Goal: Task Accomplishment & Management: Manage account settings

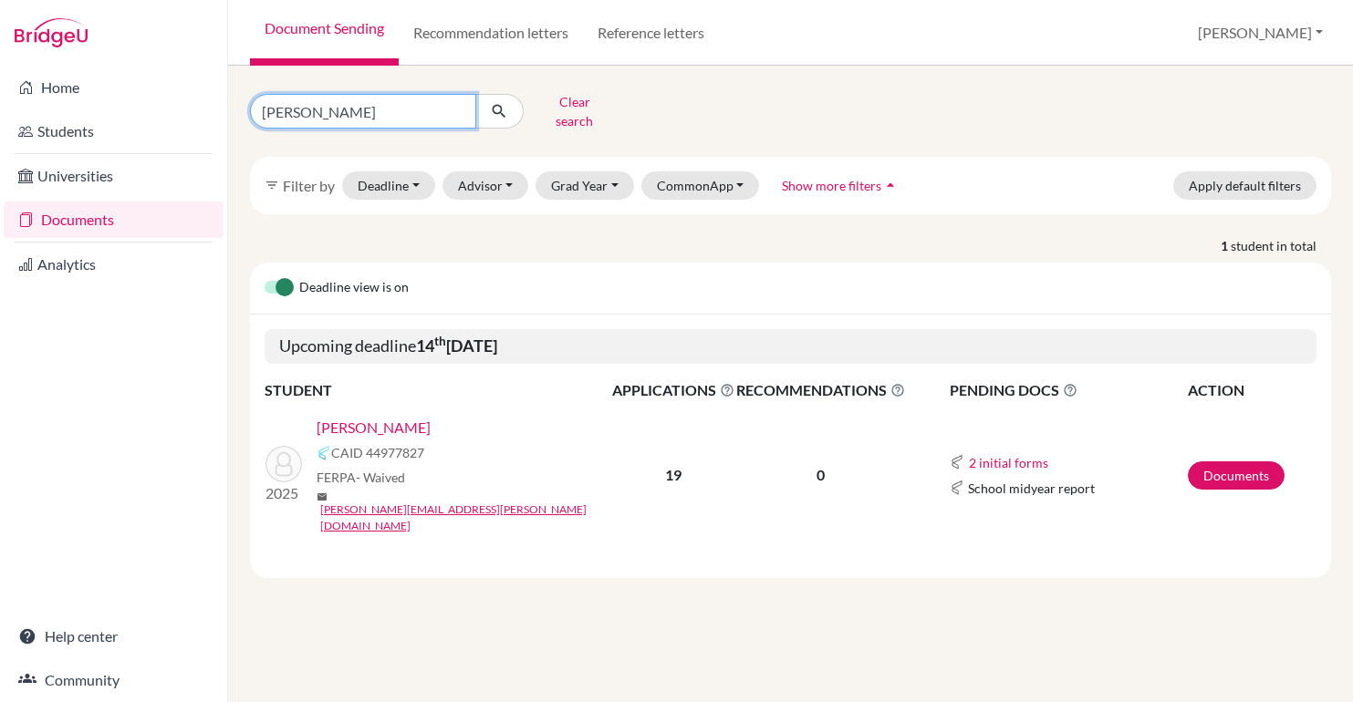
click at [395, 111] on input "zaitz" at bounding box center [363, 111] width 226 height 35
type input "[PERSON_NAME]"
click button "submit" at bounding box center [499, 111] width 48 height 35
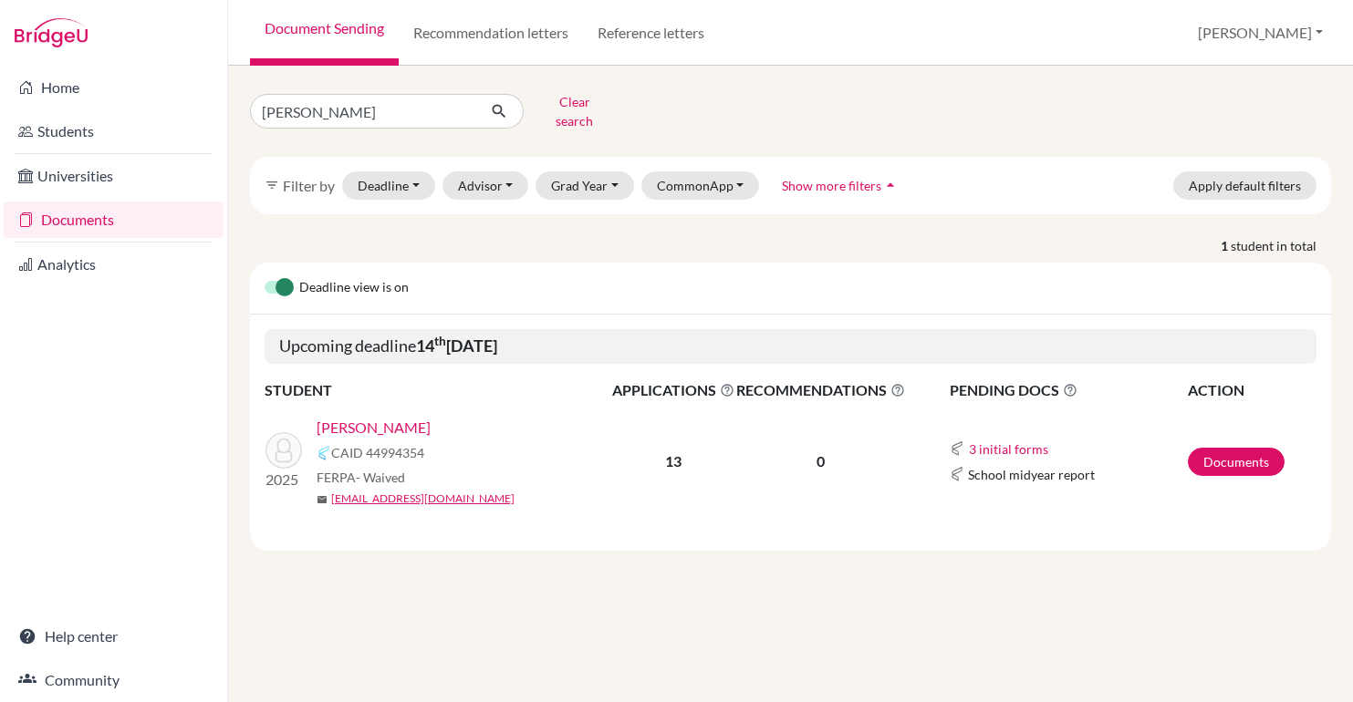
click at [339, 417] on link "[PERSON_NAME]" at bounding box center [374, 428] width 114 height 22
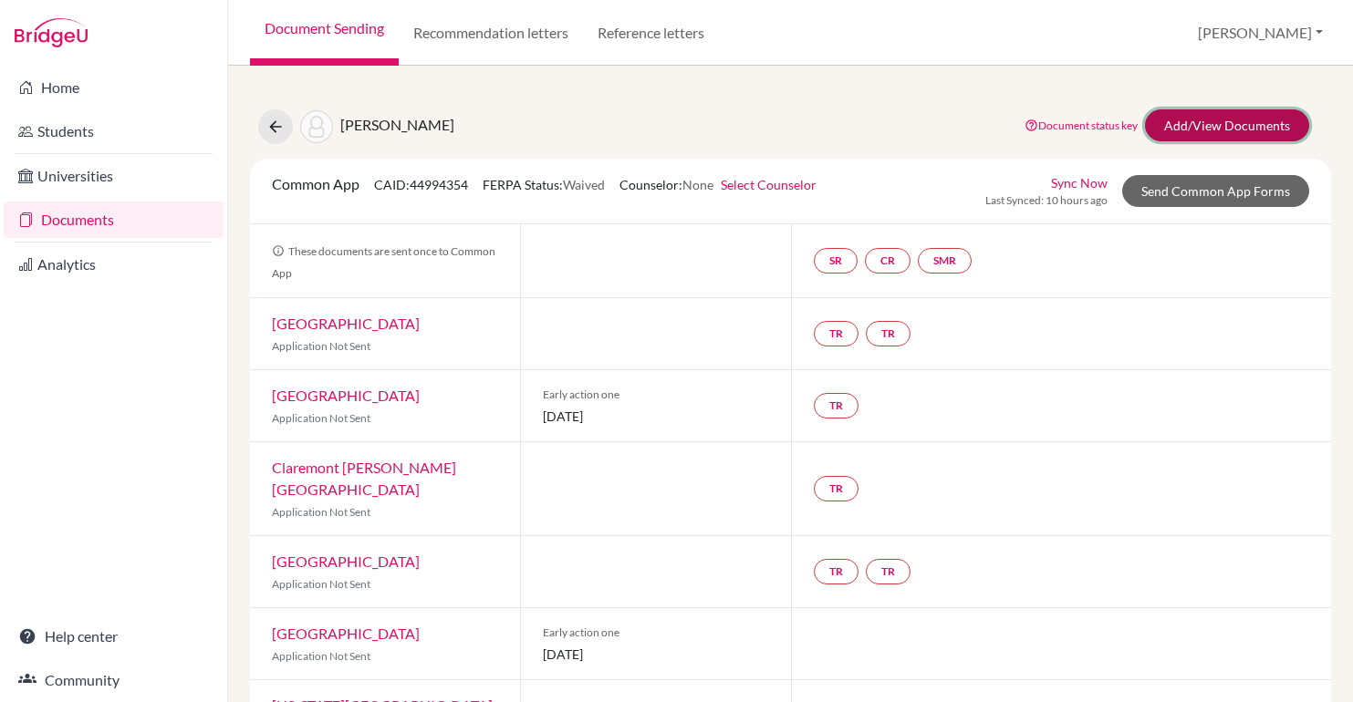
click at [1191, 126] on link "Add/View Documents" at bounding box center [1227, 125] width 164 height 32
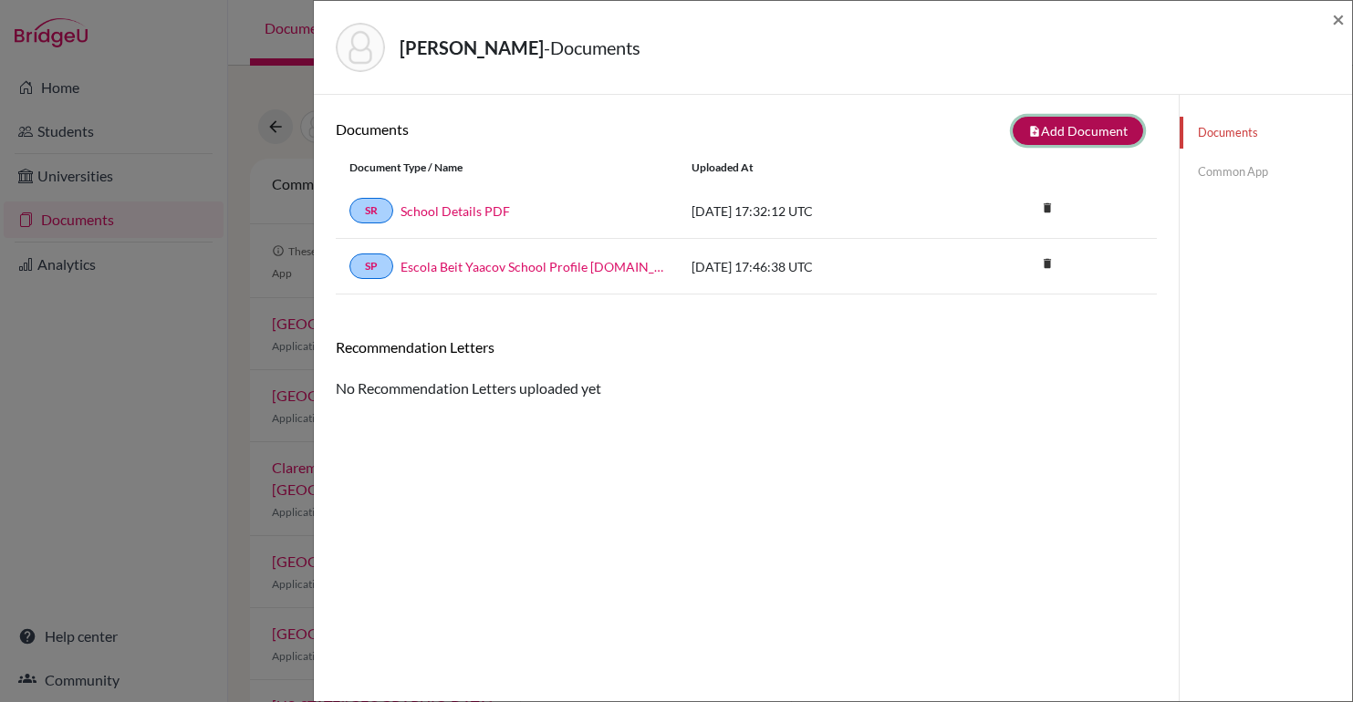
click at [1056, 131] on button "note_add Add Document" at bounding box center [1078, 131] width 130 height 28
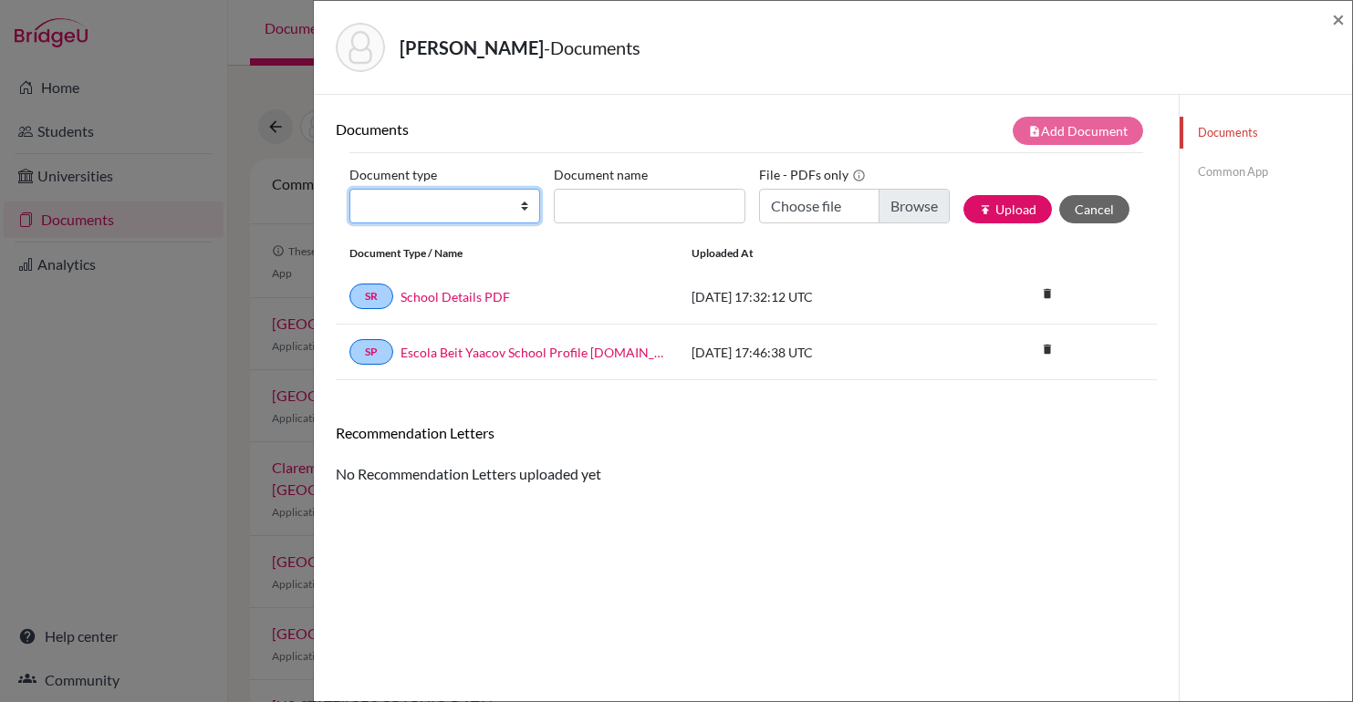
click at [396, 211] on select "Change explanation for Common App reports Counselor recommendation Internationa…" at bounding box center [444, 206] width 191 height 35
select select "5"
click at [349, 189] on select "Change explanation for Common App reports Counselor recommendation Internationa…" at bounding box center [444, 206] width 191 height 35
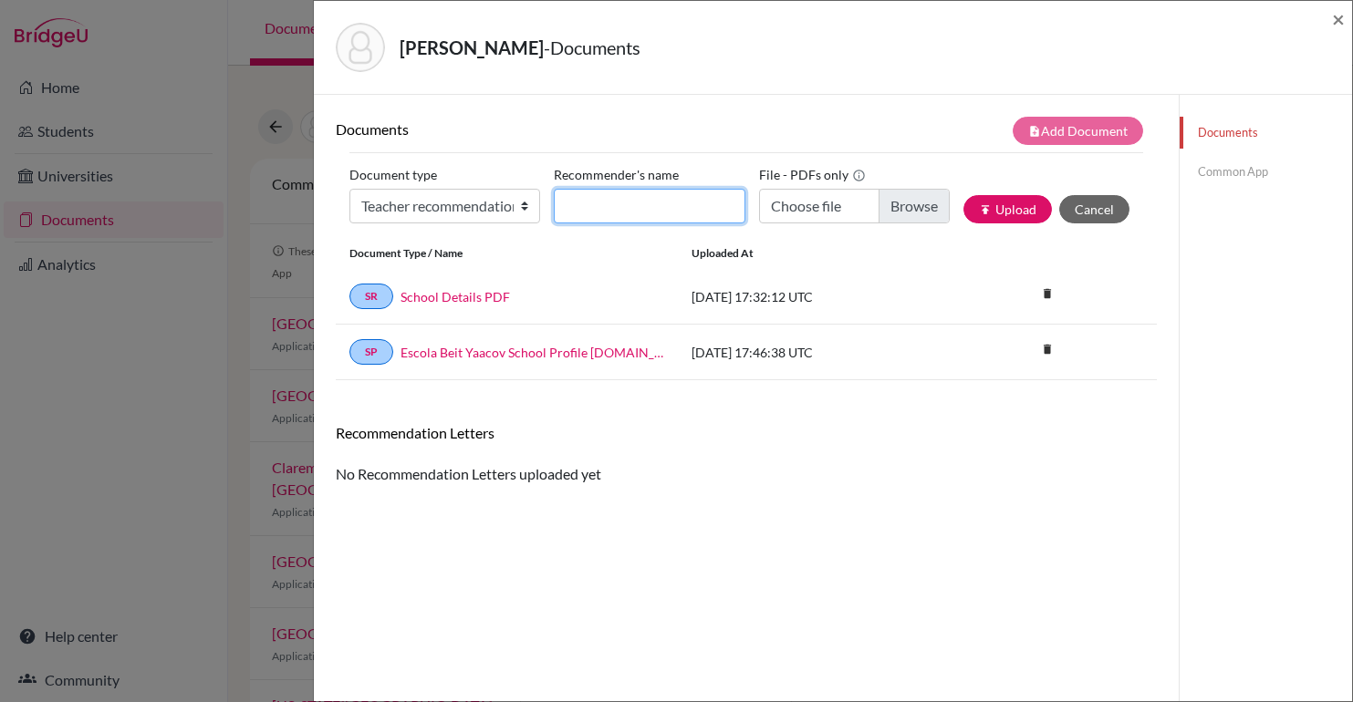
click at [623, 210] on input "Recommender's name" at bounding box center [649, 206] width 191 height 35
type input "Julie Wu"
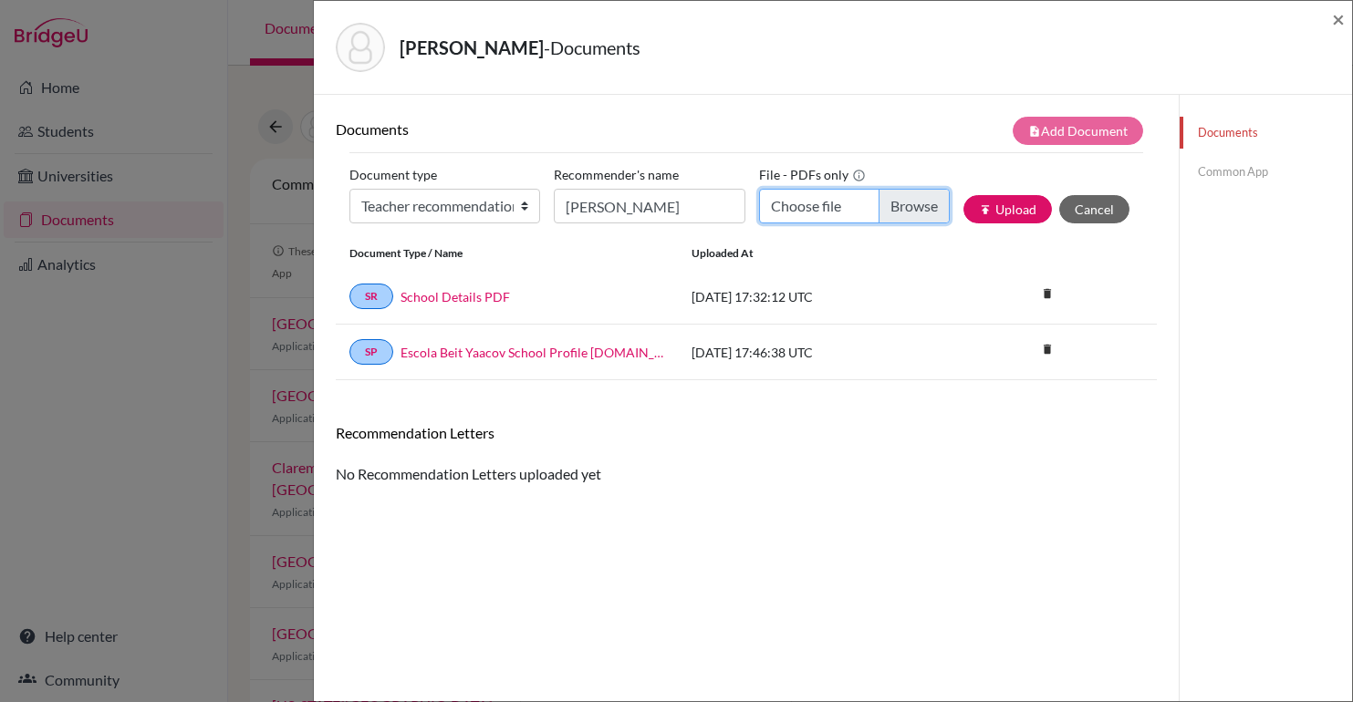
click at [858, 203] on input "Choose file" at bounding box center [854, 206] width 191 height 35
click at [893, 207] on input "Choose file" at bounding box center [854, 206] width 191 height 35
type input "C:\fakepath\Letter of Rec Elie Shayo.pdf"
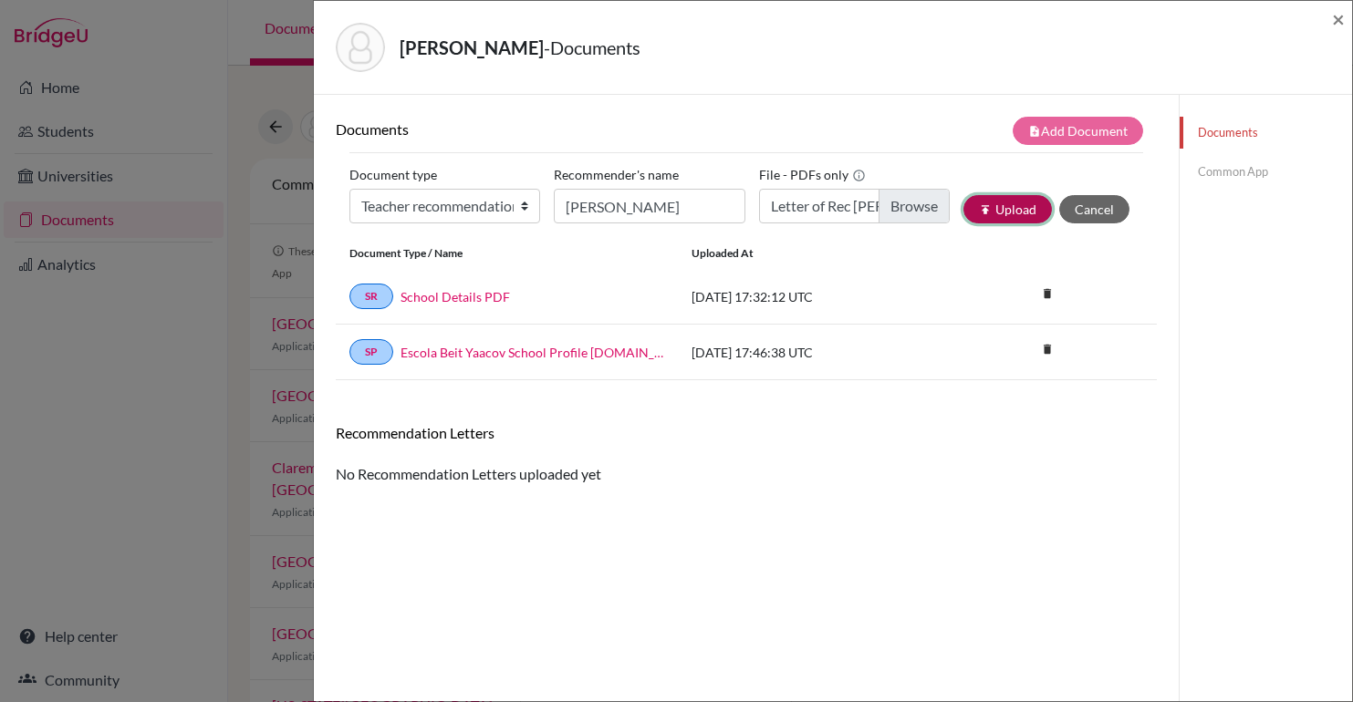
click at [1012, 208] on button "publish Upload" at bounding box center [1007, 209] width 88 height 28
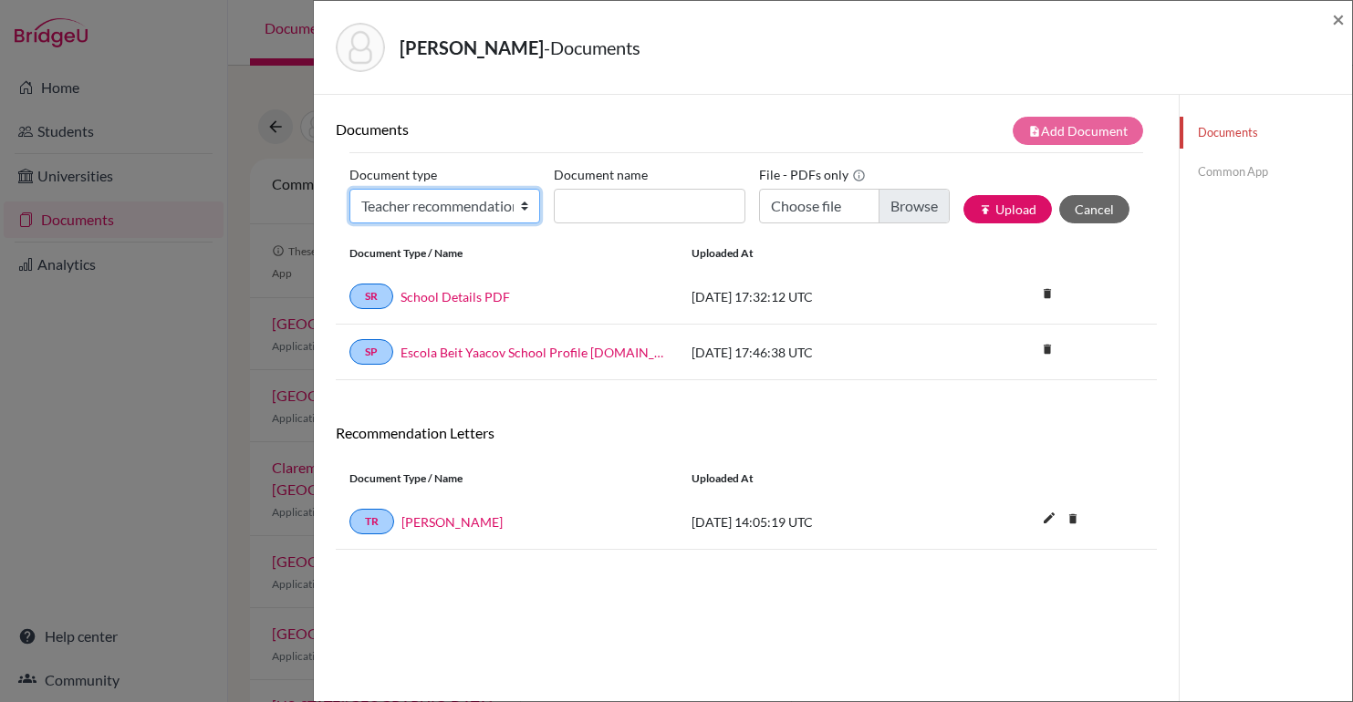
click at [425, 202] on select "Change explanation for Common App reports Counselor recommendation Internationa…" at bounding box center [444, 206] width 191 height 35
select select "5"
click at [349, 189] on select "Change explanation for Common App reports Counselor recommendation Internationa…" at bounding box center [444, 206] width 191 height 35
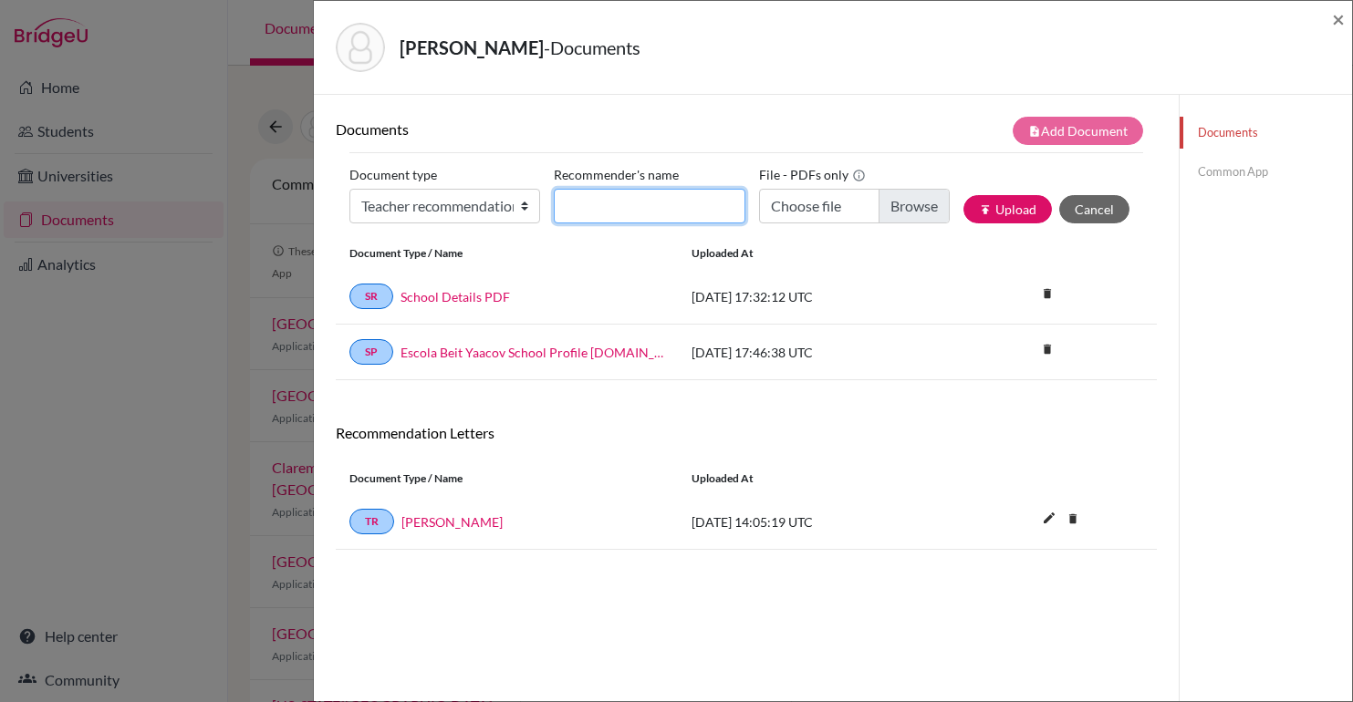
click at [617, 205] on input "Recommender's name" at bounding box center [649, 206] width 191 height 35
type input "Marcelo Silva"
click at [963, 195] on button "publish Upload" at bounding box center [1007, 209] width 88 height 28
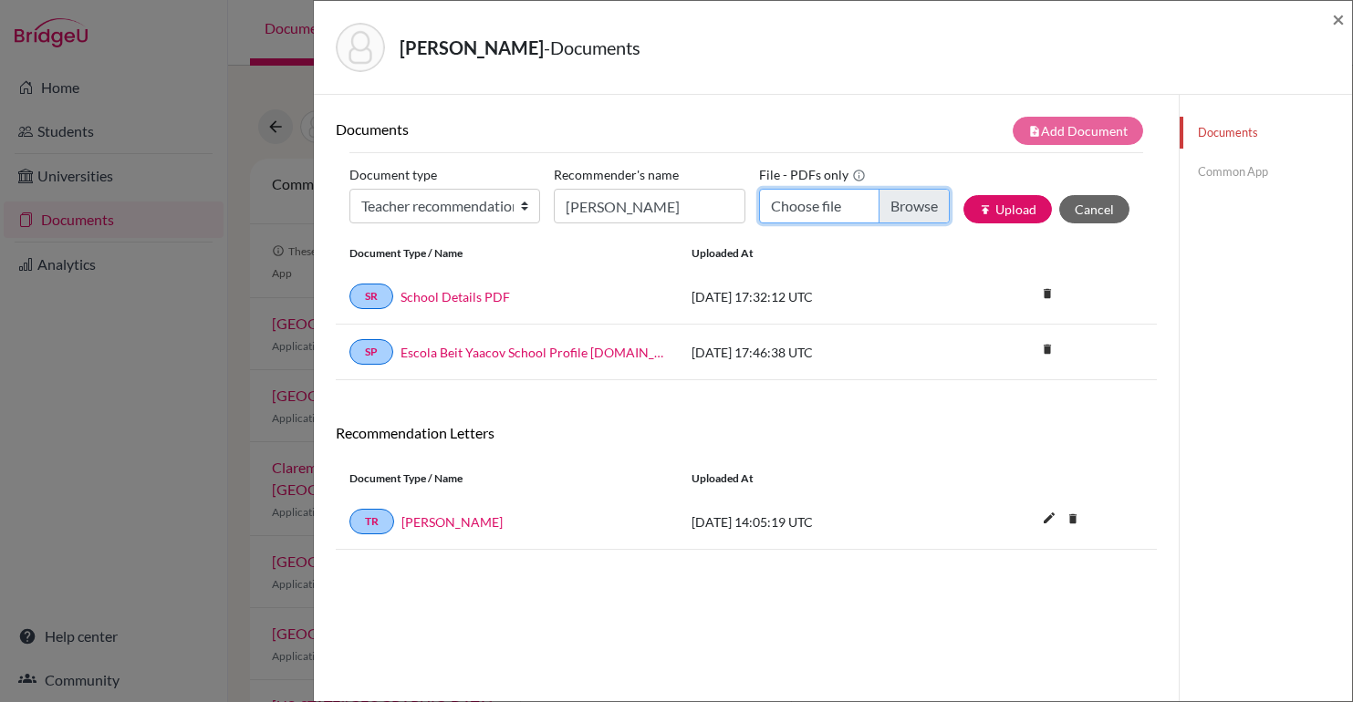
click at [912, 205] on input "Choose file" at bounding box center [854, 206] width 191 height 35
type input "C:\fakepath\ELIE SHAYO - REC LETTER.pdf"
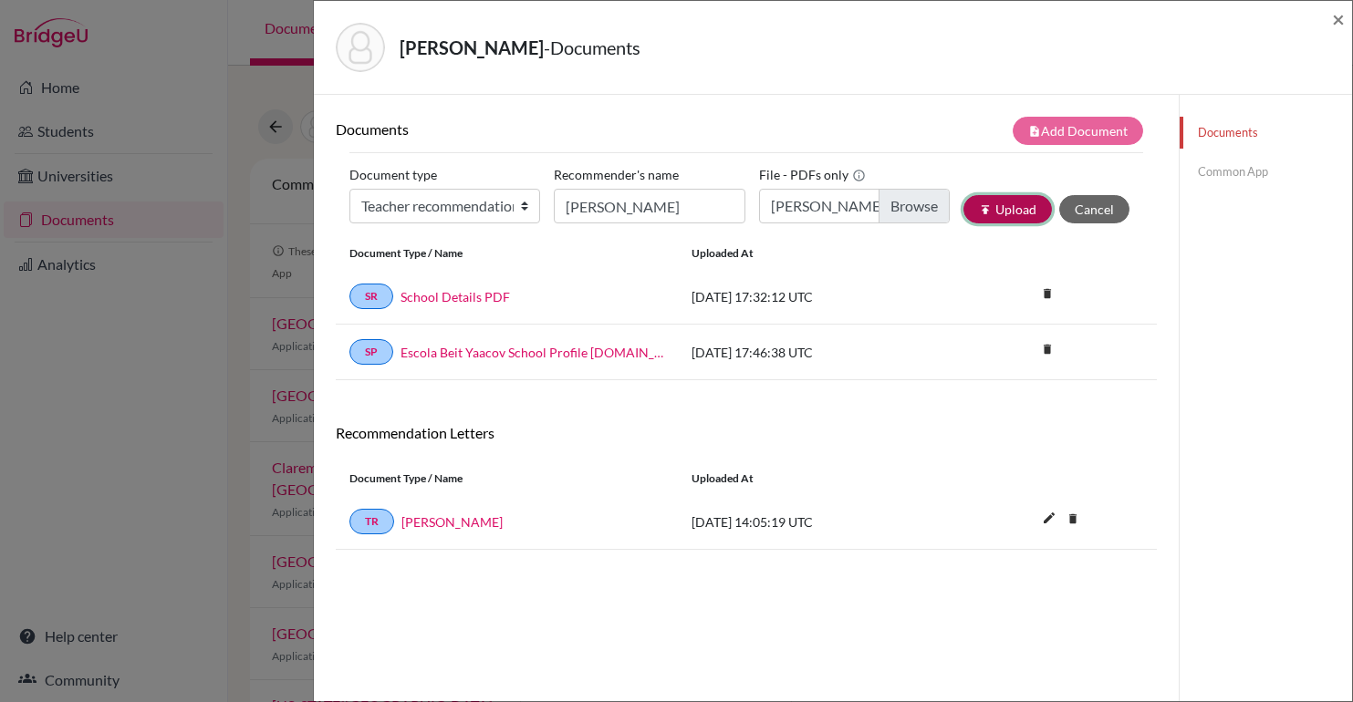
click at [988, 219] on button "publish Upload" at bounding box center [1007, 209] width 88 height 28
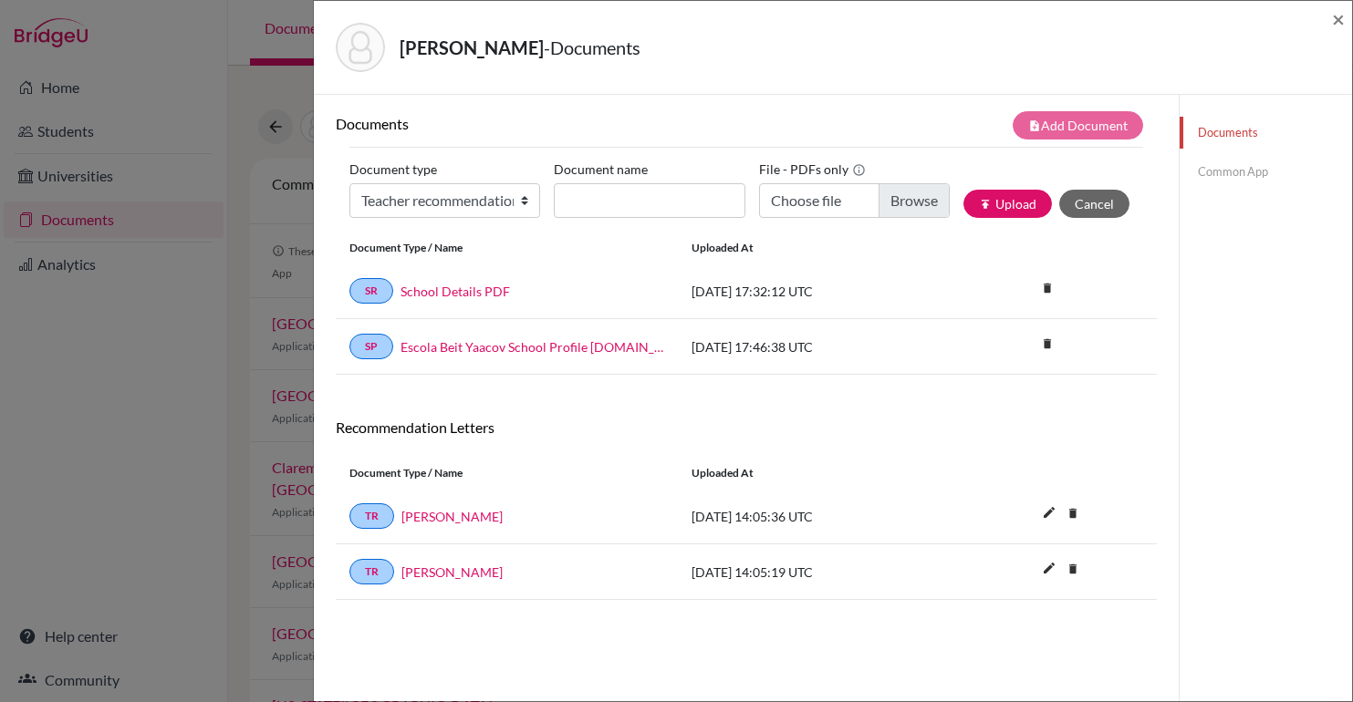
scroll to position [96, 0]
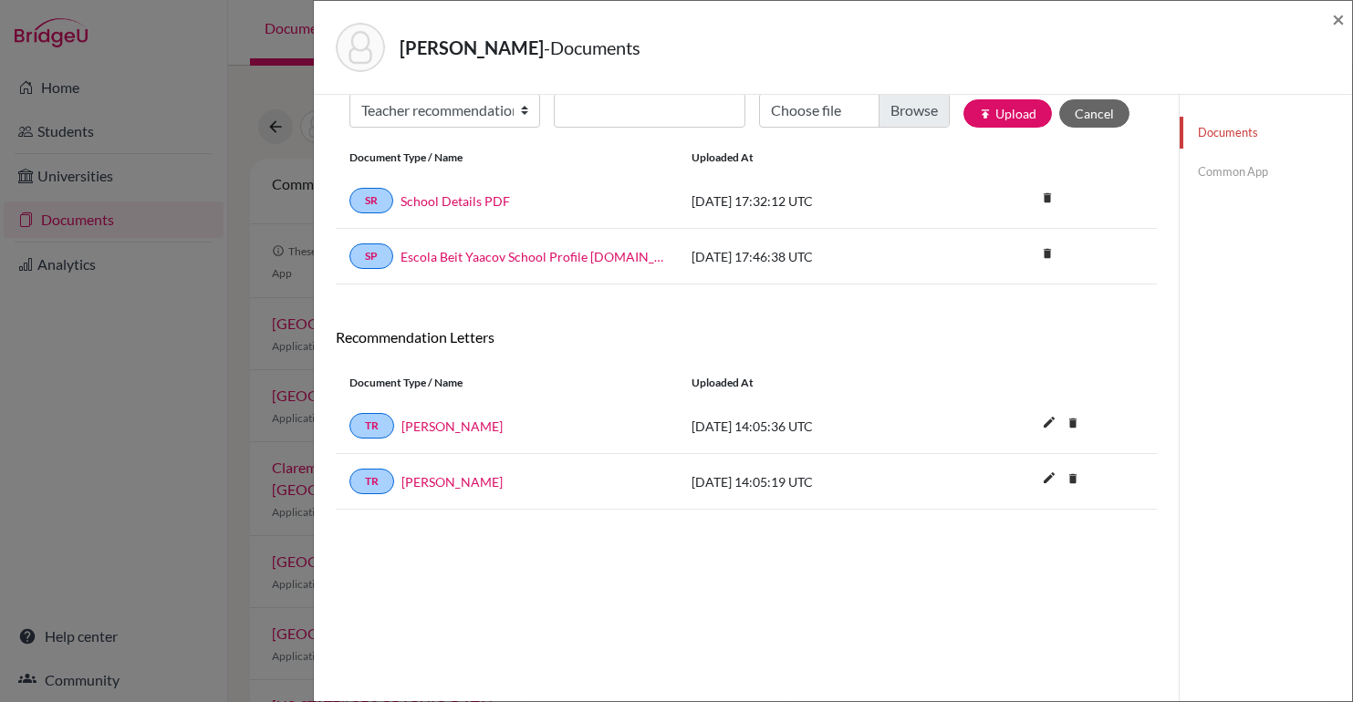
click at [1238, 173] on link "Common App" at bounding box center [1266, 172] width 172 height 32
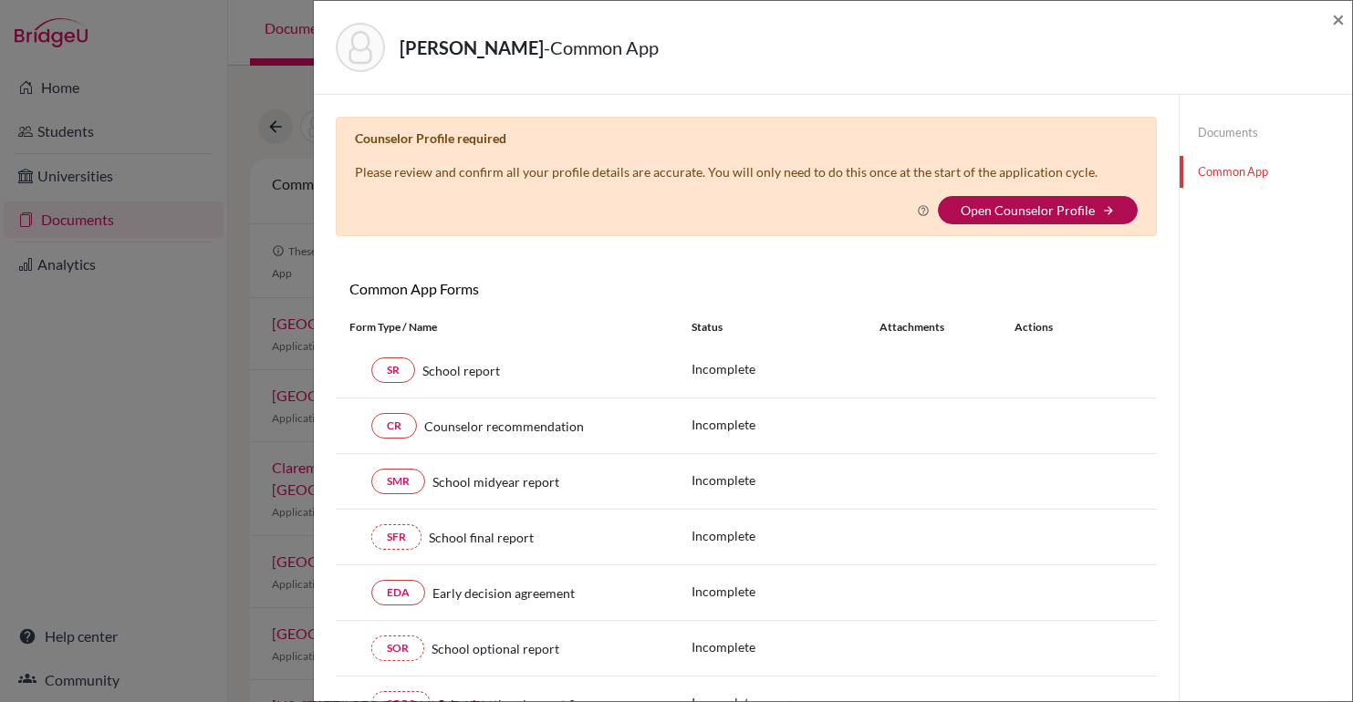
click at [984, 211] on link "Open Counselor Profile" at bounding box center [1028, 211] width 134 height 16
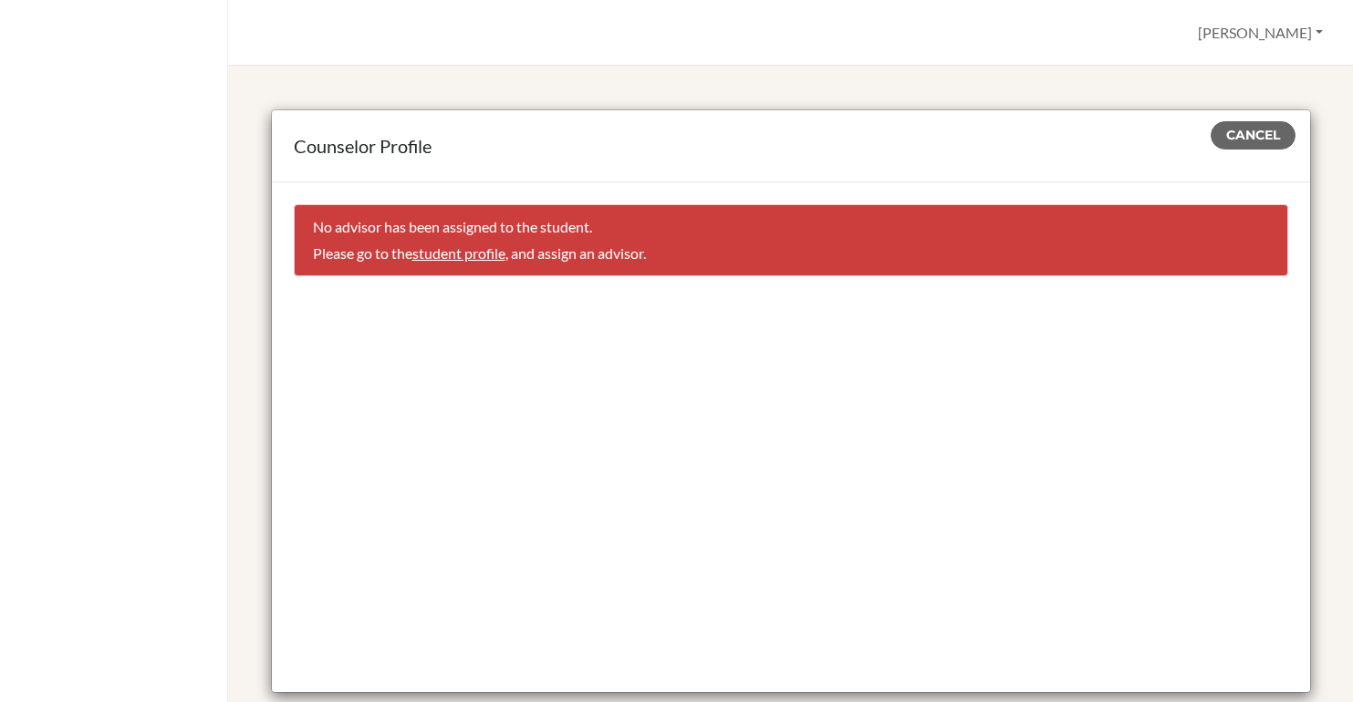
click at [457, 264] on p "Please go to the student profile , and assign an advisor." at bounding box center [791, 254] width 956 height 22
click at [456, 249] on link "student profile" at bounding box center [458, 253] width 93 height 17
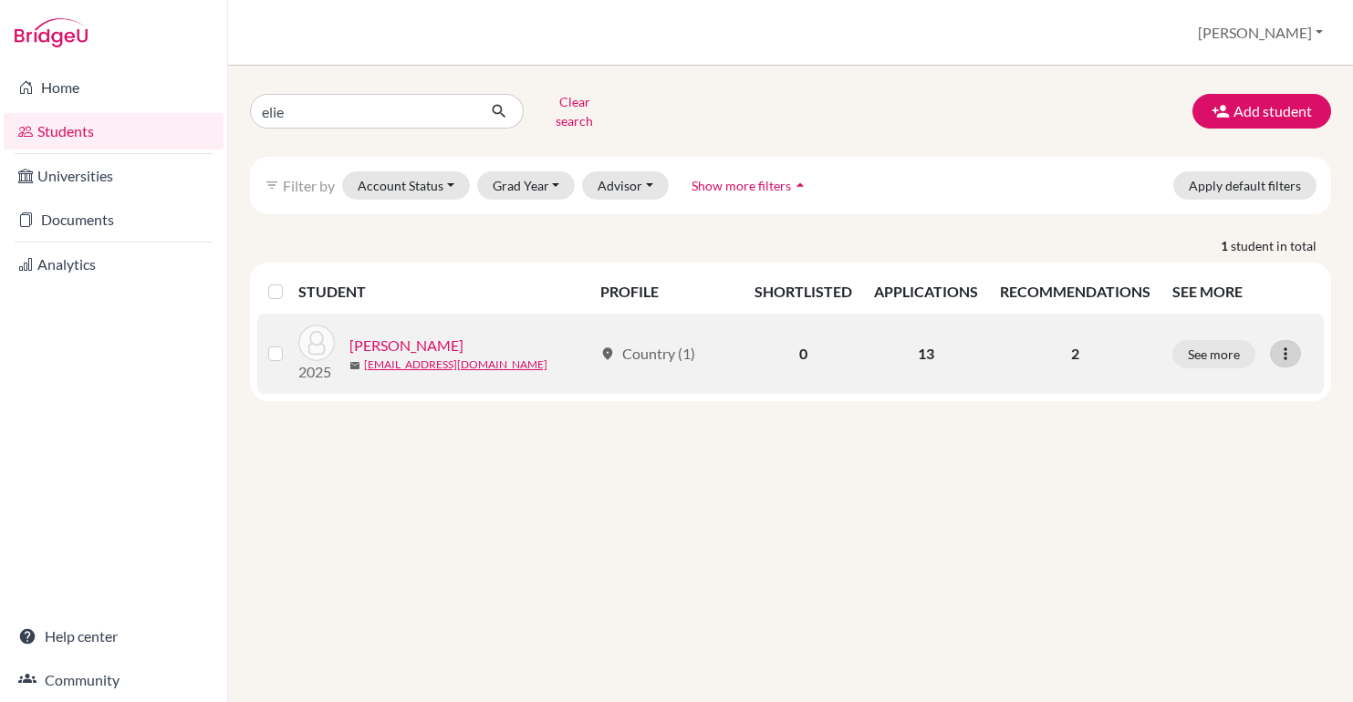
click at [1282, 354] on div at bounding box center [1285, 353] width 31 height 27
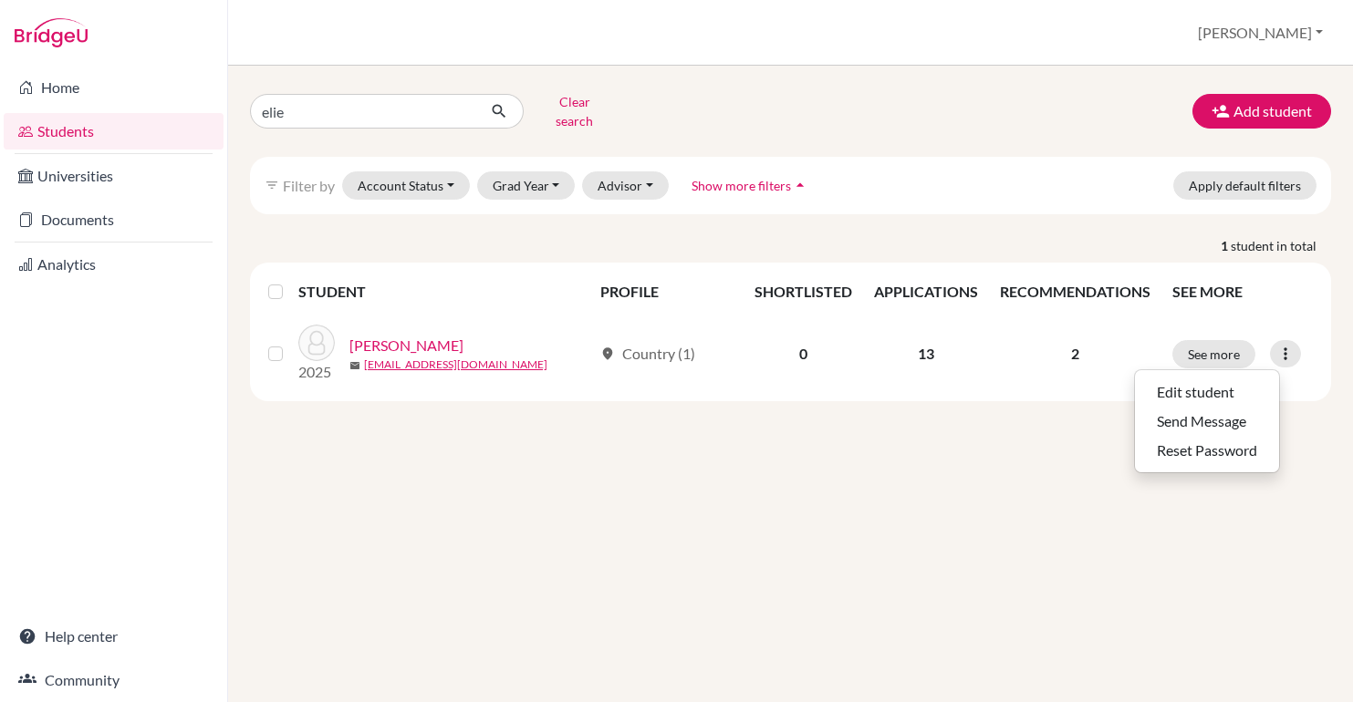
click at [798, 457] on div "elie Clear search Add student filter_list Filter by Account Status Active accou…" at bounding box center [790, 384] width 1125 height 637
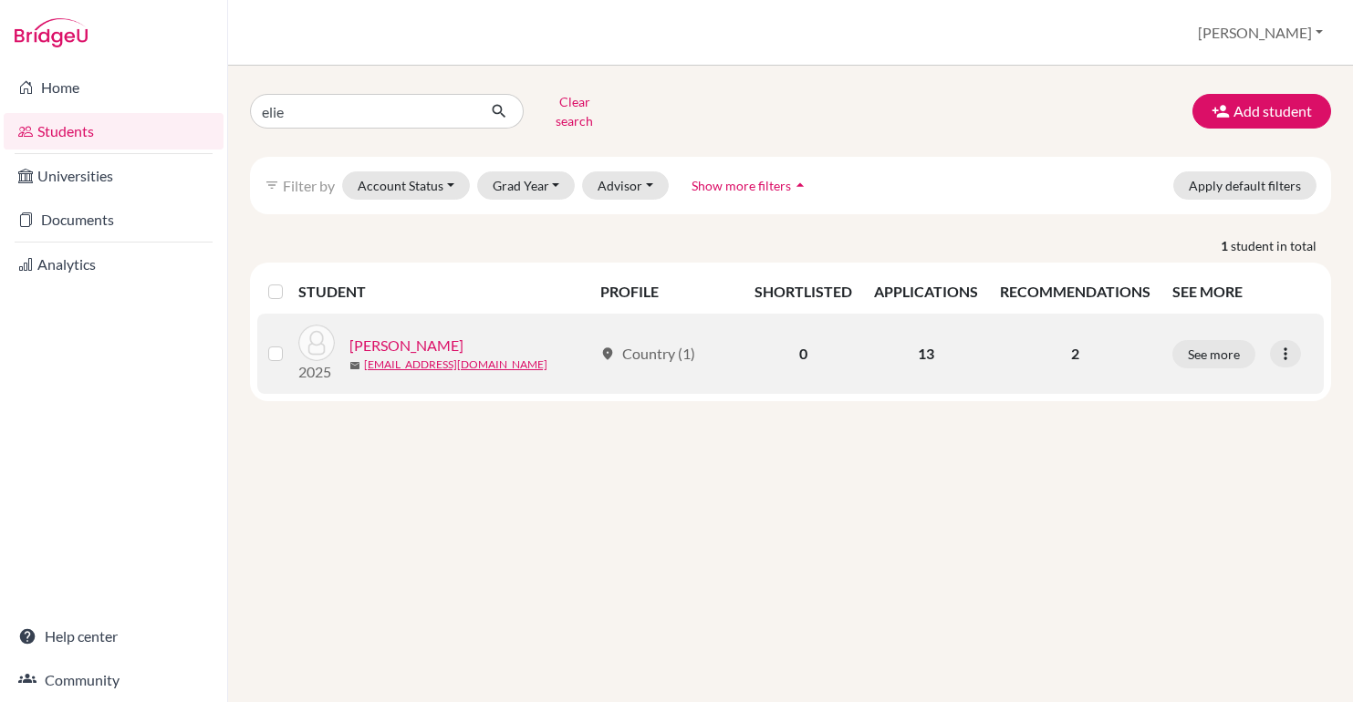
click at [832, 314] on td "0" at bounding box center [804, 354] width 120 height 80
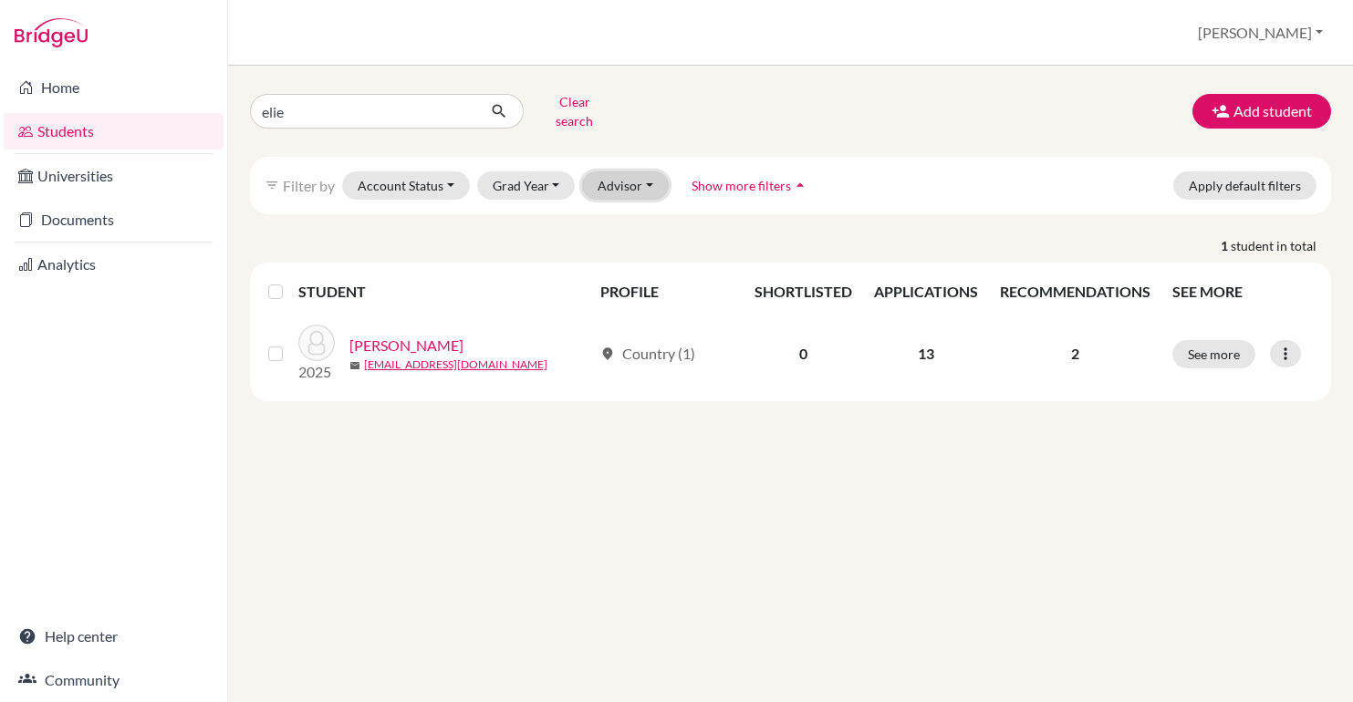
click at [608, 177] on button "Advisor" at bounding box center [625, 186] width 87 height 28
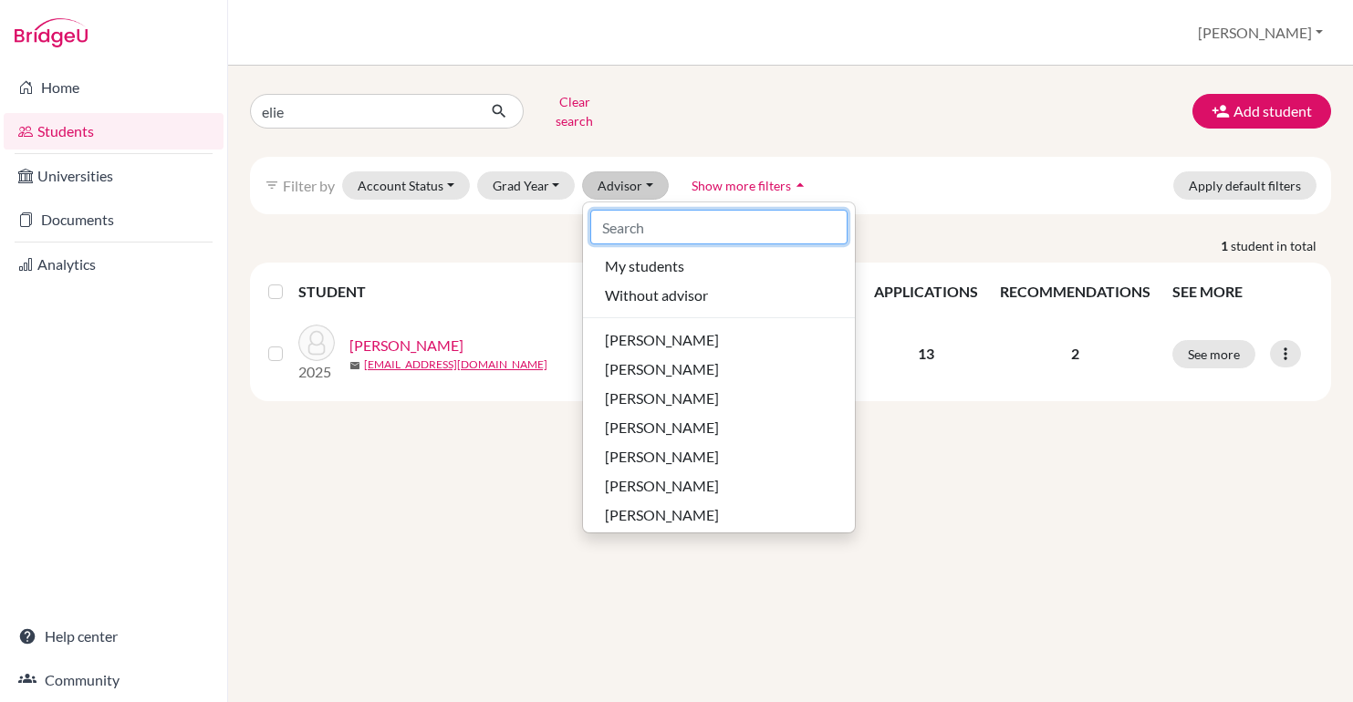
click at [660, 222] on input at bounding box center [718, 227] width 257 height 35
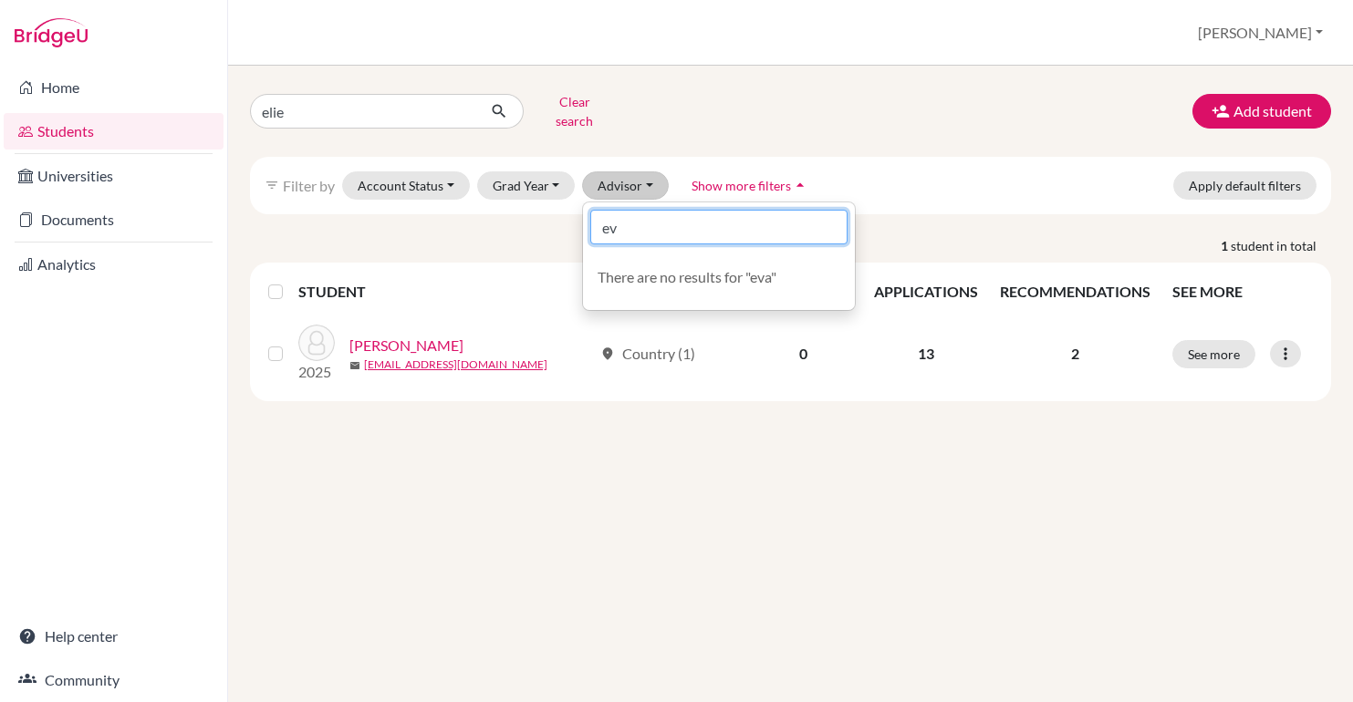
type input "e"
type input "r"
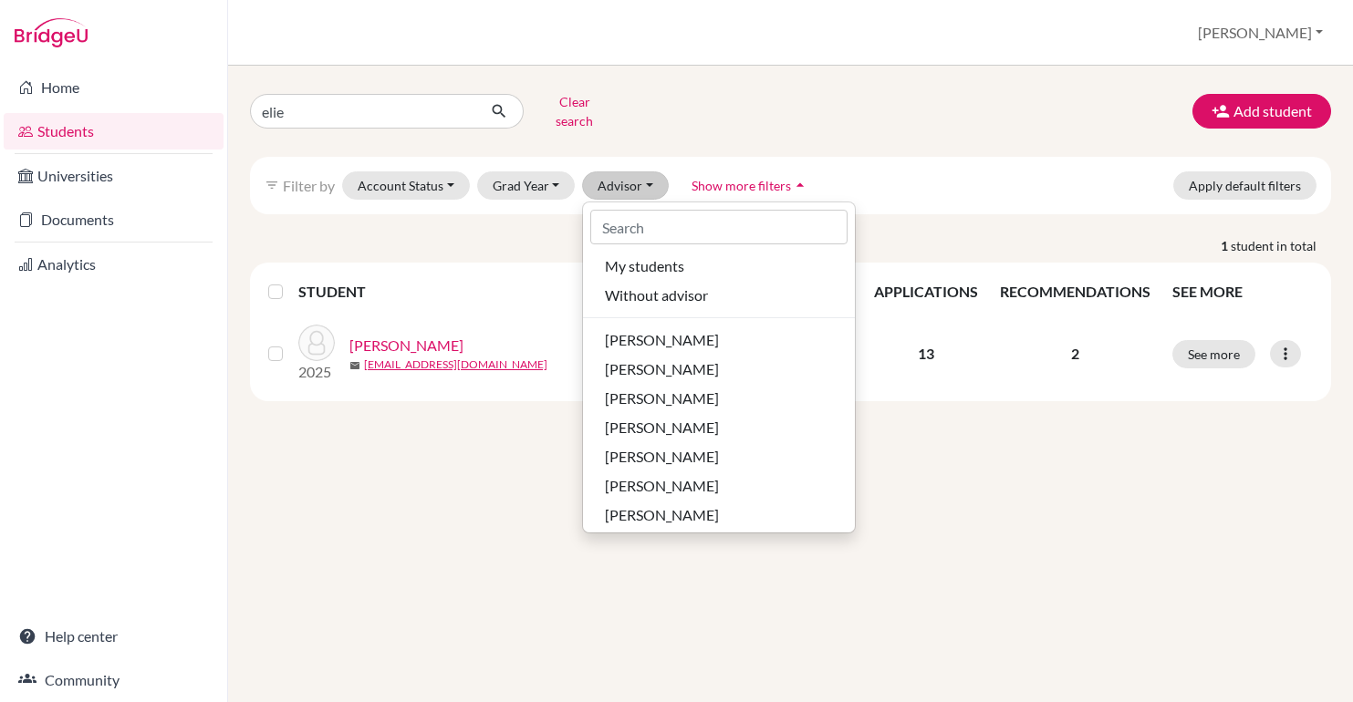
click at [1014, 127] on div "elie Clear search Add student filter_list Filter by Account Status Active accou…" at bounding box center [790, 245] width 1081 height 314
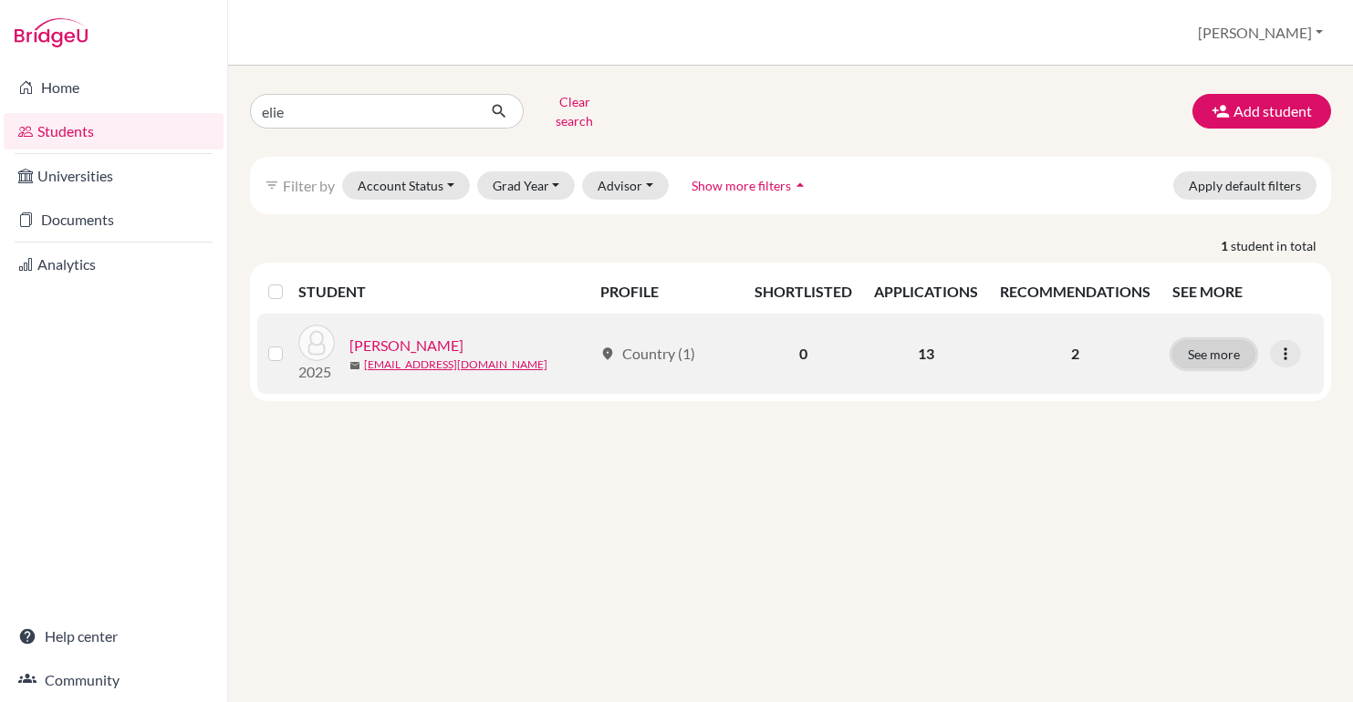
click at [1230, 340] on button "See more" at bounding box center [1213, 354] width 83 height 28
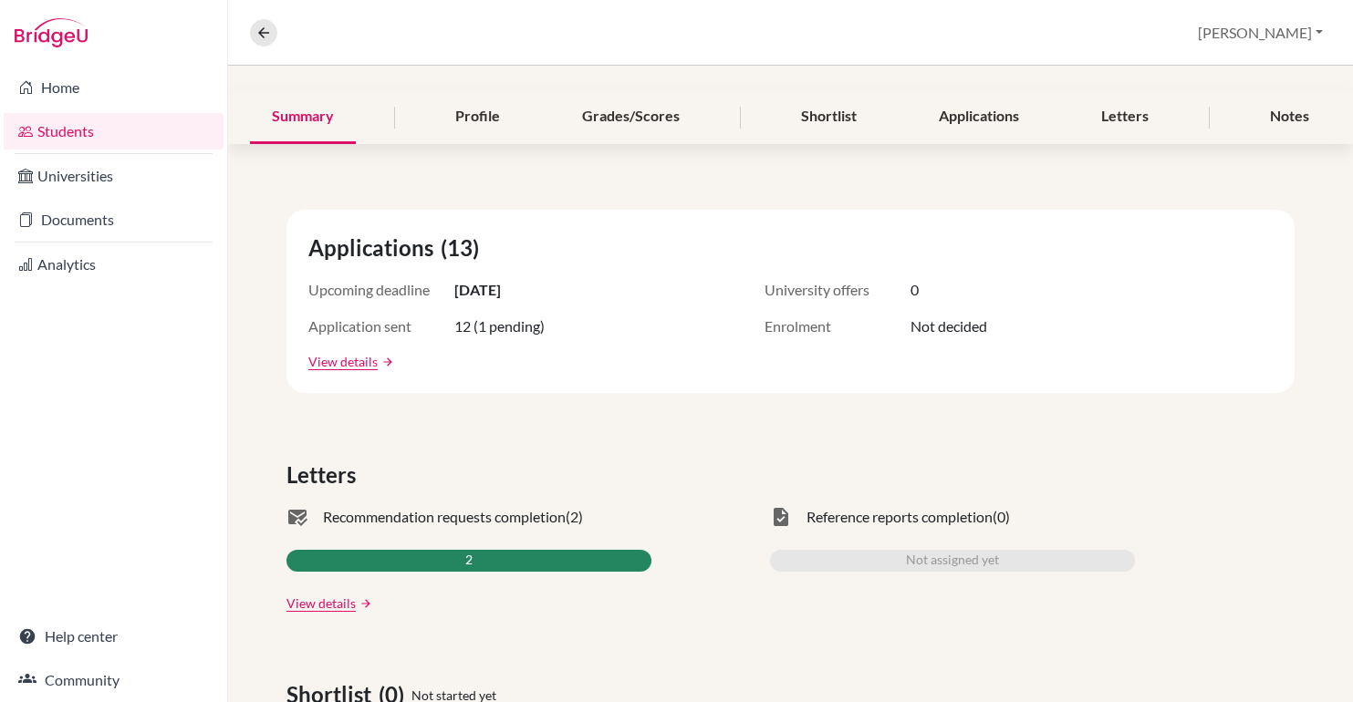
scroll to position [902, 0]
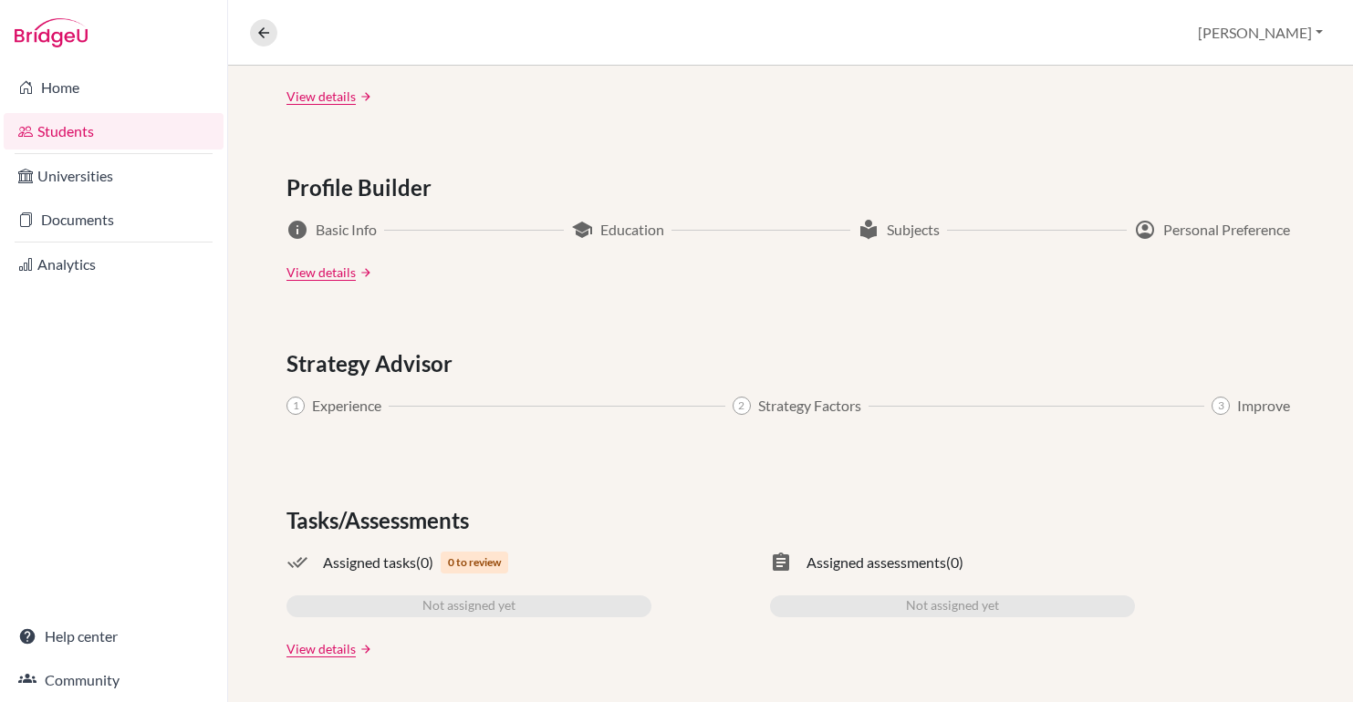
click at [375, 373] on span "Strategy Advisor" at bounding box center [372, 364] width 173 height 33
click at [282, 405] on div "Applications (13) Upcoming deadline 15 Oct 2025 University offers 0 Application…" at bounding box center [790, 82] width 1125 height 1242
click at [77, 220] on link "Documents" at bounding box center [114, 220] width 220 height 36
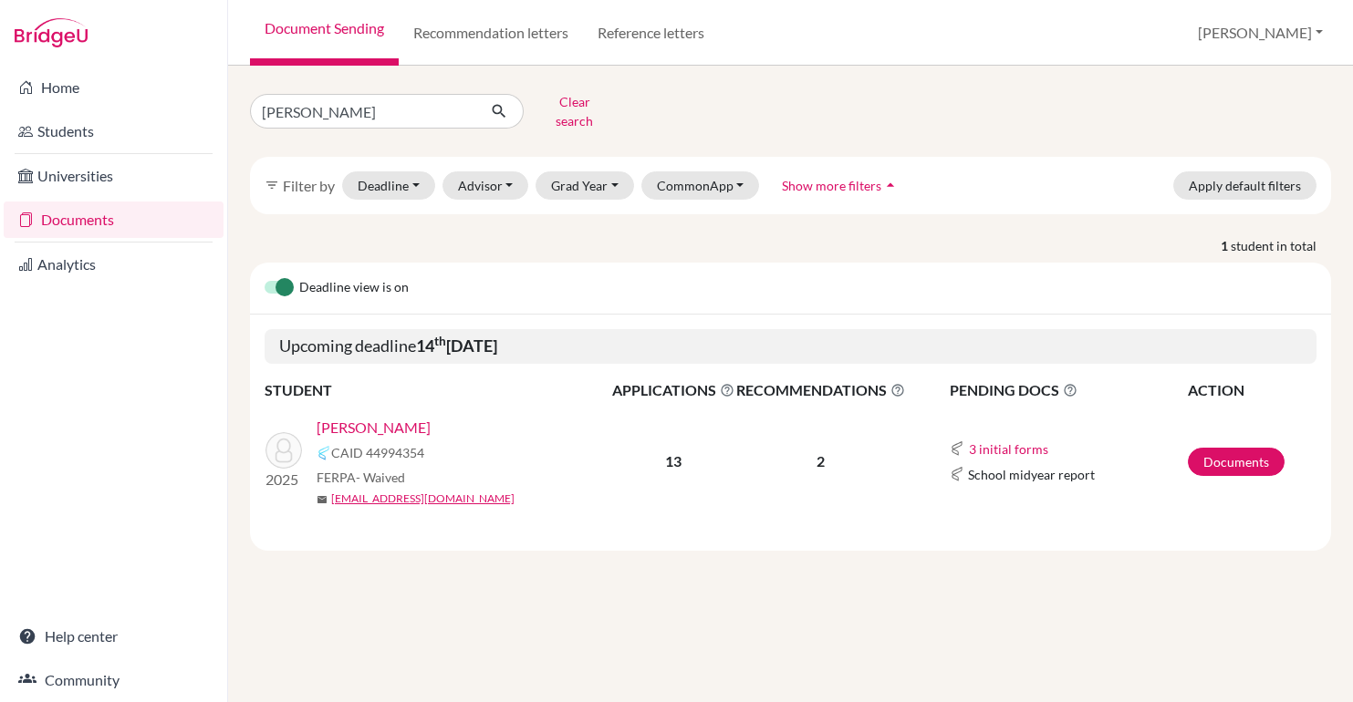
click at [329, 417] on link "[PERSON_NAME]" at bounding box center [374, 428] width 114 height 22
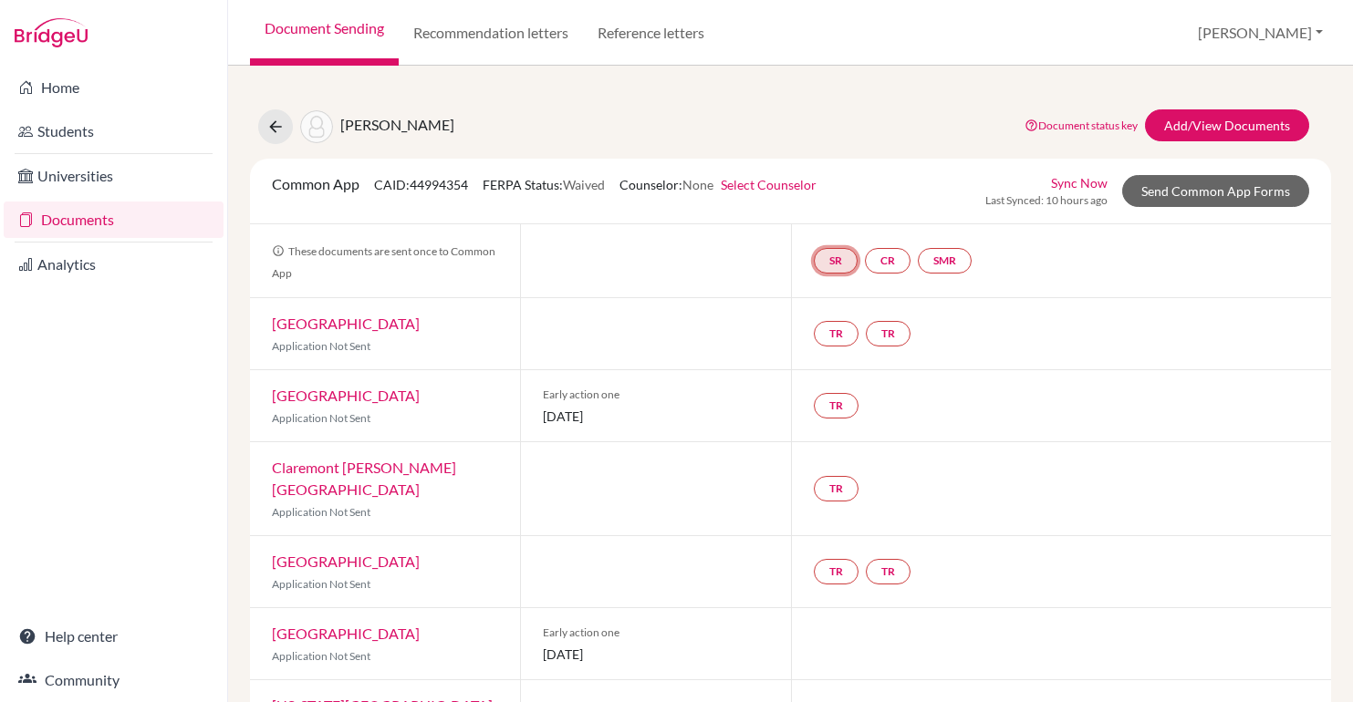
click at [843, 269] on link "SR" at bounding box center [836, 261] width 44 height 26
click at [827, 210] on link "School report" at bounding box center [835, 206] width 78 height 16
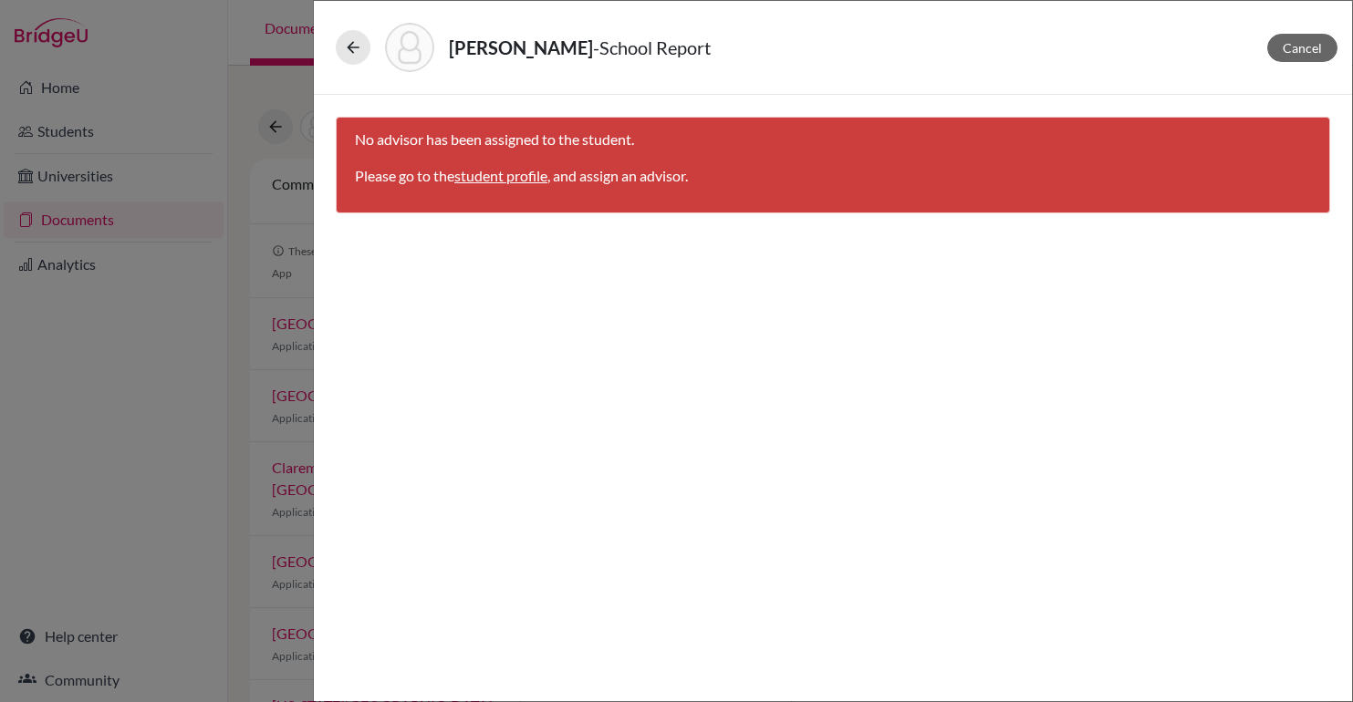
click at [501, 176] on link "student profile" at bounding box center [500, 175] width 93 height 17
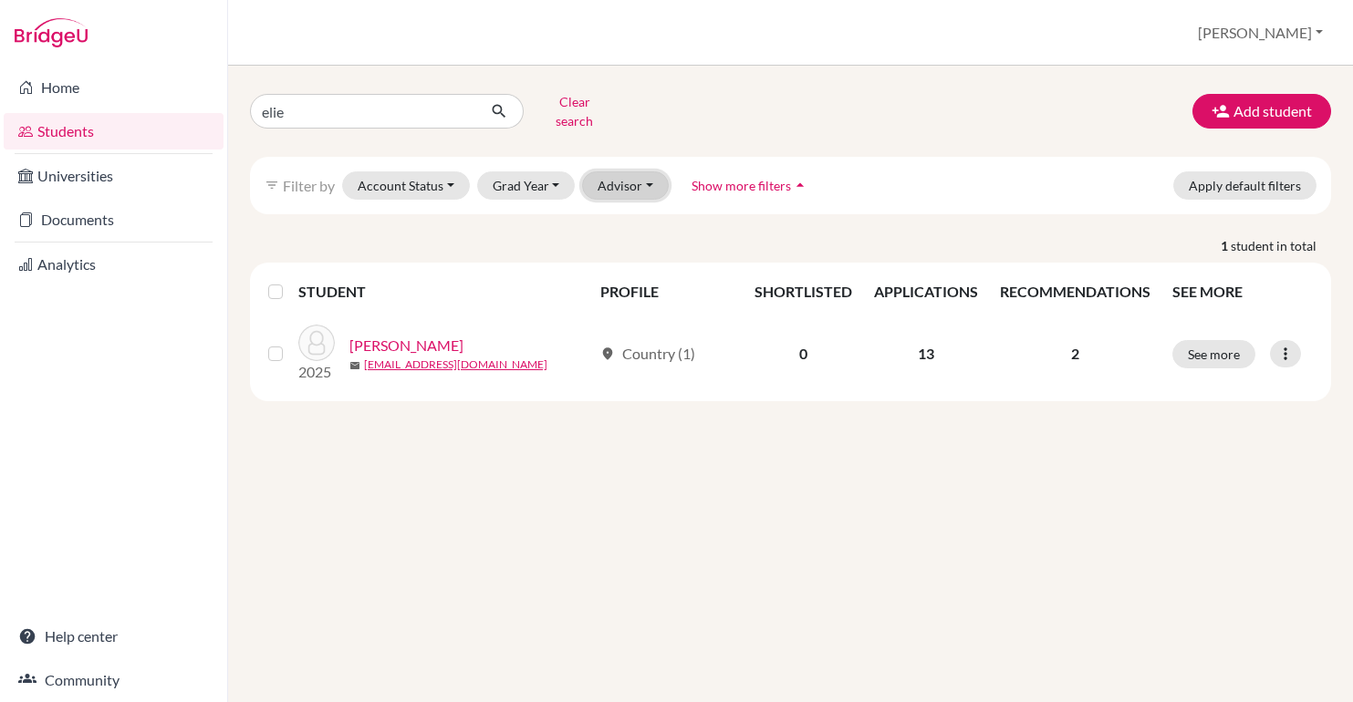
click at [635, 183] on button "Advisor" at bounding box center [625, 186] width 87 height 28
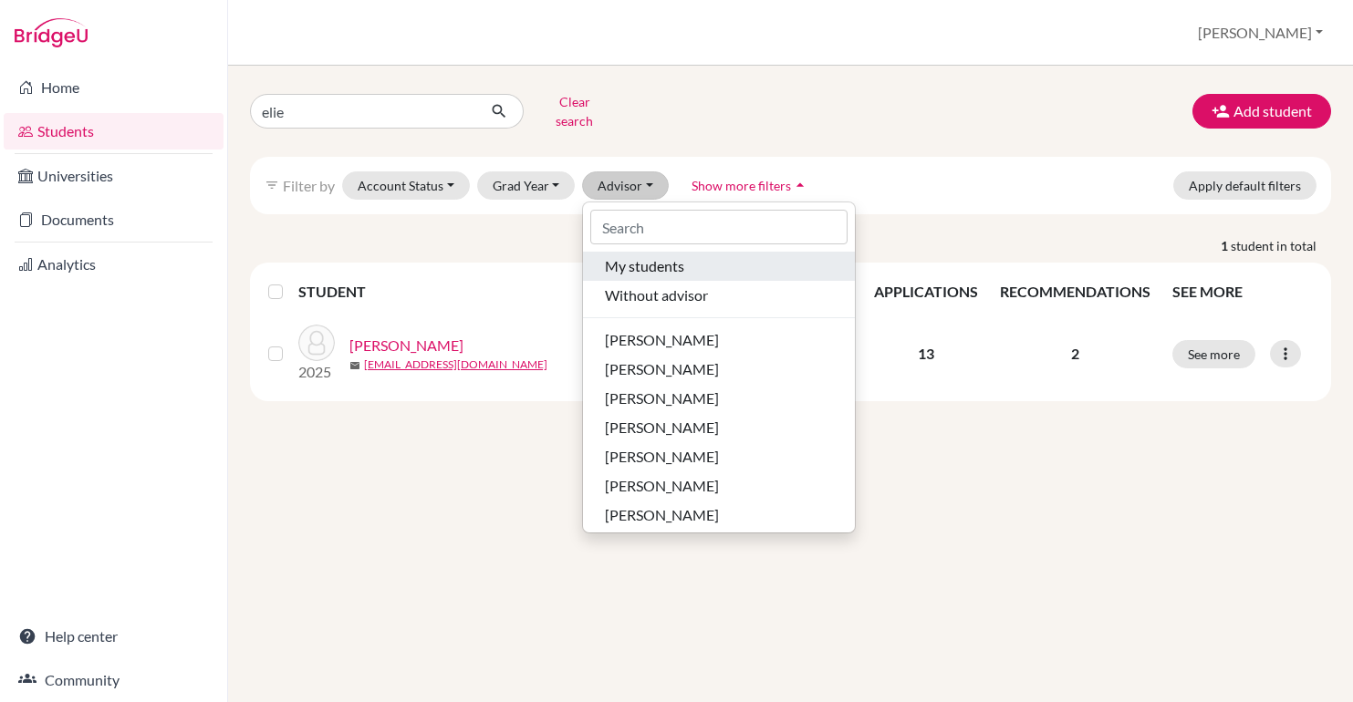
click at [661, 255] on span "My students" at bounding box center [644, 266] width 79 height 22
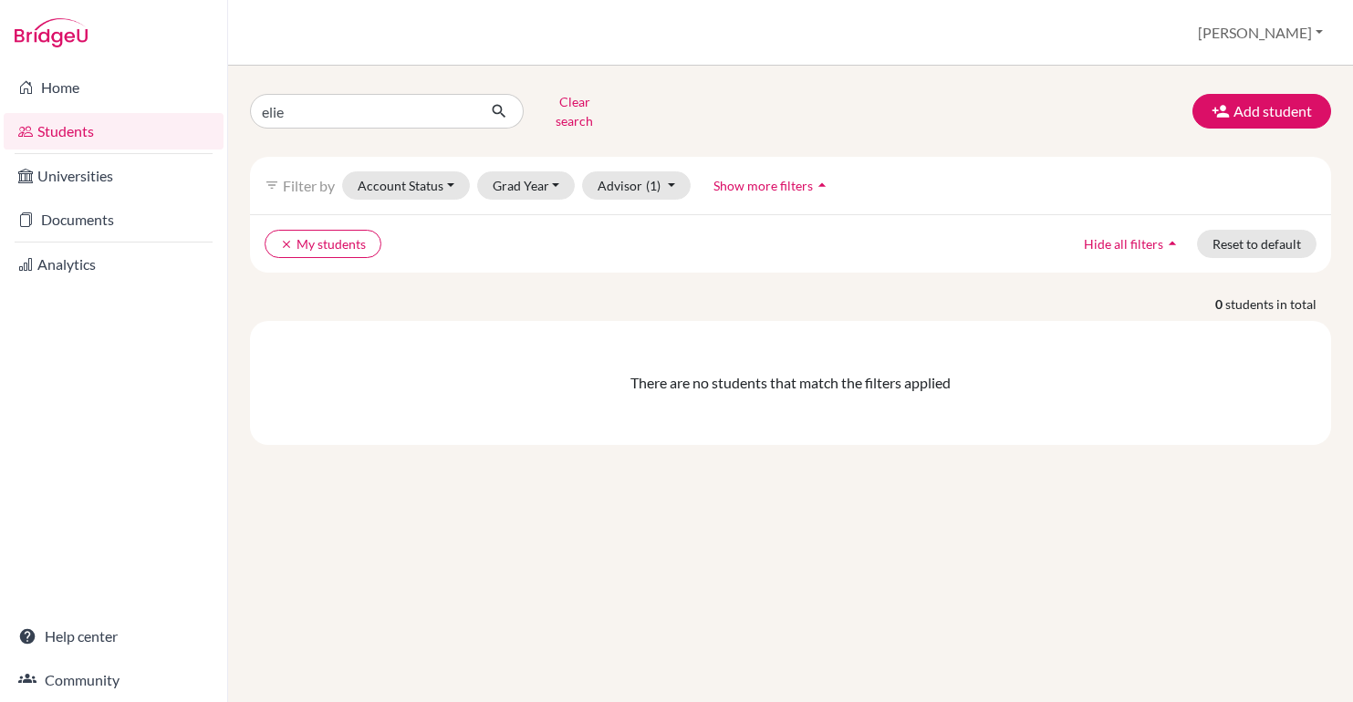
click at [814, 372] on div "There are no students that match the filters applied" at bounding box center [791, 383] width 1052 height 22
click at [372, 103] on input "elie" at bounding box center [363, 111] width 226 height 35
click at [297, 234] on button "clear My students" at bounding box center [323, 244] width 117 height 28
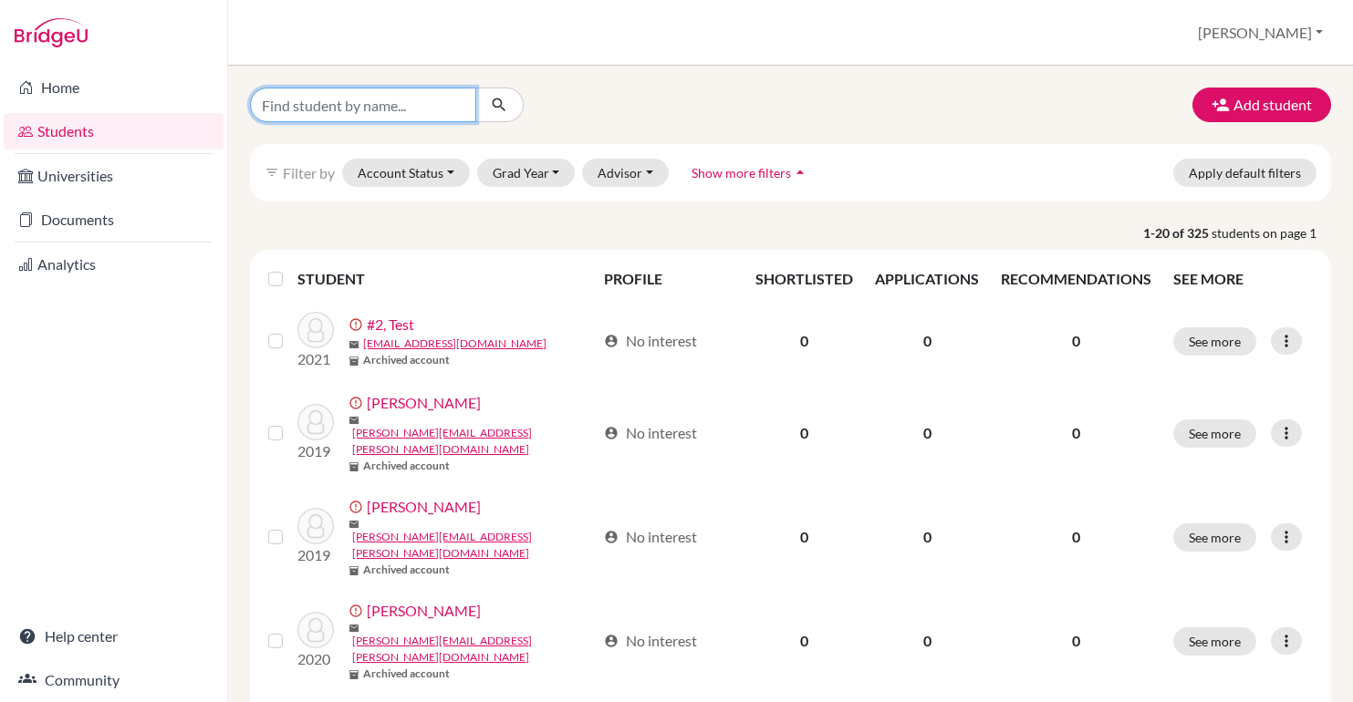
click at [336, 103] on input "Find student by name..." at bounding box center [363, 105] width 226 height 35
type input "Elie"
click button "submit" at bounding box center [499, 105] width 48 height 35
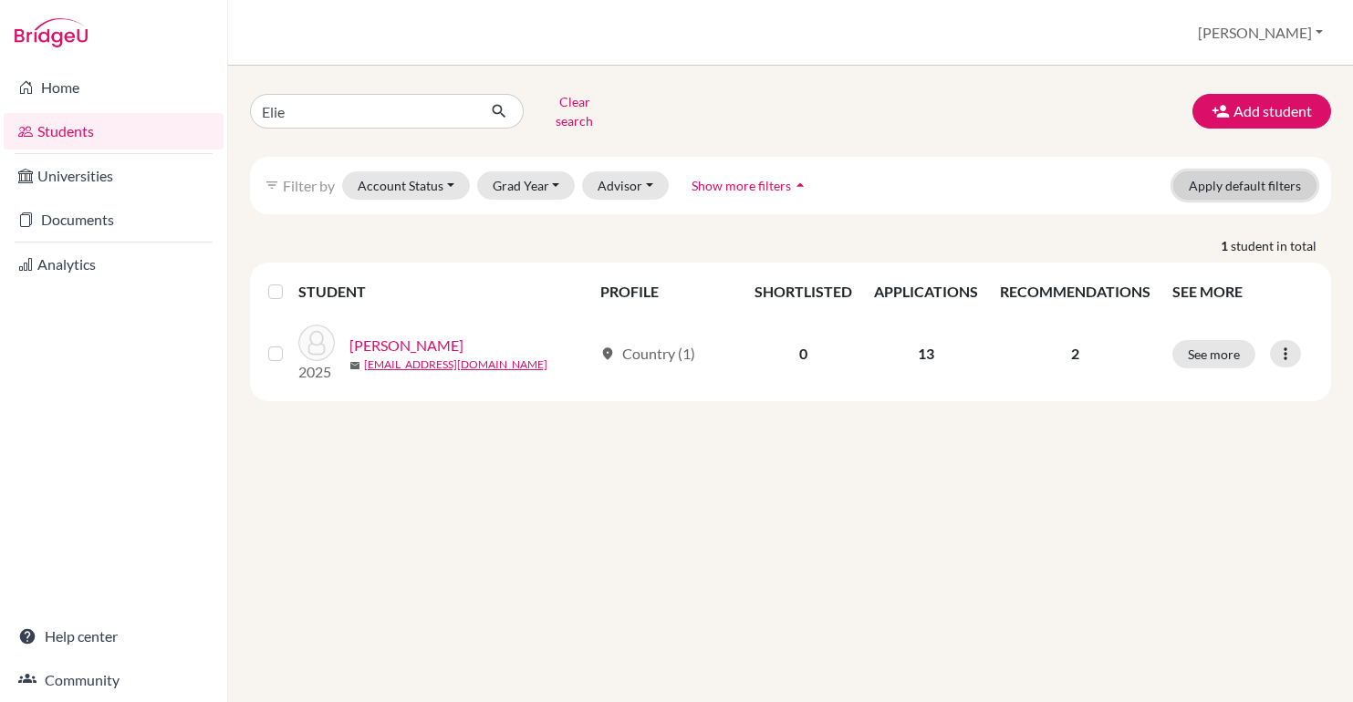
click at [1202, 176] on button "Apply default filters" at bounding box center [1244, 186] width 143 height 28
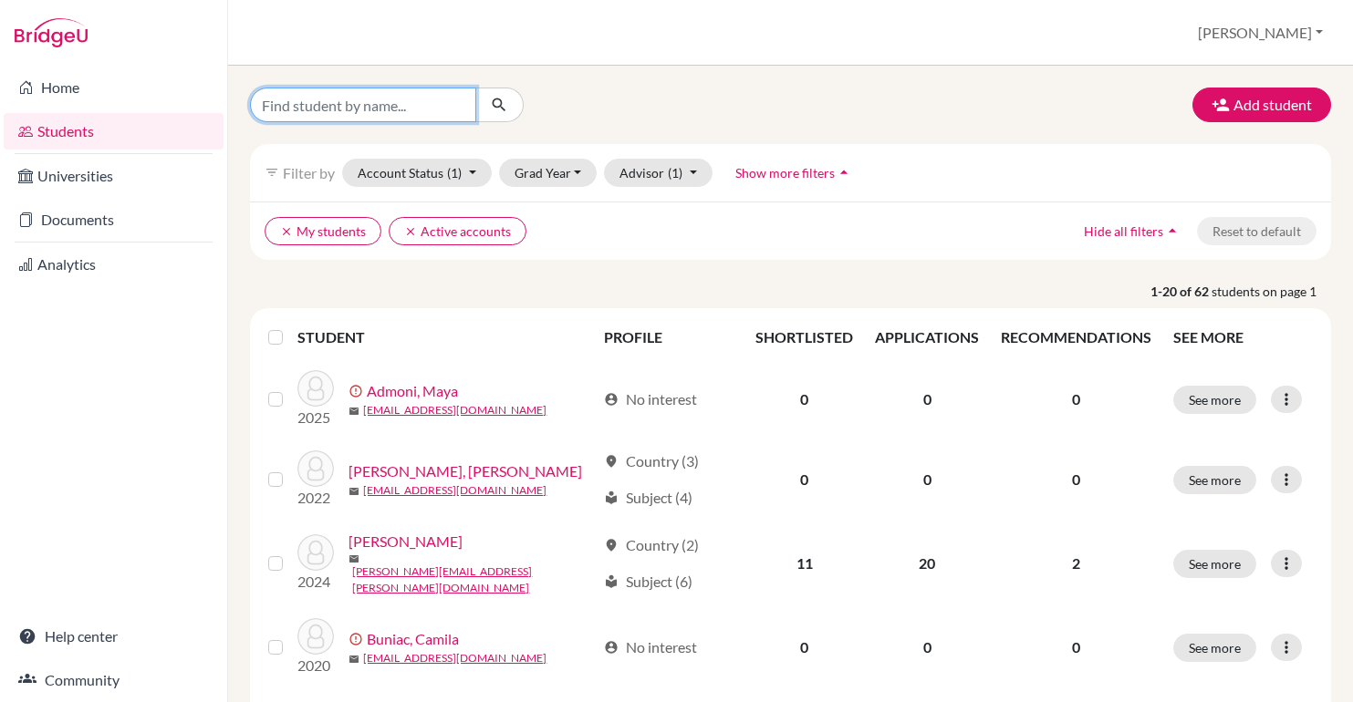
click at [360, 107] on input "Find student by name..." at bounding box center [363, 105] width 226 height 35
type input "elie"
click button "submit" at bounding box center [499, 105] width 48 height 35
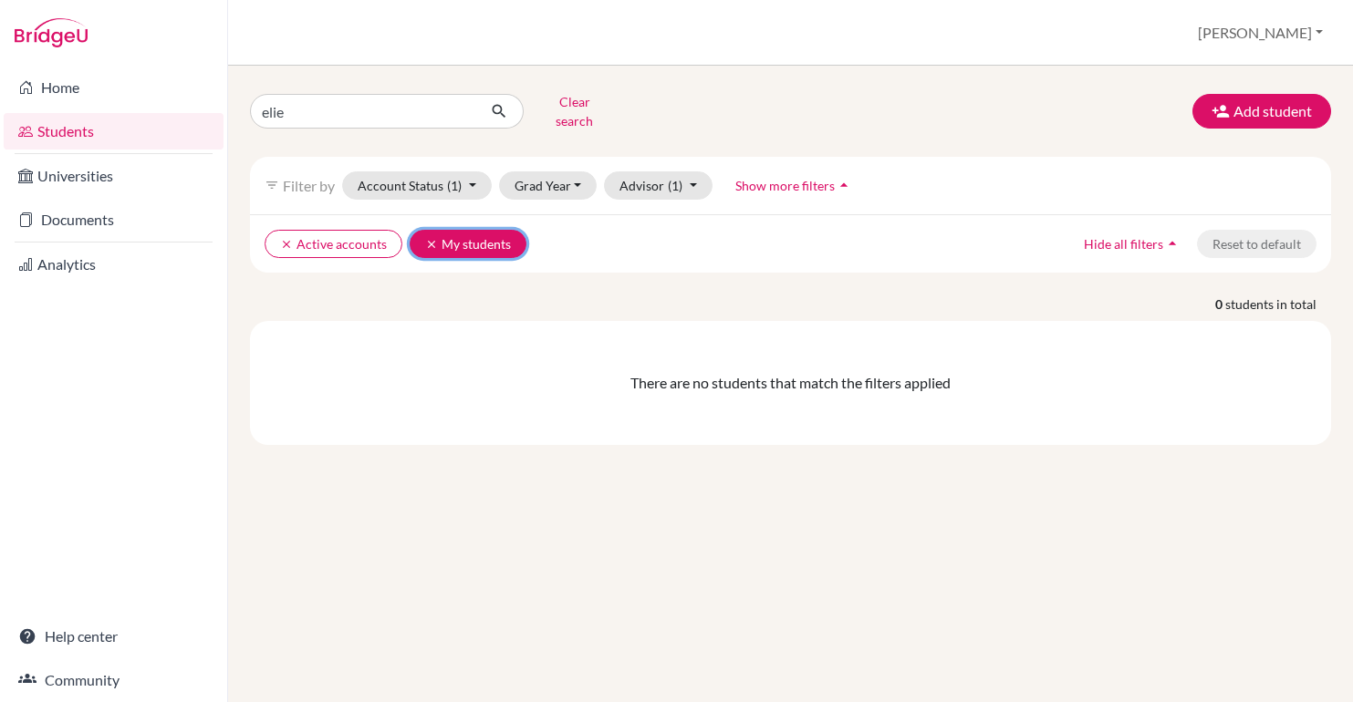
click at [419, 234] on button "clear My students" at bounding box center [468, 244] width 117 height 28
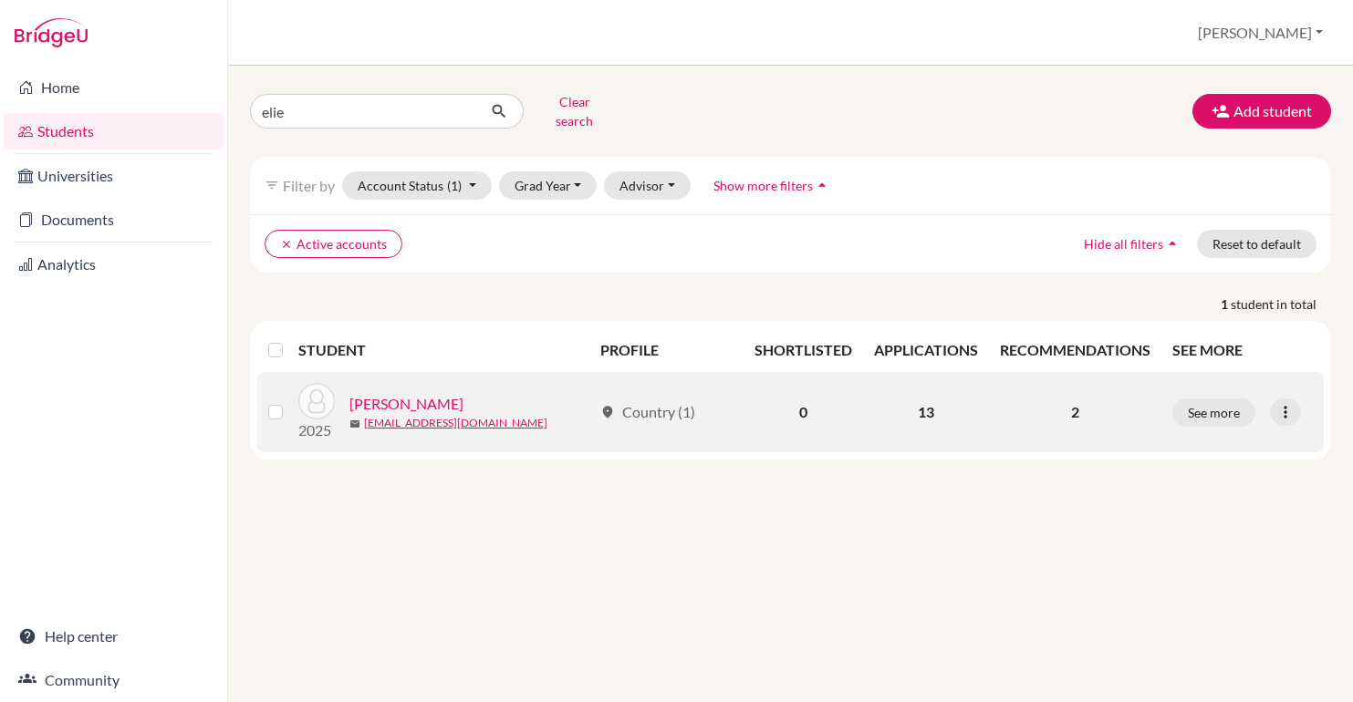
click at [386, 394] on link "[PERSON_NAME]" at bounding box center [406, 404] width 114 height 22
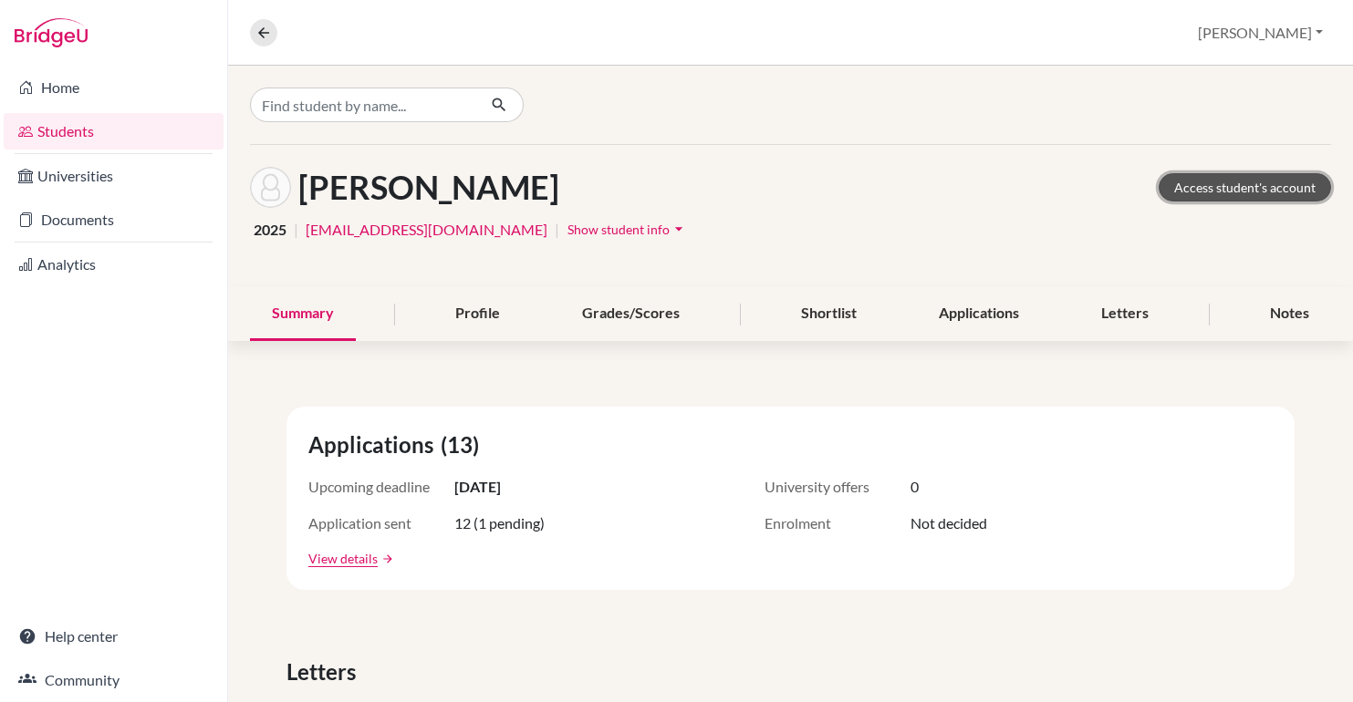
click at [1257, 186] on link "Access student's account" at bounding box center [1245, 187] width 172 height 28
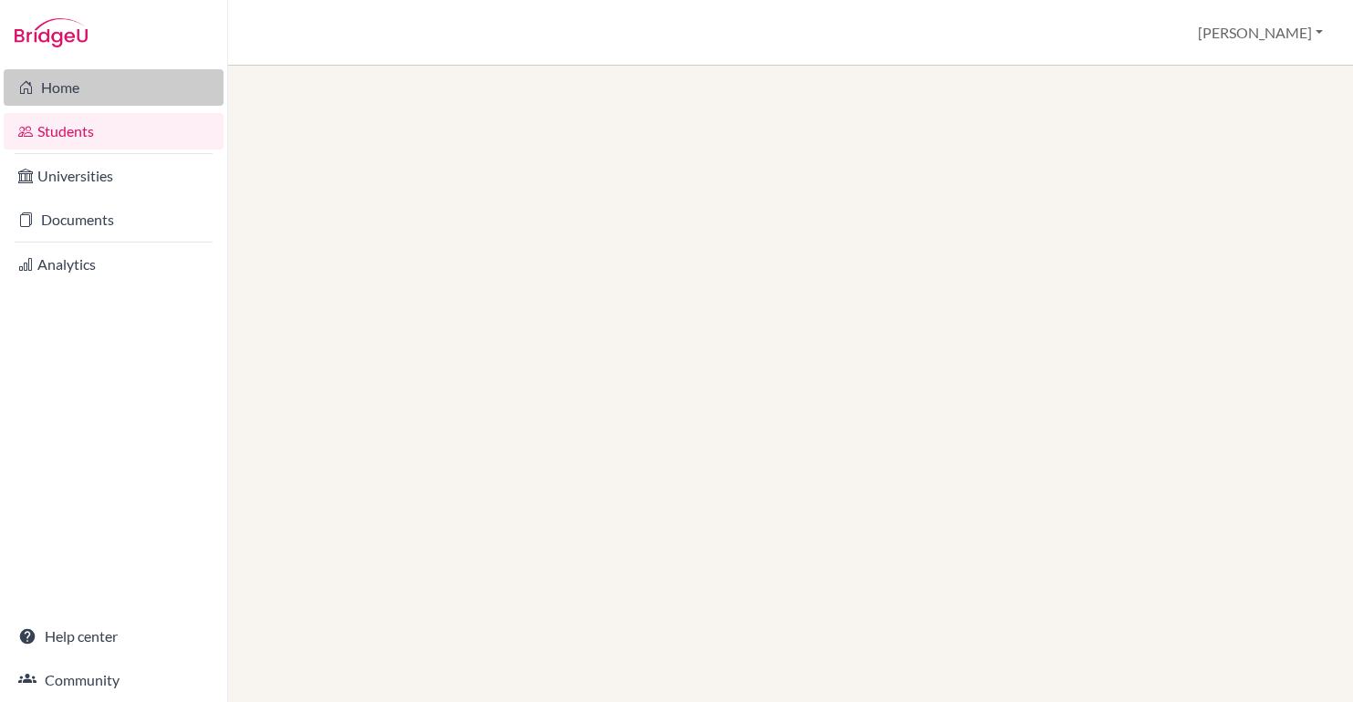
click at [46, 76] on link "Home" at bounding box center [114, 87] width 220 height 36
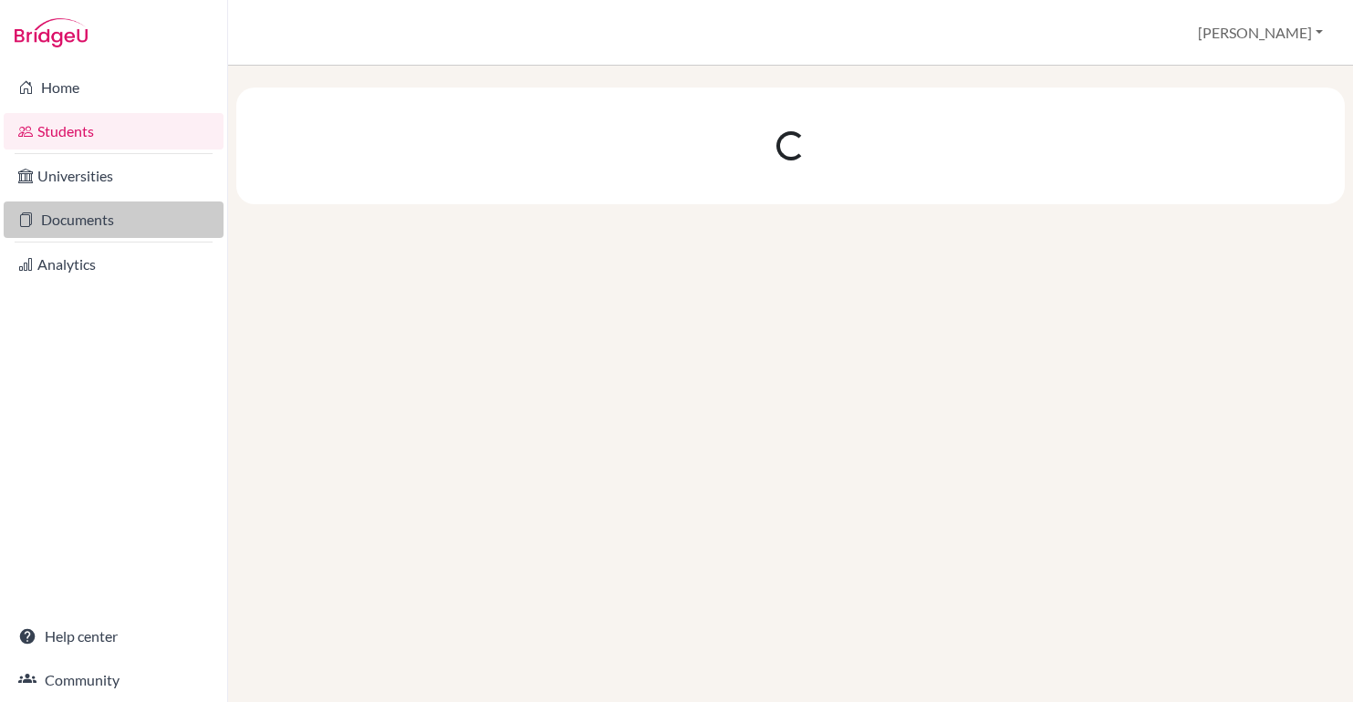
click at [78, 213] on link "Documents" at bounding box center [114, 220] width 220 height 36
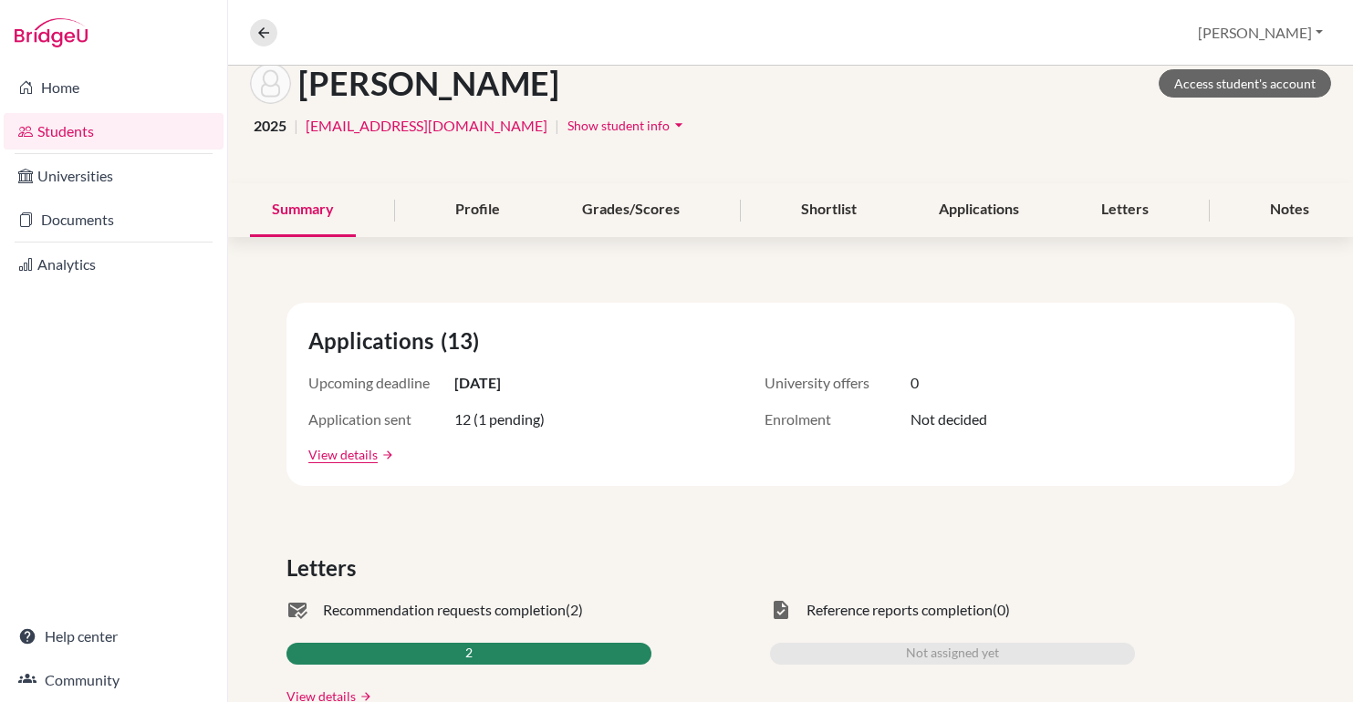
scroll to position [102, 0]
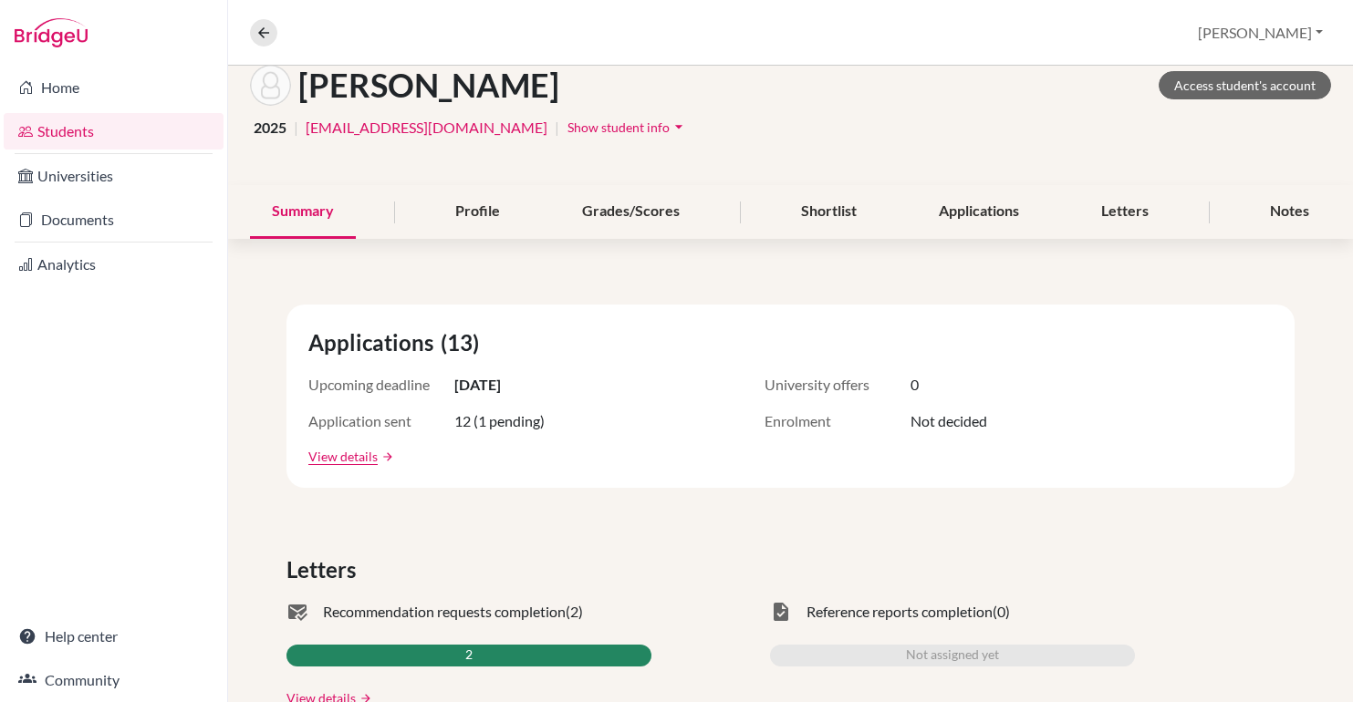
click at [670, 122] on icon "arrow_drop_down" at bounding box center [679, 127] width 18 height 18
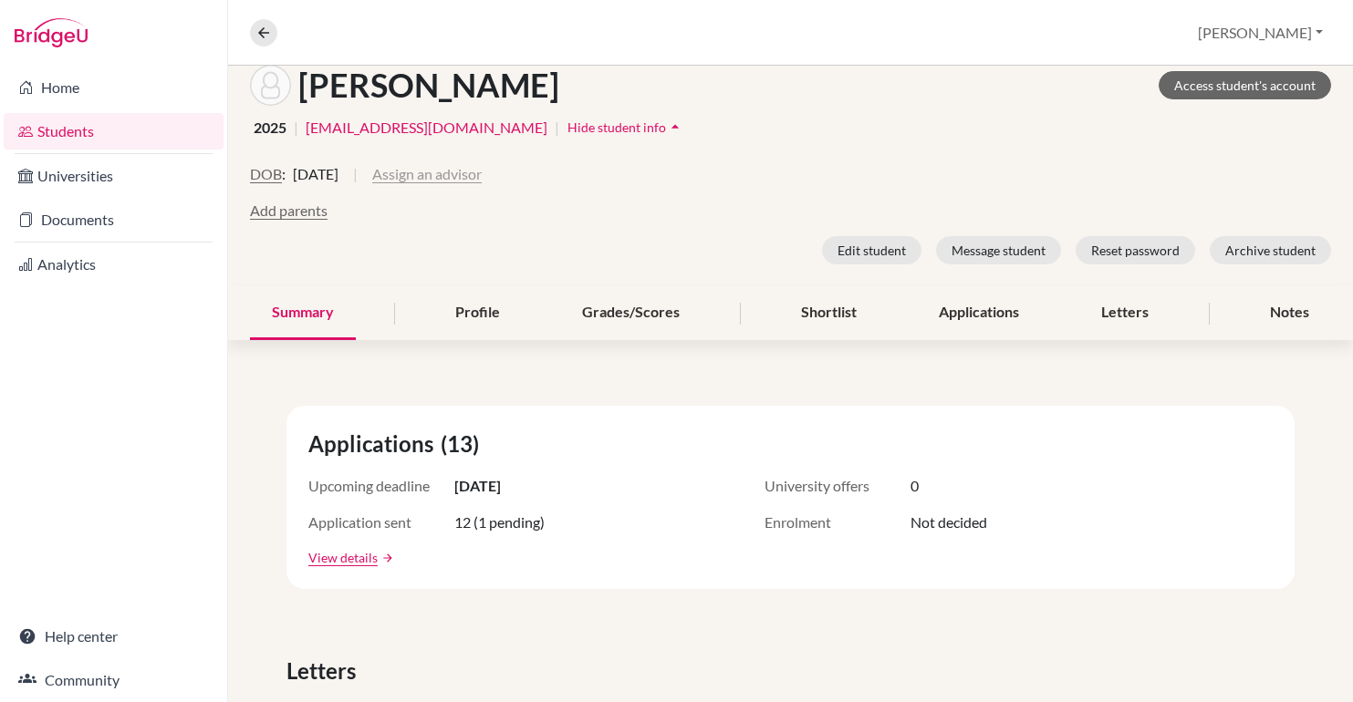
click at [458, 175] on button "Assign an advisor" at bounding box center [426, 174] width 109 height 22
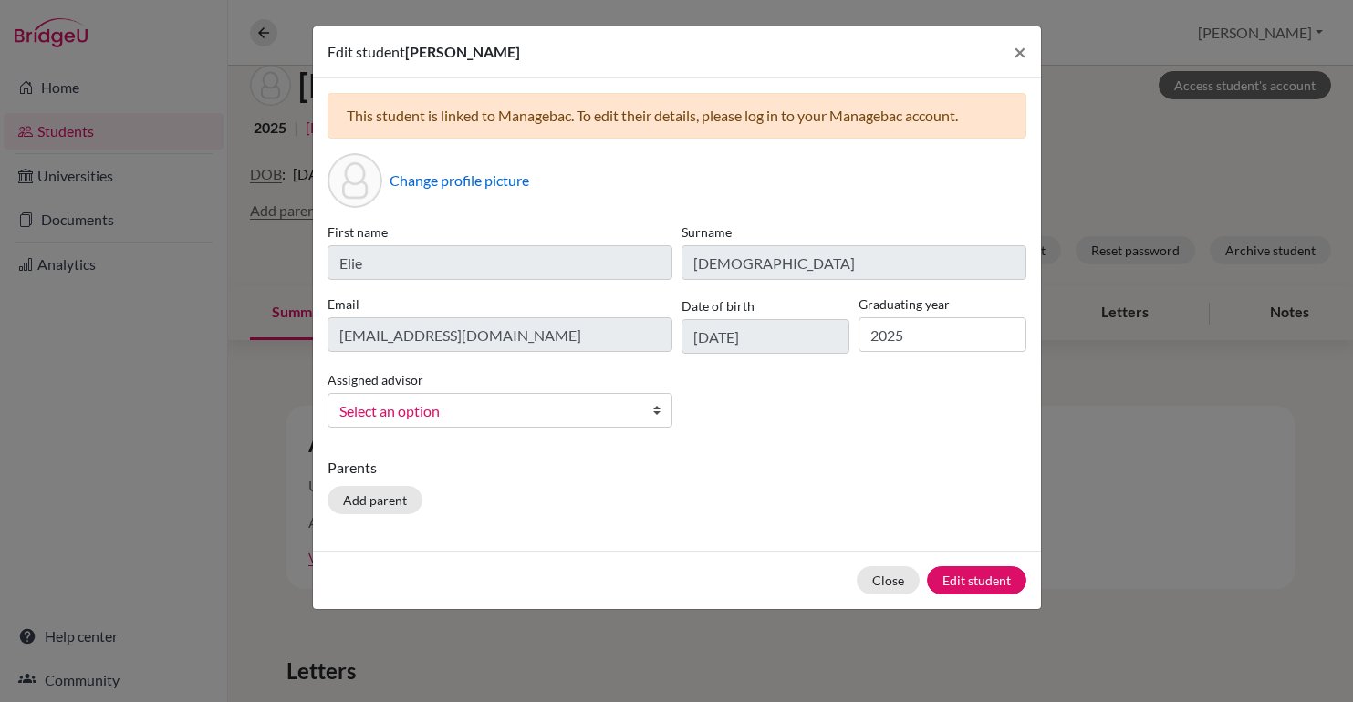
click at [475, 424] on link "Select an option" at bounding box center [500, 410] width 345 height 35
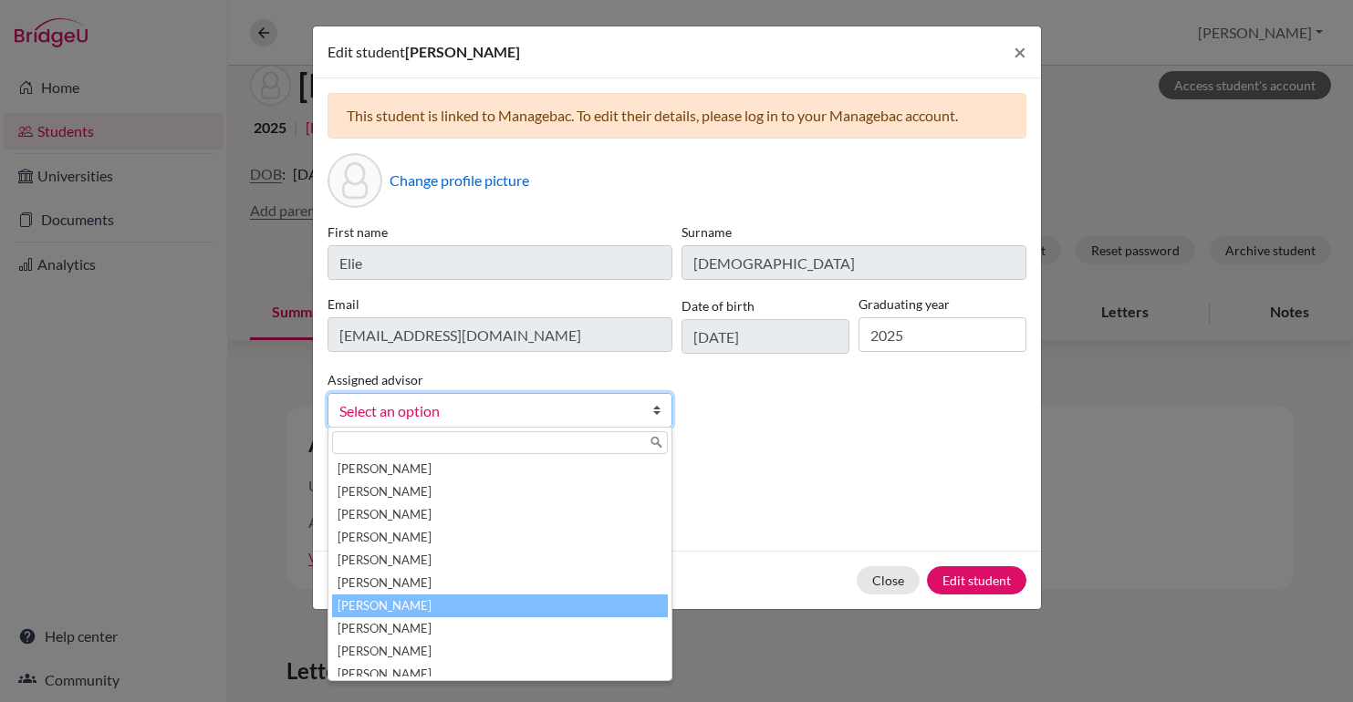
click at [417, 598] on li "Rush, Evan" at bounding box center [500, 606] width 336 height 23
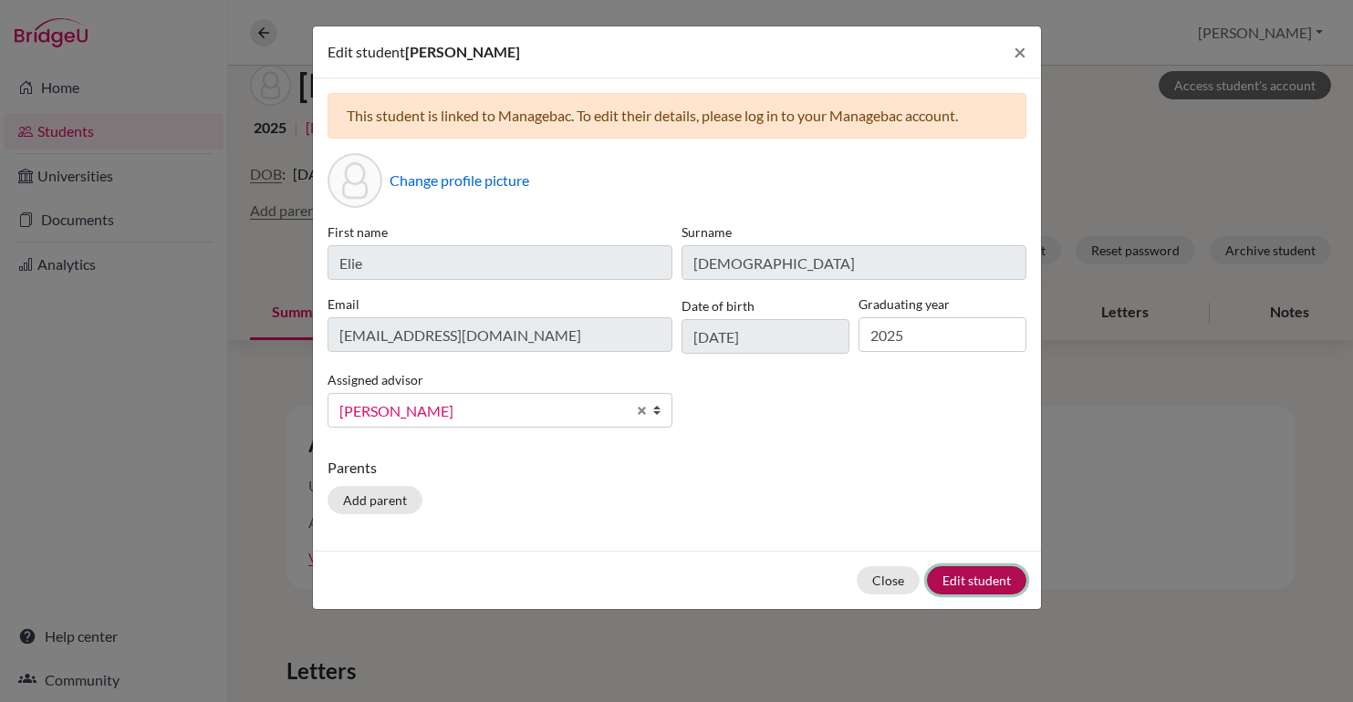
click at [999, 584] on button "Edit student" at bounding box center [976, 581] width 99 height 28
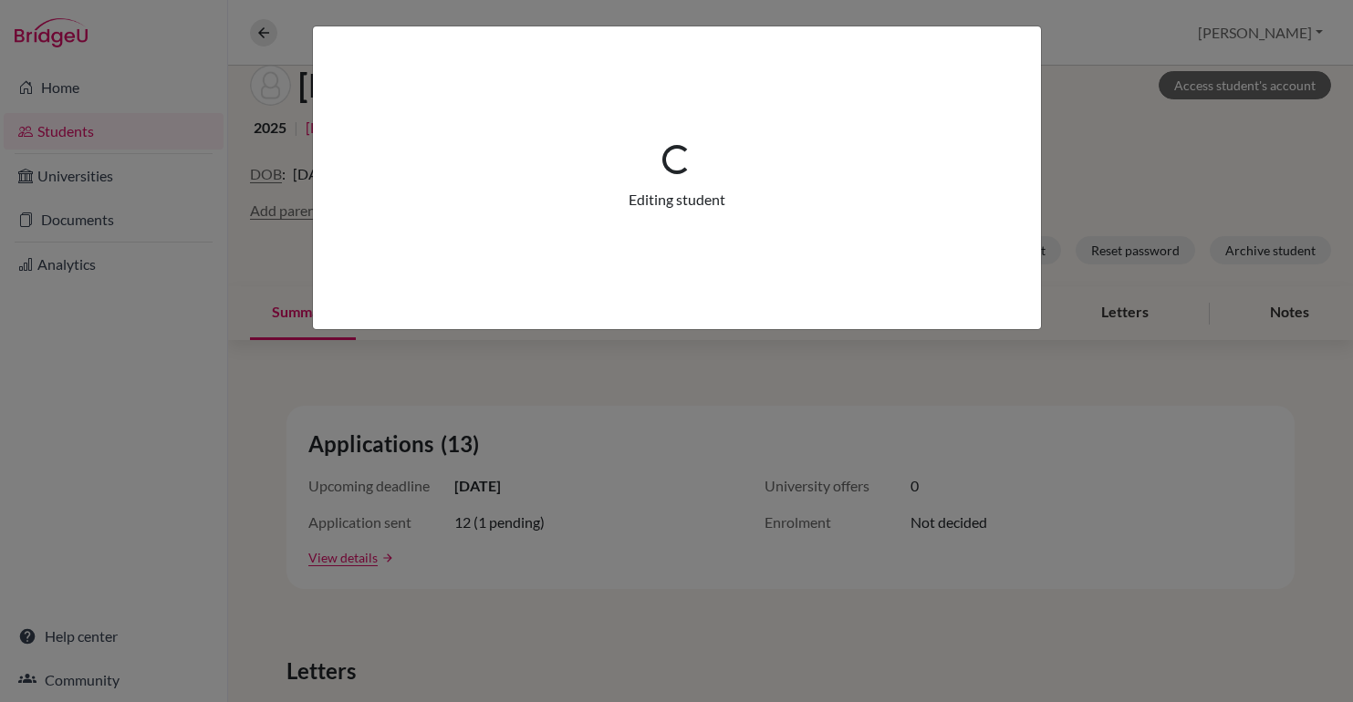
scroll to position [174, 0]
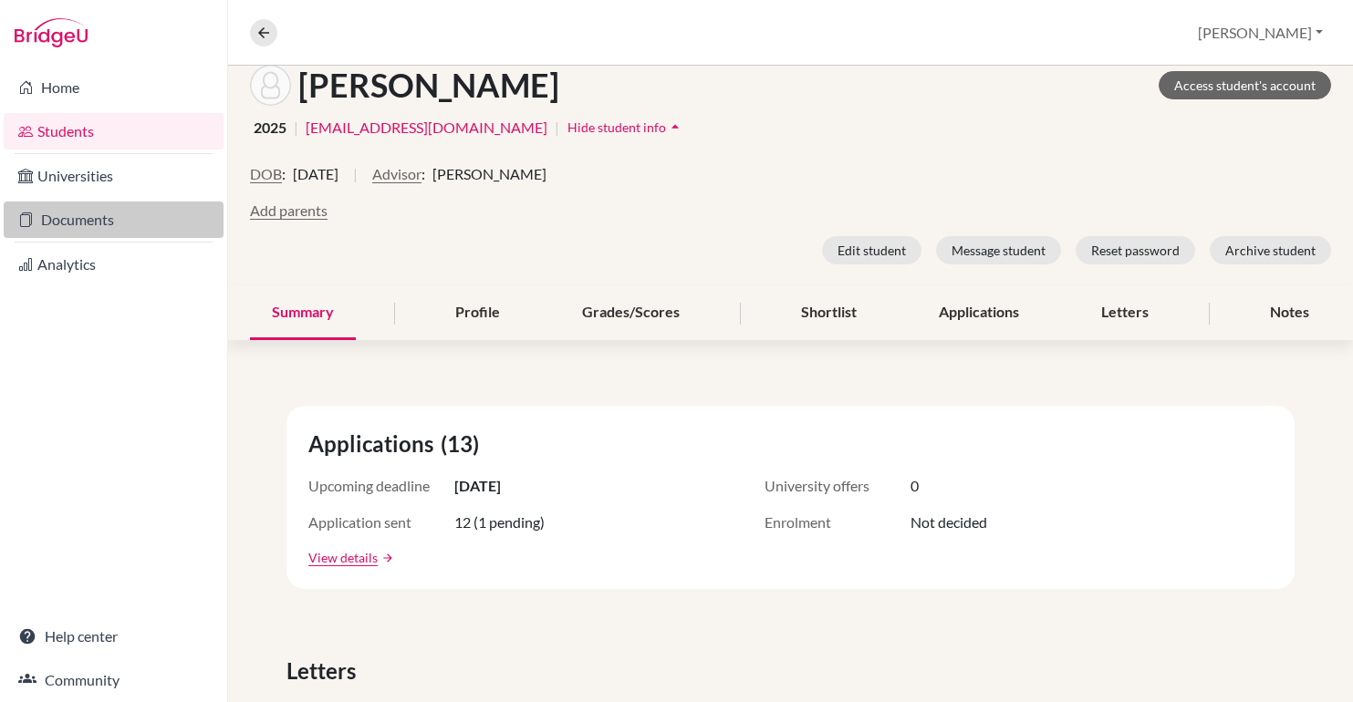
click at [73, 224] on link "Documents" at bounding box center [114, 220] width 220 height 36
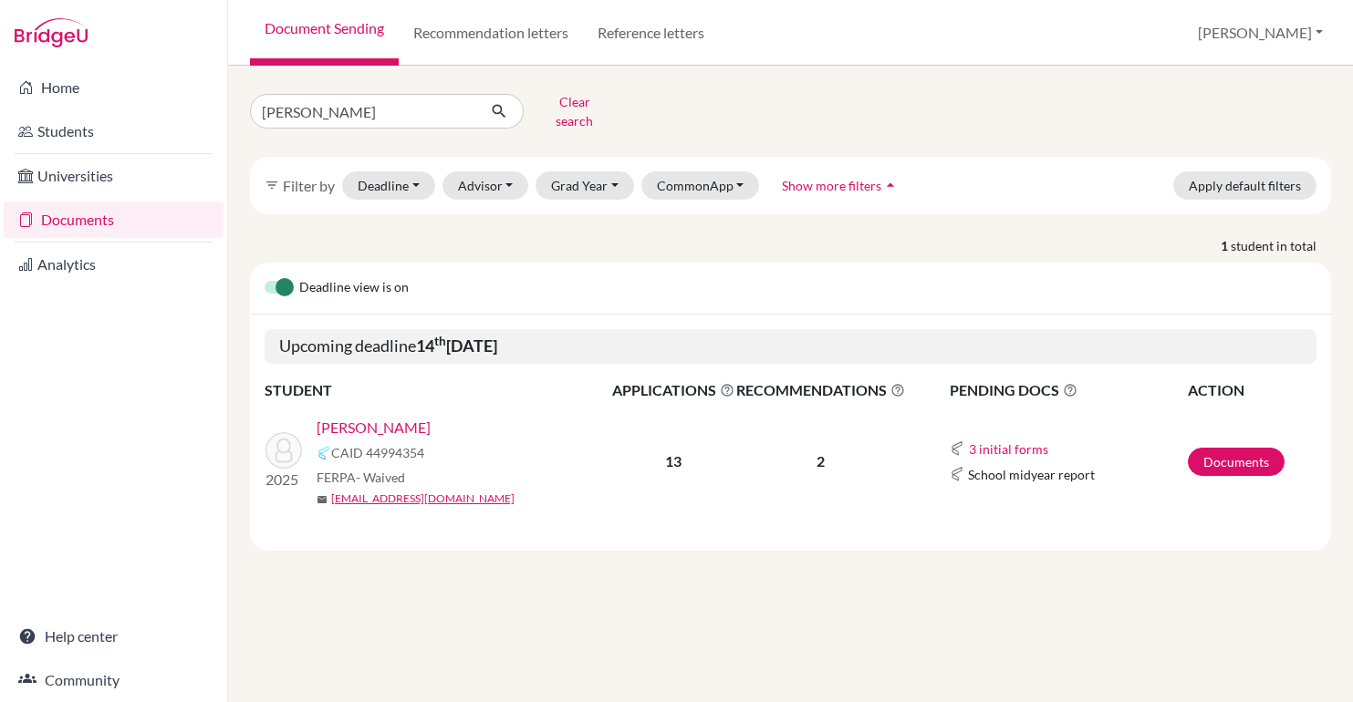
click at [335, 417] on link "[PERSON_NAME]" at bounding box center [374, 428] width 114 height 22
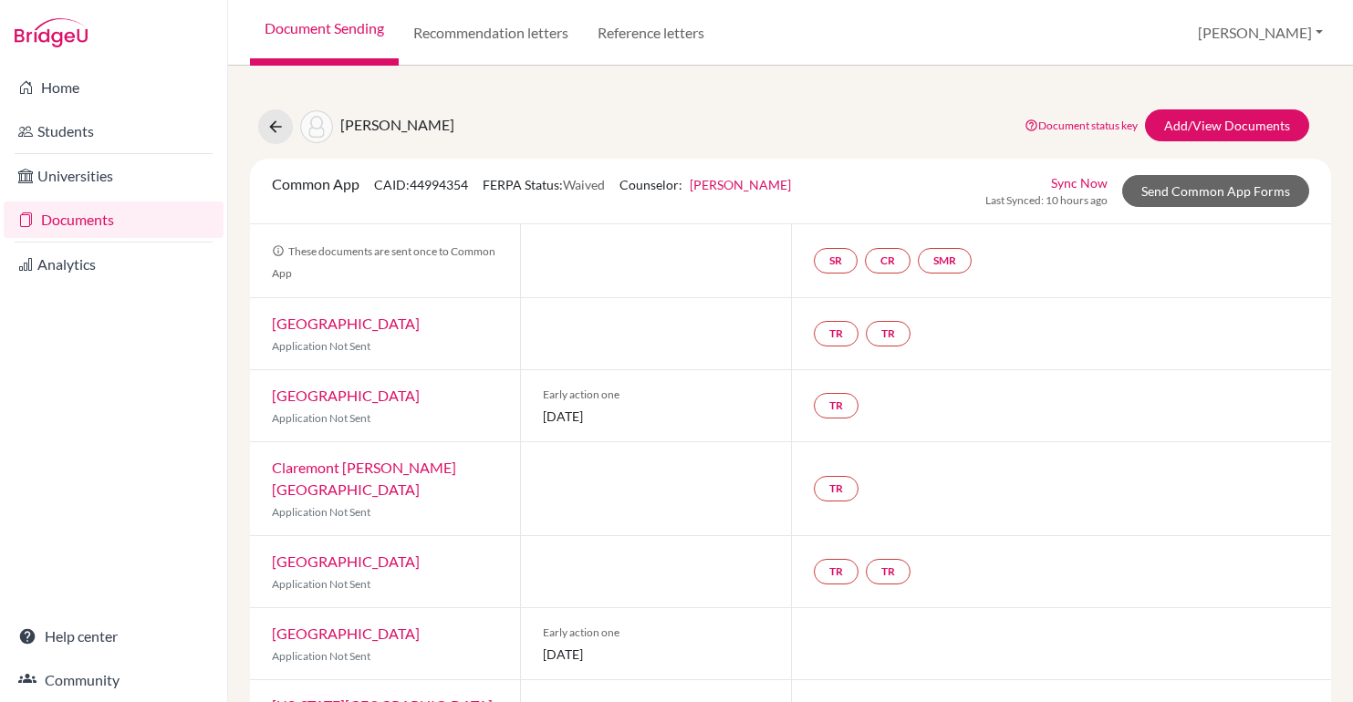
click at [829, 276] on div "SR CR SMR" at bounding box center [896, 261] width 165 height 33
click at [829, 262] on link "SR" at bounding box center [836, 261] width 44 height 26
click at [816, 212] on link "School report" at bounding box center [835, 206] width 78 height 16
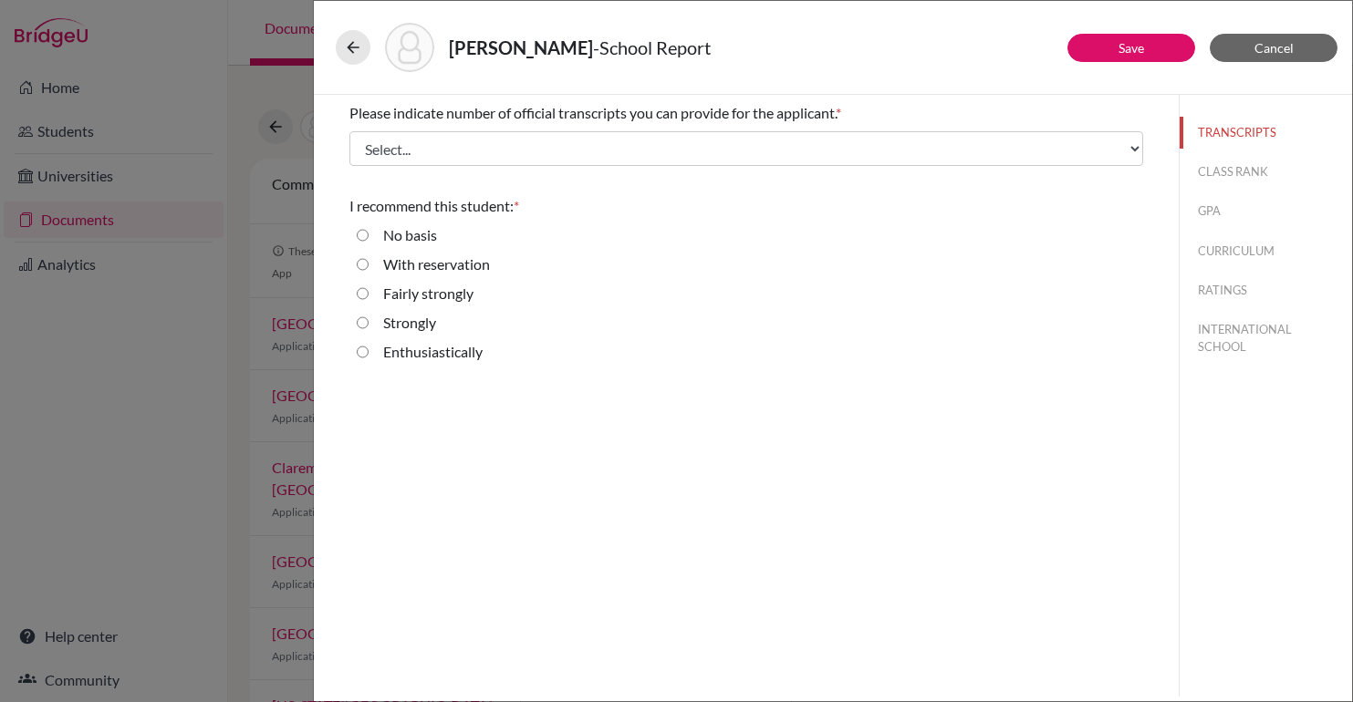
click at [386, 358] on label "Enthusiastically" at bounding box center [432, 352] width 99 height 22
click at [369, 358] on input "Enthusiastically" at bounding box center [363, 352] width 12 height 22
radio input "true"
click at [413, 316] on label "Strongly" at bounding box center [409, 323] width 53 height 22
click at [369, 316] on input "Strongly" at bounding box center [363, 323] width 12 height 22
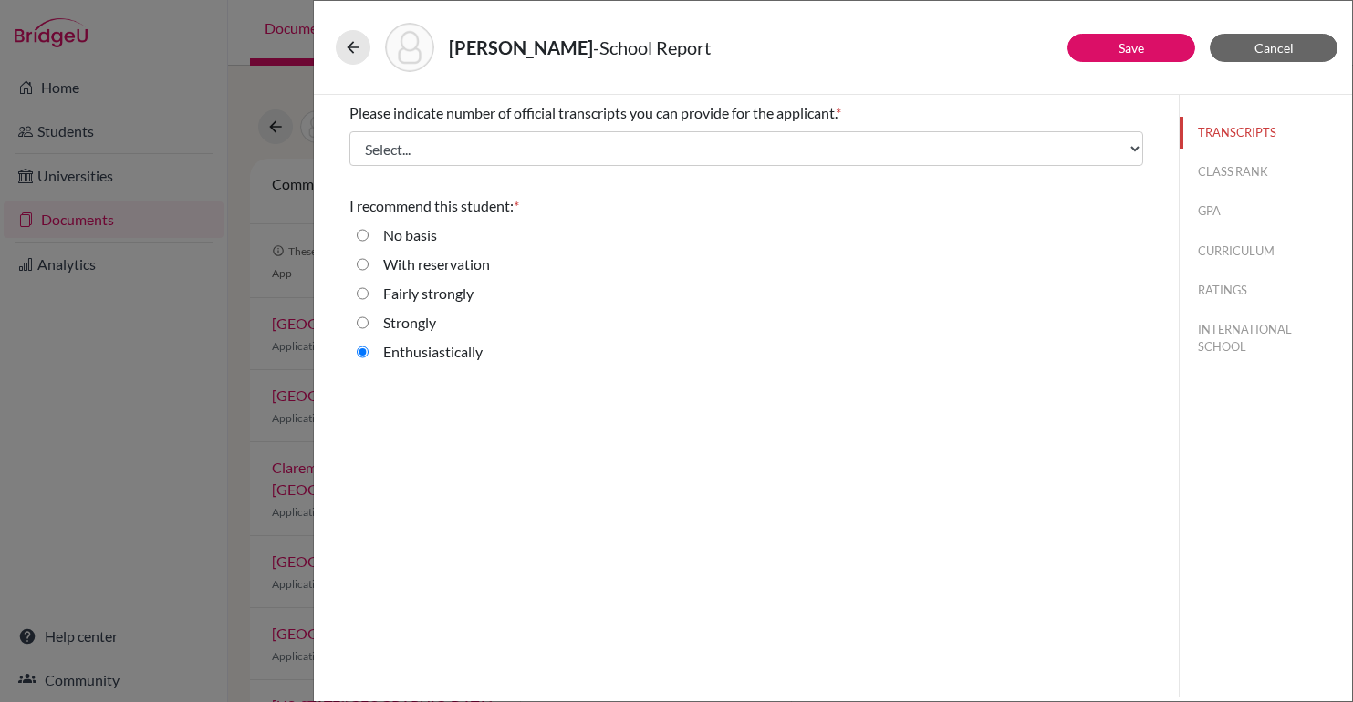
radio input "true"
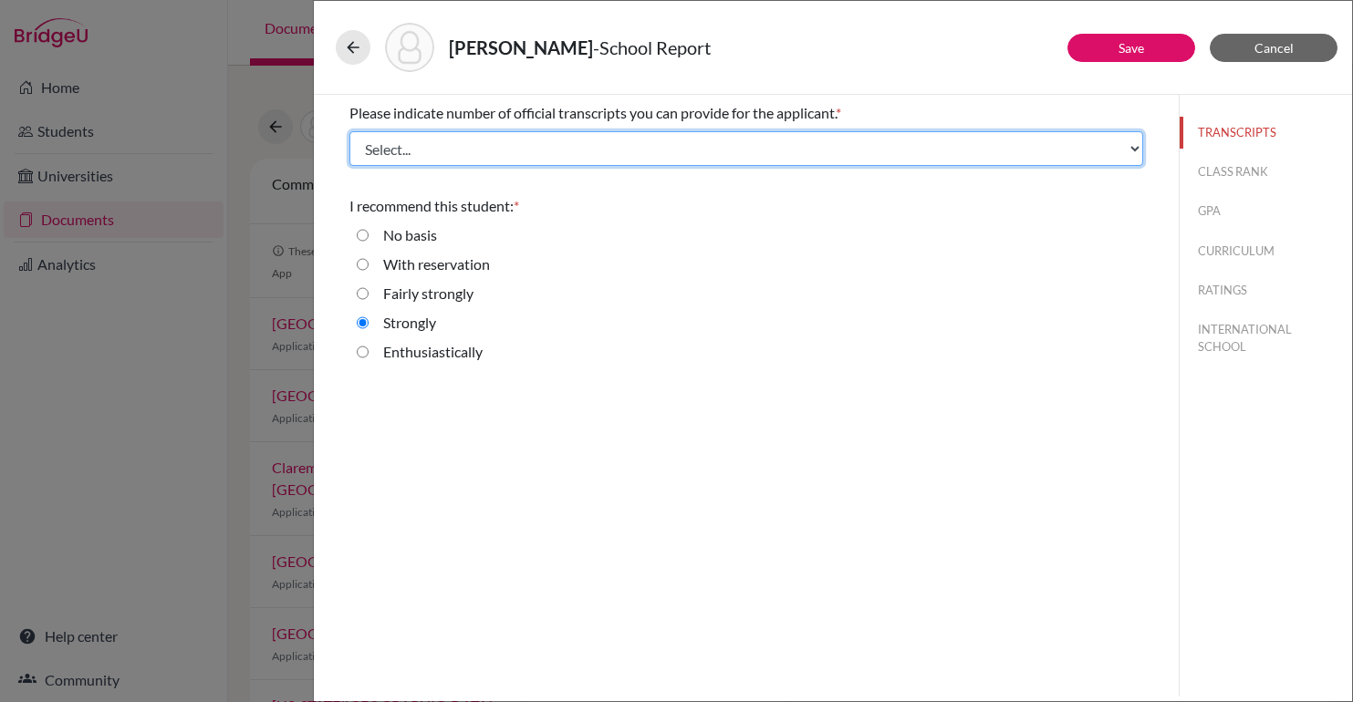
click at [504, 160] on select "Select... 1 2 3 4" at bounding box center [746, 148] width 794 height 35
select select "2"
click at [349, 131] on select "Select... 1 2 3 4" at bounding box center [746, 148] width 794 height 35
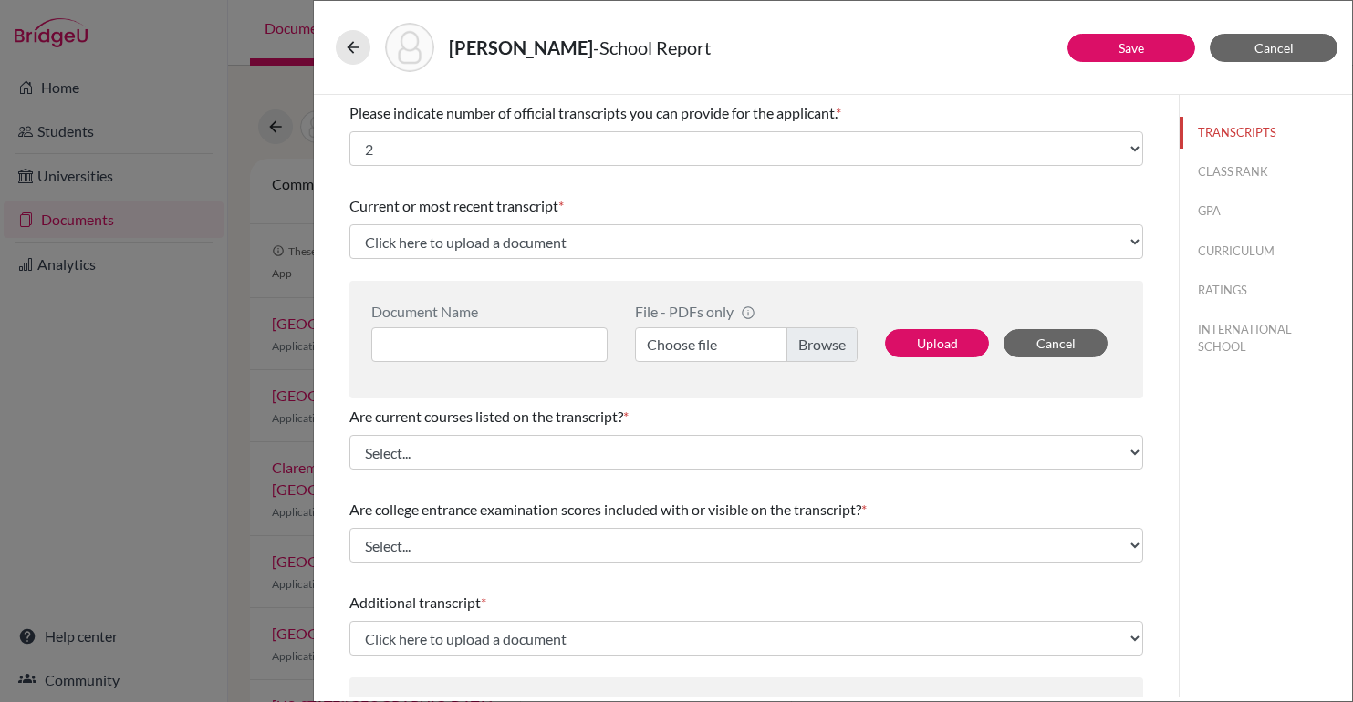
click at [503, 188] on div "Current or most recent transcript * Click here to upload a document Upload New …" at bounding box center [746, 227] width 794 height 78
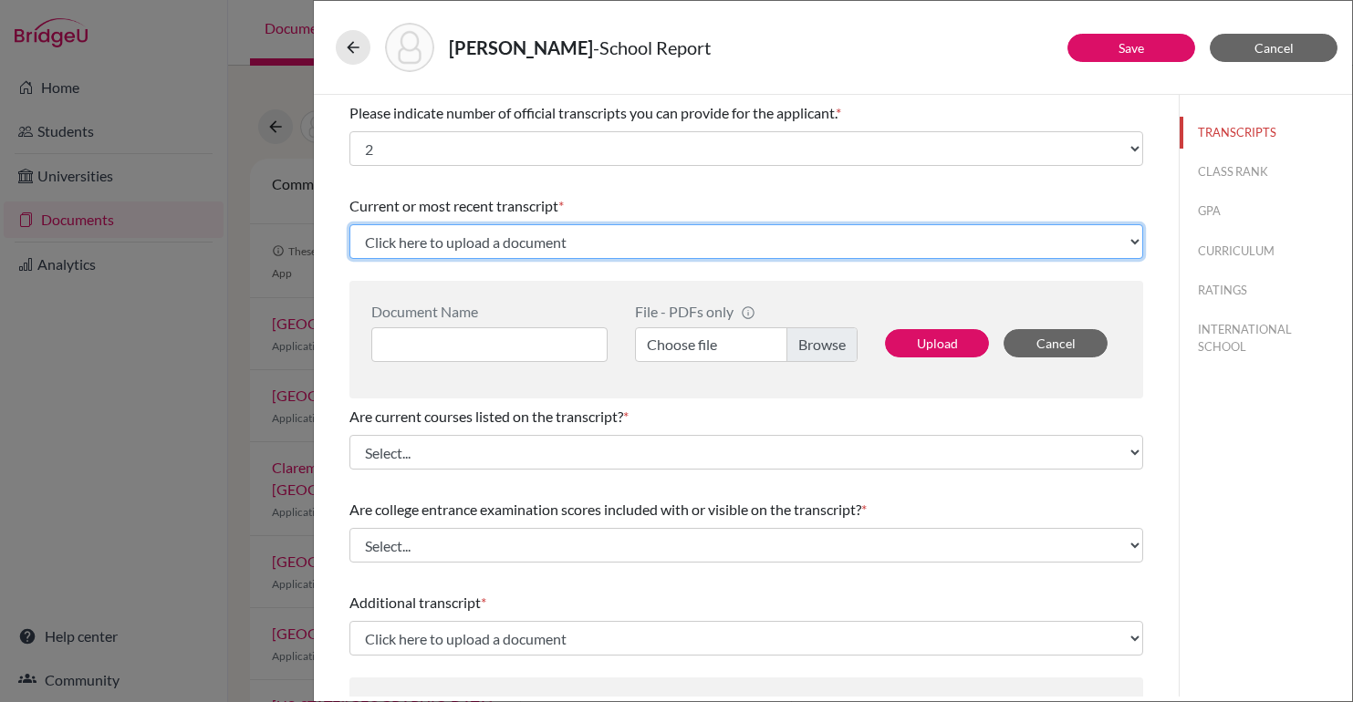
click at [584, 232] on select "Click here to upload a document Upload New File" at bounding box center [746, 241] width 794 height 35
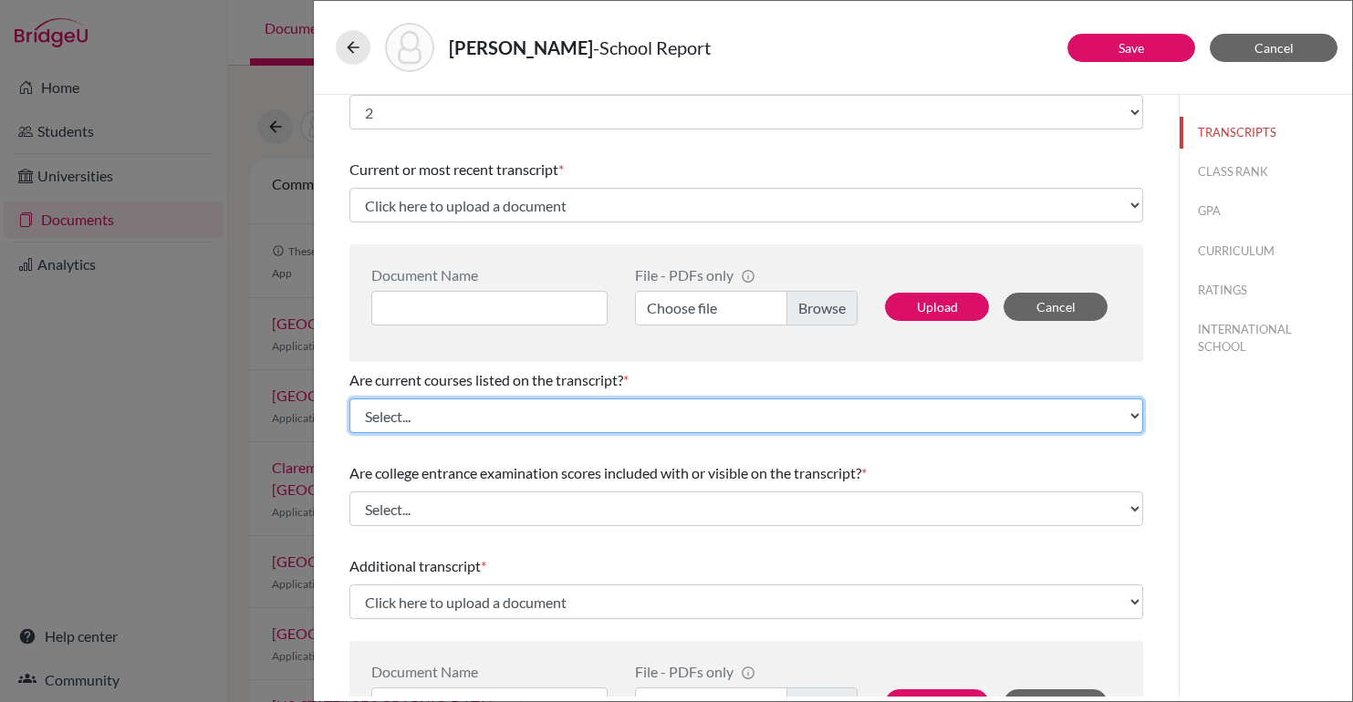
click at [510, 403] on select "Select... Yes No" at bounding box center [746, 416] width 794 height 35
select select "0"
click at [349, 399] on select "Select... Yes No" at bounding box center [746, 416] width 794 height 35
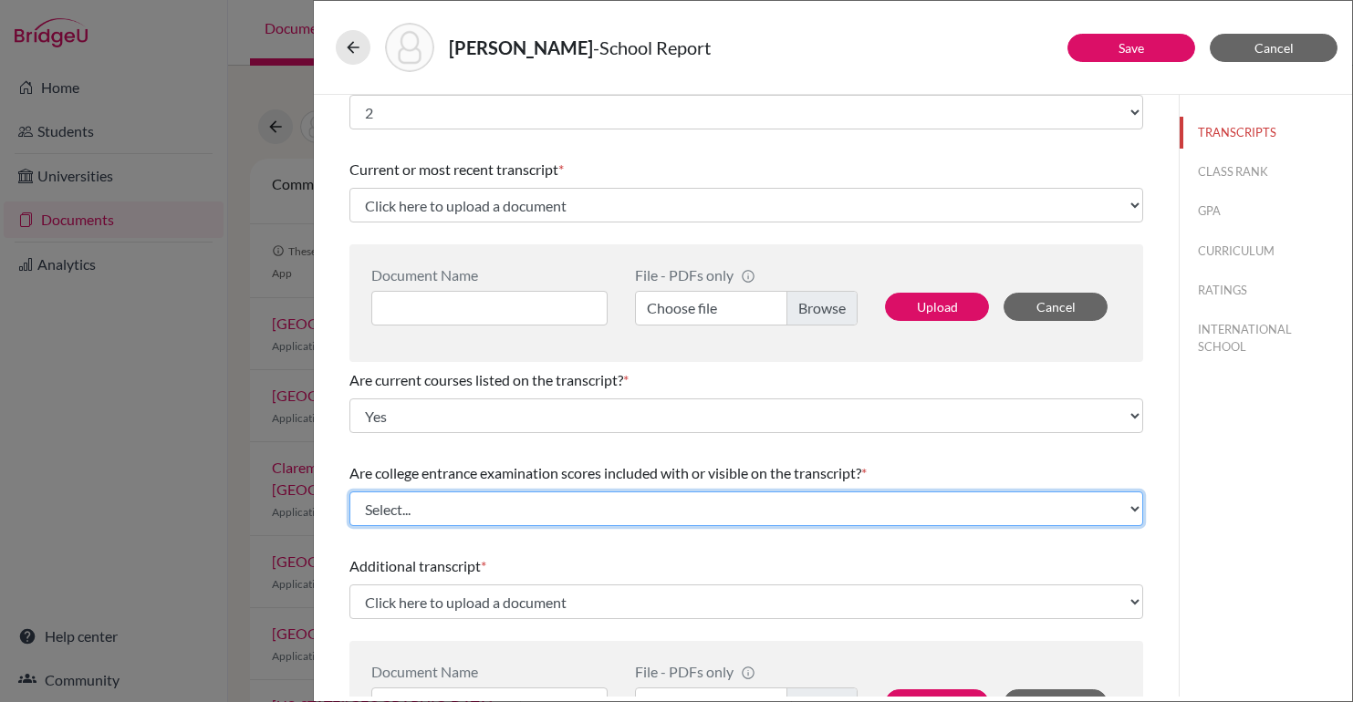
click at [497, 515] on select "Select... Yes No" at bounding box center [746, 509] width 794 height 35
select select "1"
click at [349, 492] on select "Select... Yes No" at bounding box center [746, 509] width 794 height 35
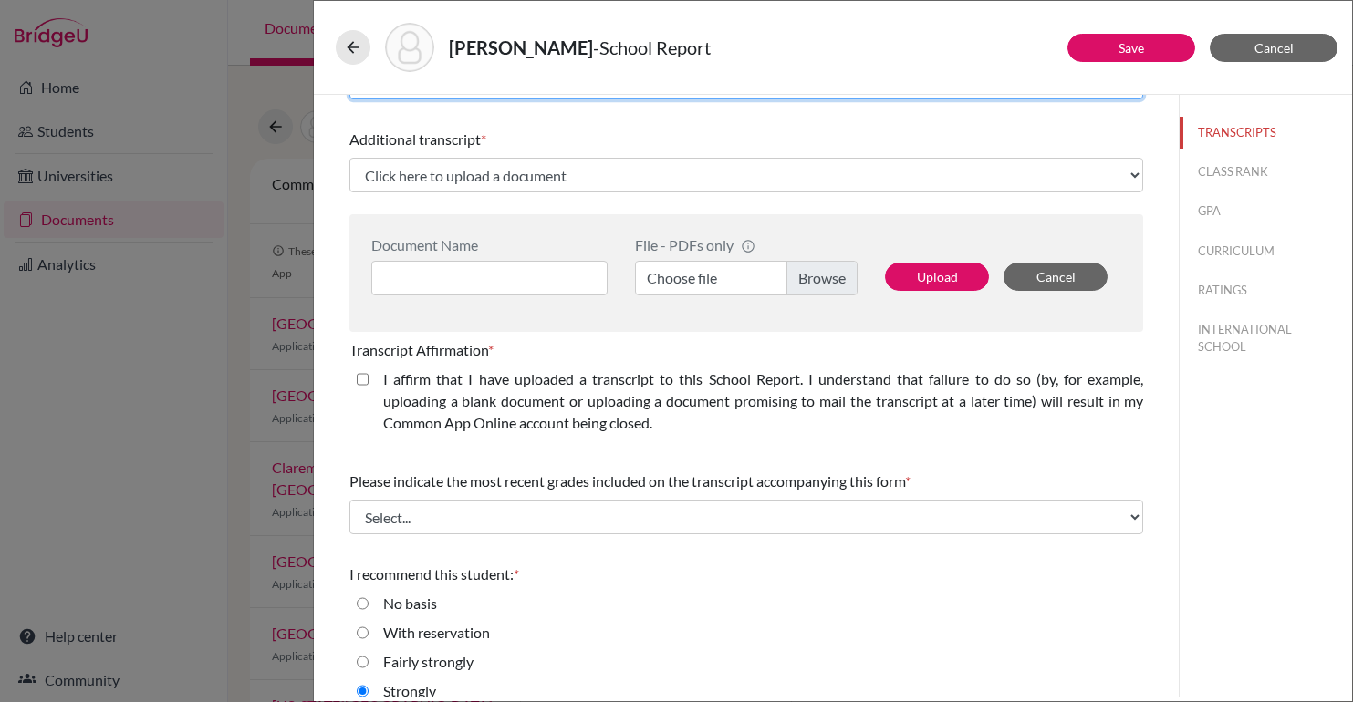
scroll to position [465, 0]
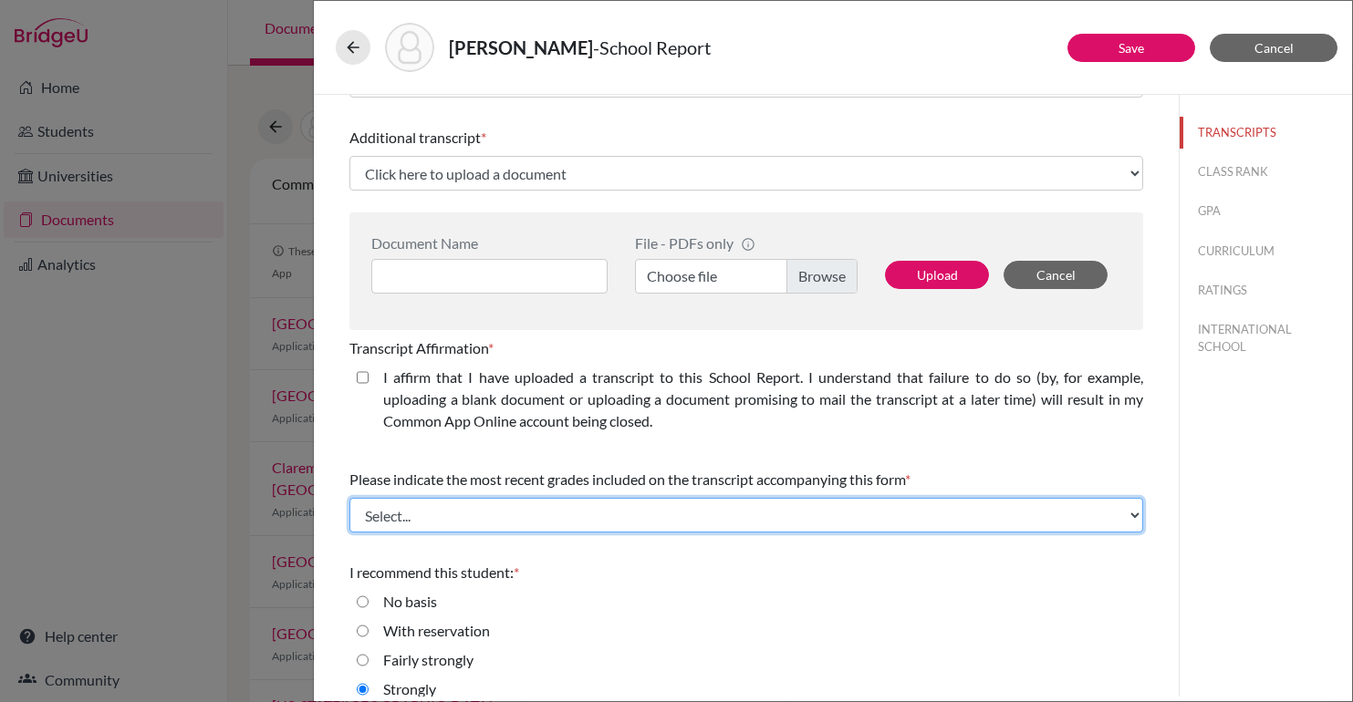
click at [513, 525] on select "Select... Final junior year grades 1st Quarter senior year grades 2nd Quarter/1…" at bounding box center [746, 515] width 794 height 35
select select "2"
click at [349, 498] on select "Select... Final junior year grades 1st Quarter senior year grades 2nd Quarter/1…" at bounding box center [746, 515] width 794 height 35
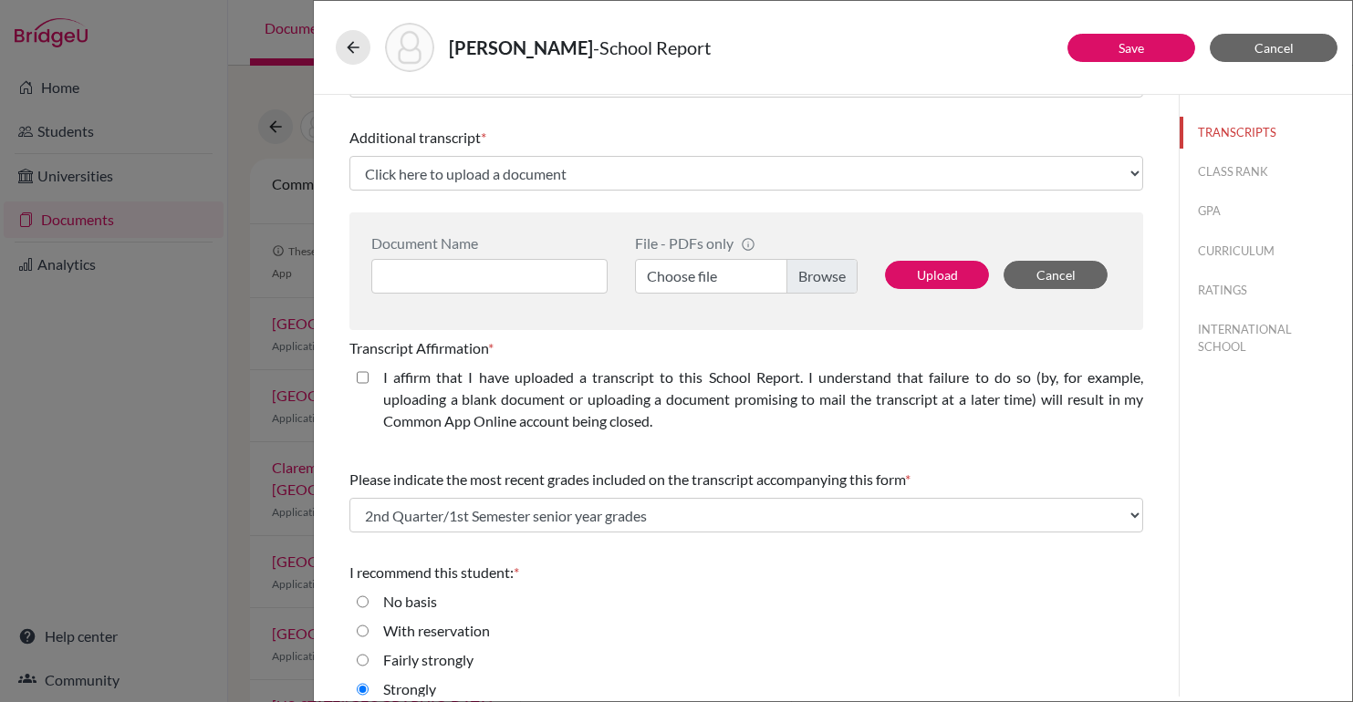
click at [781, 450] on div "Please indicate number of official transcripts you can provide for the applican…" at bounding box center [746, 187] width 794 height 1115
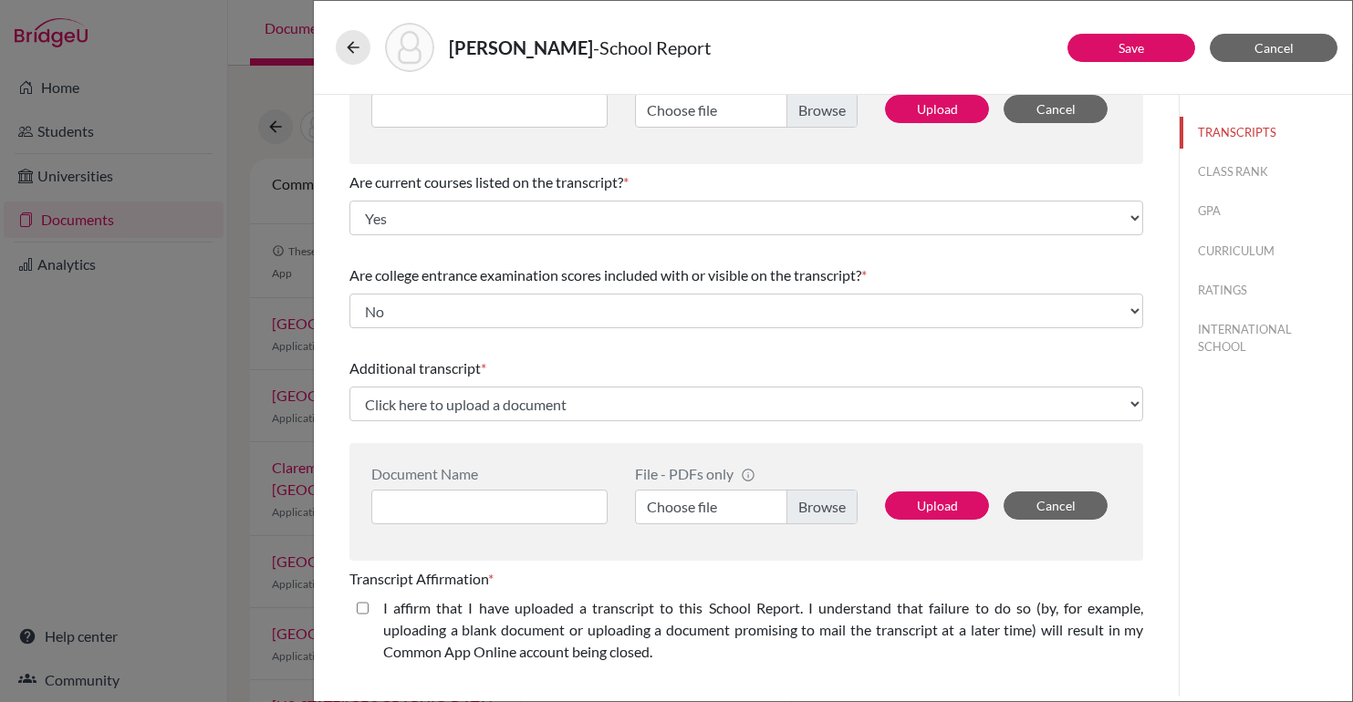
scroll to position [0, 0]
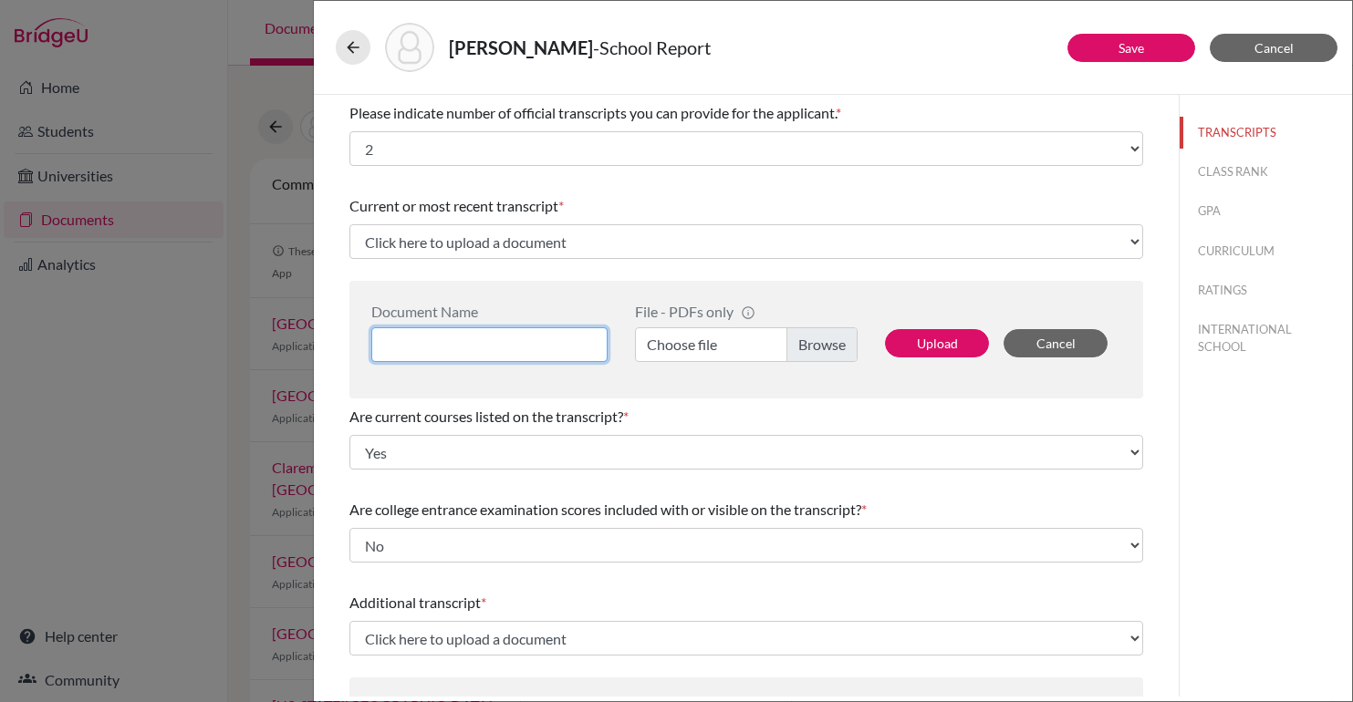
click at [518, 341] on input at bounding box center [489, 345] width 236 height 35
type input "[PERSON_NAME] - Mid Year Transcript"
click at [842, 355] on label "Choose file" at bounding box center [746, 345] width 223 height 35
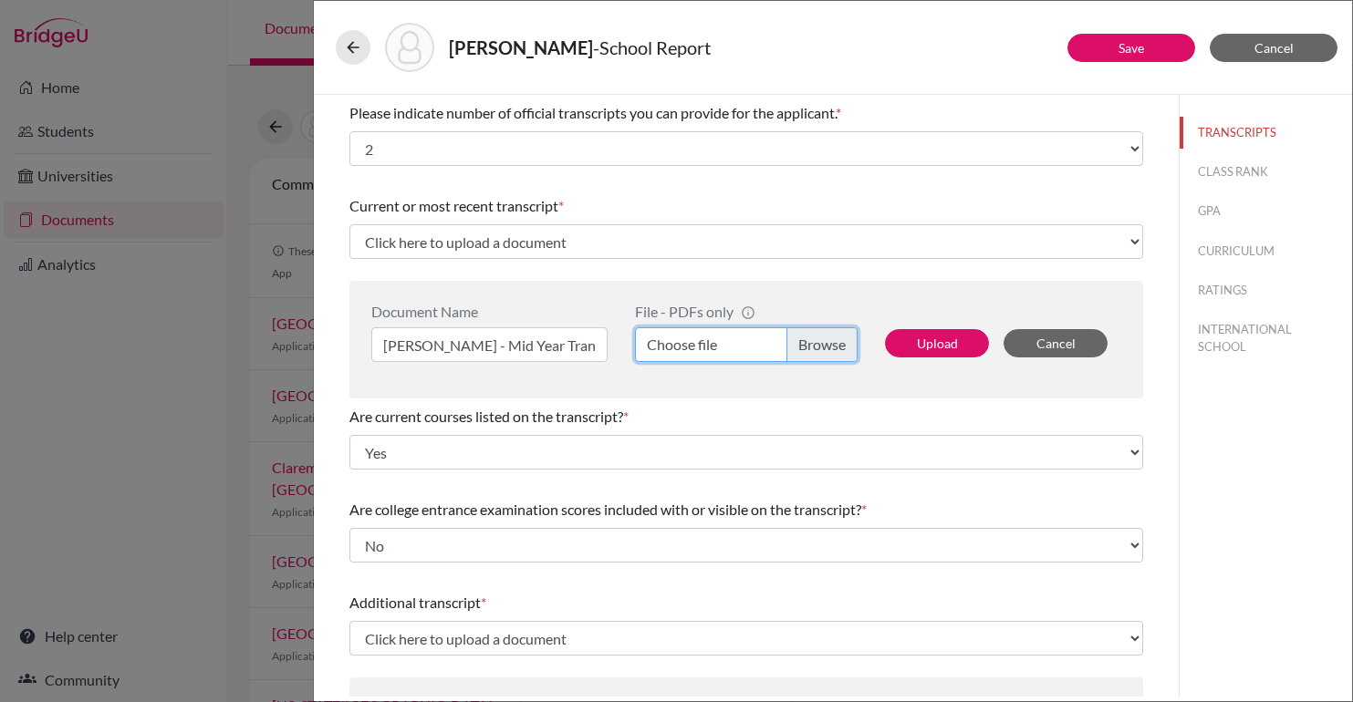
click at [842, 355] on input "Choose file" at bounding box center [746, 345] width 223 height 35
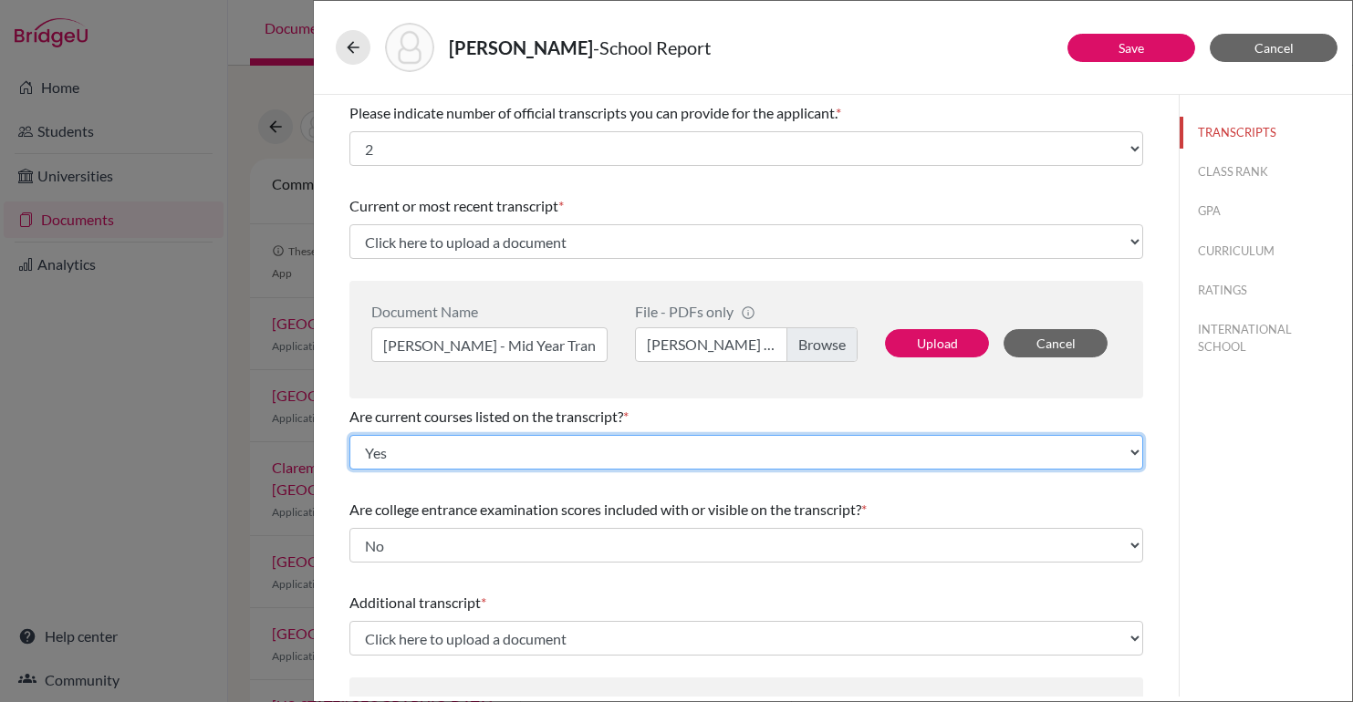
click at [900, 457] on select "Select... Yes No" at bounding box center [746, 452] width 794 height 35
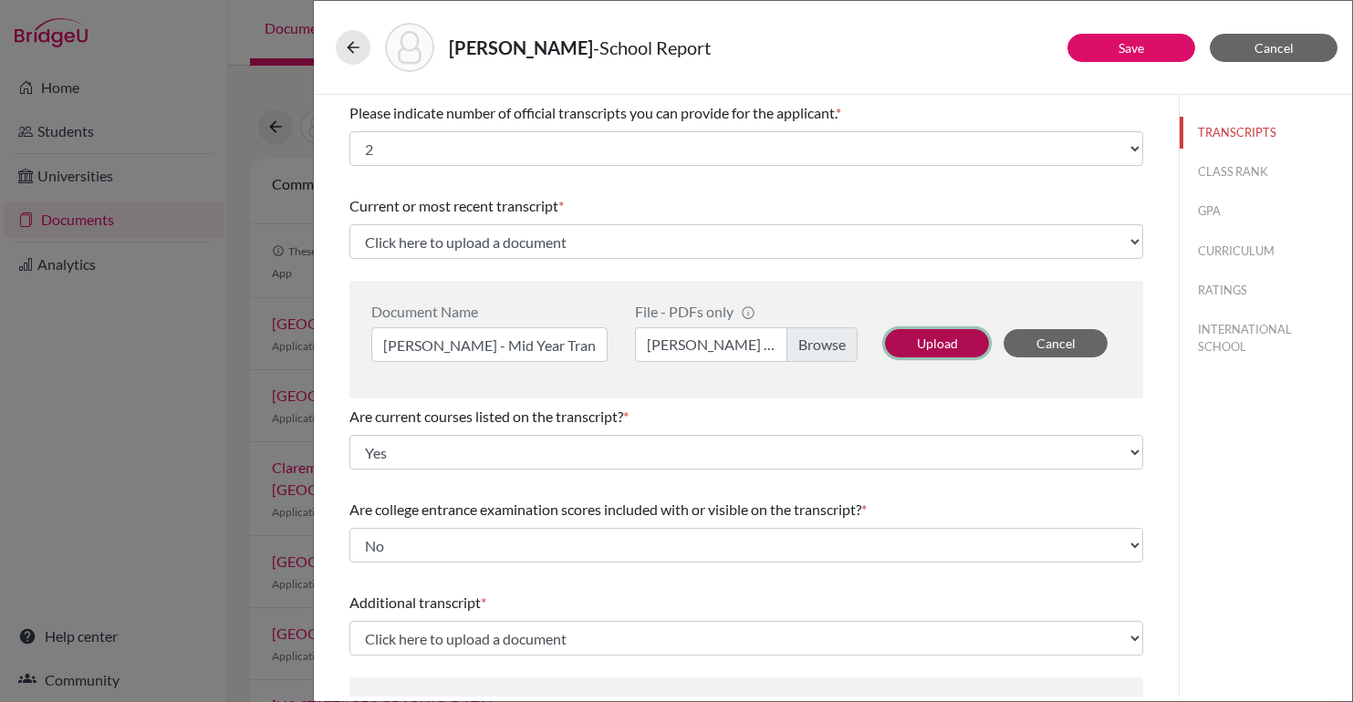
click at [943, 336] on button "Upload" at bounding box center [937, 343] width 104 height 28
select select "689372"
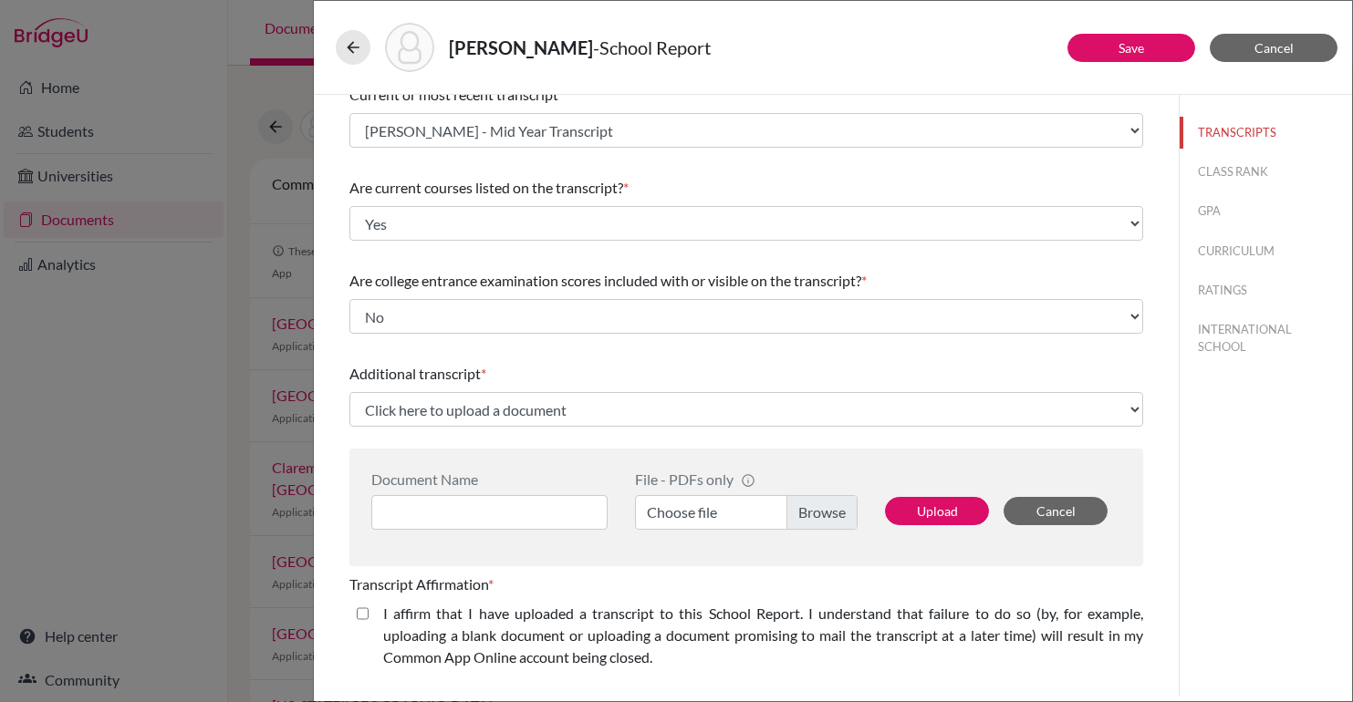
scroll to position [104, 0]
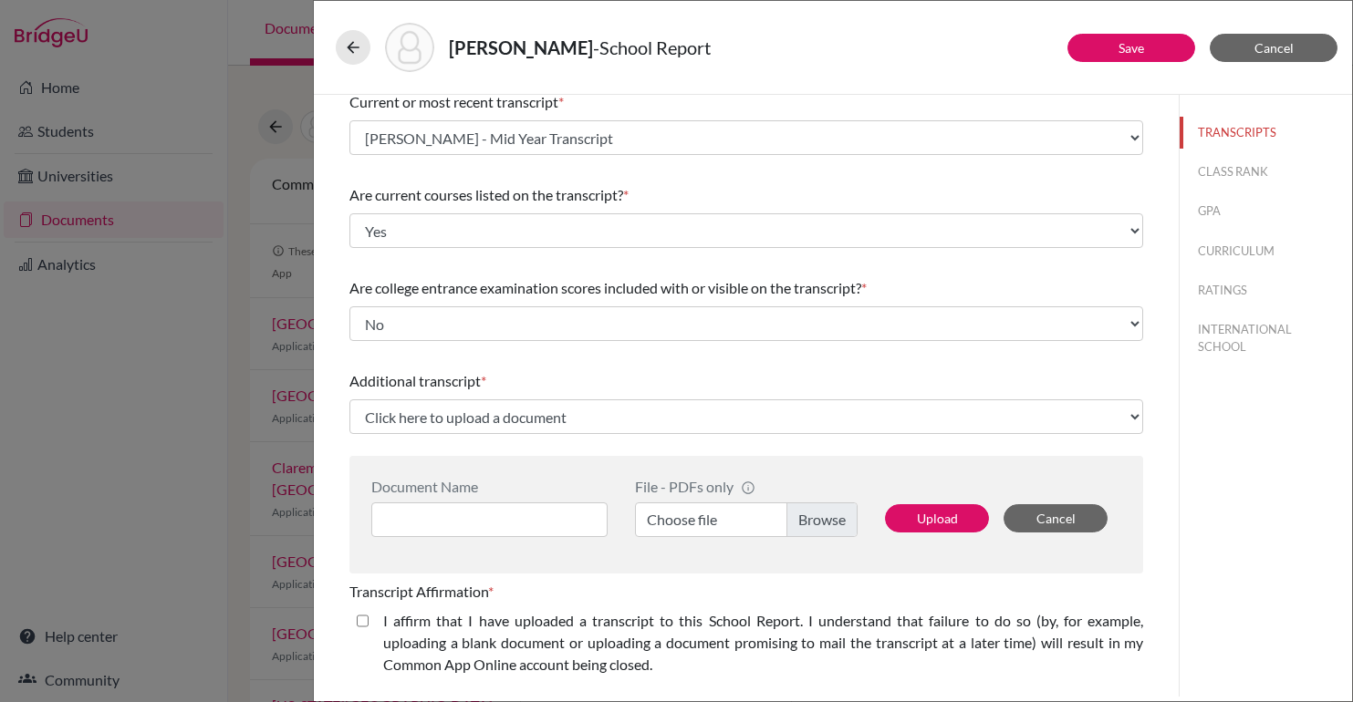
click at [443, 379] on span "Additional transcript" at bounding box center [414, 380] width 131 height 17
click at [473, 379] on span "Additional transcript" at bounding box center [414, 380] width 131 height 17
click at [596, 371] on div "Additional transcript *" at bounding box center [746, 381] width 794 height 22
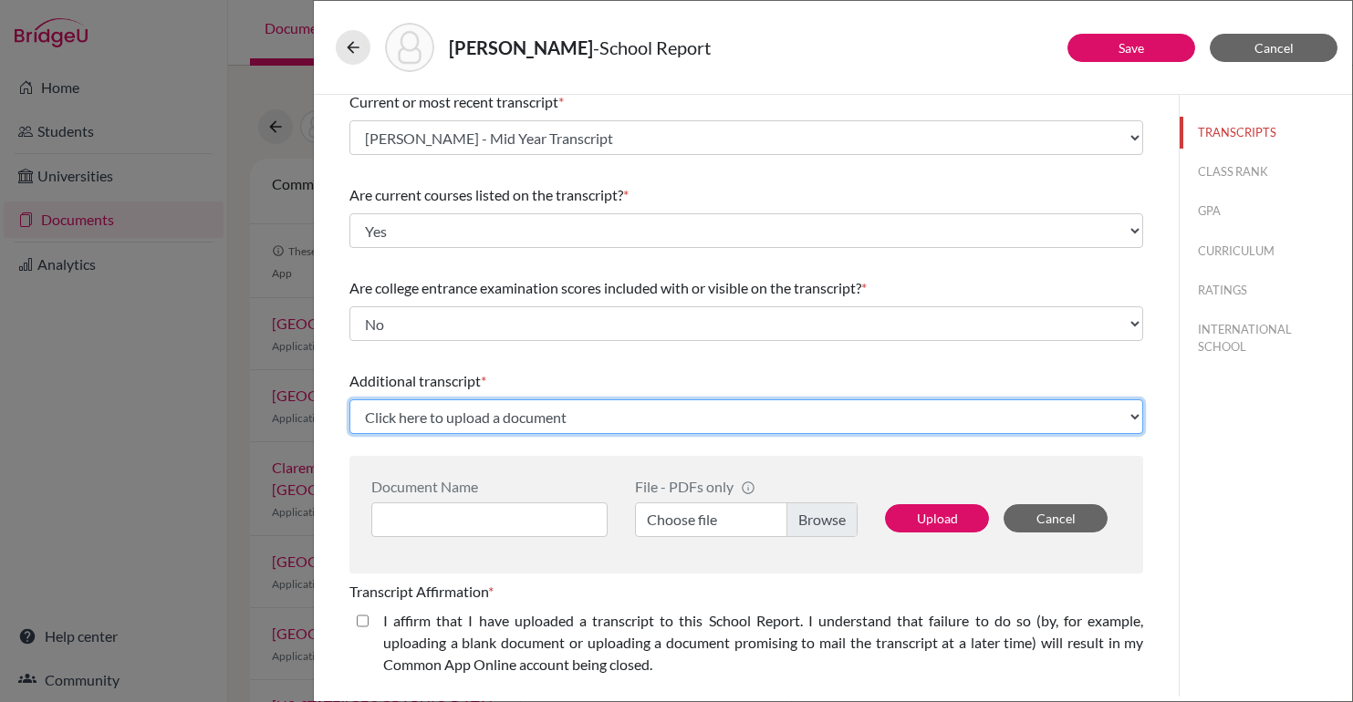
click at [506, 419] on select "Click here to upload a document Upload New File" at bounding box center [746, 417] width 794 height 35
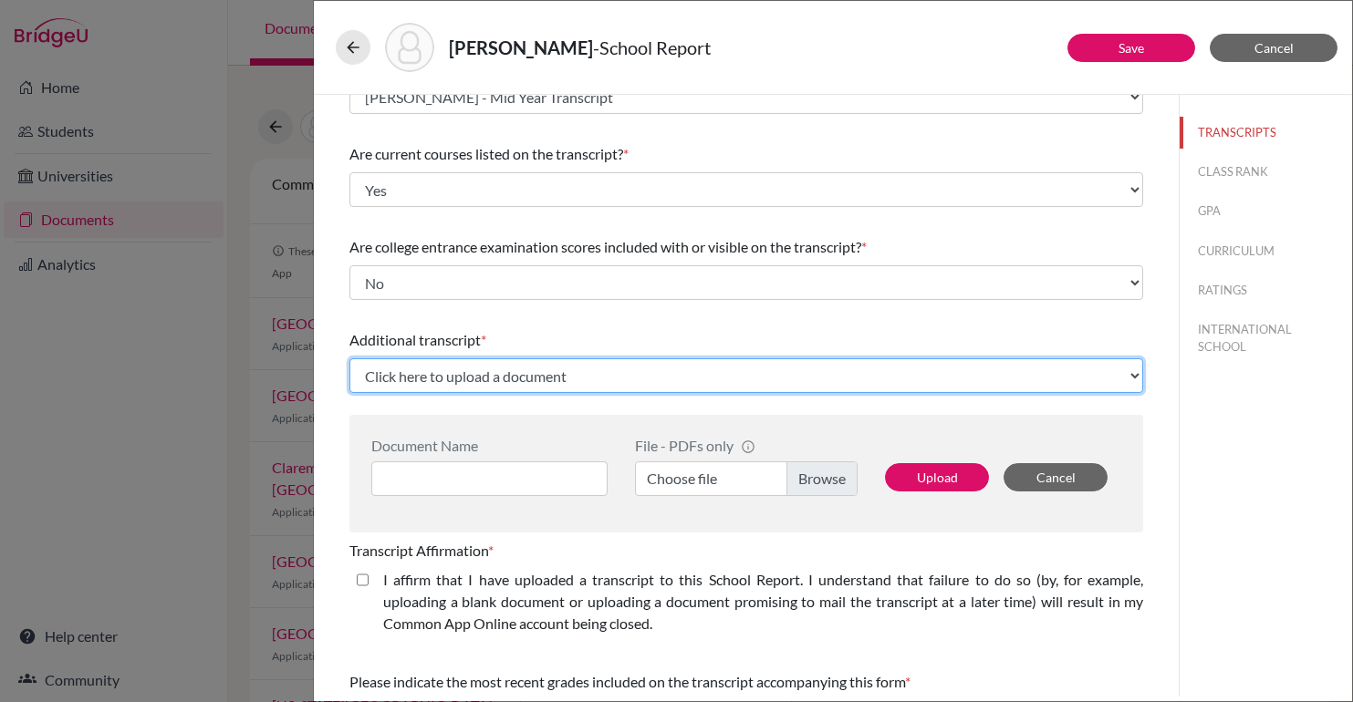
scroll to position [0, 0]
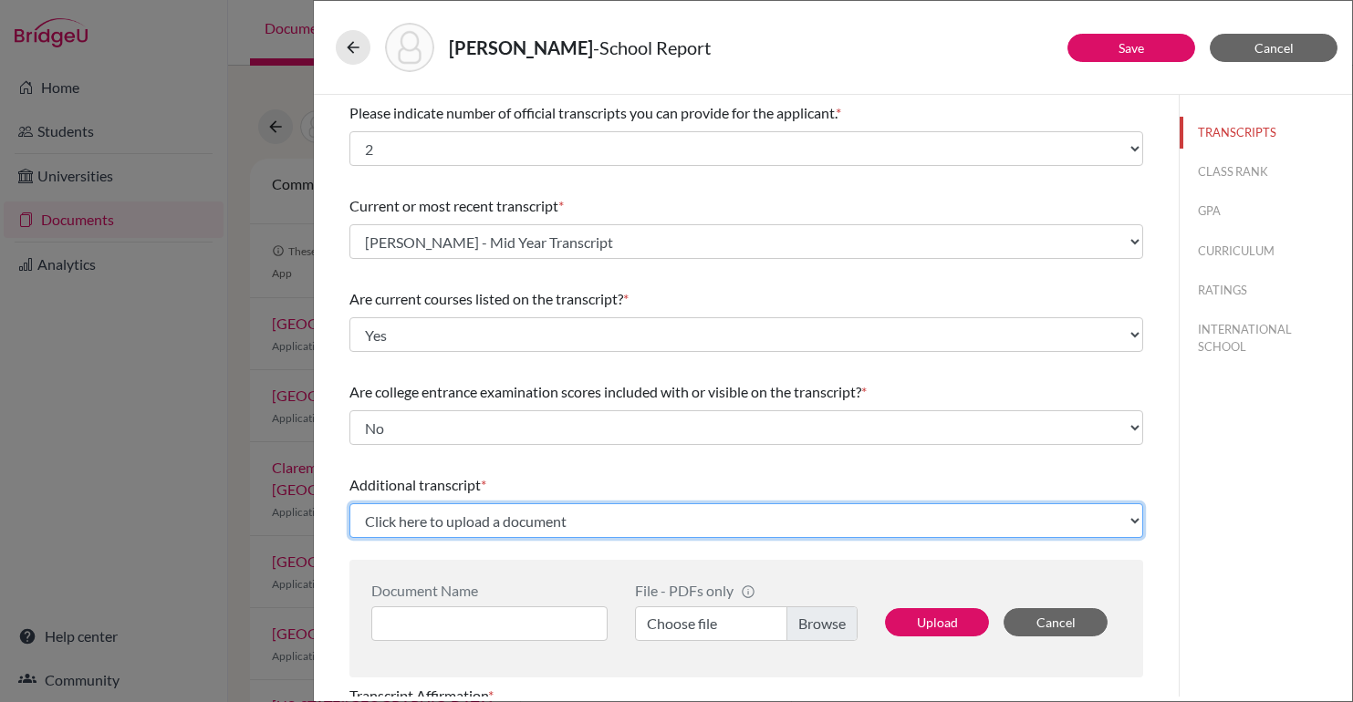
click at [507, 535] on select "Click here to upload a document Upload New File" at bounding box center [746, 521] width 794 height 35
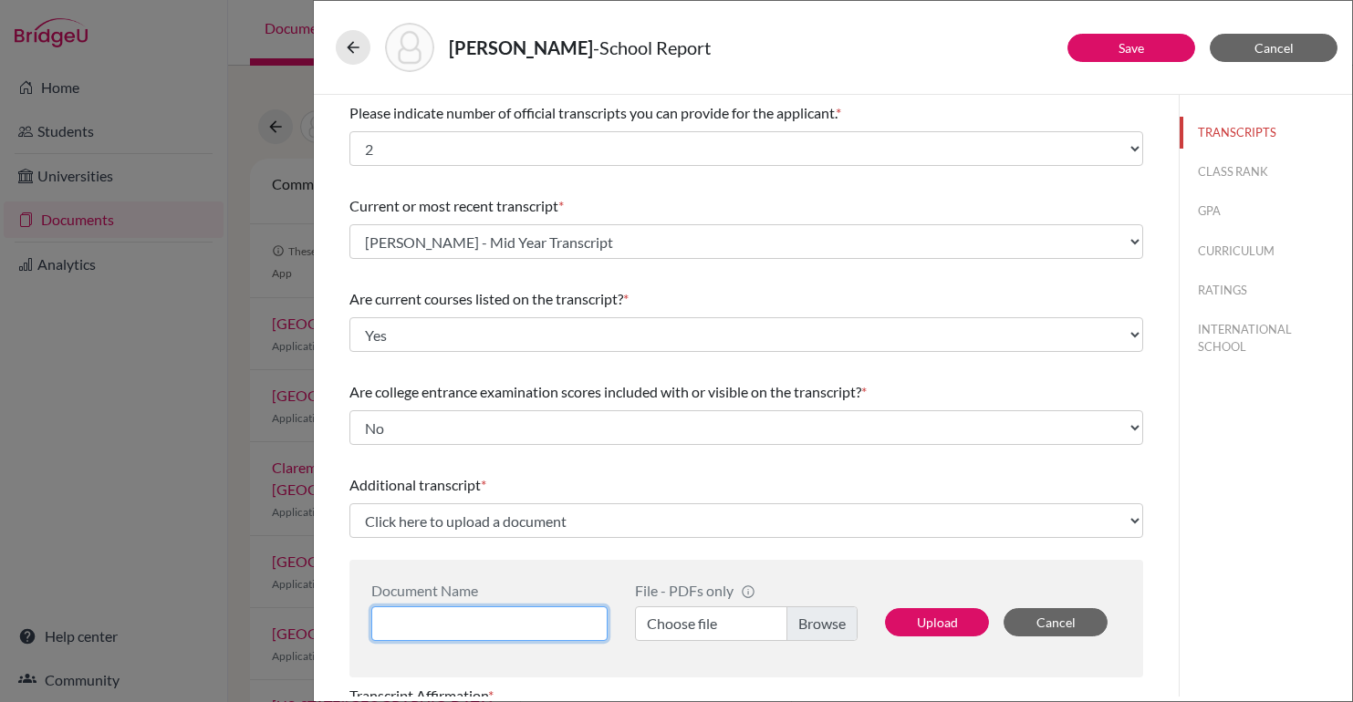
click at [448, 620] on input at bounding box center [489, 624] width 236 height 35
type input "Elie Shayo MAY 2025 IB Results"
click at [619, 565] on div "Document Name Elie Shayo MAY 2025 IB Results File - PDFs only info CommonApp ha…" at bounding box center [746, 619] width 794 height 118
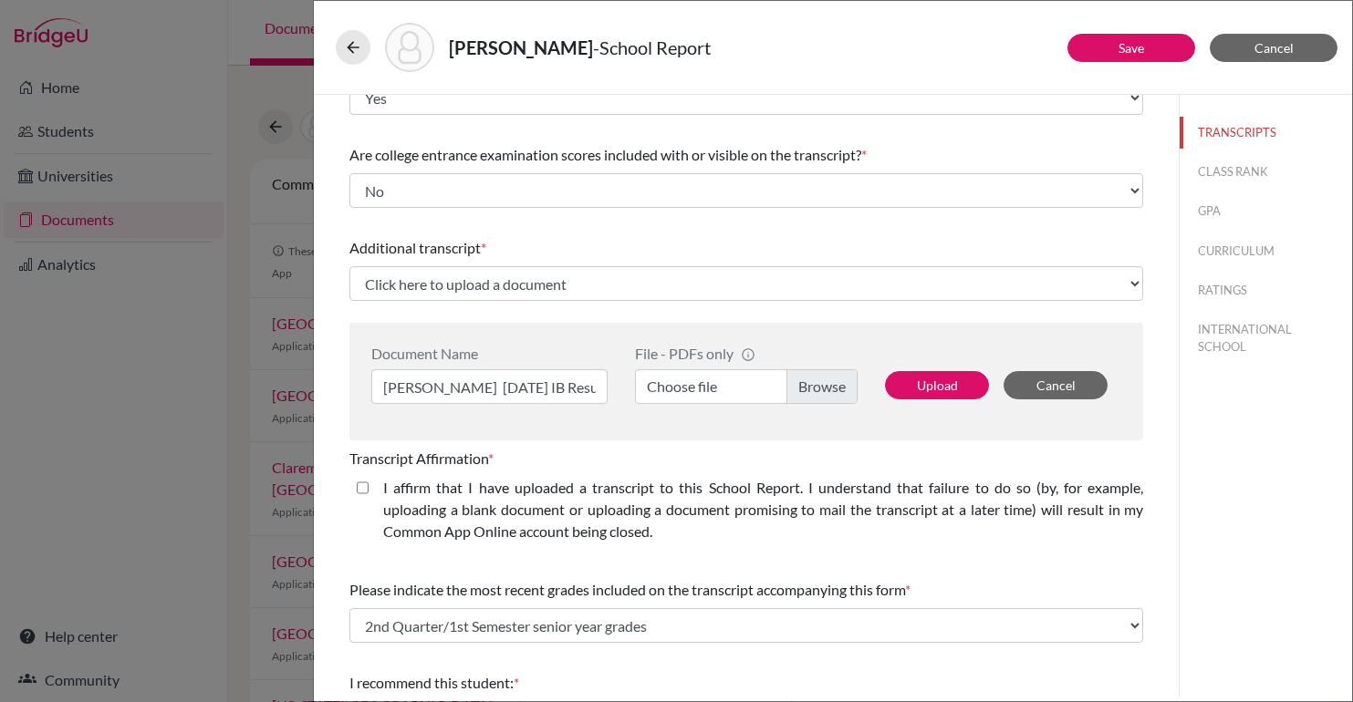
scroll to position [235, 0]
click at [816, 394] on label "Choose file" at bounding box center [746, 388] width 223 height 35
click at [816, 394] on input "Choose file" at bounding box center [746, 388] width 223 height 35
click at [911, 309] on div "Additional transcript * Click here to upload a document Upload New File" at bounding box center [746, 271] width 794 height 78
click at [935, 404] on div "Upload Cancel" at bounding box center [996, 376] width 250 height 59
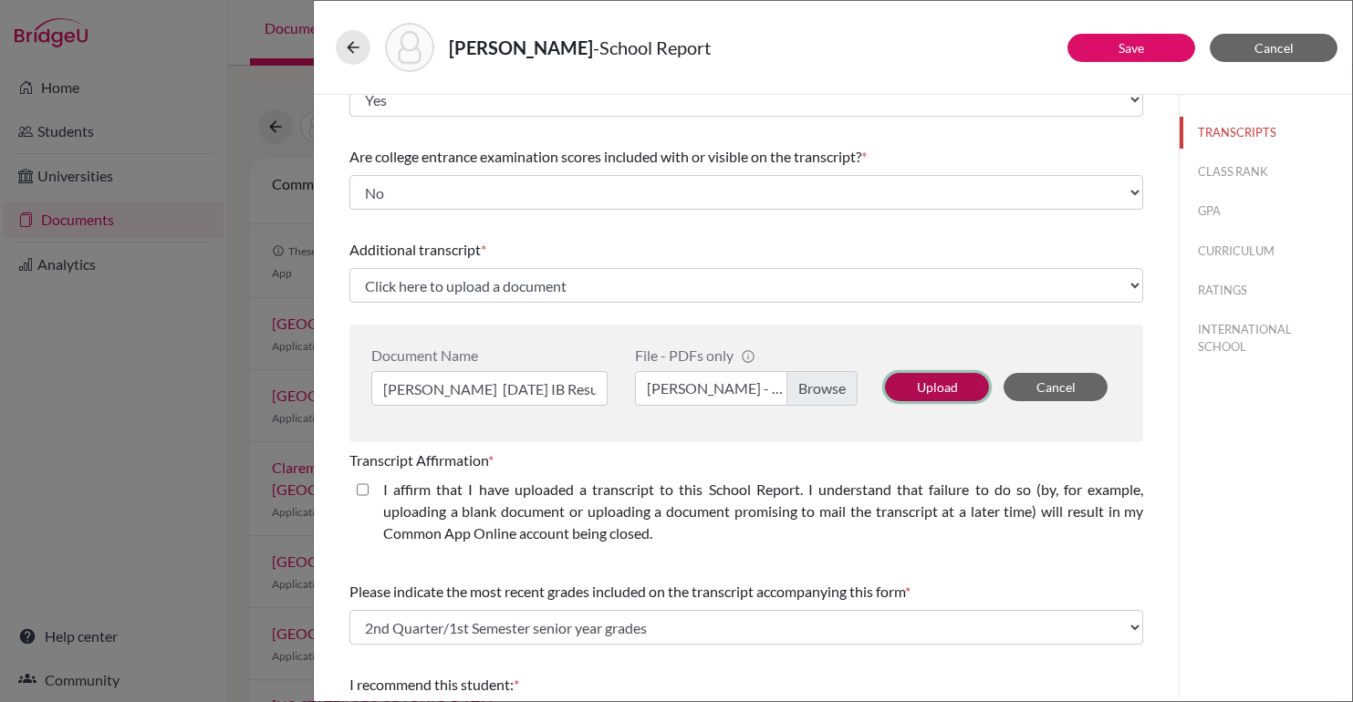
click at [942, 387] on button "Upload" at bounding box center [937, 387] width 104 height 28
select select "689390"
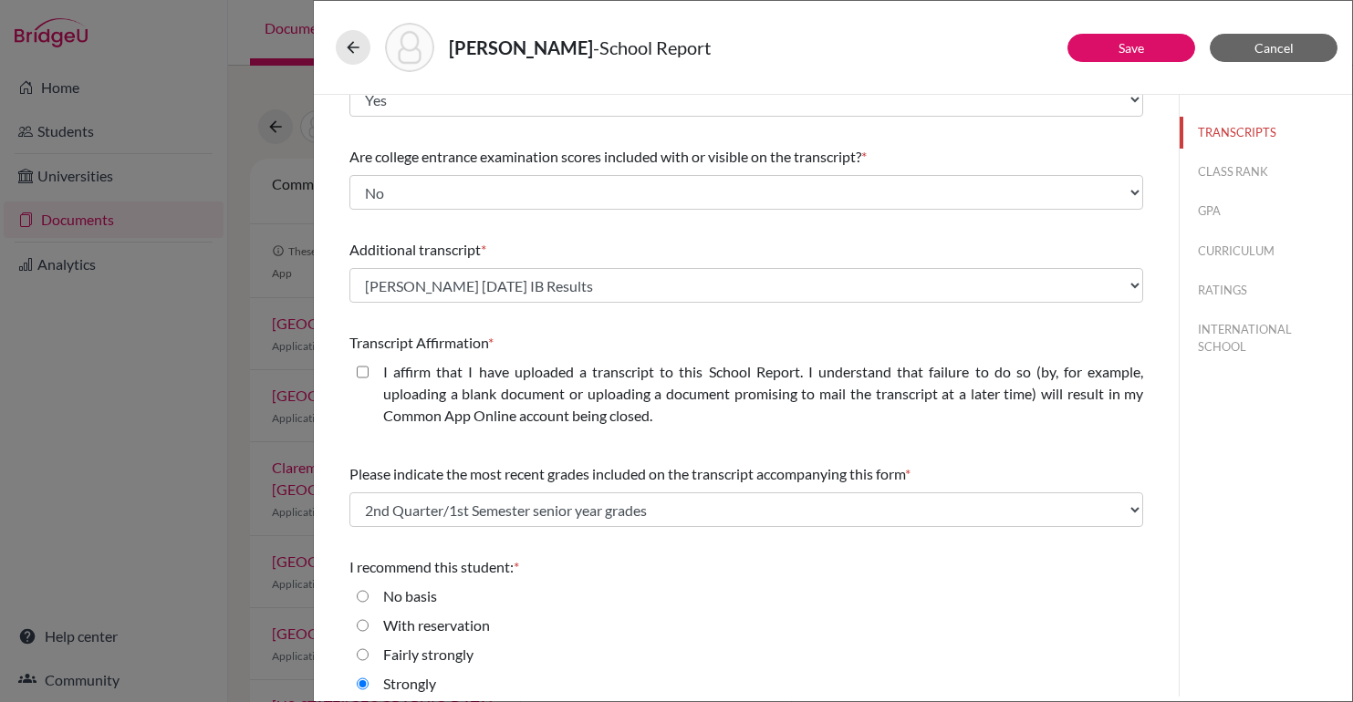
click at [363, 365] on closed\ "I affirm that I have uploaded a transcript to this School Report. I understand …" at bounding box center [363, 372] width 12 height 22
checkbox closed\ "true"
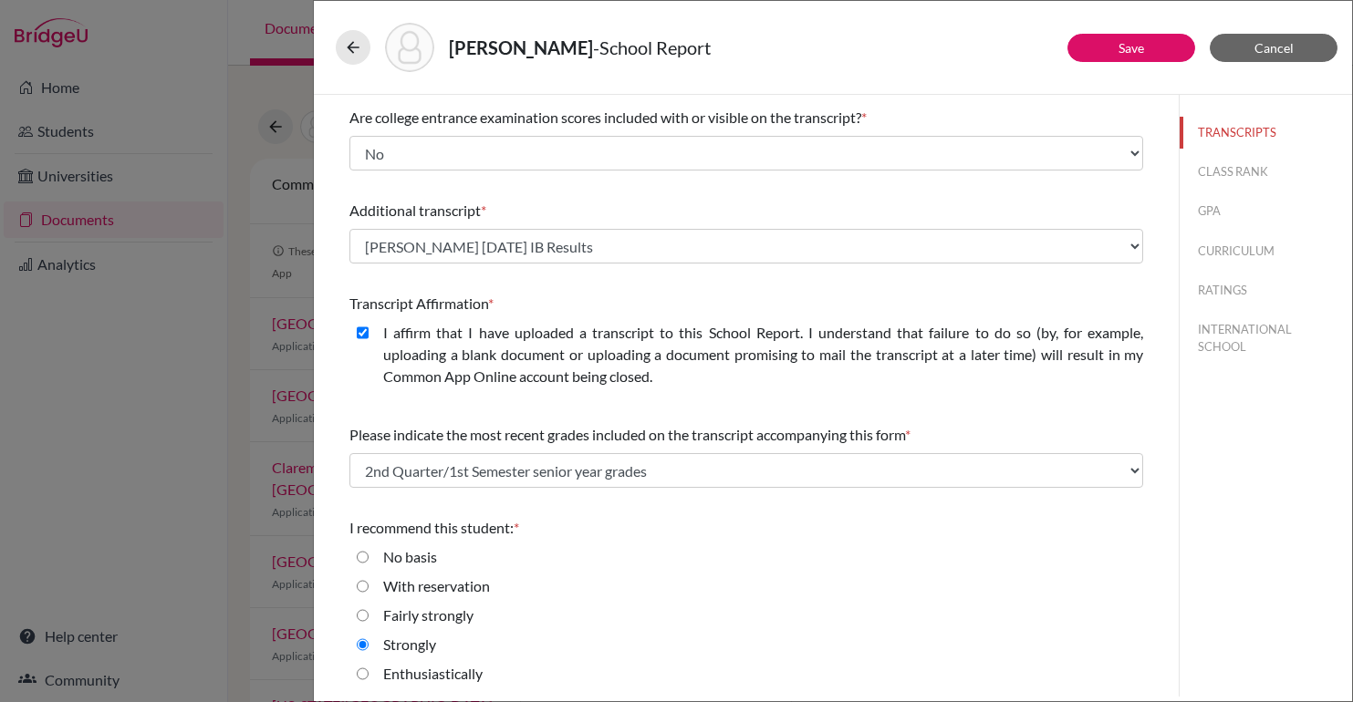
scroll to position [277, 0]
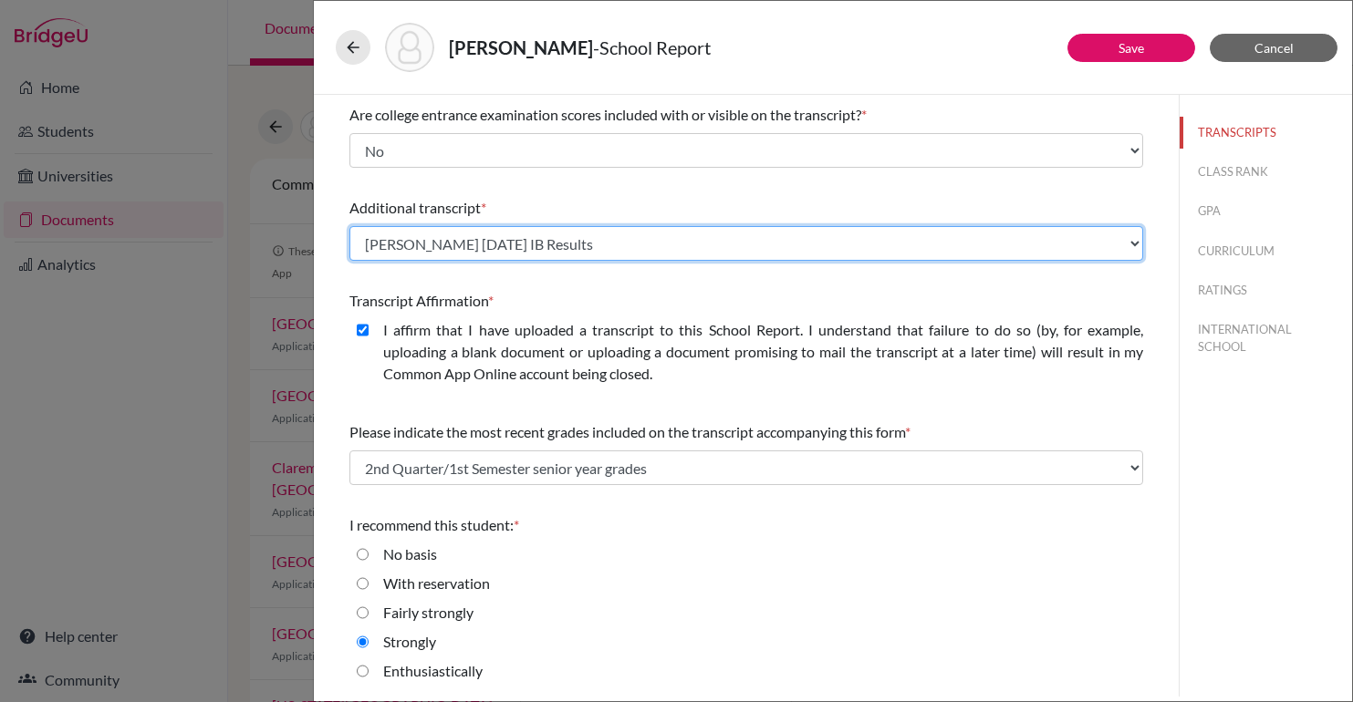
click at [580, 238] on select "Select existing document or upload a new one Elie Shayo MAY 2025 IB Results Upl…" at bounding box center [746, 243] width 794 height 35
click at [349, 226] on select "Select existing document or upload a new one Elie Shayo MAY 2025 IB Results Upl…" at bounding box center [746, 243] width 794 height 35
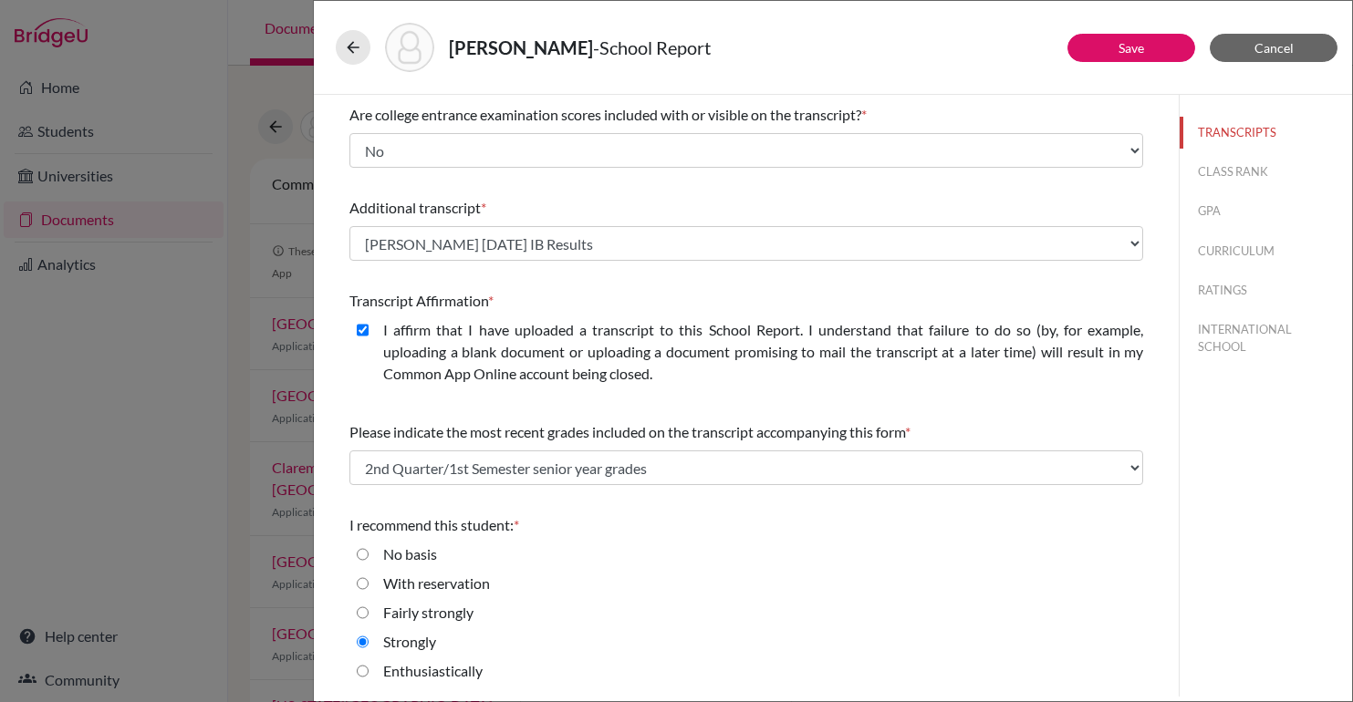
click at [586, 301] on div "Transcript Affirmation *" at bounding box center [746, 301] width 794 height 22
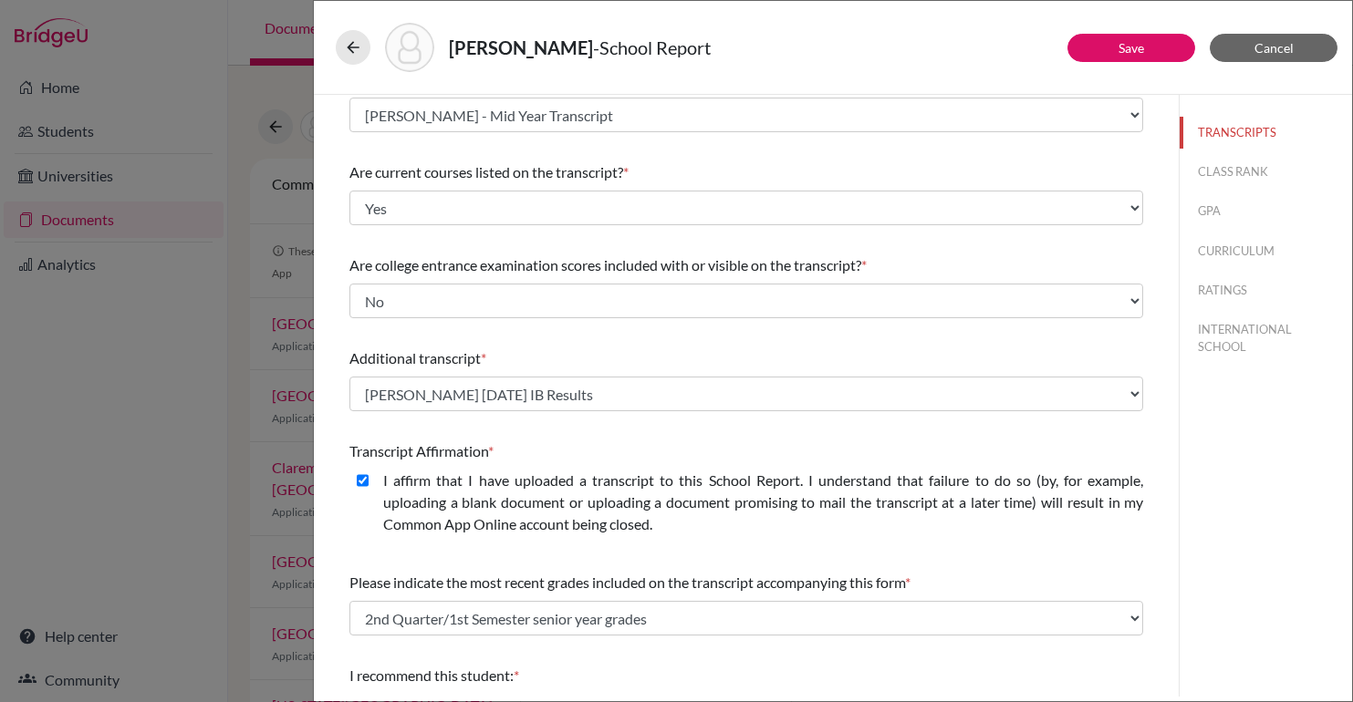
scroll to position [128, 0]
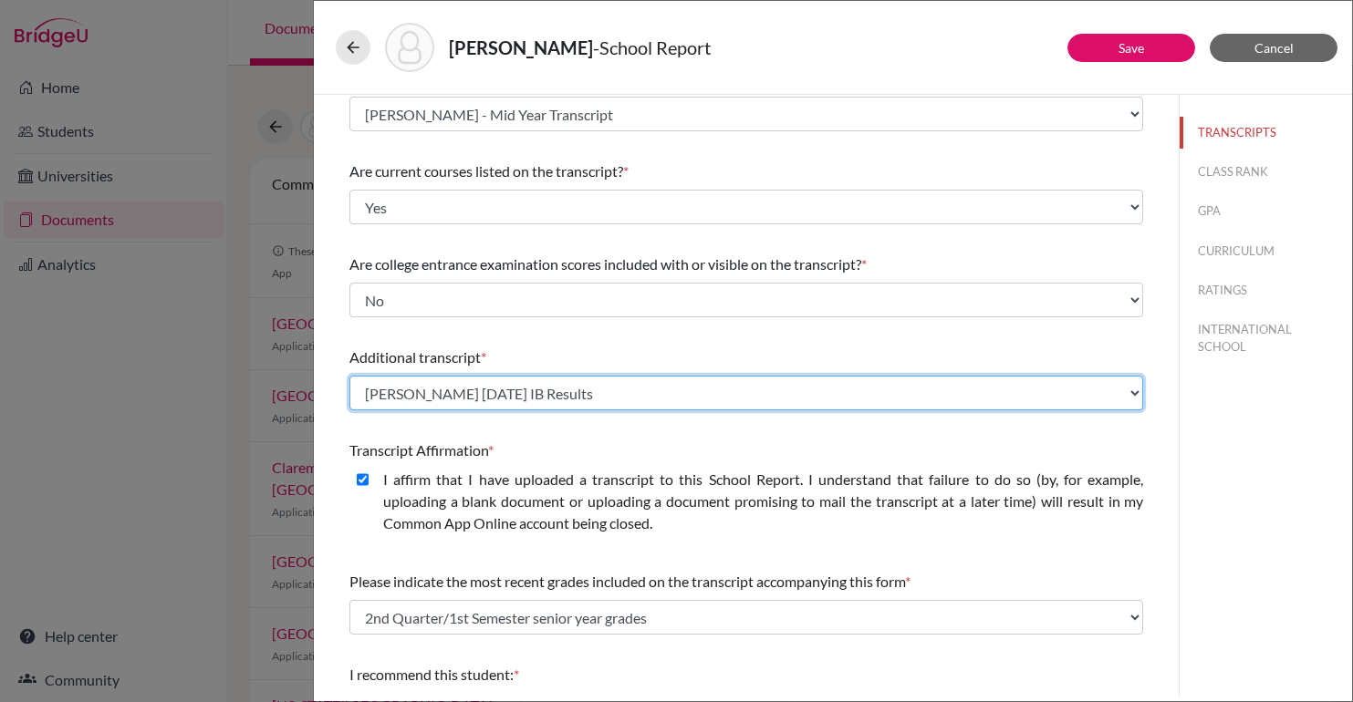
click at [548, 401] on select "Select existing document or upload a new one Elie Shayo MAY 2025 IB Results Upl…" at bounding box center [746, 393] width 794 height 35
click at [349, 376] on select "Select existing document or upload a new one Elie Shayo MAY 2025 IB Results Upl…" at bounding box center [746, 393] width 794 height 35
click at [497, 401] on select "Select existing document or upload a new one Elie Shayo MAY 2025 IB Results Upl…" at bounding box center [746, 393] width 794 height 35
click at [349, 376] on select "Select existing document or upload a new one Elie Shayo MAY 2025 IB Results Upl…" at bounding box center [746, 393] width 794 height 35
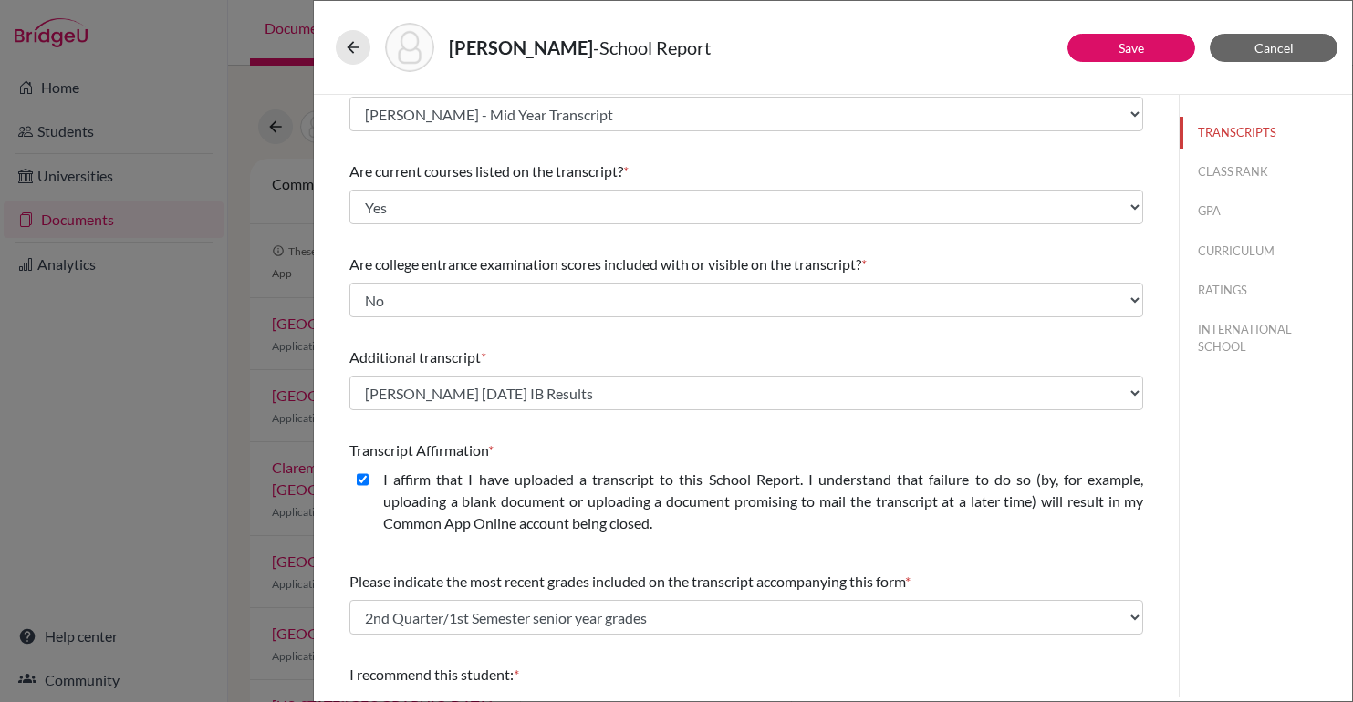
click at [568, 420] on div "Please indicate number of official transcripts you can provide for the applican…" at bounding box center [746, 406] width 794 height 879
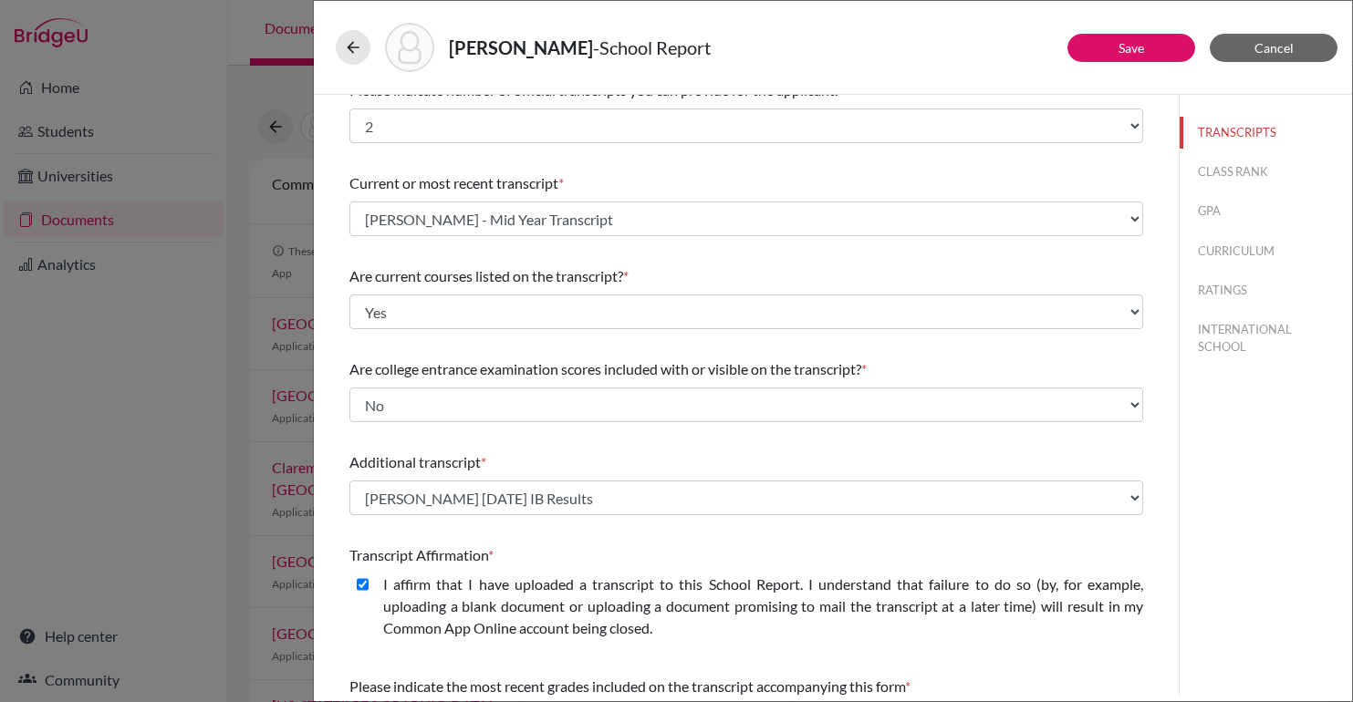
scroll to position [0, 0]
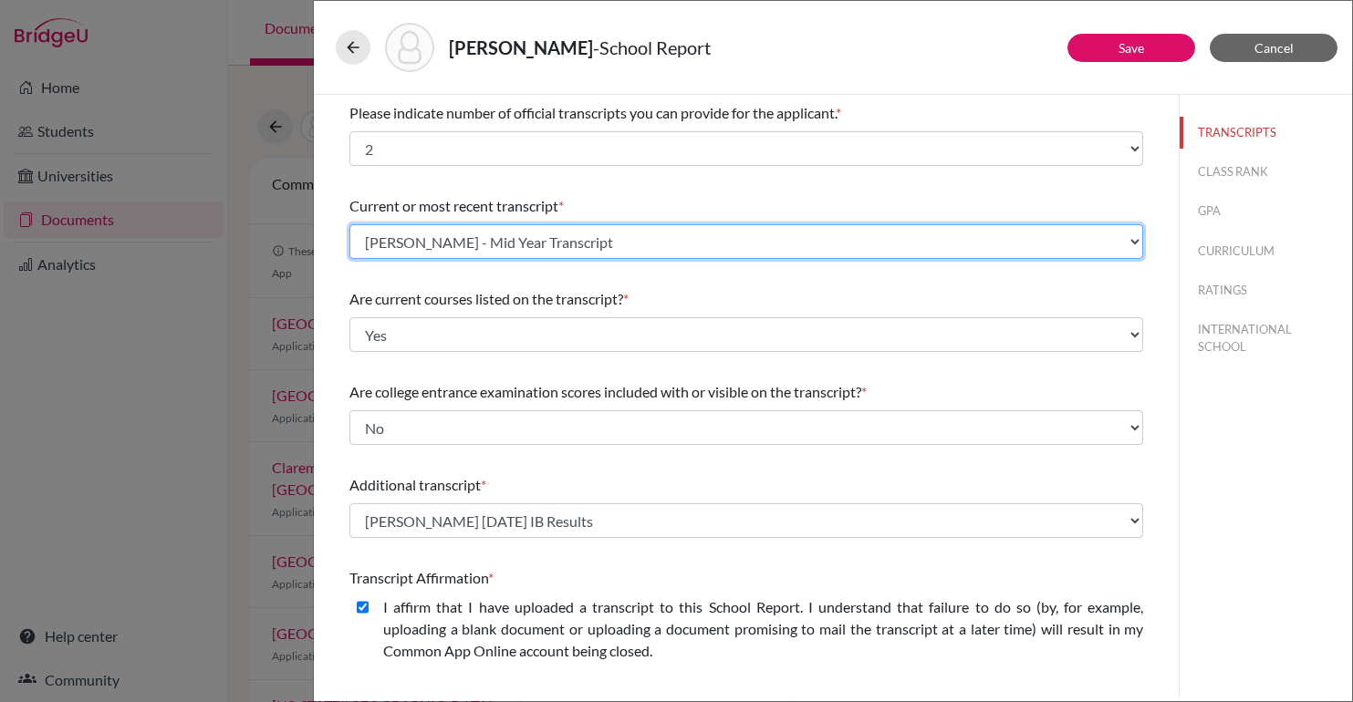
click at [455, 235] on select "Select existing document or upload a new one Elie Shayo - Mid Year Transcript U…" at bounding box center [746, 241] width 794 height 35
click at [349, 224] on select "Select existing document or upload a new one Elie Shayo - Mid Year Transcript U…" at bounding box center [746, 241] width 794 height 35
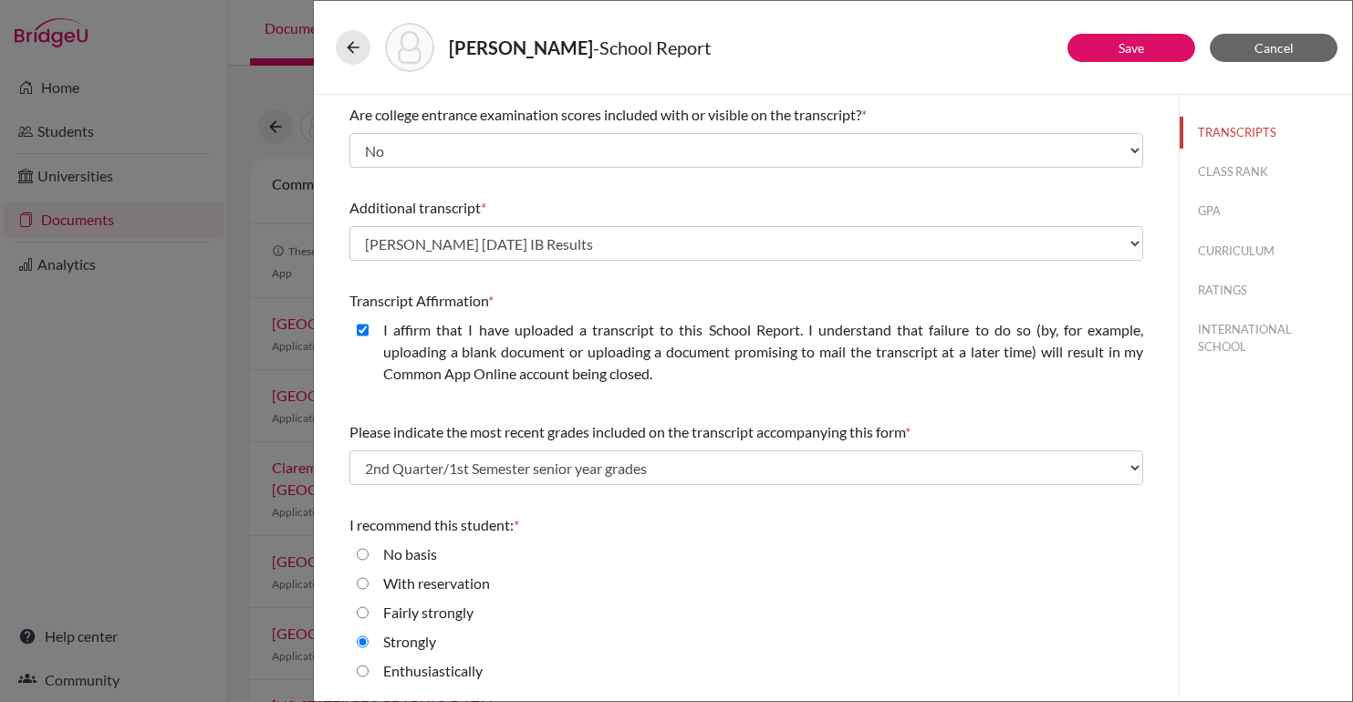
scroll to position [276, 0]
click at [572, 263] on div "Additional transcript * Select existing document or upload a new one Elie Shayo…" at bounding box center [746, 231] width 794 height 78
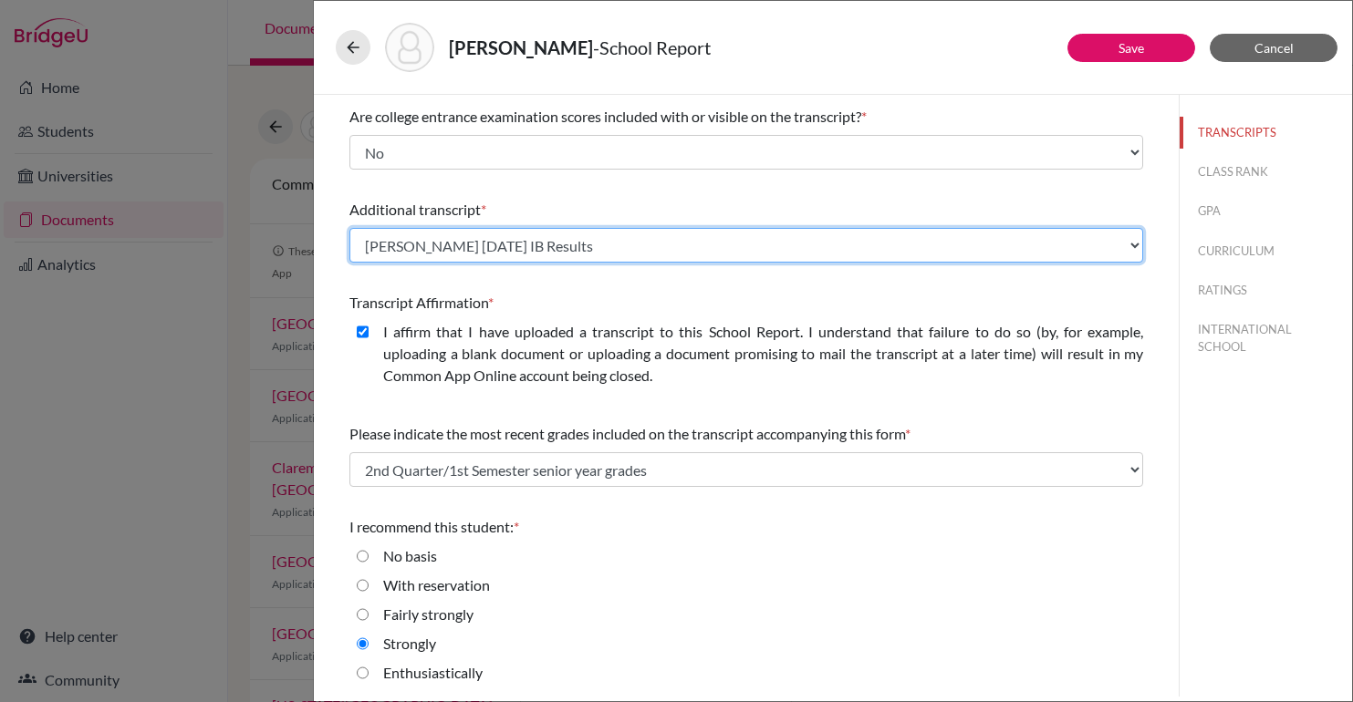
click at [577, 250] on select "Select existing document or upload a new one Elie Shayo MAY 2025 IB Results Upl…" at bounding box center [746, 245] width 794 height 35
select select "Upload New File"
click at [349, 228] on select "Select existing document or upload a new one Elie Shayo MAY 2025 IB Results Upl…" at bounding box center [746, 245] width 794 height 35
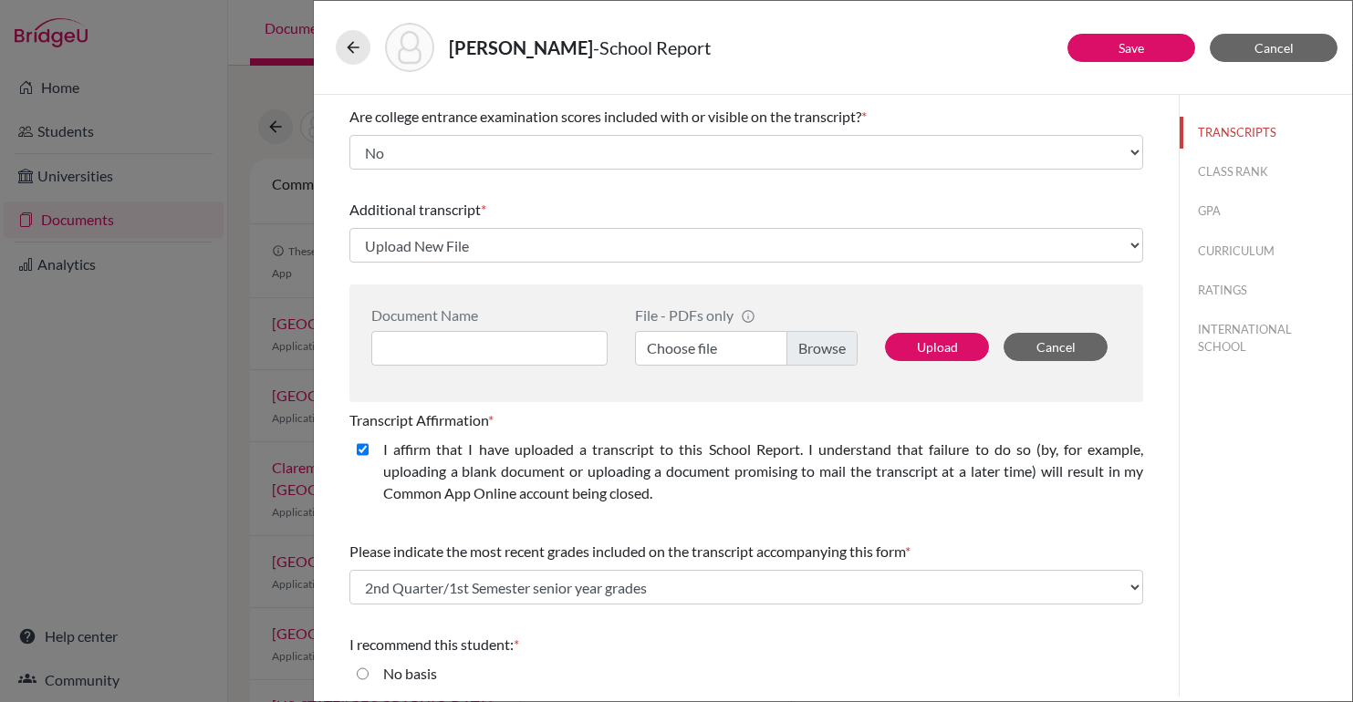
click at [713, 352] on label "Choose file" at bounding box center [746, 348] width 223 height 35
click at [713, 352] on input "Choose file" at bounding box center [746, 348] width 223 height 35
click at [435, 349] on input at bounding box center [489, 348] width 236 height 35
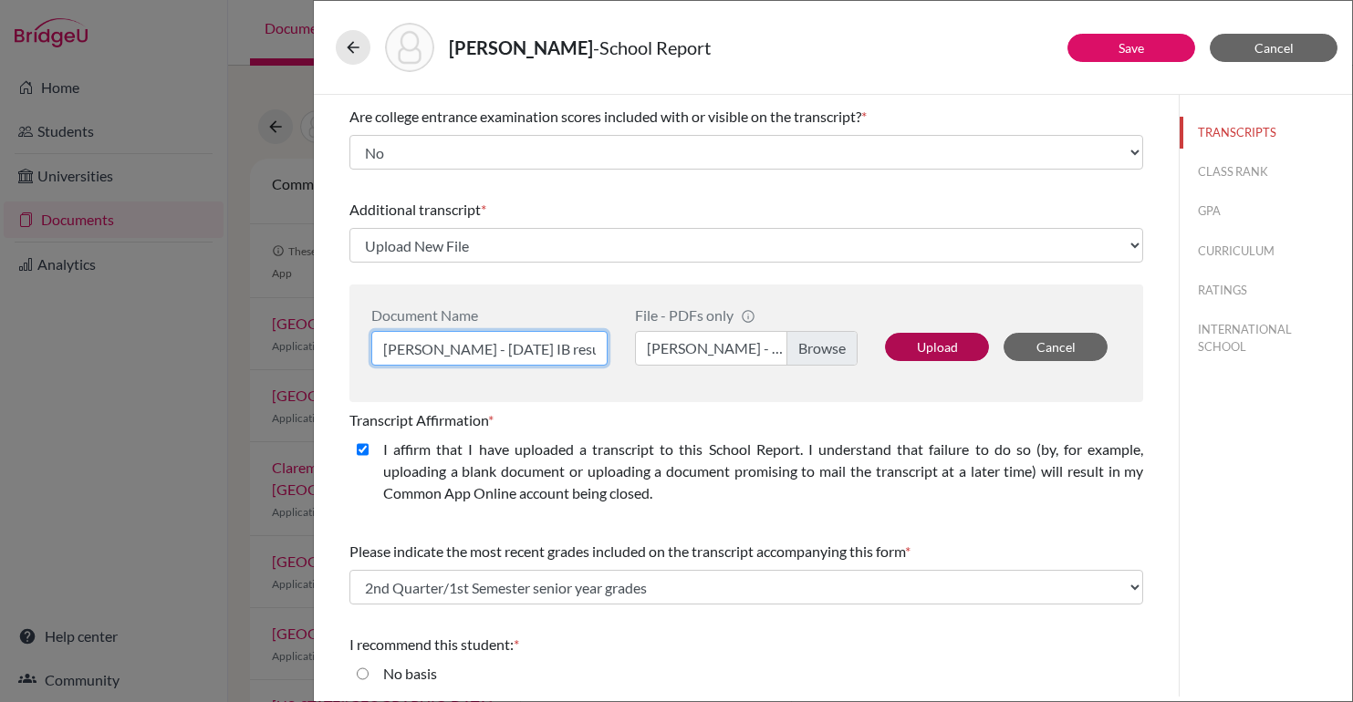
type input "Elie Shayo - May 2025 IB results"
click at [920, 341] on button "Upload" at bounding box center [937, 347] width 104 height 28
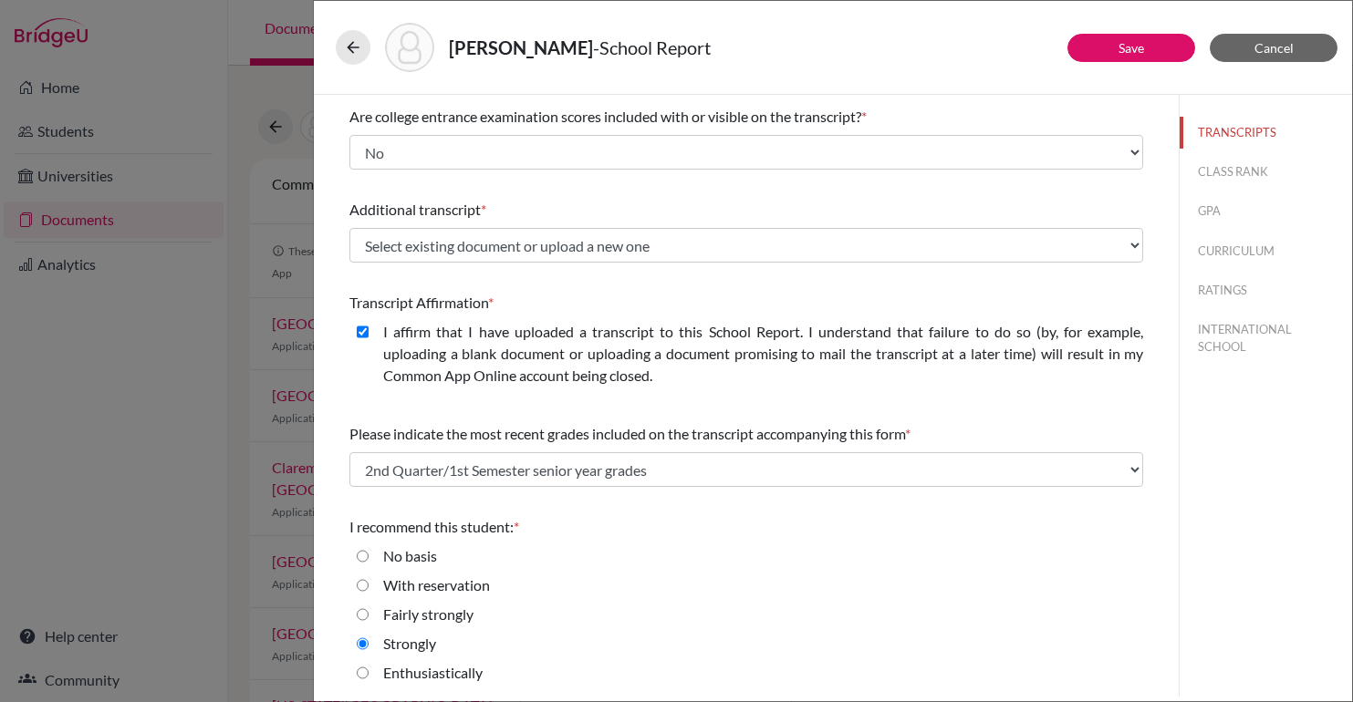
scroll to position [277, 0]
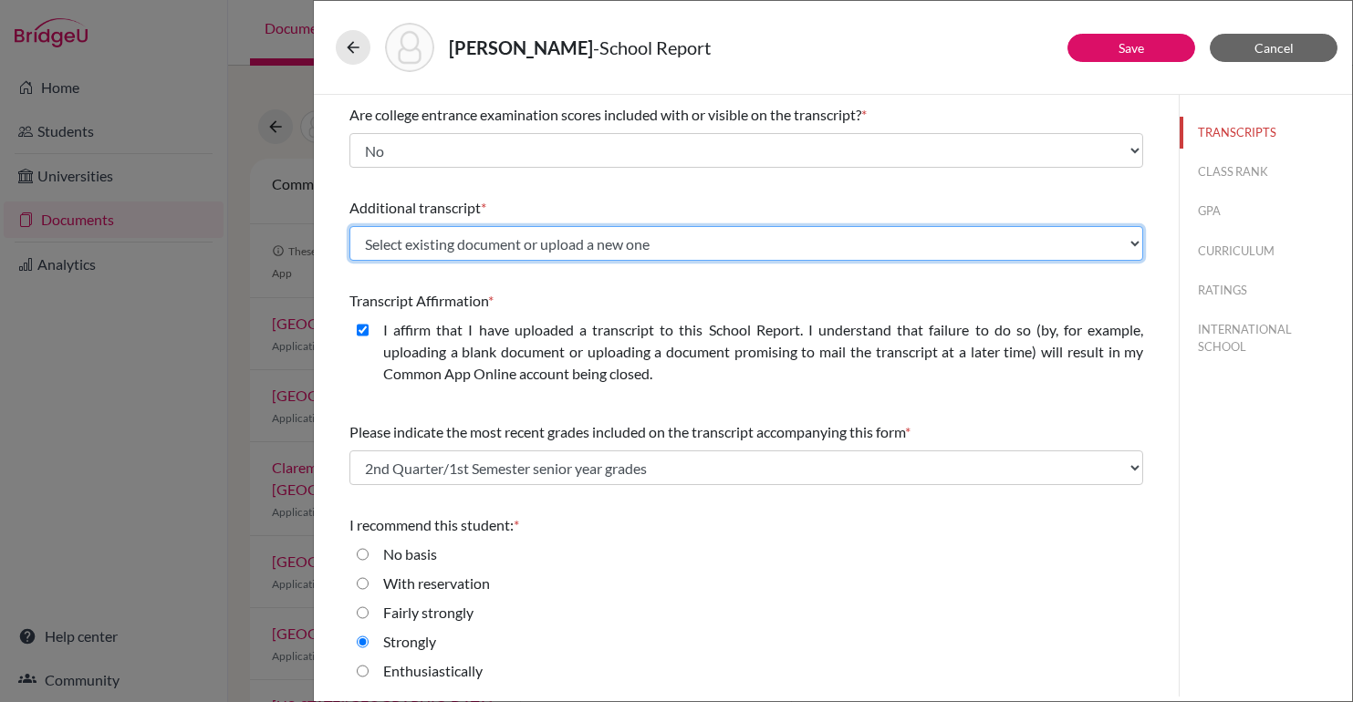
click at [613, 242] on select "Select existing document or upload a new one Elie Shayo - May 2025 IB results E…" at bounding box center [746, 243] width 794 height 35
select select "689394"
click at [349, 226] on select "Select existing document or upload a new one Elie Shayo - May 2025 IB results E…" at bounding box center [746, 243] width 794 height 35
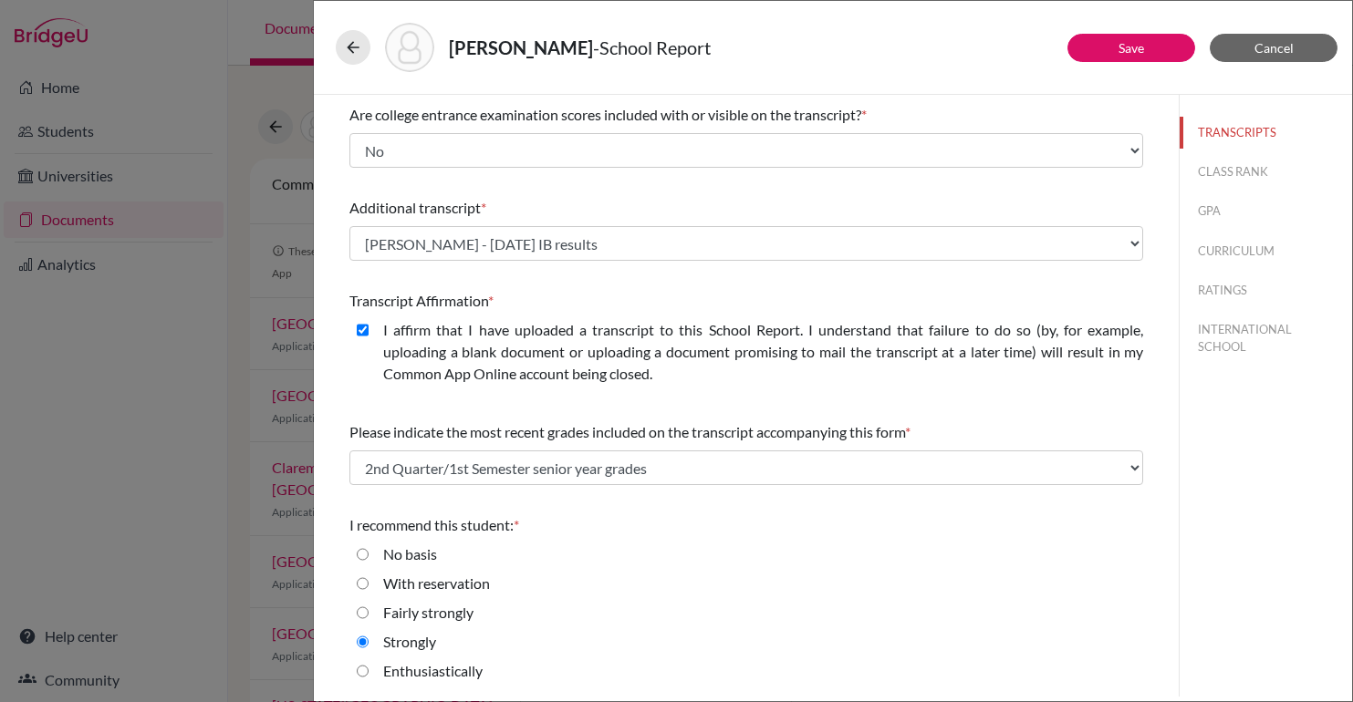
click at [598, 298] on div "Transcript Affirmation *" at bounding box center [746, 301] width 794 height 22
click at [1148, 57] on button "Save" at bounding box center [1131, 48] width 128 height 28
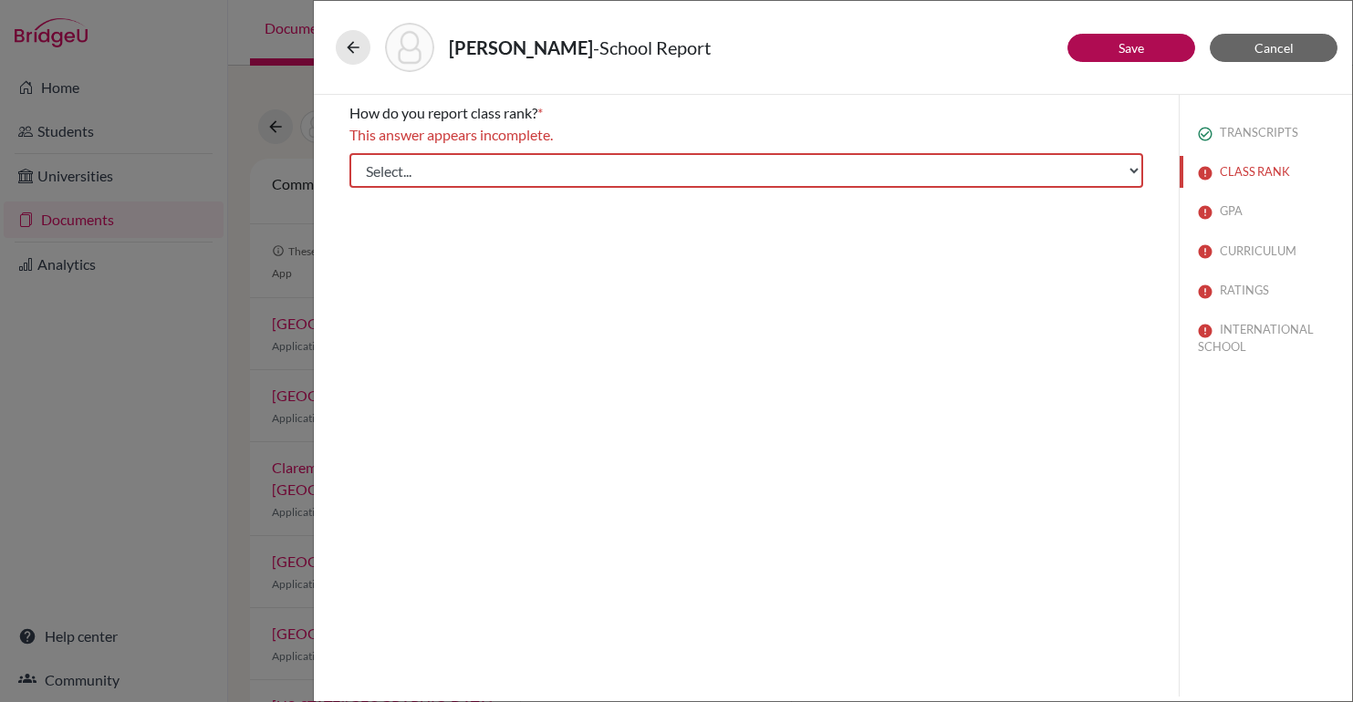
scroll to position [0, 0]
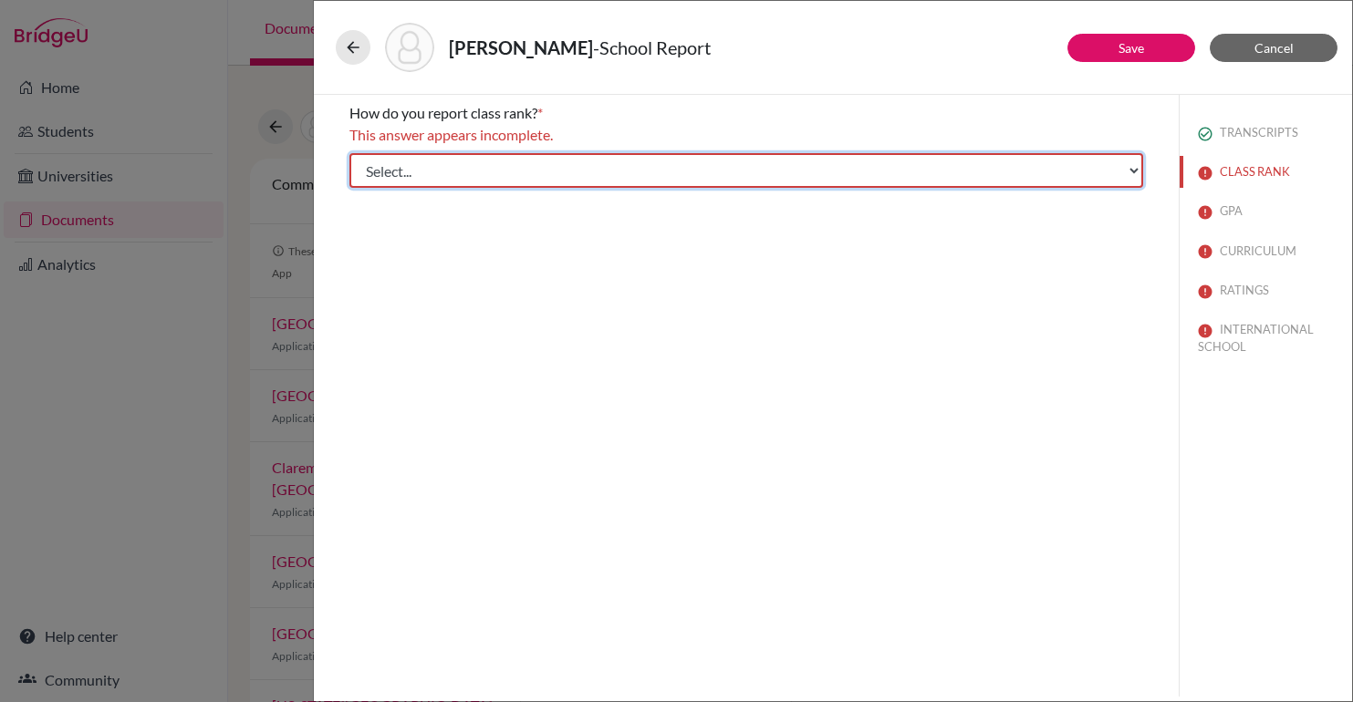
click at [772, 173] on select "Select... Exact Decile Quintile Quartile None" at bounding box center [746, 170] width 794 height 35
select select "5"
click at [349, 153] on select "Select... Exact Decile Quintile Quartile None" at bounding box center [746, 170] width 794 height 35
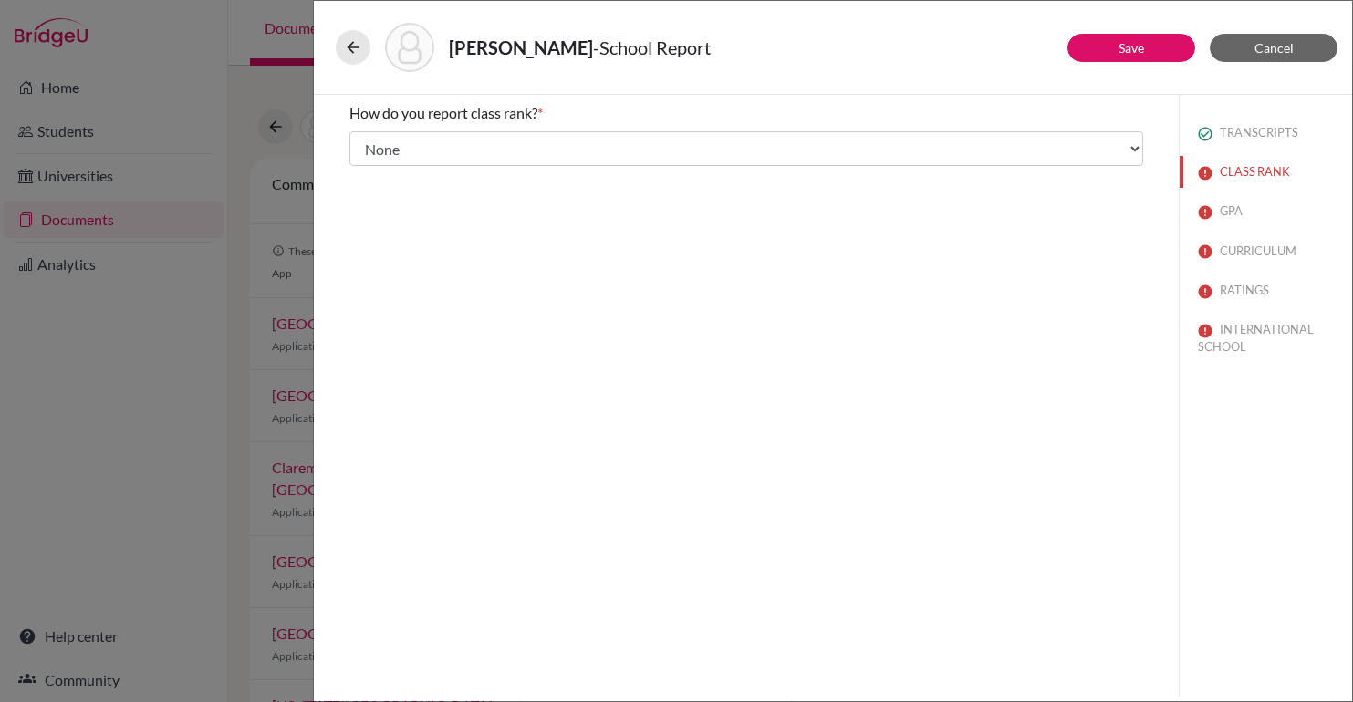
click at [686, 357] on div "How do you report class rank? * Select... Exact Decile Quintile Quartile None A…" at bounding box center [746, 396] width 865 height 602
click at [1139, 55] on link "Save" at bounding box center [1132, 48] width 26 height 16
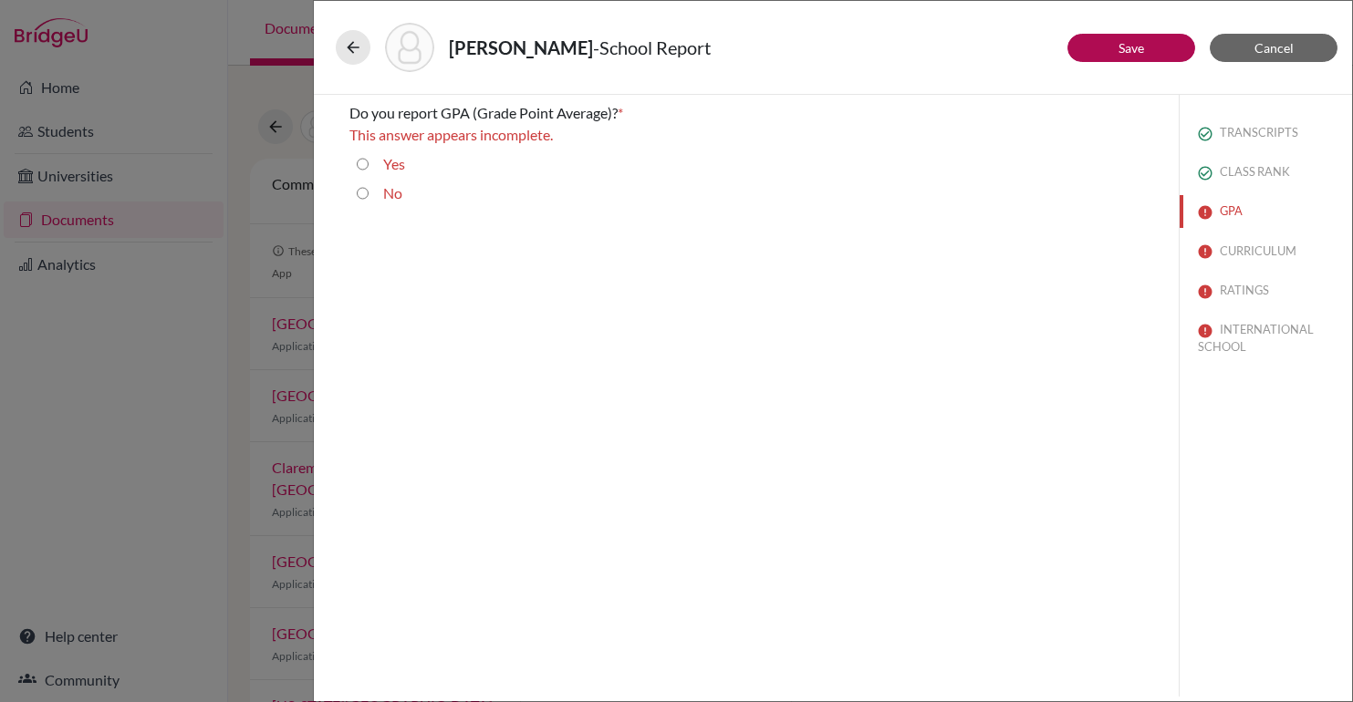
click at [361, 192] on input "No" at bounding box center [363, 193] width 12 height 22
radio input "true"
click at [1147, 53] on button "Save" at bounding box center [1131, 48] width 128 height 28
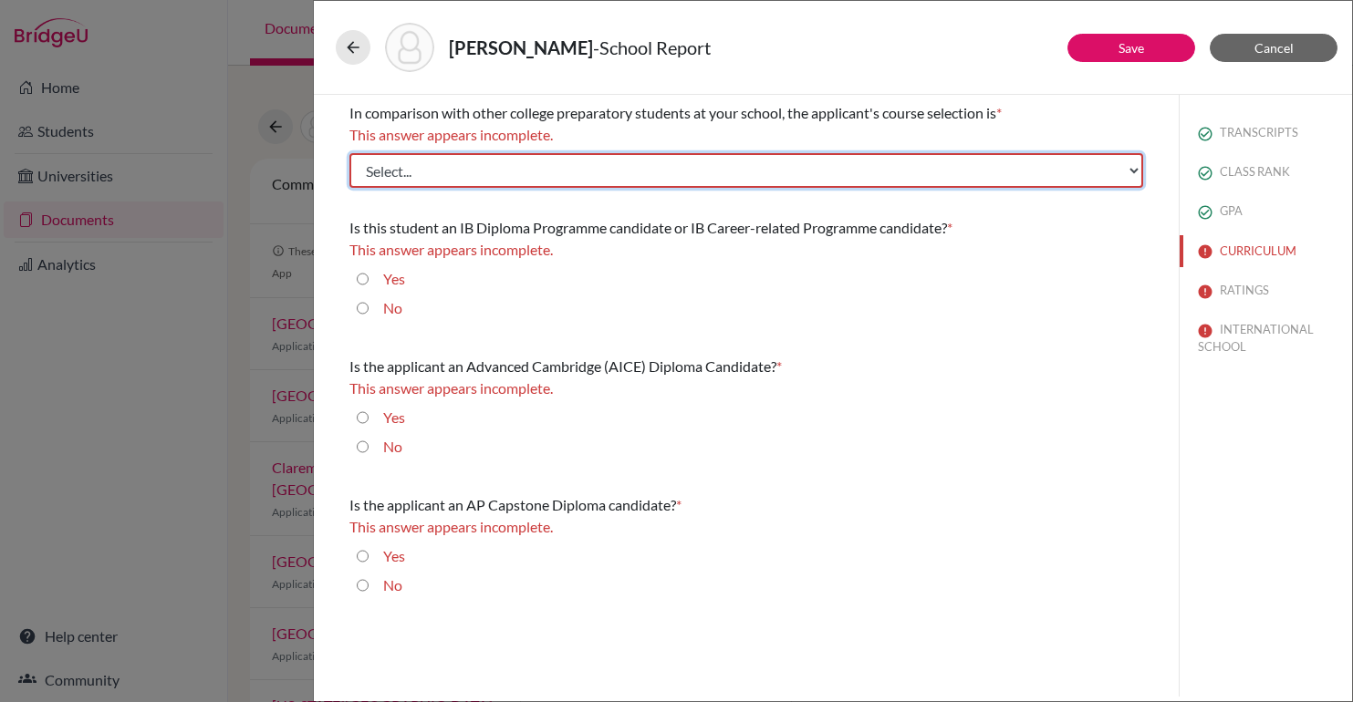
click at [588, 169] on select "Select... Less than demanding Average Demanding Very demanding Most demanding P…" at bounding box center [746, 170] width 794 height 35
select select "4"
click at [349, 153] on select "Select... Less than demanding Average Demanding Very demanding Most demanding P…" at bounding box center [746, 170] width 794 height 35
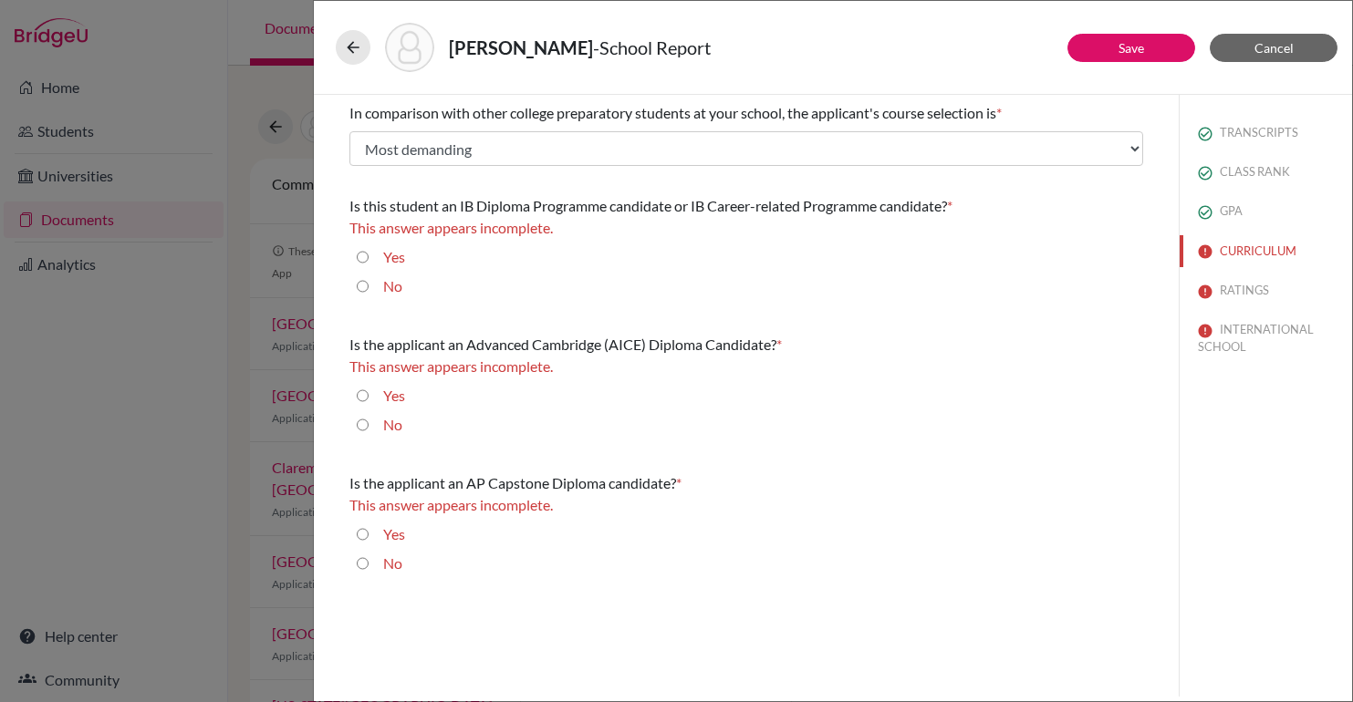
click at [364, 264] on input "Yes" at bounding box center [363, 257] width 12 height 22
radio input "true"
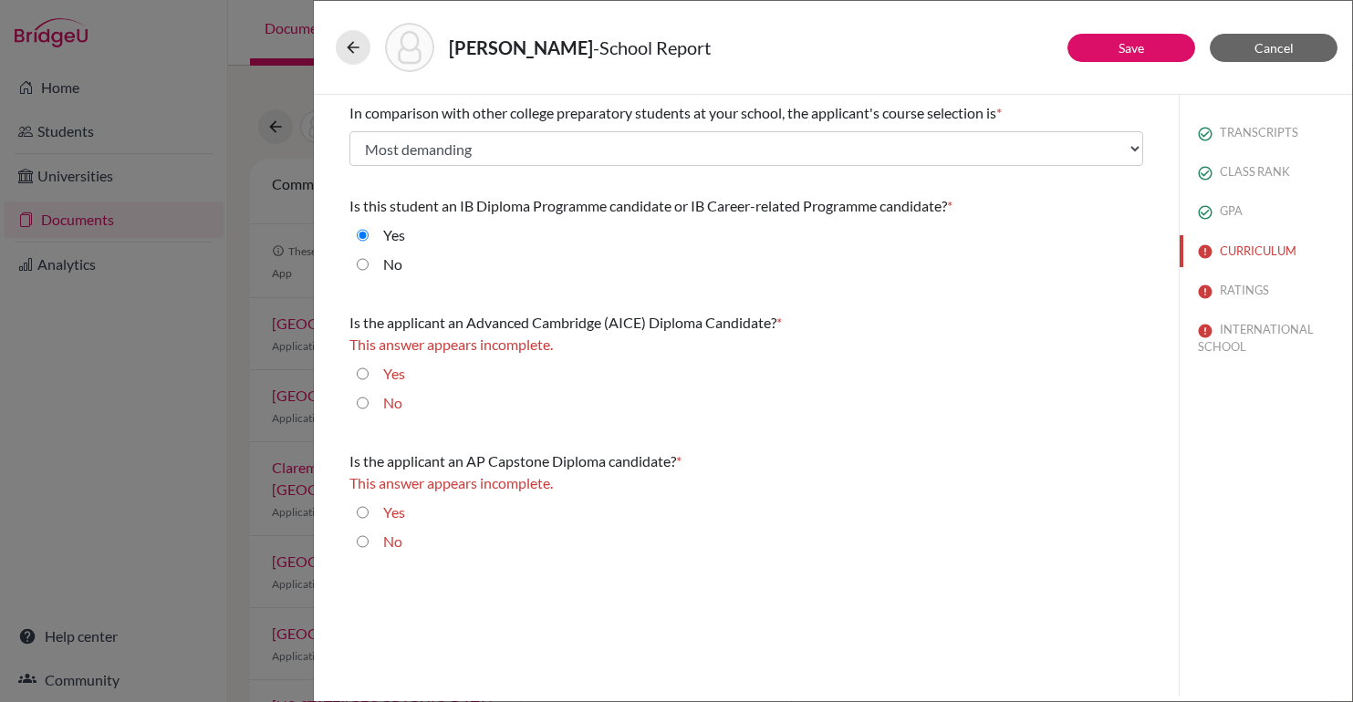
click at [358, 401] on input "No" at bounding box center [363, 403] width 12 height 22
radio input "true"
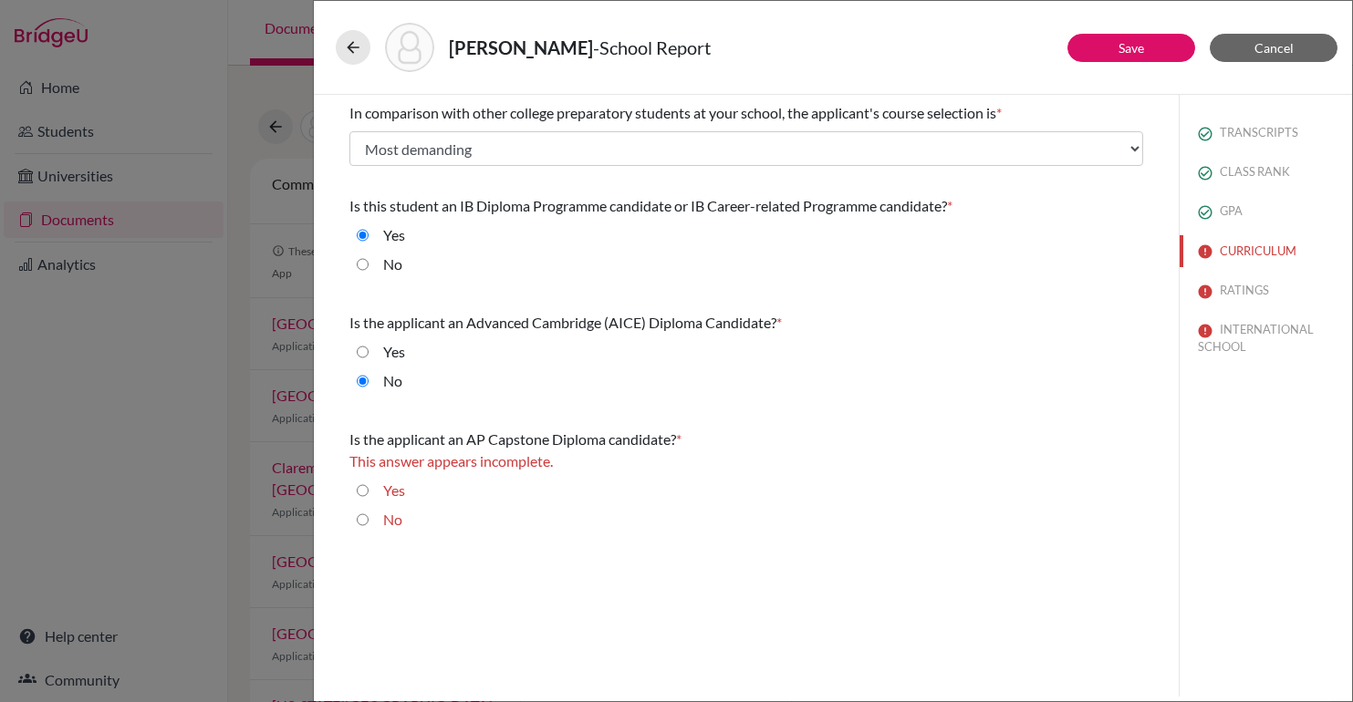
click at [359, 518] on input "No" at bounding box center [363, 520] width 12 height 22
radio input "true"
click at [1262, 248] on button "CURRICULUM" at bounding box center [1266, 251] width 172 height 32
click at [1253, 291] on button "RATINGS" at bounding box center [1266, 291] width 172 height 32
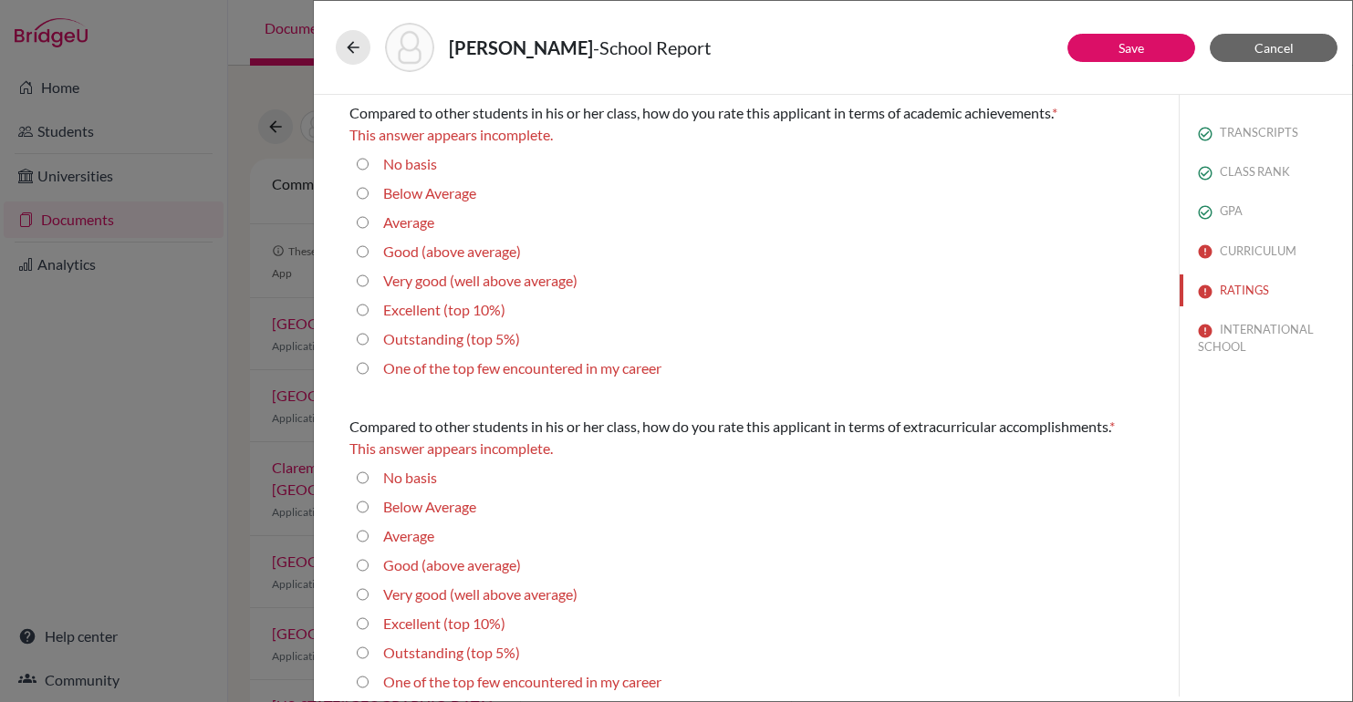
click at [1255, 232] on div "TRANSCRIPTS CLASS RANK GPA CURRICULUM RATINGS INTERNATIONAL SCHOOL" at bounding box center [1266, 236] width 172 height 283
click at [366, 308] on 10\%\) "Excellent (top 10%)" at bounding box center [363, 310] width 12 height 22
radio 10\%\) "true"
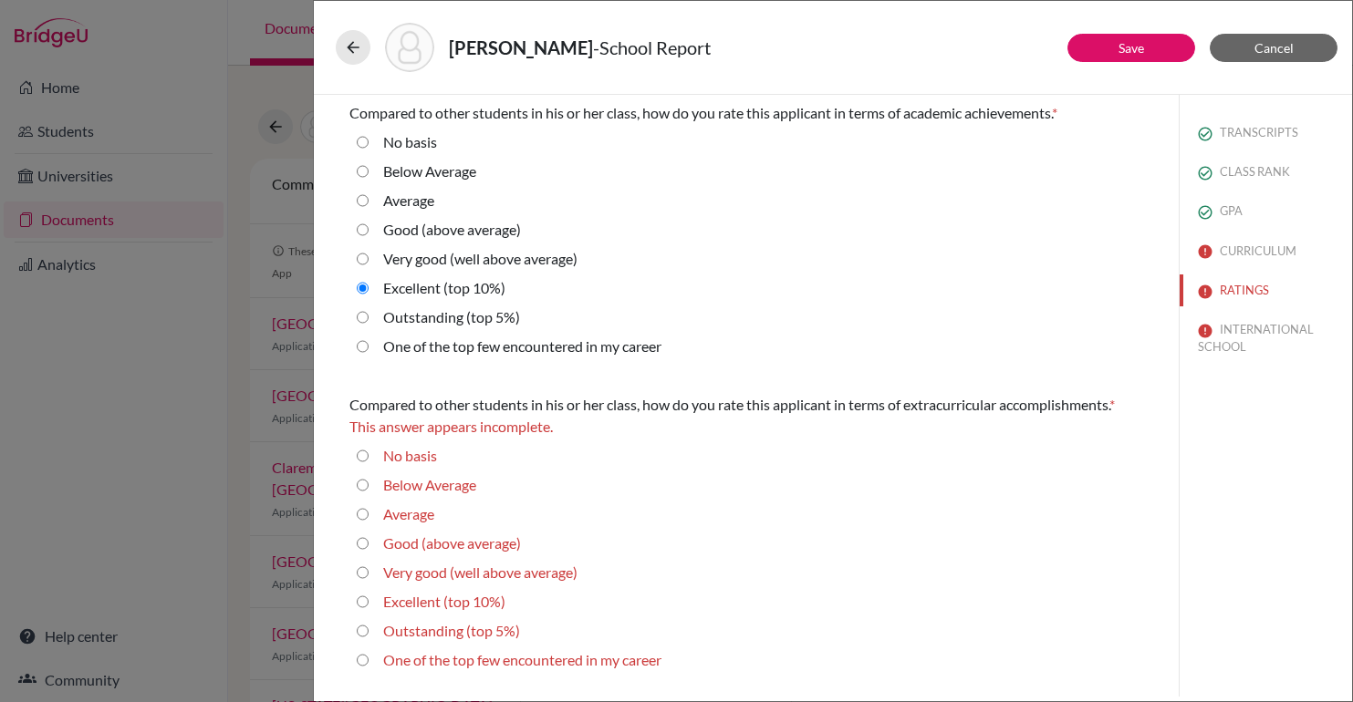
click at [387, 573] on label "Very good (well above average)" at bounding box center [480, 573] width 194 height 22
click at [369, 573] on average\) "Very good (well above average)" at bounding box center [363, 573] width 12 height 22
radio average\) "true"
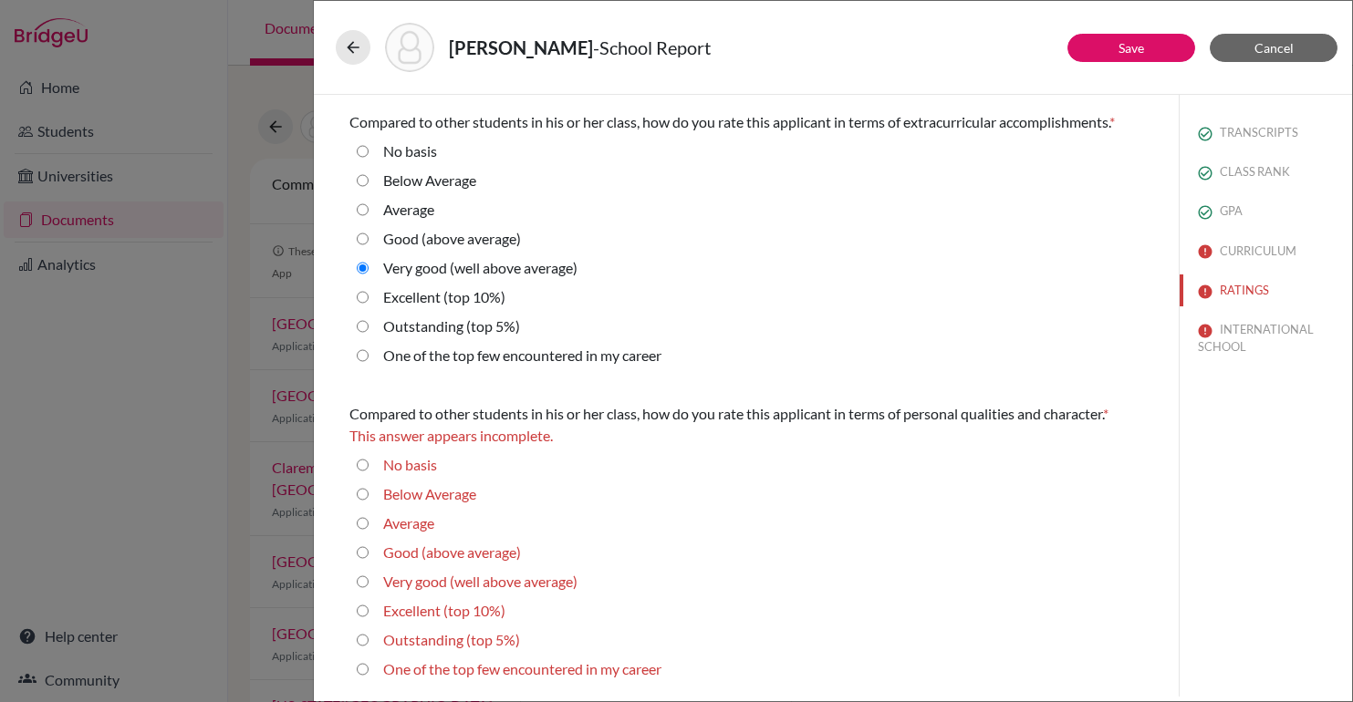
scroll to position [356, 0]
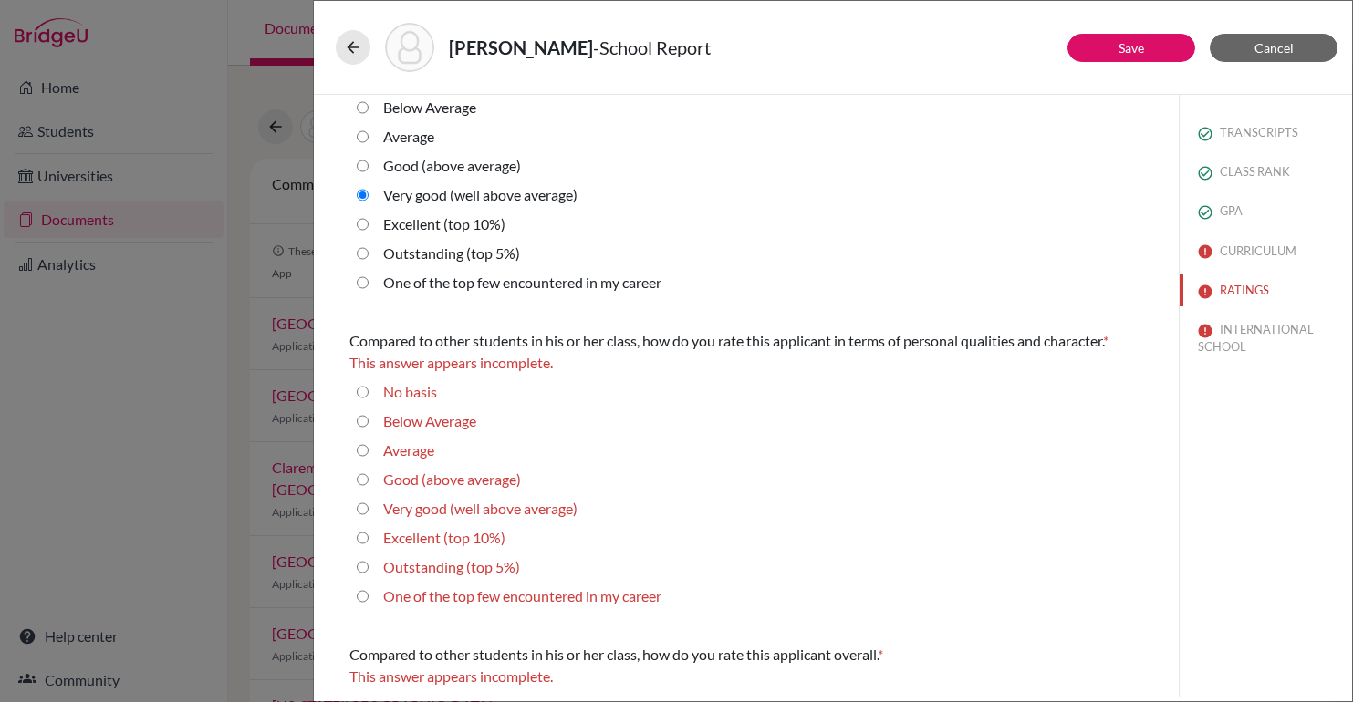
click at [410, 518] on label "Very good (well above average)" at bounding box center [480, 509] width 194 height 22
click at [369, 518] on average\) "Very good (well above average)" at bounding box center [363, 509] width 12 height 22
radio average\) "true"
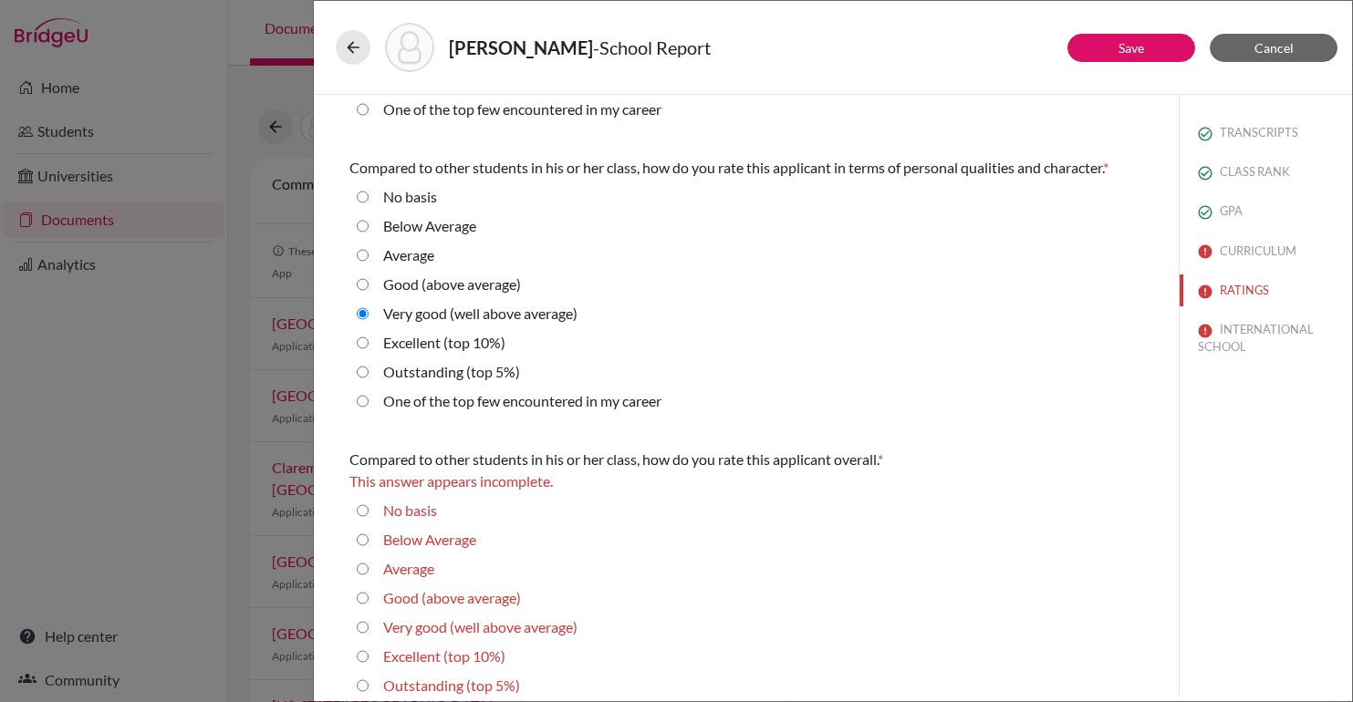
scroll to position [530, 0]
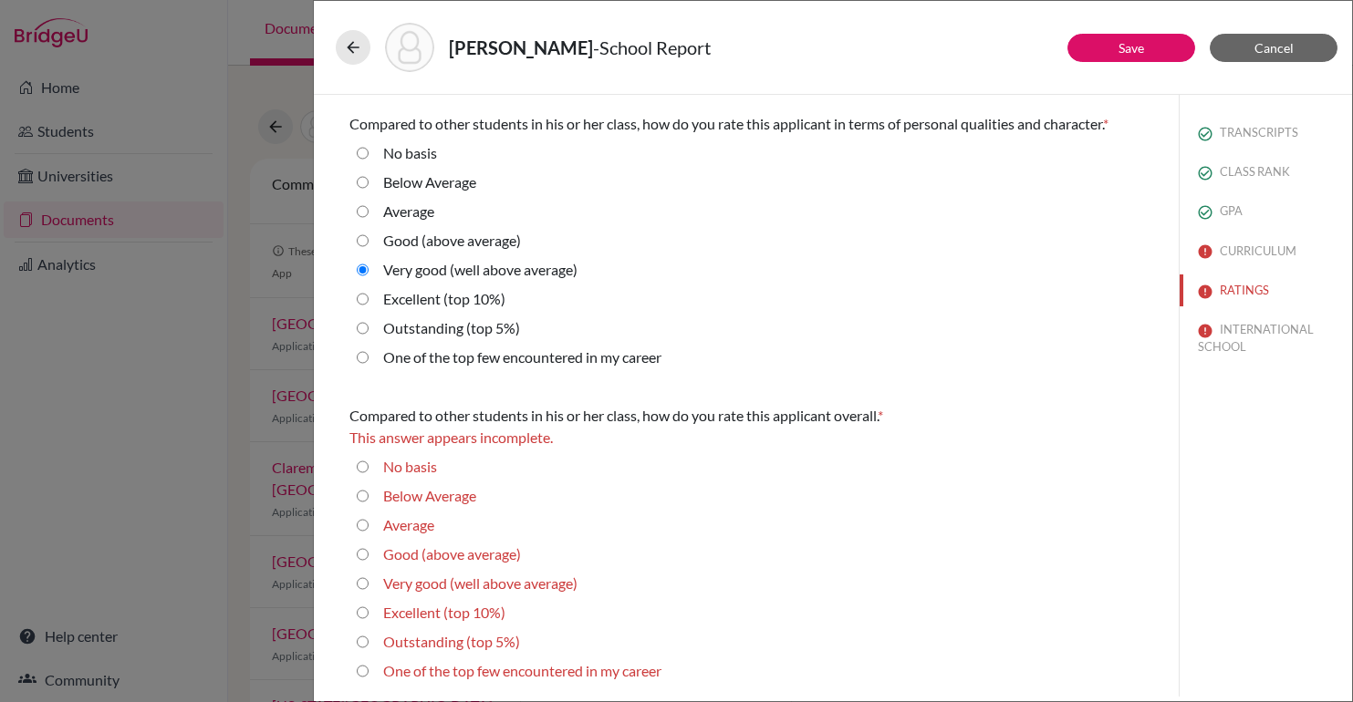
click at [433, 576] on label "Very good (well above average)" at bounding box center [480, 584] width 194 height 22
click at [369, 576] on average\) "Very good (well above average)" at bounding box center [363, 584] width 12 height 22
radio average\) "true"
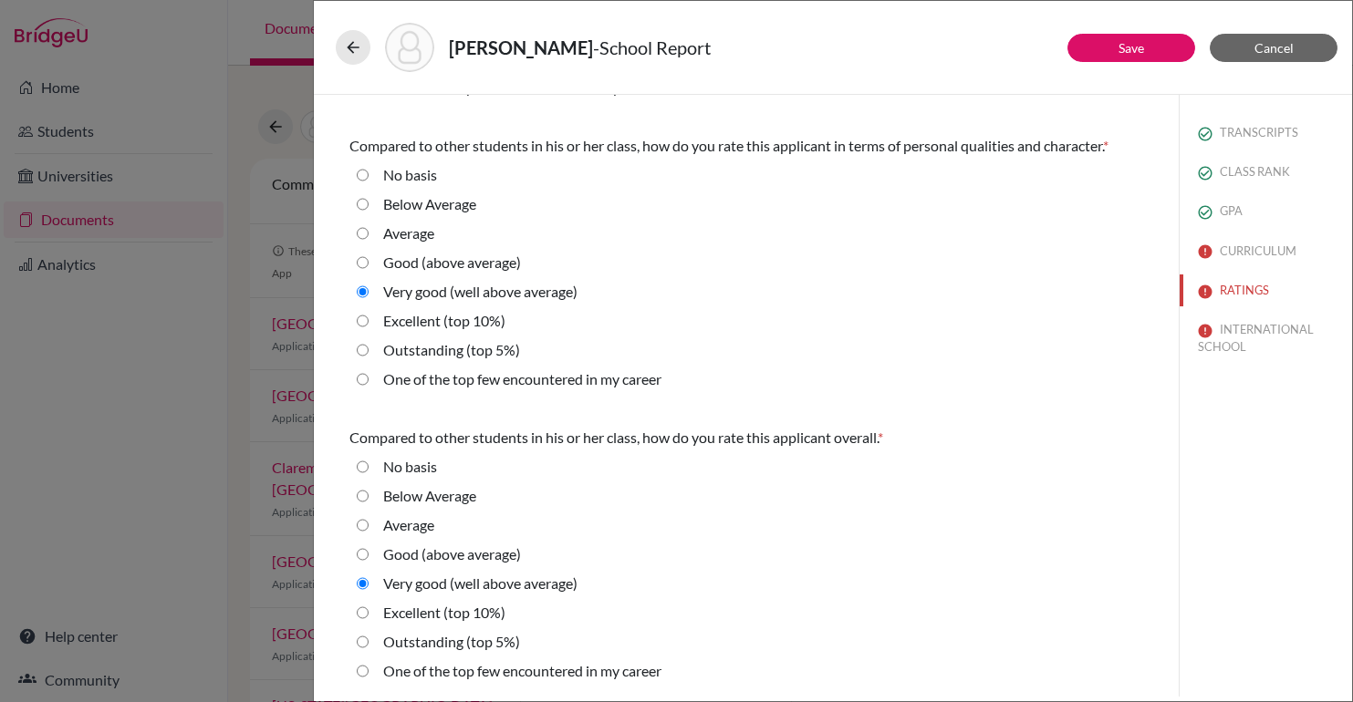
click at [502, 612] on label "Excellent (top 10%)" at bounding box center [444, 613] width 122 height 22
click at [369, 612] on 10\%\) "Excellent (top 10%)" at bounding box center [363, 613] width 12 height 22
radio 10\%\) "true"
click at [1142, 58] on button "Save" at bounding box center [1131, 48] width 128 height 28
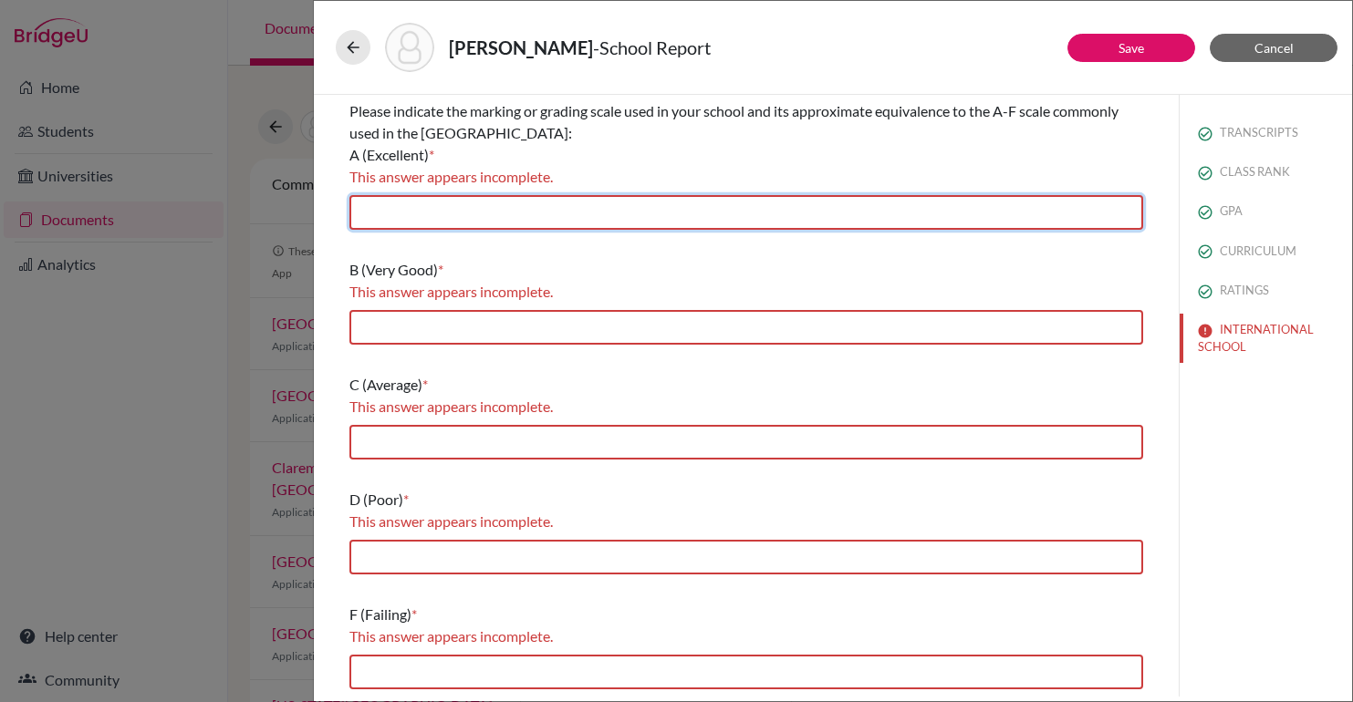
click at [581, 204] on input "text" at bounding box center [746, 212] width 794 height 35
type input "9-10"
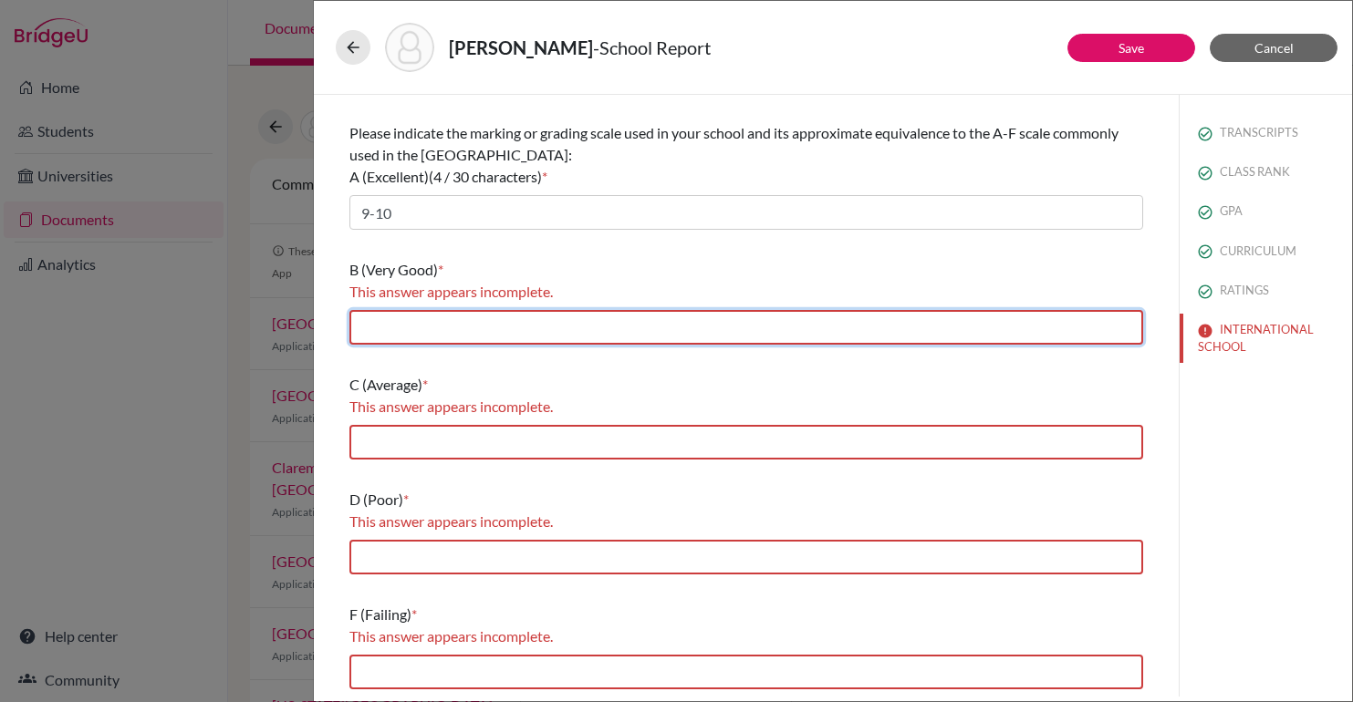
click at [494, 311] on input "text" at bounding box center [746, 327] width 794 height 35
type input "8"
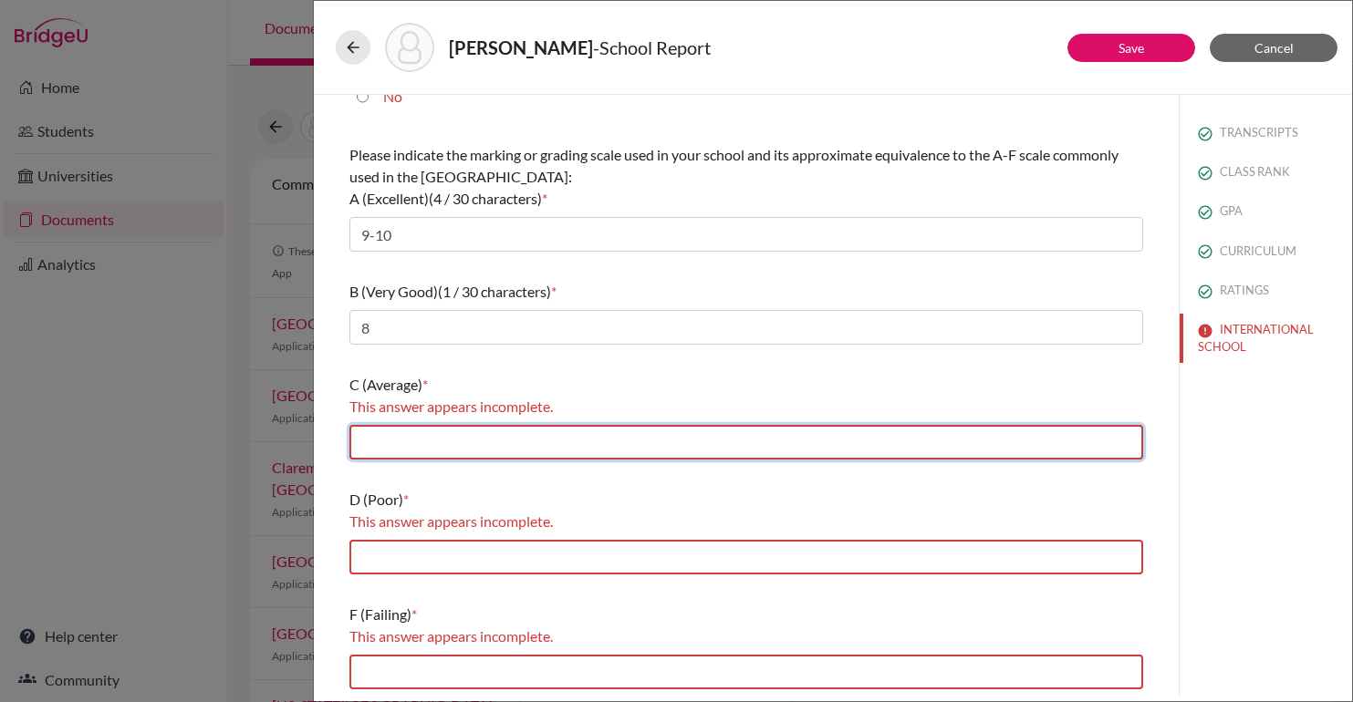
click at [460, 453] on input "text" at bounding box center [746, 442] width 794 height 35
type input "7"
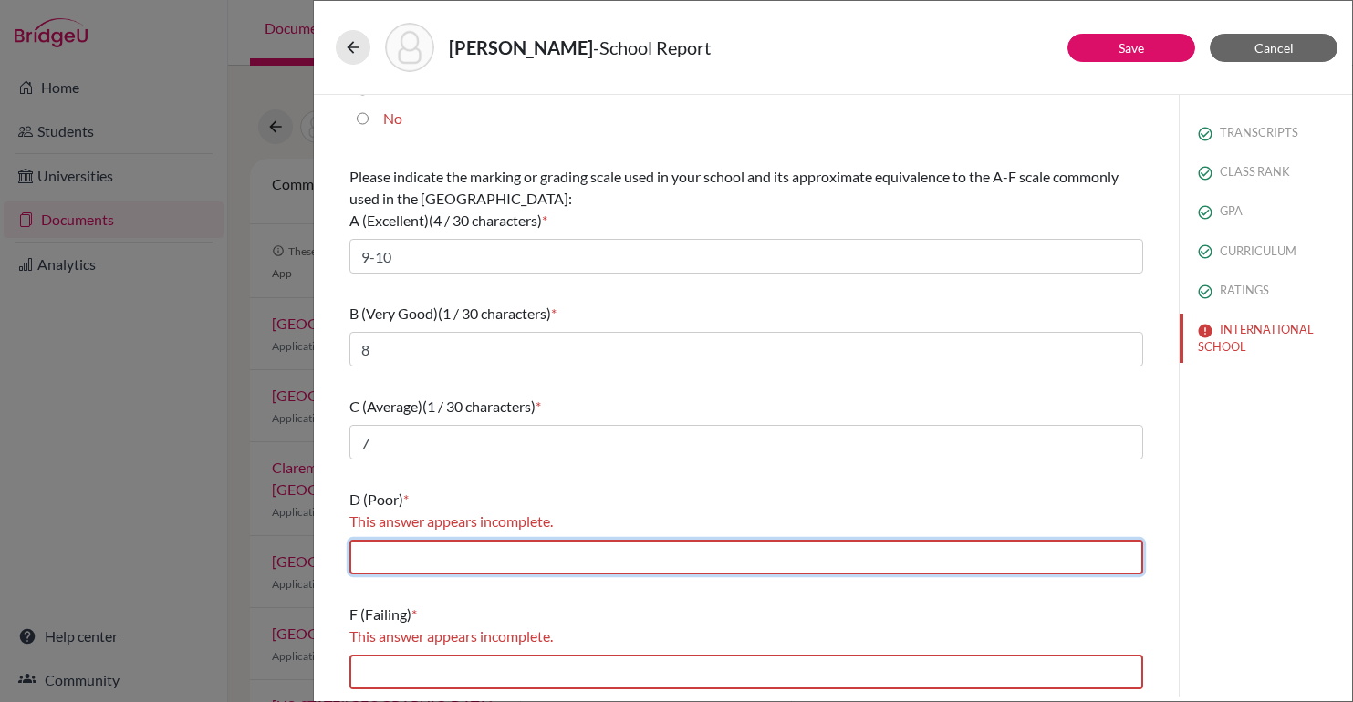
click at [455, 553] on input "text" at bounding box center [746, 557] width 794 height 35
type input "6"
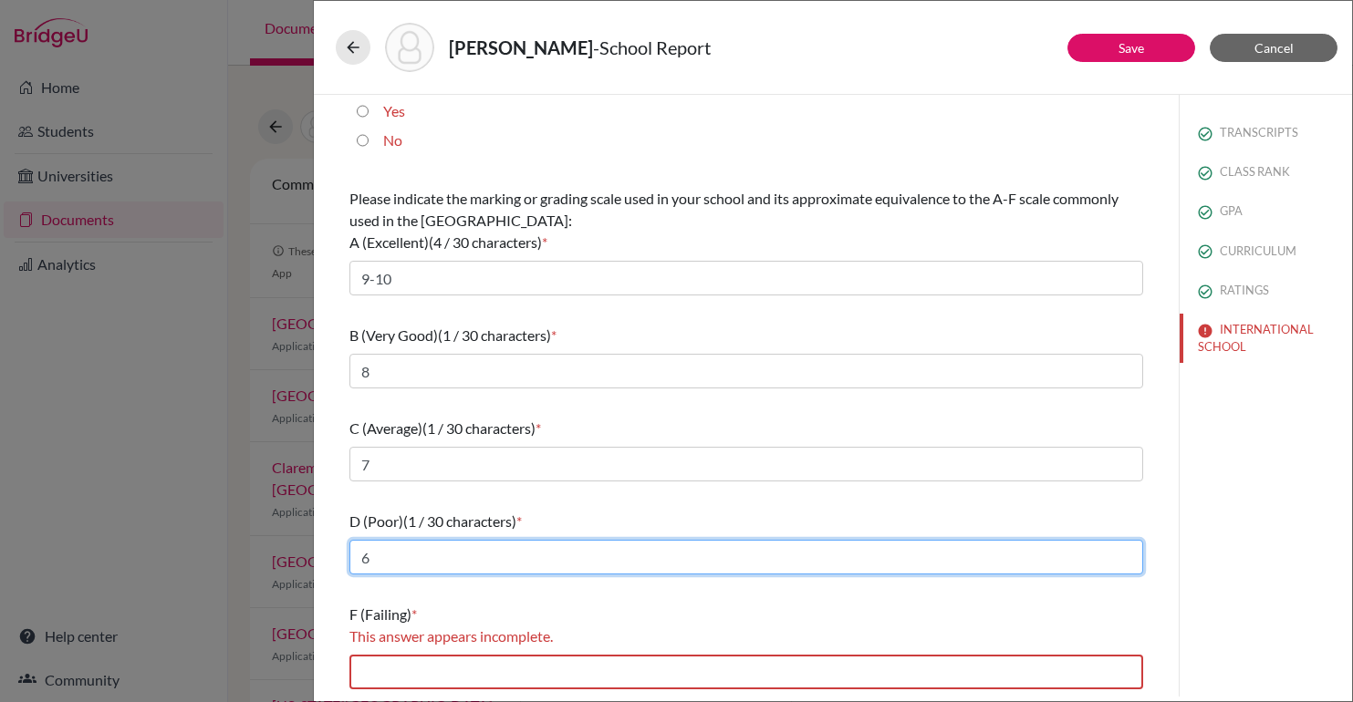
scroll to position [212, 0]
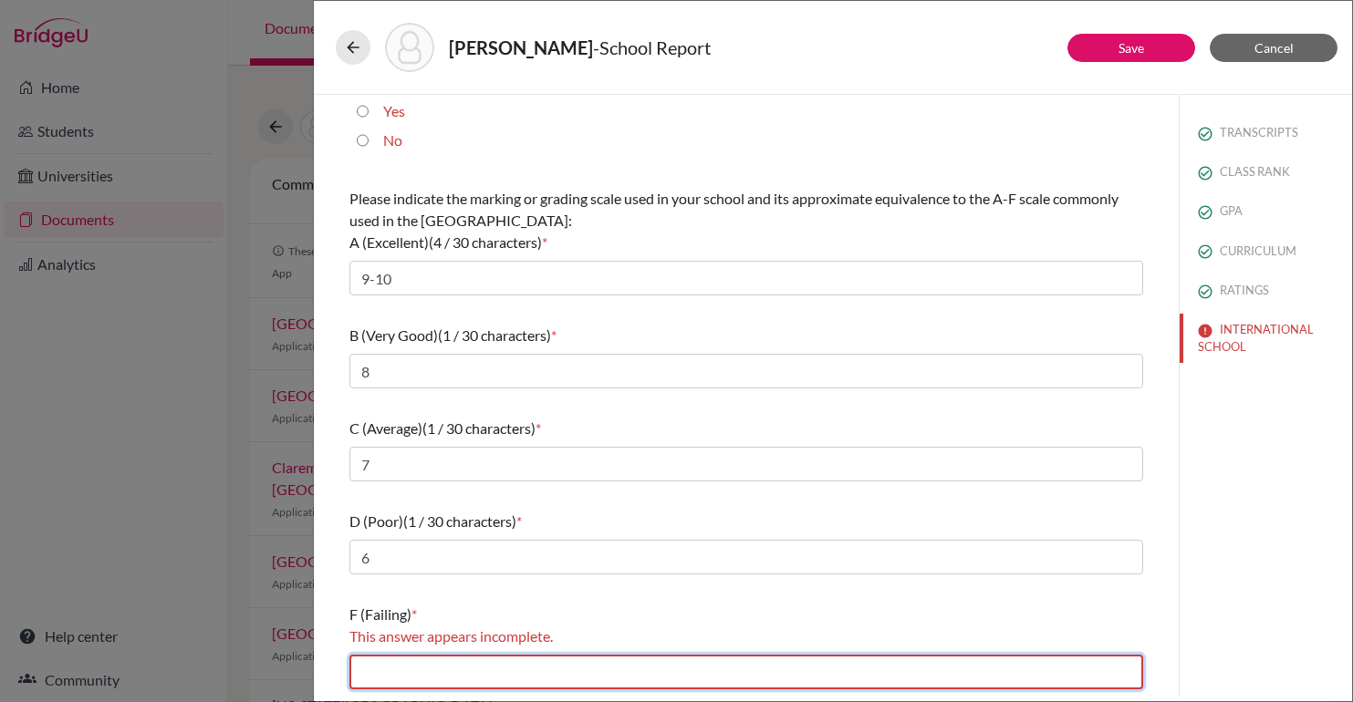
click at [416, 667] on input "text" at bounding box center [746, 672] width 794 height 35
type input "0-5"
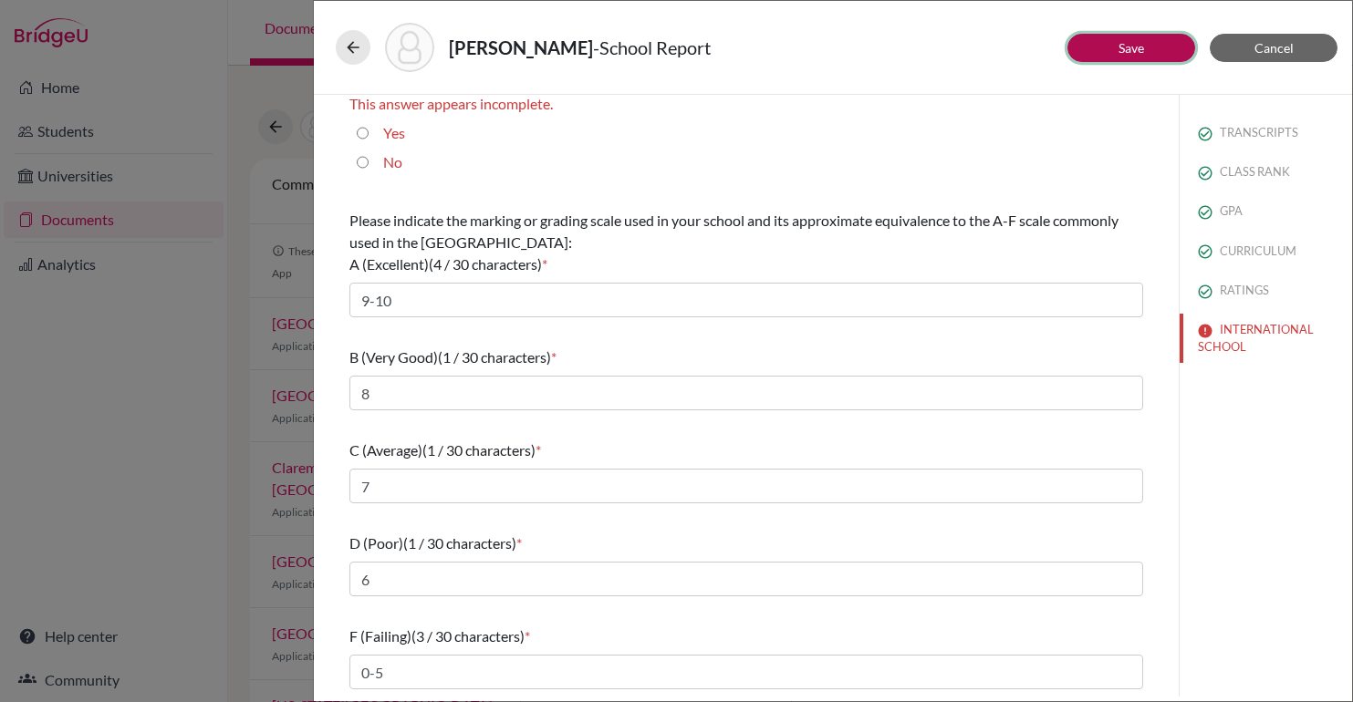
click at [1155, 36] on button "Save" at bounding box center [1131, 48] width 128 height 28
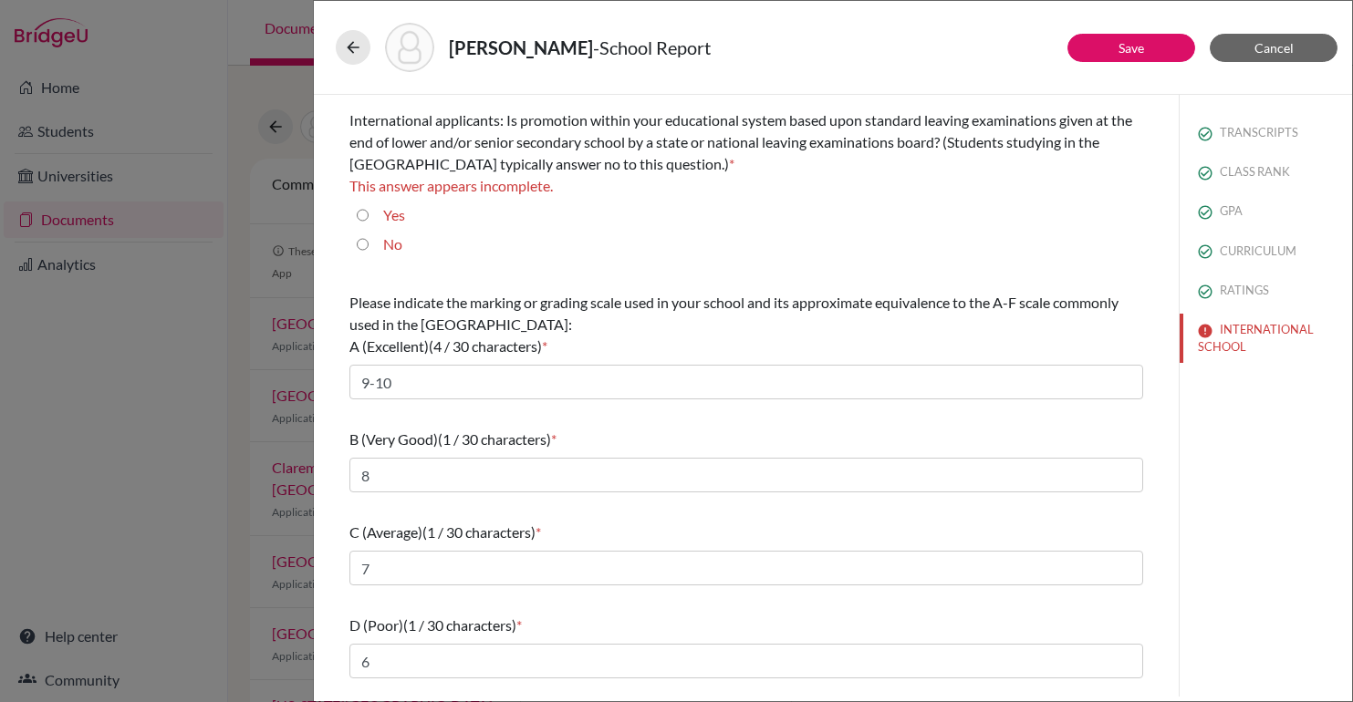
scroll to position [99, 0]
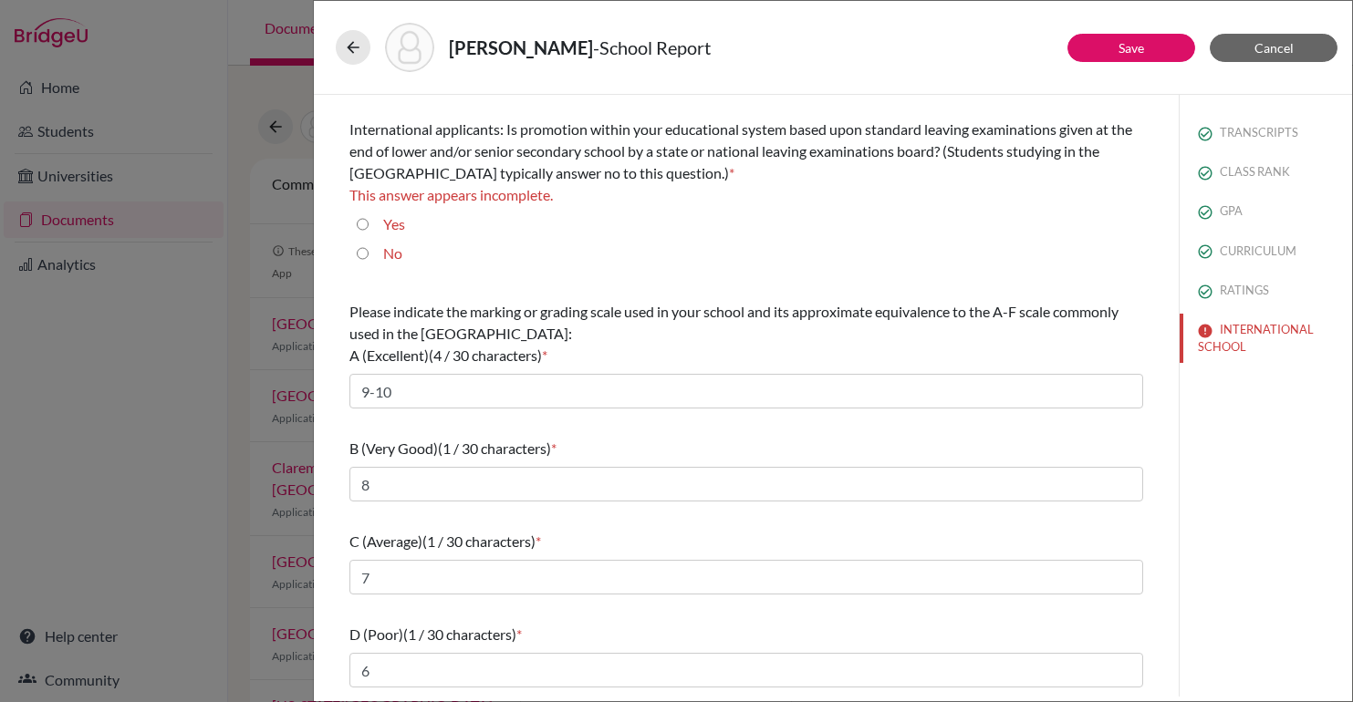
click at [361, 245] on input "No" at bounding box center [363, 254] width 12 height 22
radio input "true"
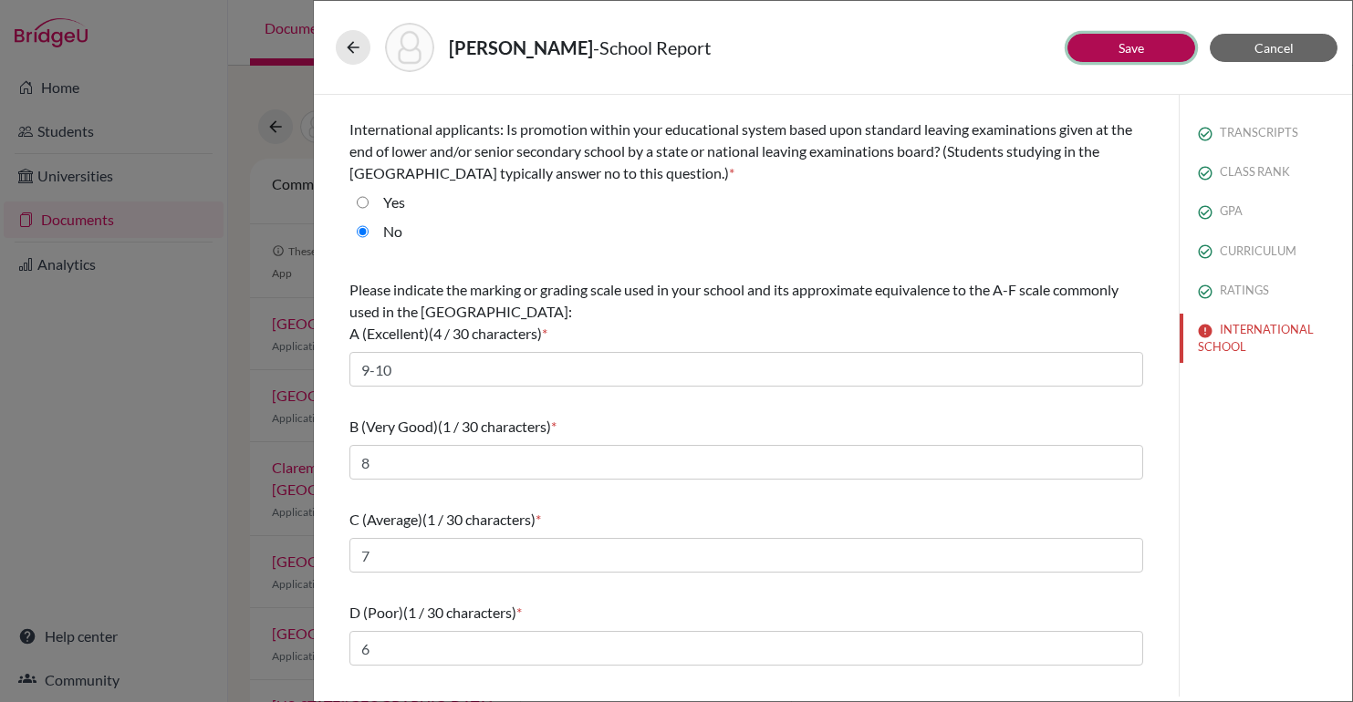
click at [1147, 39] on button "Save" at bounding box center [1131, 48] width 128 height 28
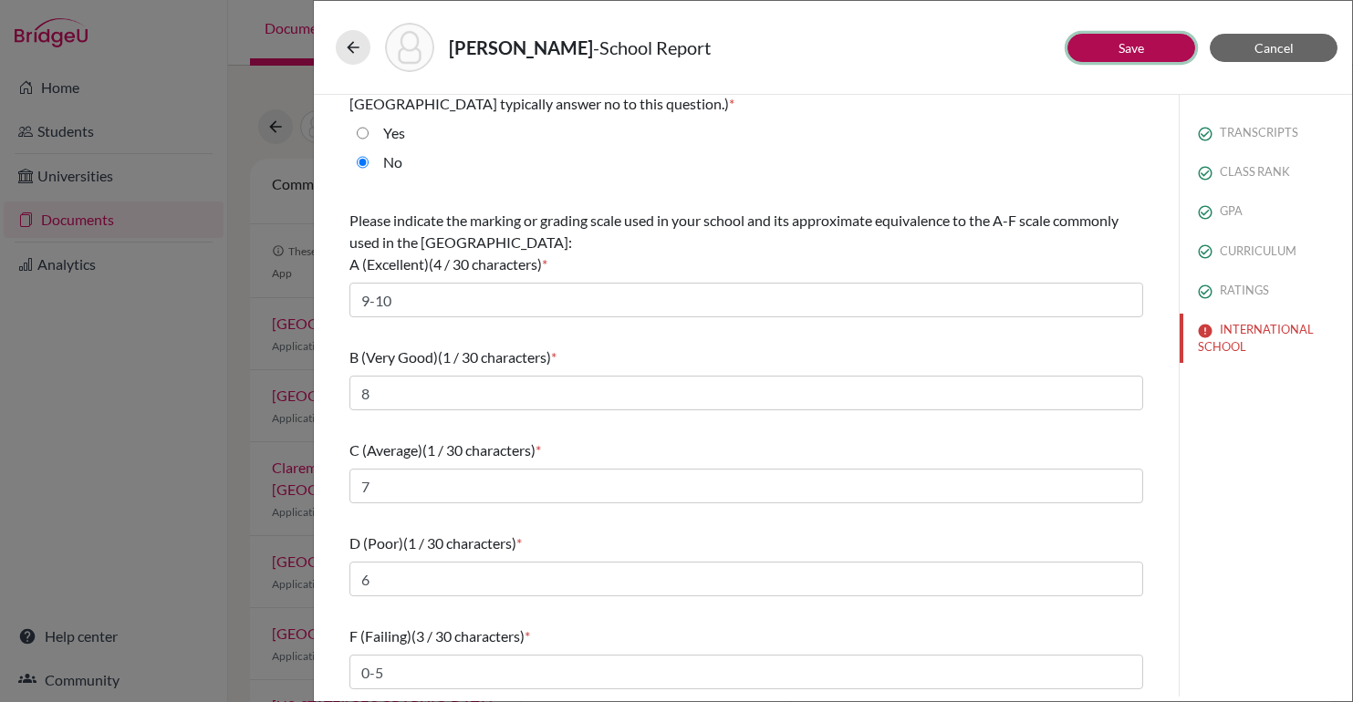
click at [1118, 56] on button "Save" at bounding box center [1131, 48] width 128 height 28
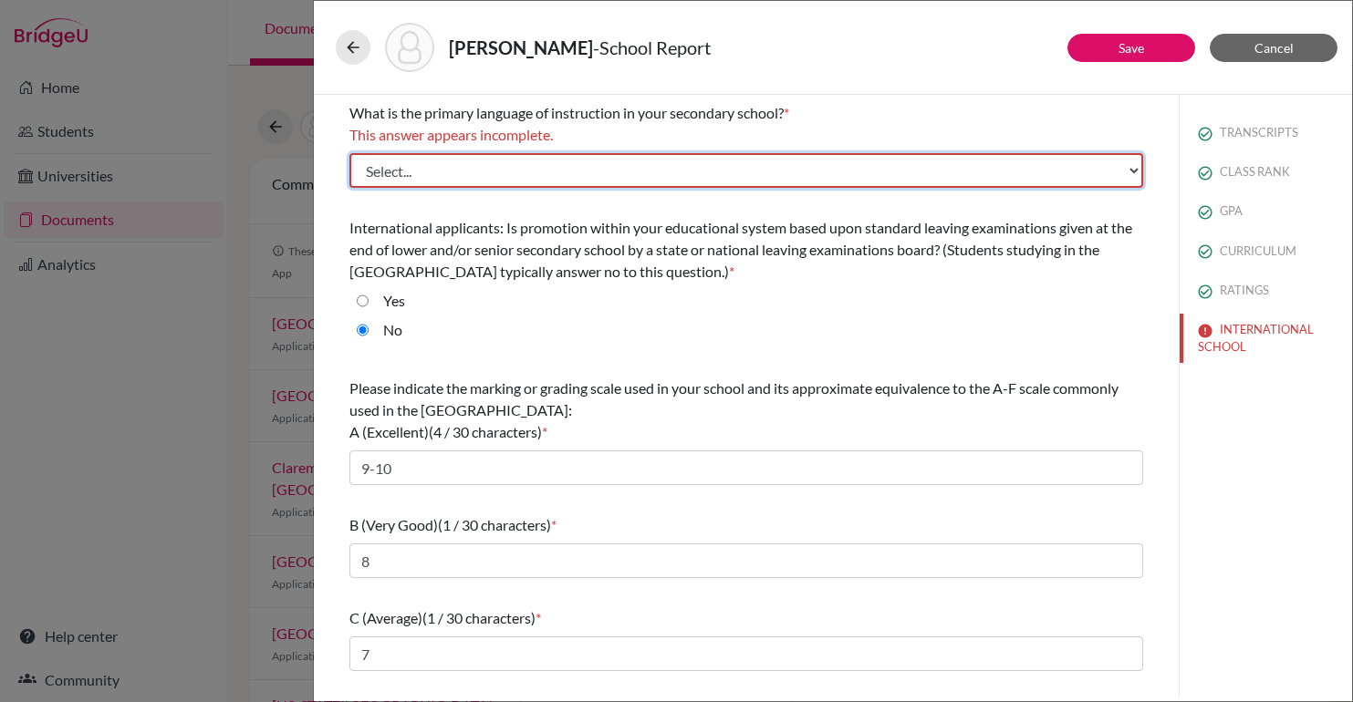
click at [696, 172] on select "Select... Albanian Arabic Armenian Assamese Azerbaijani Belarusian Bengali Bulg…" at bounding box center [746, 170] width 794 height 35
select select "14"
click at [349, 153] on select "Select... Albanian Arabic Armenian Assamese Azerbaijani Belarusian Bengali Bulg…" at bounding box center [746, 170] width 794 height 35
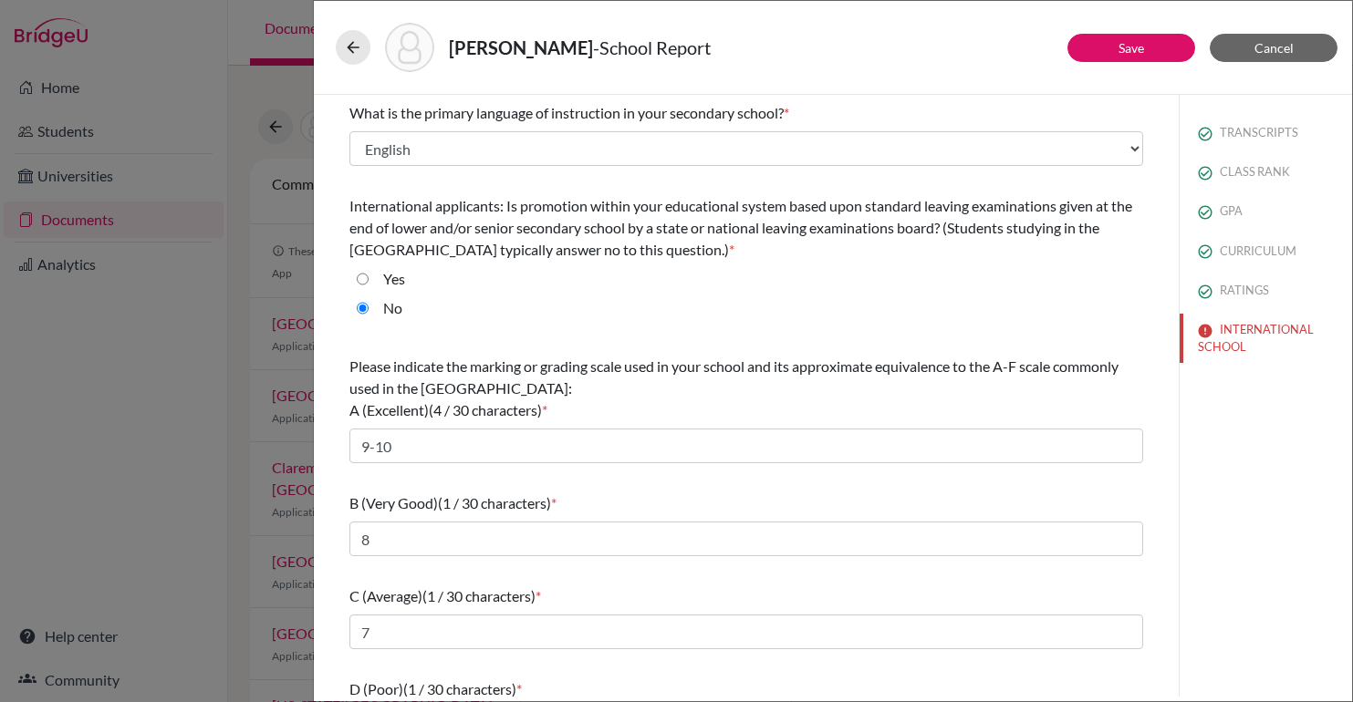
click at [734, 98] on div "What is the primary language of instruction in your secondary school? * Select.…" at bounding box center [746, 134] width 794 height 78
click at [1149, 31] on div "Shayo, Elie - School Report" at bounding box center [833, 47] width 994 height 49
click at [1104, 52] on button "Save" at bounding box center [1131, 48] width 128 height 28
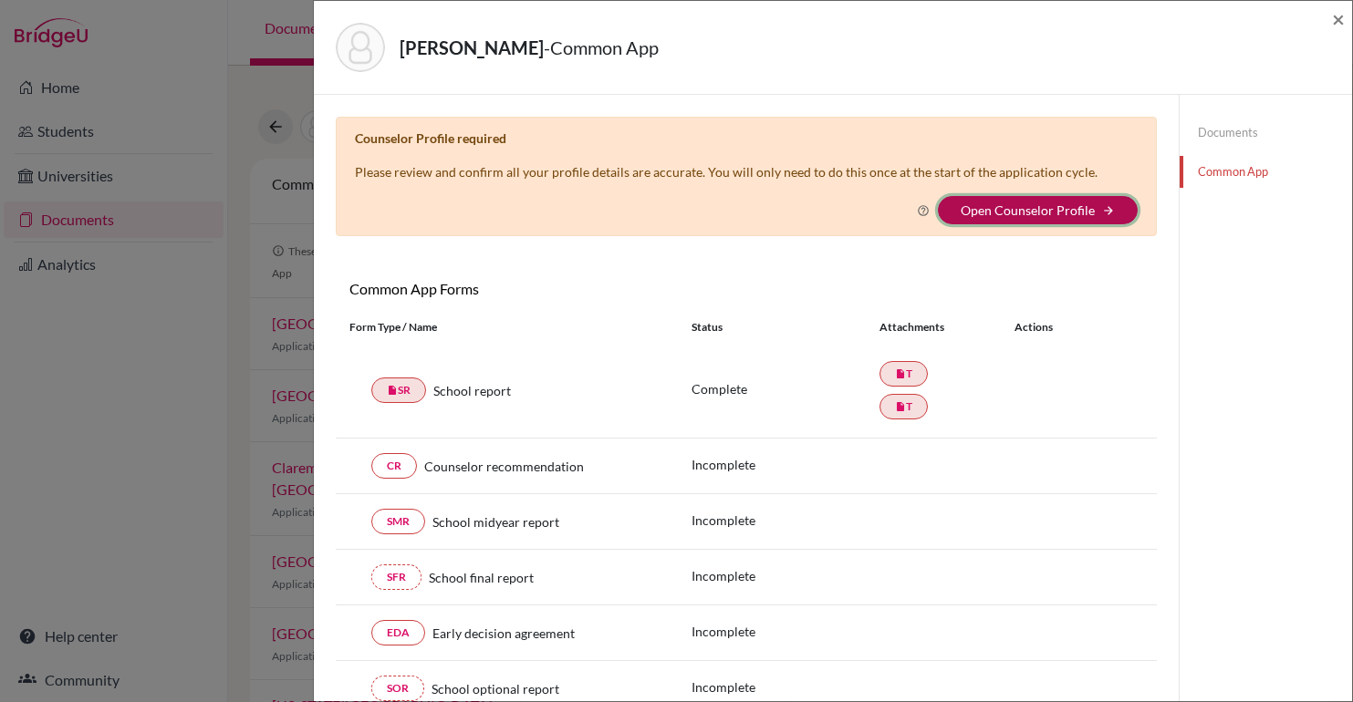
click at [1119, 204] on button "Open Counselor Profile arrow_forward" at bounding box center [1038, 210] width 200 height 28
click at [1089, 203] on link "Open Counselor Profile" at bounding box center [1028, 211] width 134 height 16
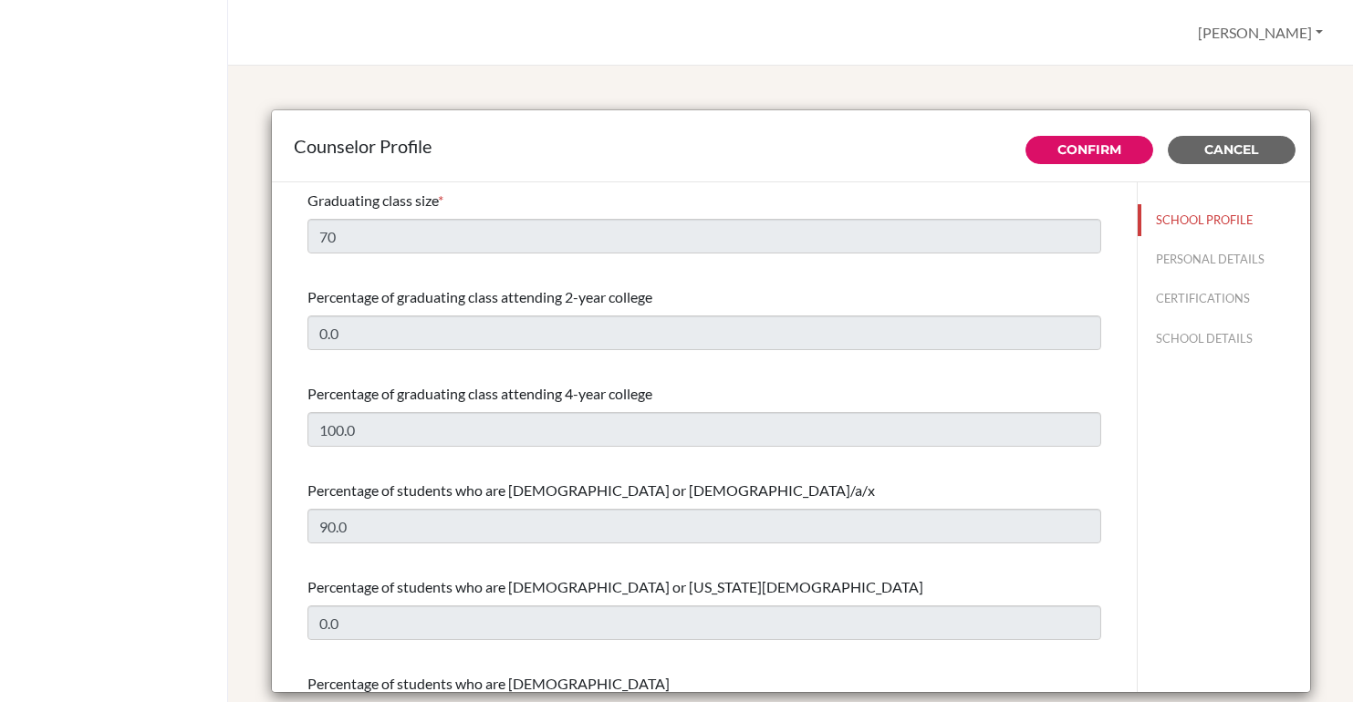
select select "0"
select select "350137"
click at [1254, 151] on span "Cancel" at bounding box center [1231, 149] width 54 height 16
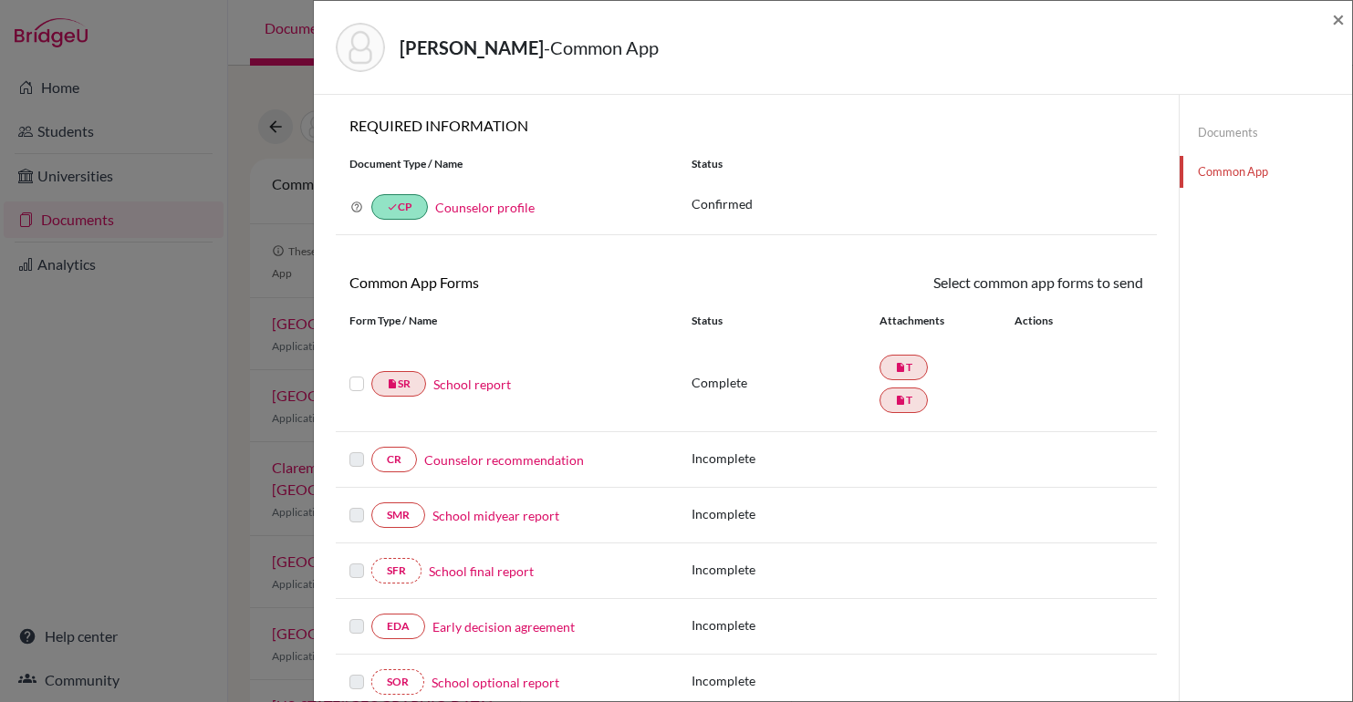
click at [357, 373] on label at bounding box center [356, 373] width 15 height 0
click at [0, 0] on input "checkbox" at bounding box center [0, 0] width 0 height 0
click at [355, 375] on label at bounding box center [356, 375] width 15 height 0
click at [0, 0] on input "checkbox" at bounding box center [0, 0] width 0 height 0
click at [480, 389] on link "School report" at bounding box center [472, 384] width 78 height 19
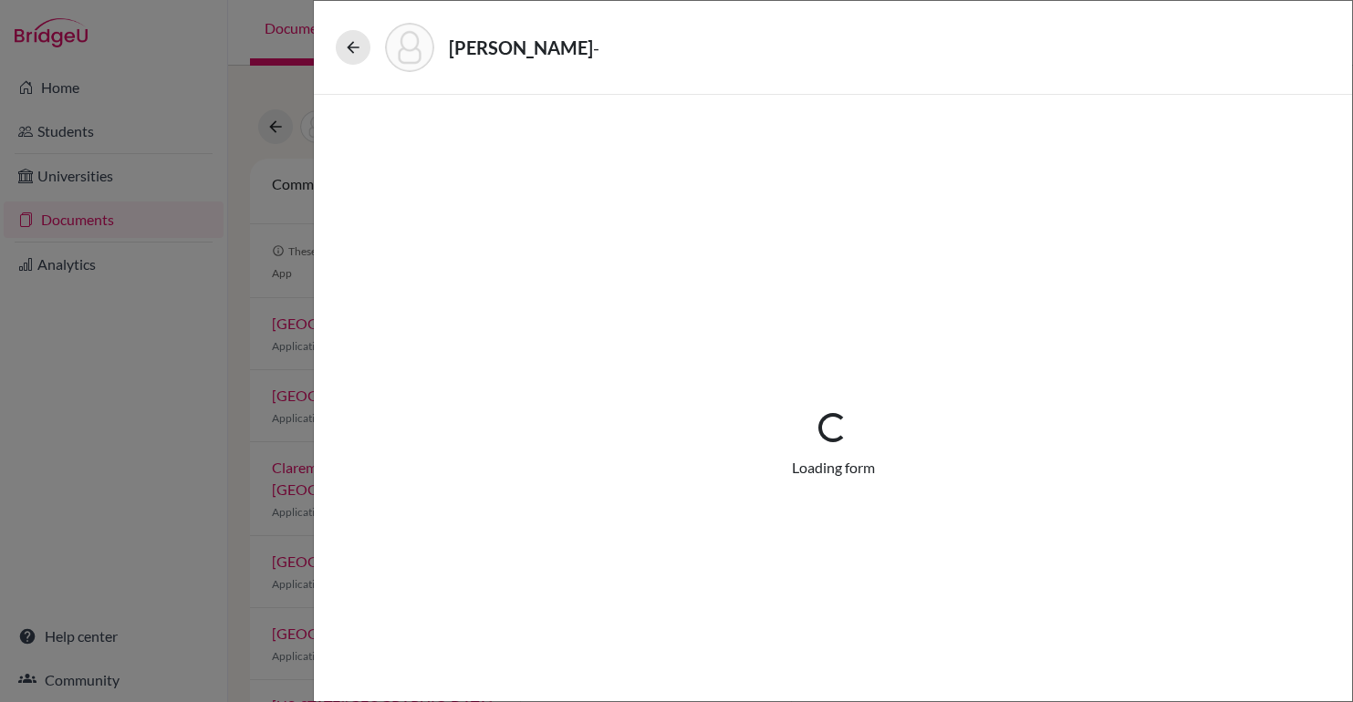
select select "2"
select select "689372"
select select "0"
select select "1"
select select "689394"
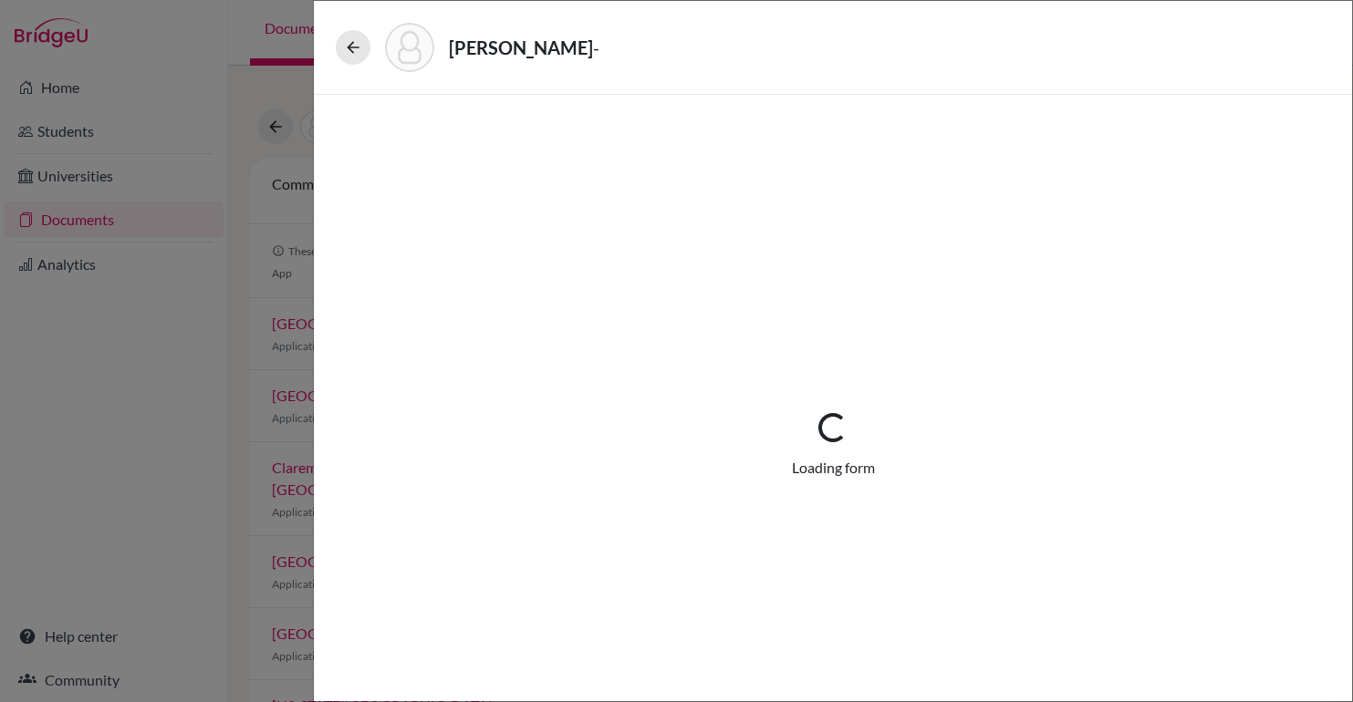
select select "2"
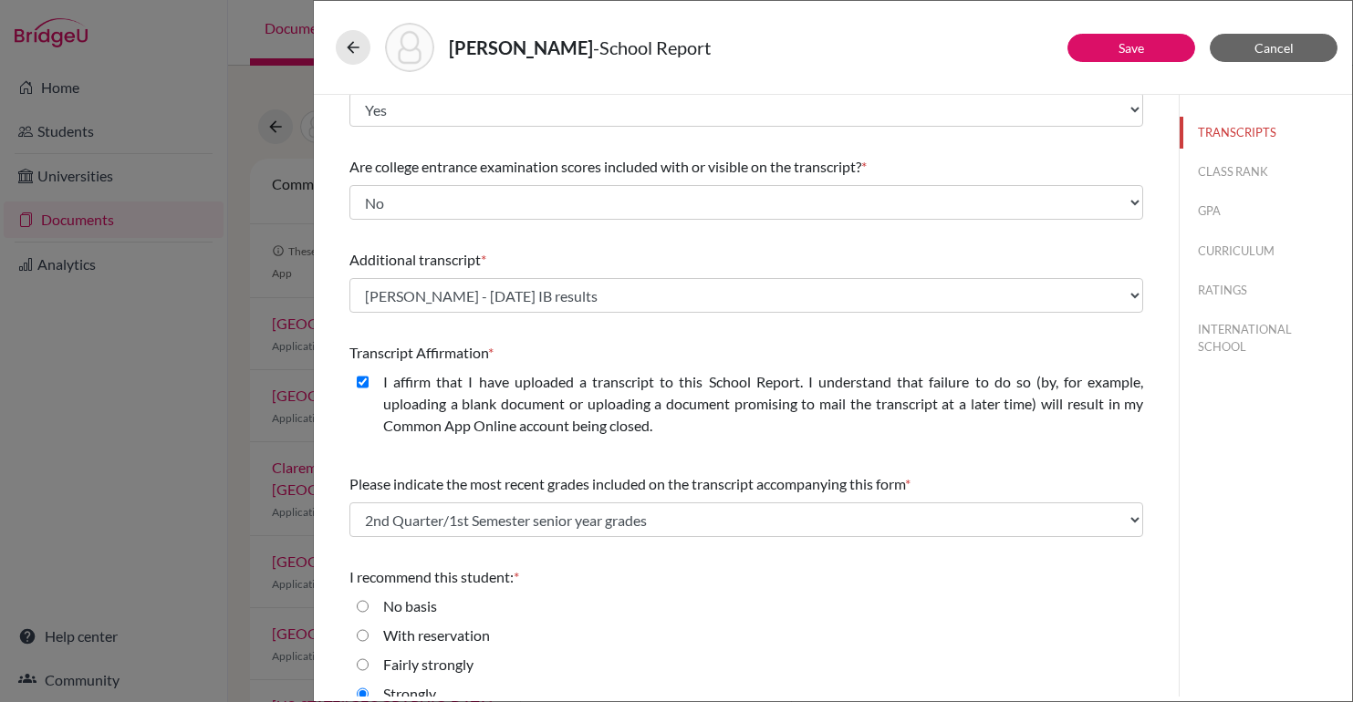
scroll to position [277, 0]
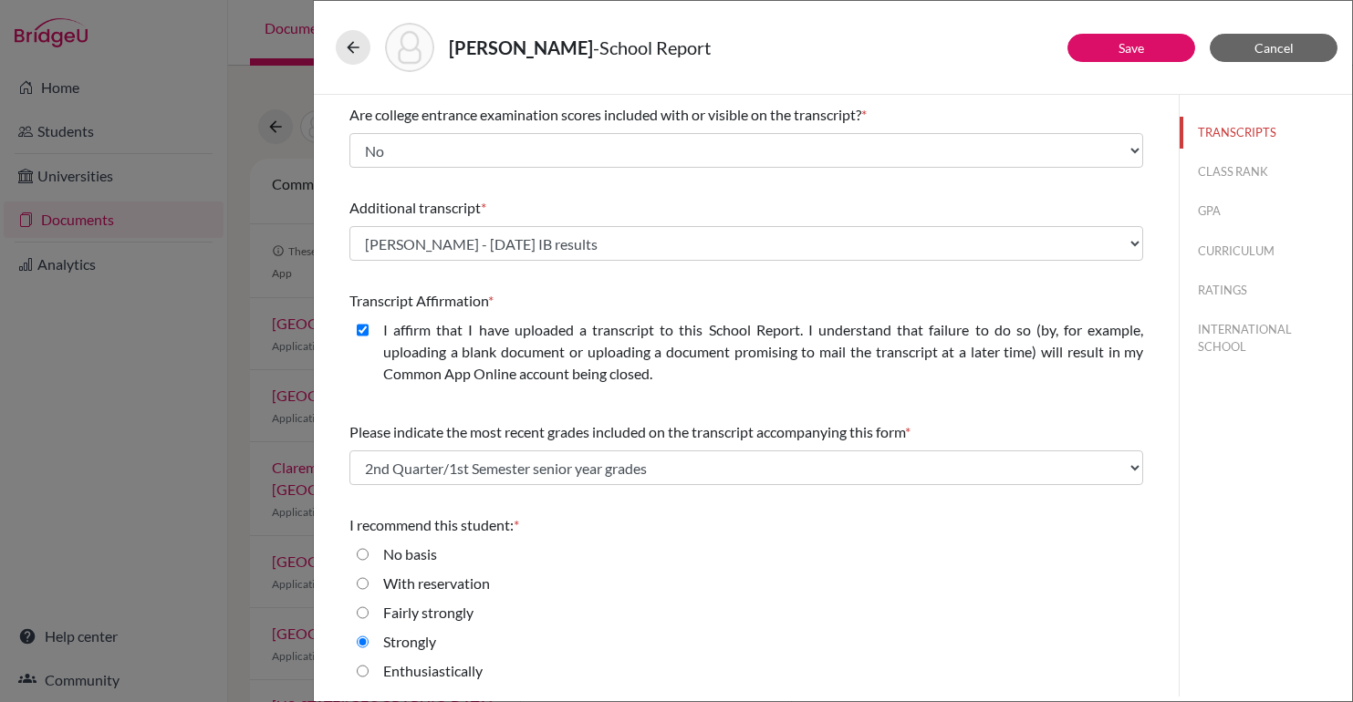
click at [360, 672] on input "Enthusiastically" at bounding box center [363, 672] width 12 height 22
radio input "true"
click at [1113, 48] on button "Save" at bounding box center [1131, 48] width 128 height 28
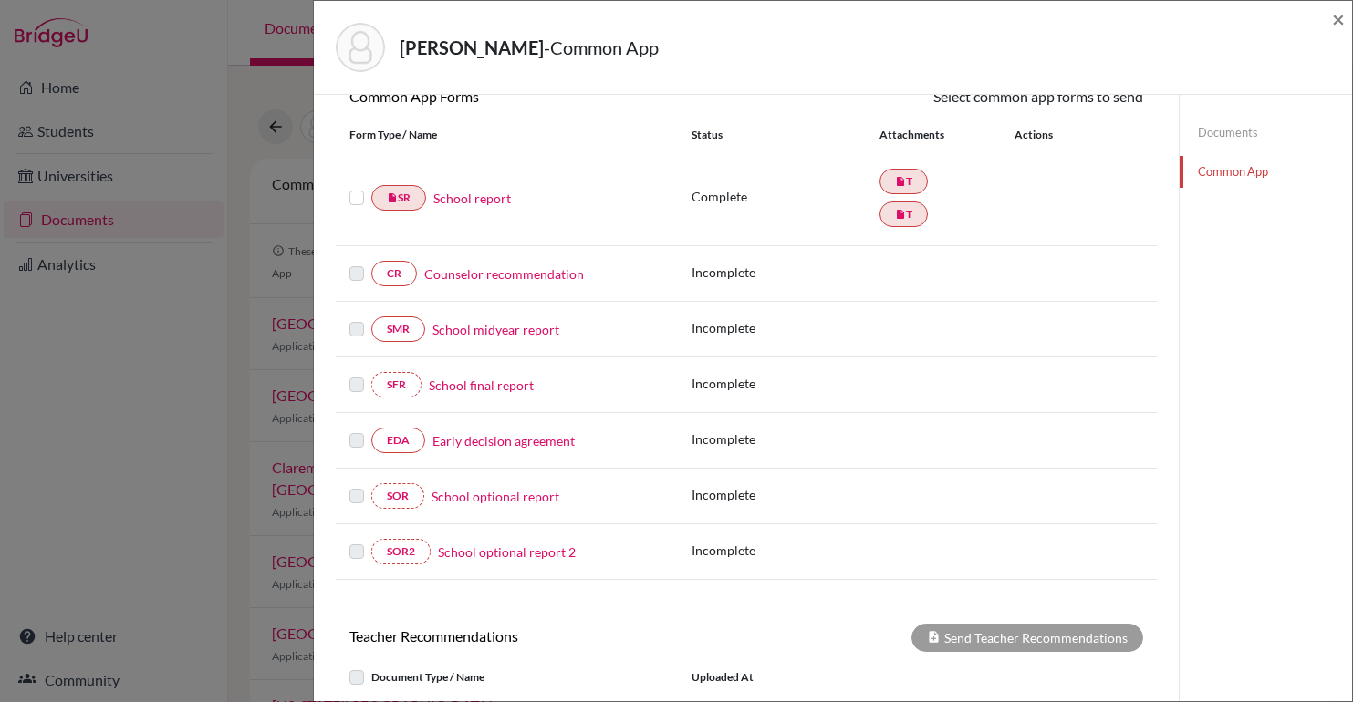
scroll to position [197, 0]
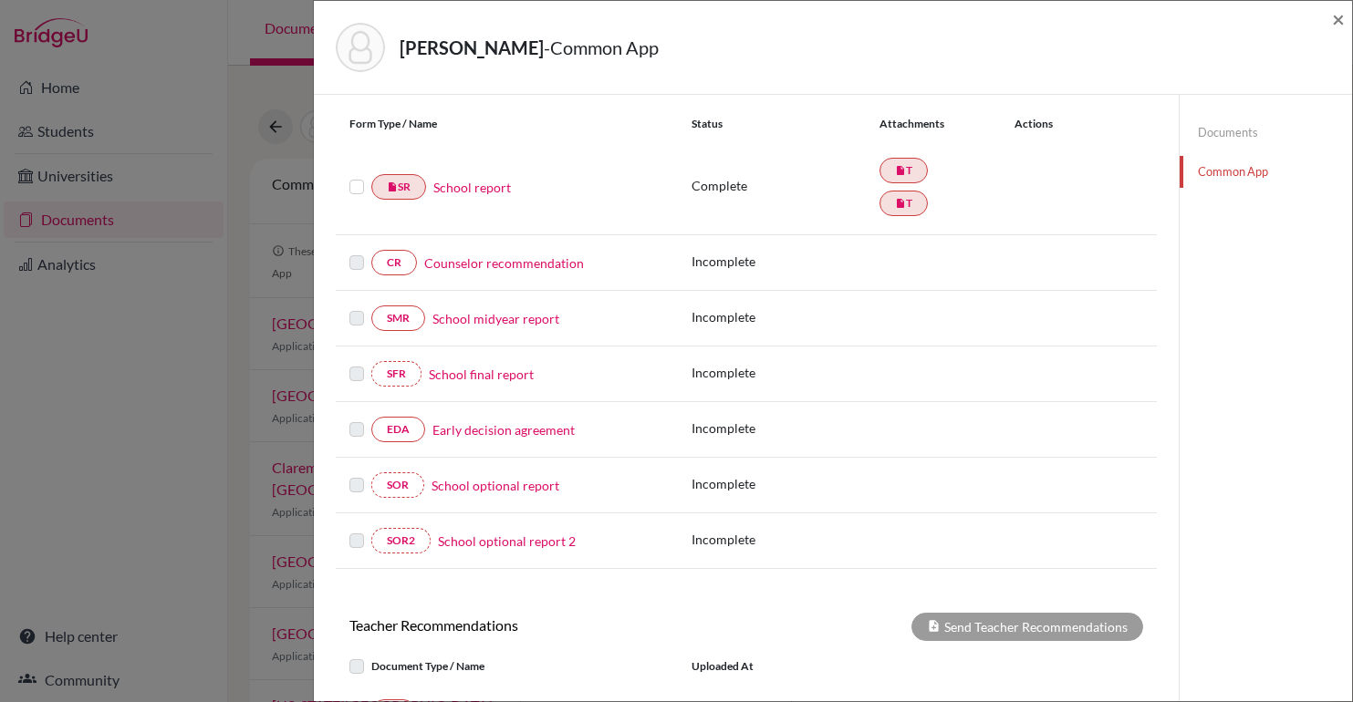
click at [525, 262] on link "Counselor recommendation" at bounding box center [504, 263] width 160 height 19
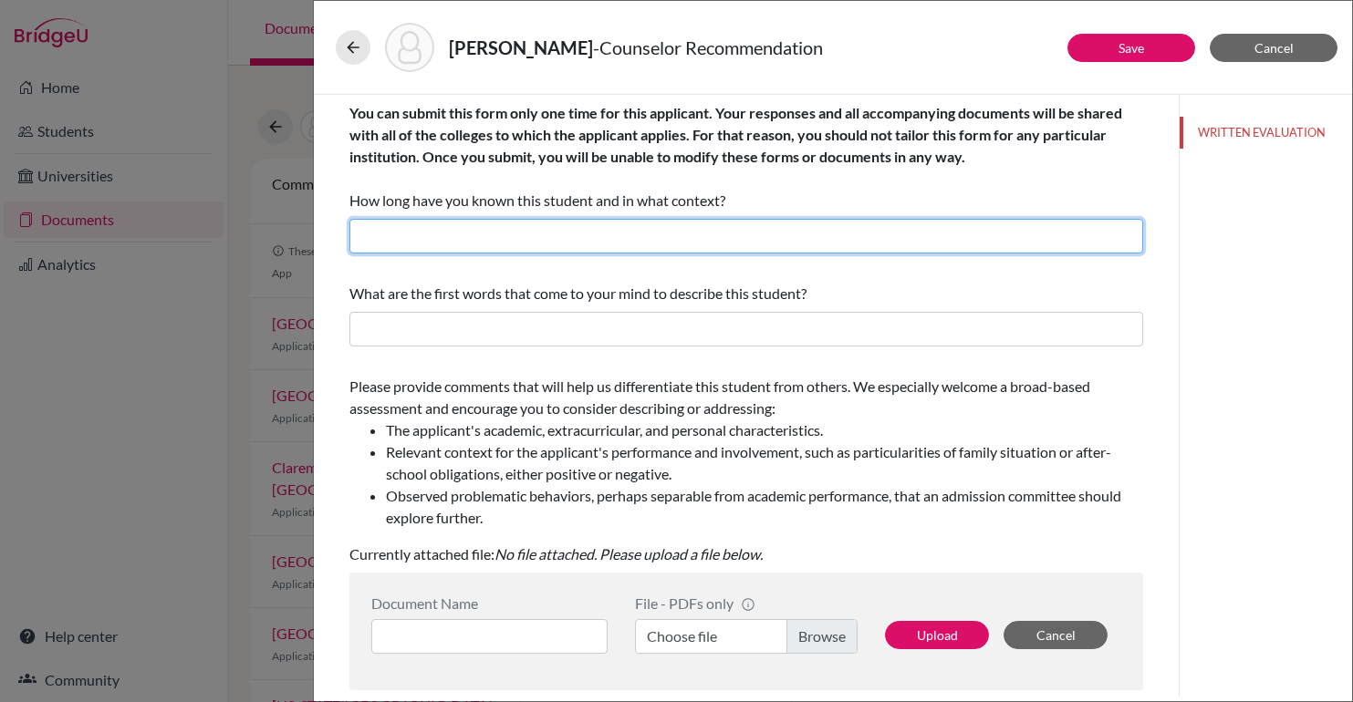
click at [515, 237] on input "text" at bounding box center [746, 236] width 794 height 35
click at [515, 236] on input "text" at bounding box center [746, 236] width 794 height 35
type input "3 years as his counselor"
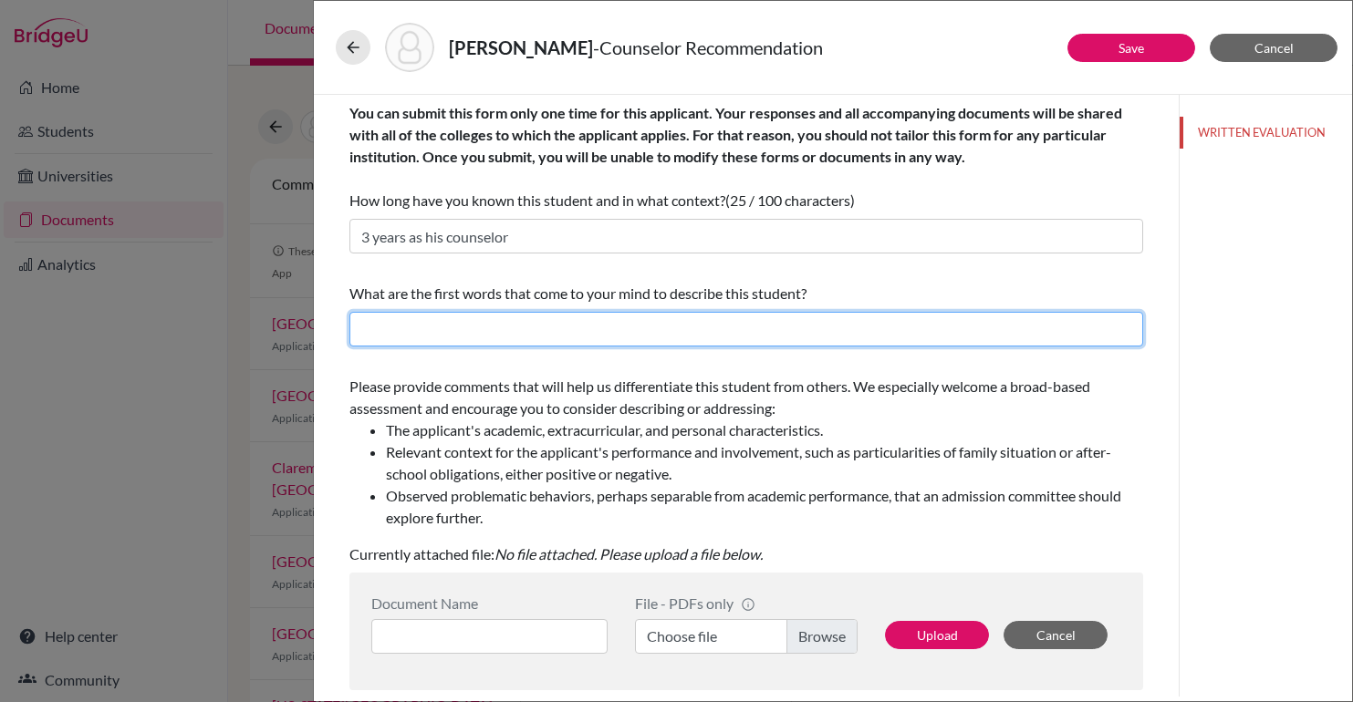
click at [571, 324] on input "text" at bounding box center [746, 329] width 794 height 35
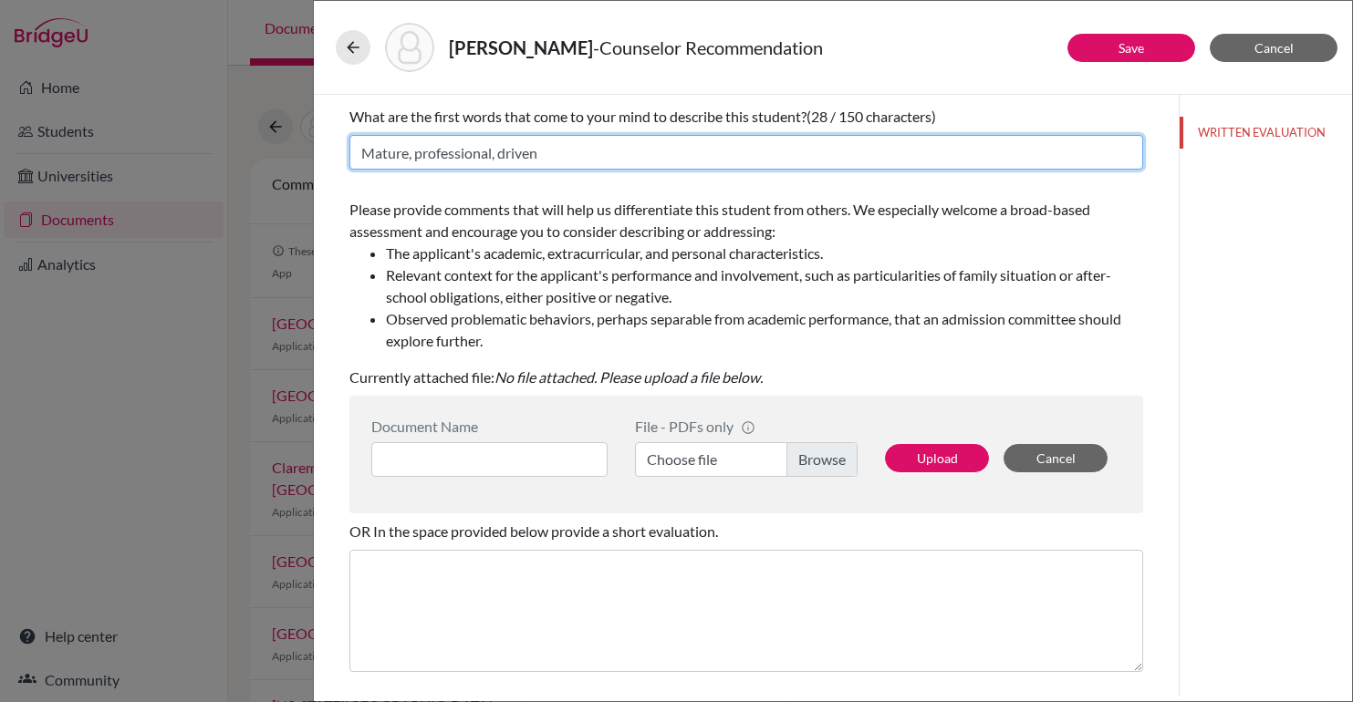
scroll to position [178, 0]
type input "Mature, professional, driven"
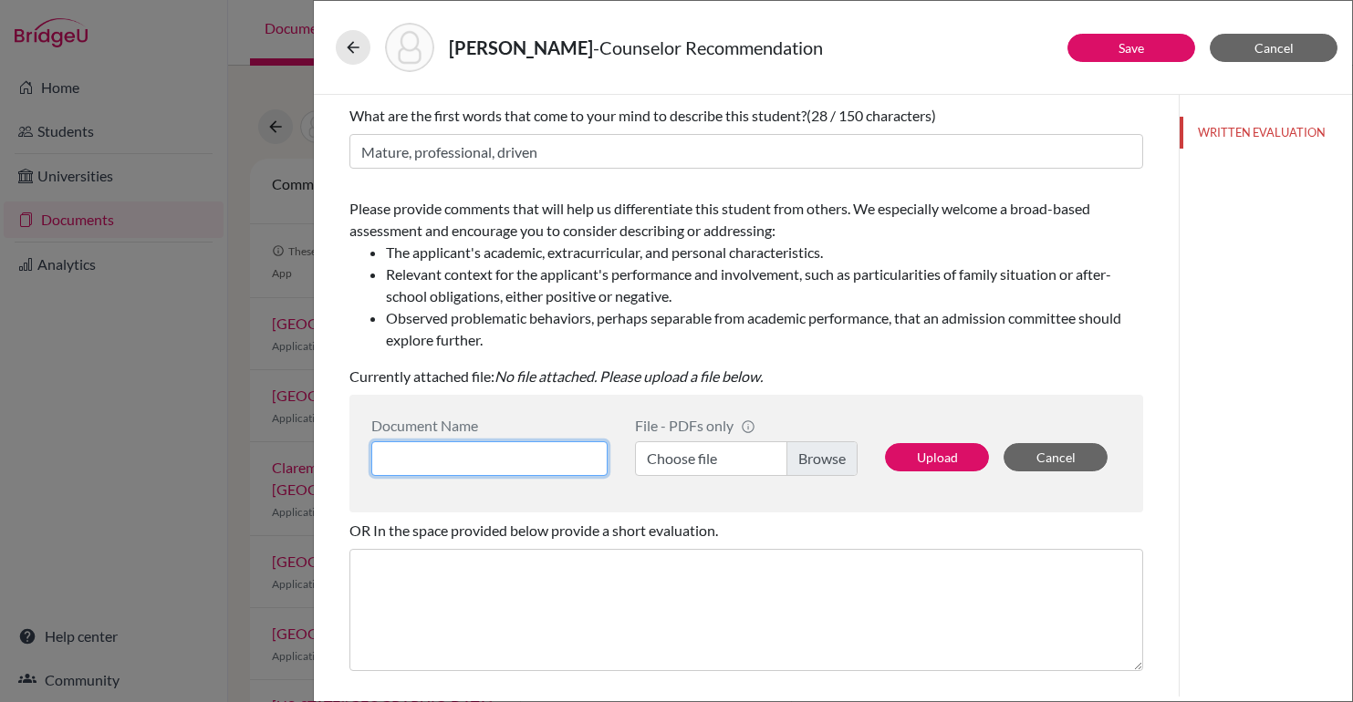
click at [443, 464] on input at bounding box center [489, 459] width 236 height 35
click at [1069, 369] on div "Please provide comments that will help us differentiate this student from other…" at bounding box center [746, 293] width 794 height 204
click at [443, 459] on input at bounding box center [489, 459] width 236 height 35
click at [1255, 58] on button "Cancel" at bounding box center [1274, 48] width 128 height 28
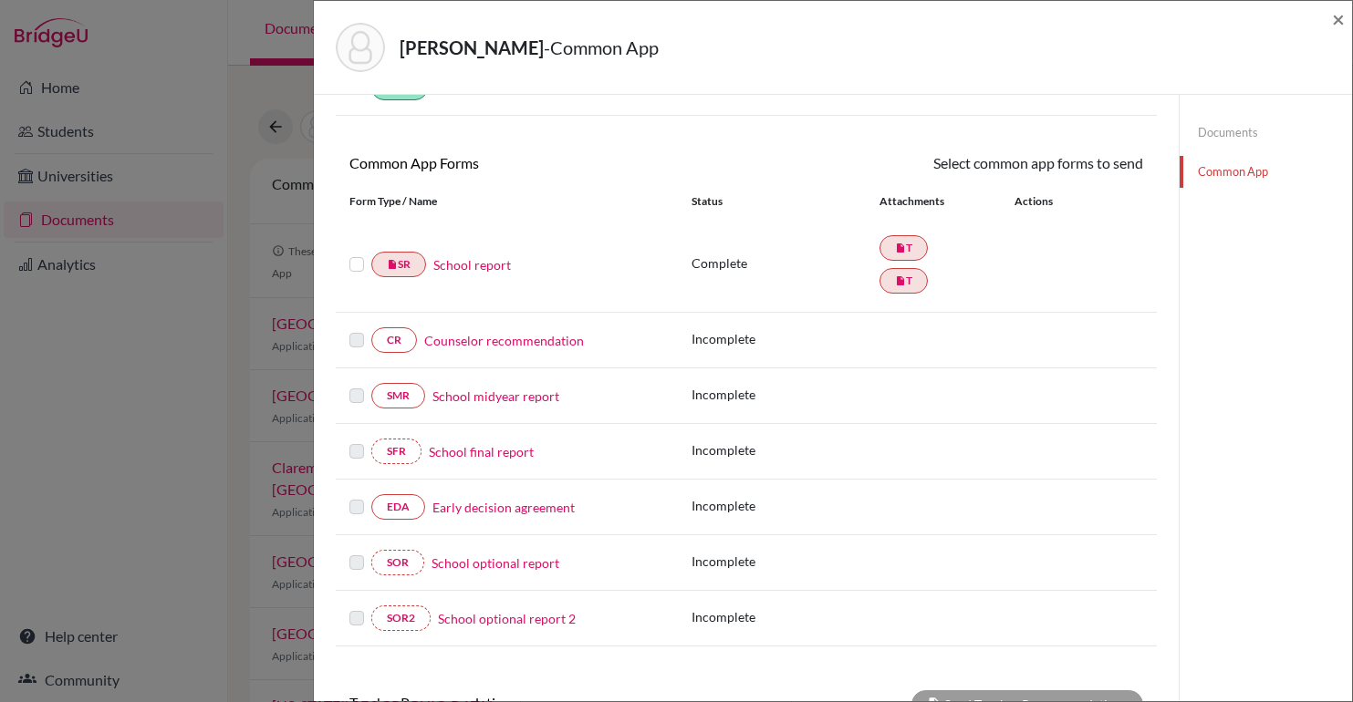
scroll to position [118, 0]
click at [453, 269] on link "School report" at bounding box center [472, 266] width 78 height 19
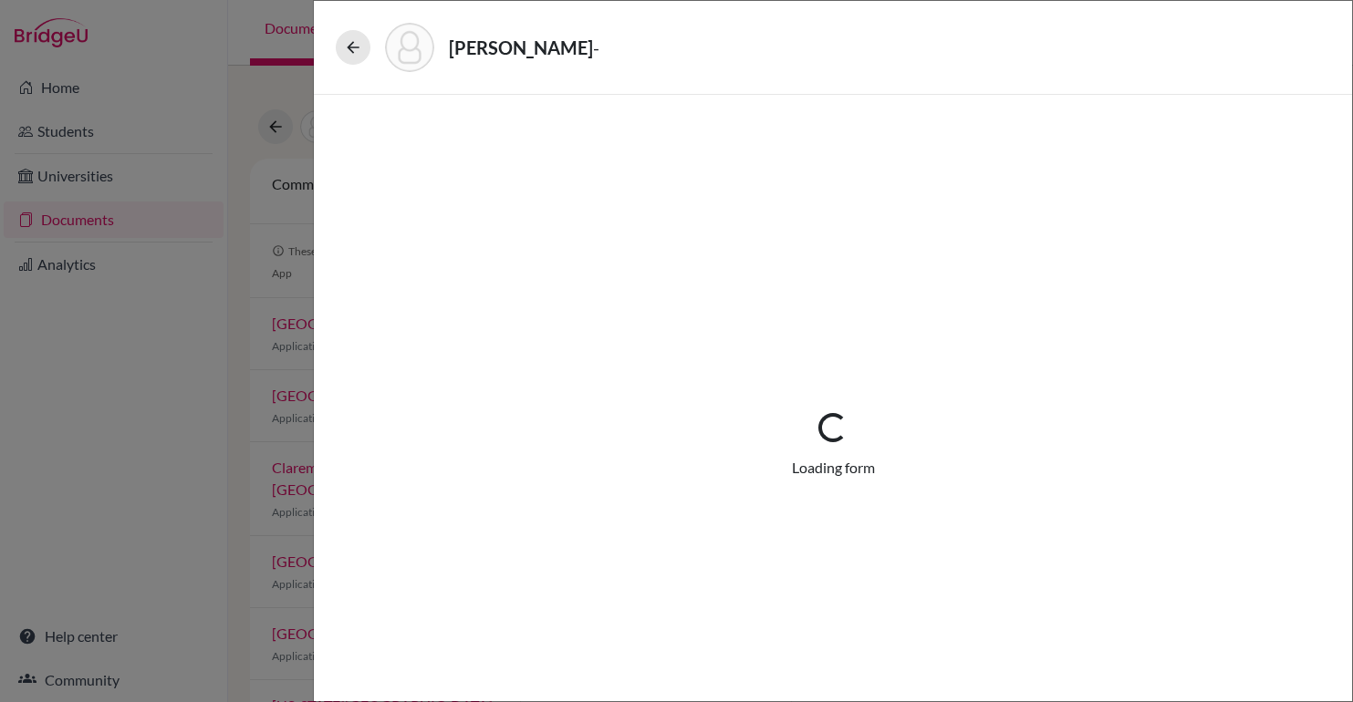
select select "2"
select select "689372"
select select "0"
select select "1"
select select "689394"
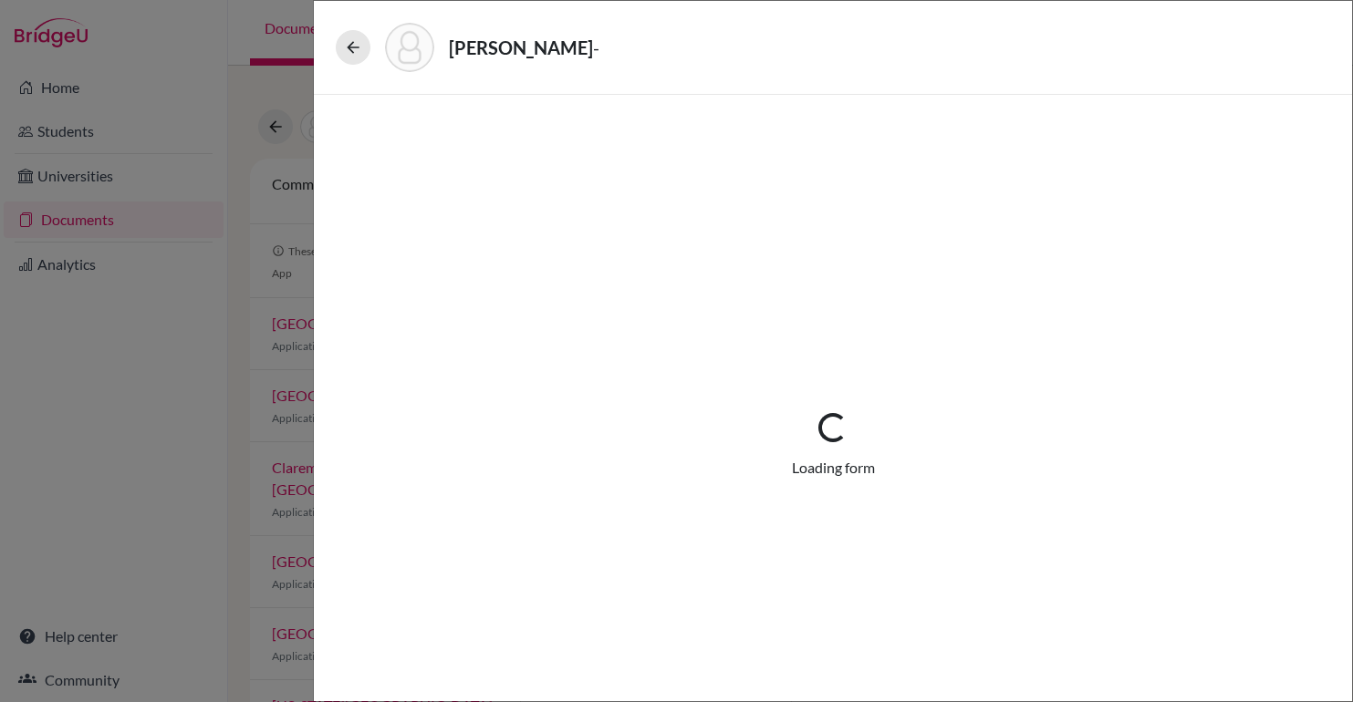
select select "2"
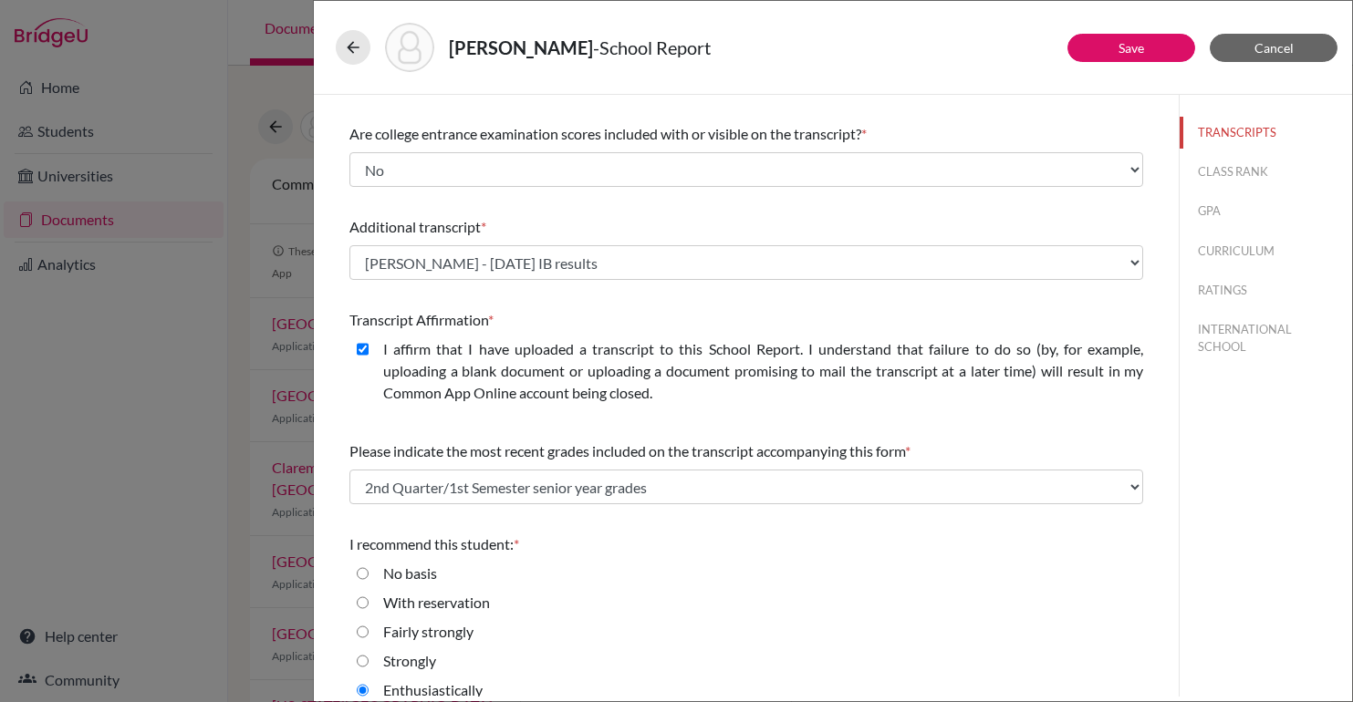
scroll to position [265, 0]
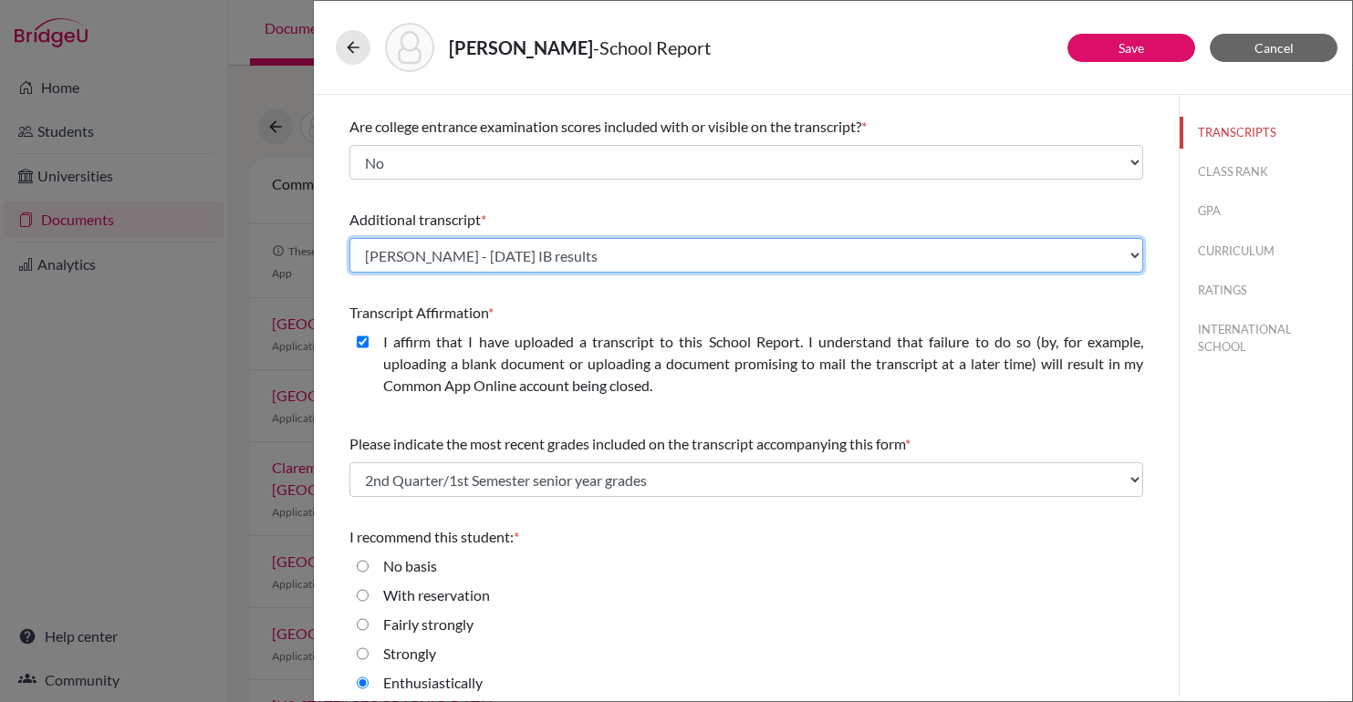
click at [607, 245] on select "Select existing document or upload a new one Elie Shayo - Mid Year Transcript E…" at bounding box center [746, 255] width 794 height 35
select select "Upload New File"
click at [349, 238] on select "Select existing document or upload a new one Elie Shayo - Mid Year Transcript E…" at bounding box center [746, 255] width 794 height 35
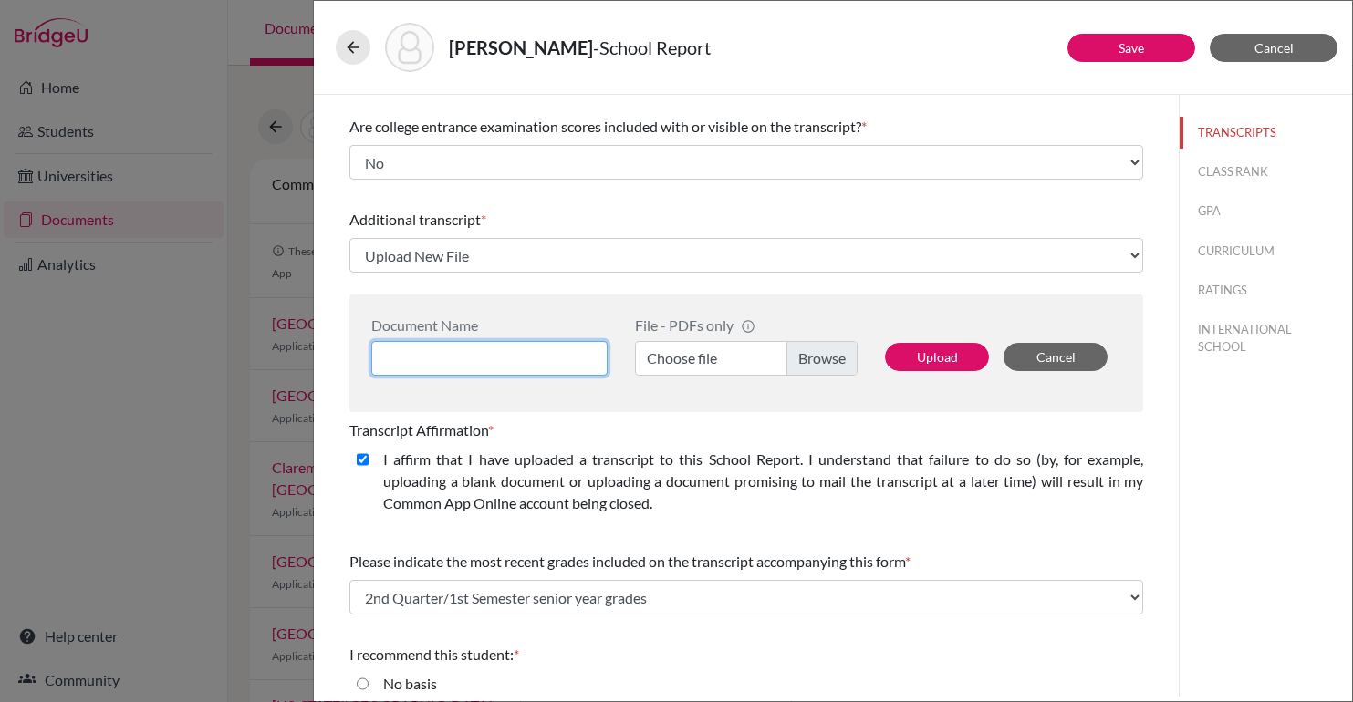
click at [444, 363] on input at bounding box center [489, 358] width 236 height 35
type input "Elie Shayo IB Diploma and Results"
click at [774, 372] on label "Choose file" at bounding box center [746, 358] width 223 height 35
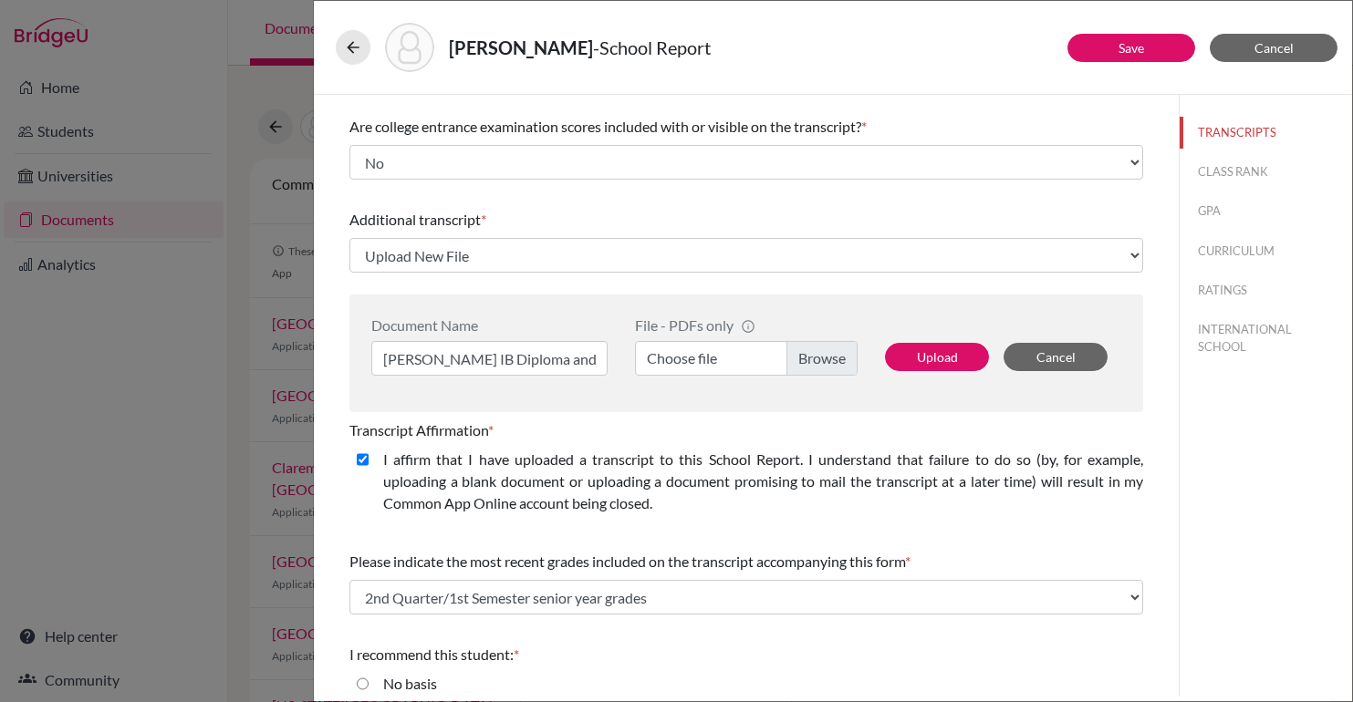
click at [774, 372] on input "Choose file" at bounding box center [746, 358] width 223 height 35
click at [925, 364] on button "Upload" at bounding box center [937, 357] width 104 height 28
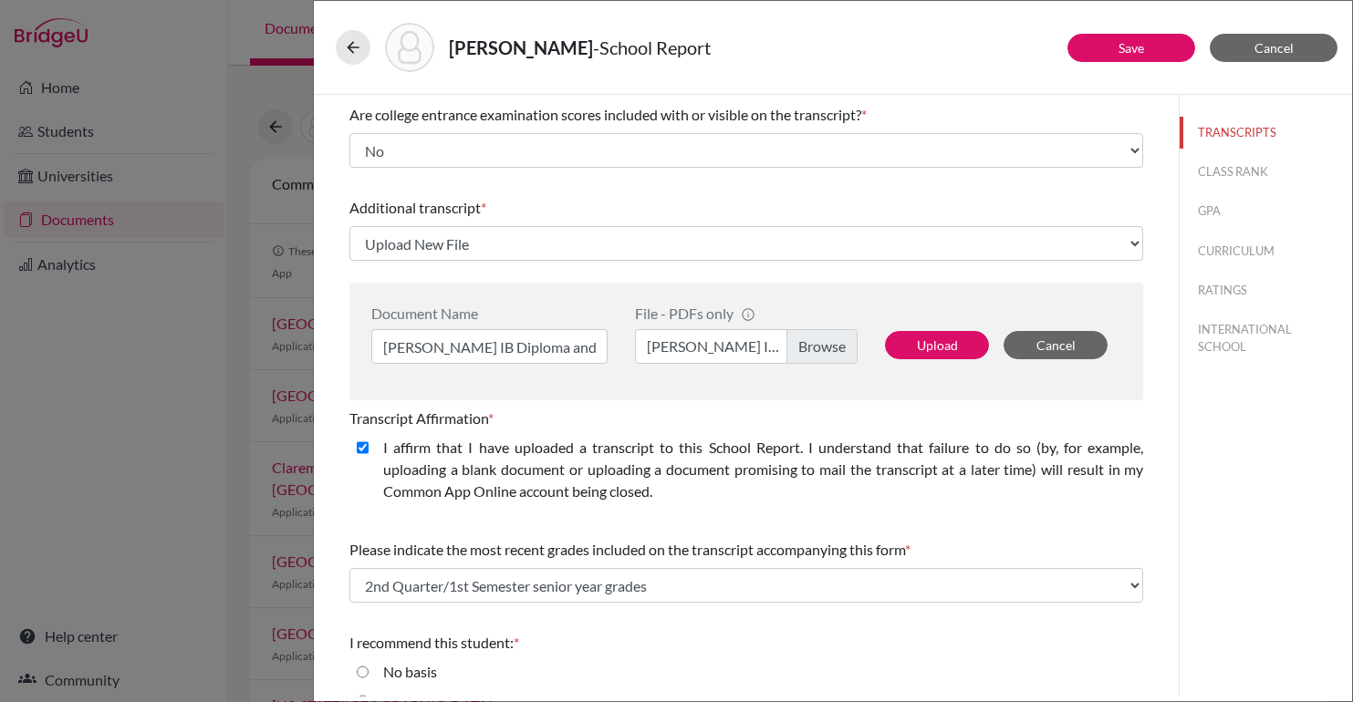
select select "689434"
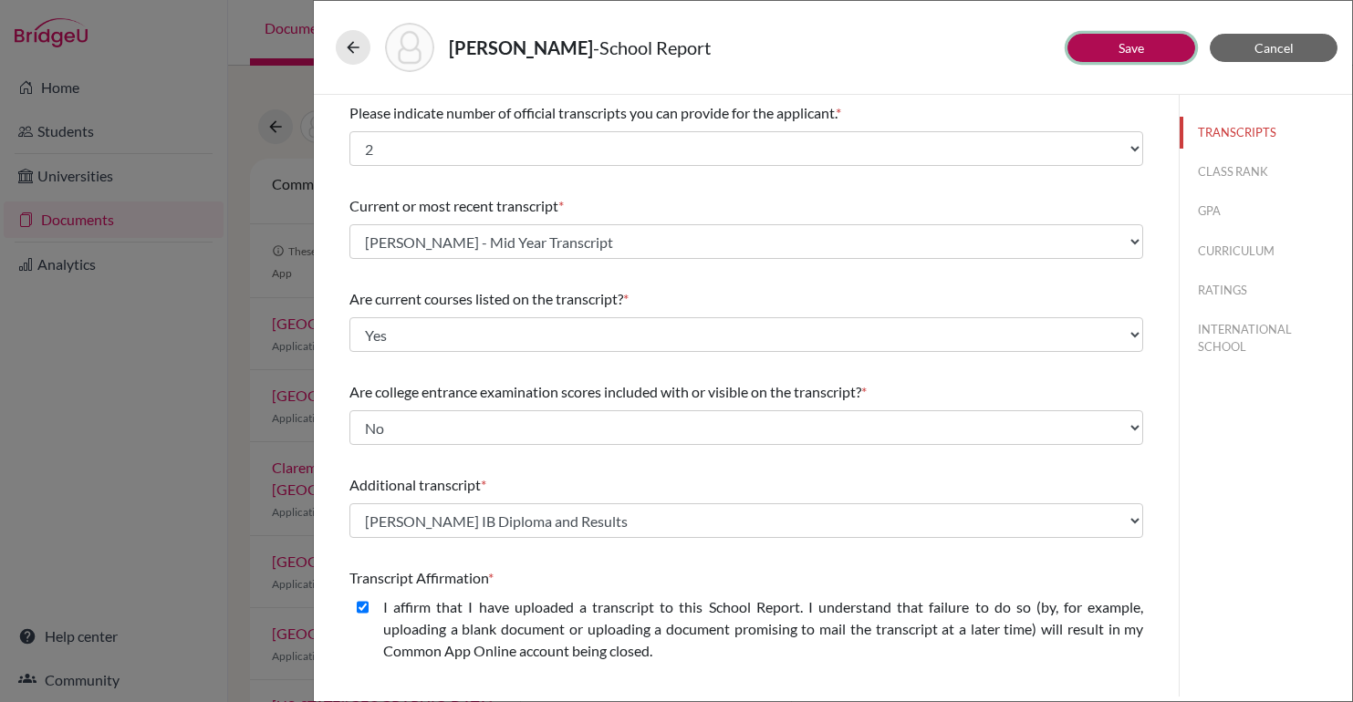
click at [1139, 50] on link "Save" at bounding box center [1132, 48] width 26 height 16
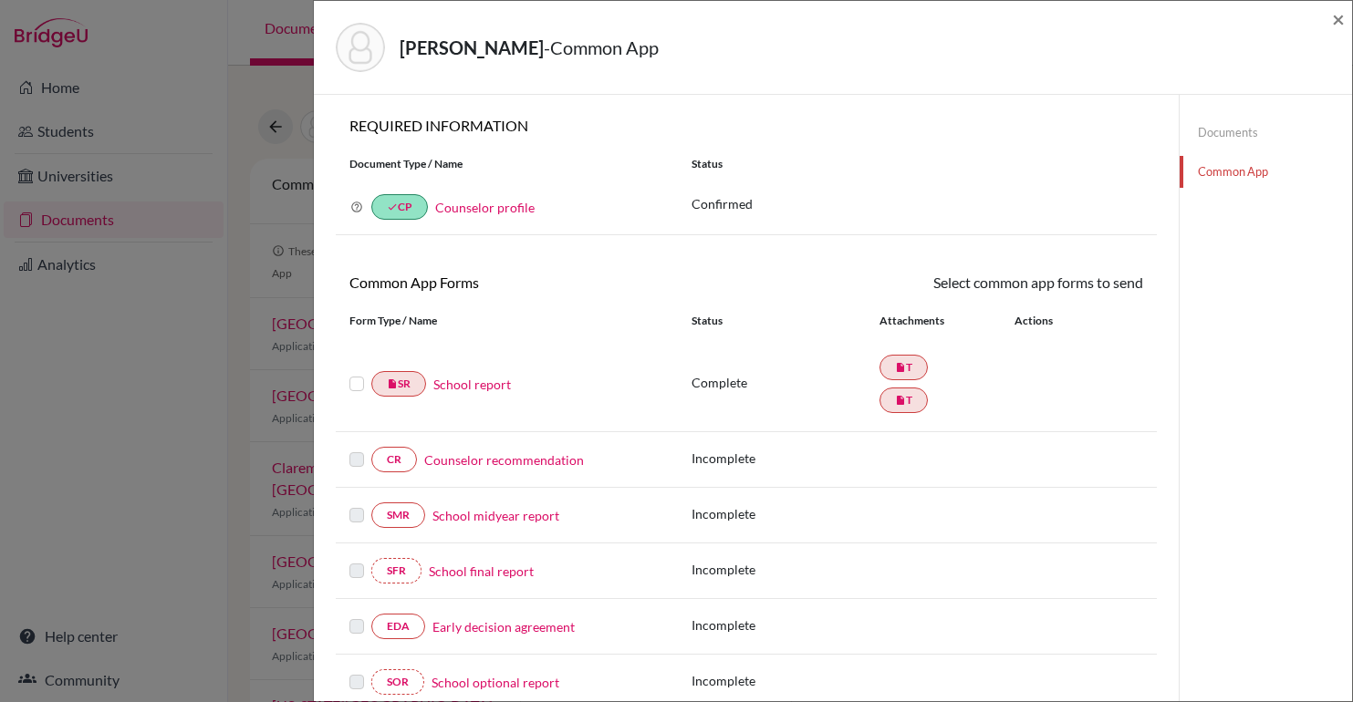
click at [516, 215] on div "Counselor profile" at bounding box center [481, 207] width 107 height 22
click at [477, 201] on link "Counselor profile" at bounding box center [484, 208] width 99 height 16
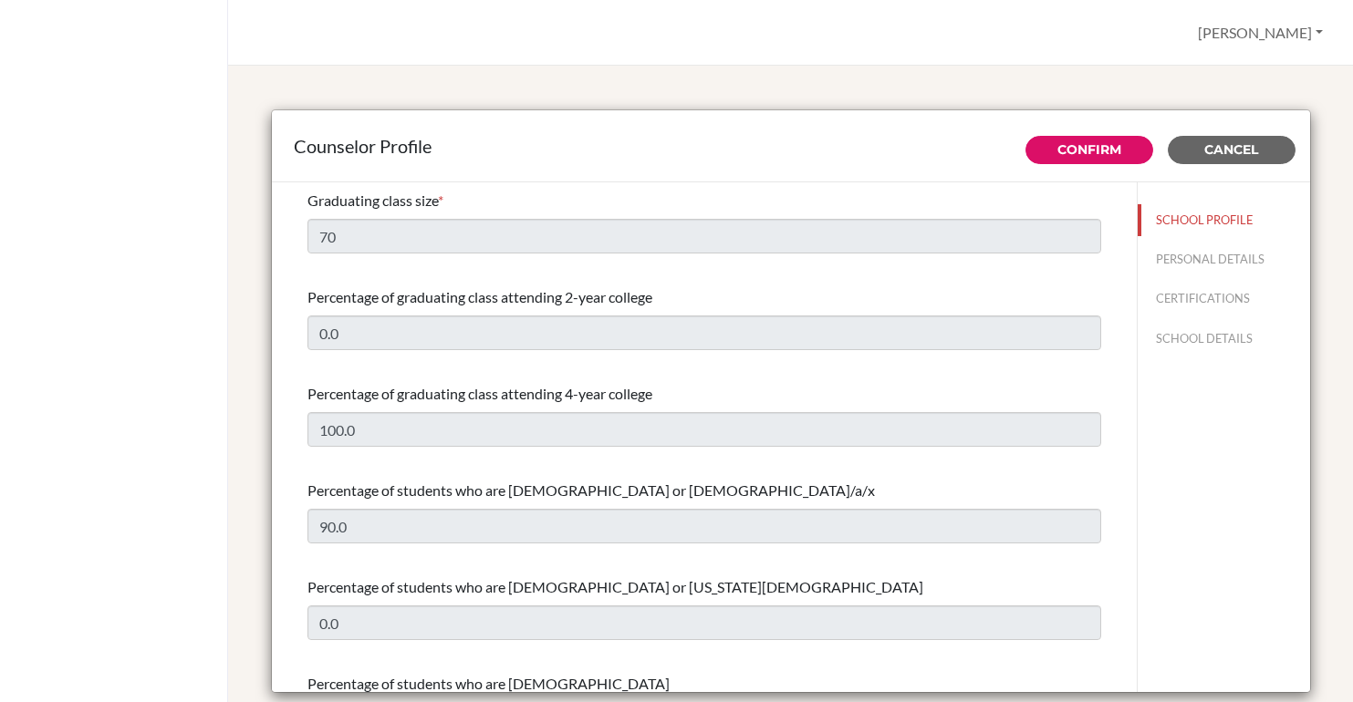
select select "0"
select select "350137"
click at [1177, 250] on button "PERSONAL DETAILS" at bounding box center [1224, 260] width 172 height 32
type input "[PERSON_NAME]"
type input "Rush"
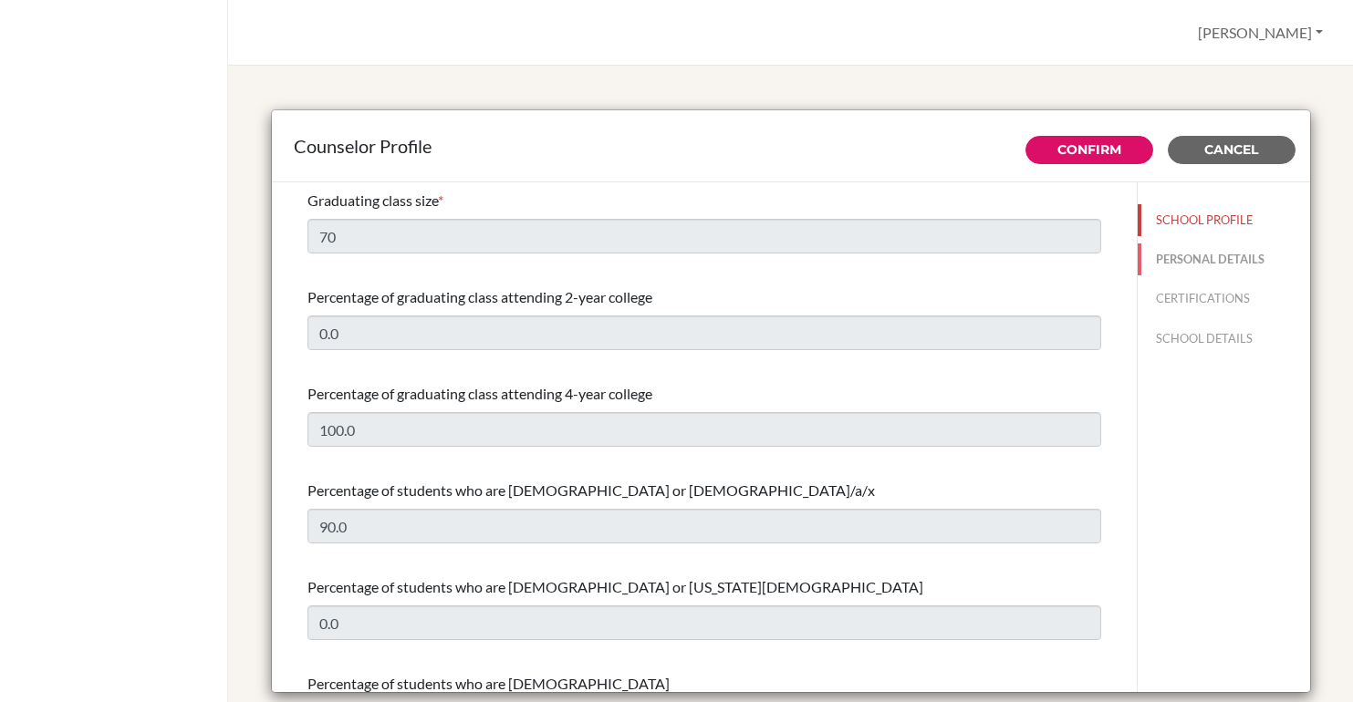
type input "Counselor"
type input "55.113-612-6055"
type input "[PERSON_NAME][EMAIL_ADDRESS][DOMAIN_NAME]"
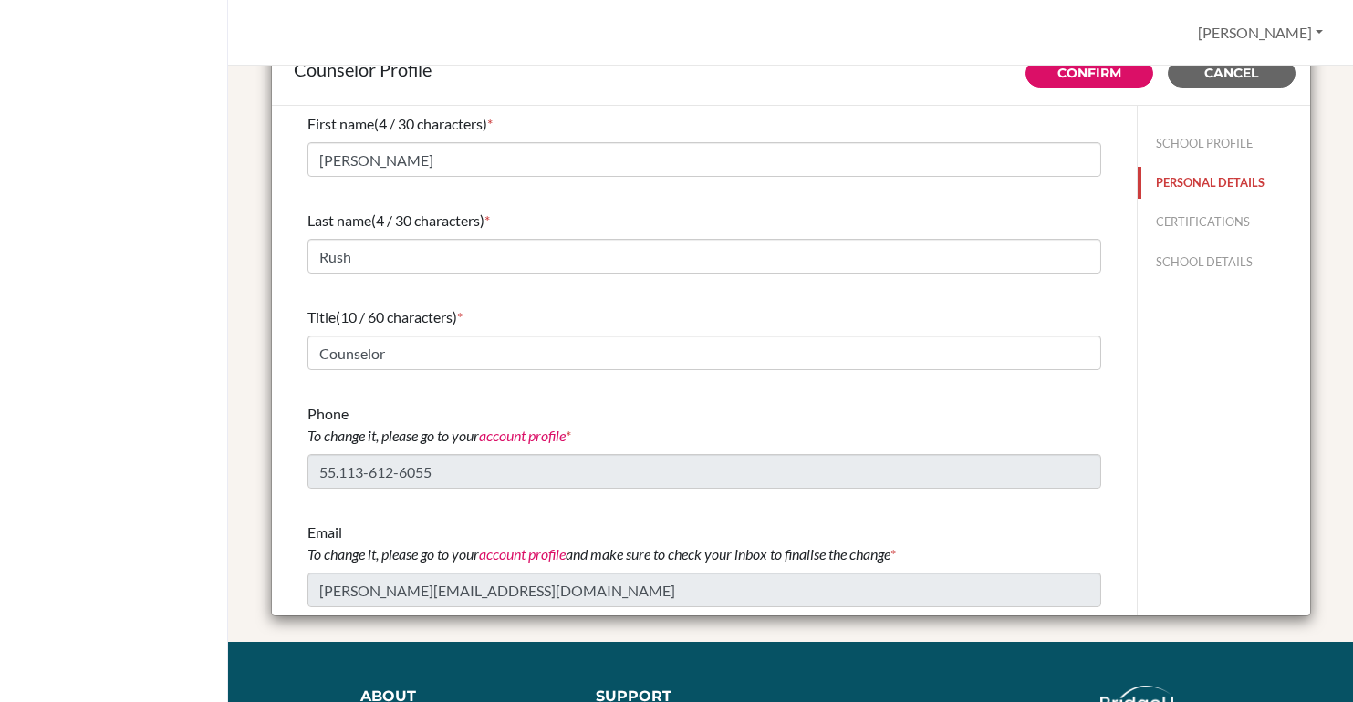
scroll to position [74, 0]
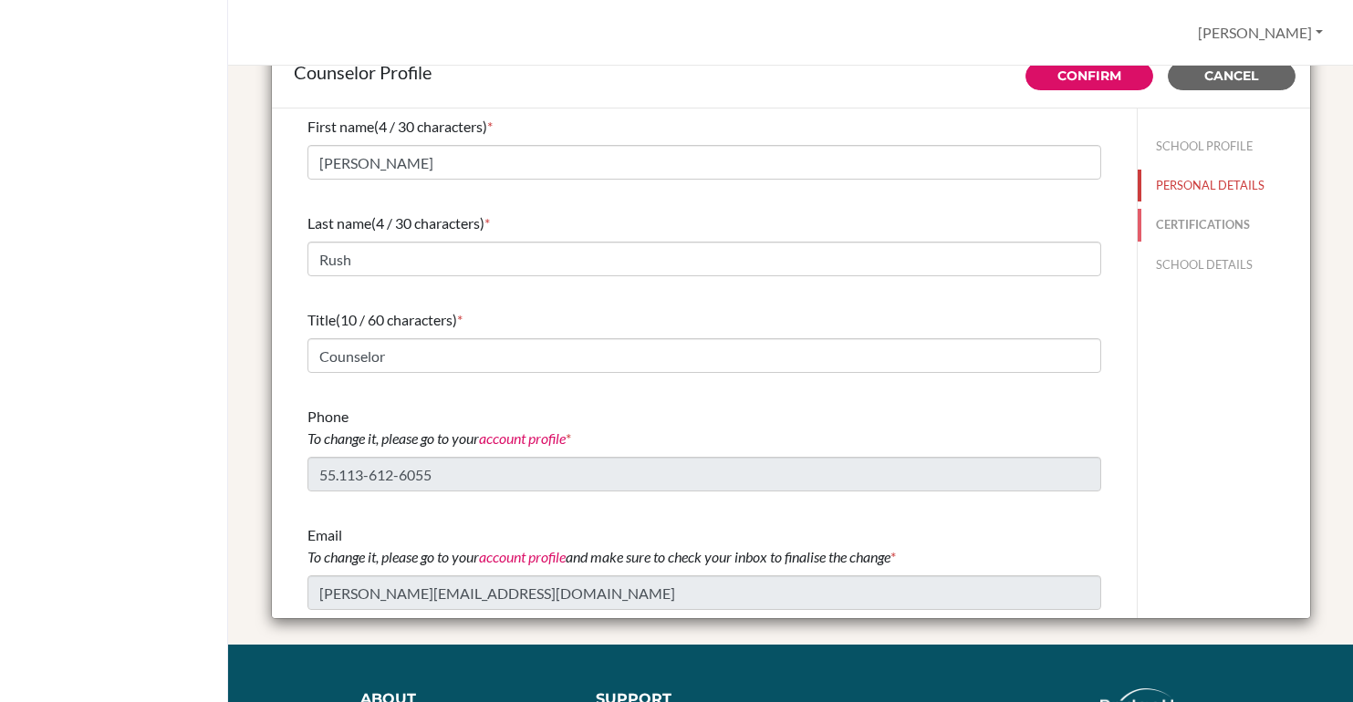
click at [1201, 209] on button "CERTIFICATIONS" at bounding box center [1224, 225] width 172 height 32
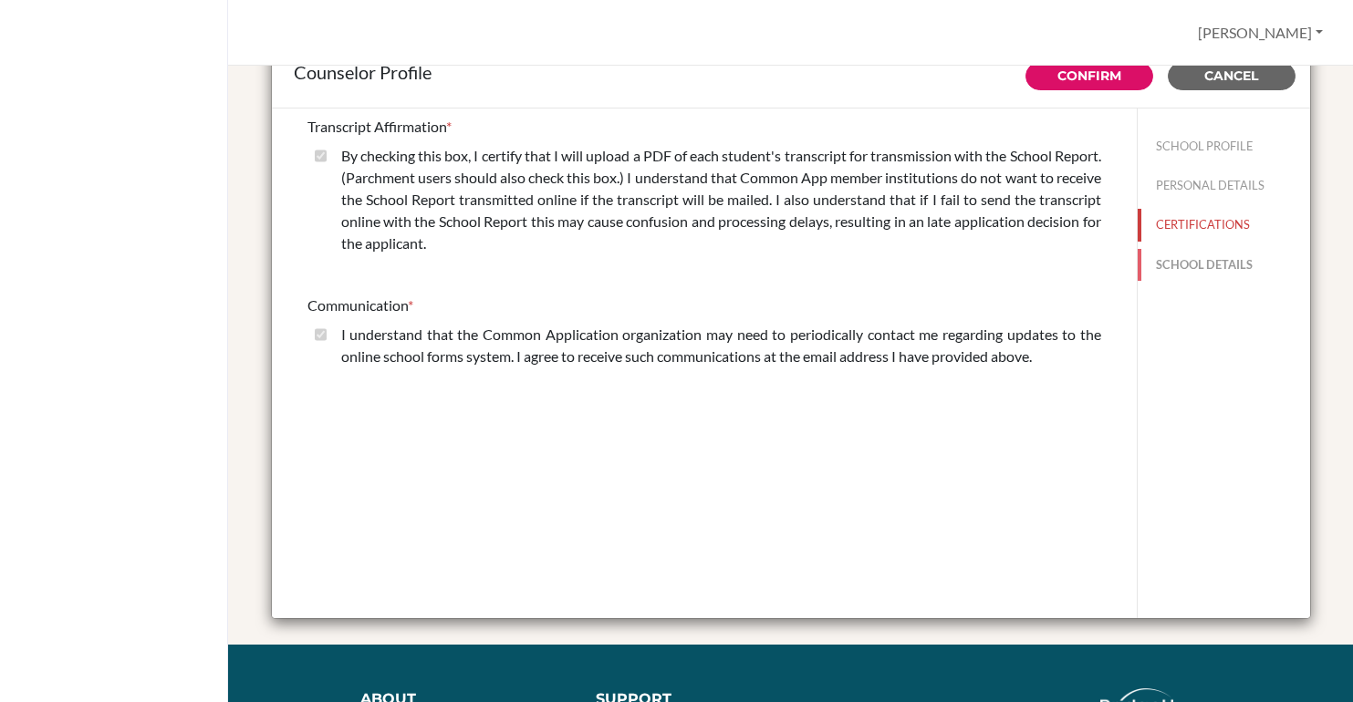
click at [1182, 265] on button "SCHOOL DETAILS" at bounding box center [1224, 265] width 172 height 32
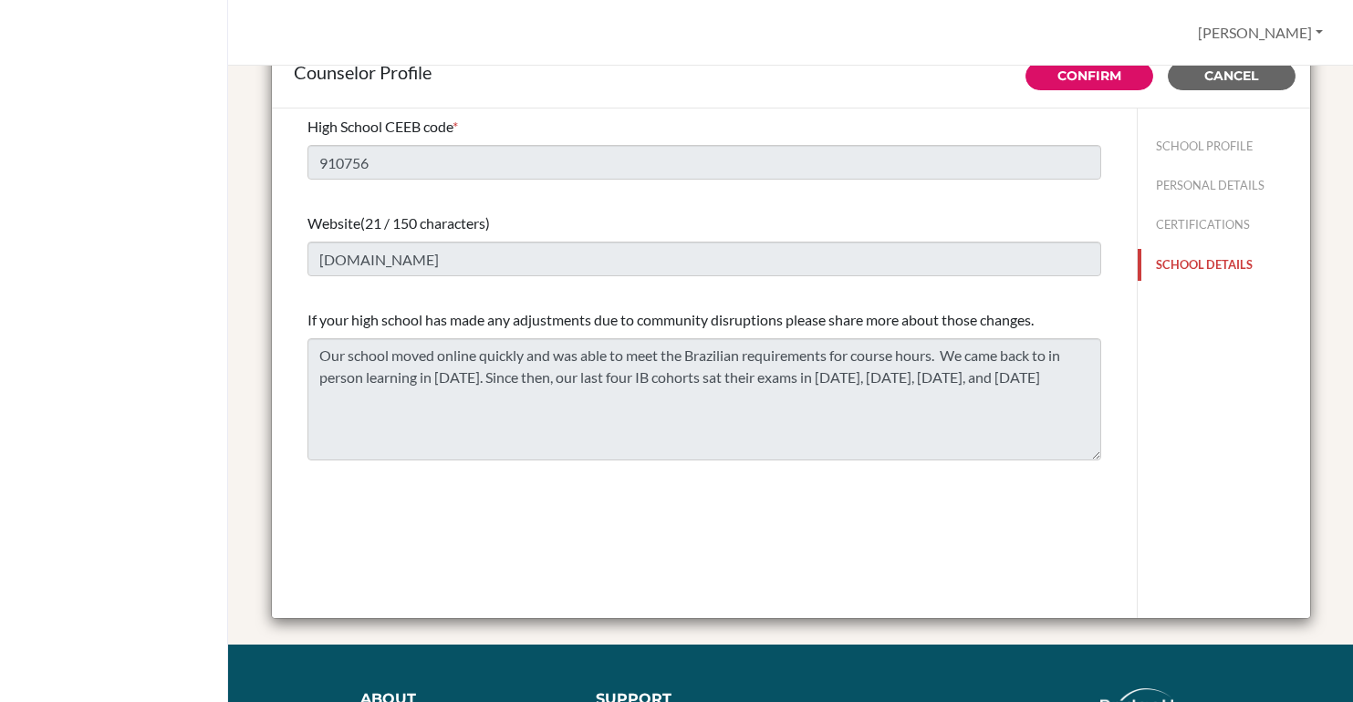
scroll to position [0, 0]
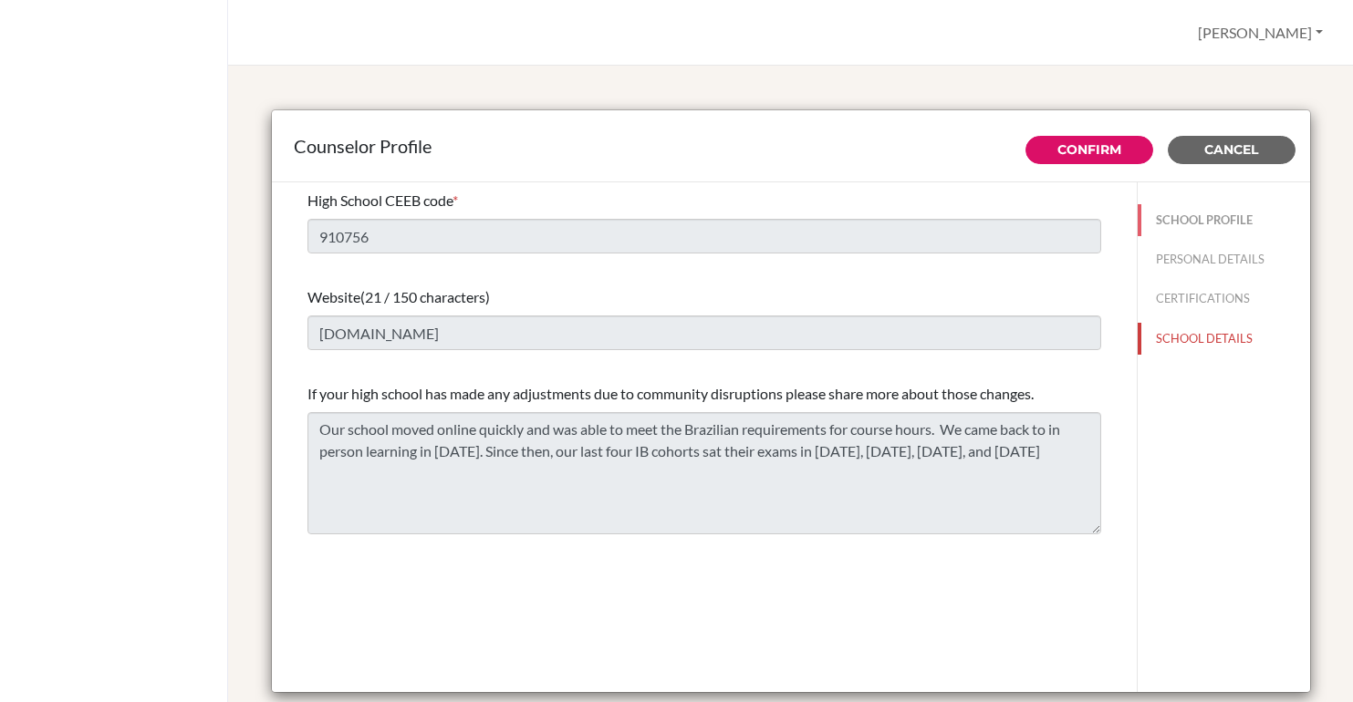
click at [1233, 209] on button "SCHOOL PROFILE" at bounding box center [1224, 220] width 172 height 32
type input "70"
type input "0.0"
select select "0"
select select "350137"
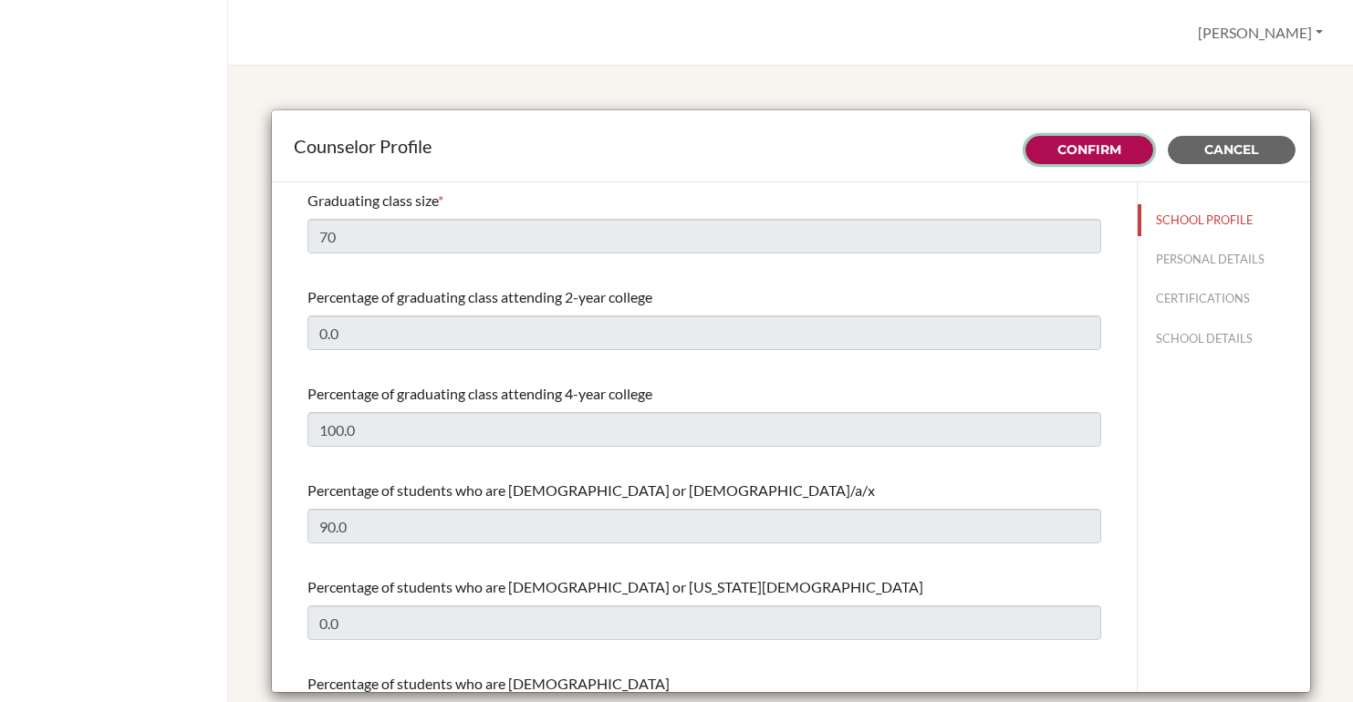
click at [1049, 151] on button "Confirm" at bounding box center [1089, 150] width 128 height 28
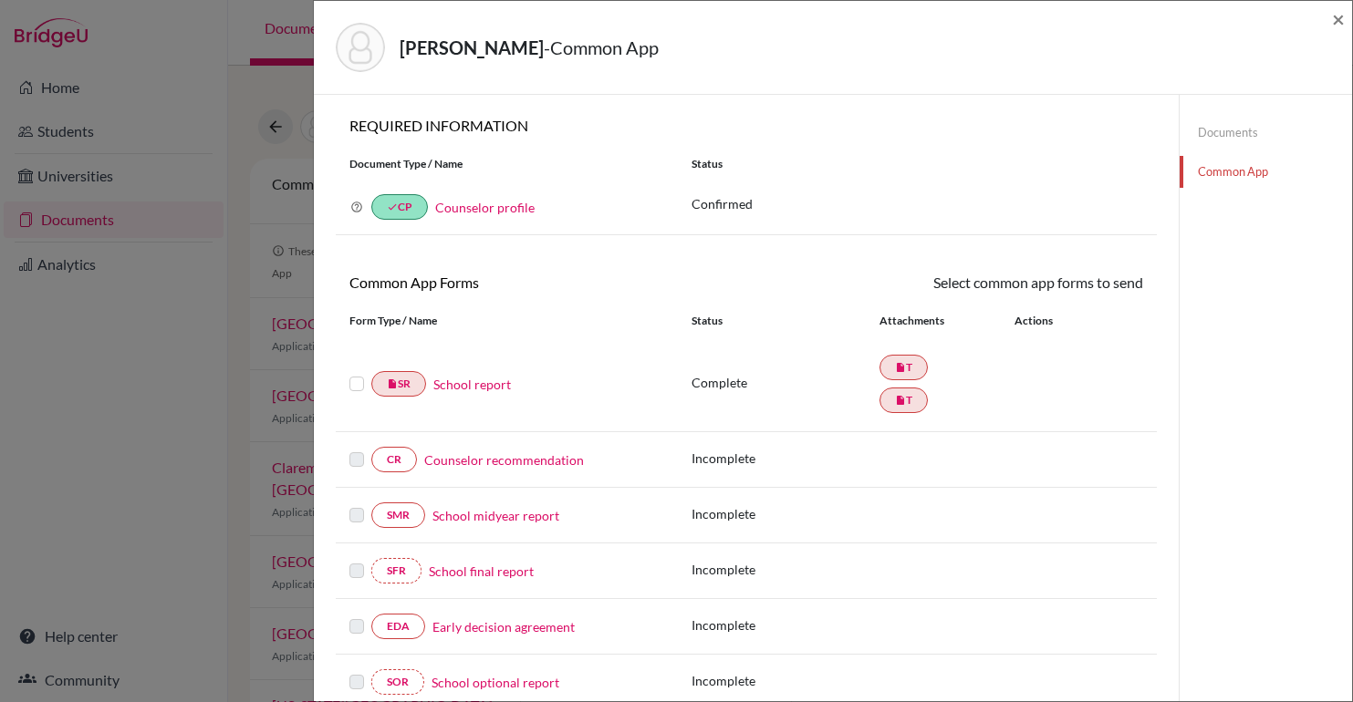
click at [122, 409] on div "[PERSON_NAME] - Common App × × REQUIRED INFORMATION Document Type / Name Status…" at bounding box center [676, 351] width 1353 height 702
click at [1339, 23] on span "×" at bounding box center [1338, 18] width 13 height 26
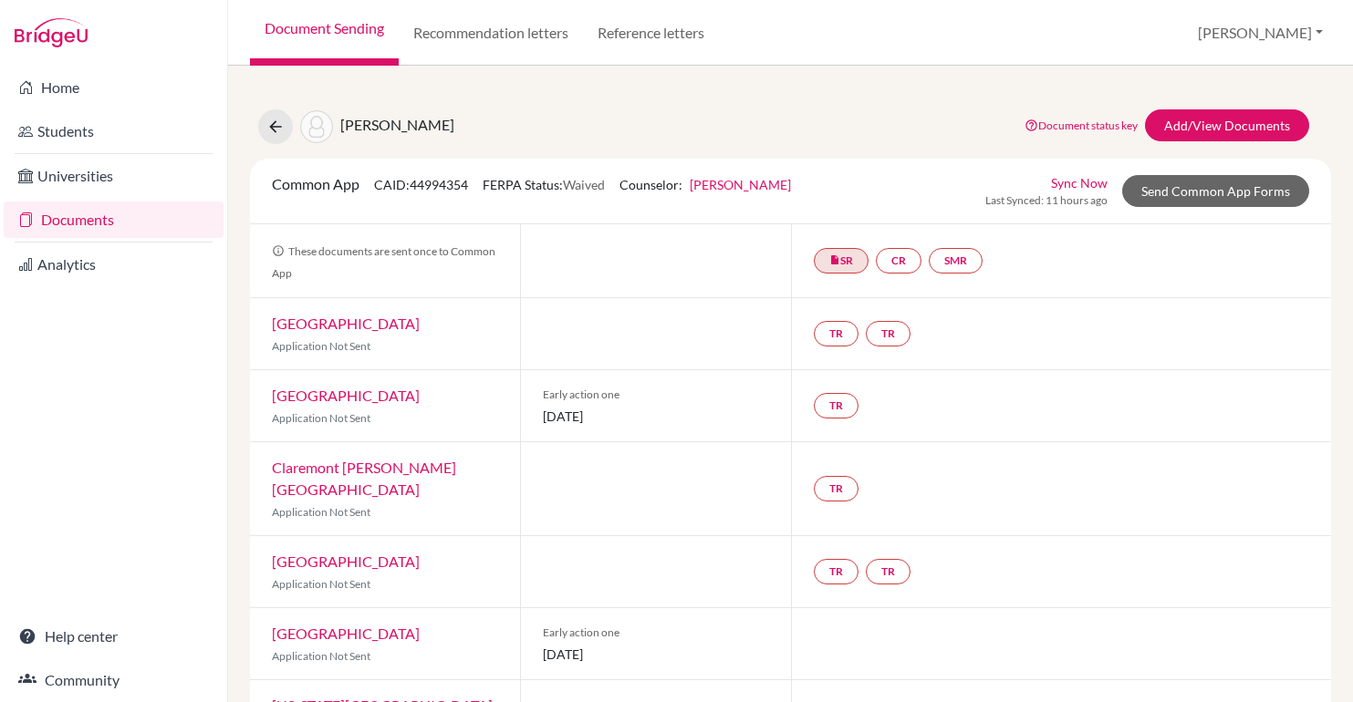
click at [120, 220] on link "Documents" at bounding box center [114, 220] width 220 height 36
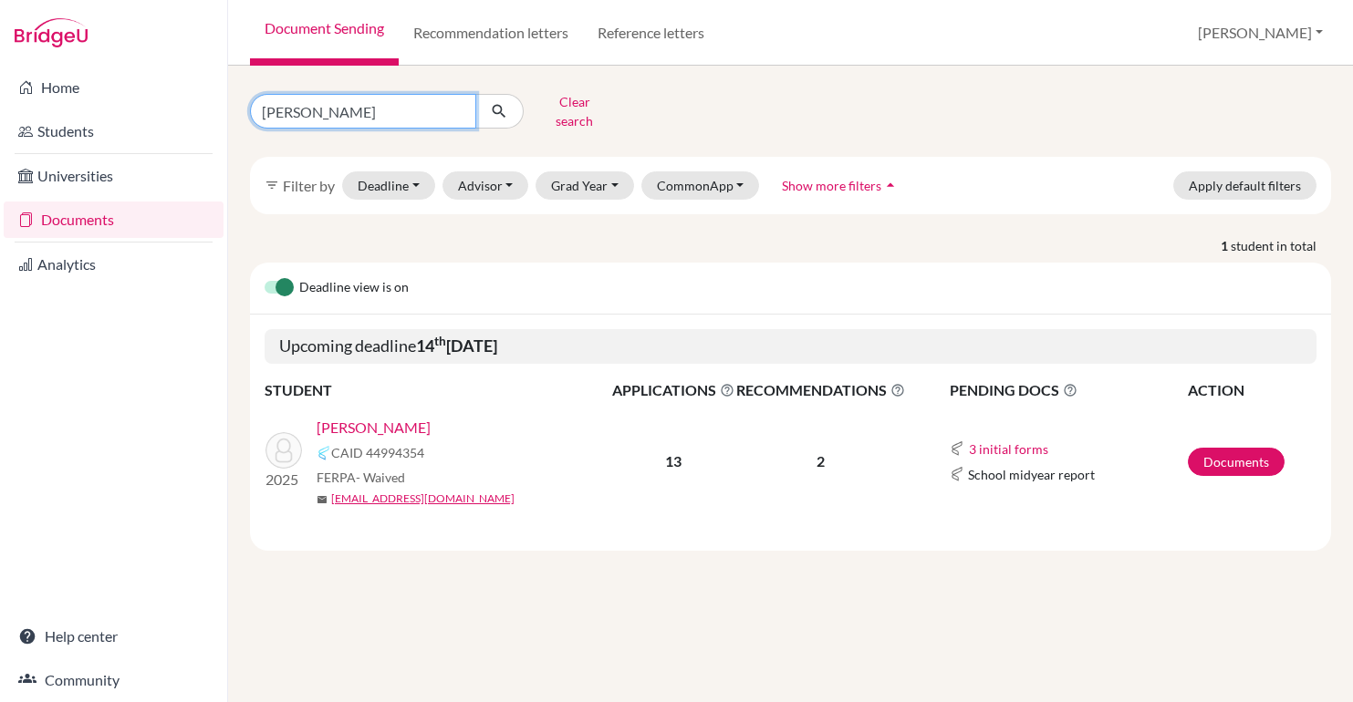
click at [364, 105] on input "Elie shayo" at bounding box center [363, 111] width 226 height 35
type input "[PERSON_NAME]"
click button "submit" at bounding box center [499, 111] width 48 height 35
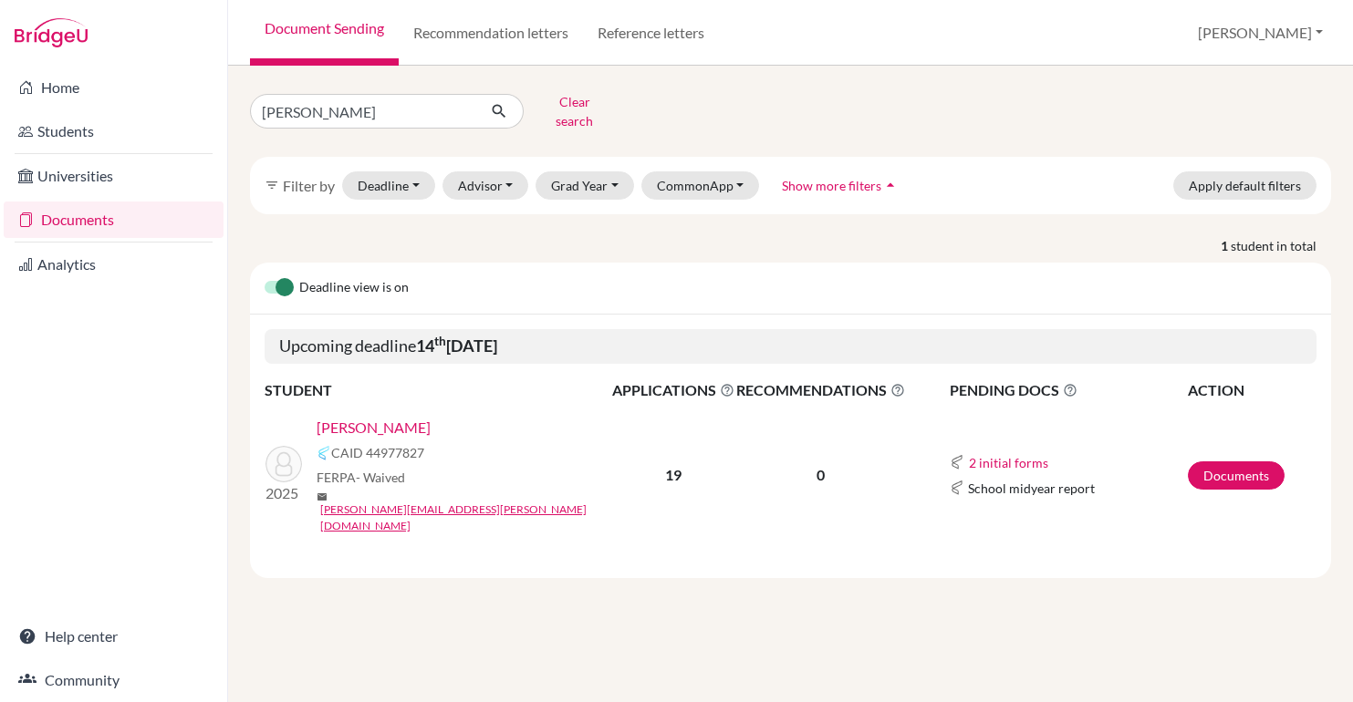
click at [337, 417] on link "[PERSON_NAME]" at bounding box center [374, 428] width 114 height 22
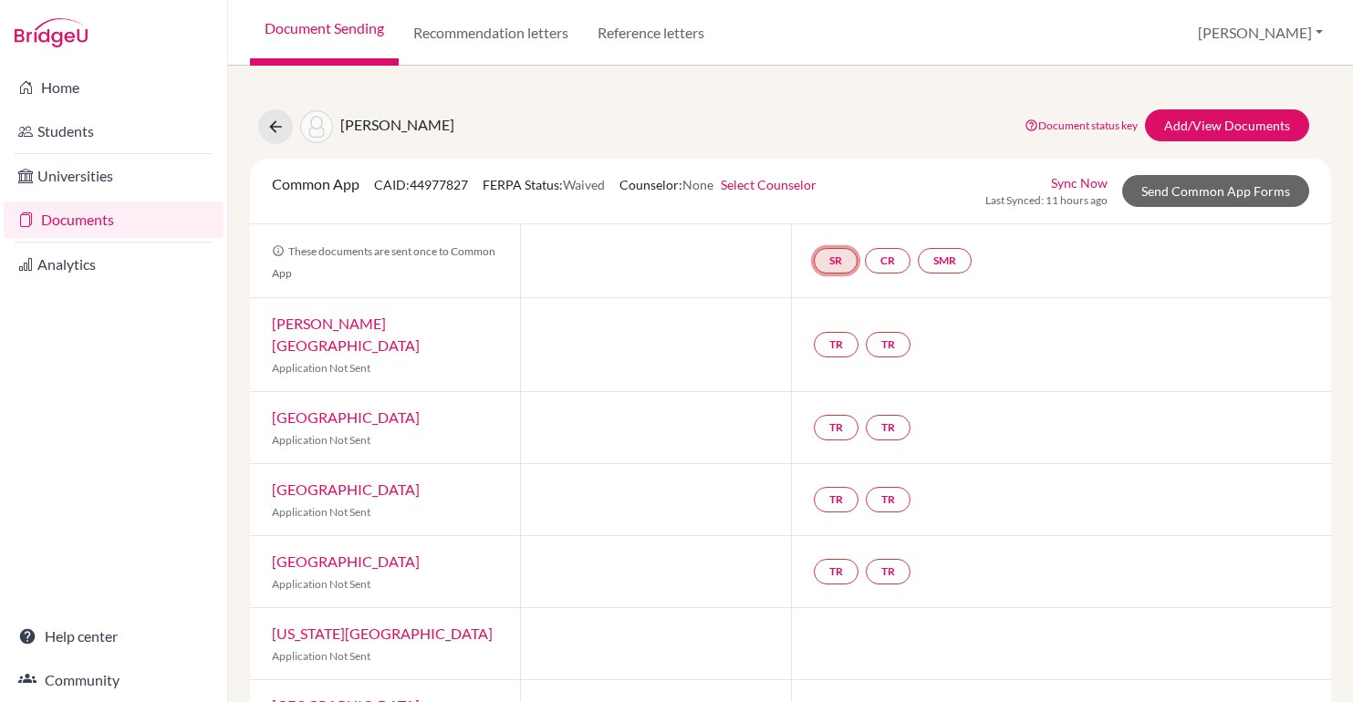
click at [844, 253] on link "SR" at bounding box center [836, 261] width 44 height 26
click at [824, 204] on link "School report" at bounding box center [835, 206] width 78 height 16
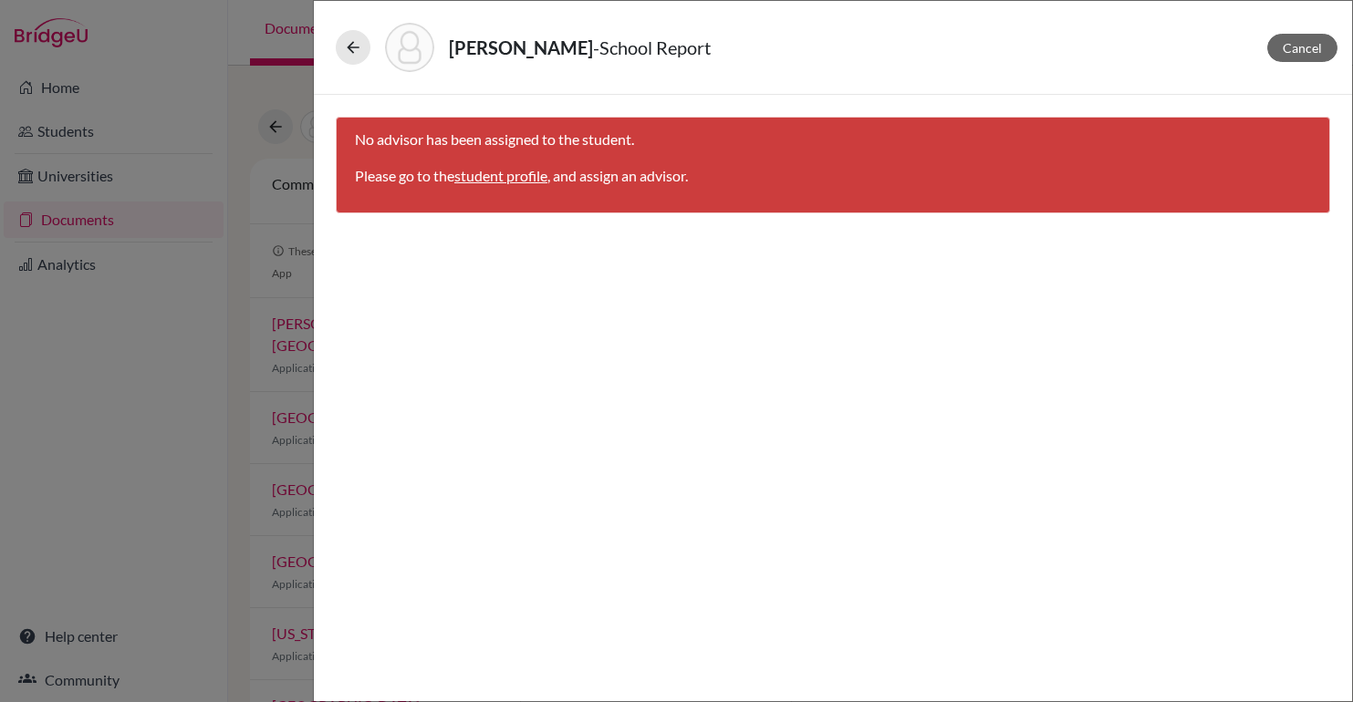
click at [486, 180] on link "student profile" at bounding box center [500, 175] width 93 height 17
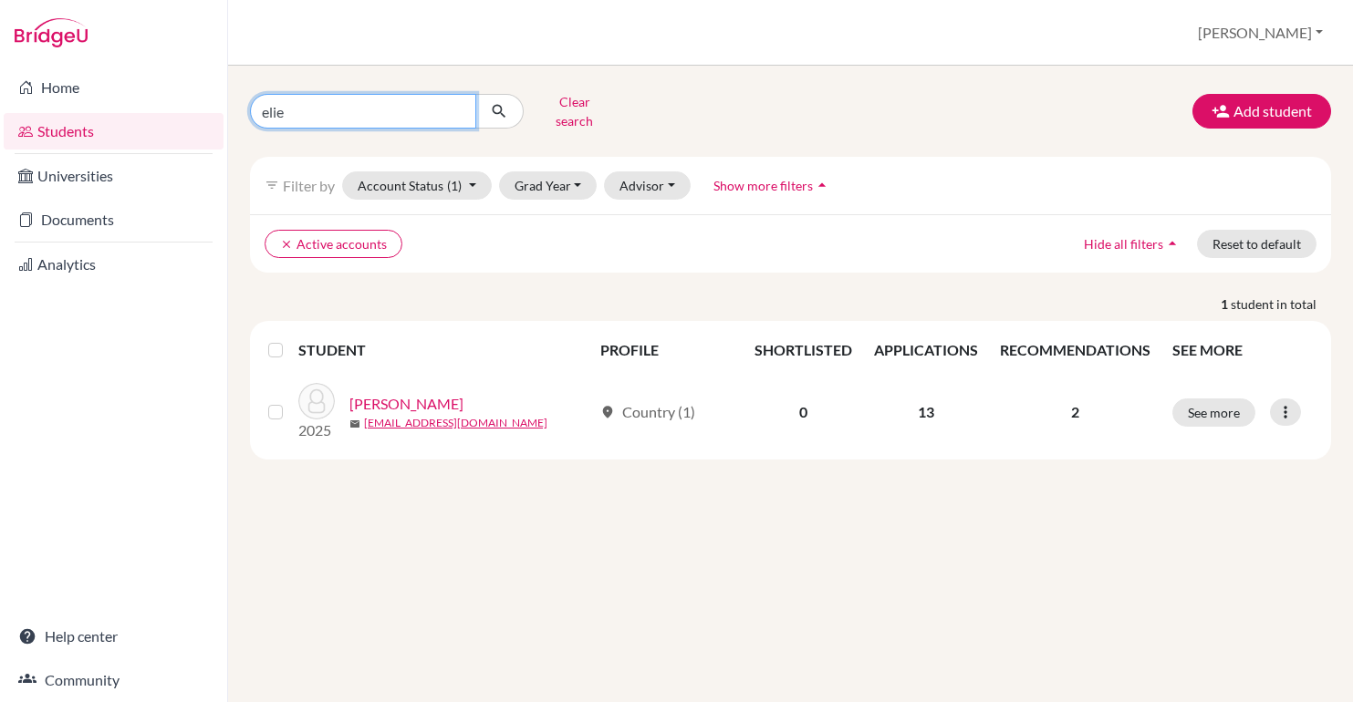
click at [328, 113] on input "elie" at bounding box center [363, 111] width 226 height 35
type input "[PERSON_NAME]"
click button "submit" at bounding box center [499, 111] width 48 height 35
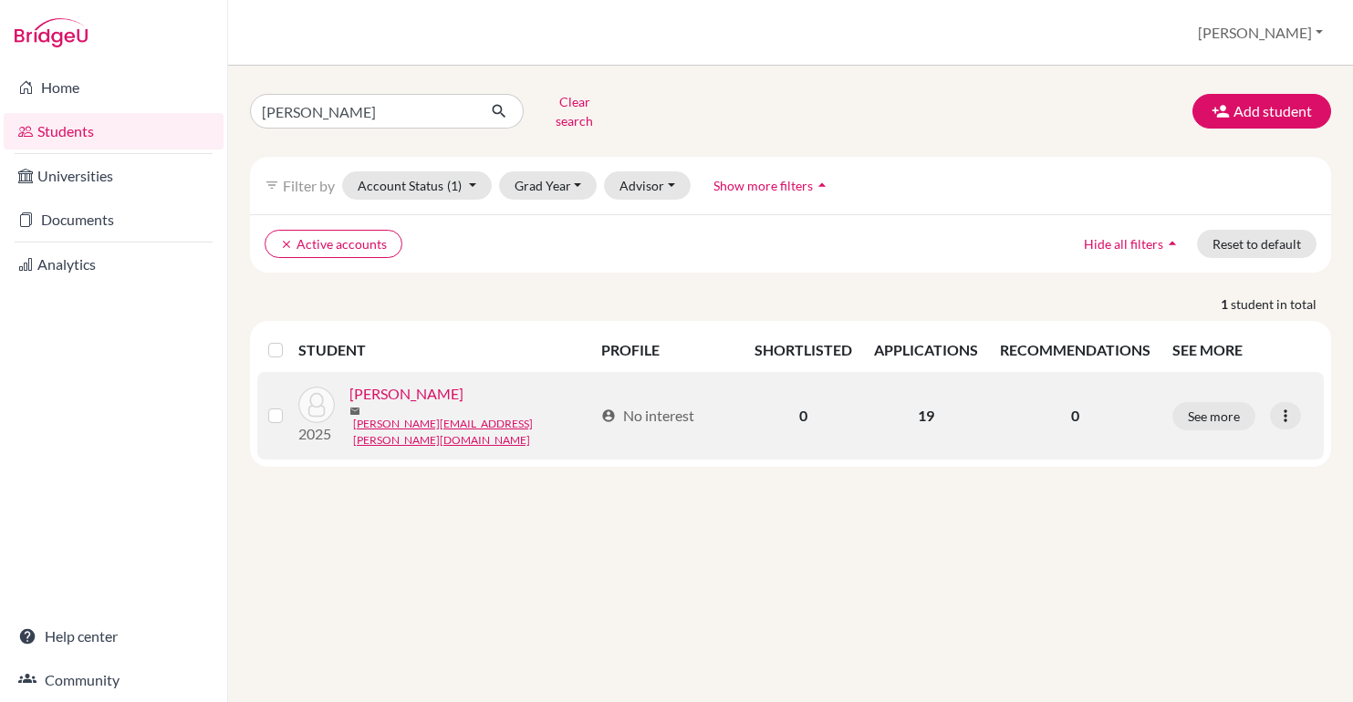
click at [396, 392] on link "[PERSON_NAME]" at bounding box center [406, 394] width 114 height 22
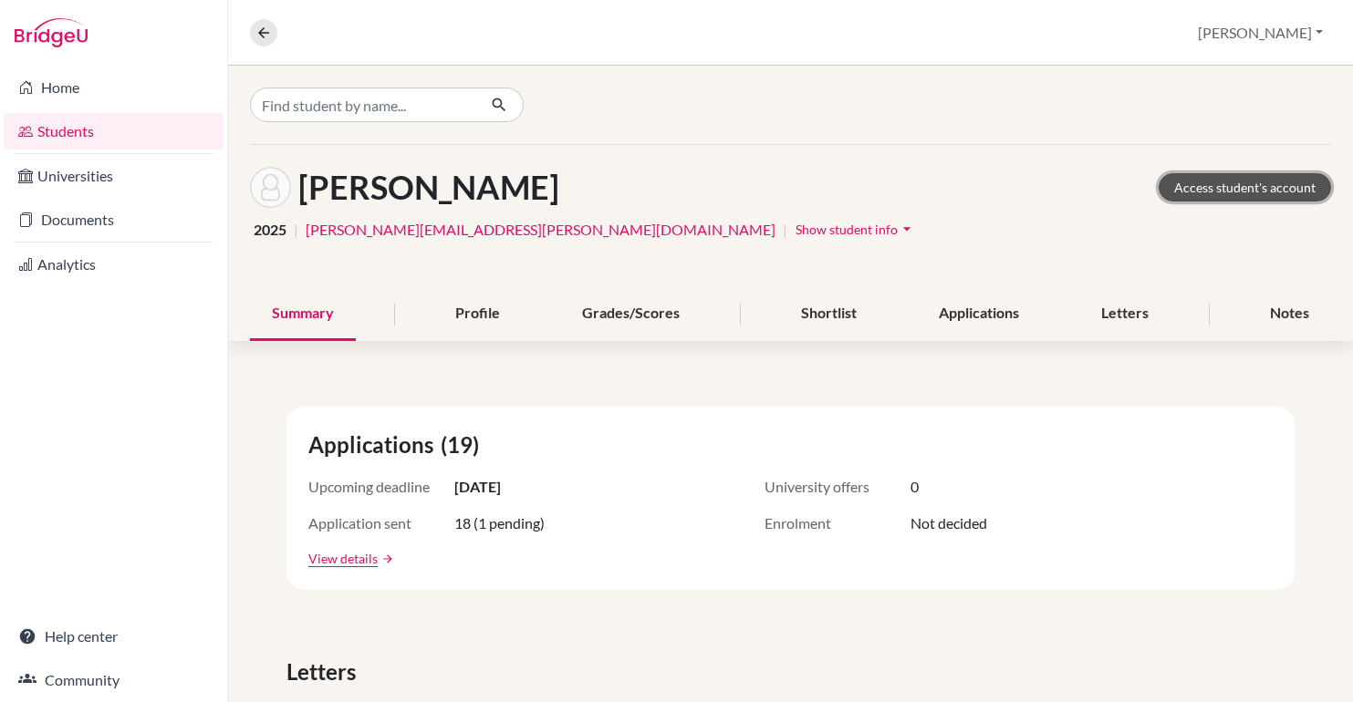
click at [1236, 178] on link "Access student's account" at bounding box center [1245, 187] width 172 height 28
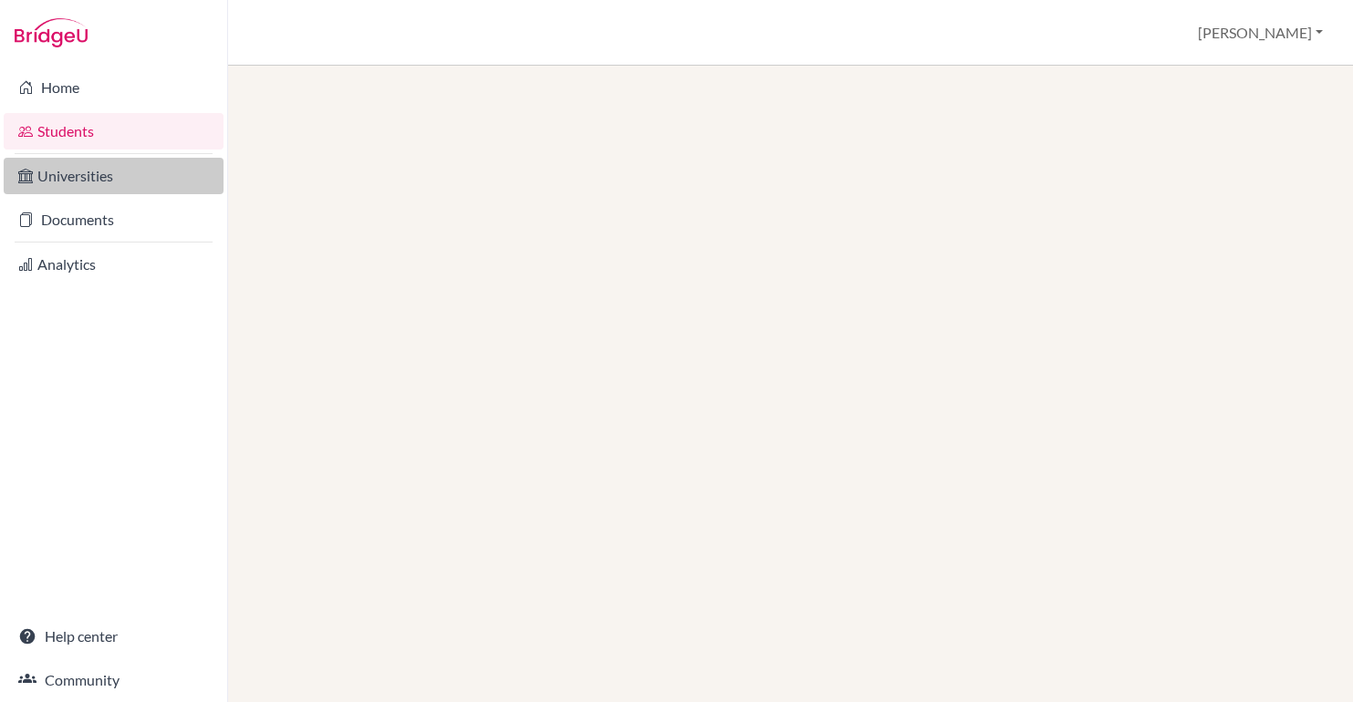
click at [82, 169] on link "Universities" at bounding box center [114, 176] width 220 height 36
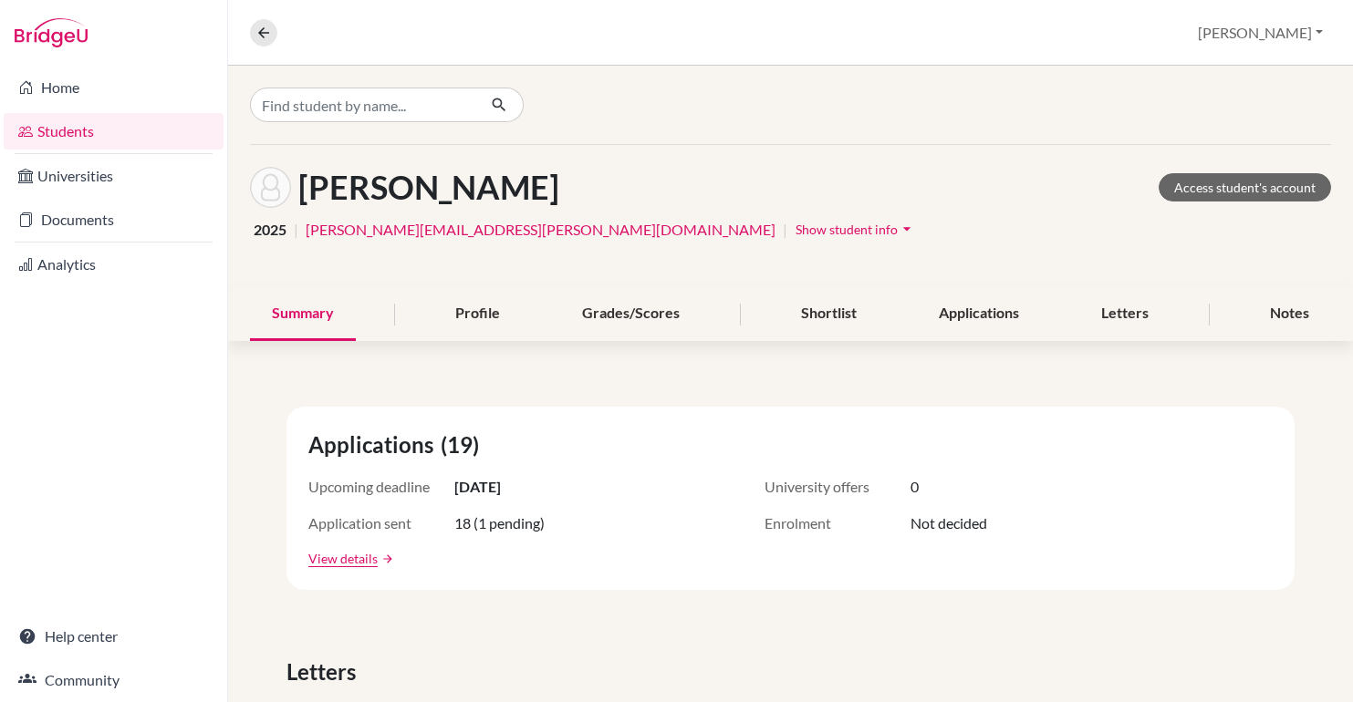
click at [796, 231] on span "Show student info" at bounding box center [847, 230] width 102 height 16
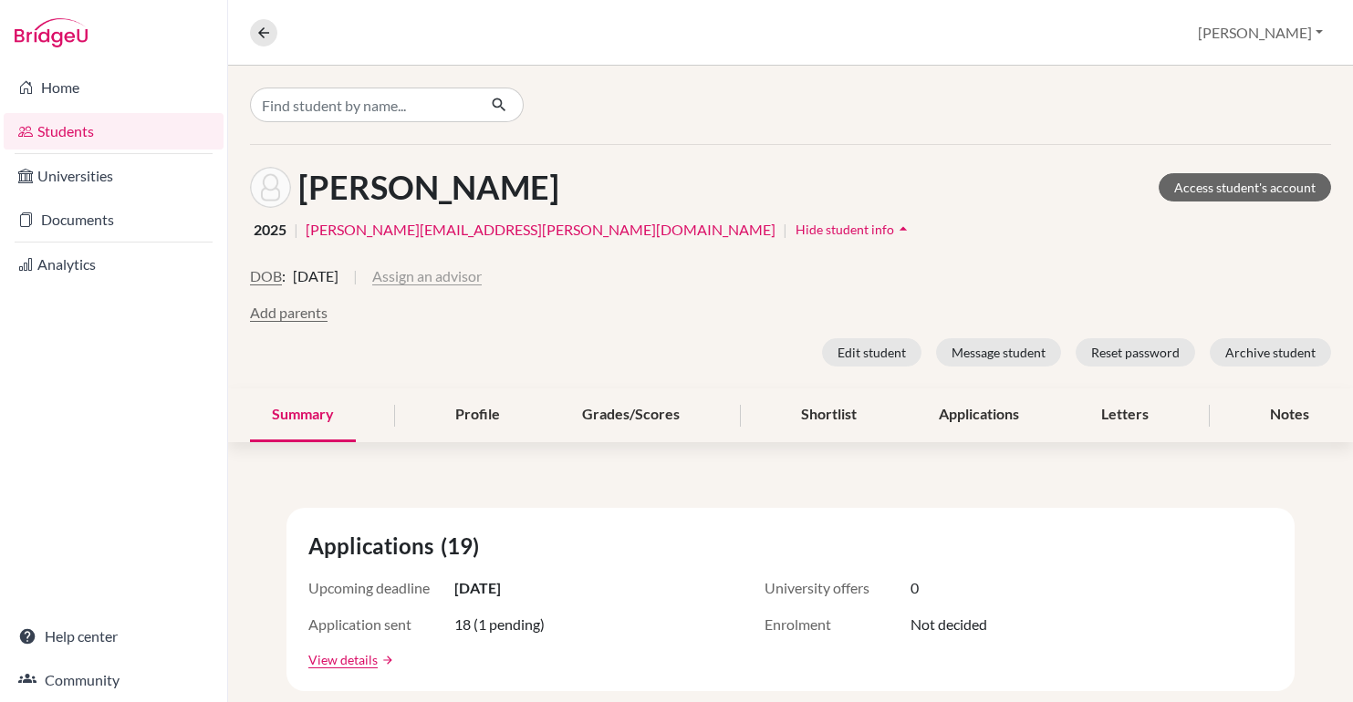
click at [482, 282] on button "Assign an advisor" at bounding box center [426, 276] width 109 height 22
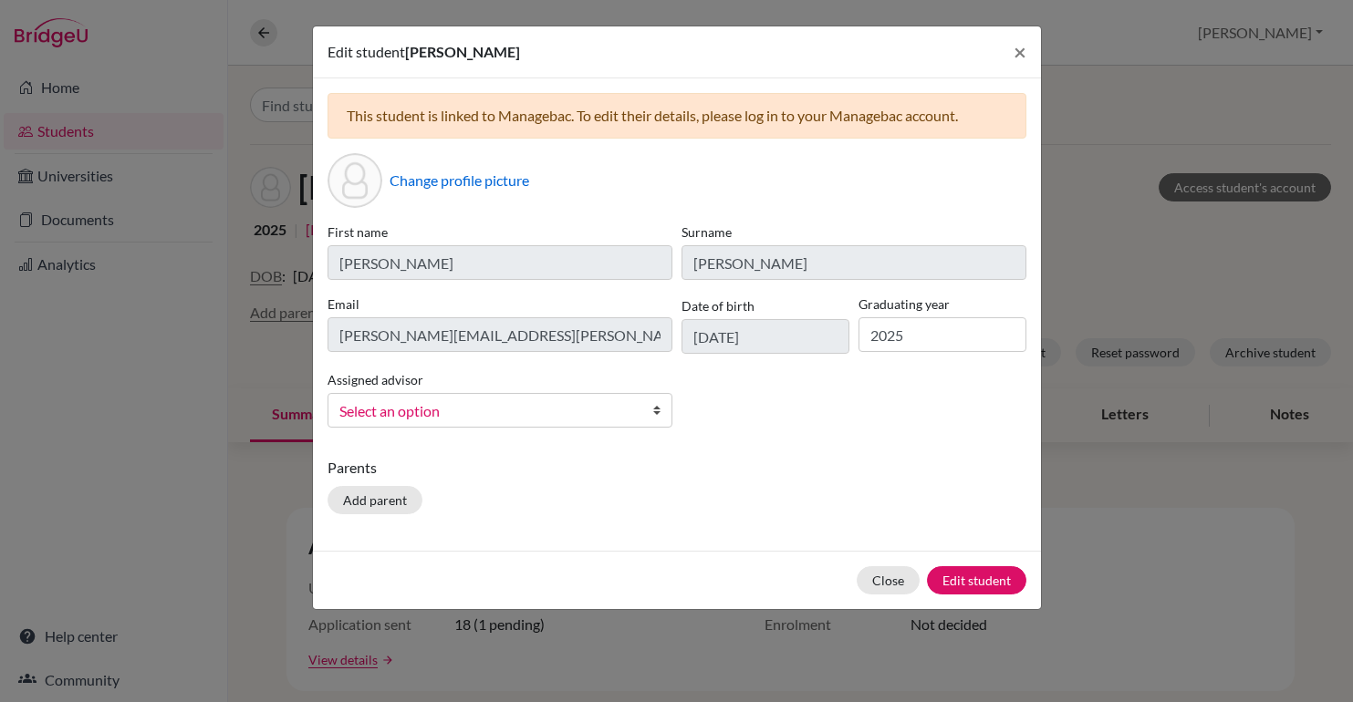
click at [478, 424] on link "Select an option" at bounding box center [500, 410] width 345 height 35
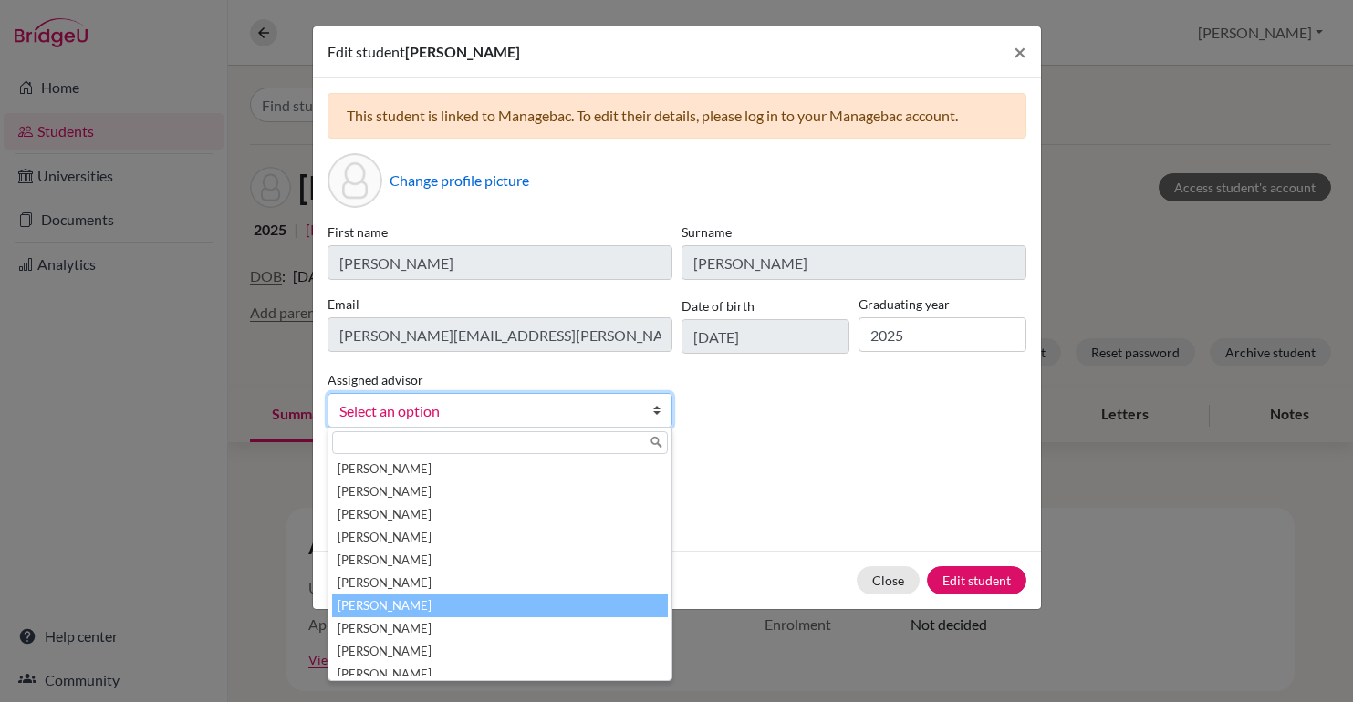
click at [413, 595] on li "Rush, Evan" at bounding box center [500, 606] width 336 height 23
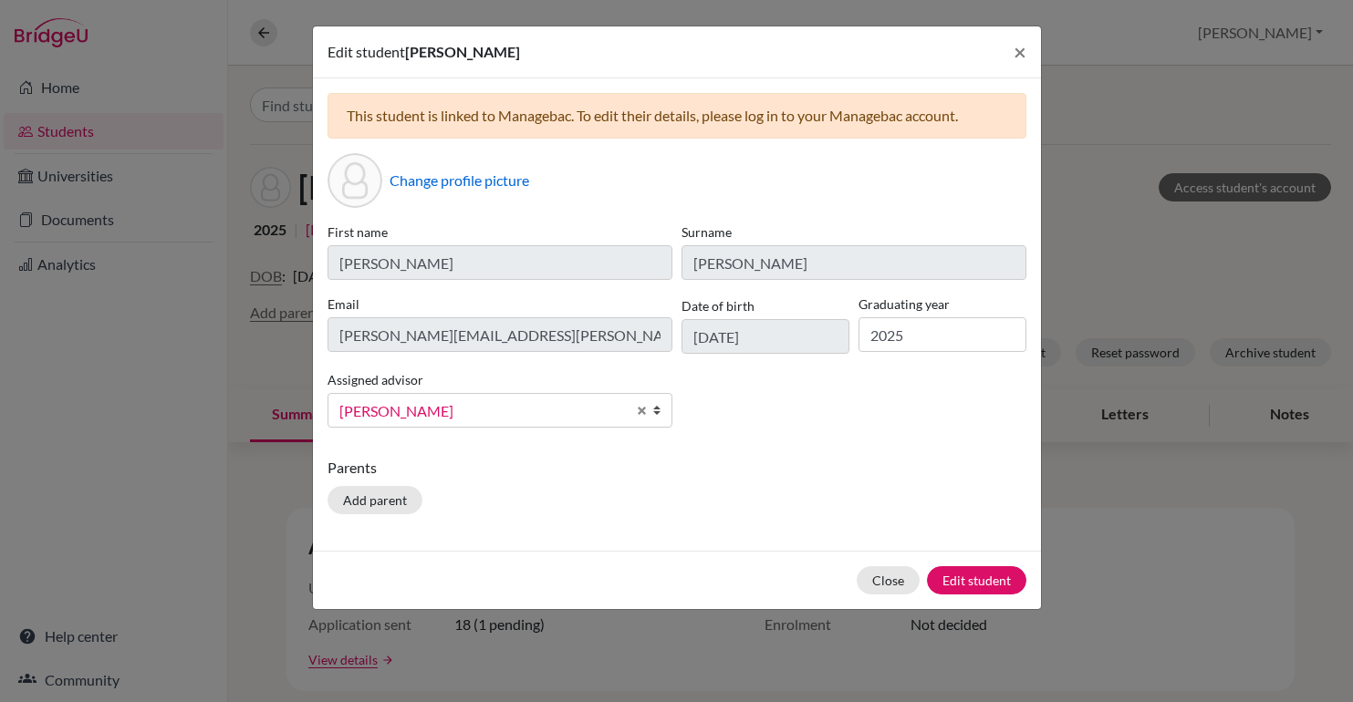
click at [759, 495] on div "Parents Add parent" at bounding box center [677, 489] width 699 height 65
click at [963, 586] on button "Edit student" at bounding box center [976, 581] width 99 height 28
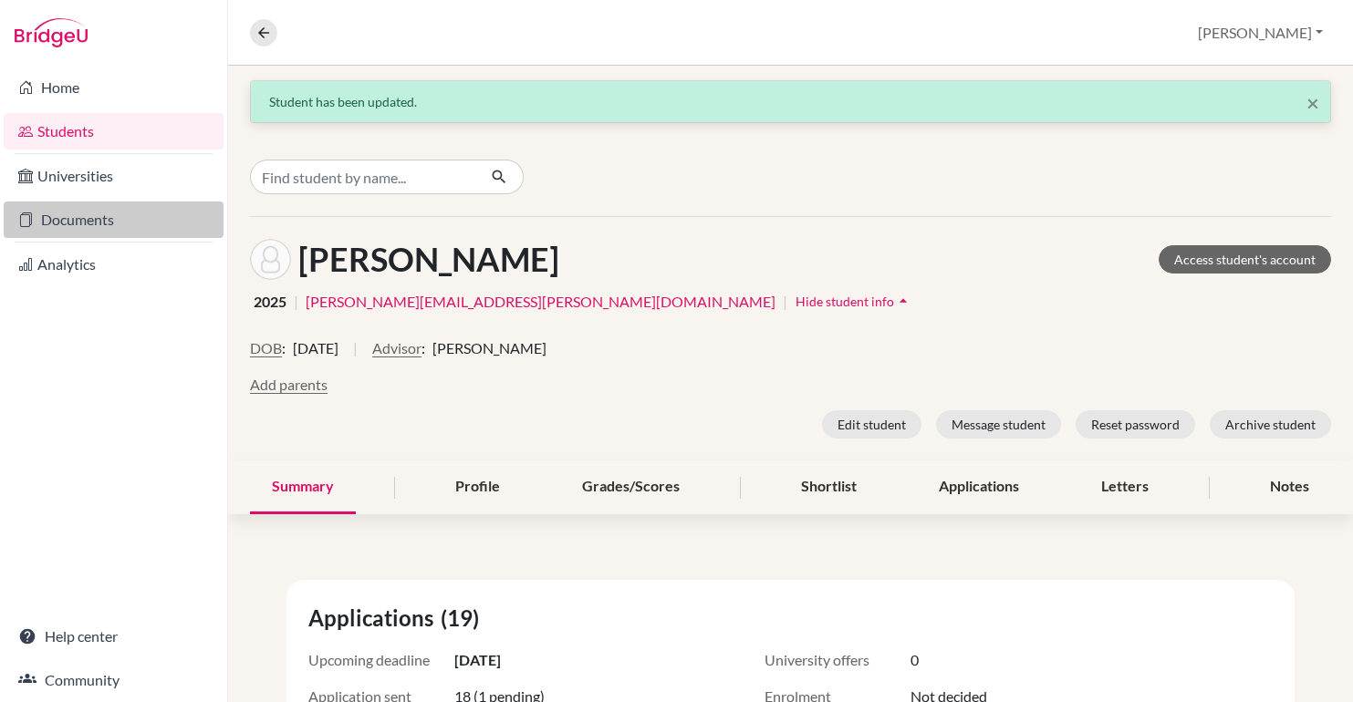
click at [52, 219] on link "Documents" at bounding box center [114, 220] width 220 height 36
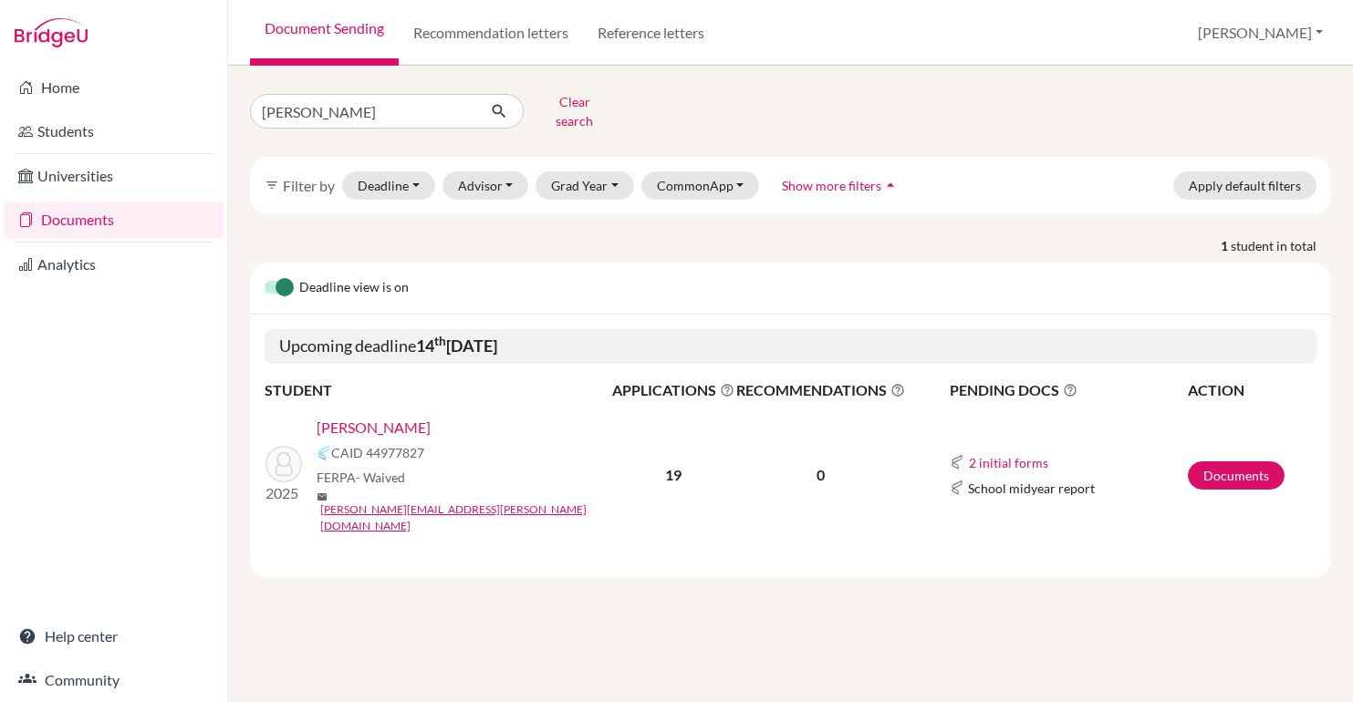
click at [359, 417] on link "[PERSON_NAME]" at bounding box center [374, 428] width 114 height 22
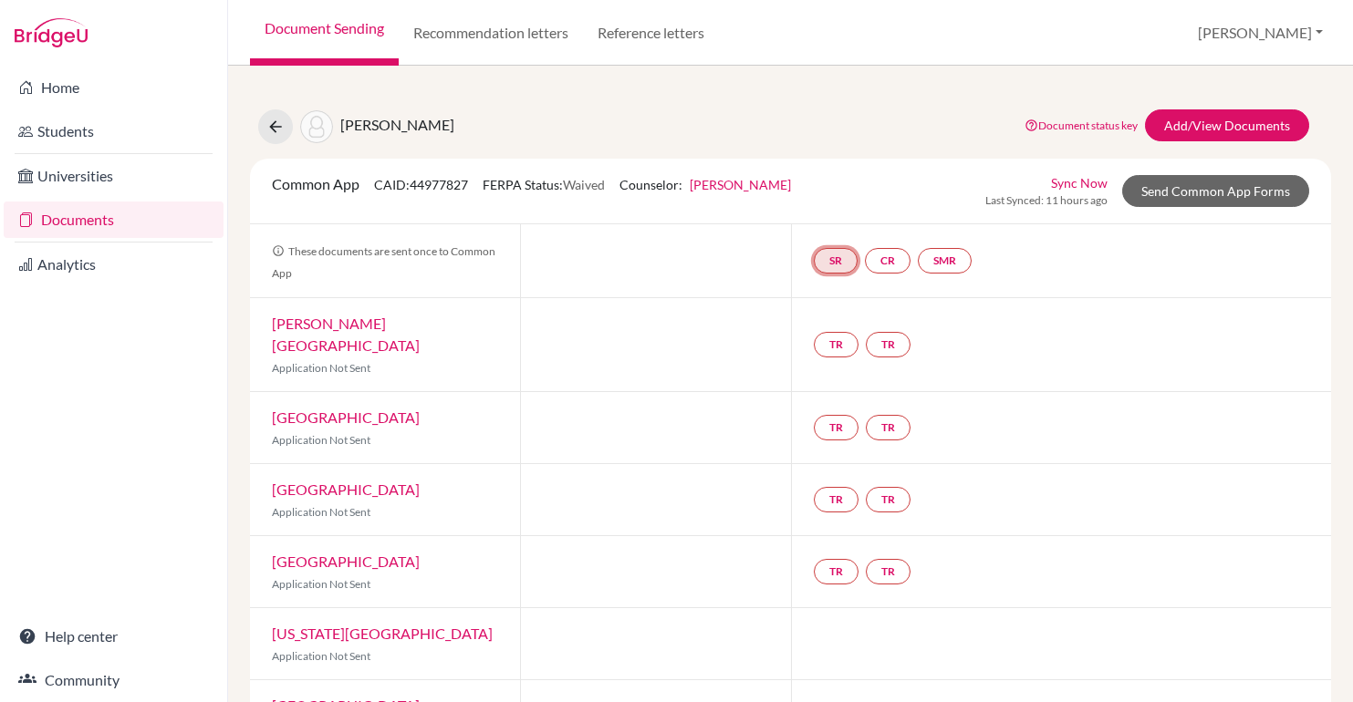
click at [839, 256] on link "SR" at bounding box center [836, 261] width 44 height 26
click at [838, 210] on link "School report" at bounding box center [835, 206] width 78 height 16
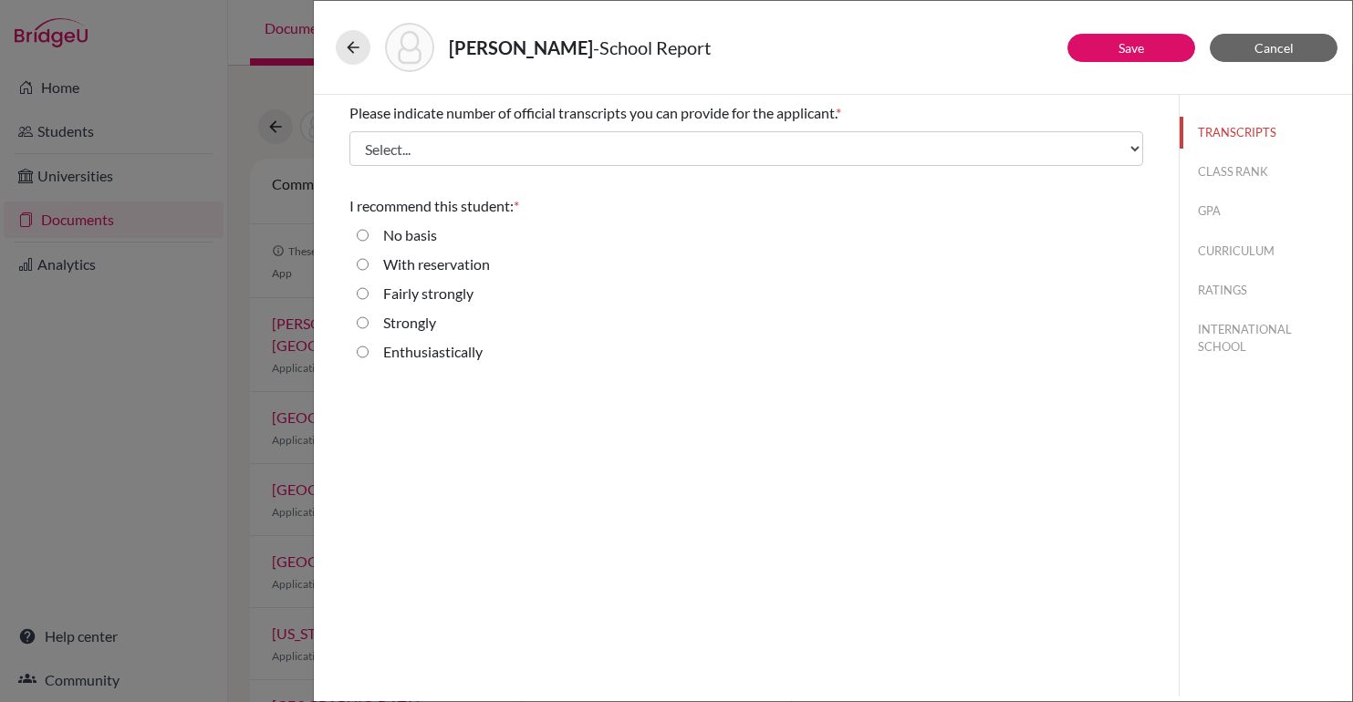
click at [408, 348] on label "Enthusiastically" at bounding box center [432, 352] width 99 height 22
click at [369, 348] on input "Enthusiastically" at bounding box center [363, 352] width 12 height 22
radio input "true"
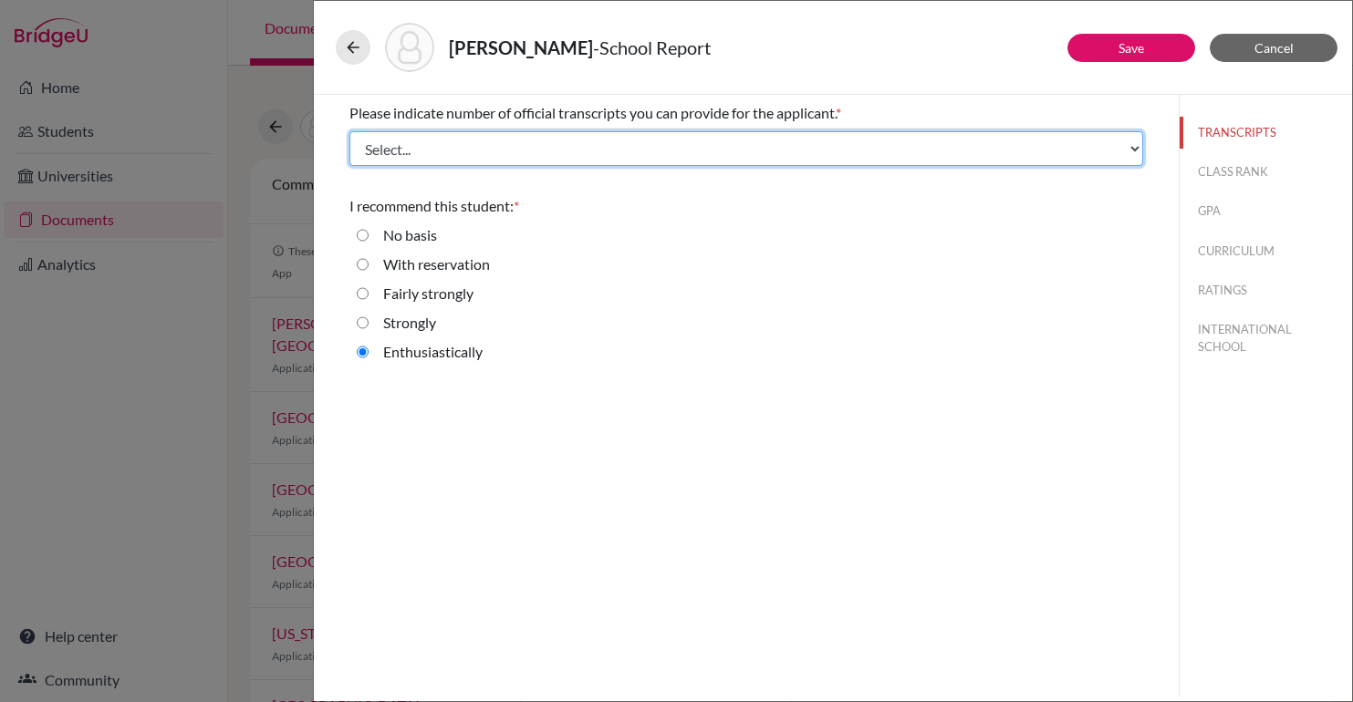
click at [579, 149] on select "Select... 1 2 3 4" at bounding box center [746, 148] width 794 height 35
select select "2"
click at [349, 131] on select "Select... 1 2 3 4" at bounding box center [746, 148] width 794 height 35
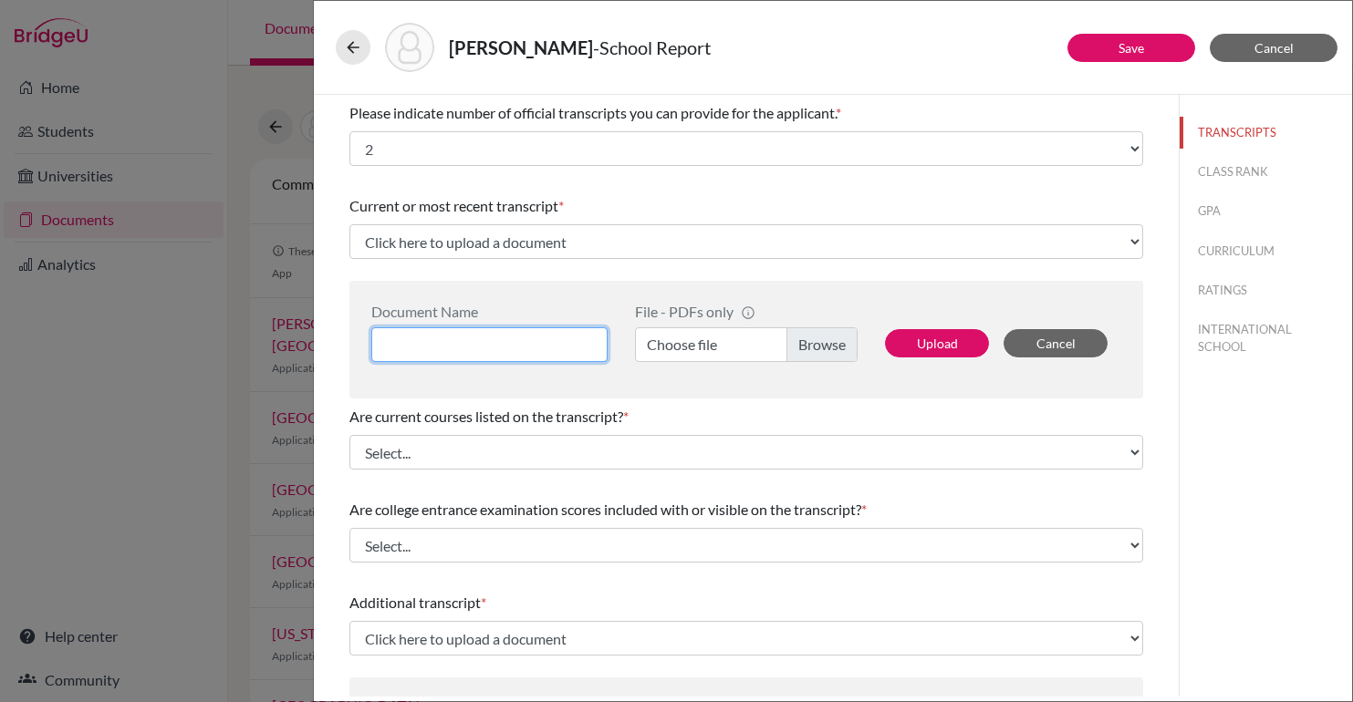
click at [470, 348] on input at bounding box center [489, 345] width 236 height 35
type input "[PERSON_NAME] Mid Year Transcript"
click at [799, 348] on label "Choose file" at bounding box center [746, 345] width 223 height 35
click at [799, 348] on input "Choose file" at bounding box center [746, 345] width 223 height 35
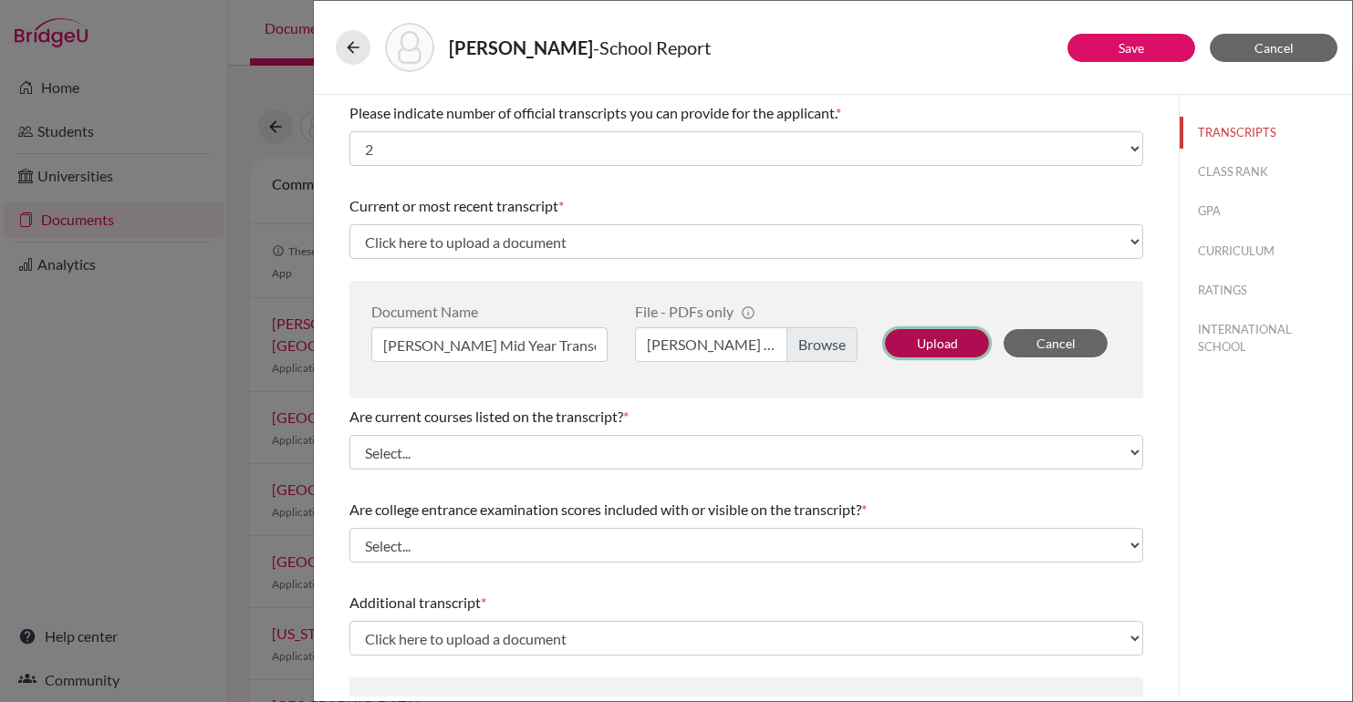
click at [907, 350] on button "Upload" at bounding box center [937, 343] width 104 height 28
select select "689441"
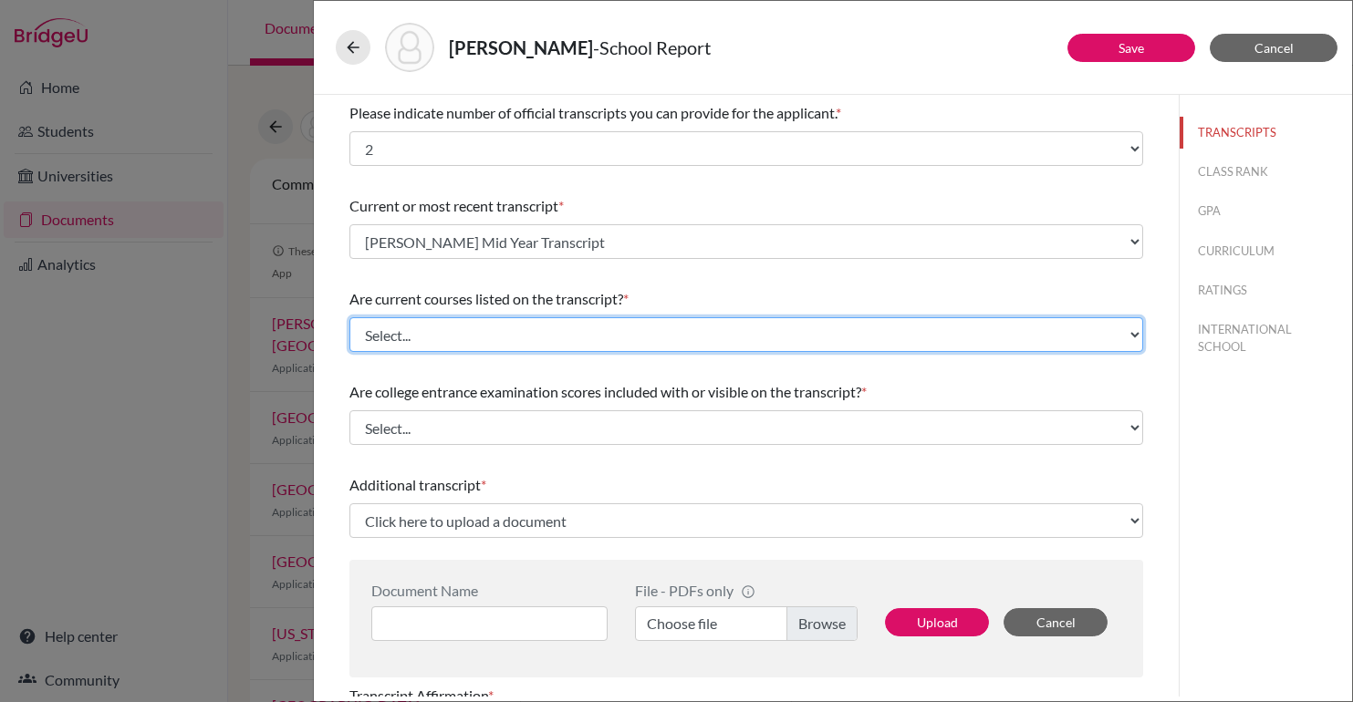
click at [483, 322] on select "Select... Yes No" at bounding box center [746, 334] width 794 height 35
select select "0"
click at [349, 317] on select "Select... Yes No" at bounding box center [746, 334] width 794 height 35
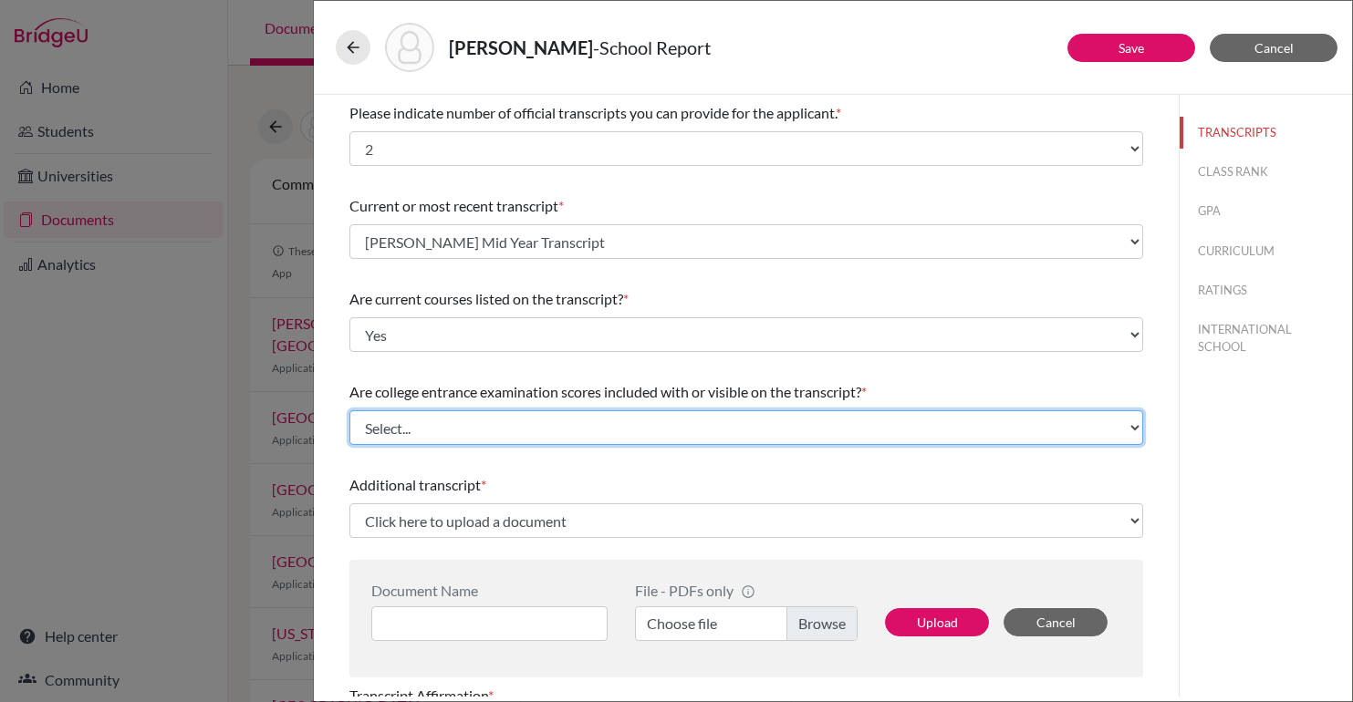
click at [425, 425] on select "Select... Yes No" at bounding box center [746, 428] width 794 height 35
select select "1"
click at [349, 411] on select "Select... Yes No" at bounding box center [746, 428] width 794 height 35
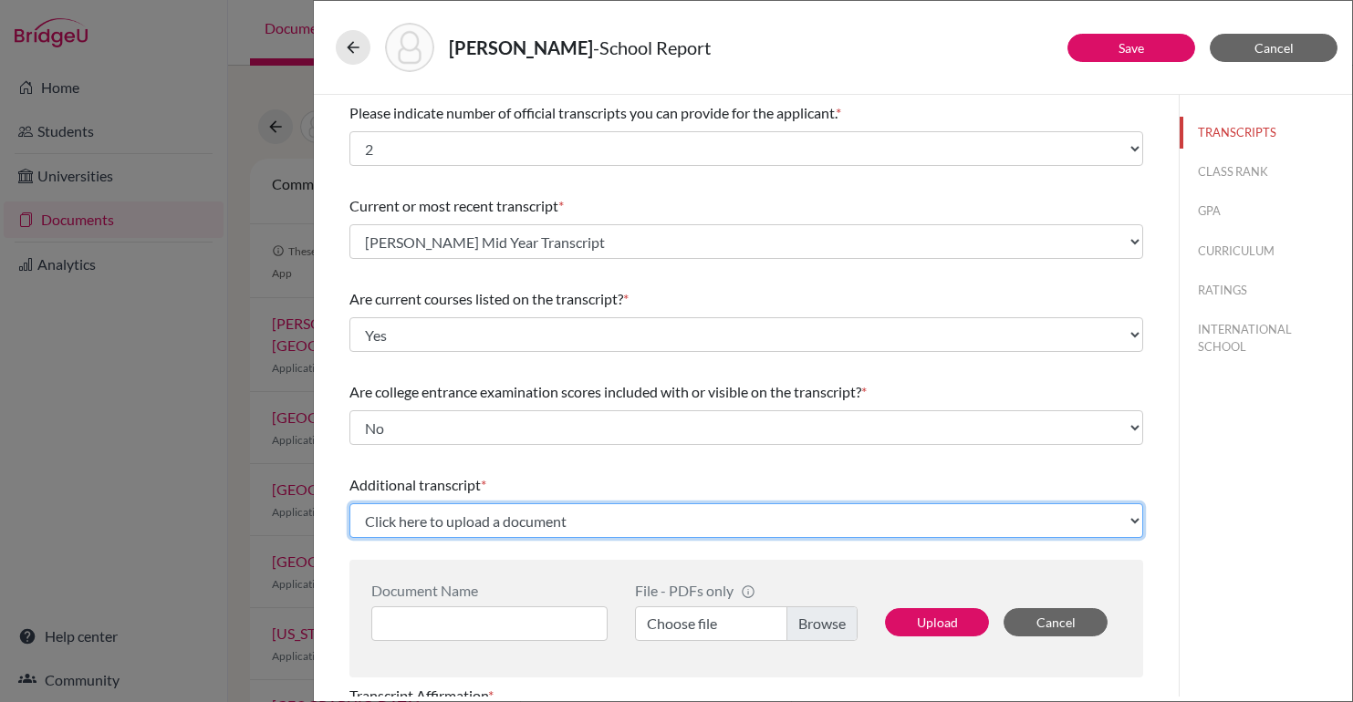
click at [430, 523] on select "Click here to upload a document Upload New File" at bounding box center [746, 521] width 794 height 35
select select "Upload New File"
click at [349, 504] on select "Click here to upload a document Upload New File" at bounding box center [746, 521] width 794 height 35
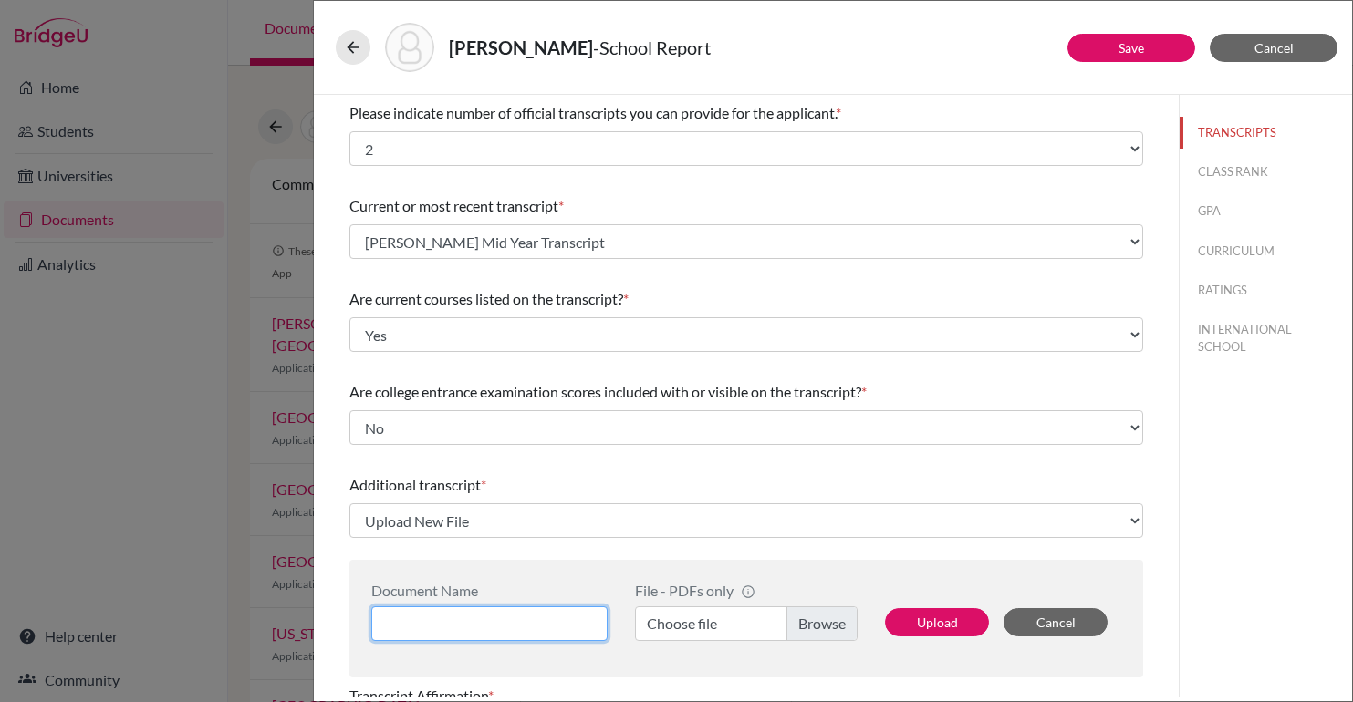
click at [430, 619] on input at bounding box center [489, 624] width 236 height 35
type input "Julia Zaitz IB Diploma and Results May 2025"
click at [802, 637] on label "Choose file" at bounding box center [746, 624] width 223 height 35
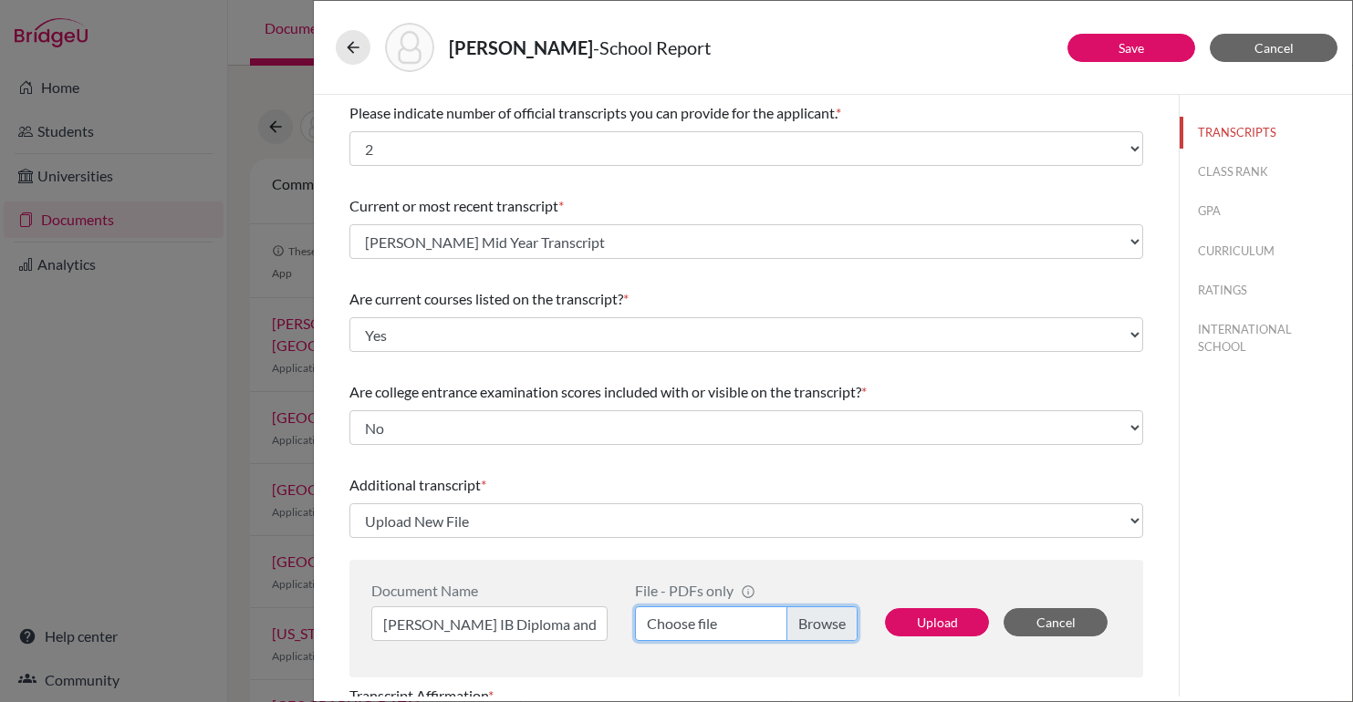
click at [802, 637] on input "Choose file" at bounding box center [746, 624] width 223 height 35
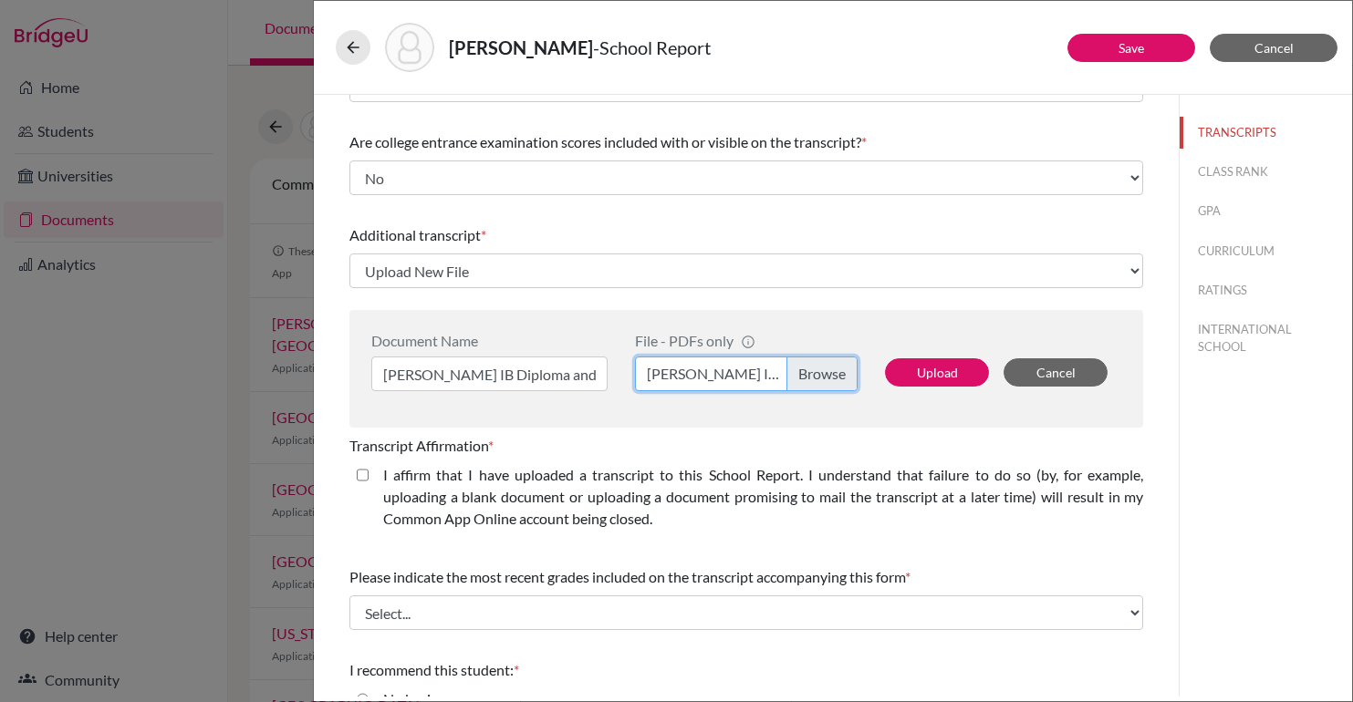
scroll to position [276, 0]
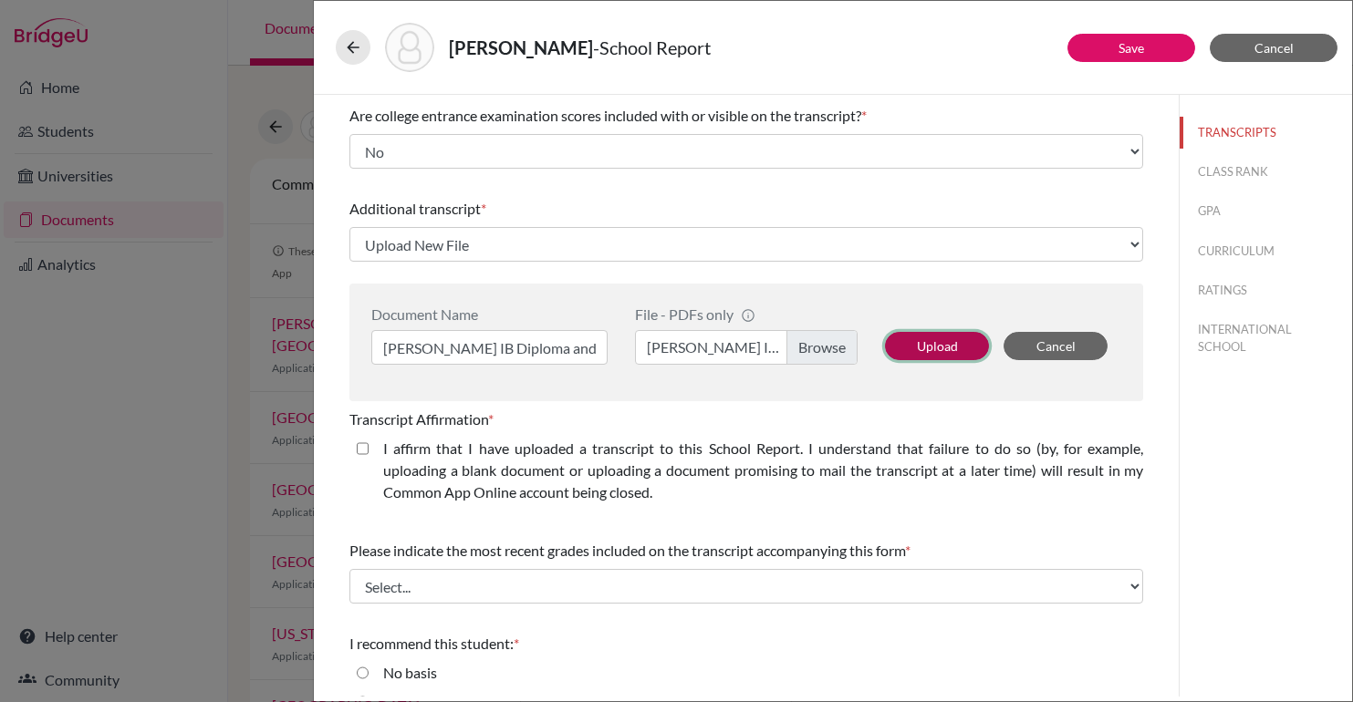
click at [936, 336] on button "Upload" at bounding box center [937, 346] width 104 height 28
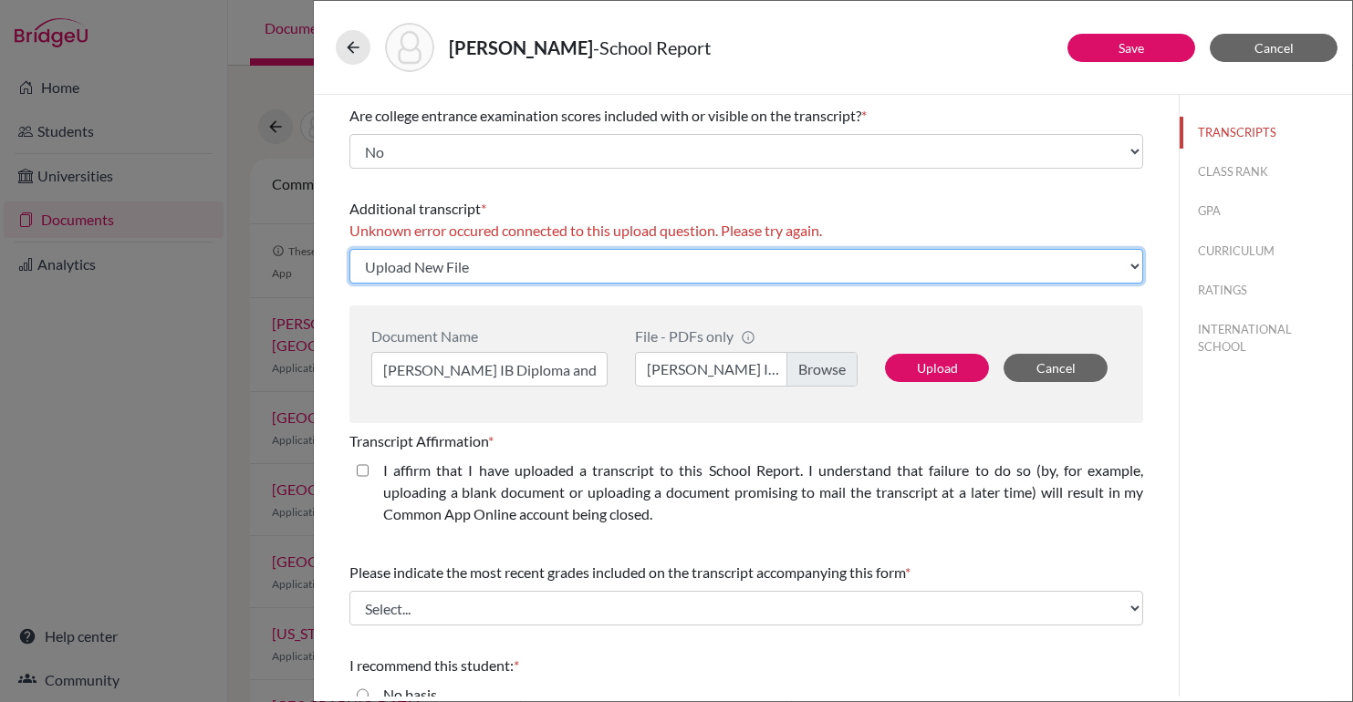
click at [494, 262] on select "Click here to upload a document Upload New File" at bounding box center [746, 266] width 794 height 35
click at [349, 249] on select "Click here to upload a document Upload New File" at bounding box center [746, 266] width 794 height 35
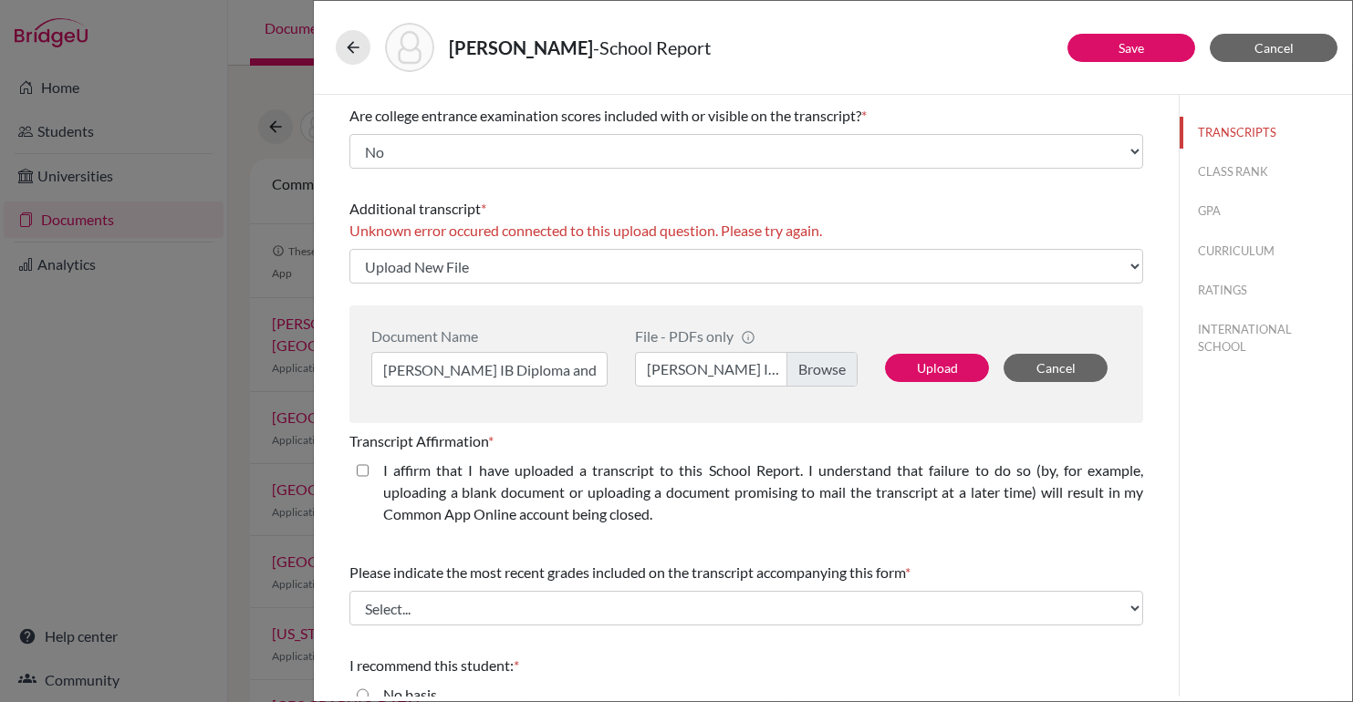
click at [525, 311] on div "Document Name Julia Zaitz IB Diploma and Results May 2025 File - PDFs only info…" at bounding box center [746, 365] width 794 height 118
click at [952, 368] on button "Upload" at bounding box center [937, 368] width 104 height 28
click at [894, 334] on div "Upload Cancel" at bounding box center [996, 357] width 250 height 59
click at [467, 454] on div "Transcript Affirmation * I affirm that I have uploaded a transcript to this Sch…" at bounding box center [746, 481] width 794 height 117
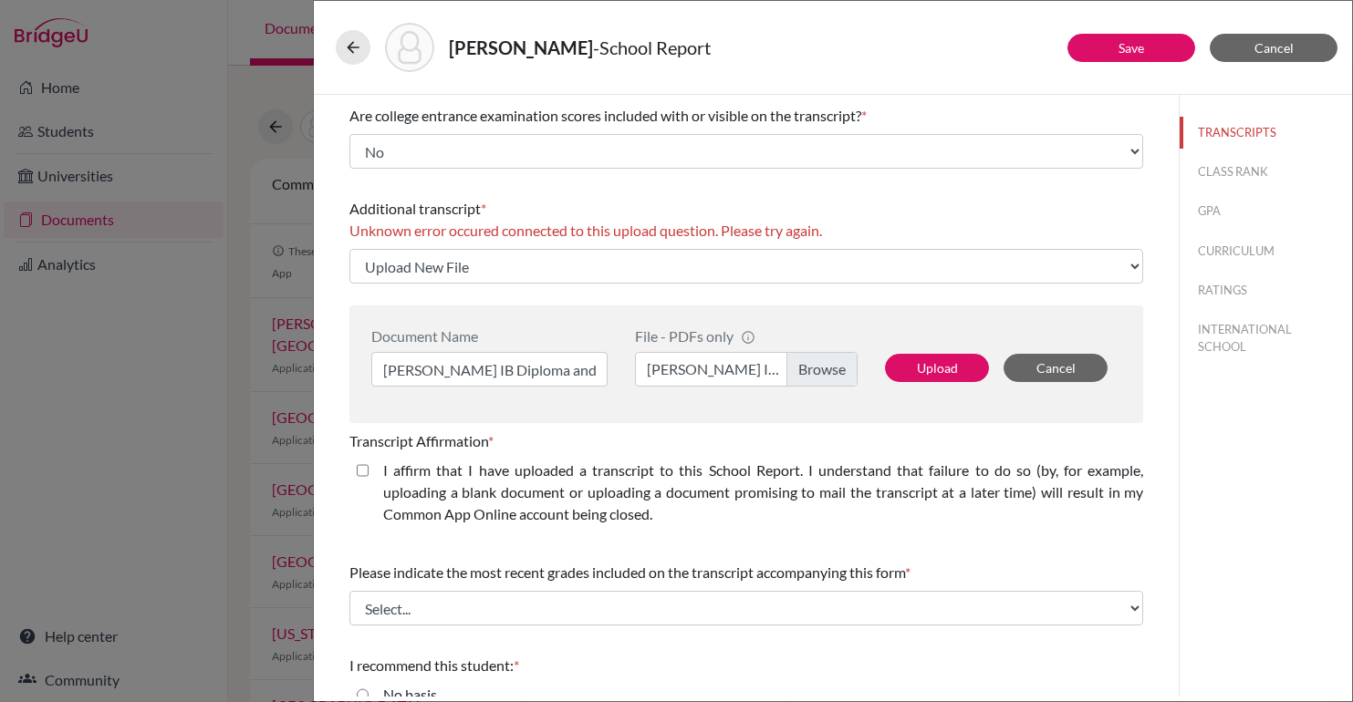
click at [336, 480] on div "Please indicate number of official transcripts you can provide for the applican…" at bounding box center [747, 327] width 838 height 1019
click at [390, 461] on label "I affirm that I have uploaded a transcript to this School Report. I understand …" at bounding box center [763, 493] width 760 height 66
click at [369, 461] on closed\ "I affirm that I have uploaded a transcript to this School Report. I understand …" at bounding box center [363, 471] width 12 height 22
checkbox closed\ "true"
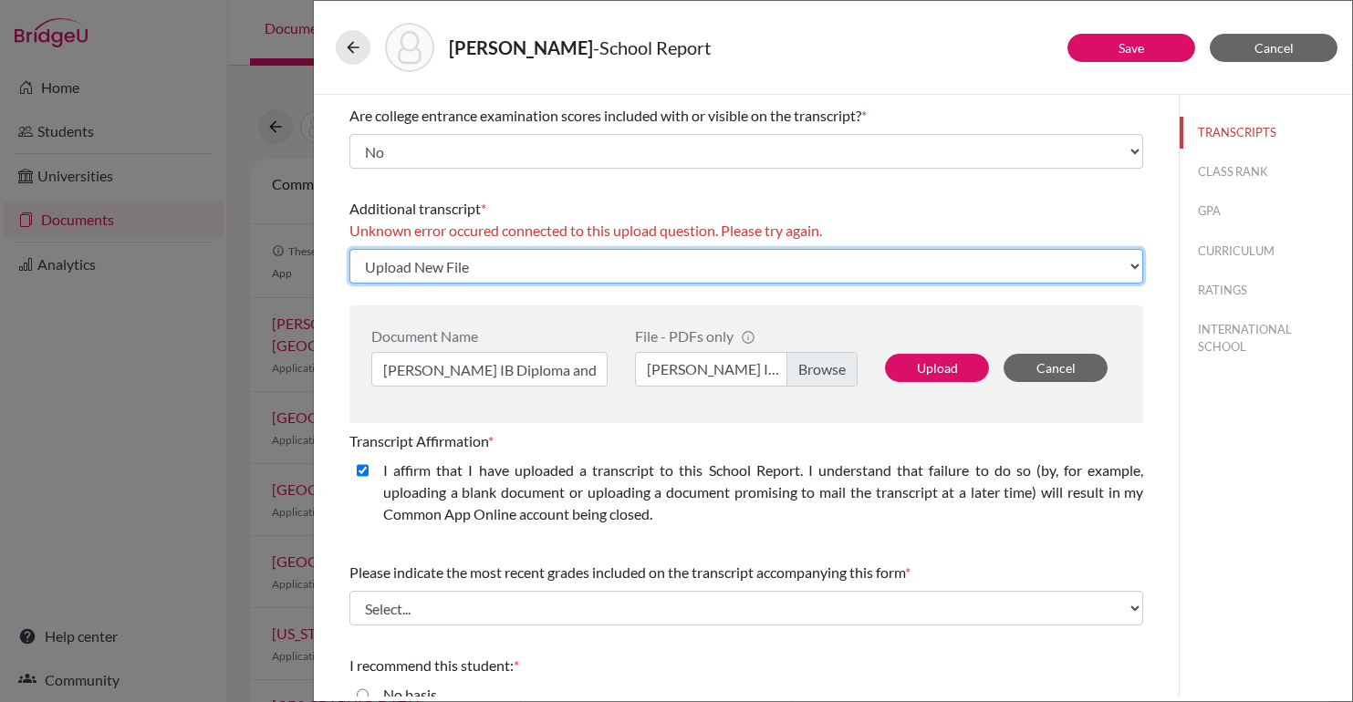
click at [616, 250] on select "Click here to upload a document Upload New File" at bounding box center [746, 266] width 794 height 35
click at [349, 249] on select "Click here to upload a document Upload New File" at bounding box center [746, 266] width 794 height 35
click at [424, 265] on select "Click here to upload a document Upload New File" at bounding box center [746, 266] width 794 height 35
click at [349, 249] on select "Click here to upload a document Upload New File" at bounding box center [746, 266] width 794 height 35
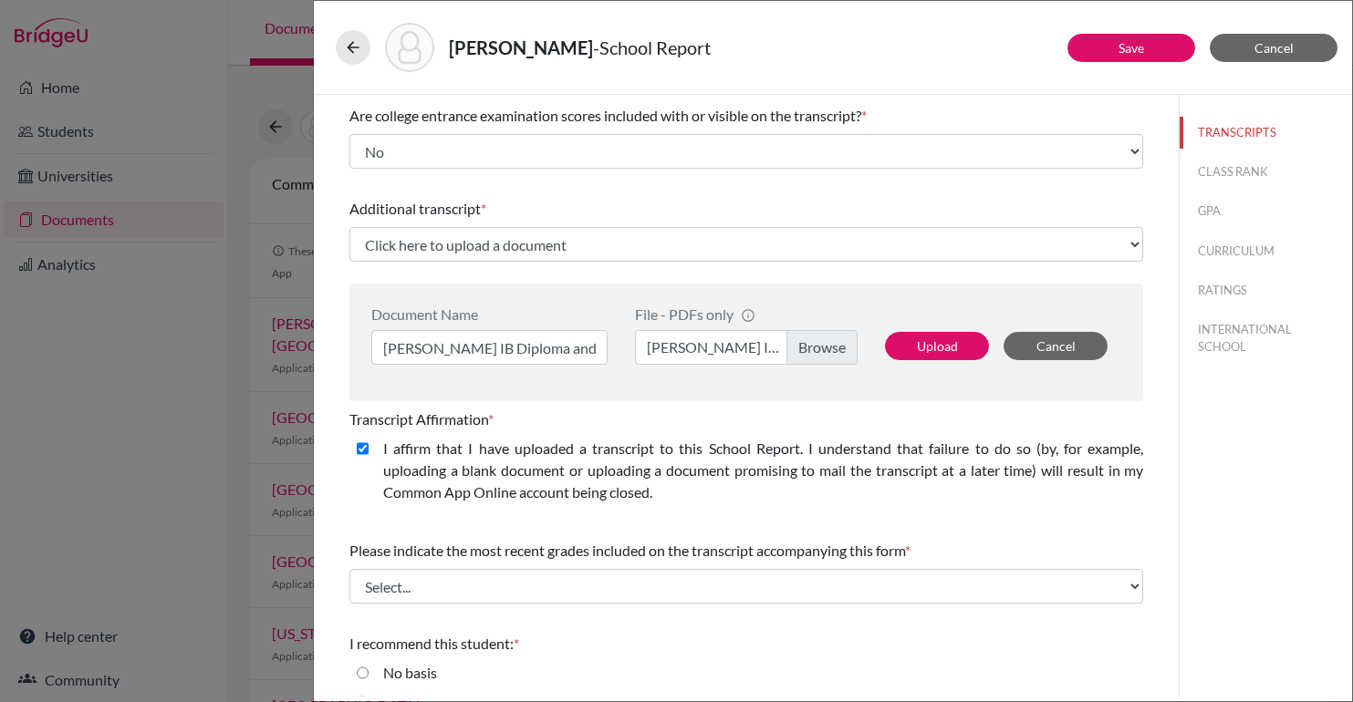
click at [761, 400] on div "Document Name Julia Zaitz IB Diploma and Results May 2025 File - PDFs only info…" at bounding box center [746, 343] width 794 height 118
click at [927, 341] on button "Upload" at bounding box center [937, 346] width 104 height 28
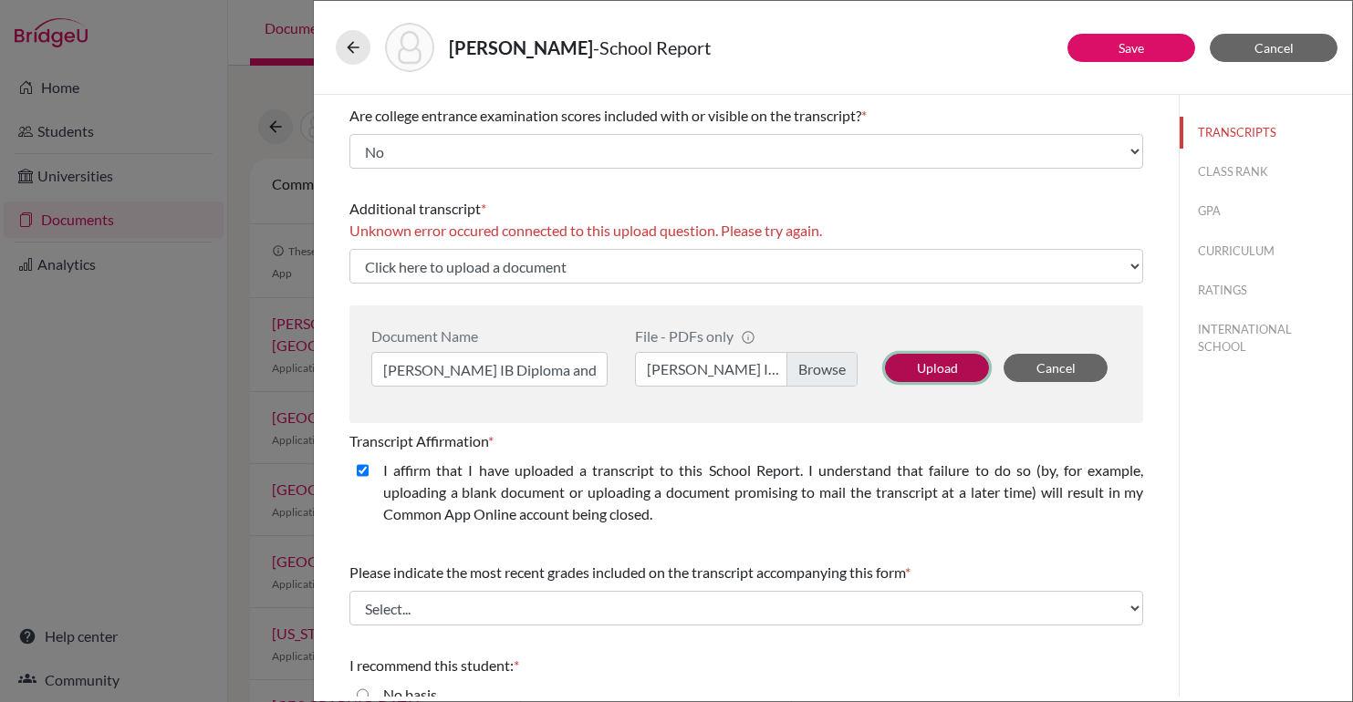
click at [927, 373] on button "Upload" at bounding box center [937, 368] width 104 height 28
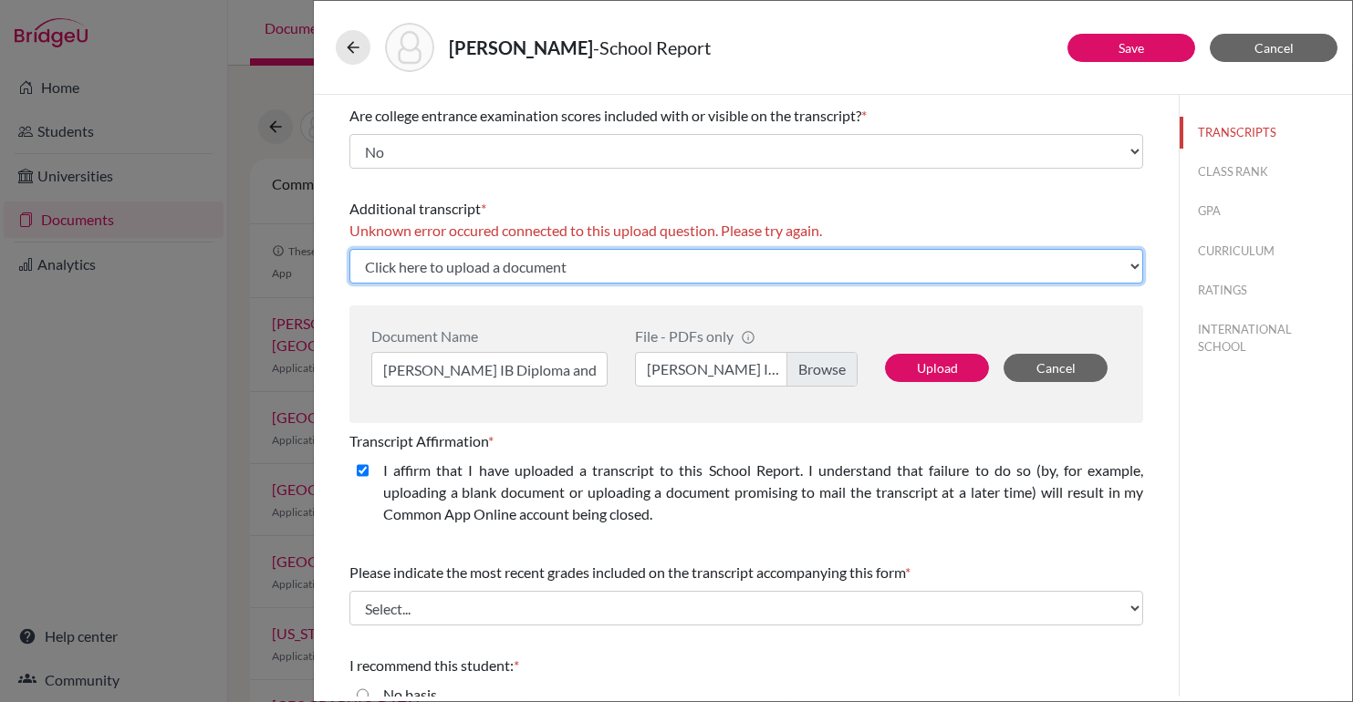
click at [588, 249] on select "Click here to upload a document Upload New File" at bounding box center [746, 266] width 794 height 35
select select "Upload New File"
click at [349, 249] on select "Click here to upload a document Upload New File" at bounding box center [746, 266] width 794 height 35
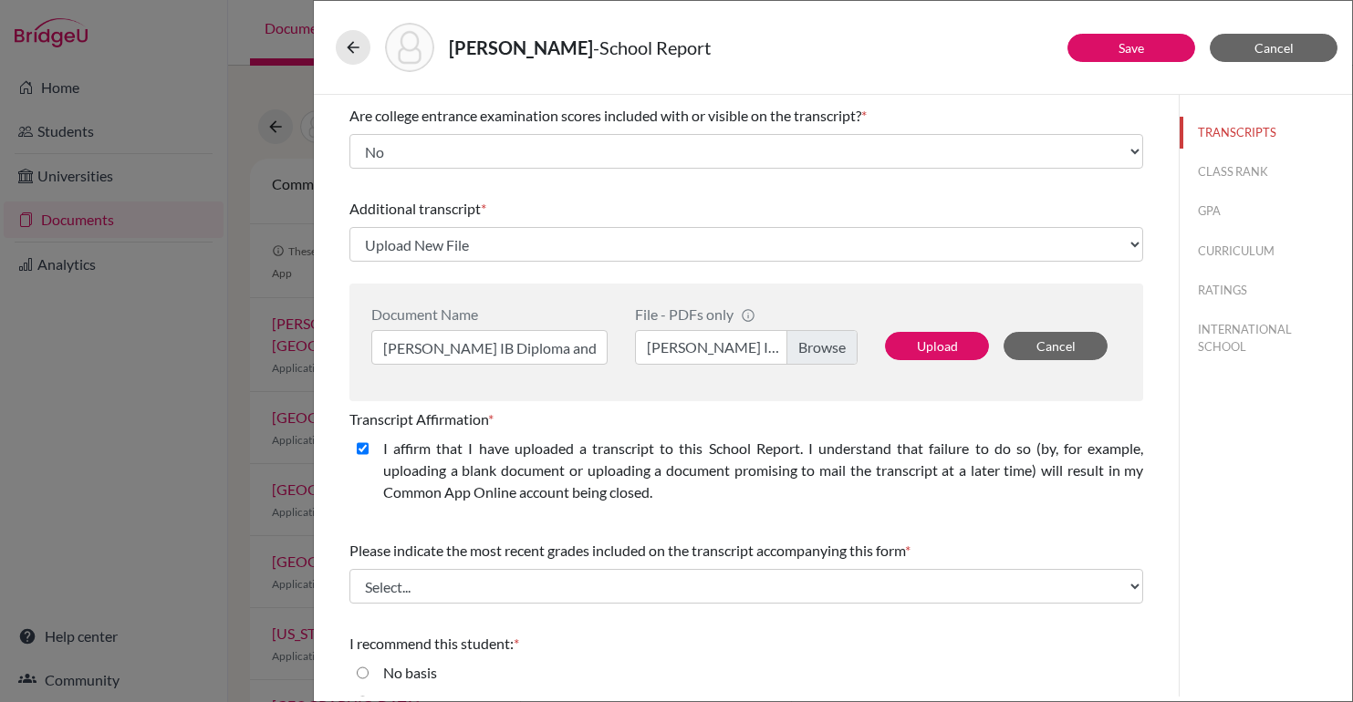
click at [546, 282] on div "Additional transcript * Click here to upload a document Upload New File Documen…" at bounding box center [746, 296] width 794 height 211
click at [958, 349] on button "Upload" at bounding box center [937, 346] width 104 height 28
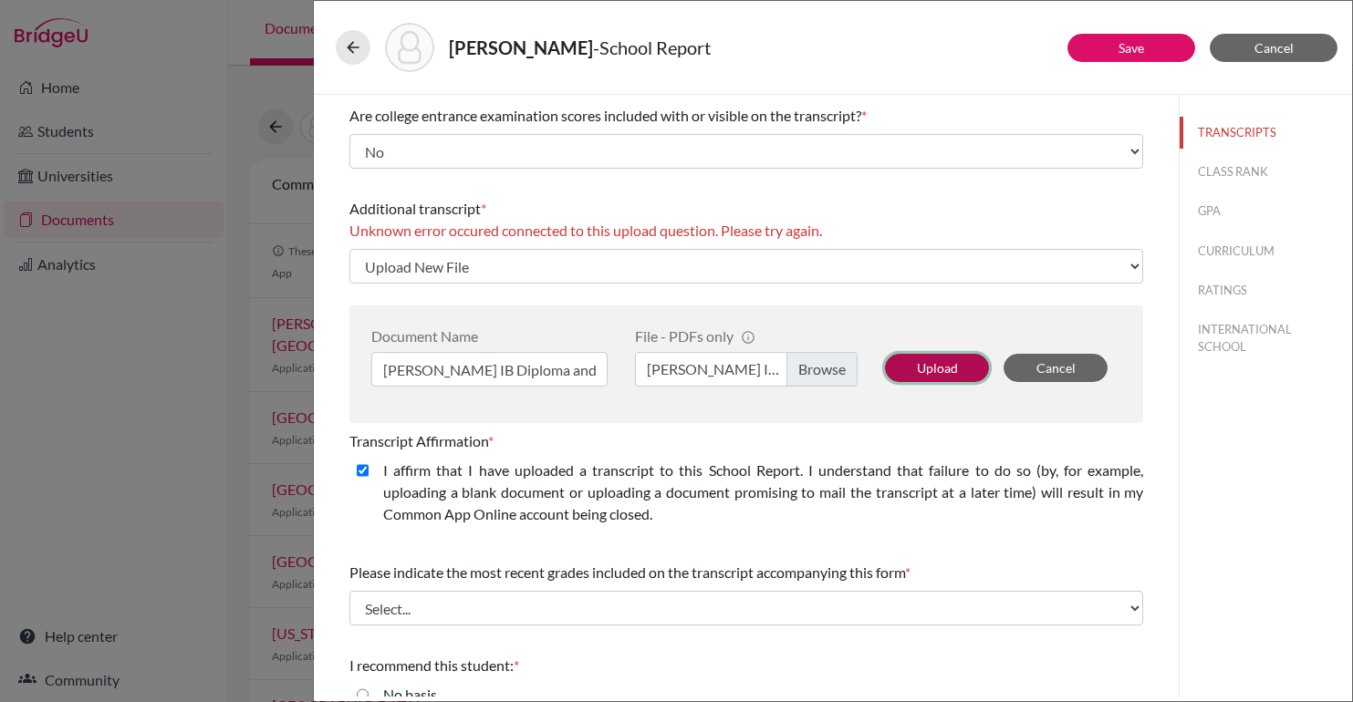
click at [948, 369] on button "Upload" at bounding box center [937, 368] width 104 height 28
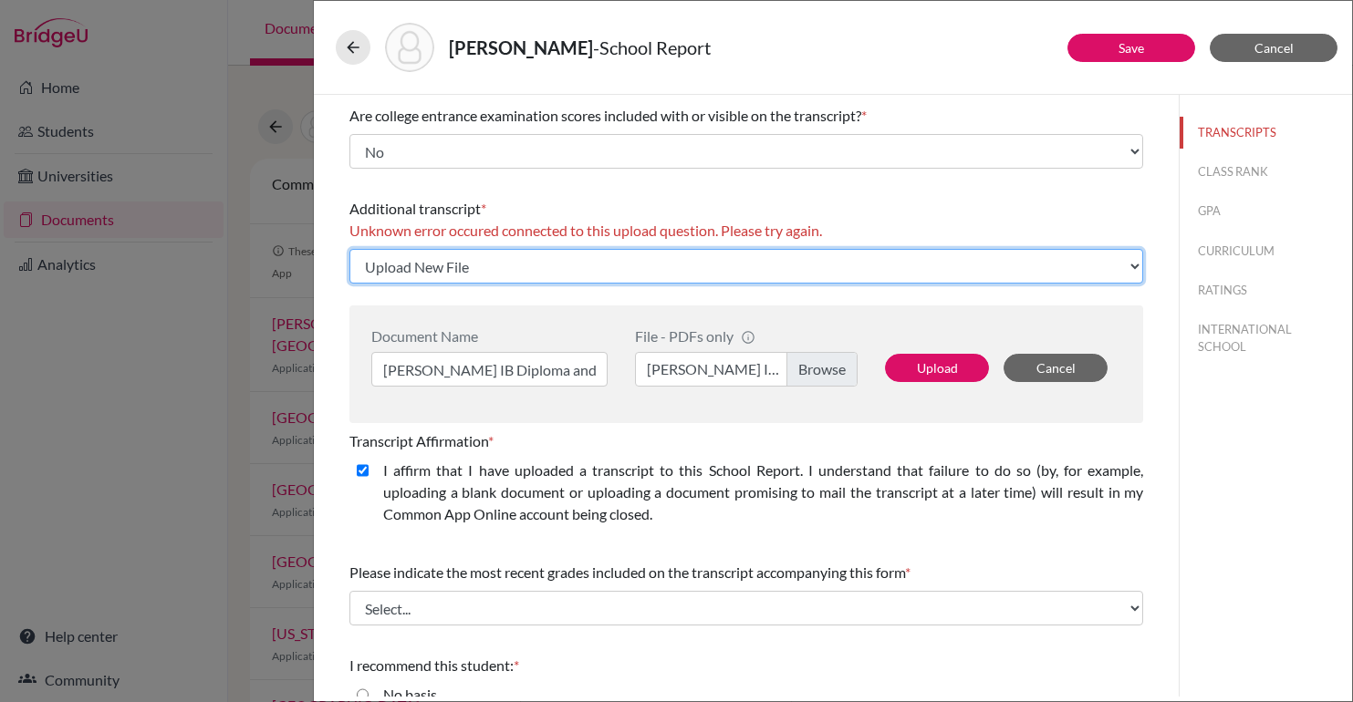
click at [650, 273] on select "Click here to upload a document Upload New File" at bounding box center [746, 266] width 794 height 35
click at [349, 249] on select "Click here to upload a document Upload New File" at bounding box center [746, 266] width 794 height 35
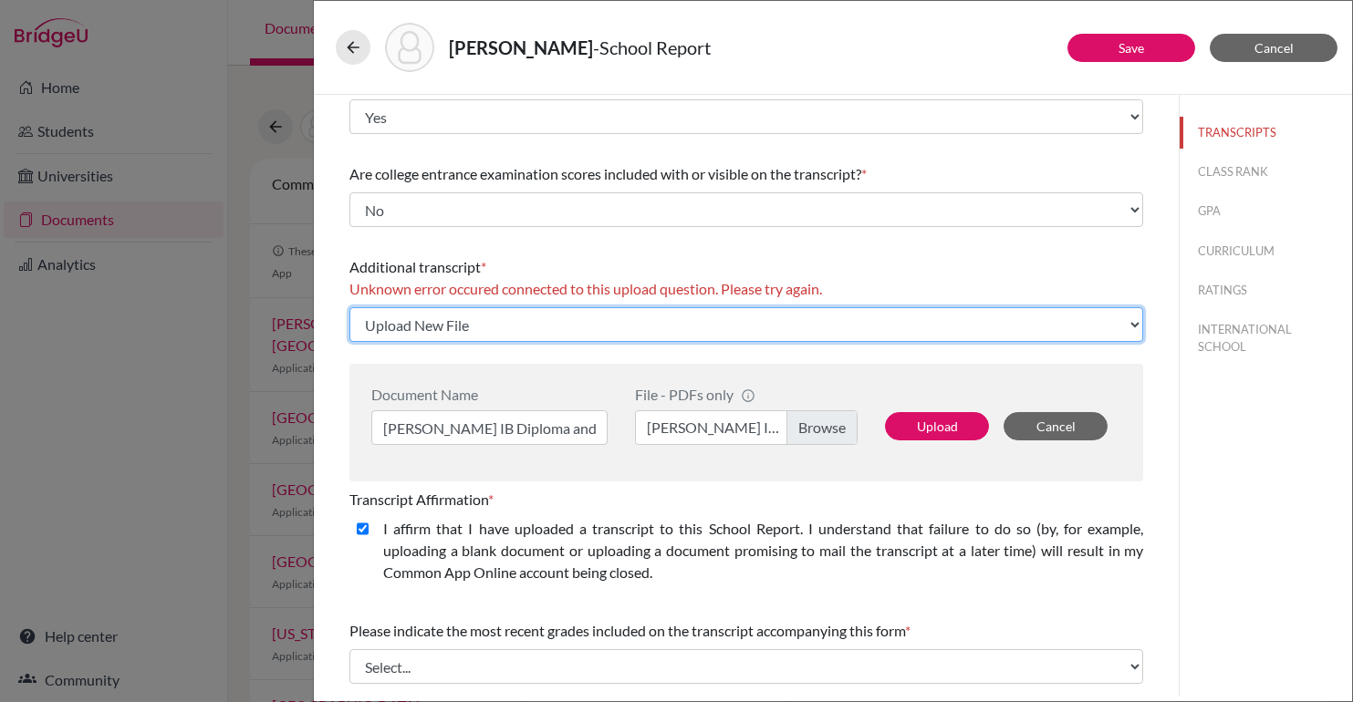
scroll to position [187, 0]
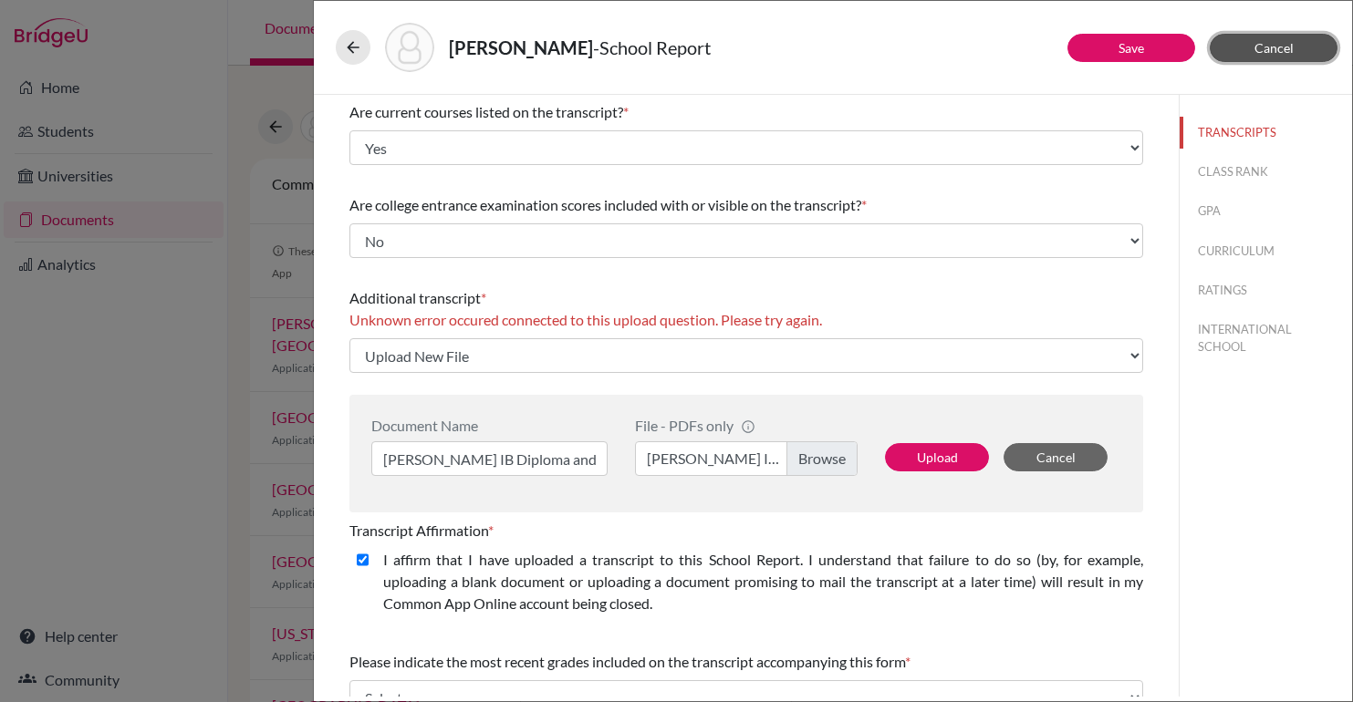
click at [1259, 35] on button "Cancel" at bounding box center [1274, 48] width 128 height 28
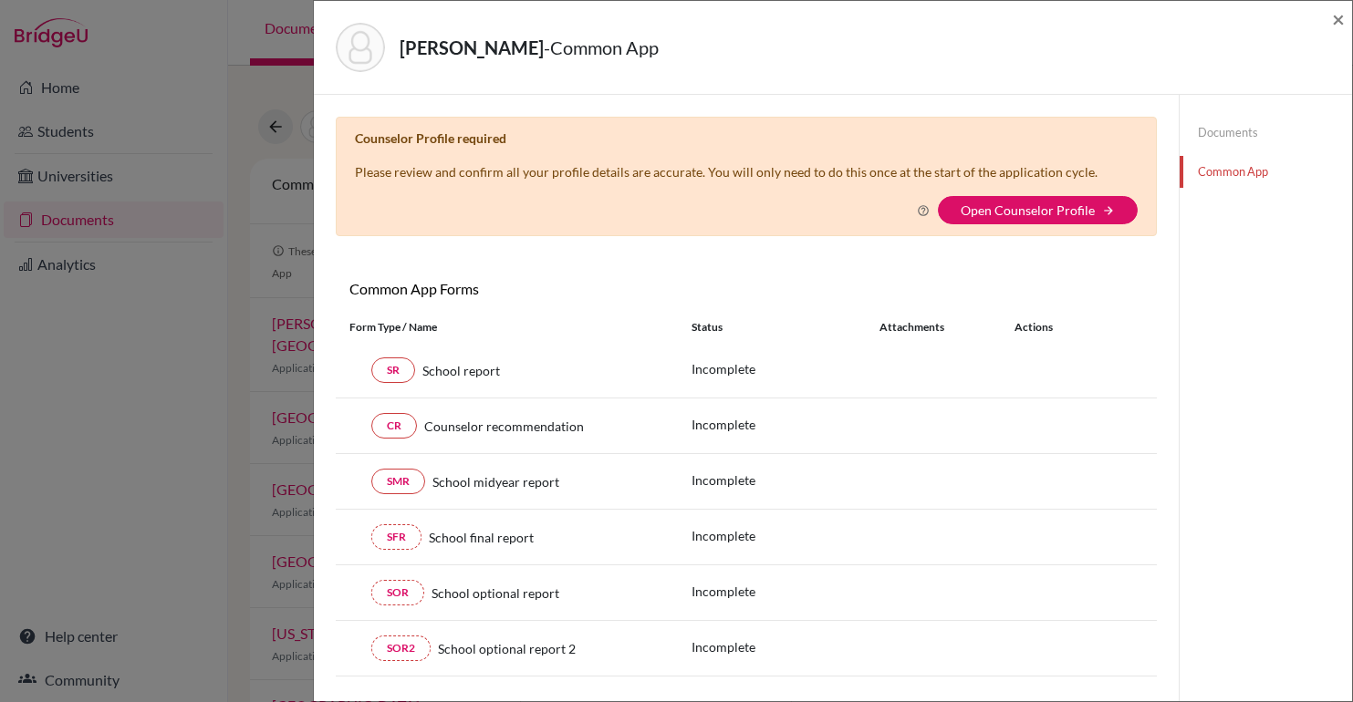
click at [1035, 190] on div "Counselor Profile required Please review and confirm all your profile details a…" at bounding box center [746, 177] width 821 height 120
click at [1021, 203] on button "Open Counselor Profile arrow_forward" at bounding box center [1038, 210] width 200 height 28
click at [1051, 204] on link "Open Counselor Profile" at bounding box center [1028, 211] width 134 height 16
click at [1152, 223] on div "Counselor Profile required Please review and confirm all your profile details a…" at bounding box center [746, 177] width 821 height 120
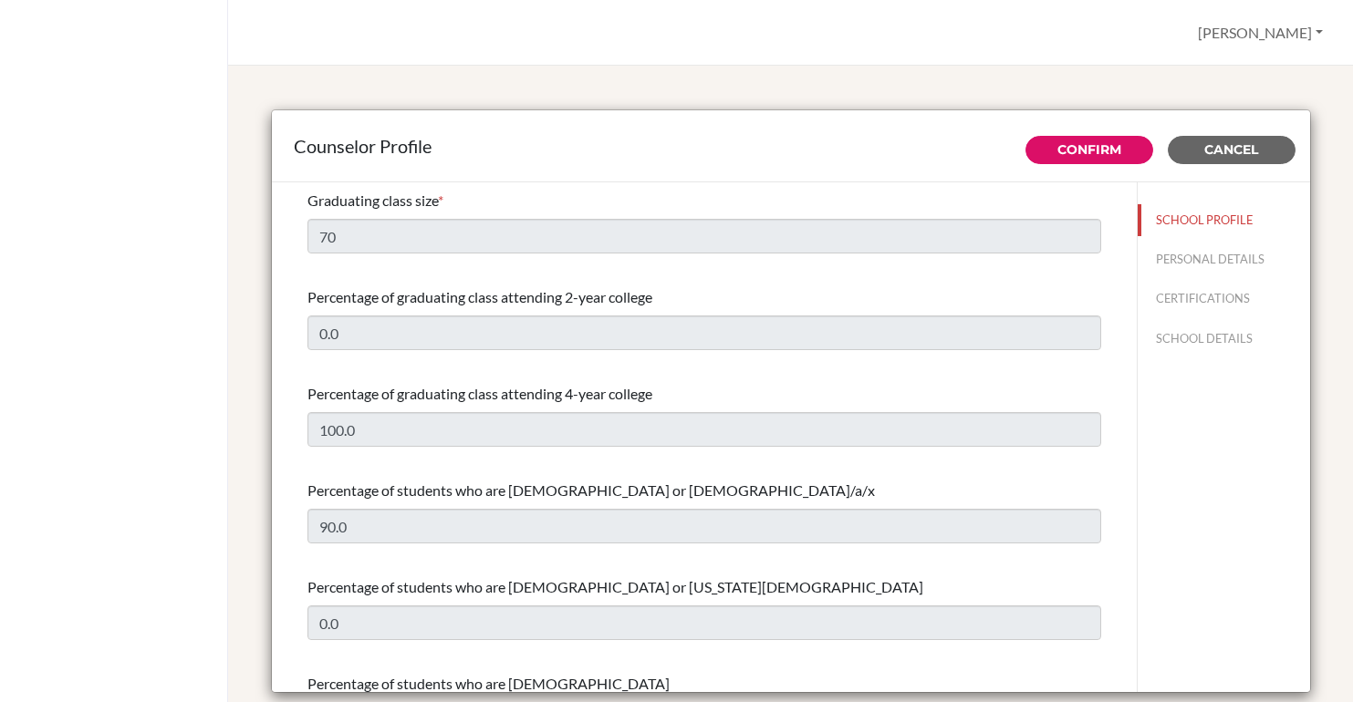
select select "0"
select select "350137"
click at [1102, 165] on div "Counselor Profile" at bounding box center [791, 146] width 1038 height 72
click at [1086, 136] on button "Confirm" at bounding box center [1089, 150] width 128 height 28
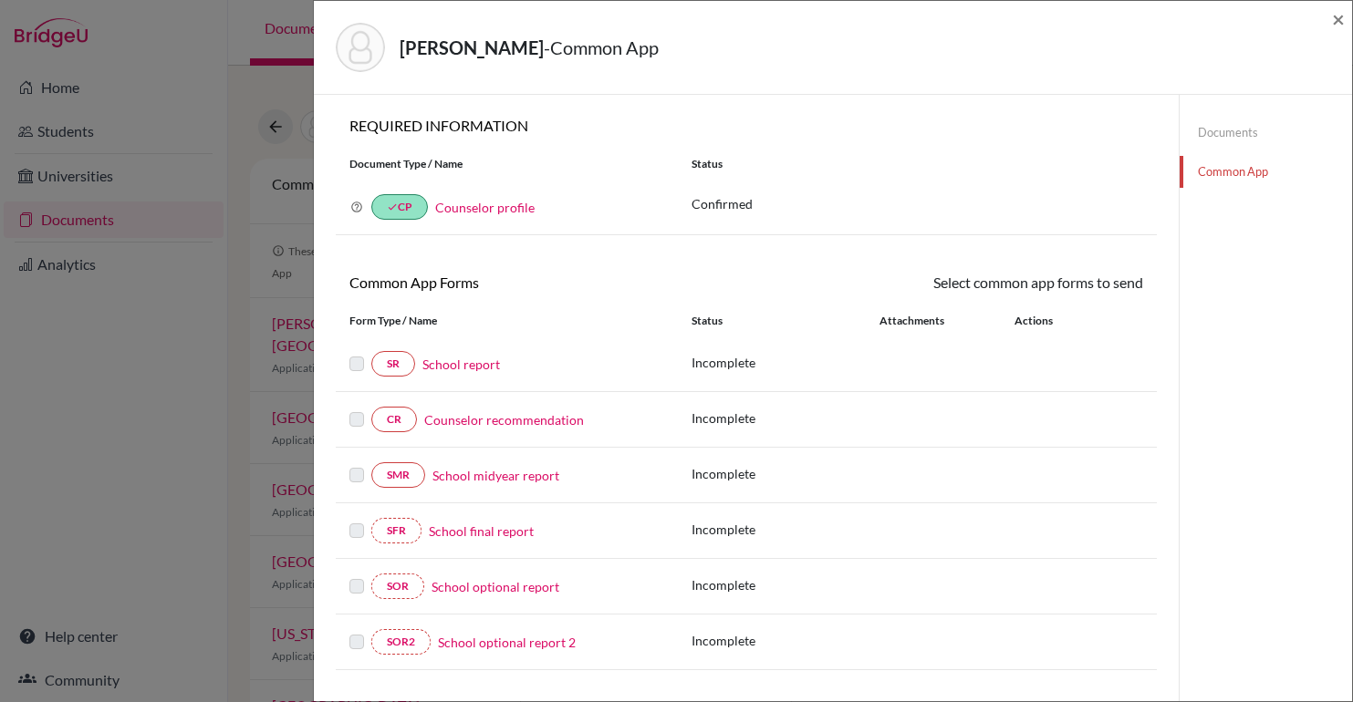
click at [463, 359] on link "School report" at bounding box center [461, 364] width 78 height 19
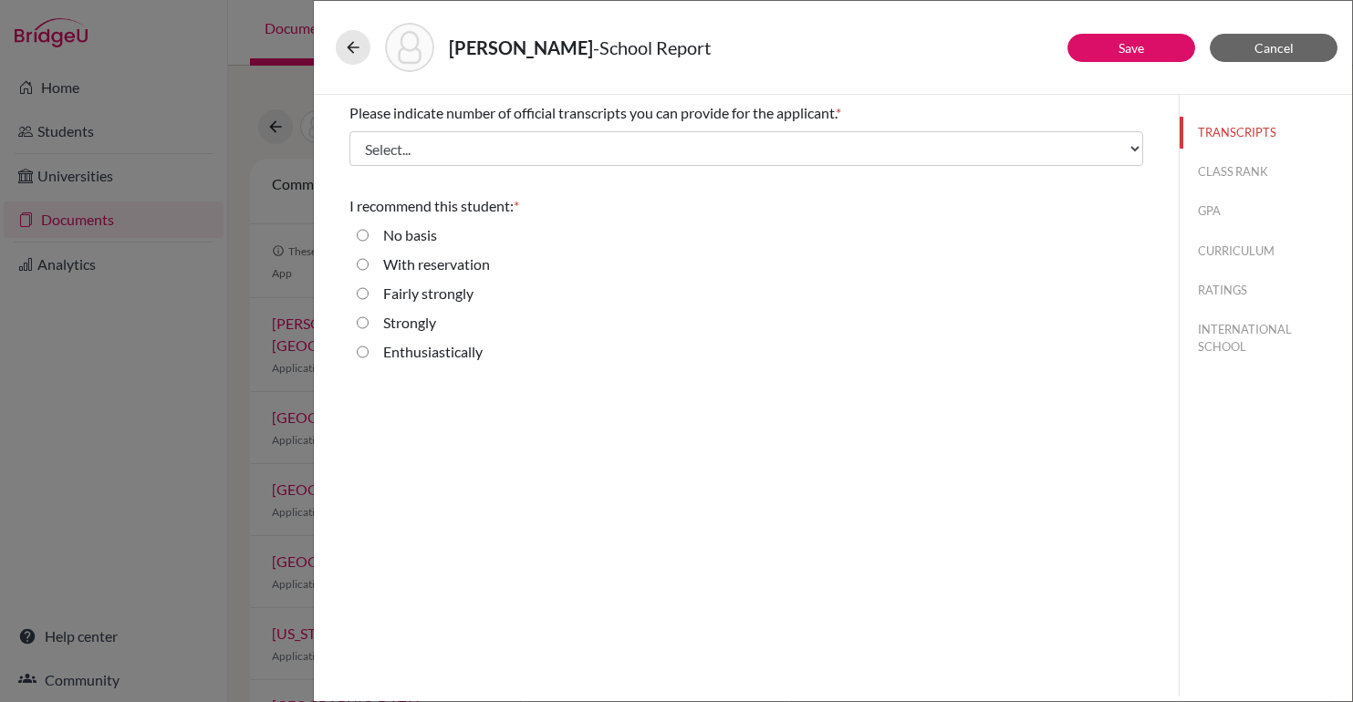
click at [369, 348] on div "Enthusiastically" at bounding box center [426, 355] width 114 height 29
click at [363, 359] on input "Enthusiastically" at bounding box center [363, 352] width 12 height 22
radio input "true"
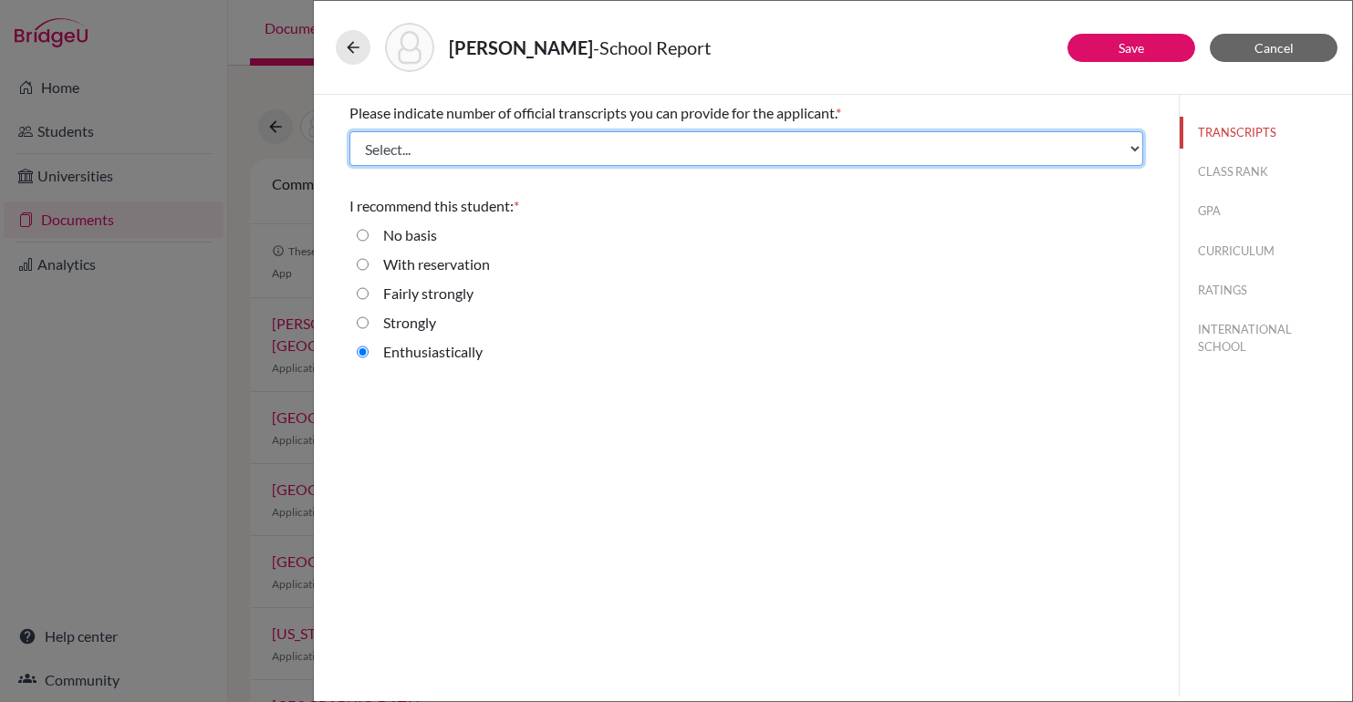
click at [508, 146] on select "Select... 1 2 3 4" at bounding box center [746, 148] width 794 height 35
select select "2"
click at [349, 131] on select "Select... 1 2 3 4" at bounding box center [746, 148] width 794 height 35
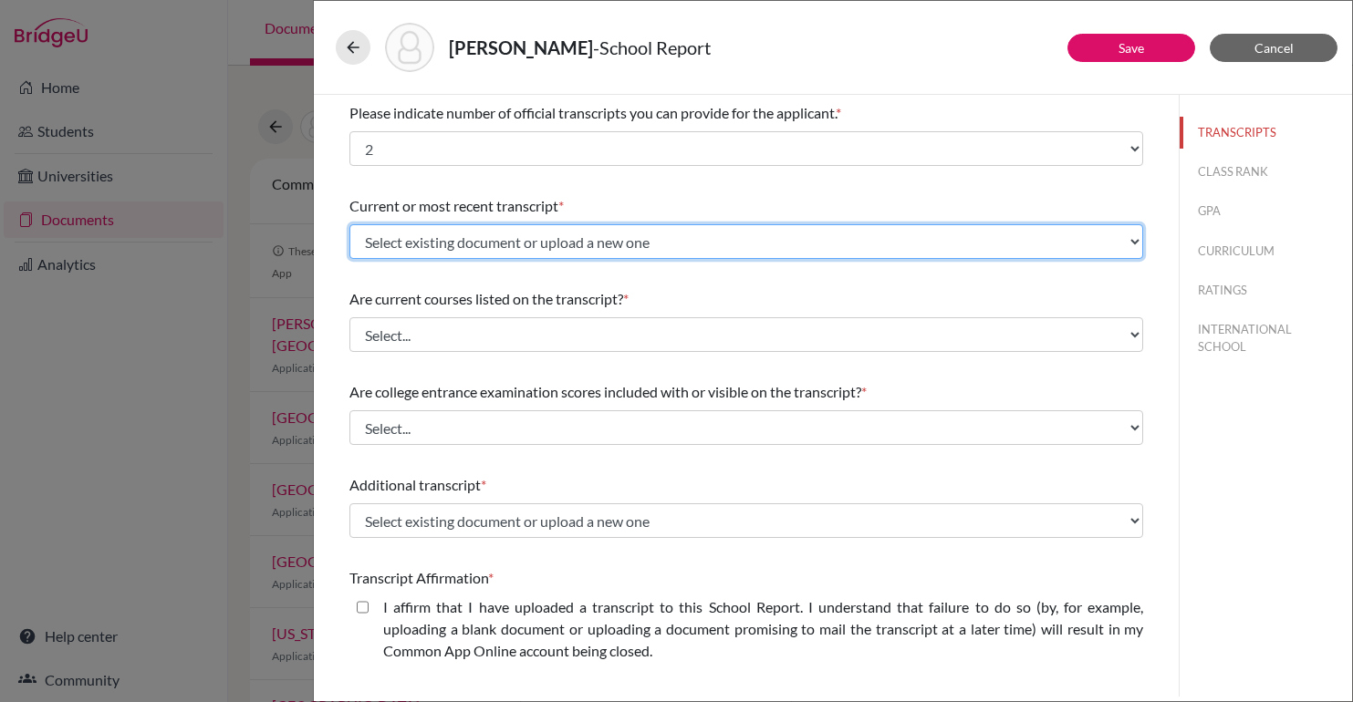
click at [446, 237] on select "Select existing document or upload a new one [PERSON_NAME] Mid Year Transcript …" at bounding box center [746, 241] width 794 height 35
select select "689441"
click at [349, 224] on select "Select existing document or upload a new one Julia Zaitz Mid Year Transcript Up…" at bounding box center [746, 241] width 794 height 35
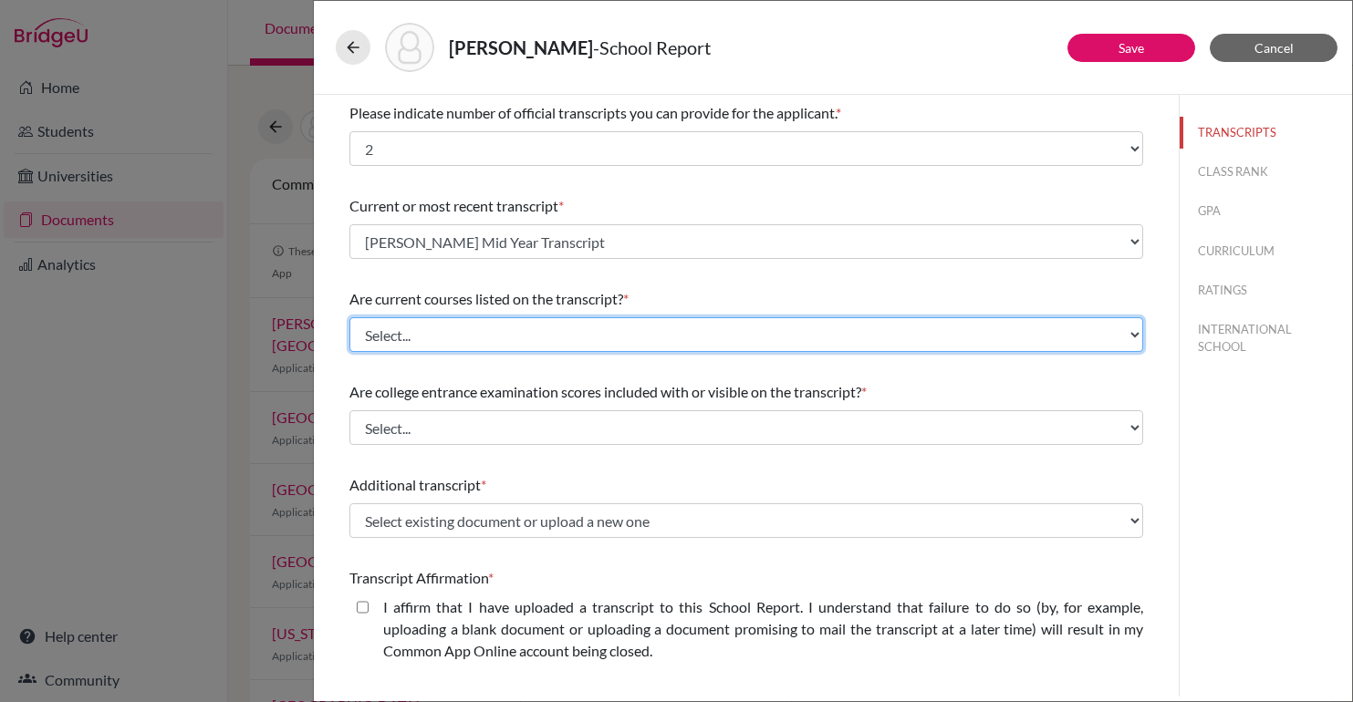
click at [407, 342] on select "Select... Yes No" at bounding box center [746, 334] width 794 height 35
select select "0"
click at [349, 317] on select "Select... Yes No" at bounding box center [746, 334] width 794 height 35
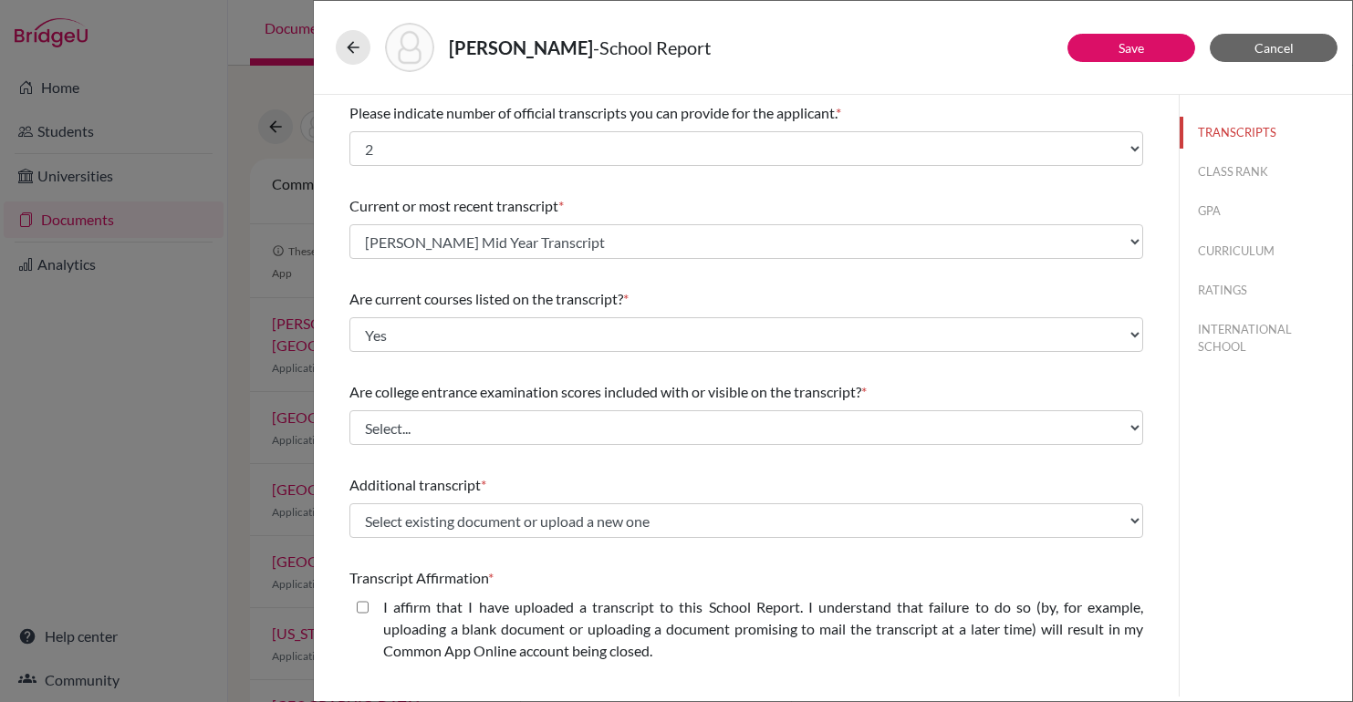
click at [398, 425] on select "Select... Yes No" at bounding box center [746, 428] width 794 height 35
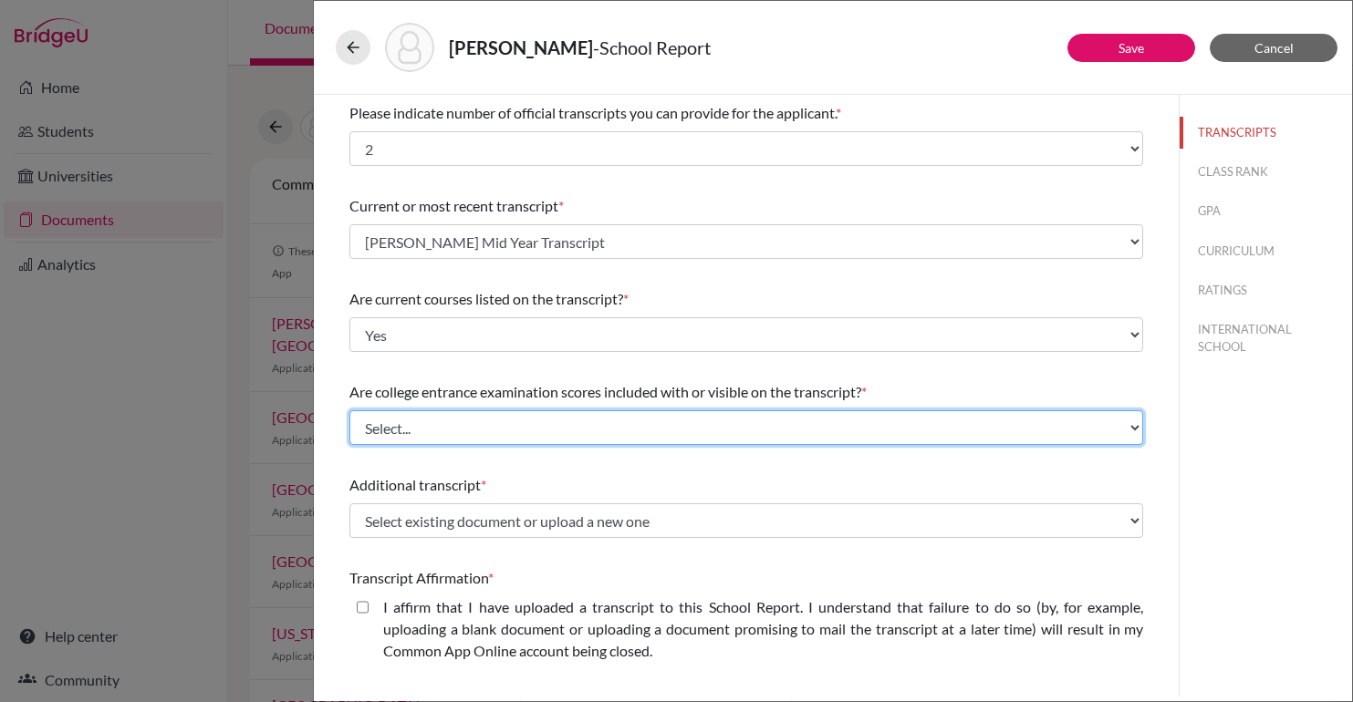
select select "1"
click at [349, 411] on select "Select... Yes No" at bounding box center [746, 428] width 794 height 35
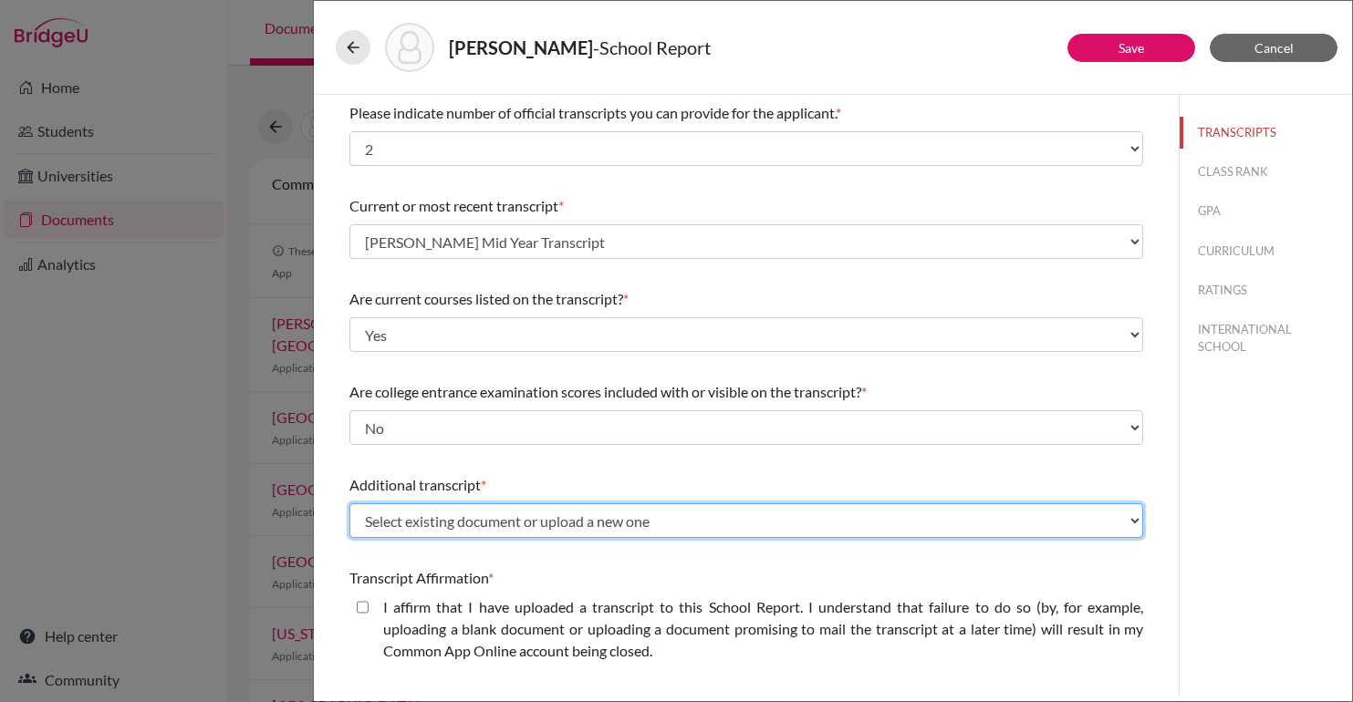
click at [433, 536] on select "Select existing document or upload a new one Julia Zaitz Mid Year Transcript Up…" at bounding box center [746, 521] width 794 height 35
click at [442, 519] on select "Select existing document or upload a new one Julia Zaitz Mid Year Transcript Up…" at bounding box center [746, 521] width 794 height 35
select select "Upload New File"
click at [349, 504] on select "Select existing document or upload a new one Julia Zaitz Mid Year Transcript Up…" at bounding box center [746, 521] width 794 height 35
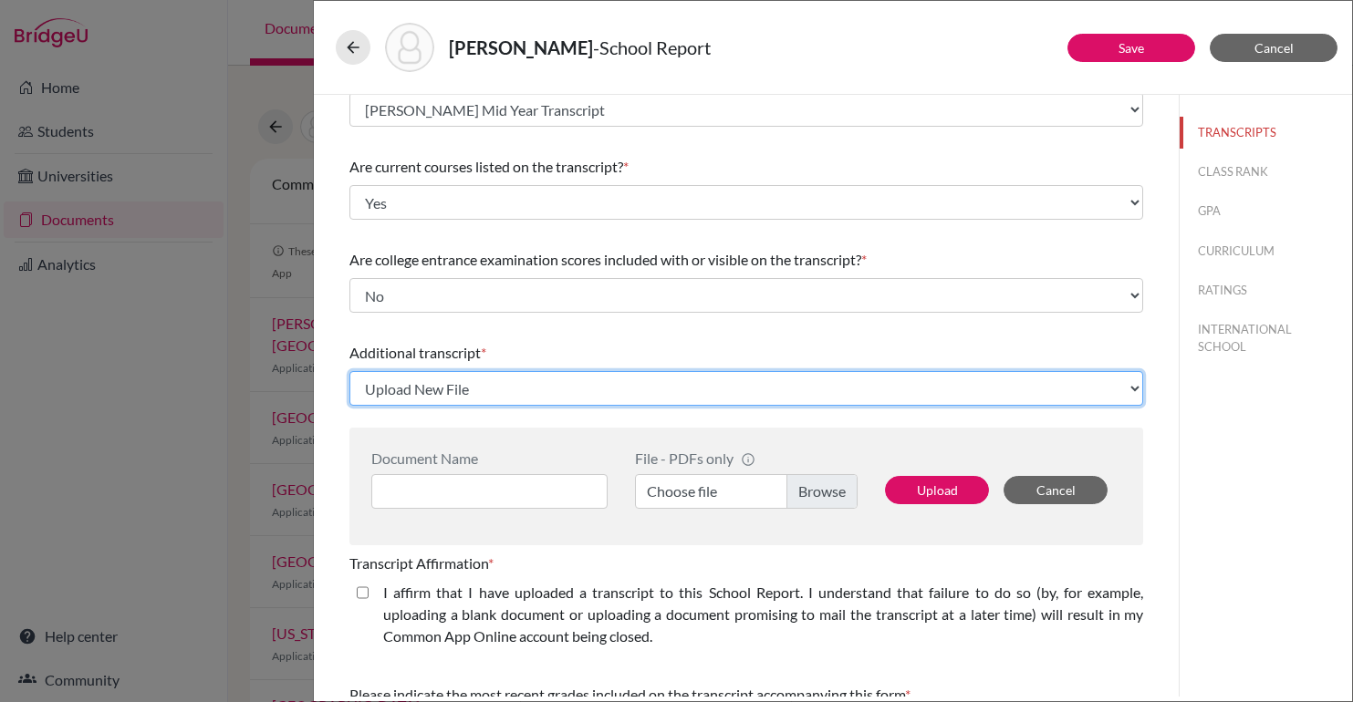
scroll to position [130, 0]
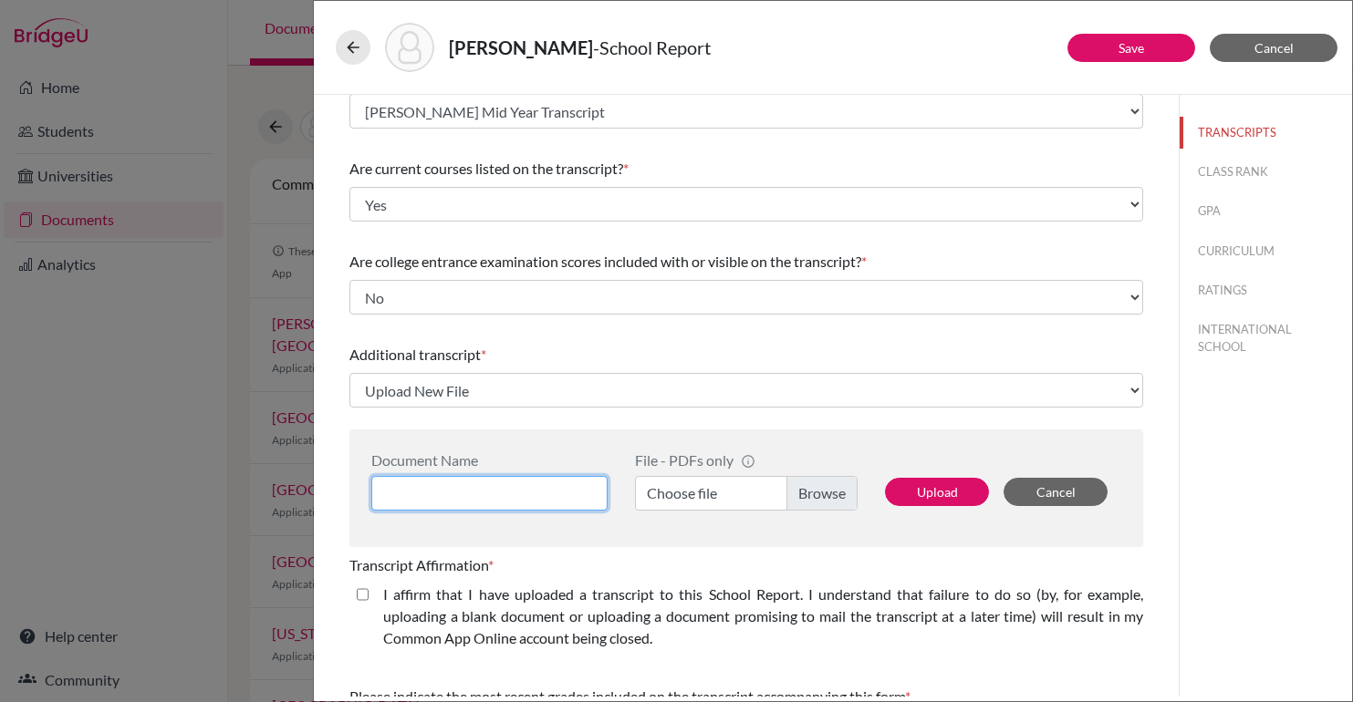
click at [469, 500] on input at bounding box center [489, 493] width 236 height 35
type input "Julia Zaitz IB Diploma and Results May 2025"
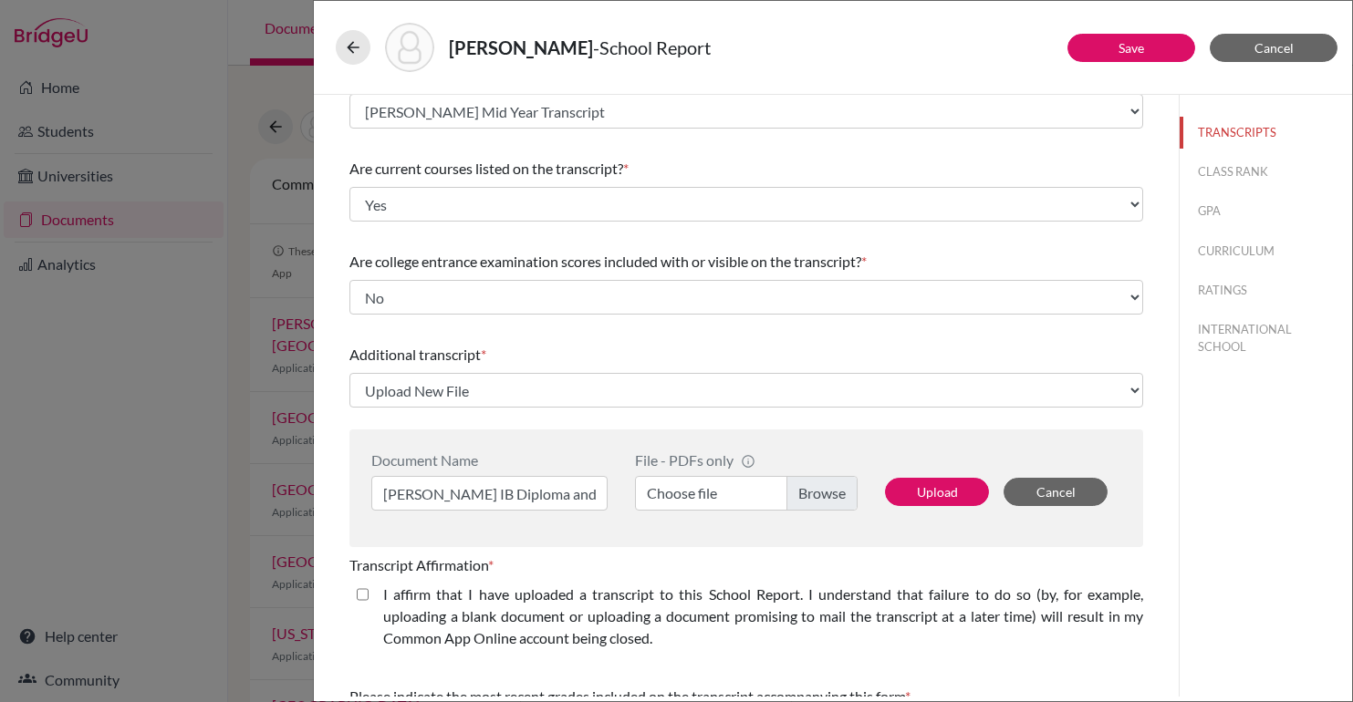
click at [781, 514] on div "File - PDFs only info CommonApp has file size limit of 2MB per file Choose file" at bounding box center [746, 489] width 250 height 74
click at [811, 499] on label "Choose file" at bounding box center [746, 493] width 223 height 35
click at [811, 499] on input "Choose file" at bounding box center [746, 493] width 223 height 35
click at [770, 370] on div "Additional transcript * Select existing document or upload a new one Julia Zait…" at bounding box center [746, 376] width 794 height 78
click at [944, 505] on button "Upload" at bounding box center [937, 492] width 104 height 28
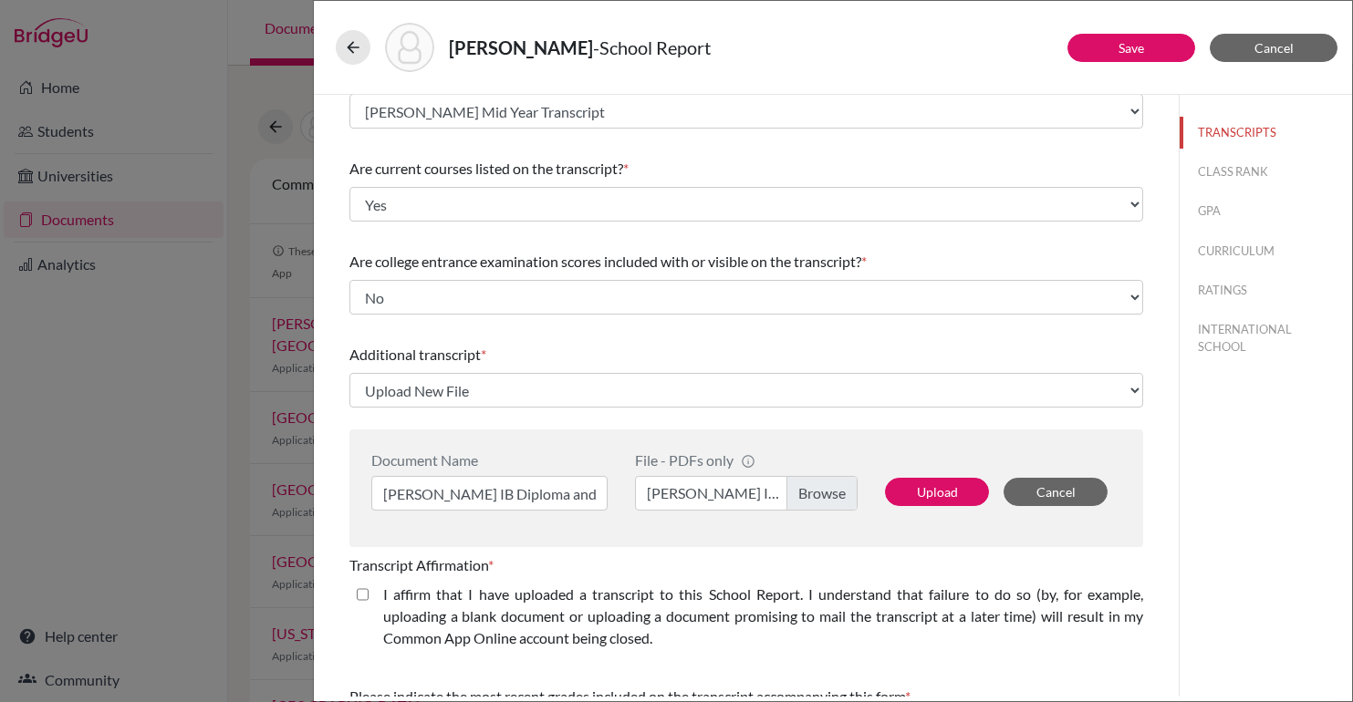
select select "689444"
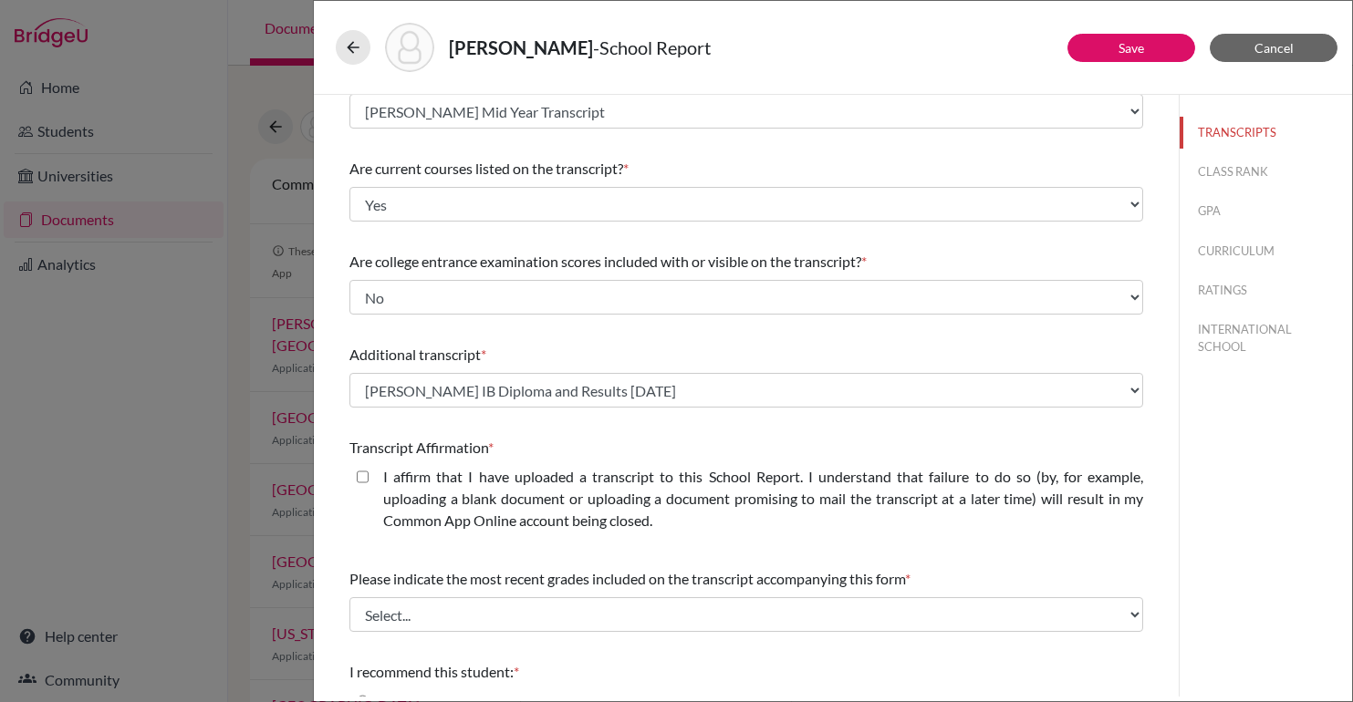
scroll to position [277, 0]
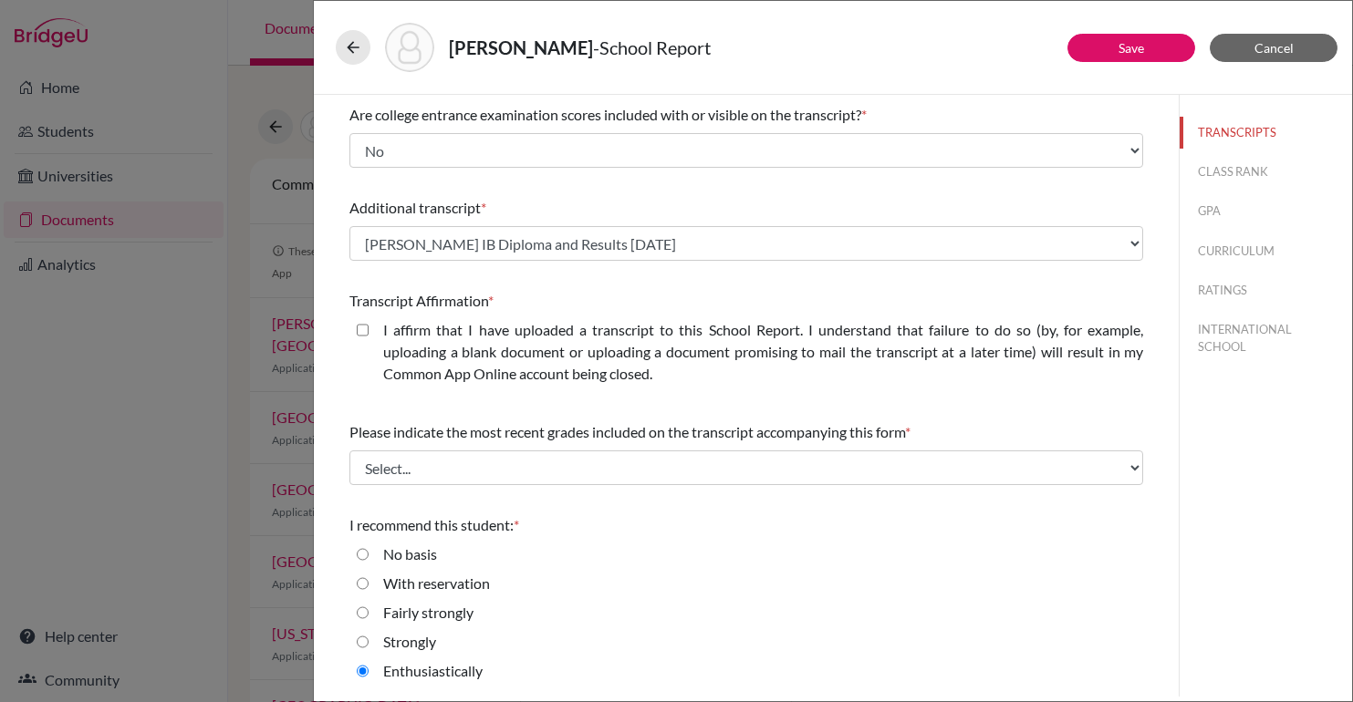
click at [364, 340] on closed\ "I affirm that I have uploaded a transcript to this School Report. I understand …" at bounding box center [363, 330] width 12 height 22
checkbox closed\ "true"
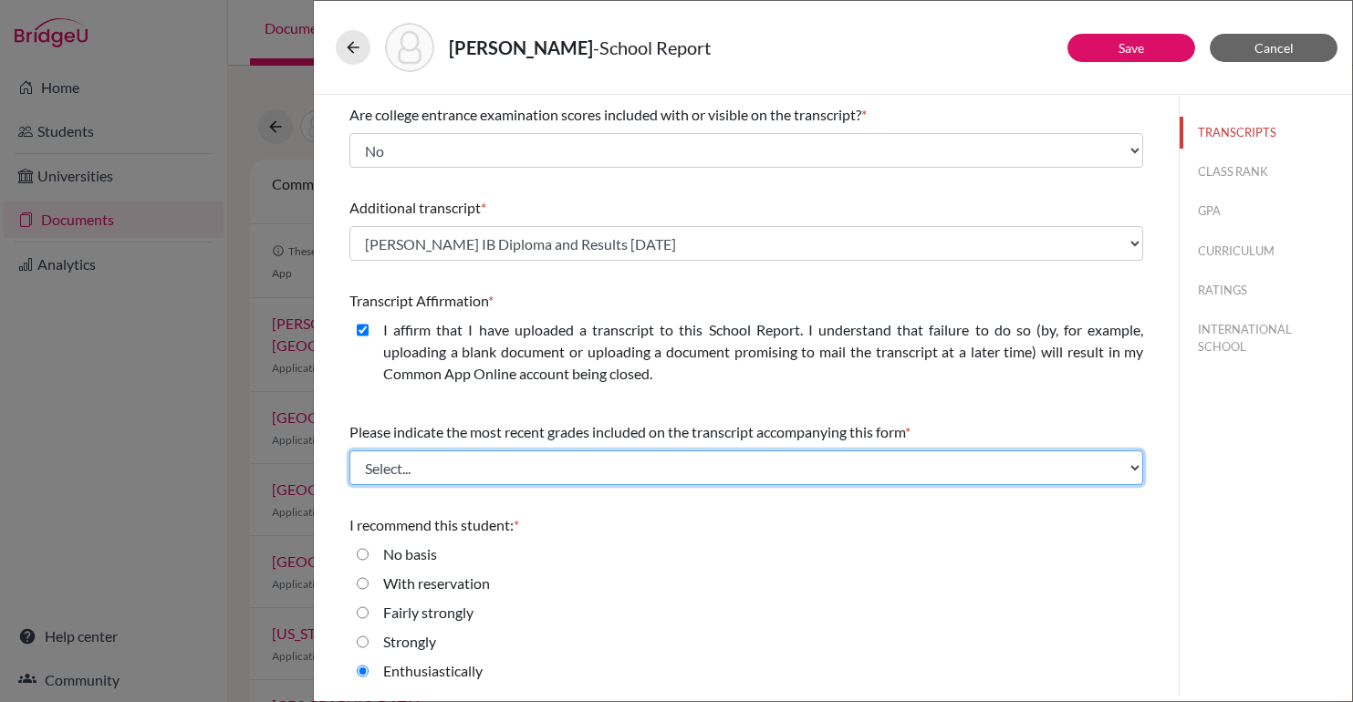
click at [550, 476] on select "Select... Final junior year grades 1st Quarter senior year grades 2nd Quarter/1…" at bounding box center [746, 468] width 794 height 35
select select "2"
click at [349, 451] on select "Select... Final junior year grades 1st Quarter senior year grades 2nd Quarter/1…" at bounding box center [746, 468] width 794 height 35
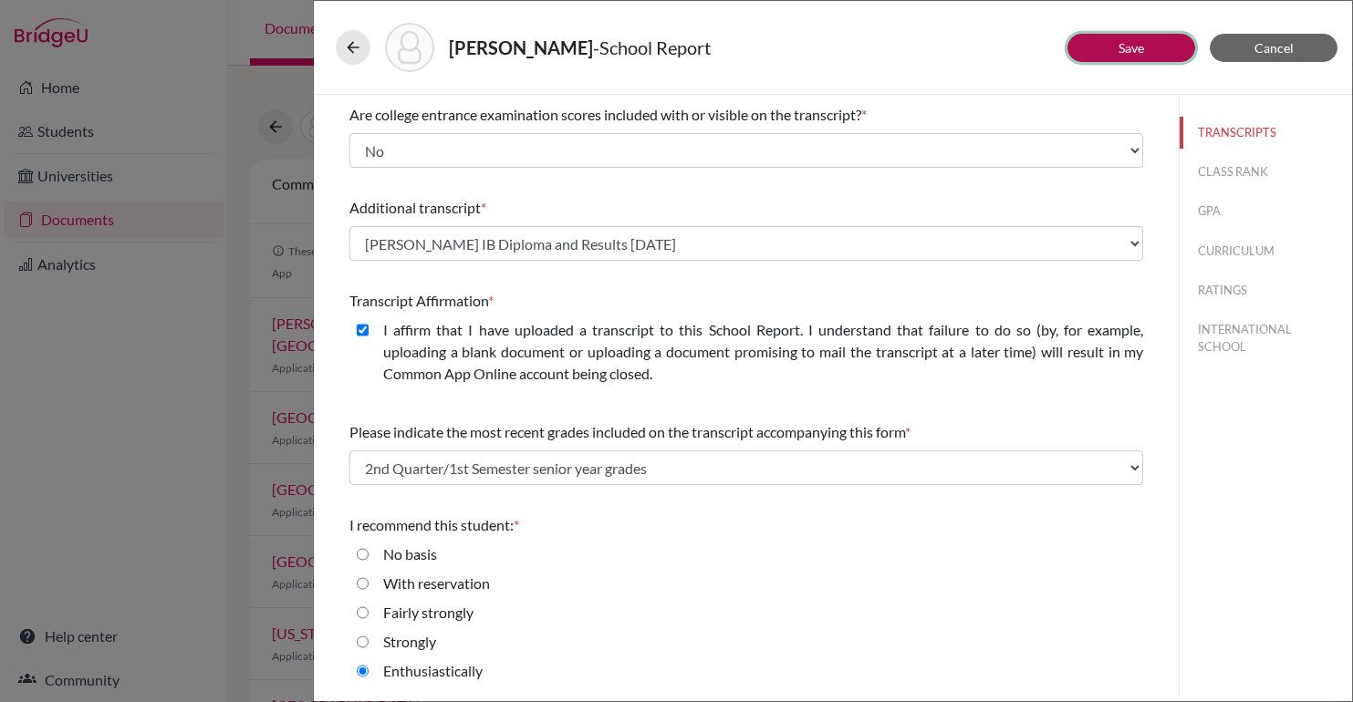
click at [1129, 52] on link "Save" at bounding box center [1132, 48] width 26 height 16
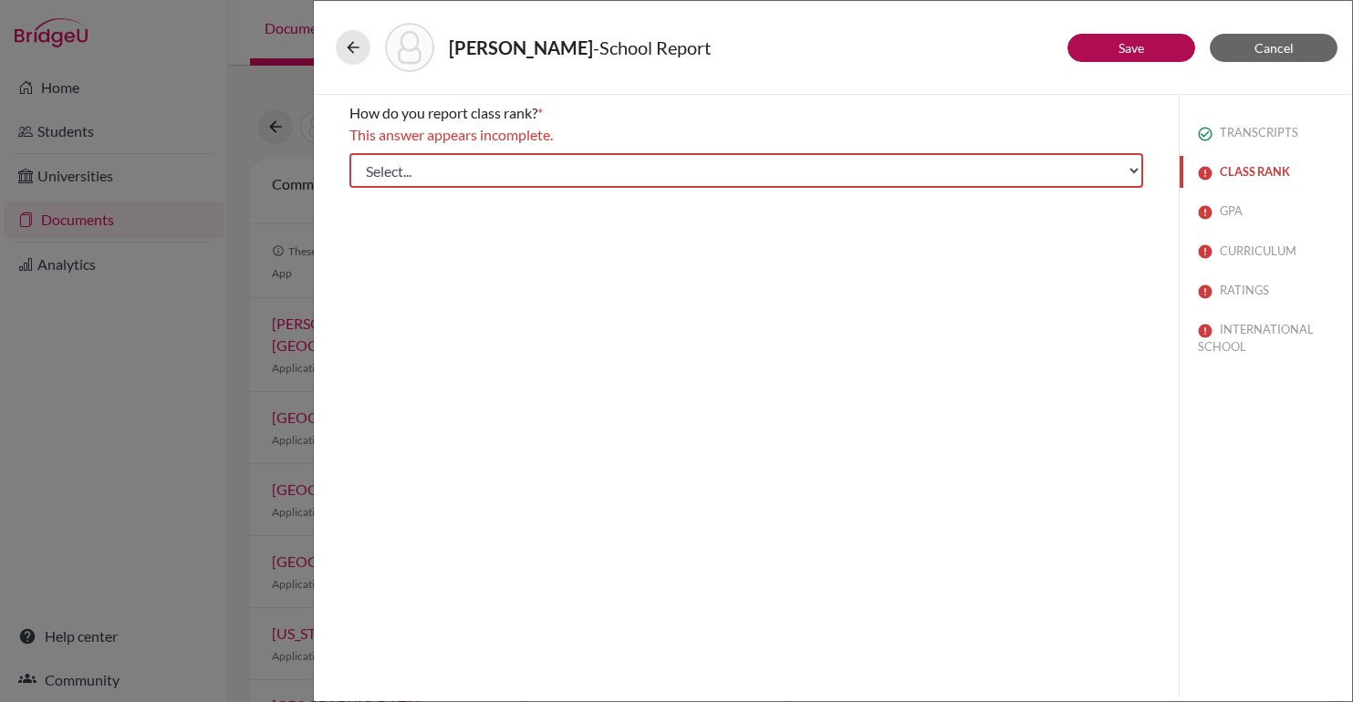
click at [1227, 170] on button "CLASS RANK" at bounding box center [1266, 172] width 172 height 32
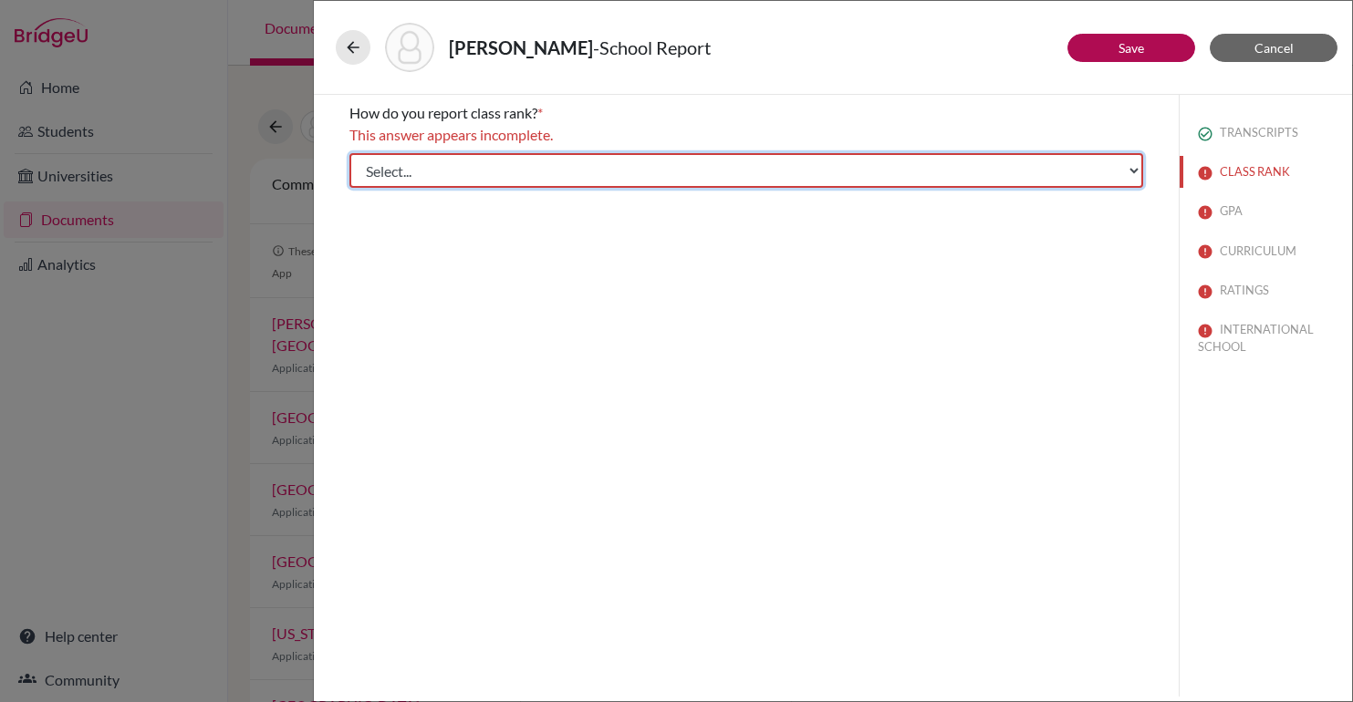
click at [754, 171] on select "Select... Exact Decile Quintile Quartile None" at bounding box center [746, 170] width 794 height 35
select select "5"
click at [349, 153] on select "Select... Exact Decile Quintile Quartile None" at bounding box center [746, 170] width 794 height 35
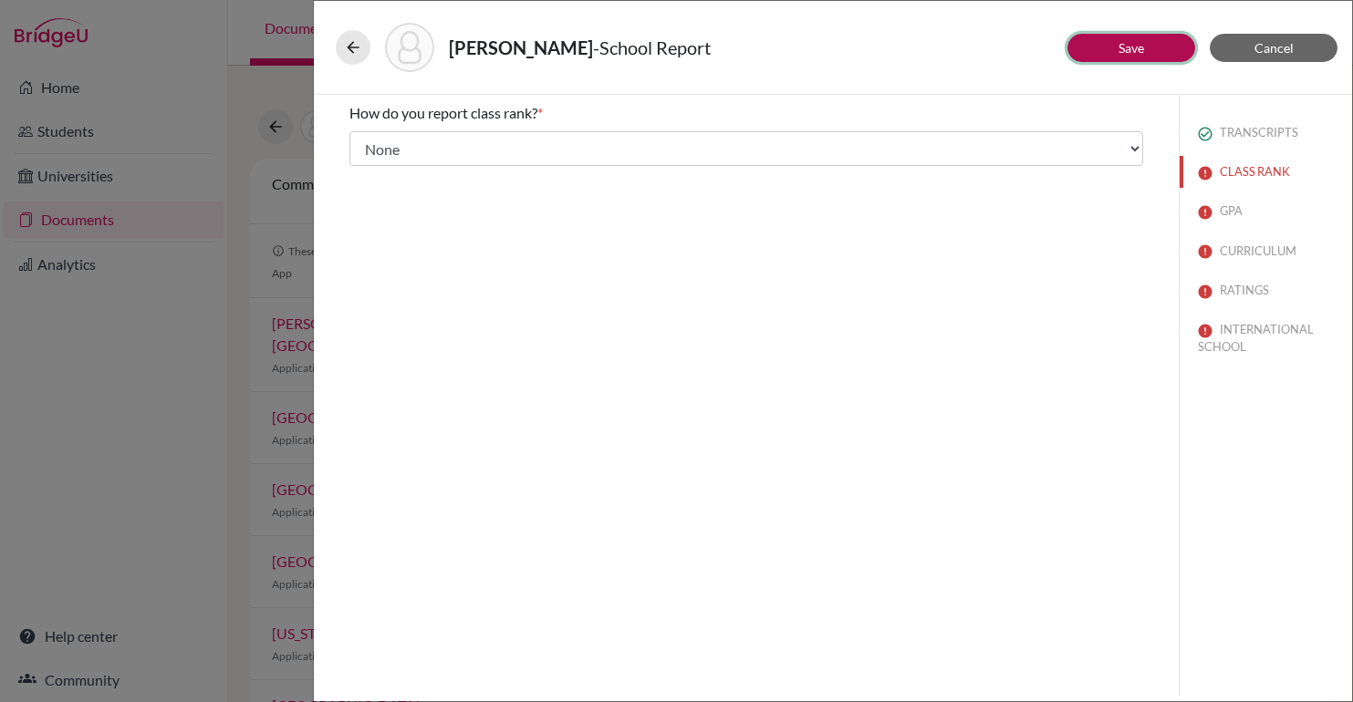
click at [1134, 46] on link "Save" at bounding box center [1132, 48] width 26 height 16
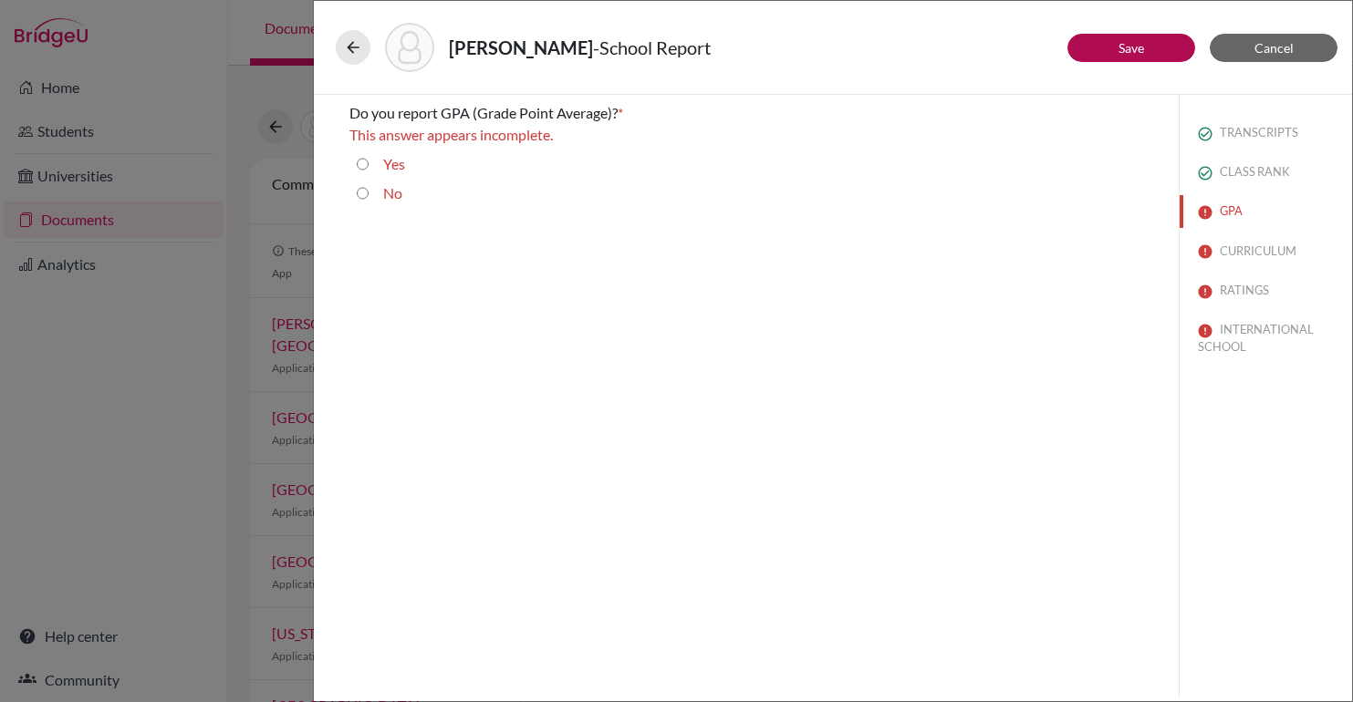
click at [387, 207] on div "No" at bounding box center [386, 196] width 34 height 29
click at [381, 188] on div "No" at bounding box center [386, 196] width 34 height 29
click at [378, 193] on div "No" at bounding box center [386, 196] width 34 height 29
click at [362, 192] on input "No" at bounding box center [363, 193] width 12 height 22
radio input "true"
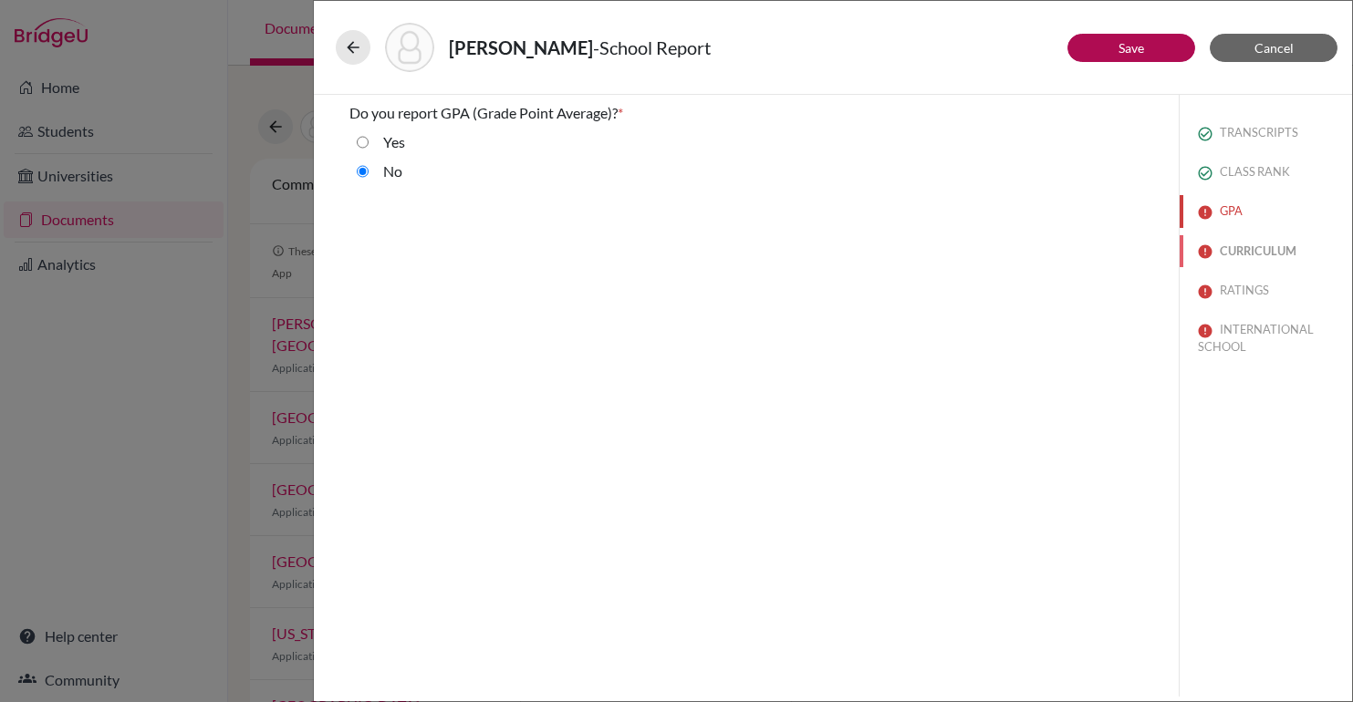
click at [1233, 253] on button "CURRICULUM" at bounding box center [1266, 251] width 172 height 32
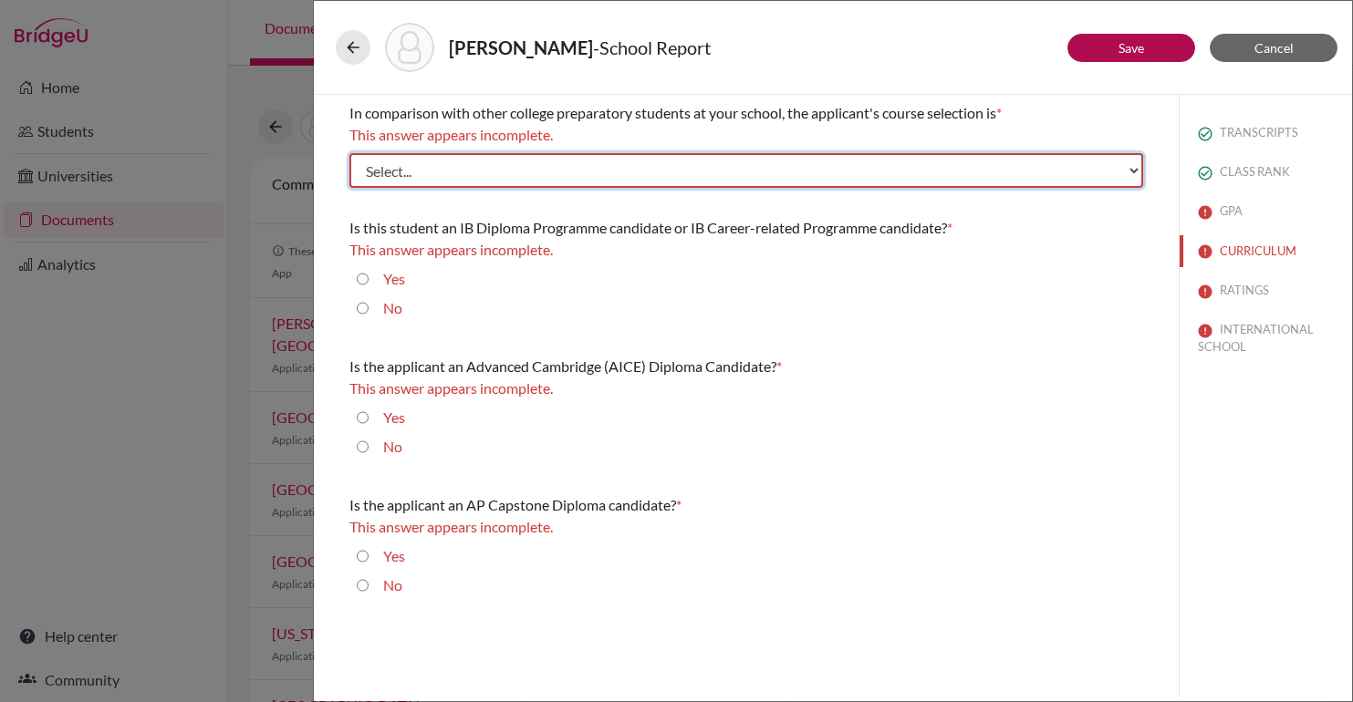
click at [601, 160] on select "Select... Less than demanding Average Demanding Very demanding Most demanding P…" at bounding box center [746, 170] width 794 height 35
select select "4"
click at [349, 153] on select "Select... Less than demanding Average Demanding Very demanding Most demanding P…" at bounding box center [746, 170] width 794 height 35
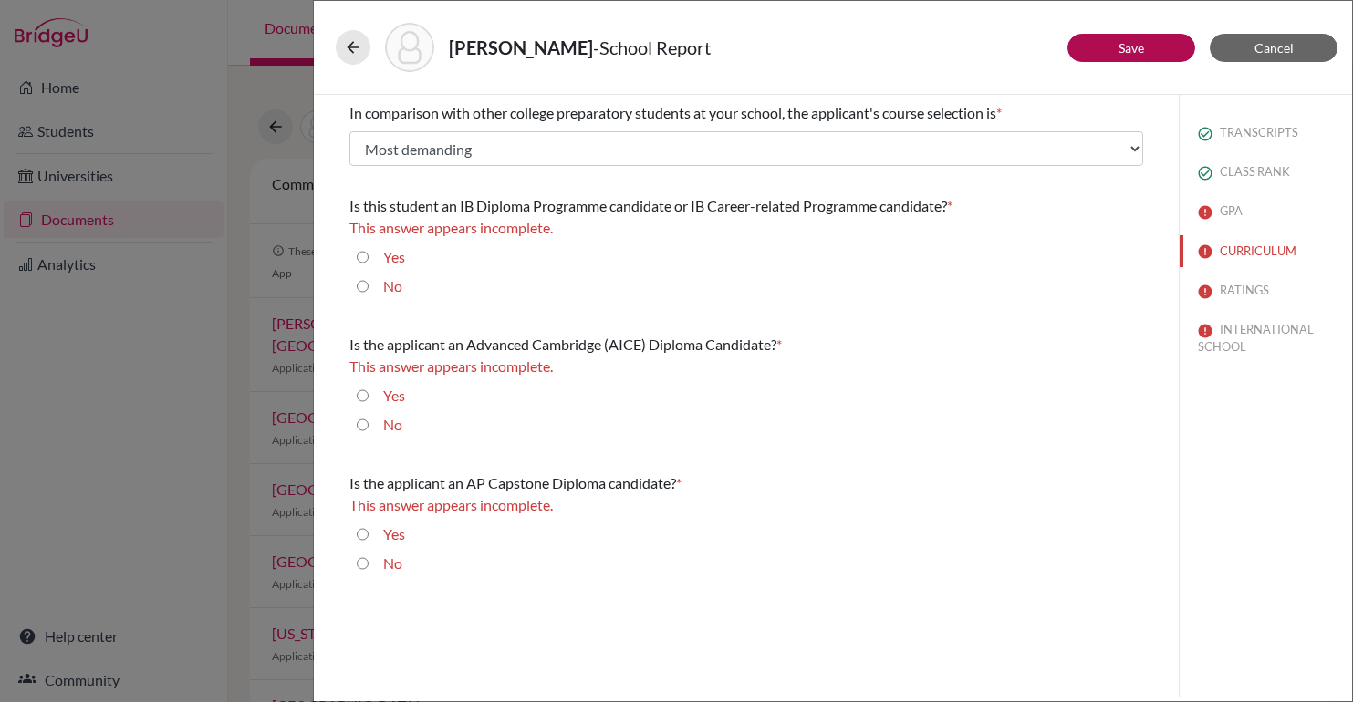
click at [354, 249] on div "Yes" at bounding box center [746, 260] width 794 height 29
click at [360, 259] on input "Yes" at bounding box center [363, 257] width 12 height 22
radio input "true"
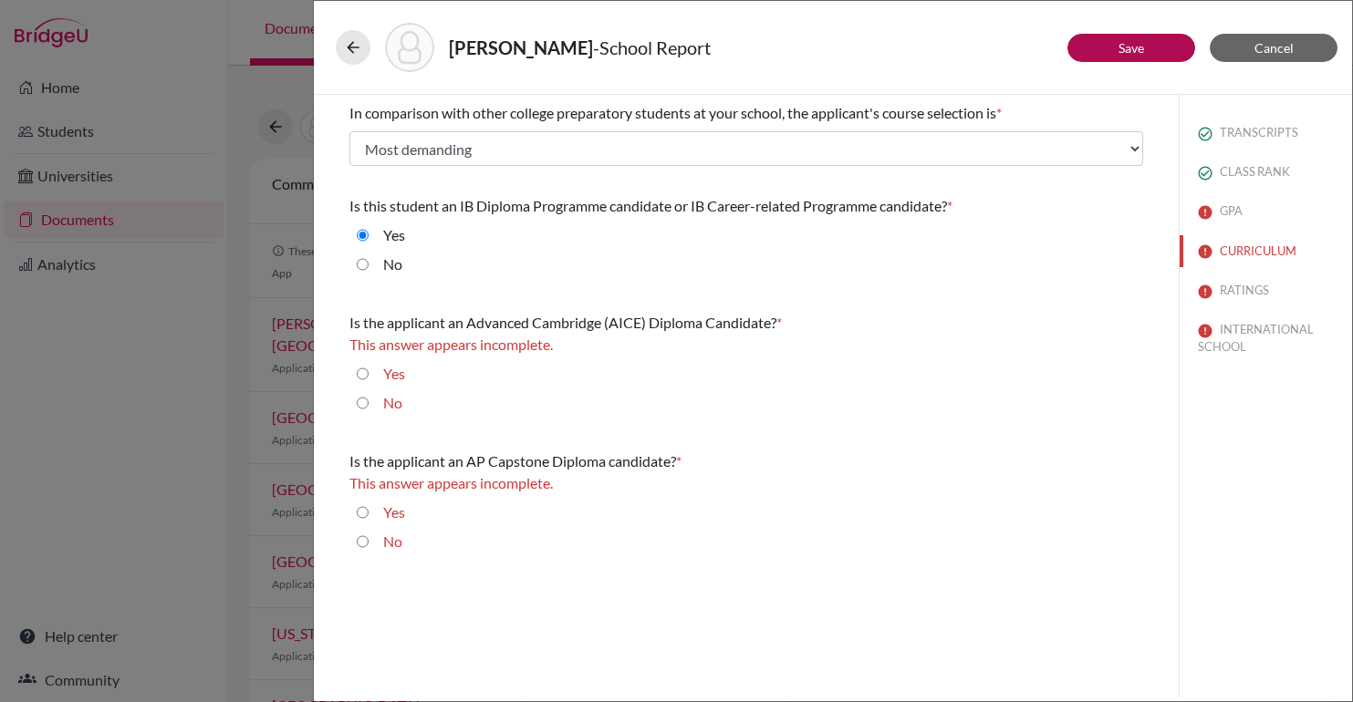
click at [361, 395] on input "No" at bounding box center [363, 403] width 12 height 22
radio input "true"
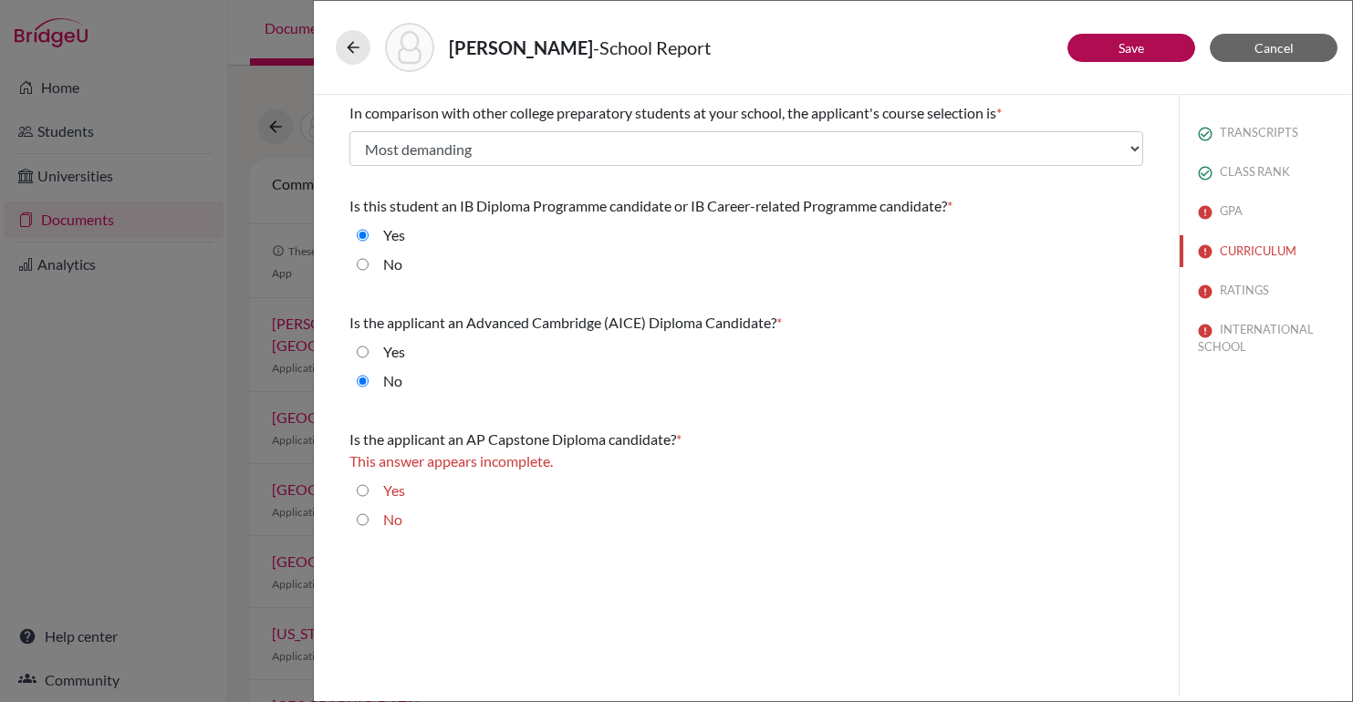
click at [359, 520] on input "No" at bounding box center [363, 520] width 12 height 22
radio input "true"
click at [1103, 53] on button "Save" at bounding box center [1131, 48] width 128 height 28
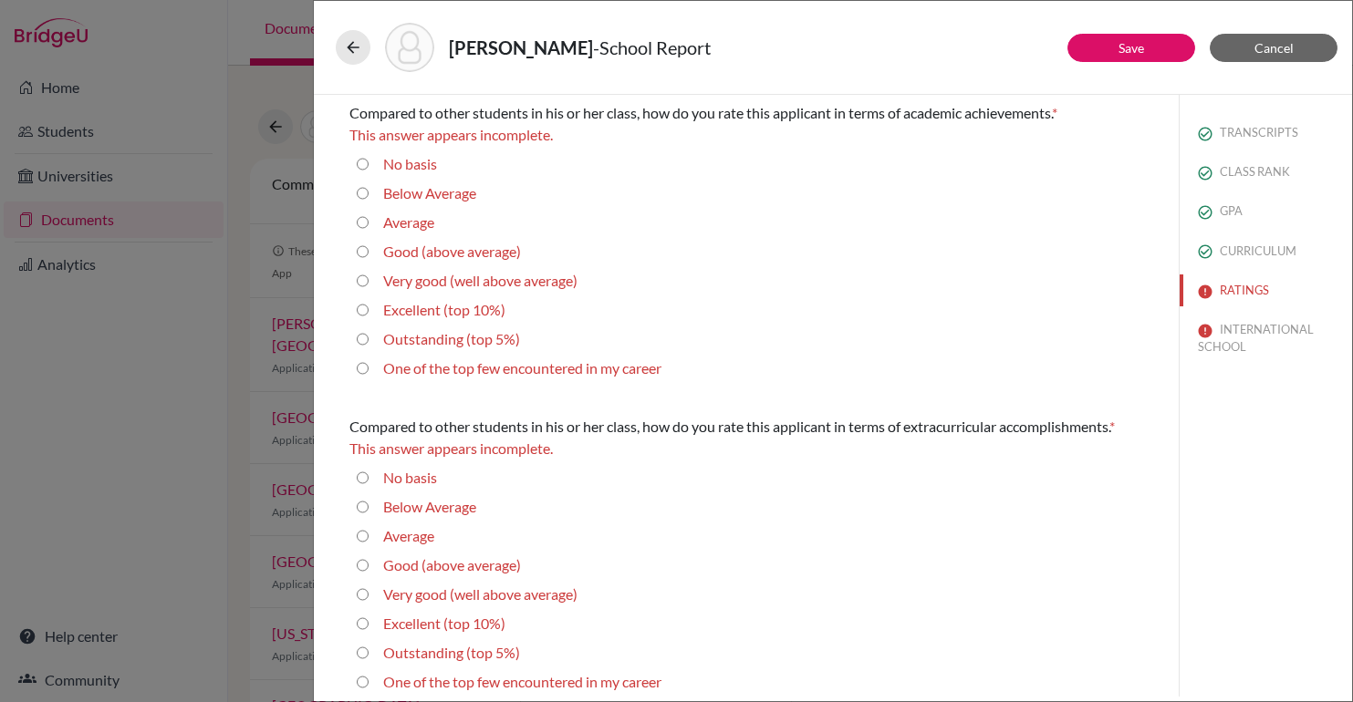
click at [359, 346] on 5\%\) "Outstanding (top 5%)" at bounding box center [363, 339] width 12 height 22
radio 5\%\) "true"
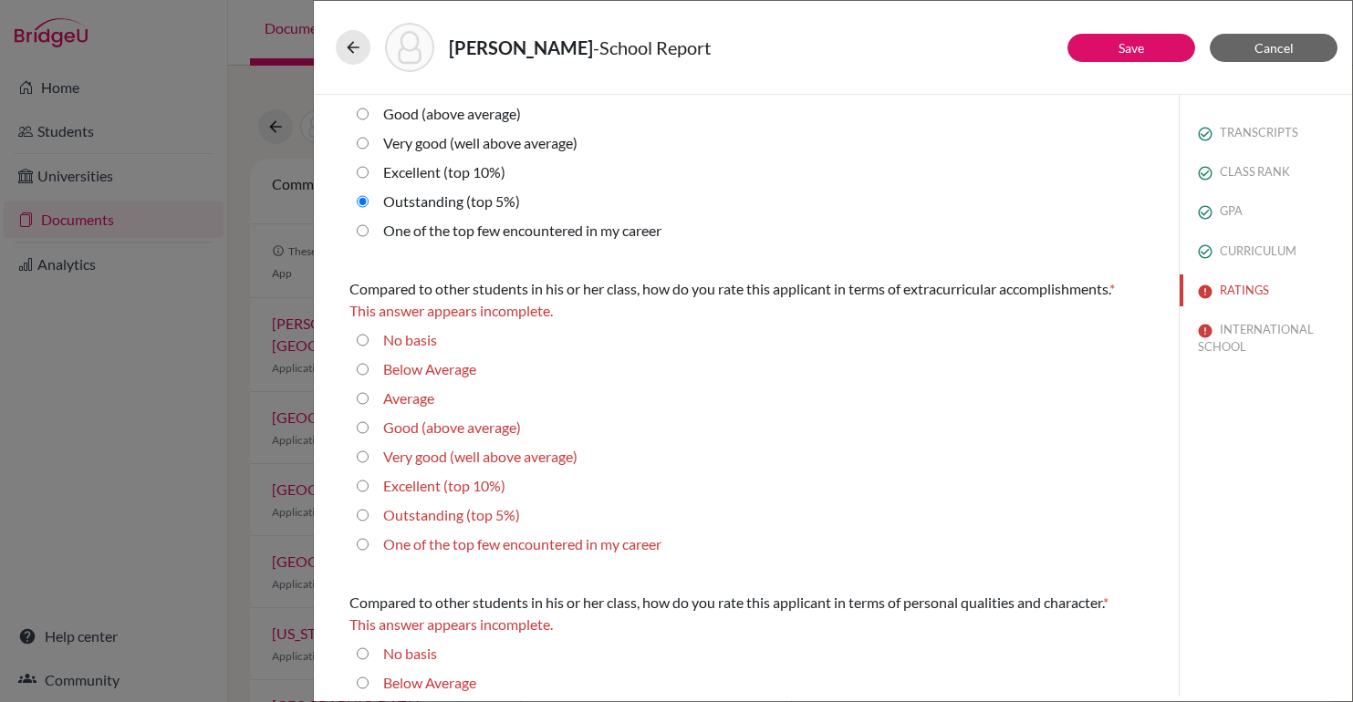
scroll to position [121, 0]
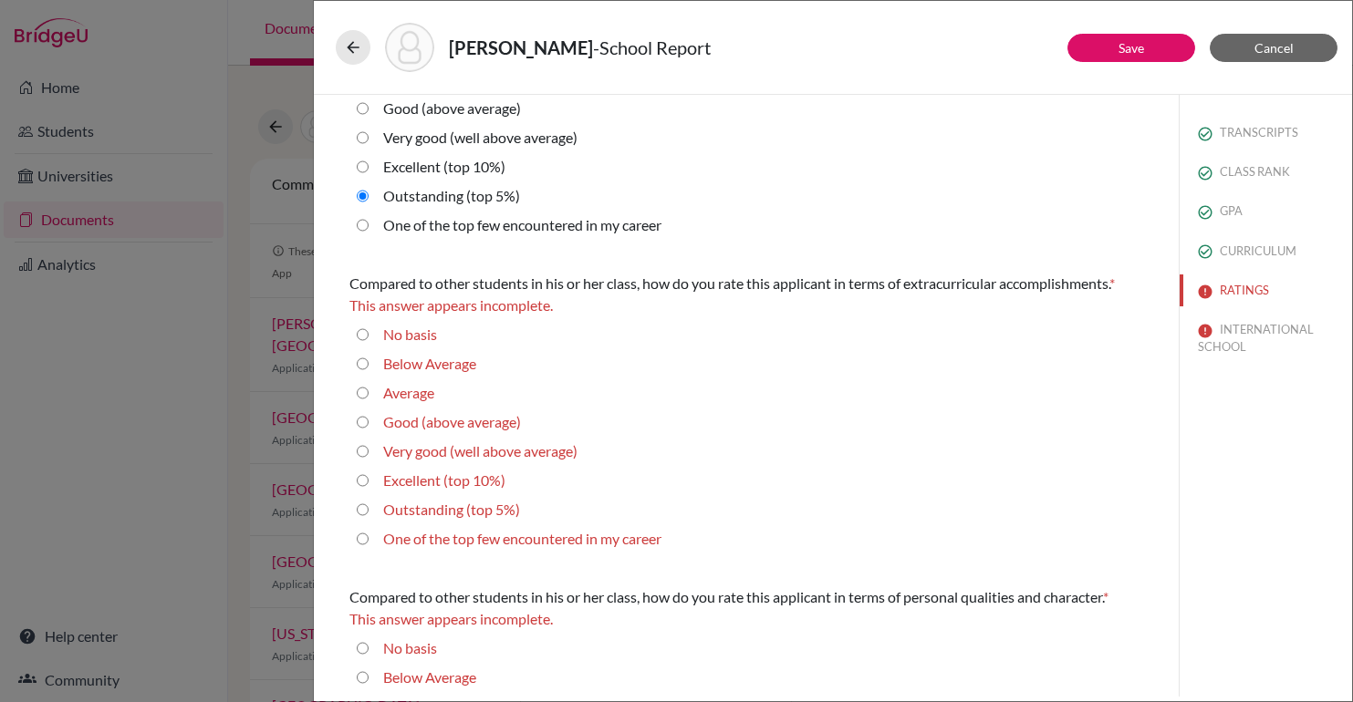
click at [381, 507] on div "Outstanding (top 5%)" at bounding box center [444, 513] width 151 height 29
click at [388, 509] on label "Outstanding (top 5%)" at bounding box center [451, 510] width 137 height 22
click at [369, 509] on 5\%\) "Outstanding (top 5%)" at bounding box center [363, 510] width 12 height 22
radio 5\%\) "true"
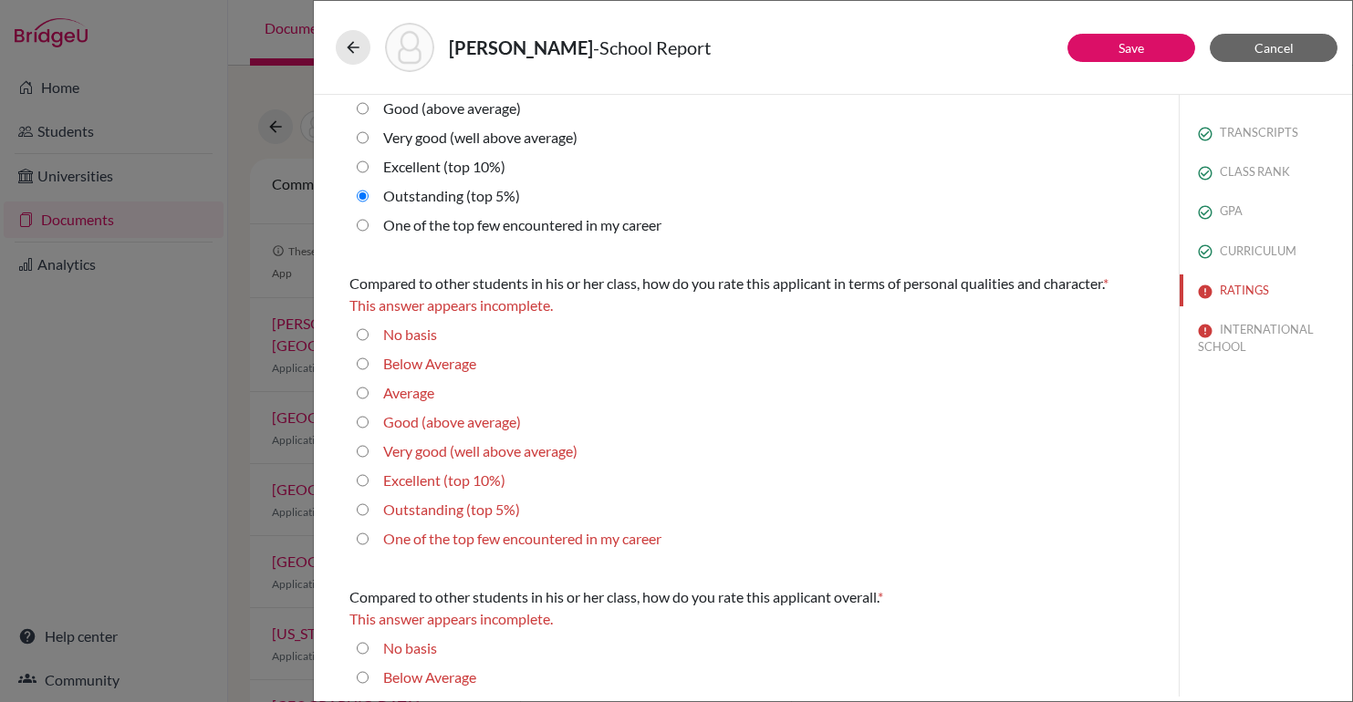
click at [364, 541] on career "One of the top few encountered in my career" at bounding box center [363, 539] width 12 height 22
radio career "true"
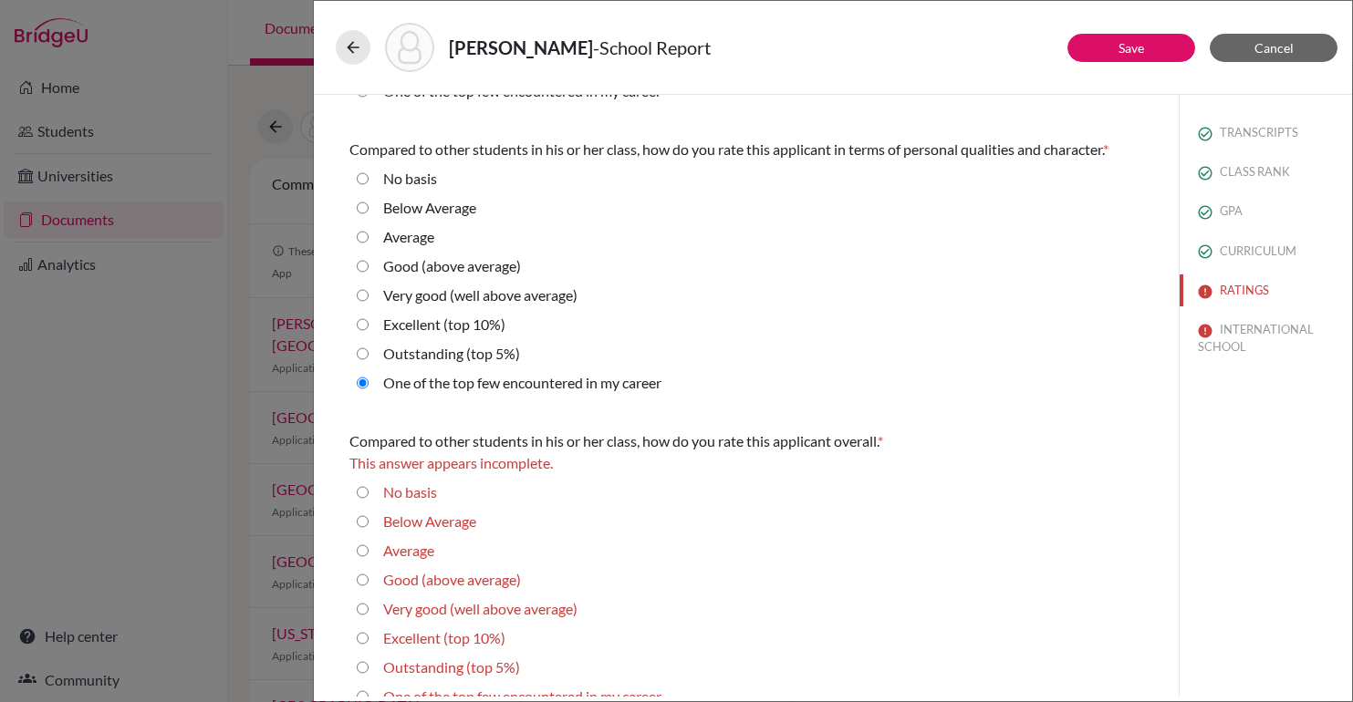
scroll to position [573, 0]
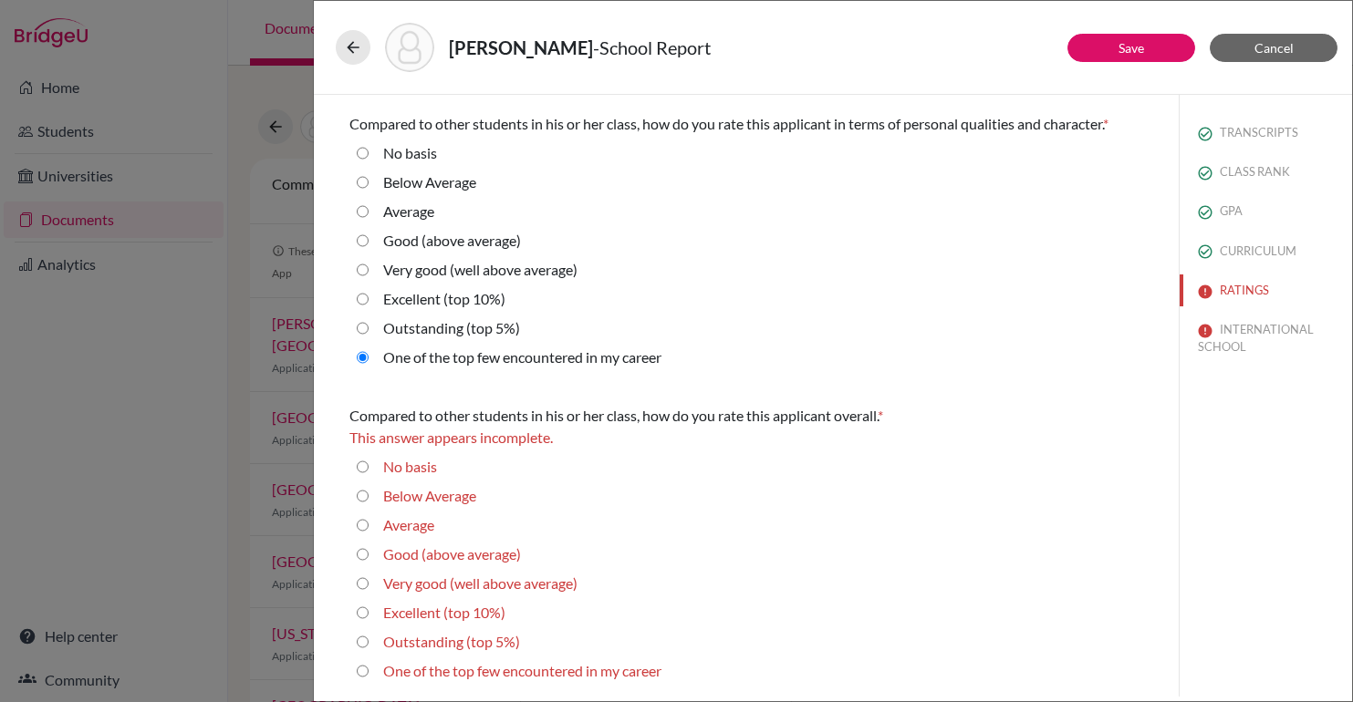
click at [370, 671] on div "One of the top few encountered in my career" at bounding box center [515, 675] width 293 height 29
click at [359, 671] on career "One of the top few encountered in my career" at bounding box center [363, 672] width 12 height 22
radio career "true"
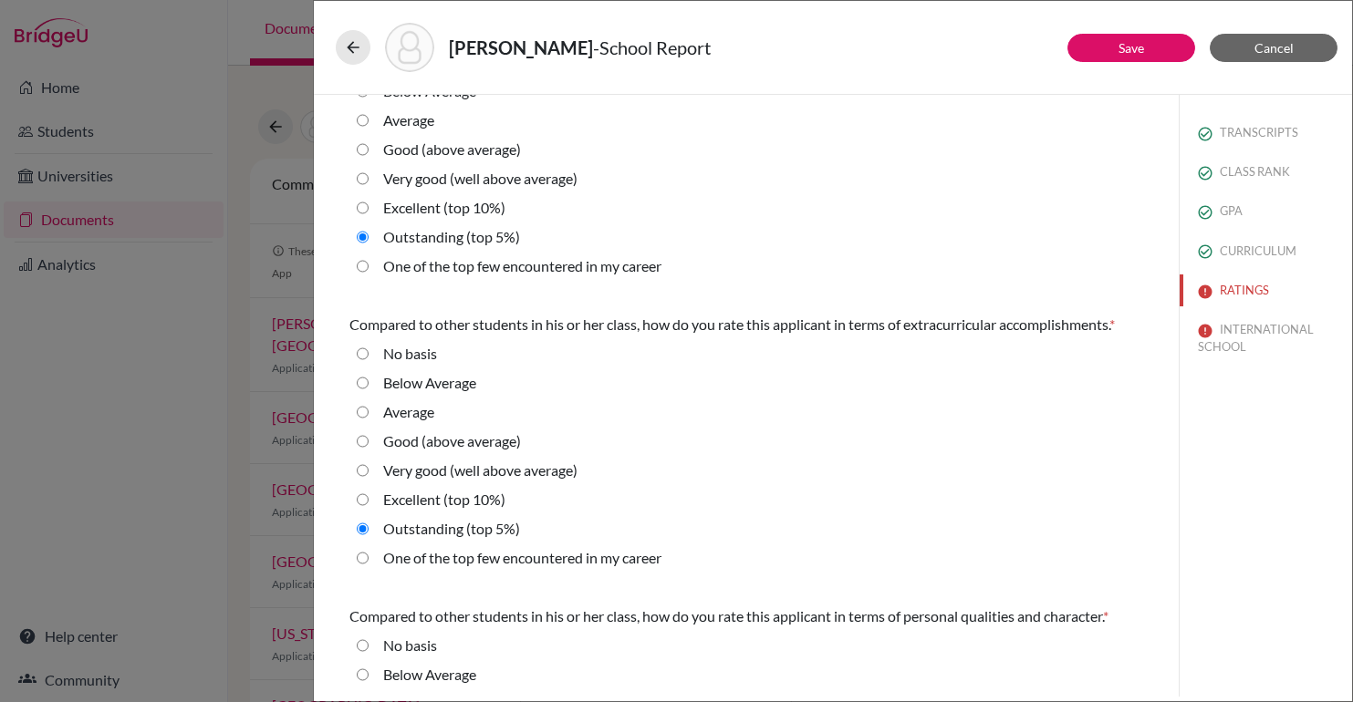
scroll to position [0, 0]
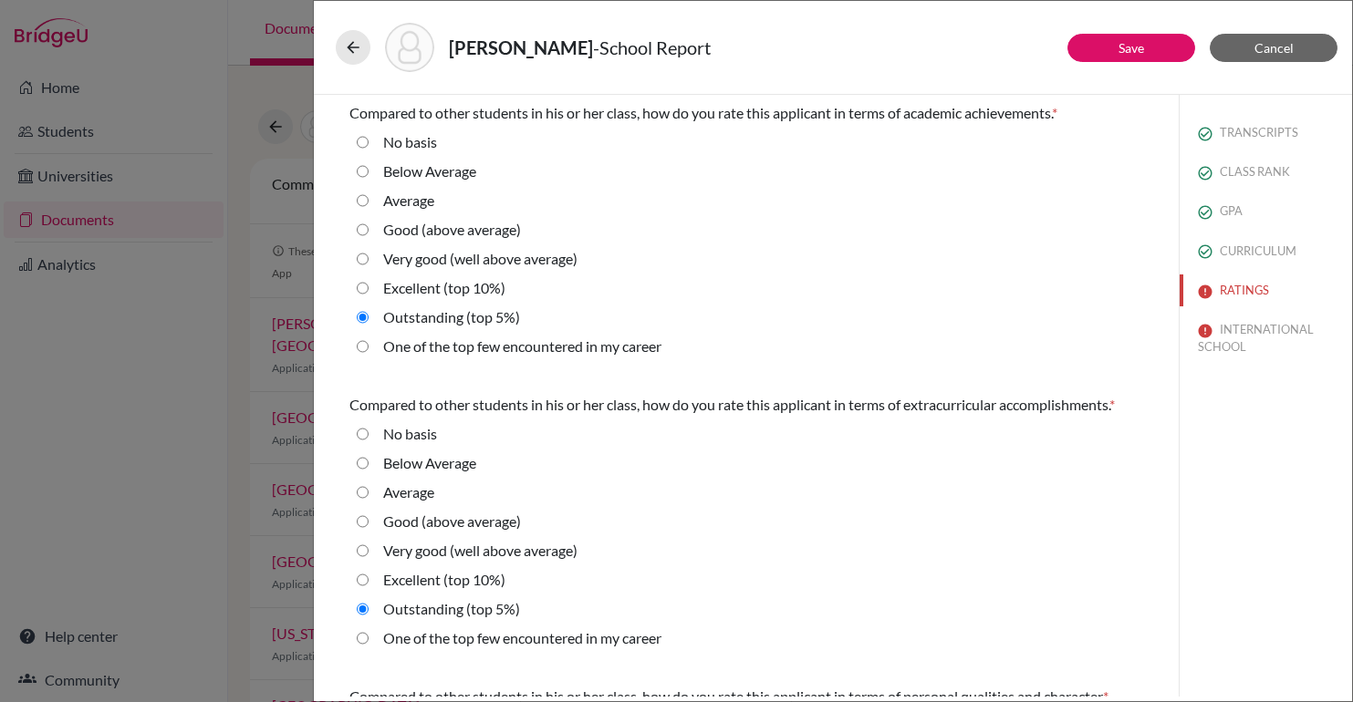
click at [361, 344] on career "One of the top few encountered in my career" at bounding box center [363, 347] width 12 height 22
radio career "true"
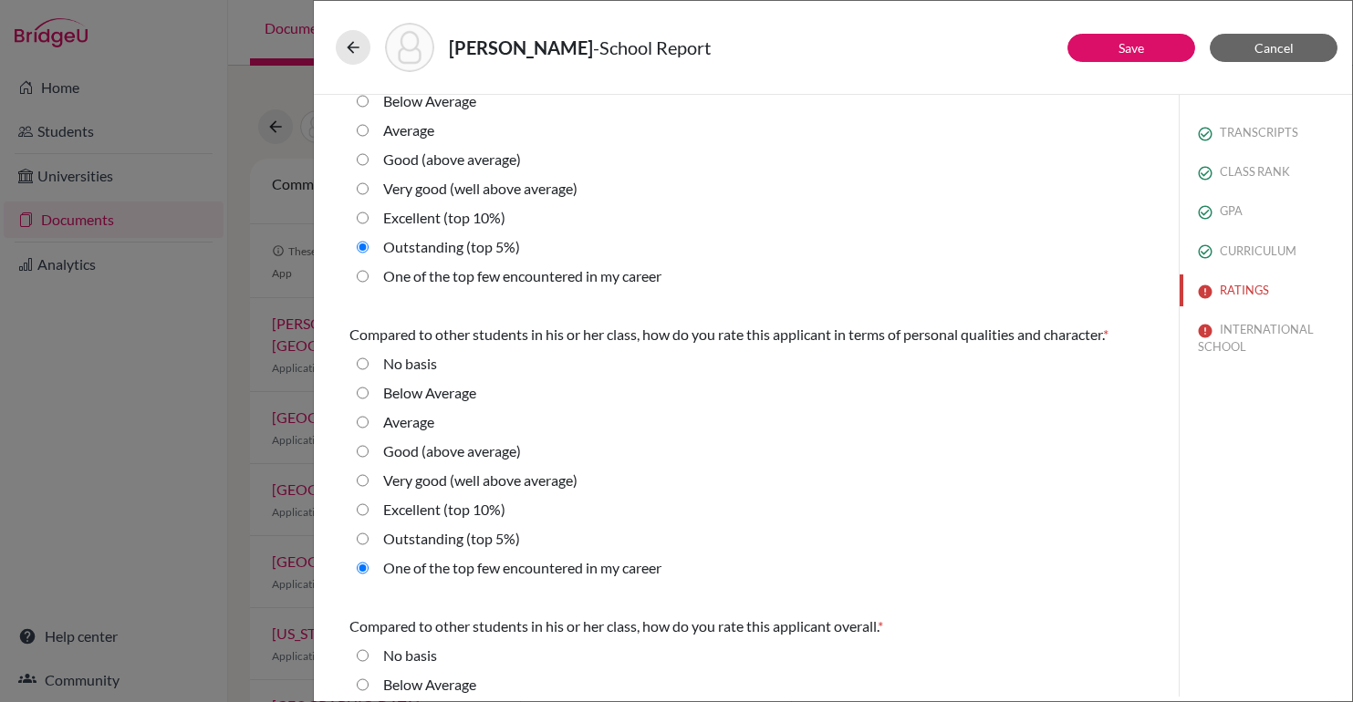
scroll to position [551, 0]
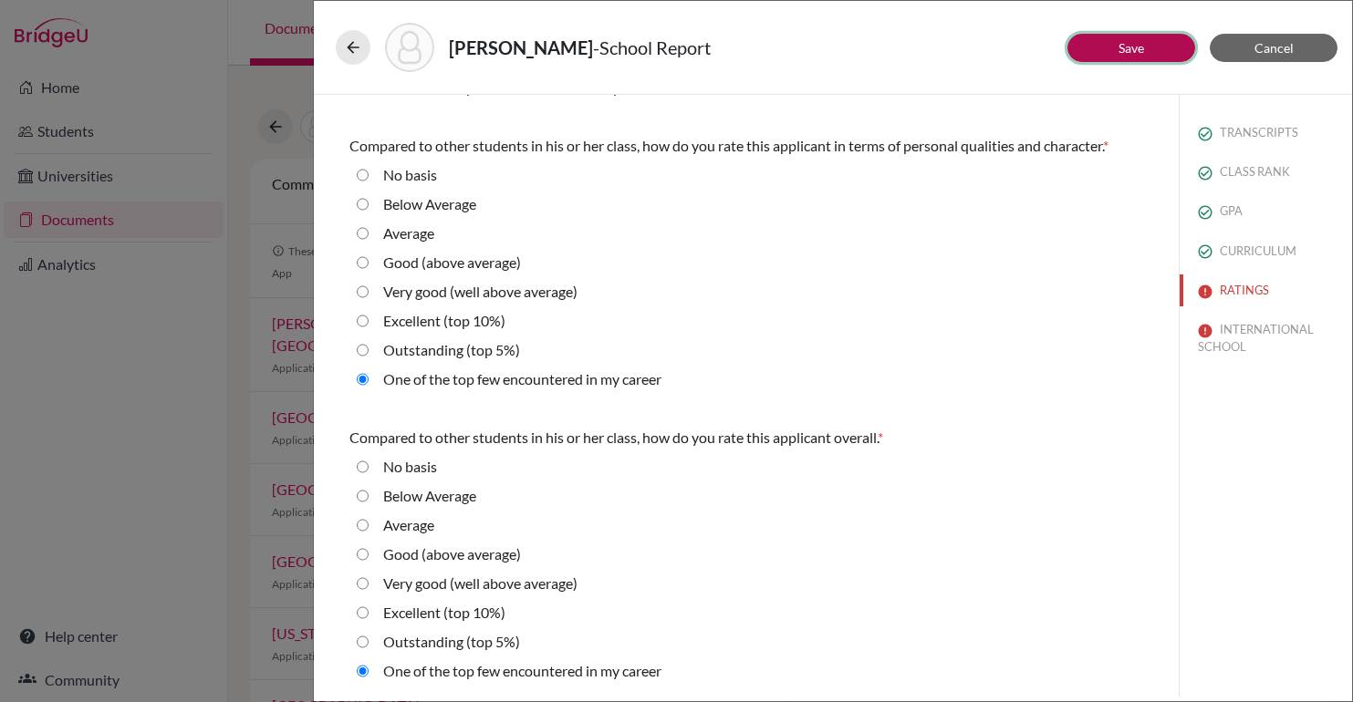
click at [1129, 54] on link "Save" at bounding box center [1132, 48] width 26 height 16
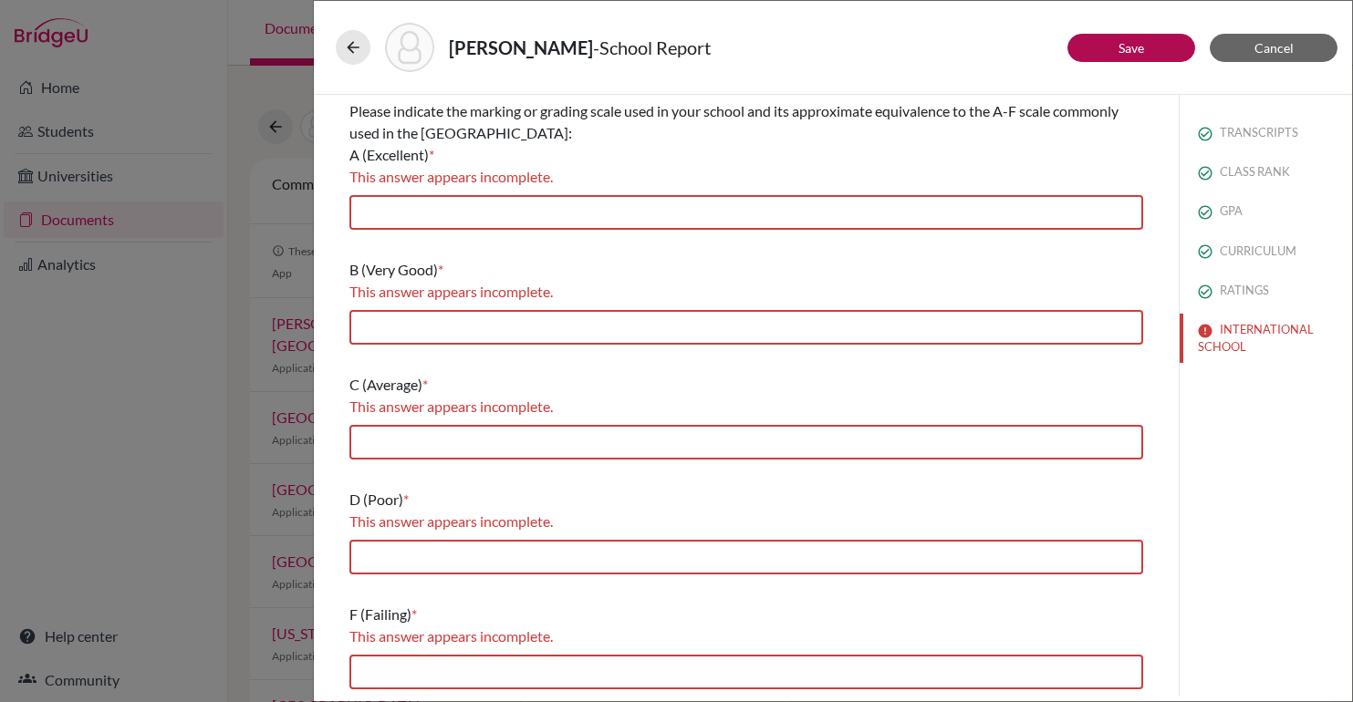
scroll to position [299, 0]
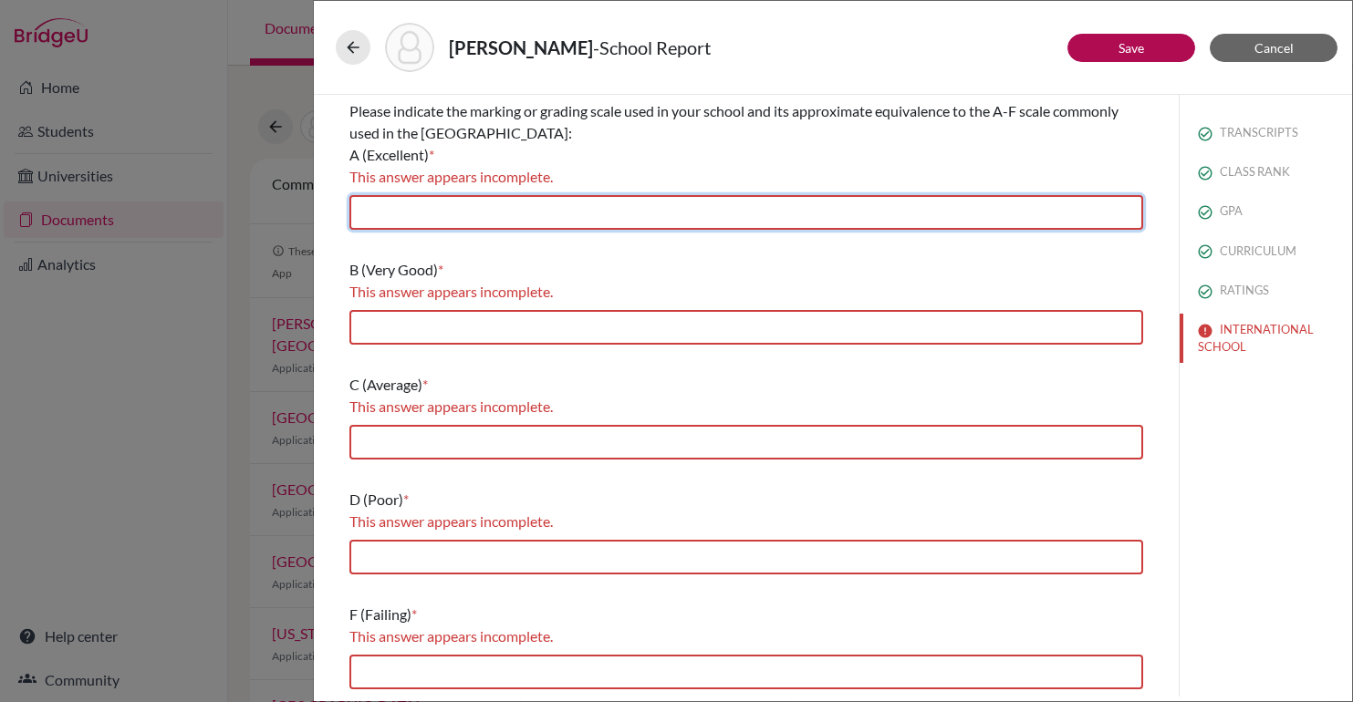
click at [553, 223] on input "text" at bounding box center [746, 212] width 794 height 35
type input "9-10"
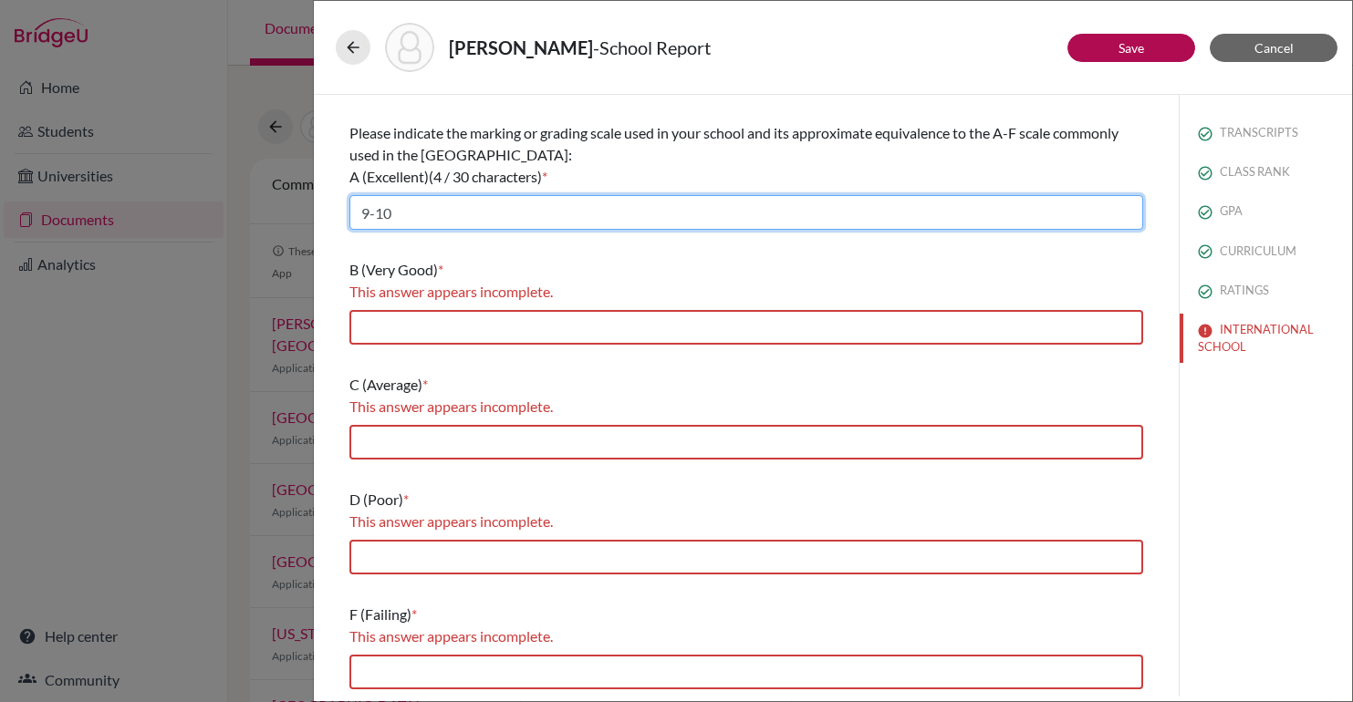
scroll to position [277, 0]
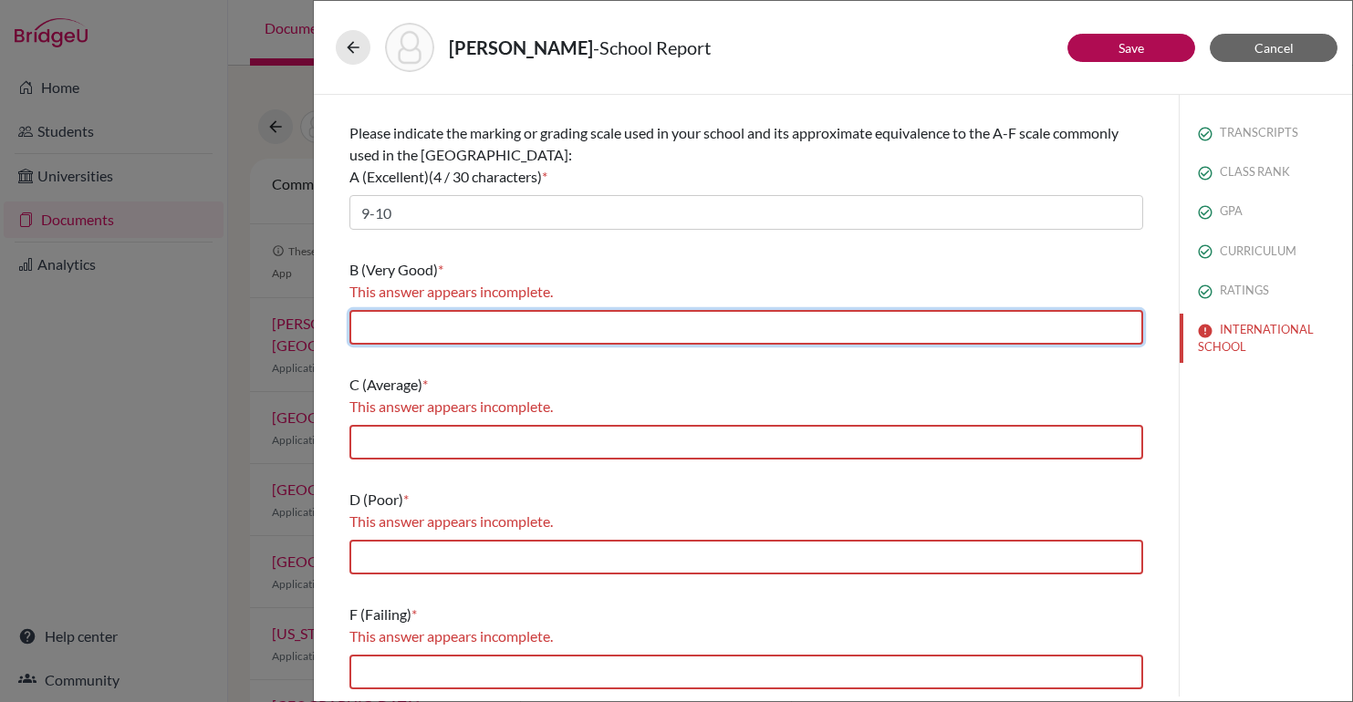
click at [463, 316] on input "text" at bounding box center [746, 327] width 794 height 35
type input "8"
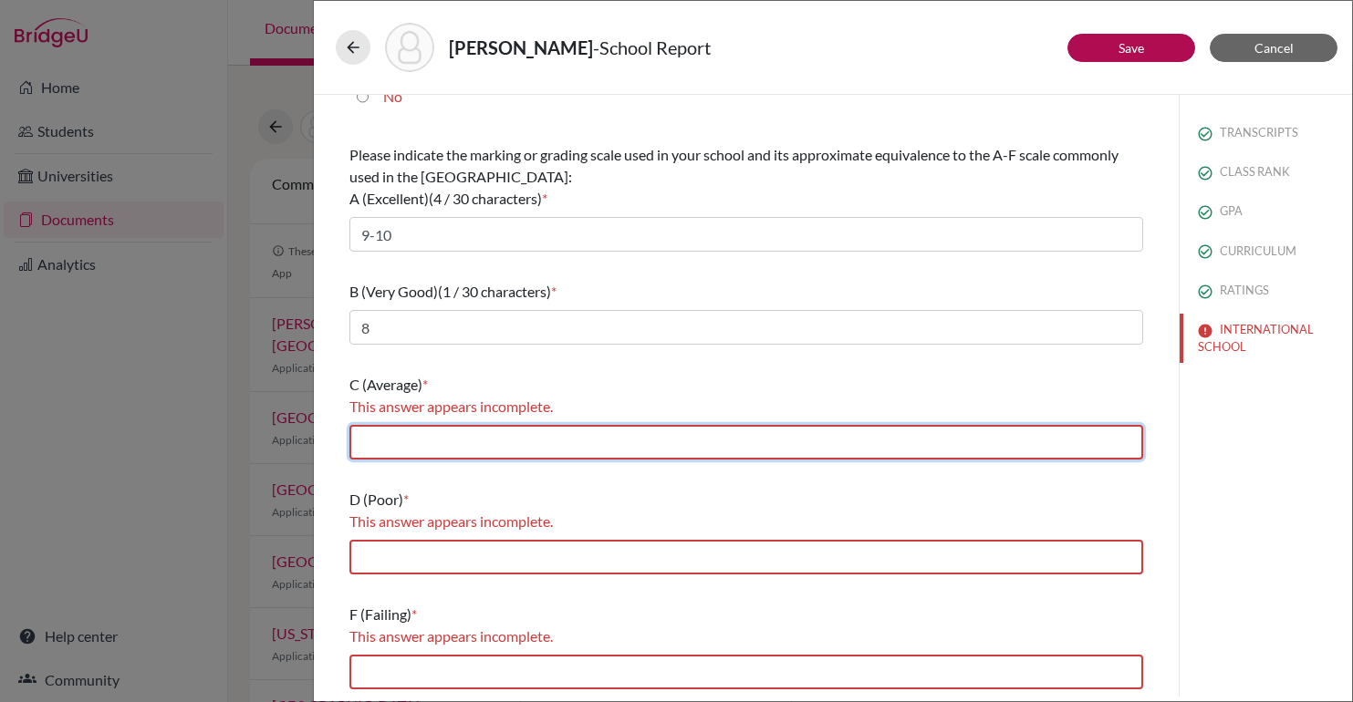
click at [451, 445] on input "text" at bounding box center [746, 442] width 794 height 35
type input "7"
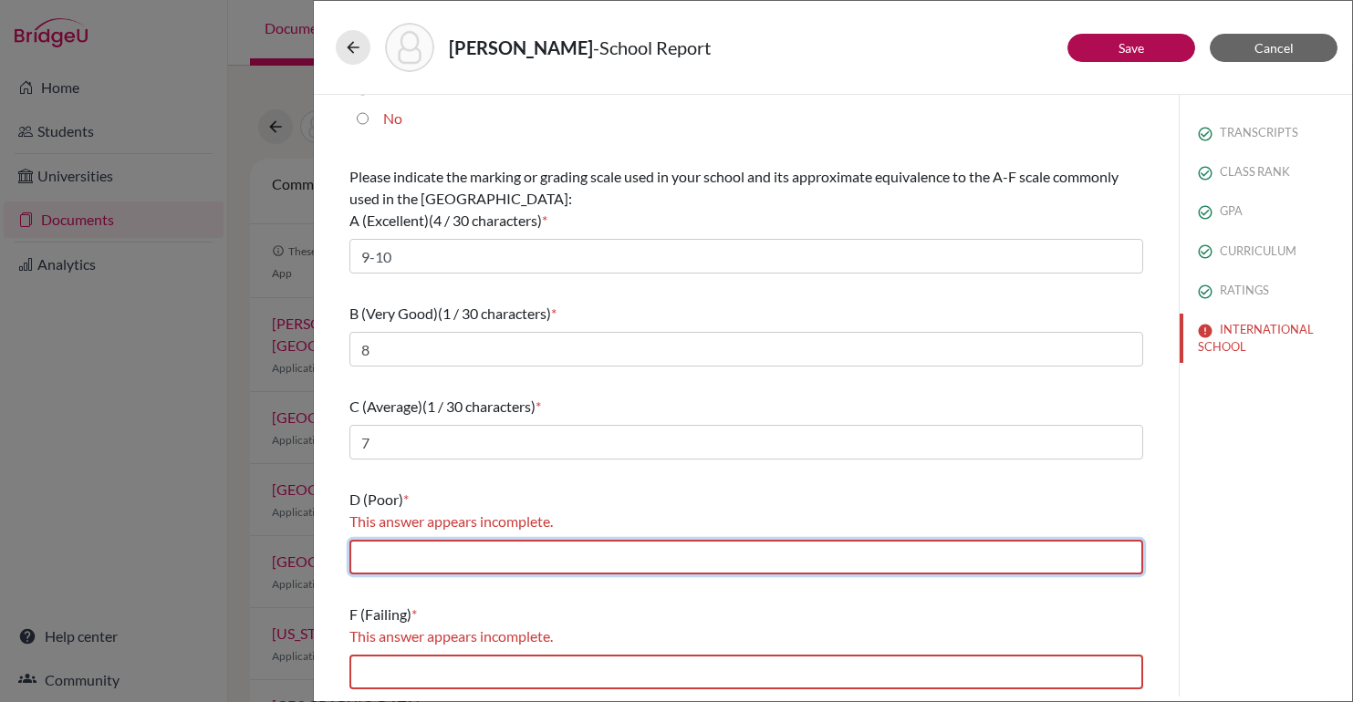
click at [443, 565] on input "text" at bounding box center [746, 557] width 794 height 35
type input "6"
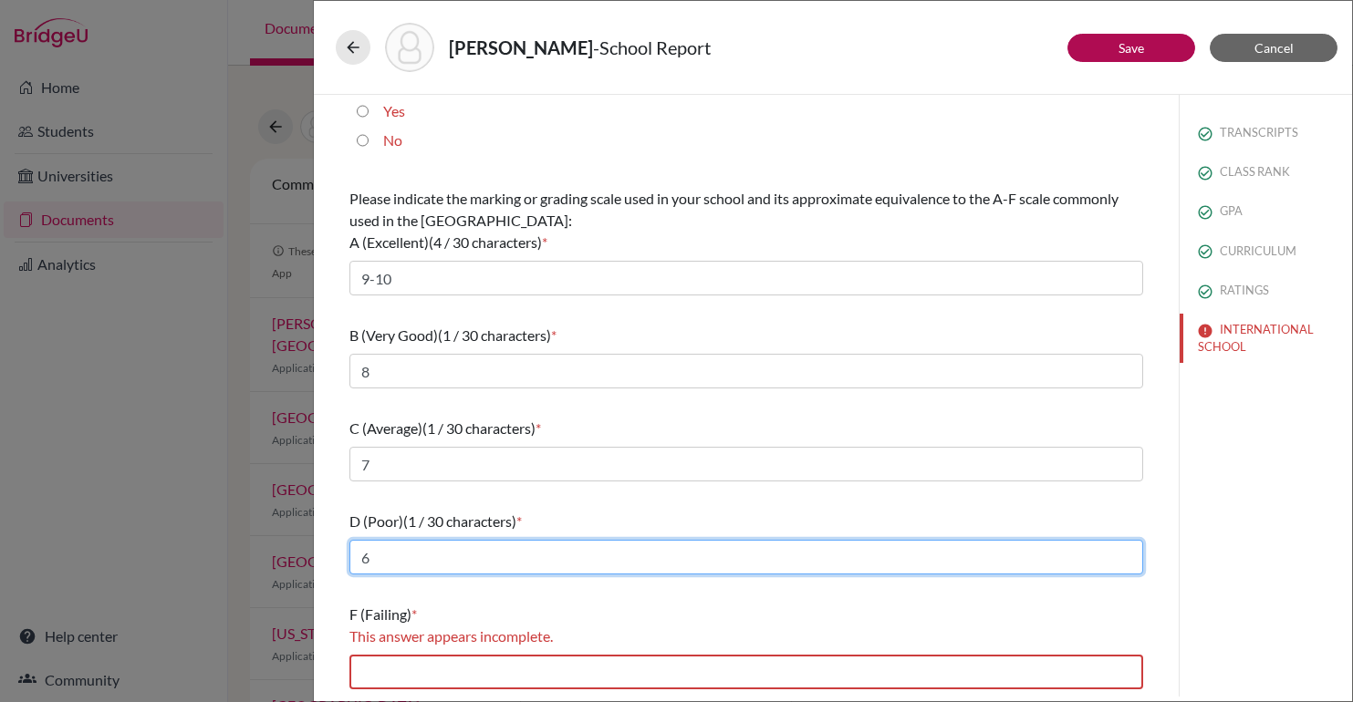
scroll to position [212, 0]
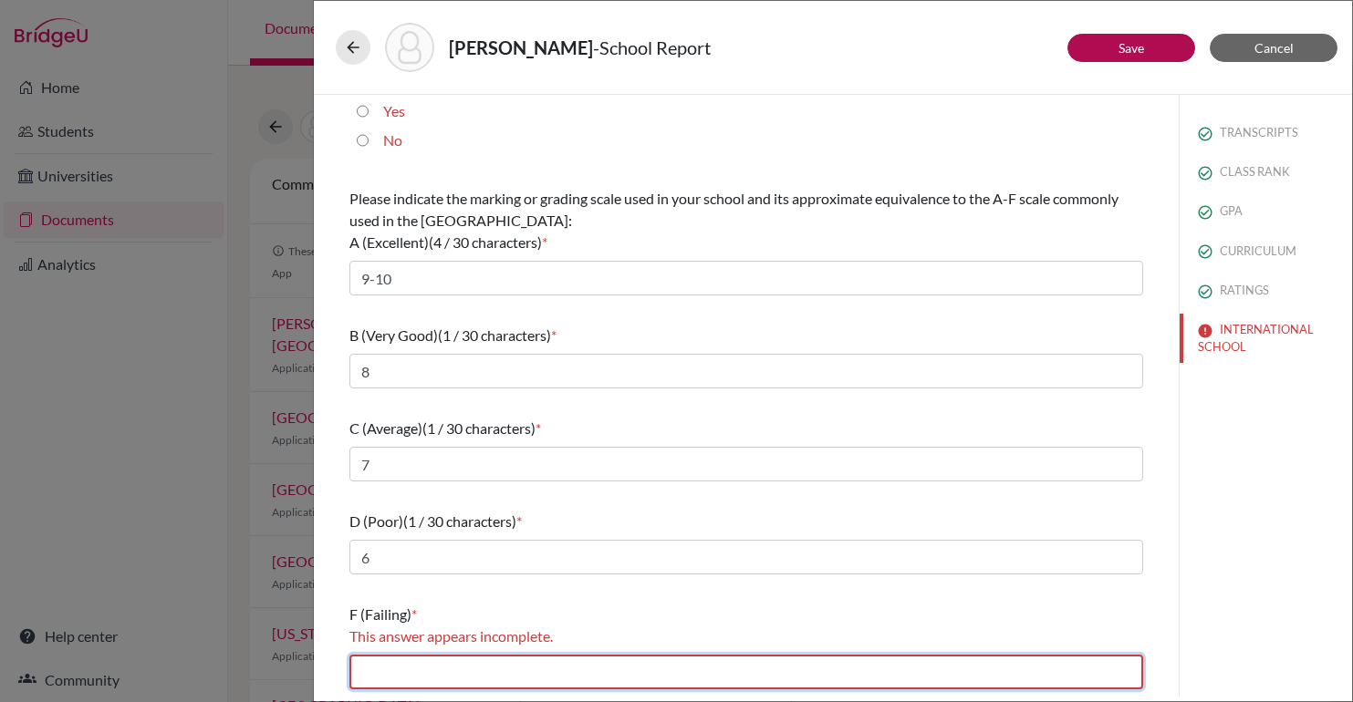
click at [400, 674] on input "text" at bounding box center [746, 672] width 794 height 35
type input "0-5"
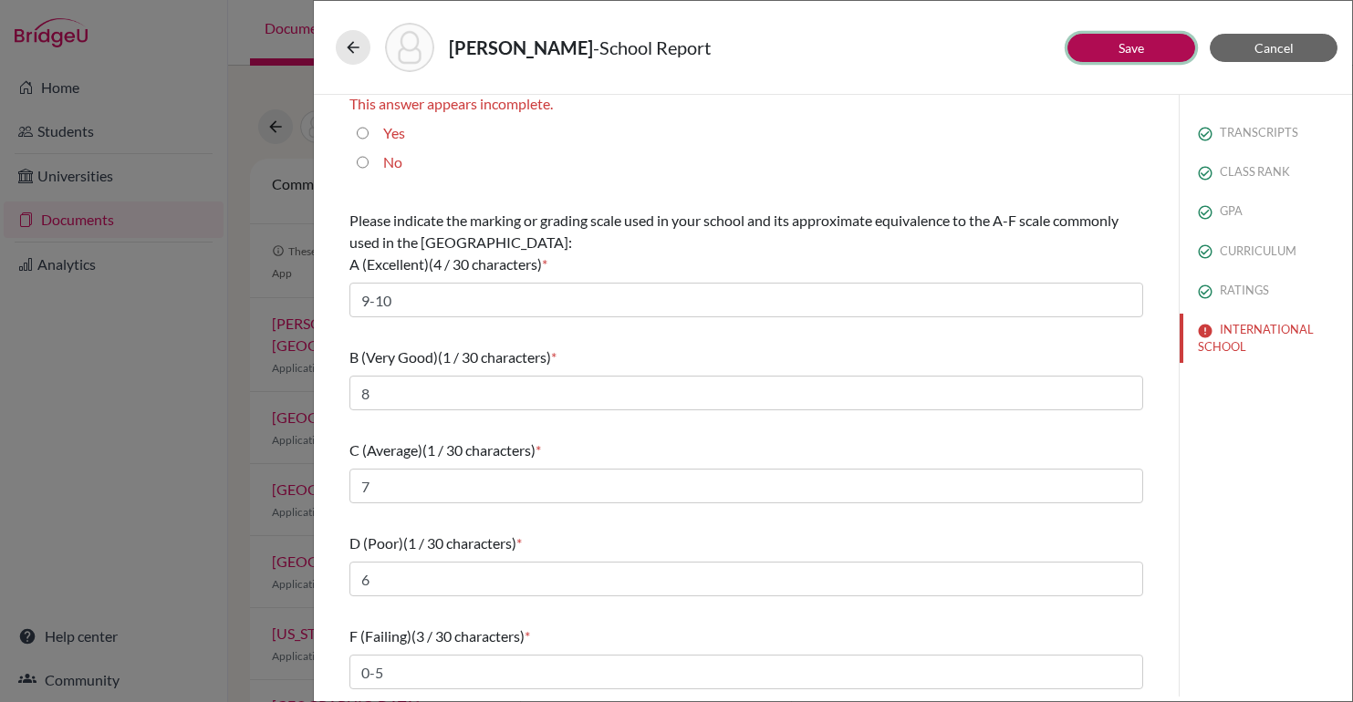
click at [1104, 52] on button "Save" at bounding box center [1131, 48] width 128 height 28
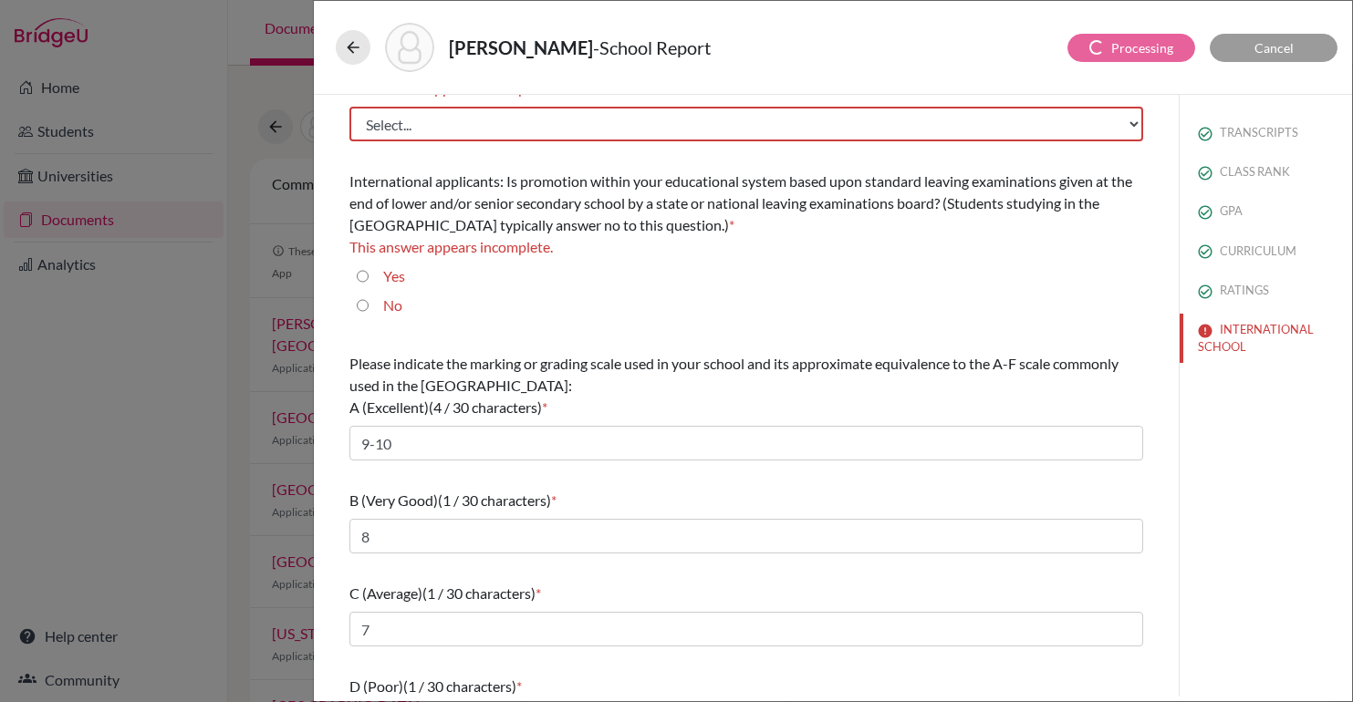
scroll to position [42, 0]
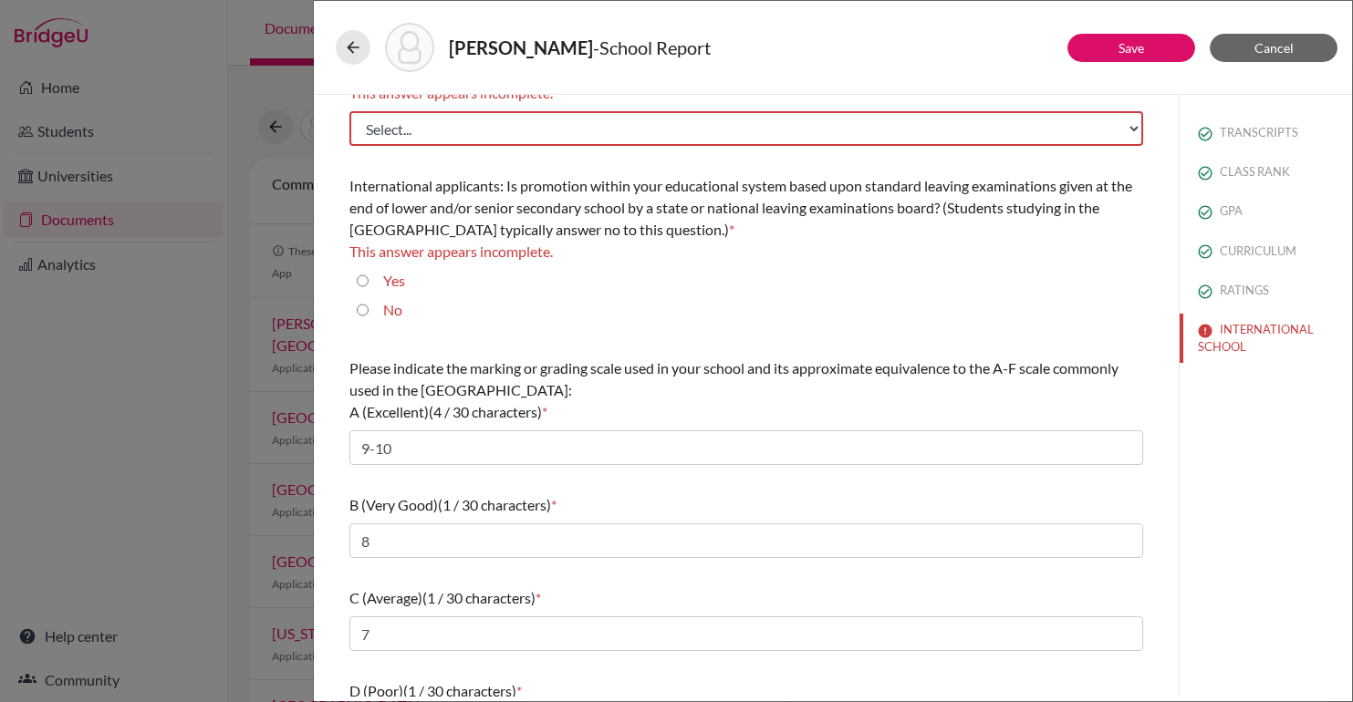
click at [370, 307] on div "No" at bounding box center [386, 313] width 34 height 29
click at [361, 307] on input "No" at bounding box center [363, 310] width 12 height 22
radio input "true"
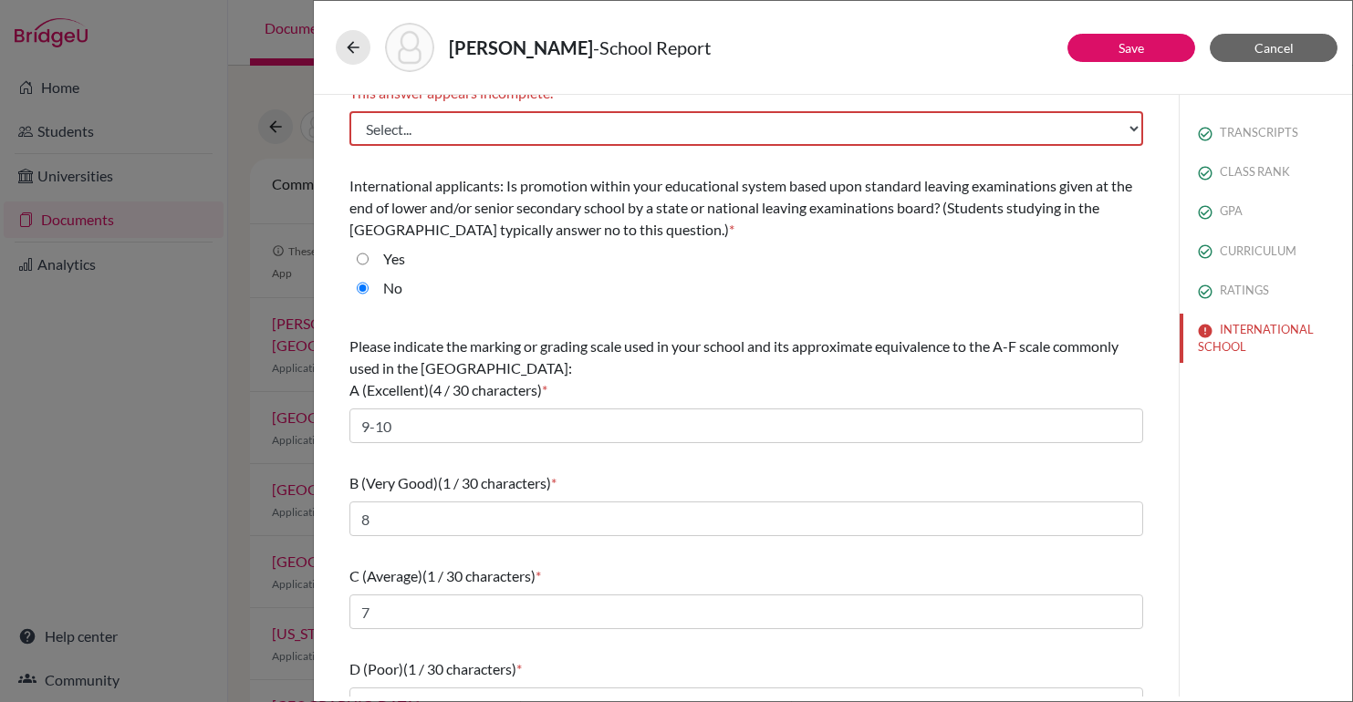
scroll to position [0, 0]
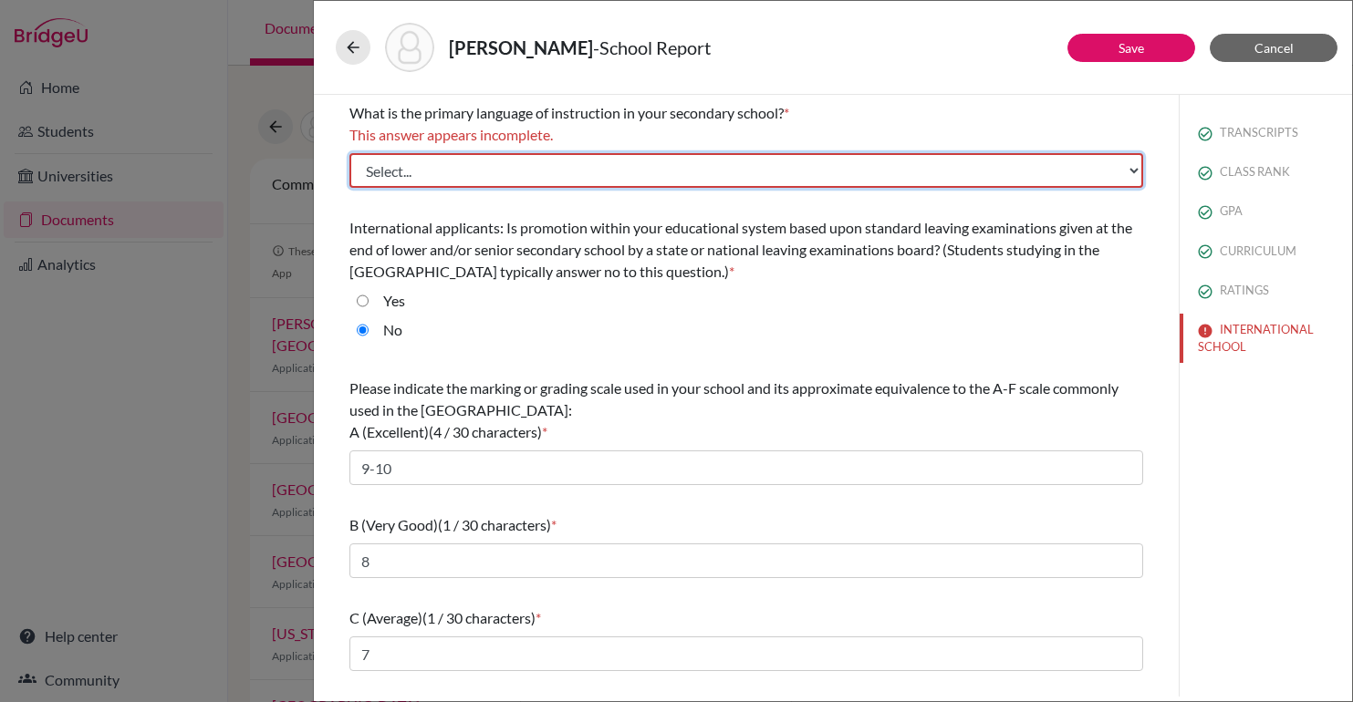
click at [498, 171] on select "Select... Albanian Arabic Armenian Assamese Azerbaijani Belarusian Bengali Bulg…" at bounding box center [746, 170] width 794 height 35
select select "14"
click at [349, 153] on select "Select... Albanian Arabic Armenian Assamese Azerbaijani Belarusian Bengali Bulg…" at bounding box center [746, 170] width 794 height 35
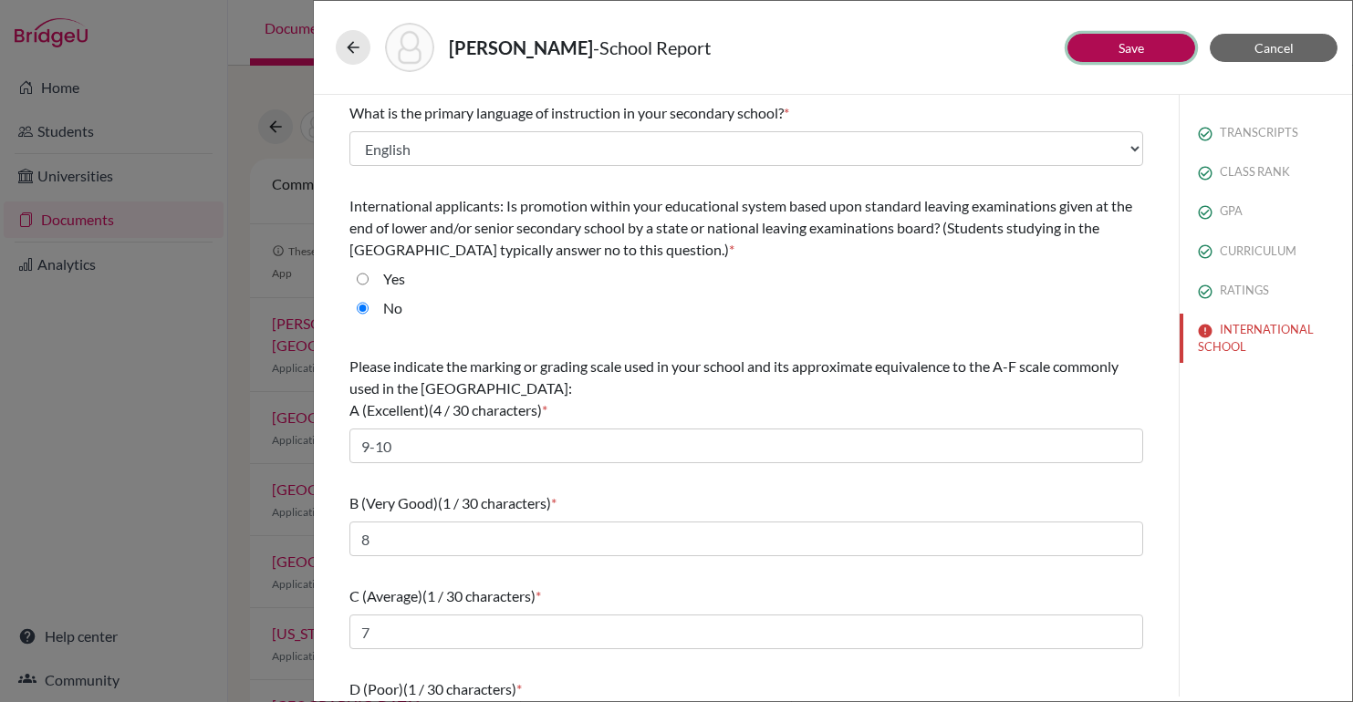
click at [1132, 48] on link "Save" at bounding box center [1132, 48] width 26 height 16
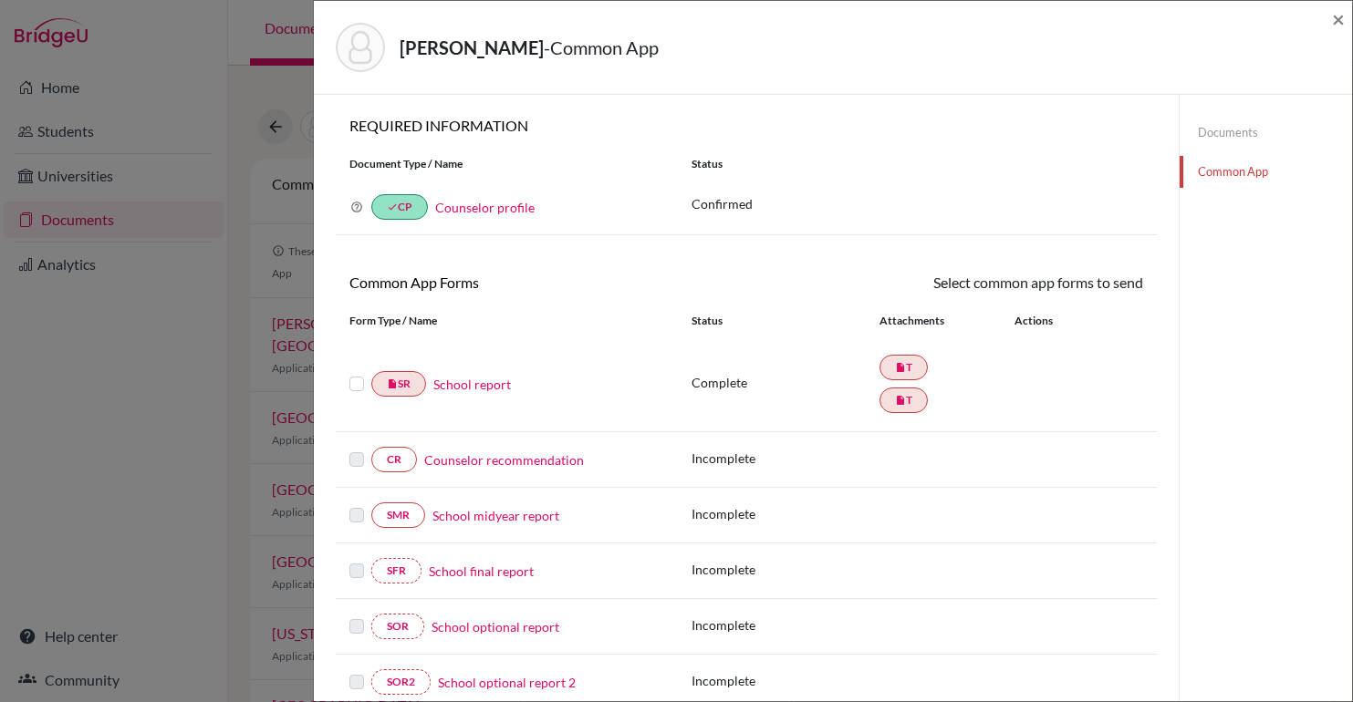
click at [514, 467] on link "Counselor recommendation" at bounding box center [504, 460] width 160 height 19
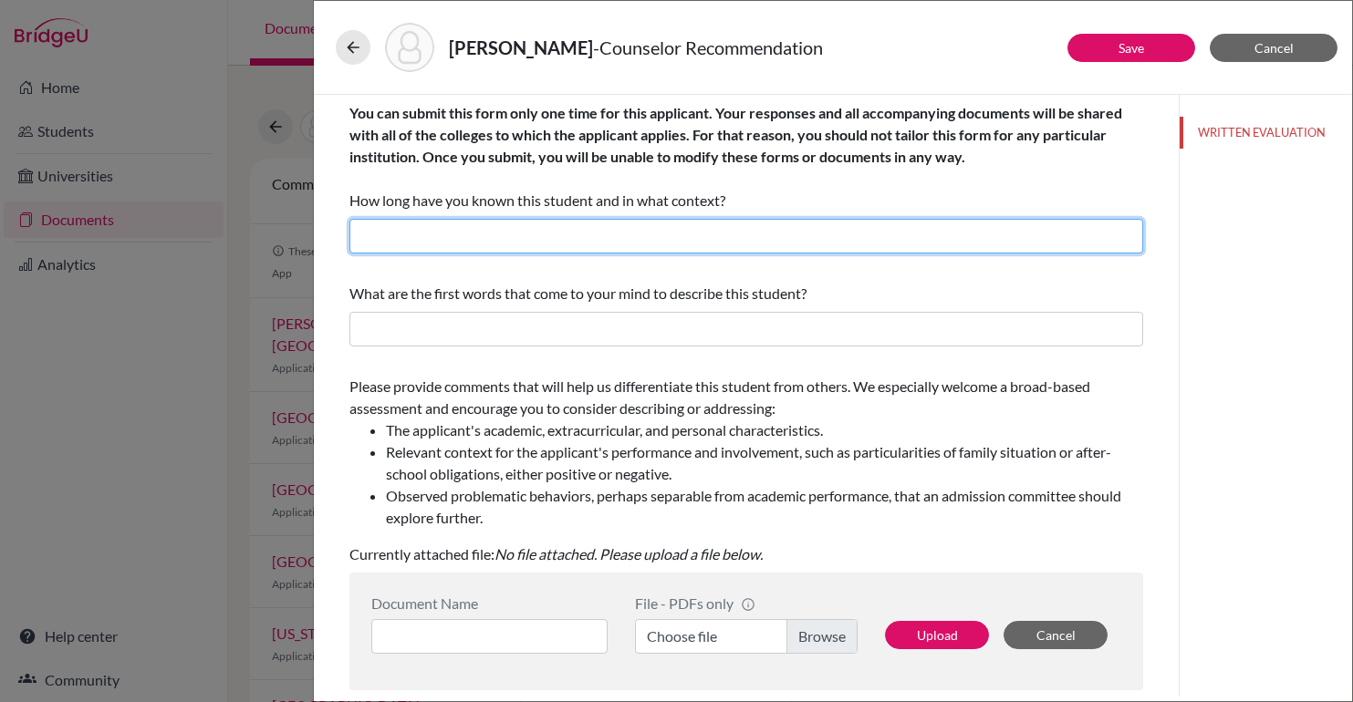
click at [512, 234] on input "text" at bounding box center [746, 236] width 794 height 35
type input "Three years as her counselor"
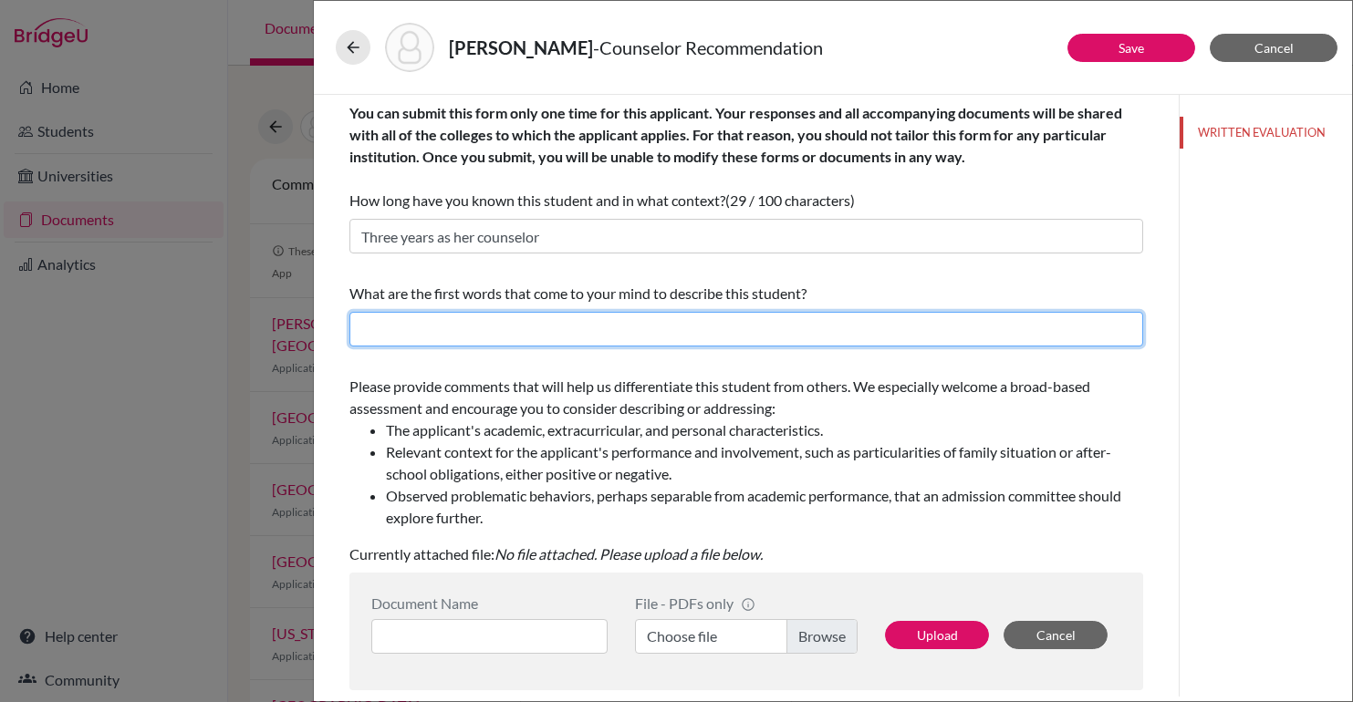
click at [543, 319] on input "text" at bounding box center [746, 329] width 794 height 35
click at [715, 328] on input "One of a kind, strong, resilient, destined for greatness, Respectful," at bounding box center [746, 329] width 794 height 35
click at [799, 329] on input "One of a kind, strong, resilient, destined for greatness, respectful," at bounding box center [746, 329] width 794 height 35
click at [451, 328] on input "One of a kind, strong, resilient, destined for greatness, respectful, the stude…" at bounding box center [746, 329] width 794 height 35
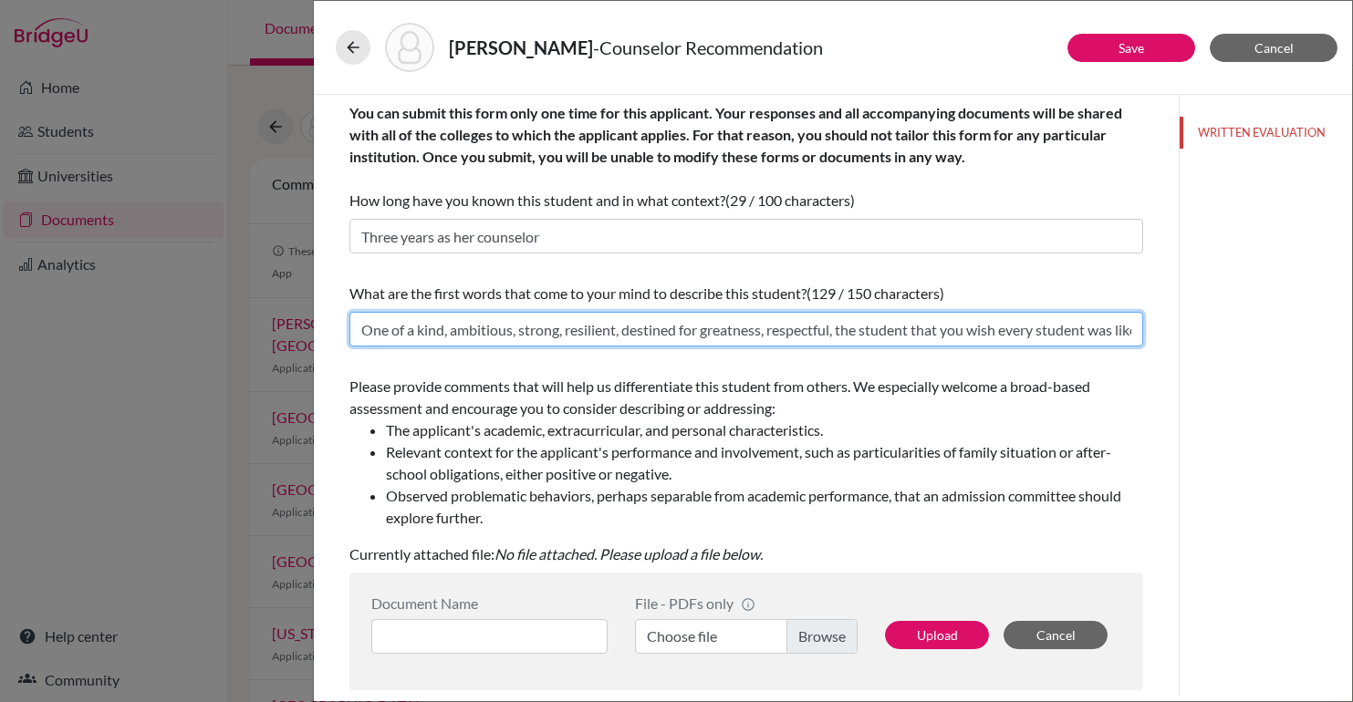
drag, startPoint x: 984, startPoint y: 330, endPoint x: 1106, endPoint y: 331, distance: 121.3
click at [1106, 331] on input "One of a kind, ambitious, strong, resilient, destined for greatness, respectful…" at bounding box center [746, 329] width 794 height 35
click at [1005, 326] on input "One of a kind, ambitious, strong, resilient, destined for greatness, respectful…" at bounding box center [746, 329] width 794 height 35
drag, startPoint x: 1005, startPoint y: 326, endPoint x: 1294, endPoint y: 359, distance: 290.2
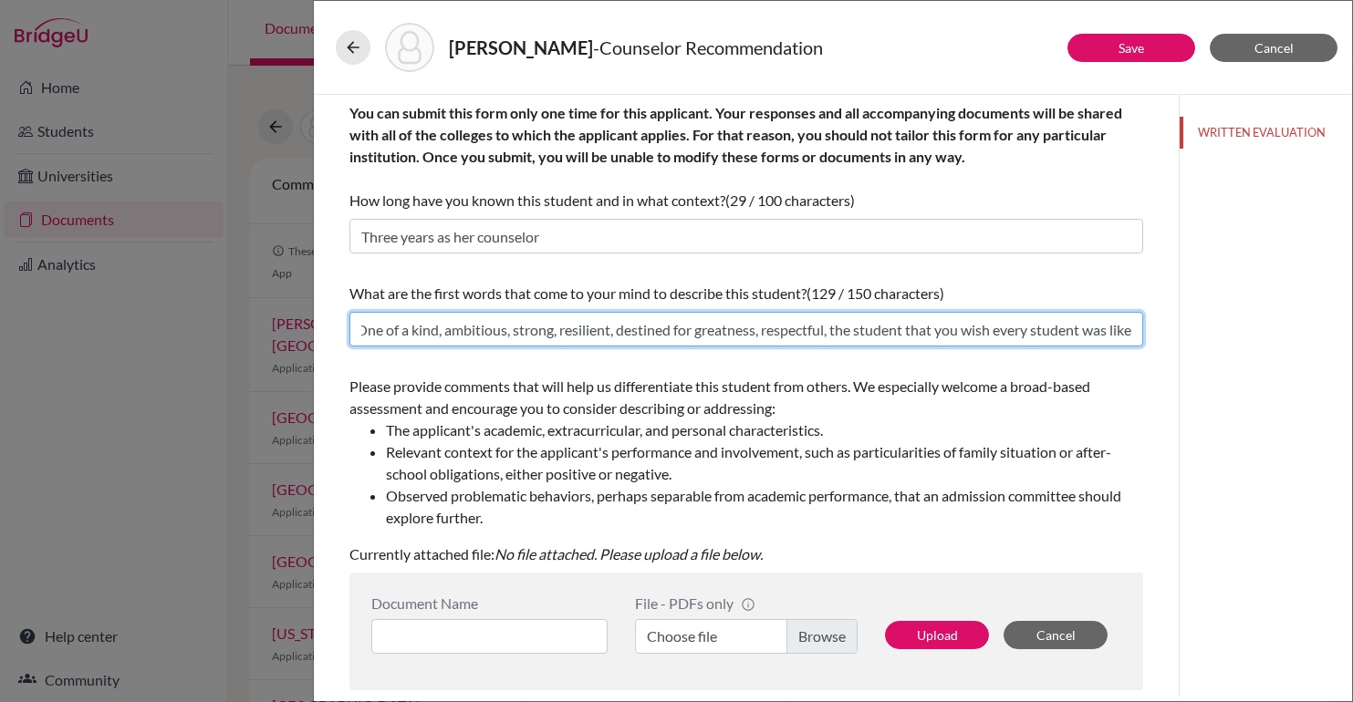
click at [1294, 359] on div "Save Cancel You can submit this form only one time for this applicant. Your res…" at bounding box center [833, 396] width 1038 height 602
type input "One of a kind, ambitious, strong, resilient, destined for greatness, respectful…"
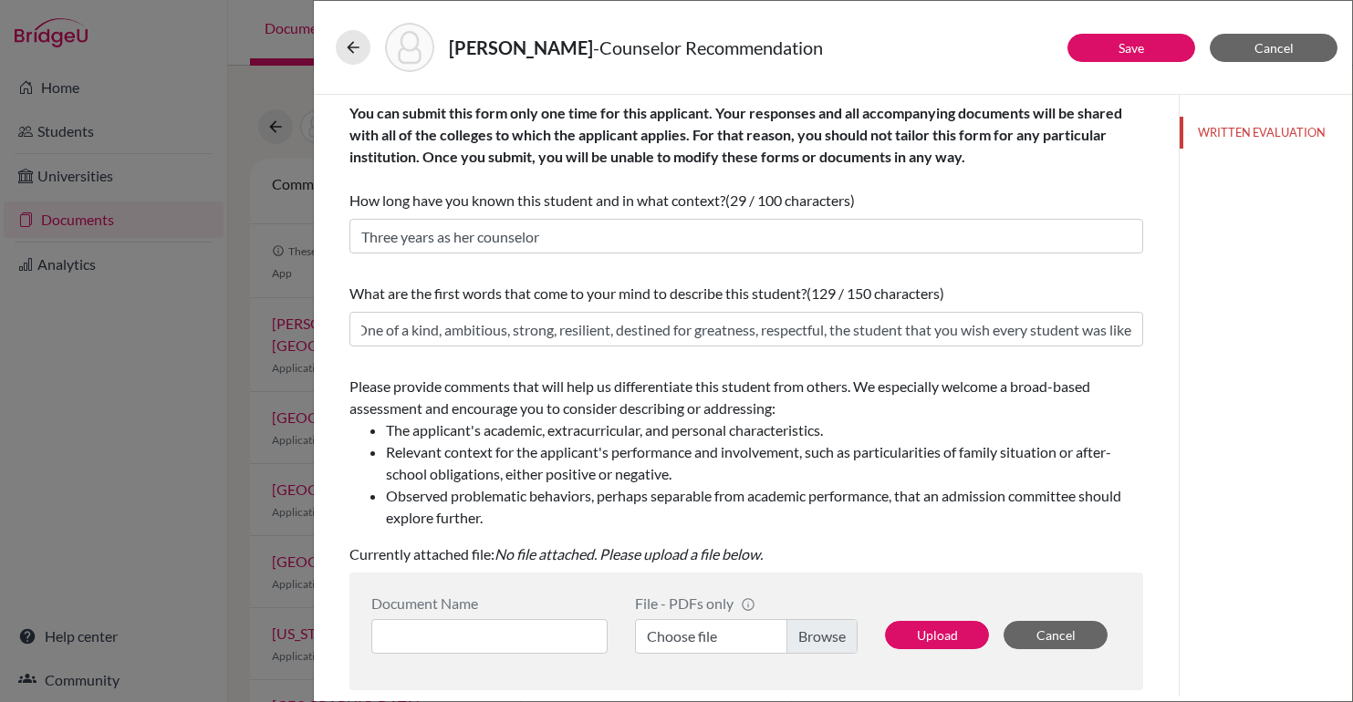
scroll to position [0, 0]
click at [1143, 394] on div "Please provide comments that will help us differentiate this student from other…" at bounding box center [746, 452] width 794 height 153
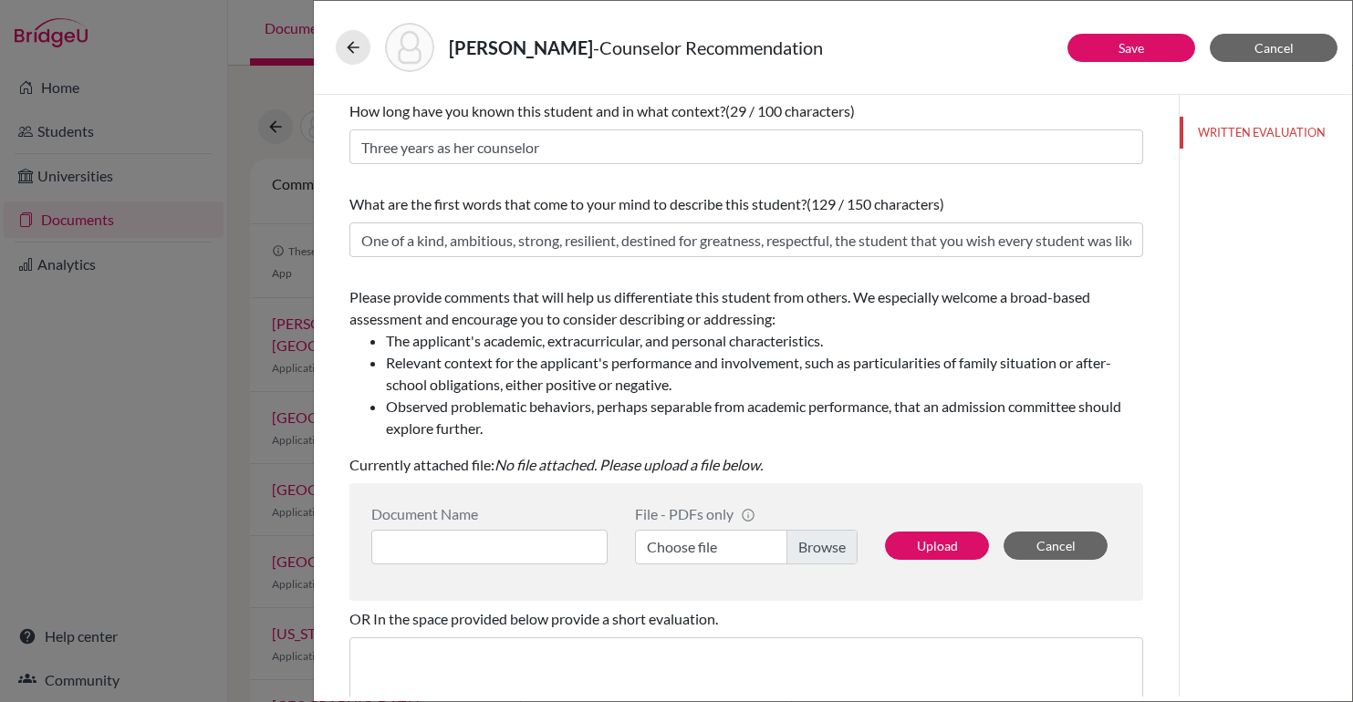
scroll to position [95, 0]
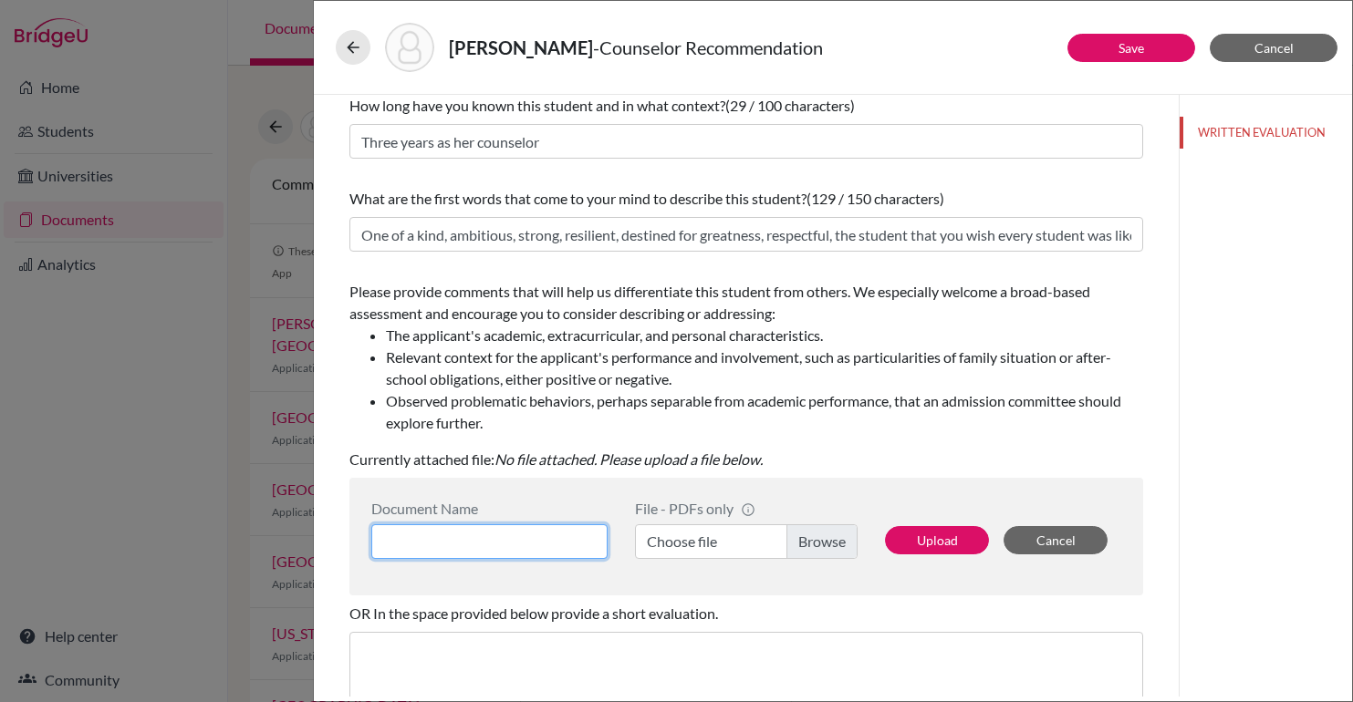
click at [420, 547] on input at bounding box center [489, 542] width 236 height 35
click at [539, 539] on input at bounding box center [489, 542] width 236 height 35
click at [1127, 51] on link "Save" at bounding box center [1132, 48] width 26 height 16
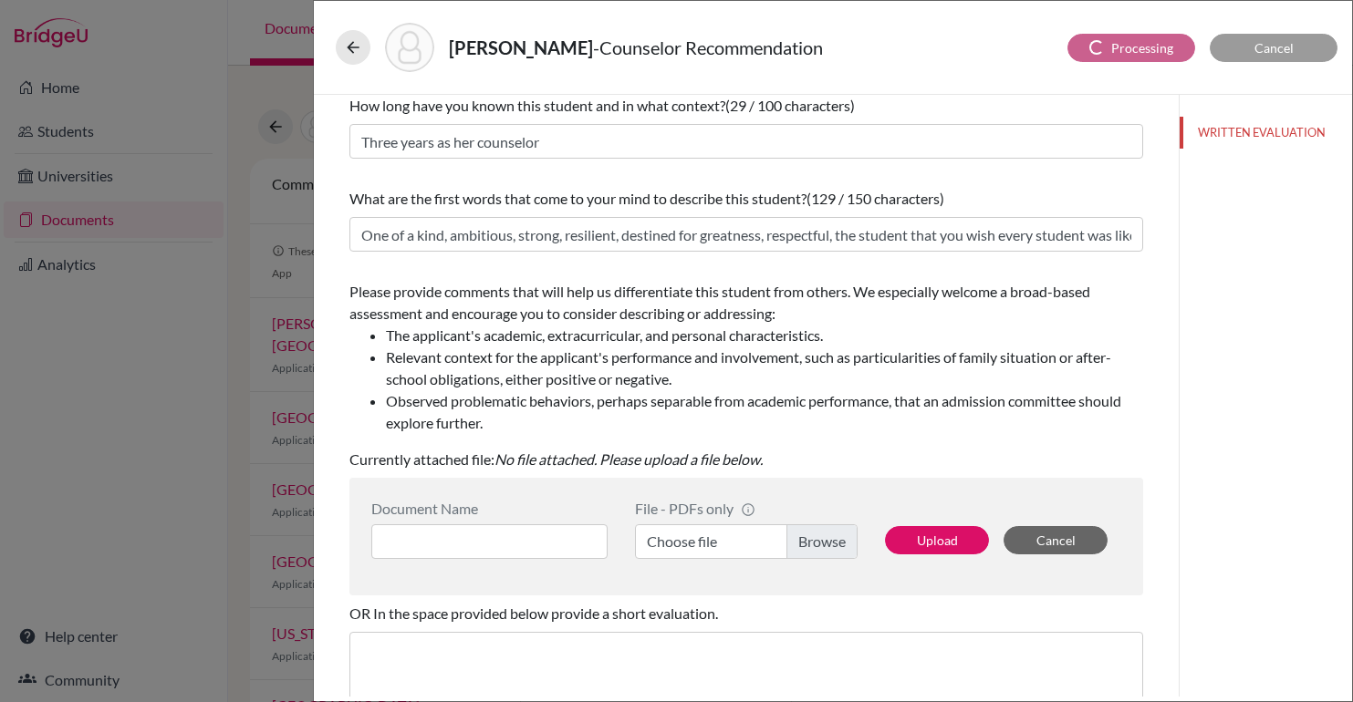
scroll to position [0, 0]
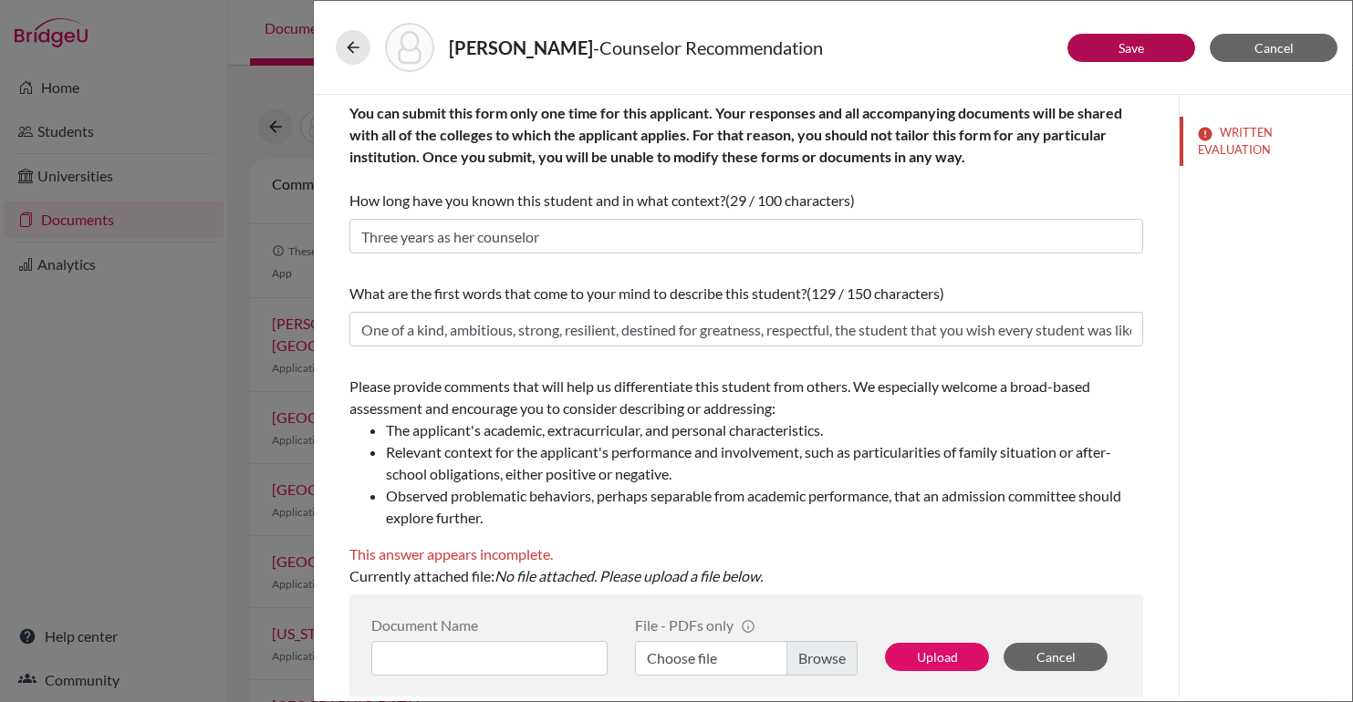
click at [232, 160] on div "Zaitz, Julia - Counselor Recommendation Save Cancel You can submit this form on…" at bounding box center [676, 351] width 1353 height 702
click at [355, 50] on icon at bounding box center [353, 47] width 18 height 18
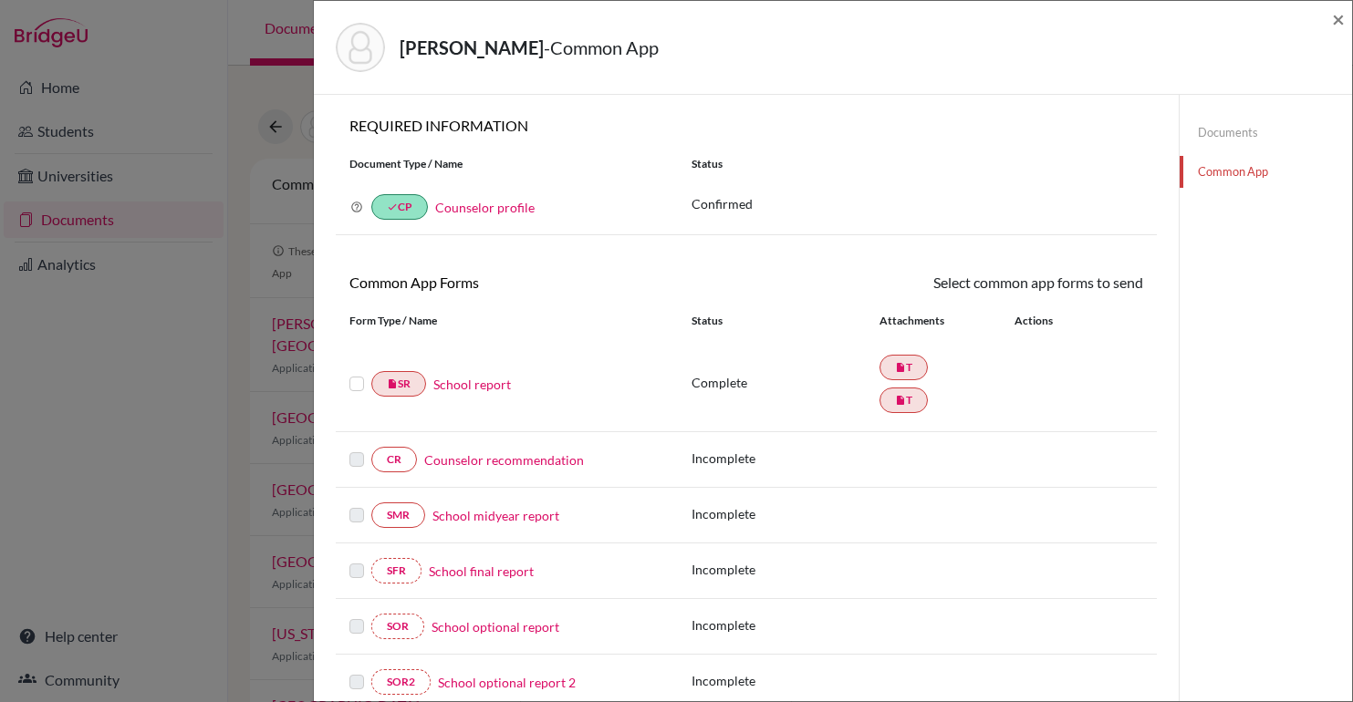
click at [474, 390] on link "School report" at bounding box center [472, 384] width 78 height 19
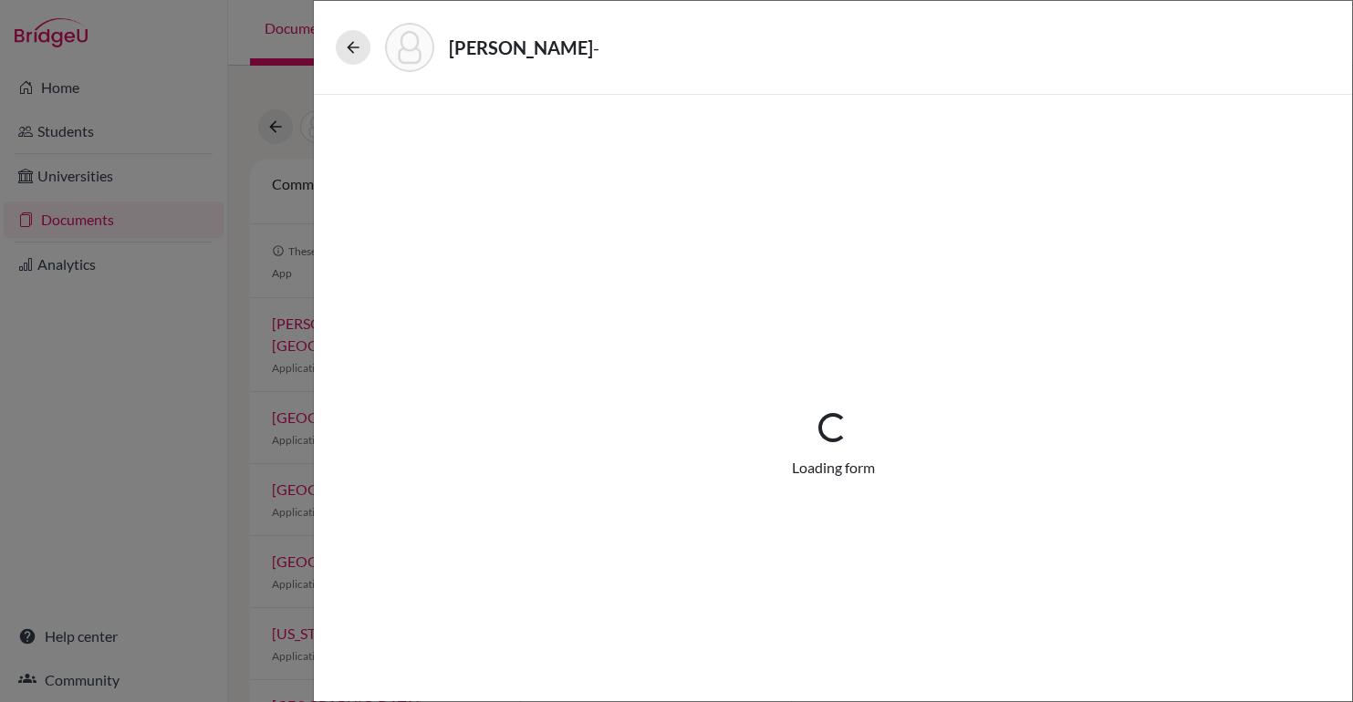
select select "2"
select select "689441"
select select "0"
select select "1"
select select "689444"
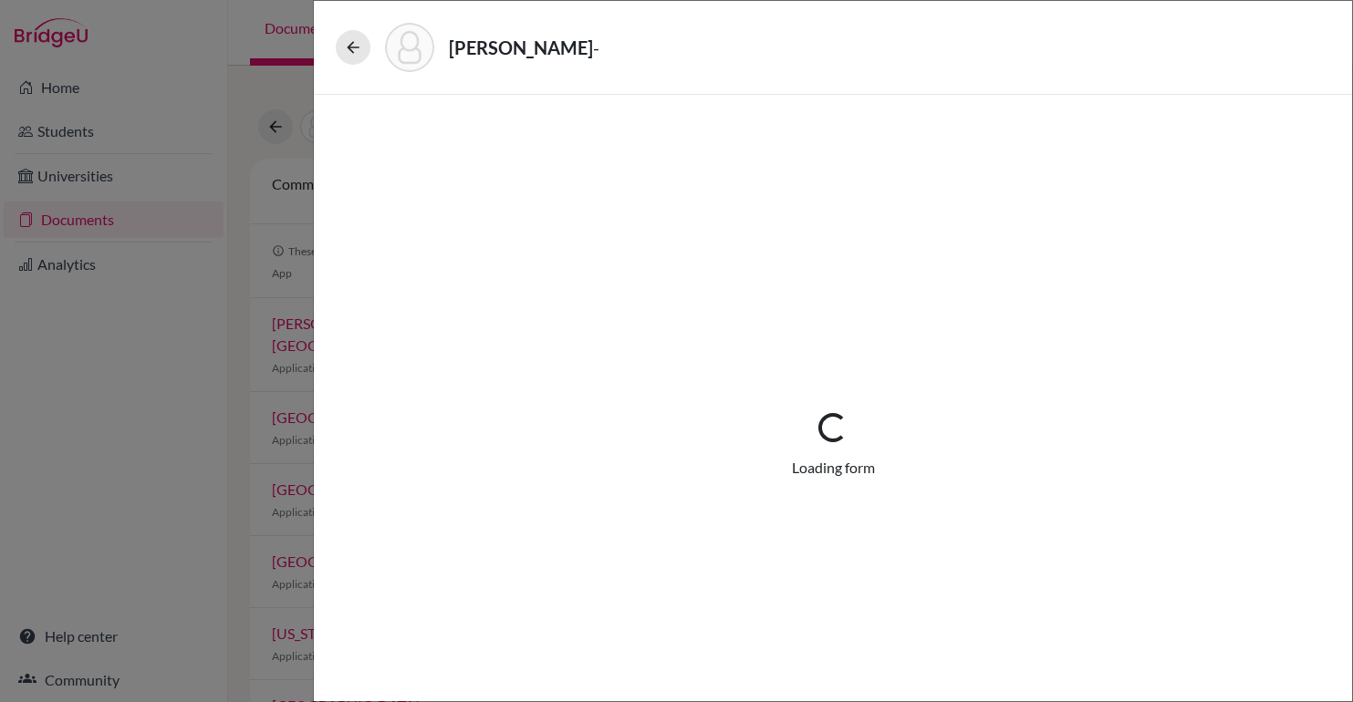
select select "2"
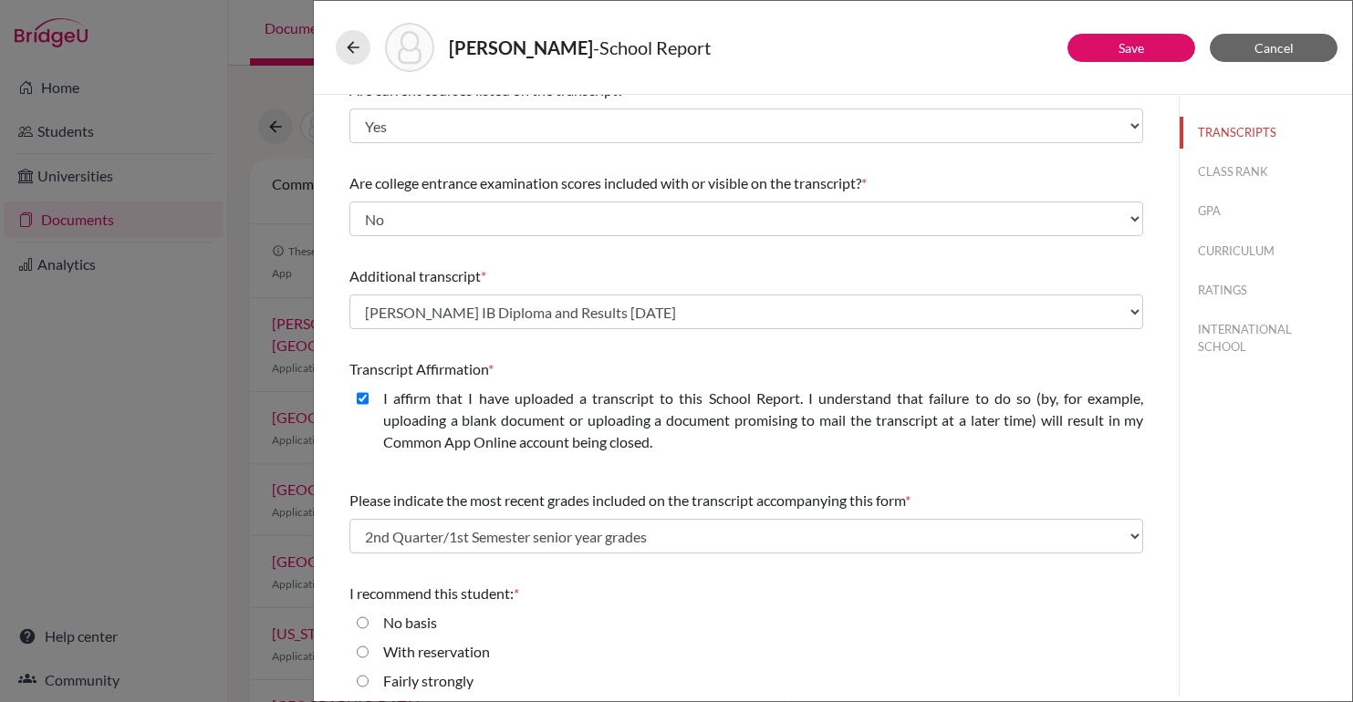
scroll to position [211, 0]
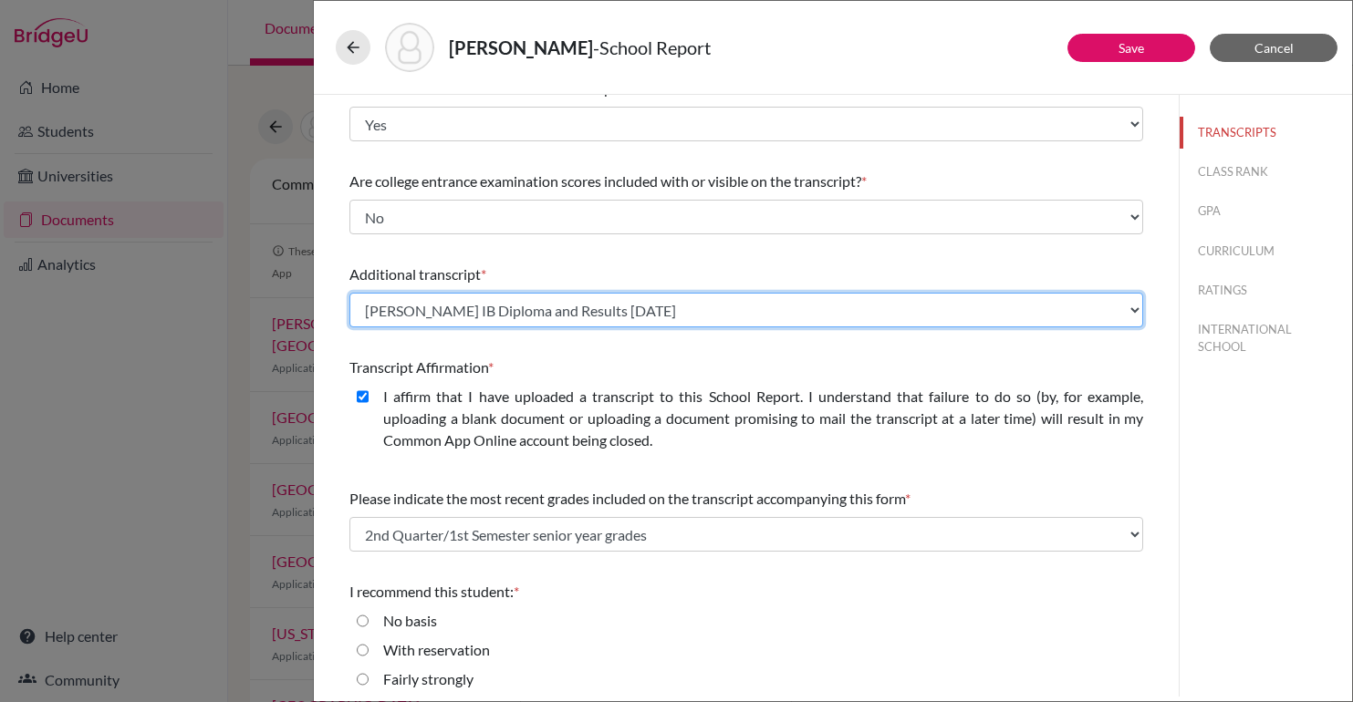
click at [536, 307] on select "Select existing document or upload a new one Julia Zaitz IB Diploma and Results…" at bounding box center [746, 310] width 794 height 35
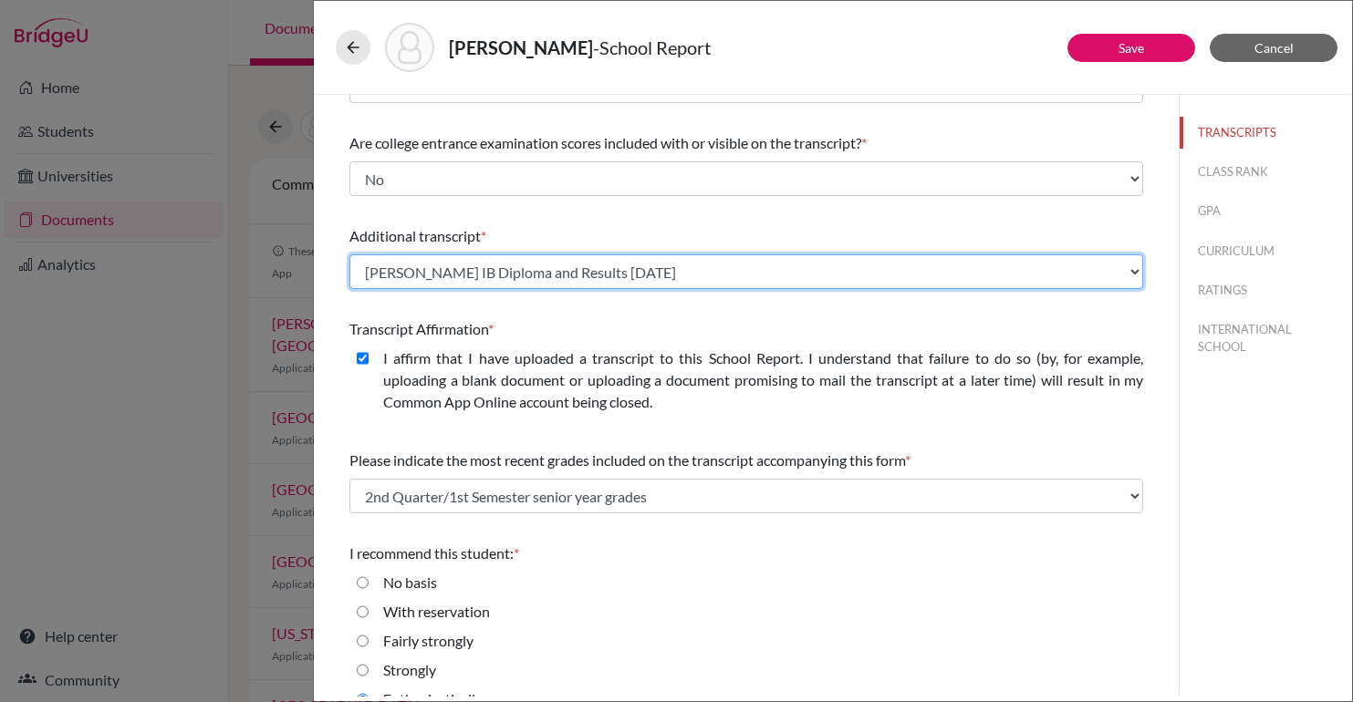
scroll to position [247, 0]
click at [520, 259] on select "Select existing document or upload a new one Julia Zaitz IB Diploma and Results…" at bounding box center [746, 273] width 794 height 35
select select "Upload New File"
click at [349, 256] on select "Select existing document or upload a new one Julia Zaitz IB Diploma and Results…" at bounding box center [746, 273] width 794 height 35
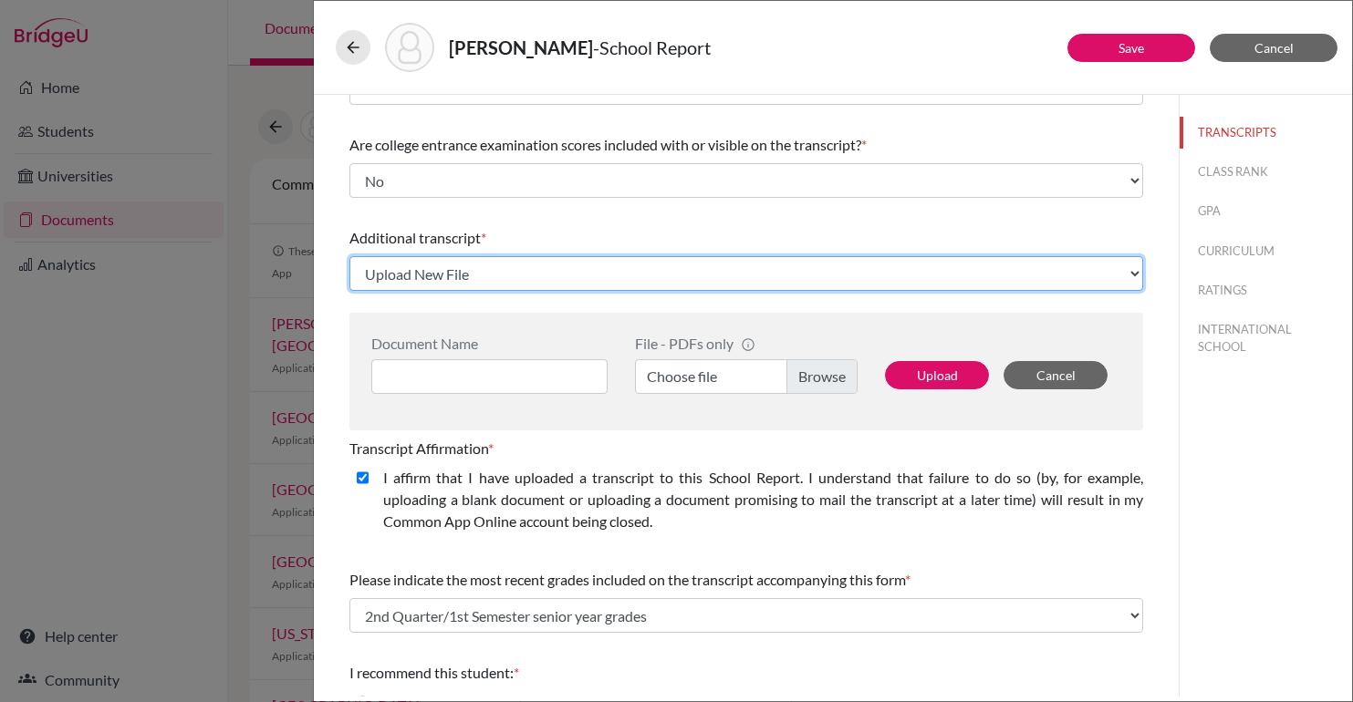
click at [468, 277] on select "Select existing document or upload a new one Julia Zaitz IB Diploma and Results…" at bounding box center [746, 273] width 794 height 35
click at [349, 256] on select "Select existing document or upload a new one Julia Zaitz IB Diploma and Results…" at bounding box center [746, 273] width 794 height 35
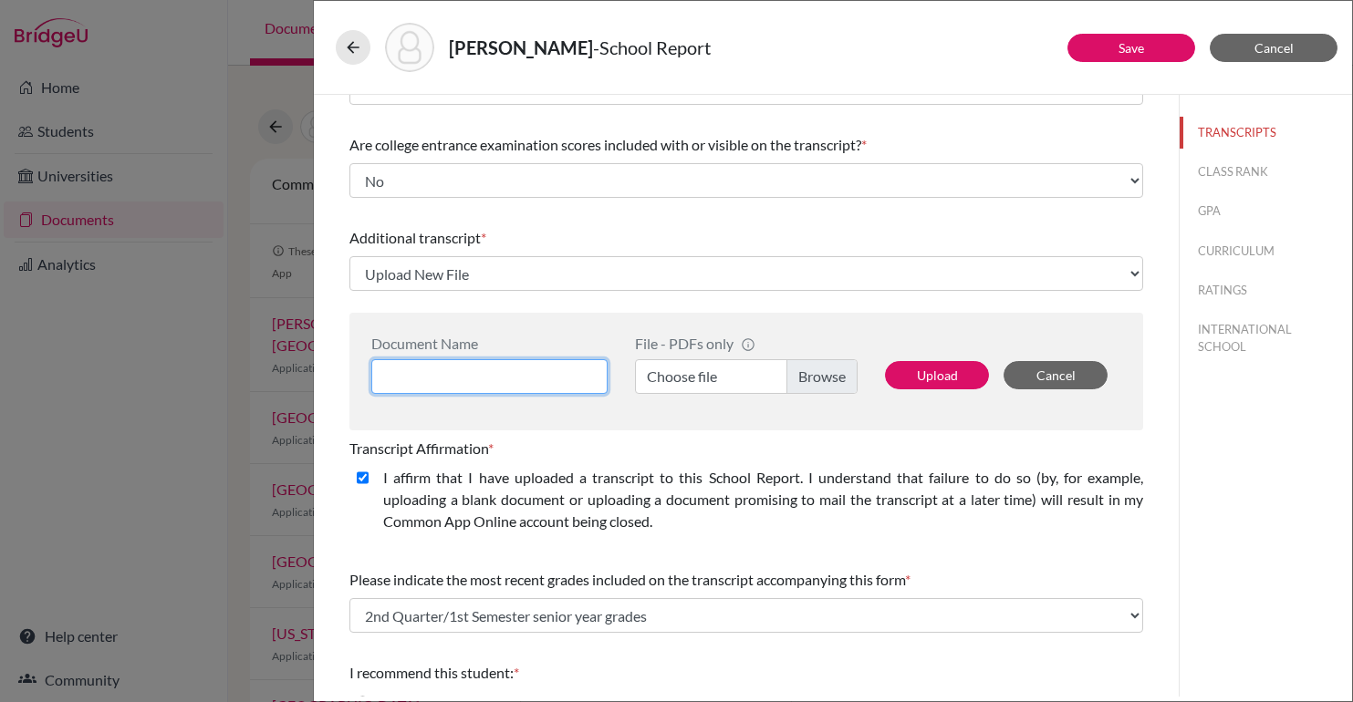
click at [463, 364] on input at bounding box center [489, 376] width 236 height 35
click at [415, 363] on input "Julia Zaitz IB DIPLOM" at bounding box center [489, 376] width 236 height 35
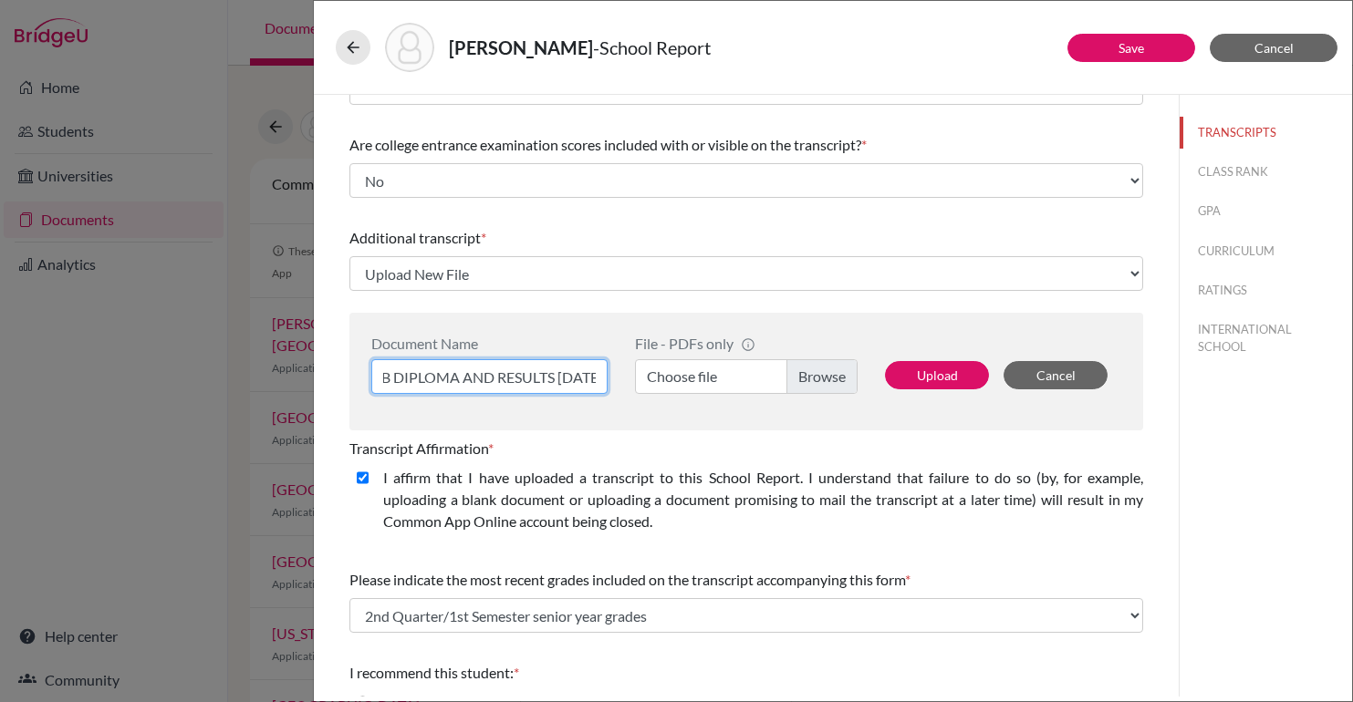
type input "JULIA ZAITZ IB DIPLOMA AND RESULTS MAY 2025"
click at [848, 391] on label "Choose file" at bounding box center [746, 376] width 223 height 35
click at [848, 391] on input "Choose file" at bounding box center [746, 376] width 223 height 35
click at [972, 345] on div "Upload Cancel" at bounding box center [996, 364] width 250 height 59
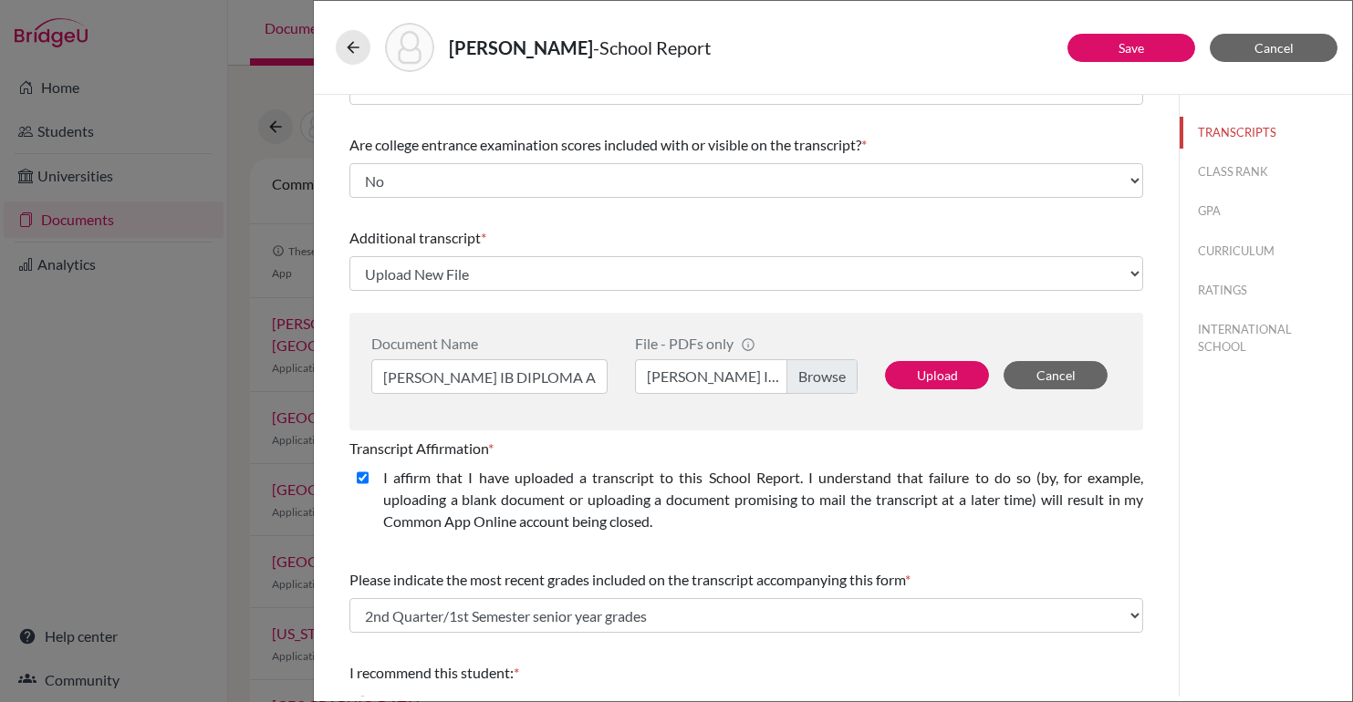
click at [952, 394] on div "Document Name JULIA ZAITZ IB DIPLOMA AND RESULTS MAY 2025 File - PDFs only info…" at bounding box center [746, 372] width 794 height 118
click at [951, 368] on button "Upload" at bounding box center [937, 375] width 104 height 28
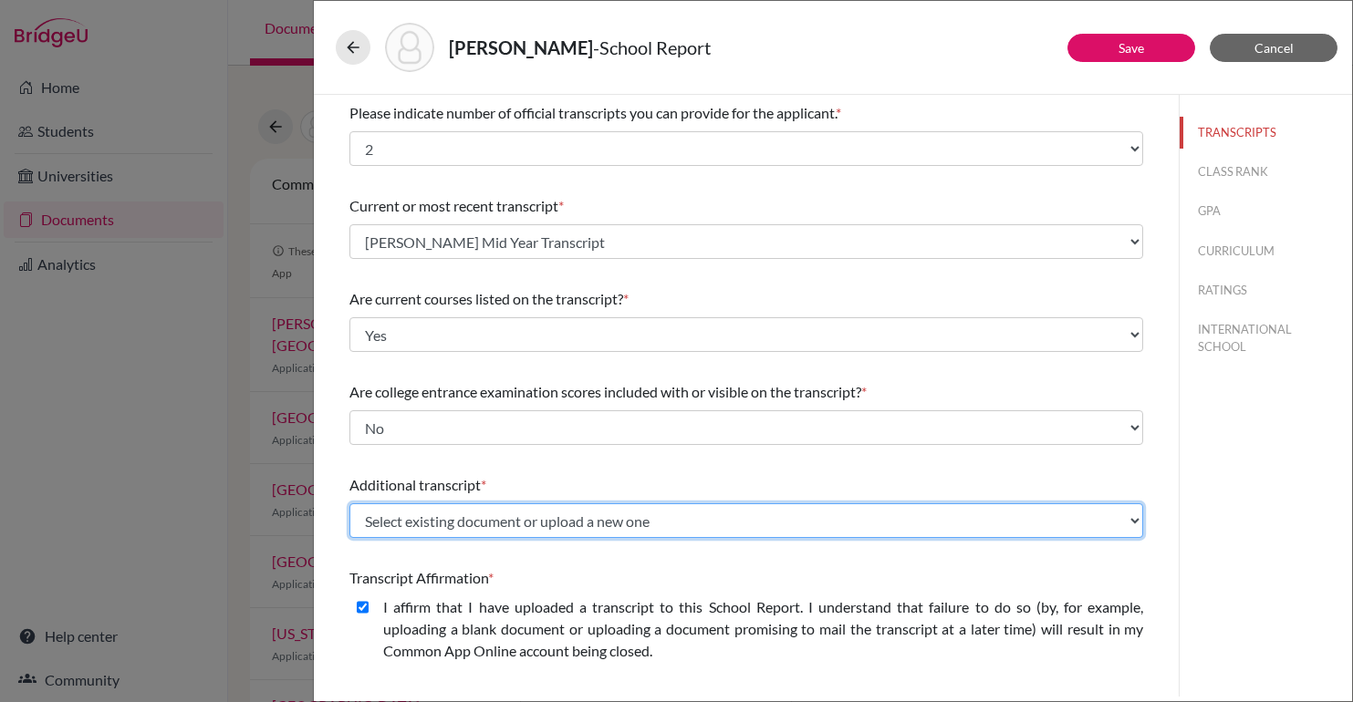
click at [473, 532] on select "Select existing document or upload a new one JULIA ZAITZ IB DIPLOMA AND RESULTS…" at bounding box center [746, 521] width 794 height 35
select select "689451"
click at [349, 504] on select "Select existing document or upload a new one JULIA ZAITZ IB DIPLOMA AND RESULTS…" at bounding box center [746, 521] width 794 height 35
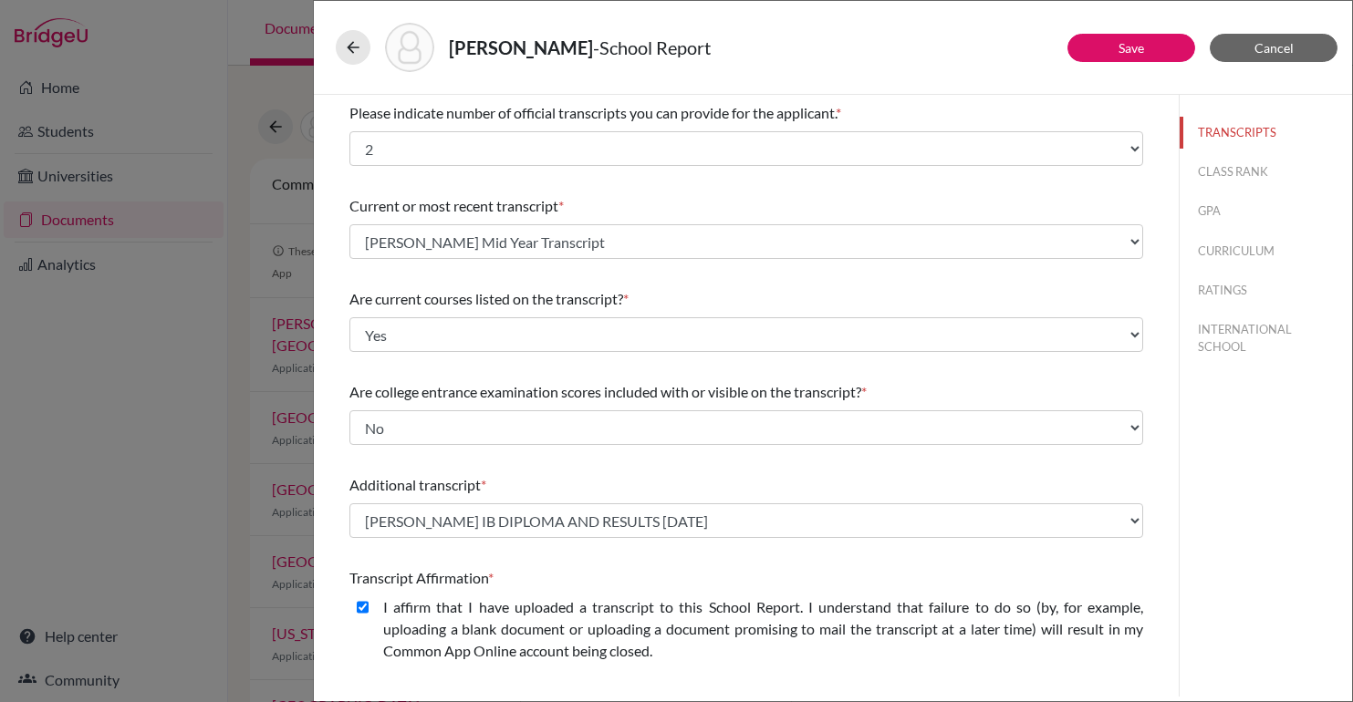
click at [588, 466] on div "Please indicate number of official transcripts you can provide for the applican…" at bounding box center [746, 534] width 794 height 879
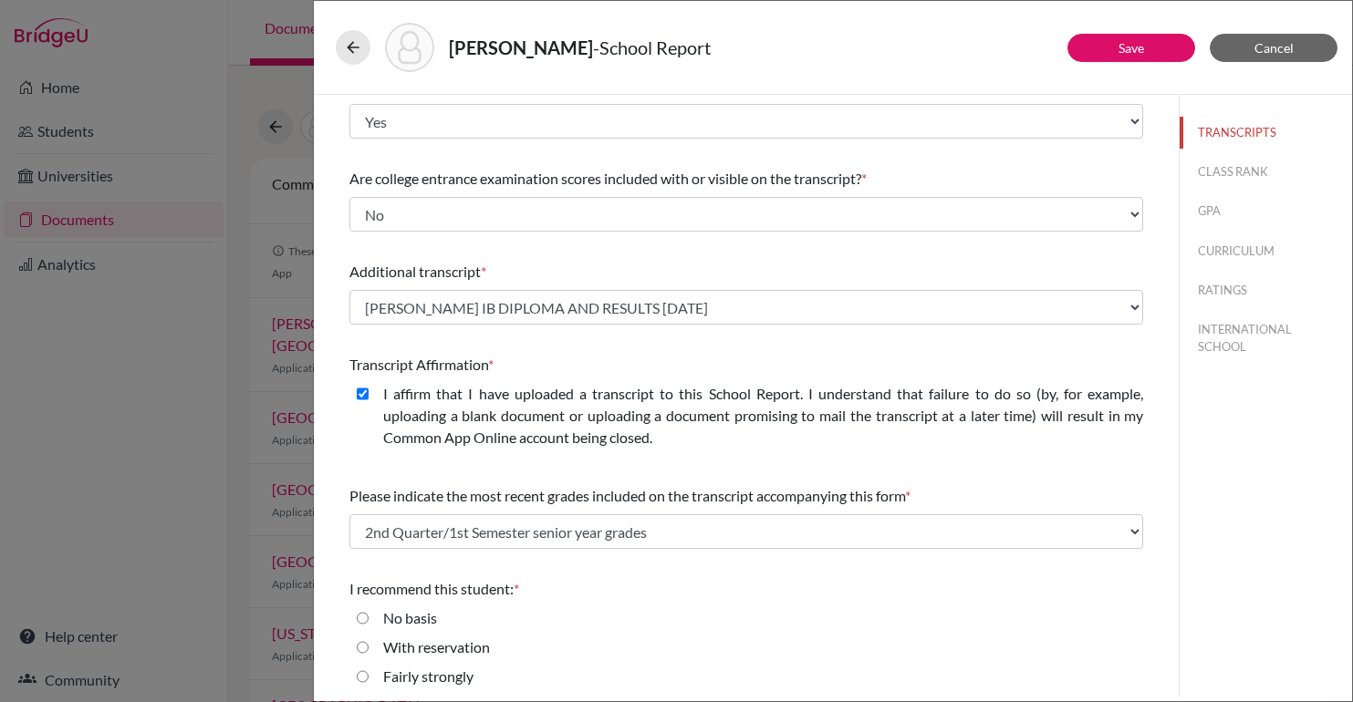
scroll to position [277, 0]
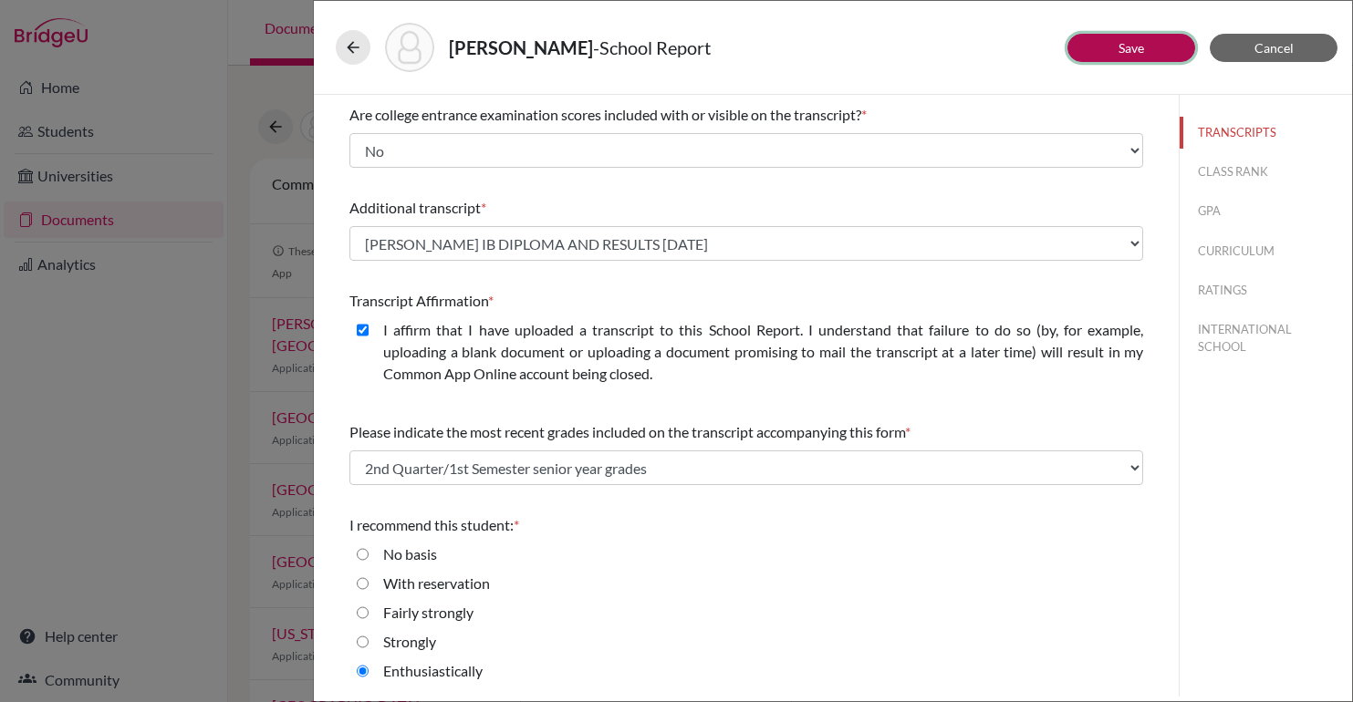
click at [1117, 54] on button "Save" at bounding box center [1131, 48] width 128 height 28
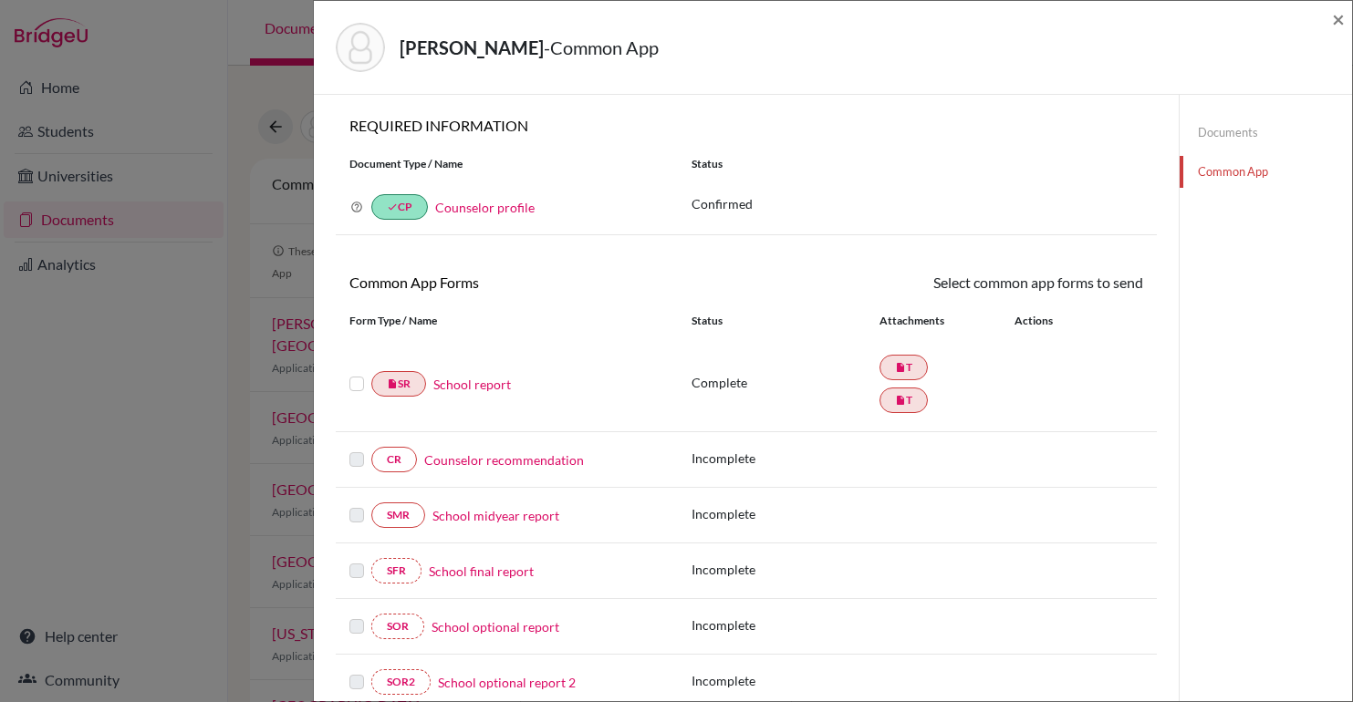
click at [235, 380] on div "[PERSON_NAME] - Common App × × REQUIRED INFORMATION Document Type / Name Status…" at bounding box center [676, 351] width 1353 height 702
click at [132, 347] on div "[PERSON_NAME] - Common App × × REQUIRED INFORMATION Document Type / Name Status…" at bounding box center [676, 351] width 1353 height 702
click at [1341, 15] on span "×" at bounding box center [1338, 18] width 13 height 26
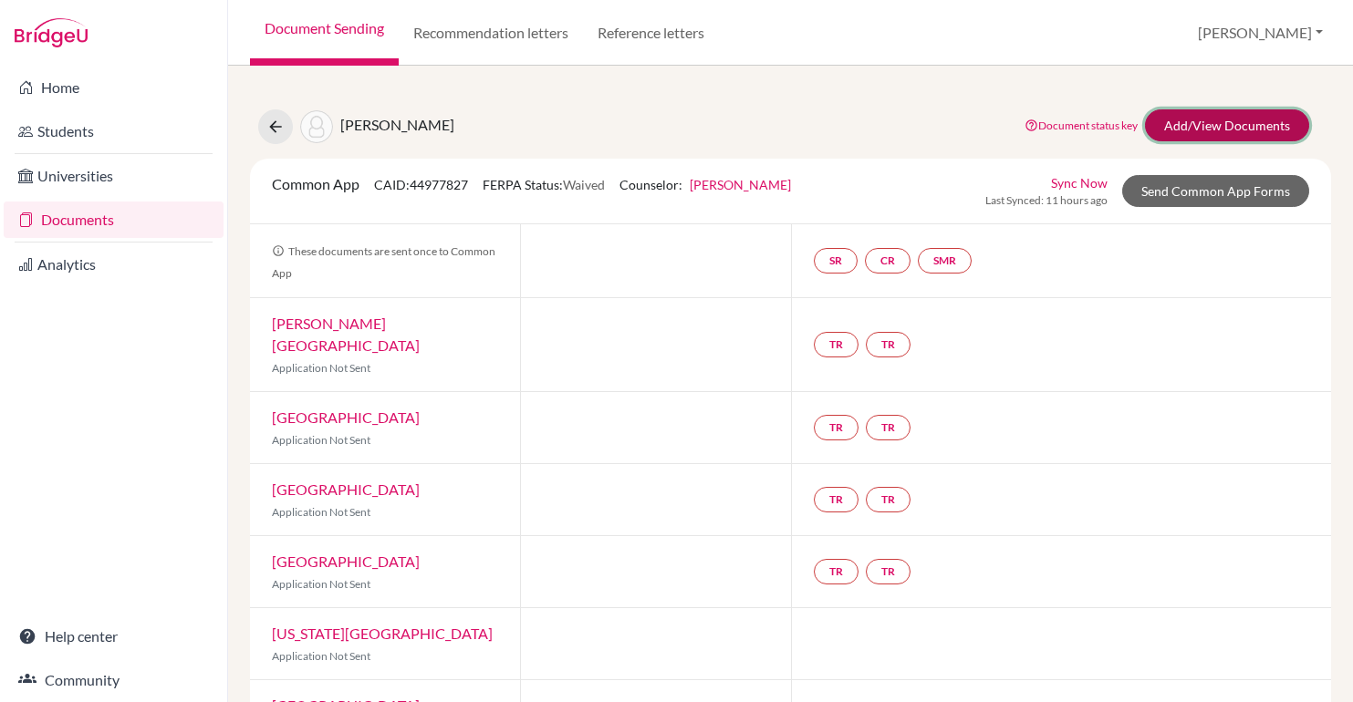
click at [1260, 130] on link "Add/View Documents" at bounding box center [1227, 125] width 164 height 32
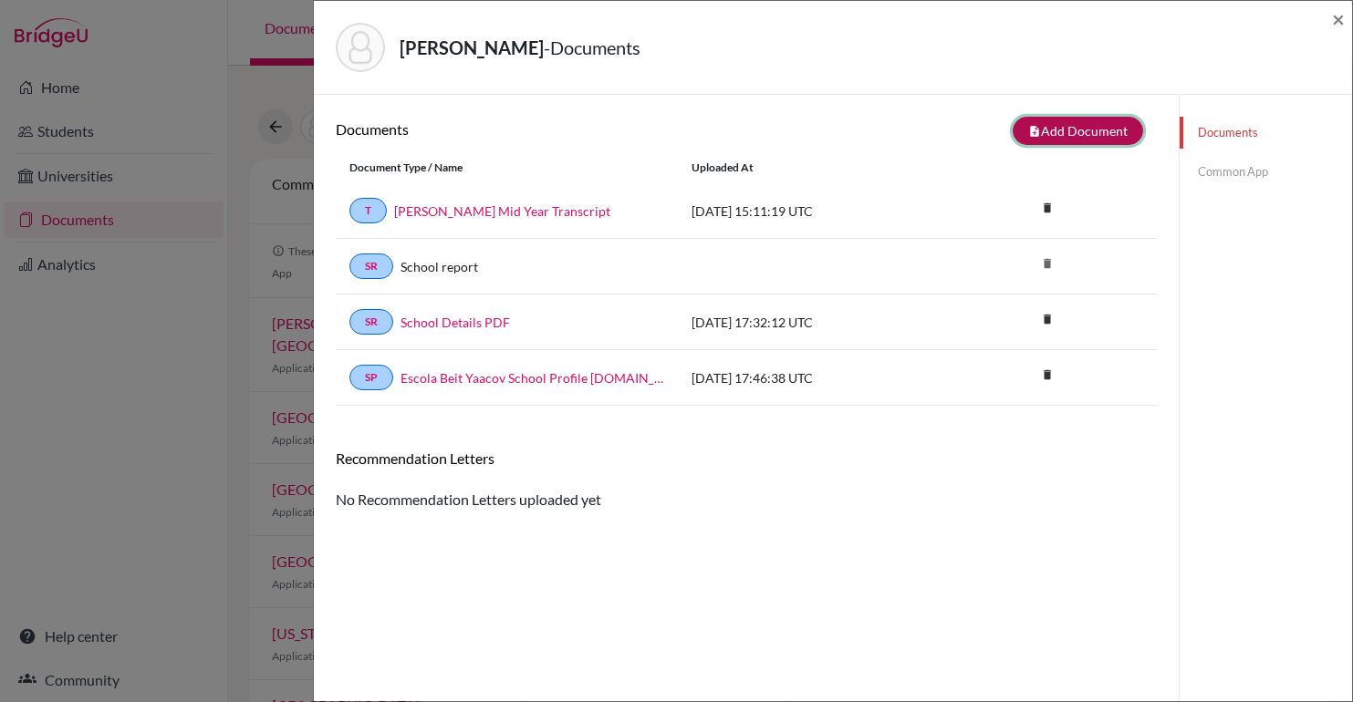
click at [1067, 122] on button "note_add Add Document" at bounding box center [1078, 131] width 130 height 28
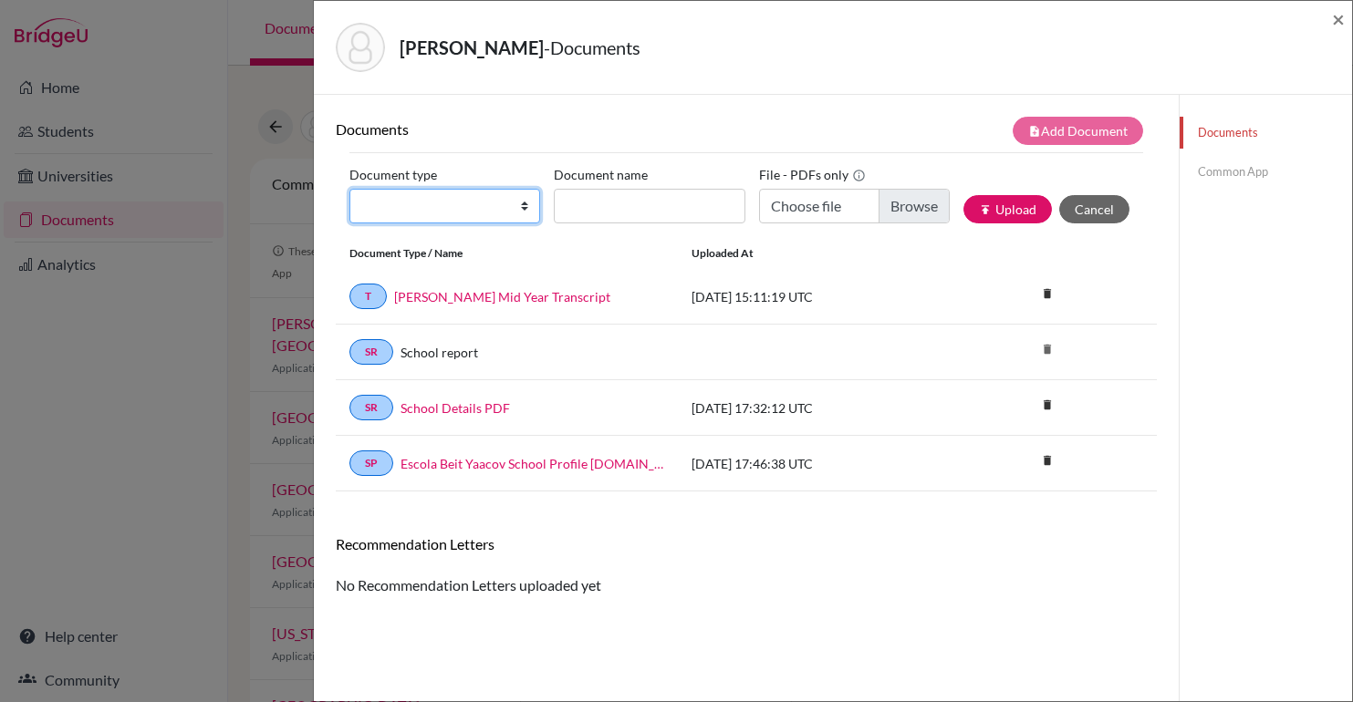
click at [405, 199] on select "Change explanation for Common App reports Counselor recommendation Internationa…" at bounding box center [444, 206] width 191 height 35
select select "2"
click at [349, 189] on select "Change explanation for Common App reports Counselor recommendation Internationa…" at bounding box center [444, 206] width 191 height 35
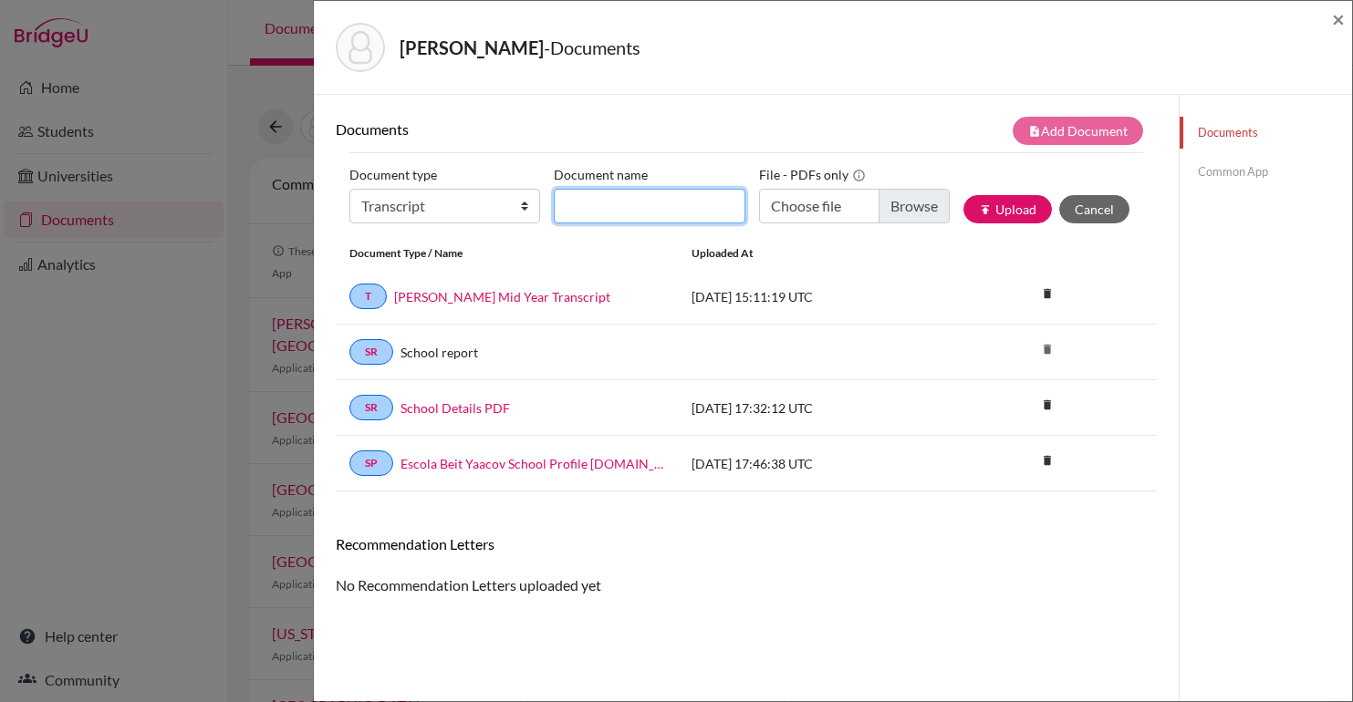
click at [595, 192] on input "Document name" at bounding box center [649, 206] width 191 height 35
type input "IB DIPLOMA AND RESULTS [DATE]"
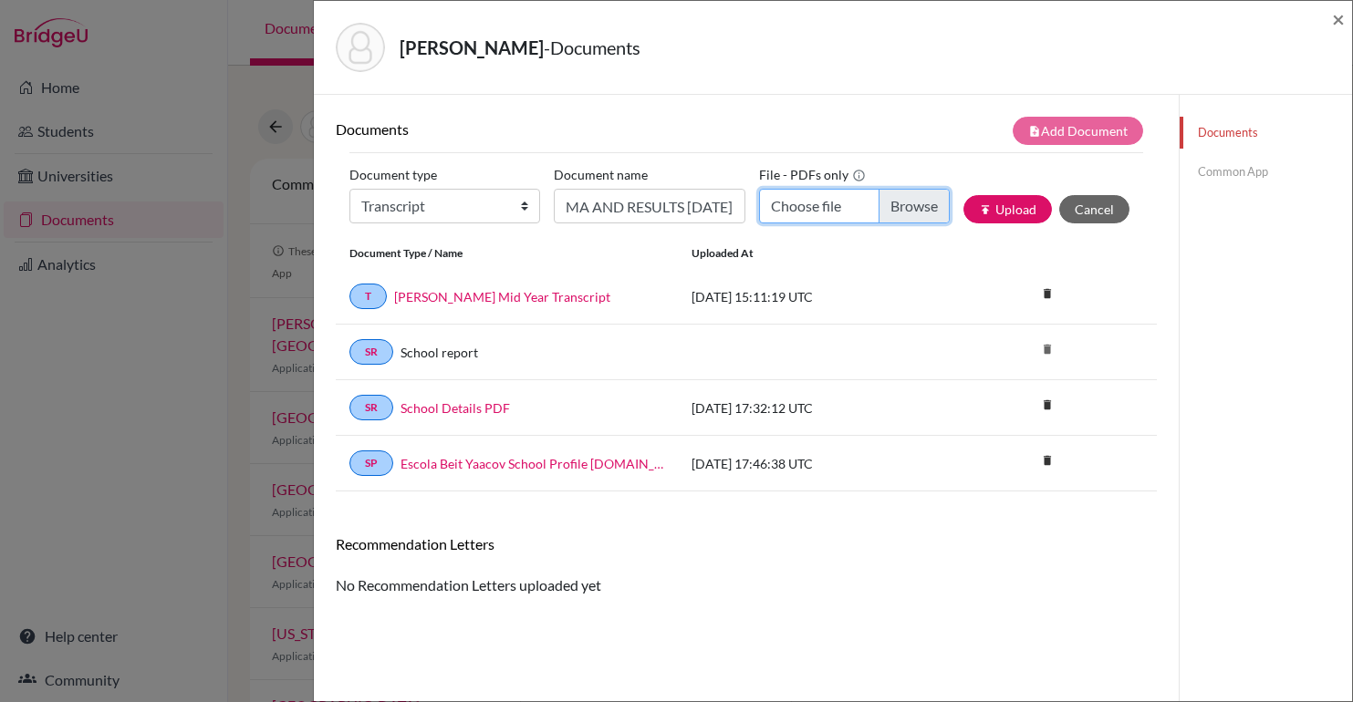
scroll to position [0, 0]
click at [895, 213] on input "Choose file" at bounding box center [854, 206] width 191 height 35
type input "C:\fakepath\Julia Zaitz IB Diploma and Results May 2025.pdf"
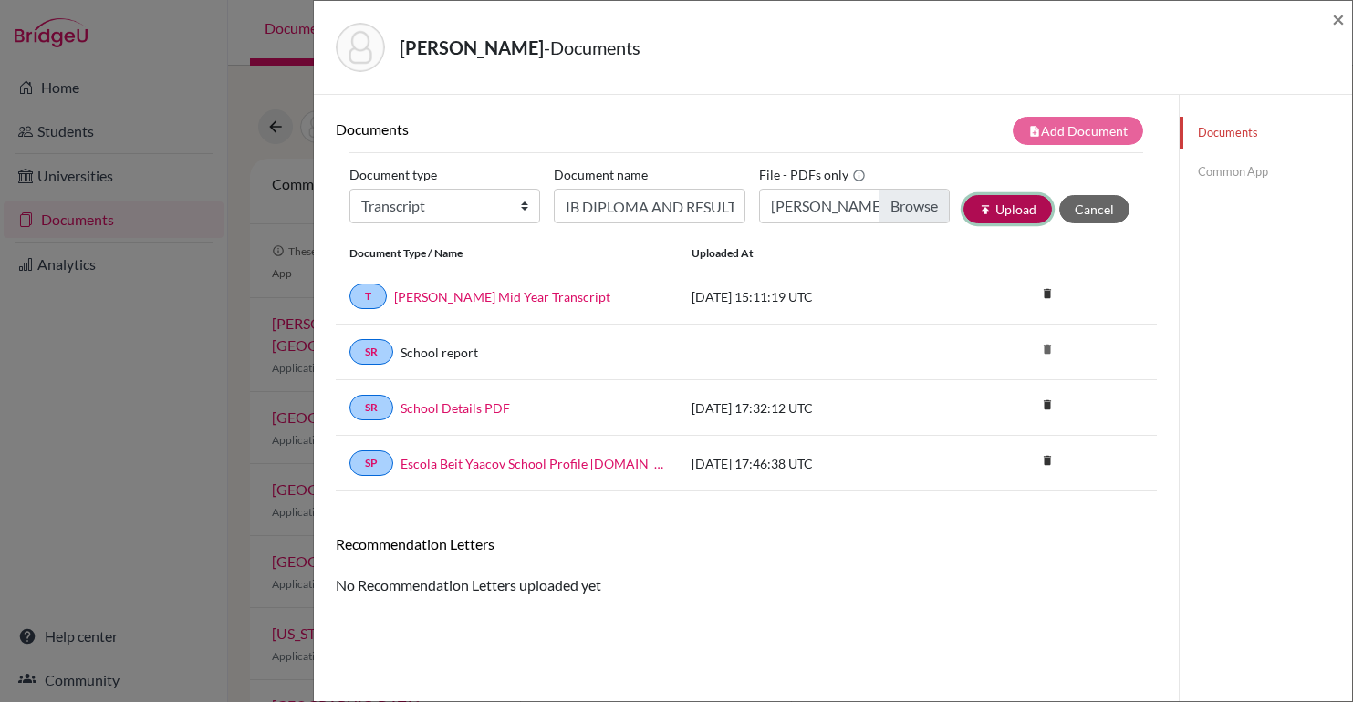
click at [1022, 208] on button "publish Upload" at bounding box center [1007, 209] width 88 height 28
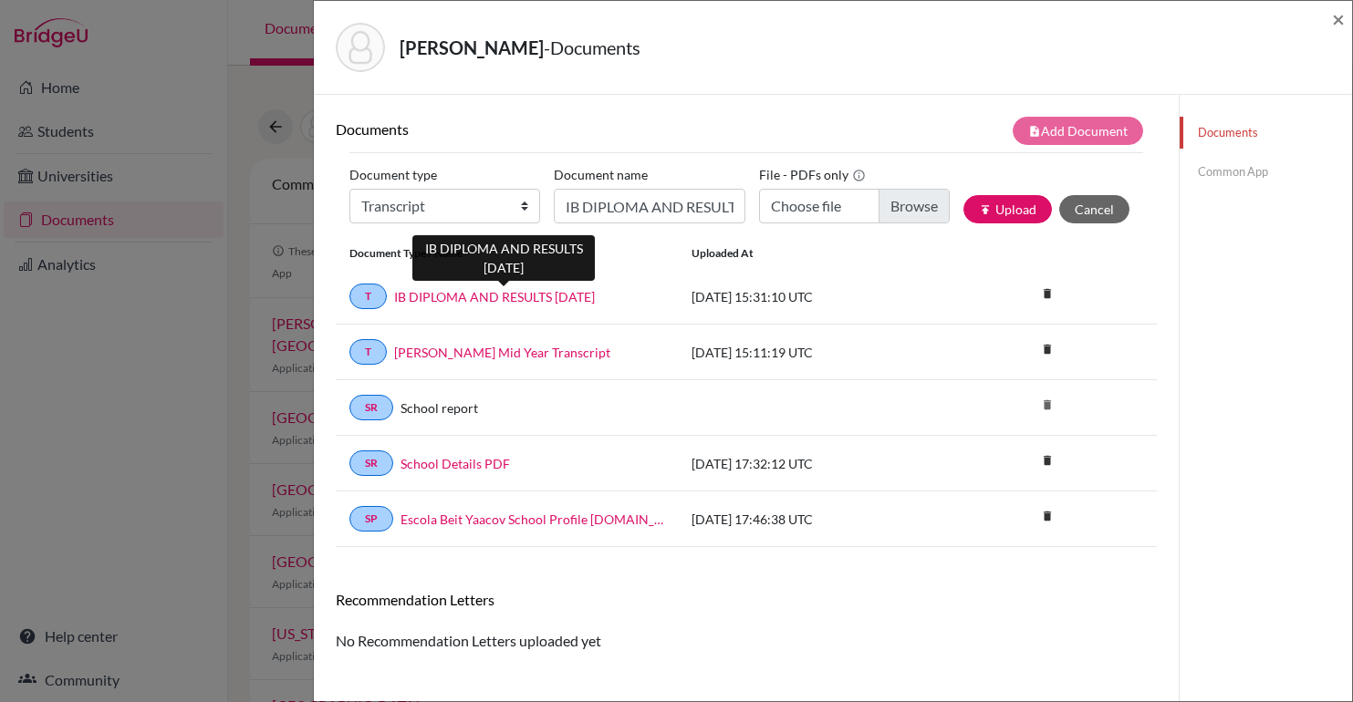
click at [519, 292] on link "IB DIPLOMA AND RESULTS [DATE]" at bounding box center [494, 296] width 201 height 19
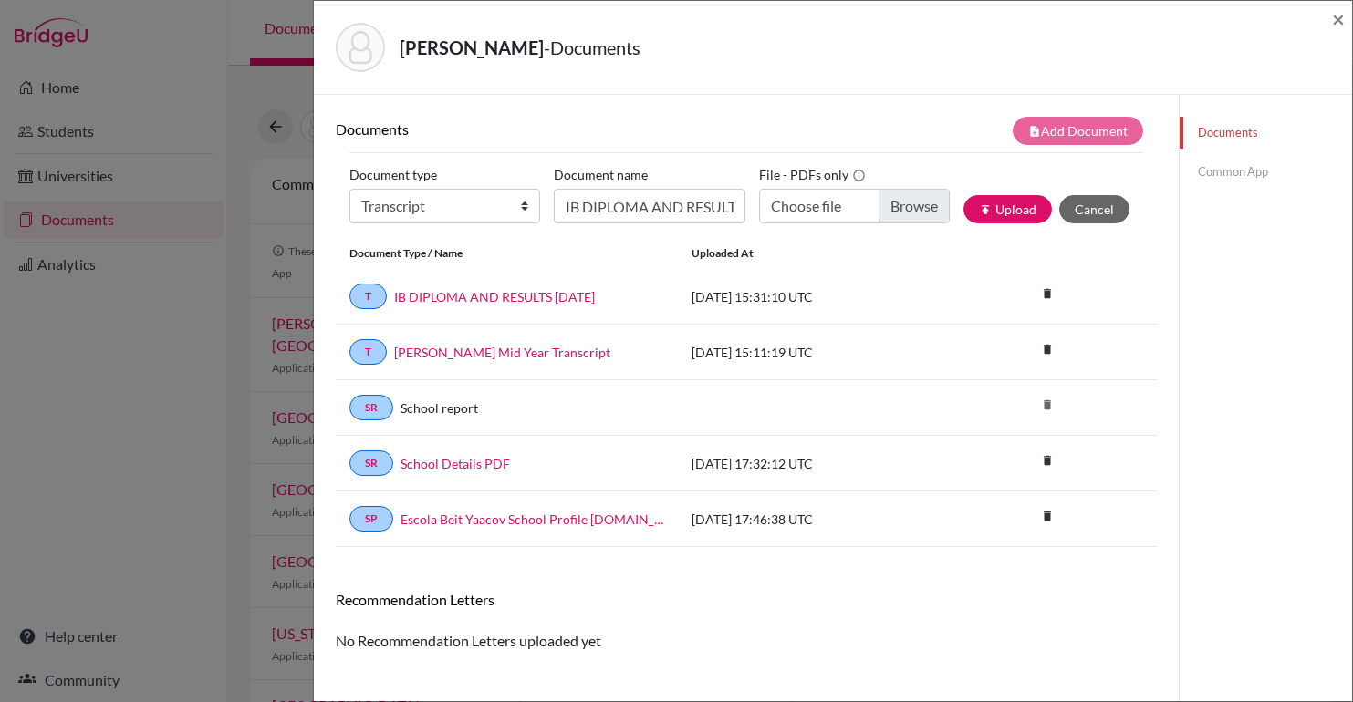
click at [238, 338] on div "Zaitz, Julia - Documents × Documents note_add Add Document Document type Change…" at bounding box center [676, 351] width 1353 height 702
click at [1332, 16] on span "×" at bounding box center [1338, 18] width 13 height 26
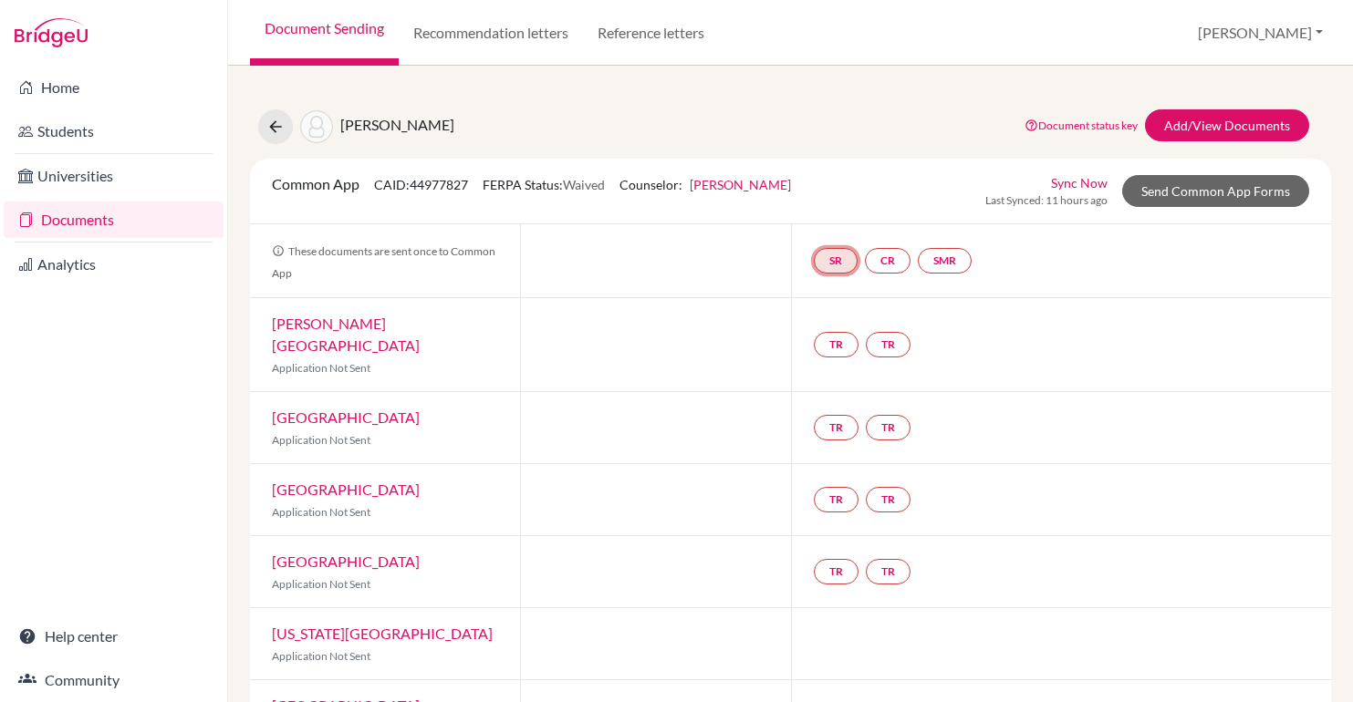
click at [847, 259] on link "SR" at bounding box center [836, 261] width 44 height 26
click at [856, 196] on div "School report Incomplete" at bounding box center [835, 214] width 85 height 36
click at [835, 206] on link "School report" at bounding box center [835, 206] width 78 height 16
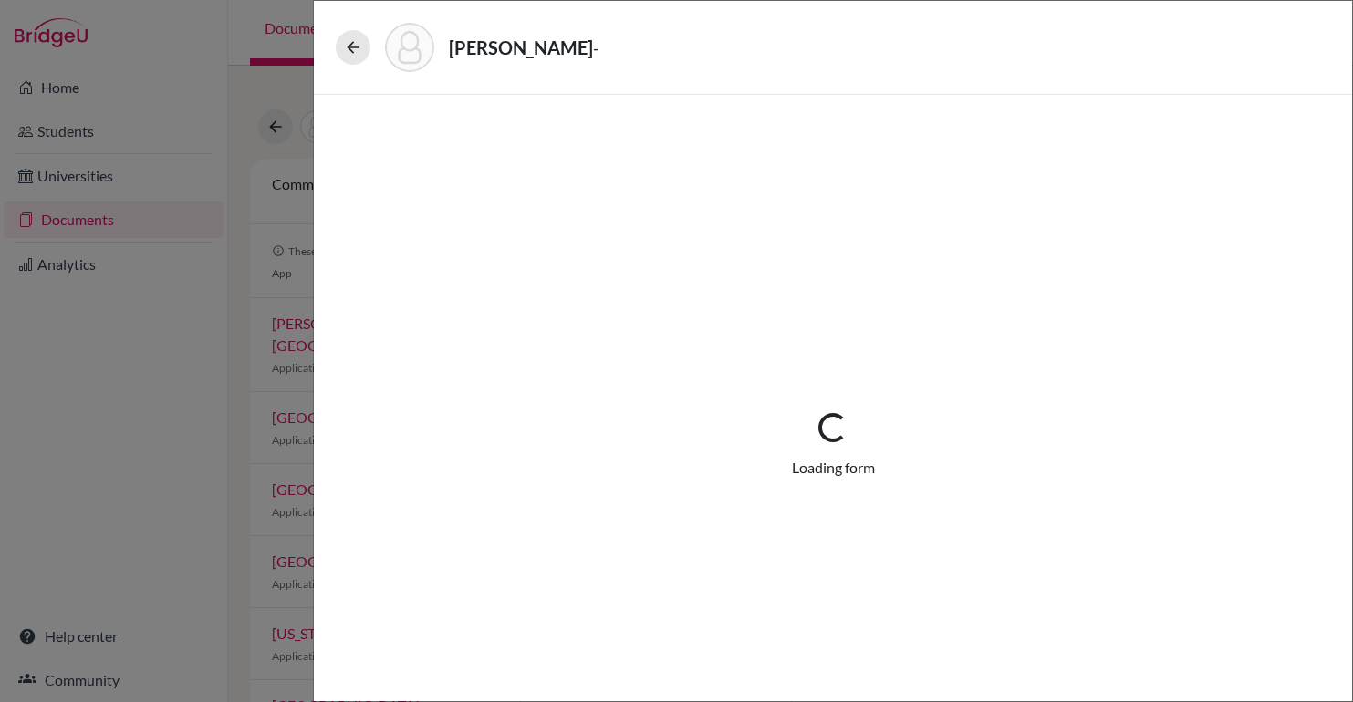
select select "2"
select select "689441"
select select "0"
select select "1"
select select "689451"
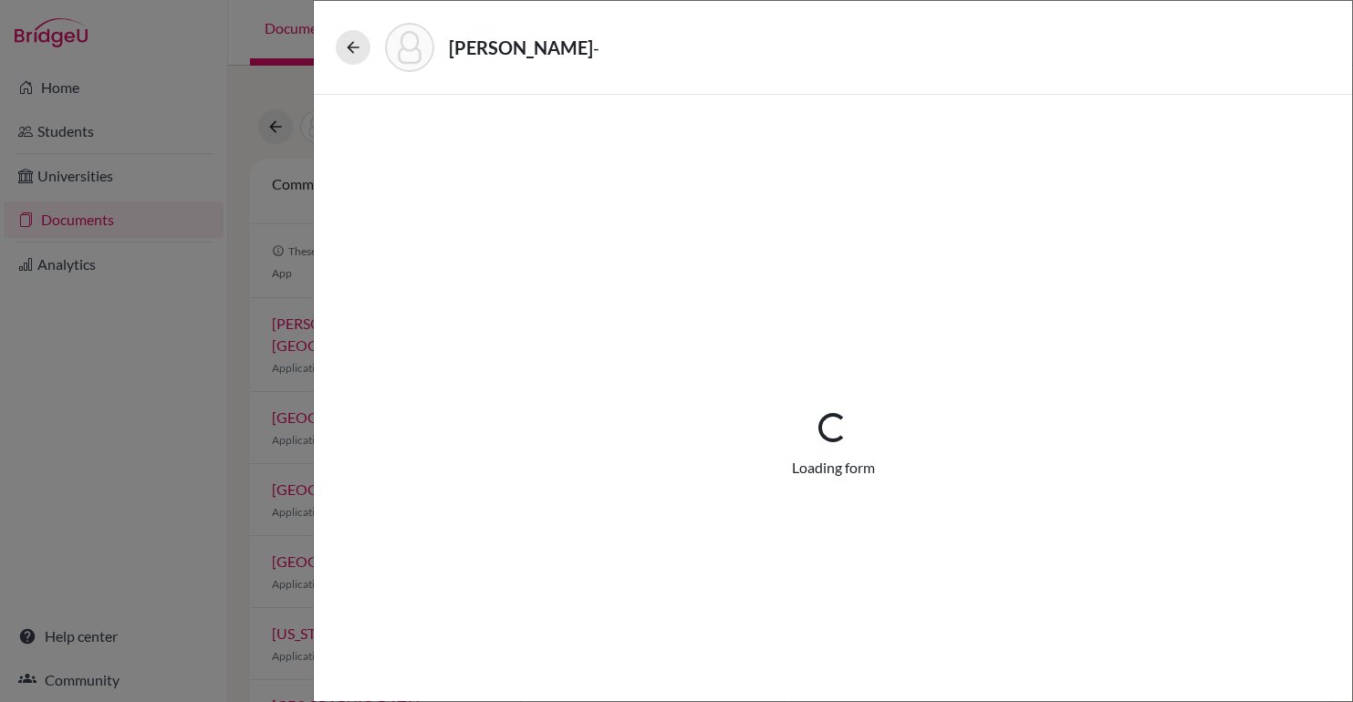
select select "2"
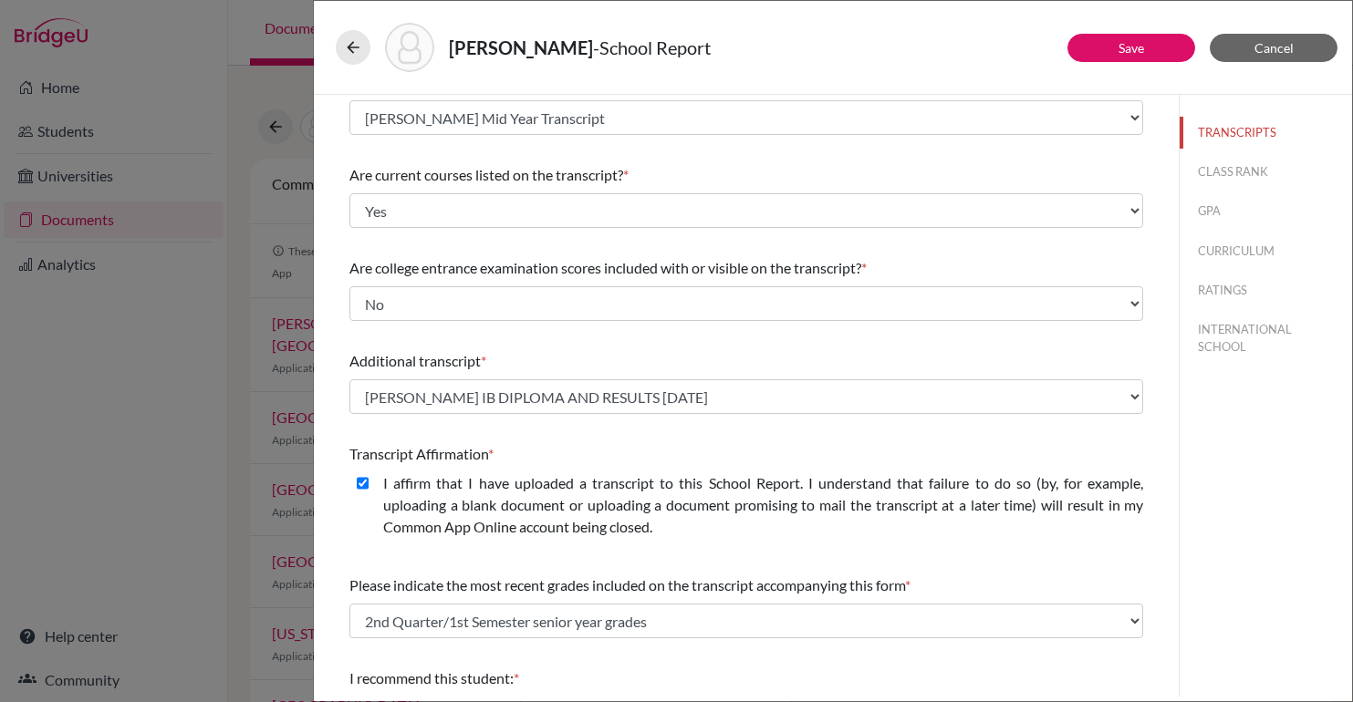
scroll to position [122, 0]
click at [1264, 171] on button "CLASS RANK" at bounding box center [1266, 172] width 172 height 32
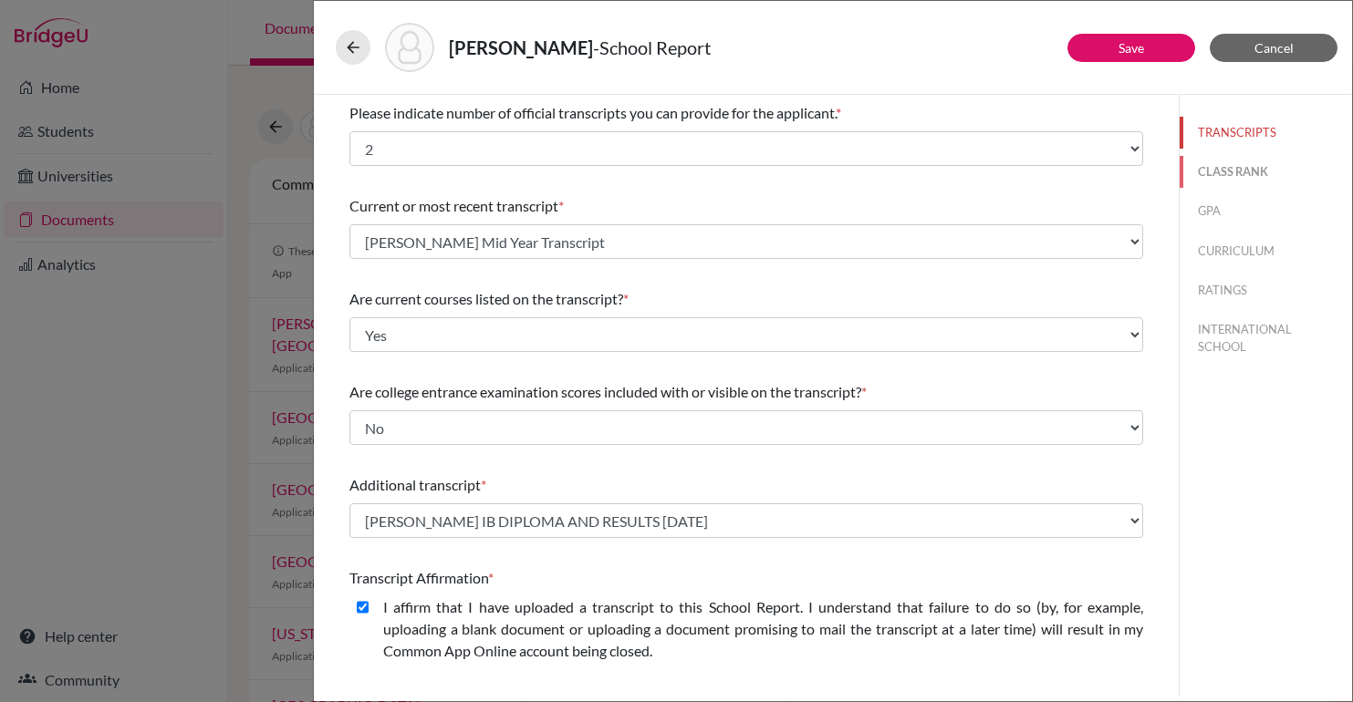
select select "5"
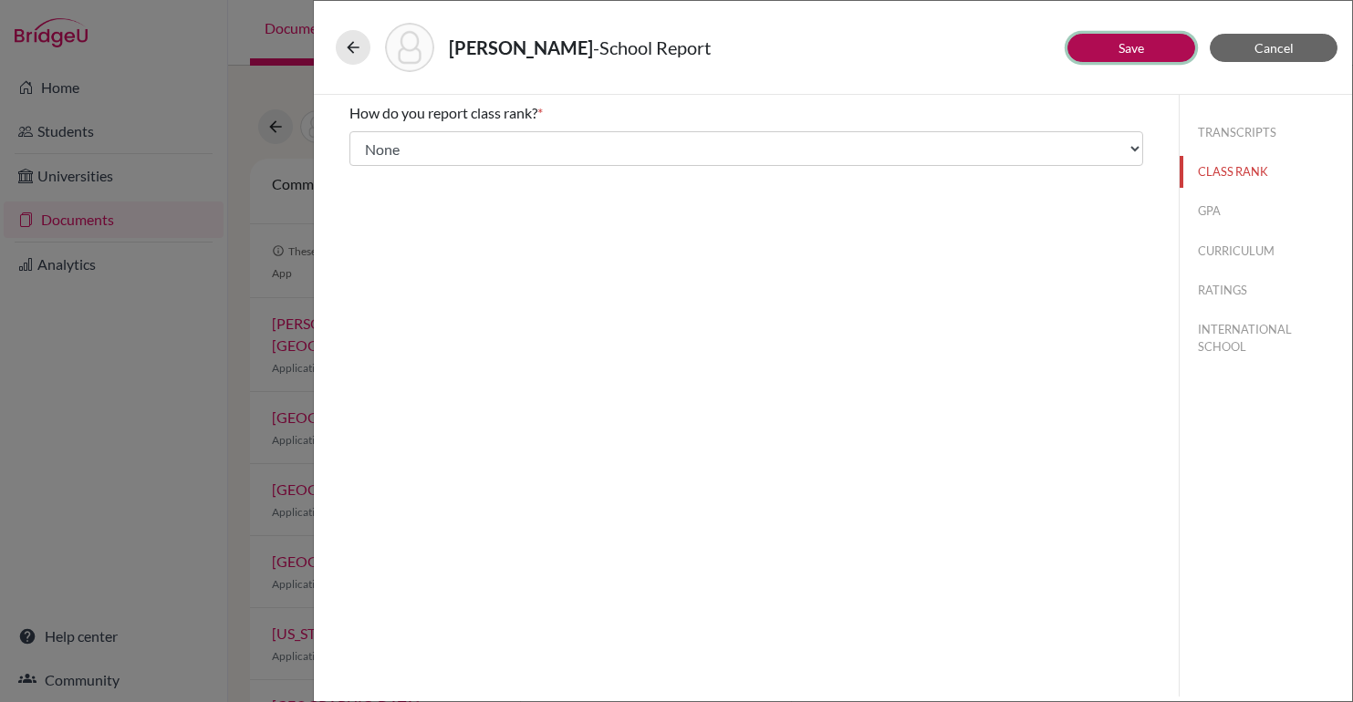
click at [1103, 42] on button "Save" at bounding box center [1131, 48] width 128 height 28
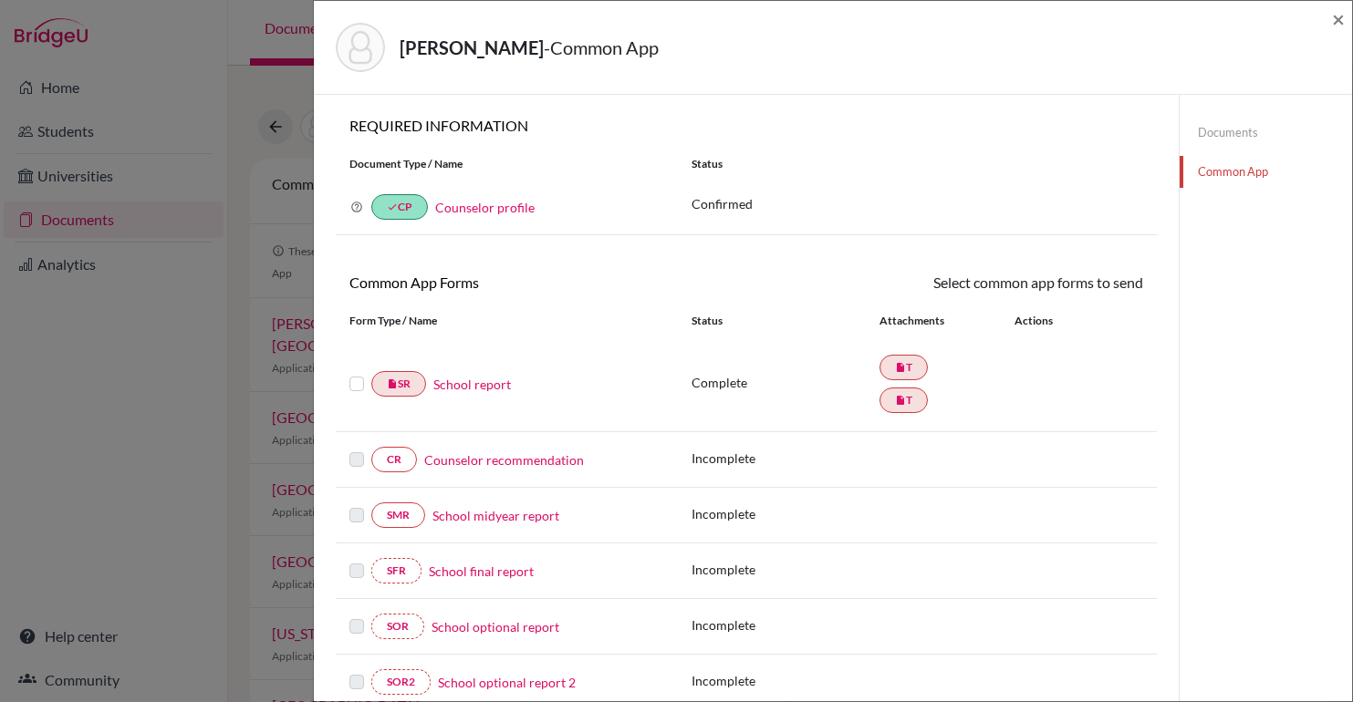
click at [355, 373] on label at bounding box center [356, 373] width 15 height 0
click at [0, 0] on input "checkbox" at bounding box center [0, 0] width 0 height 0
click at [357, 375] on label at bounding box center [356, 375] width 15 height 0
click at [0, 0] on input "checkbox" at bounding box center [0, 0] width 0 height 0
click at [916, 367] on link "insert_drive_file T" at bounding box center [903, 368] width 48 height 26
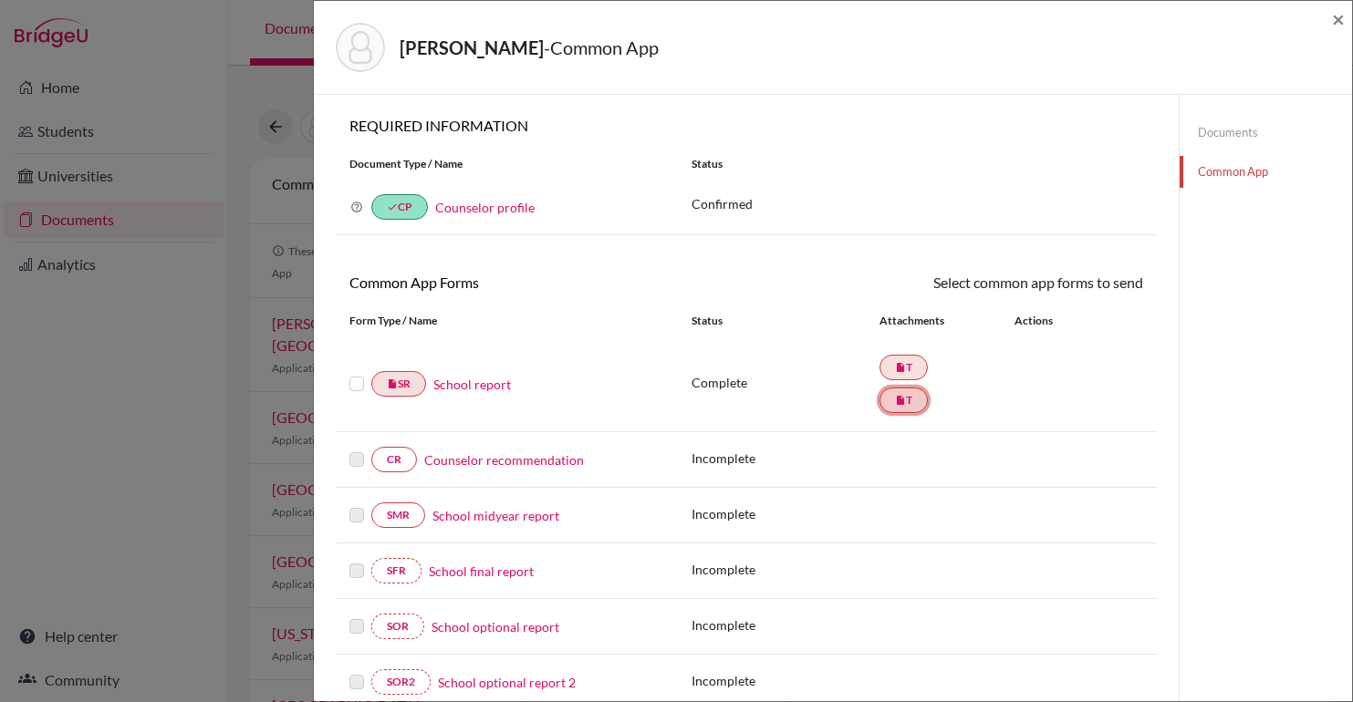
click at [914, 401] on link "insert_drive_file T" at bounding box center [903, 401] width 48 height 26
click at [484, 382] on link "School report" at bounding box center [472, 384] width 78 height 19
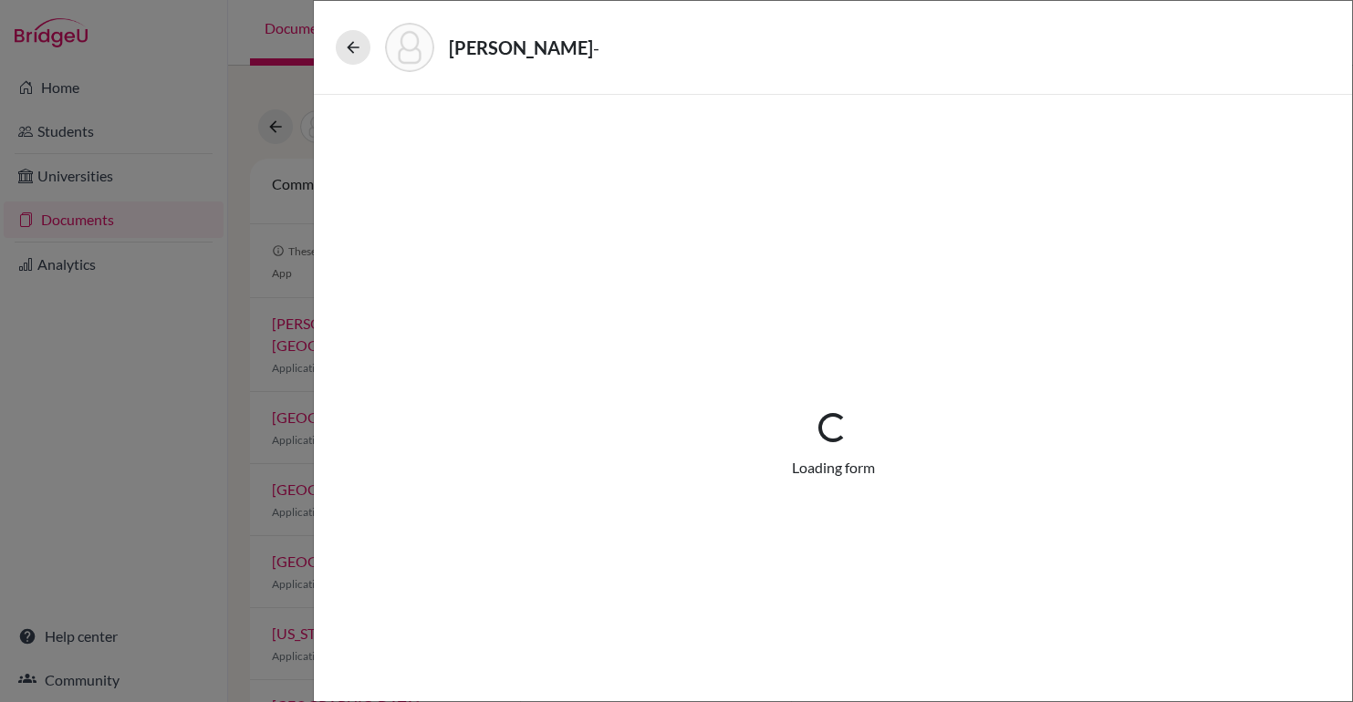
select select "2"
select select "689441"
select select "0"
select select "1"
select select "689451"
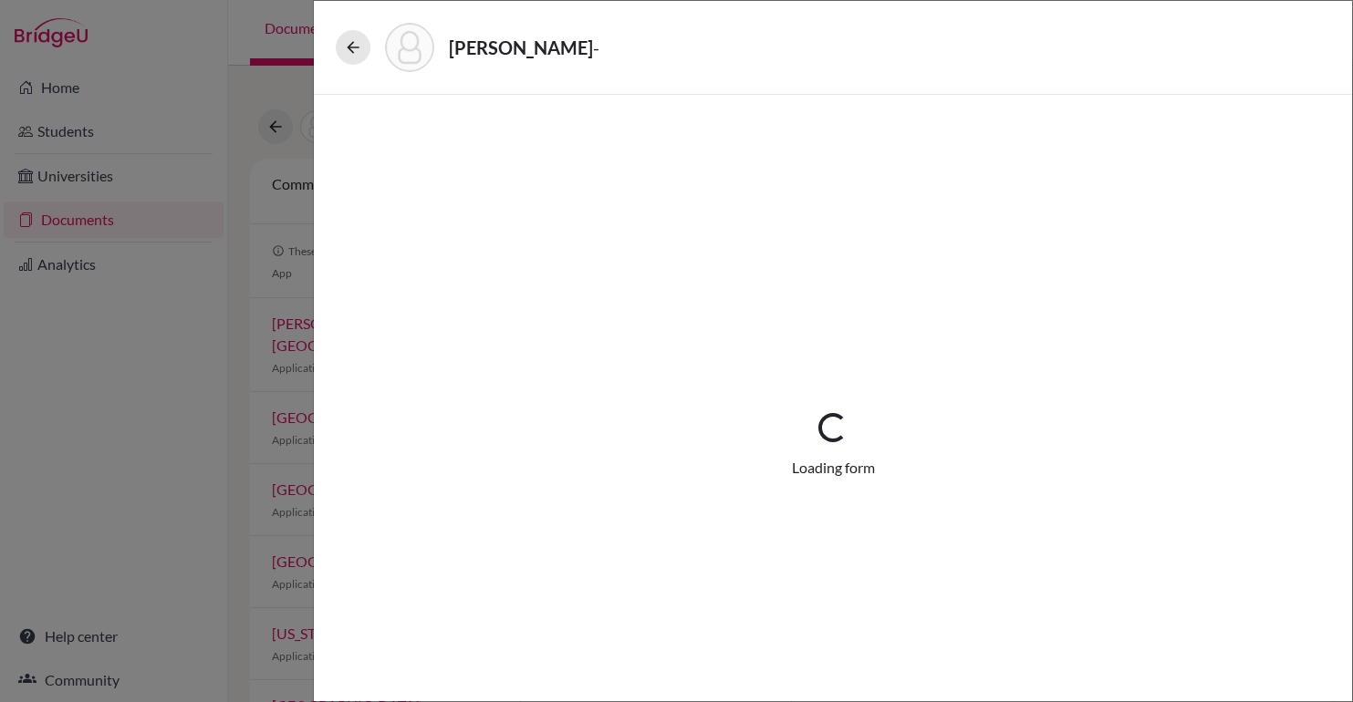
select select "2"
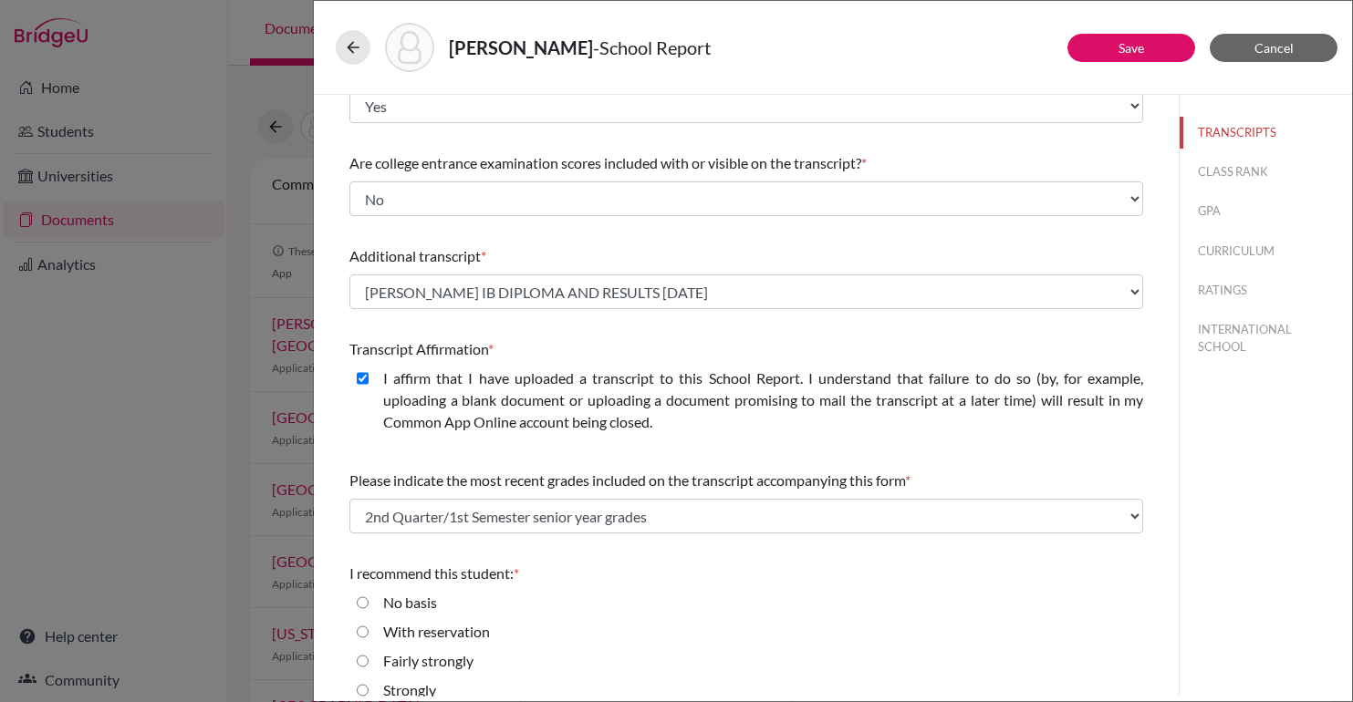
scroll to position [277, 0]
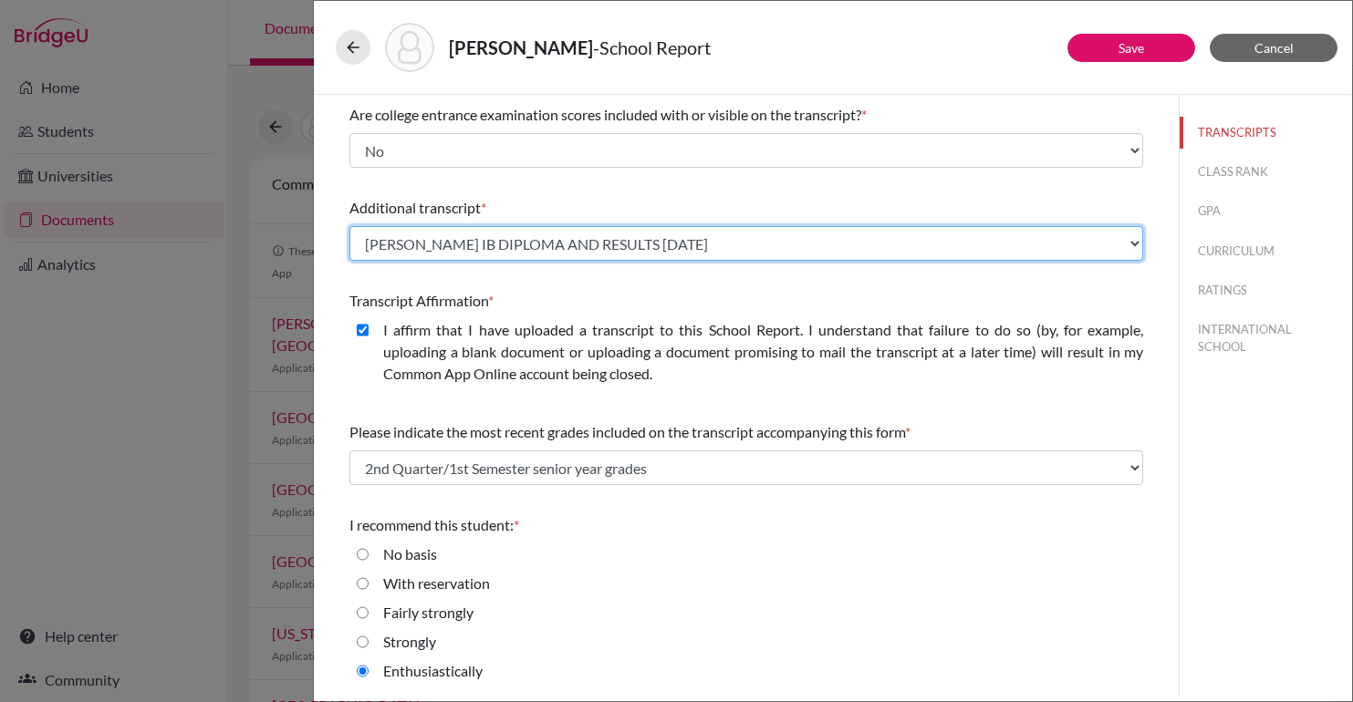
click at [576, 242] on select "Select existing document or upload a new one Julia Zaitz IB Diploma and Results…" at bounding box center [746, 243] width 794 height 35
click at [349, 226] on select "Select existing document or upload a new one Julia Zaitz IB Diploma and Results…" at bounding box center [746, 243] width 794 height 35
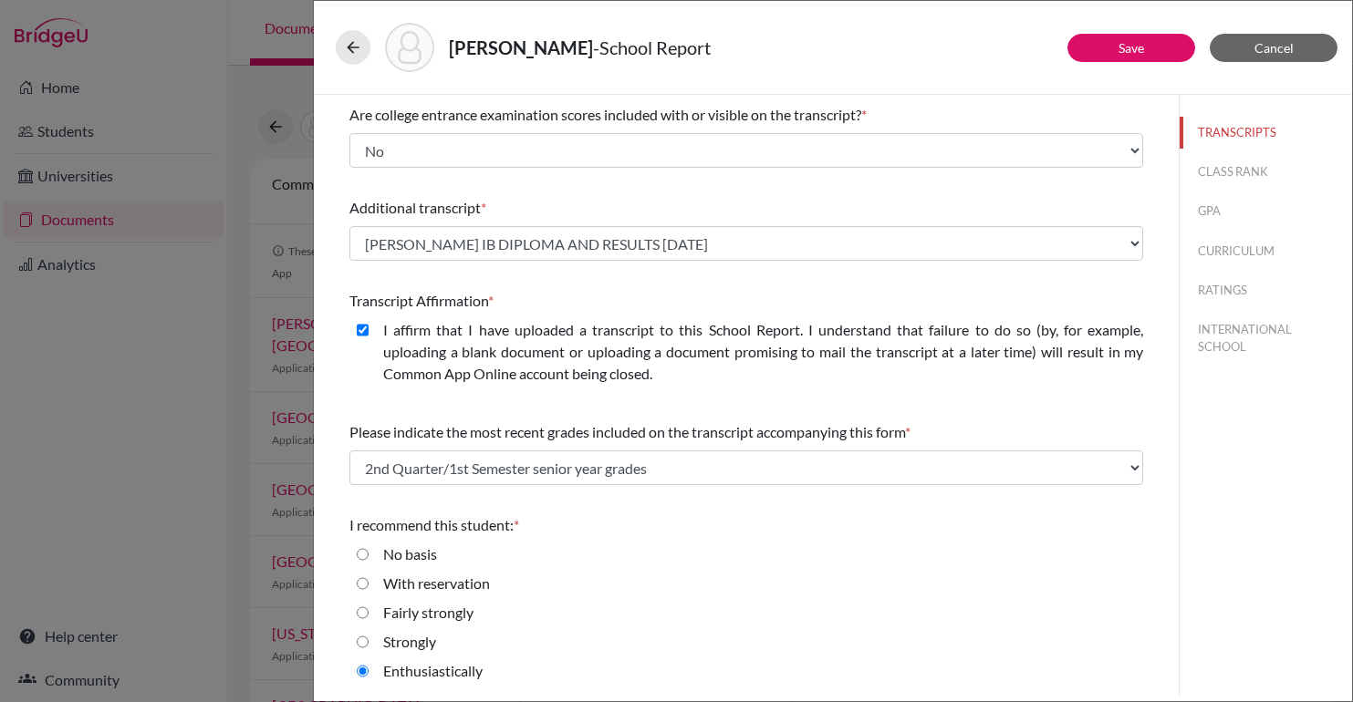
click at [616, 203] on div "Additional transcript *" at bounding box center [746, 208] width 794 height 22
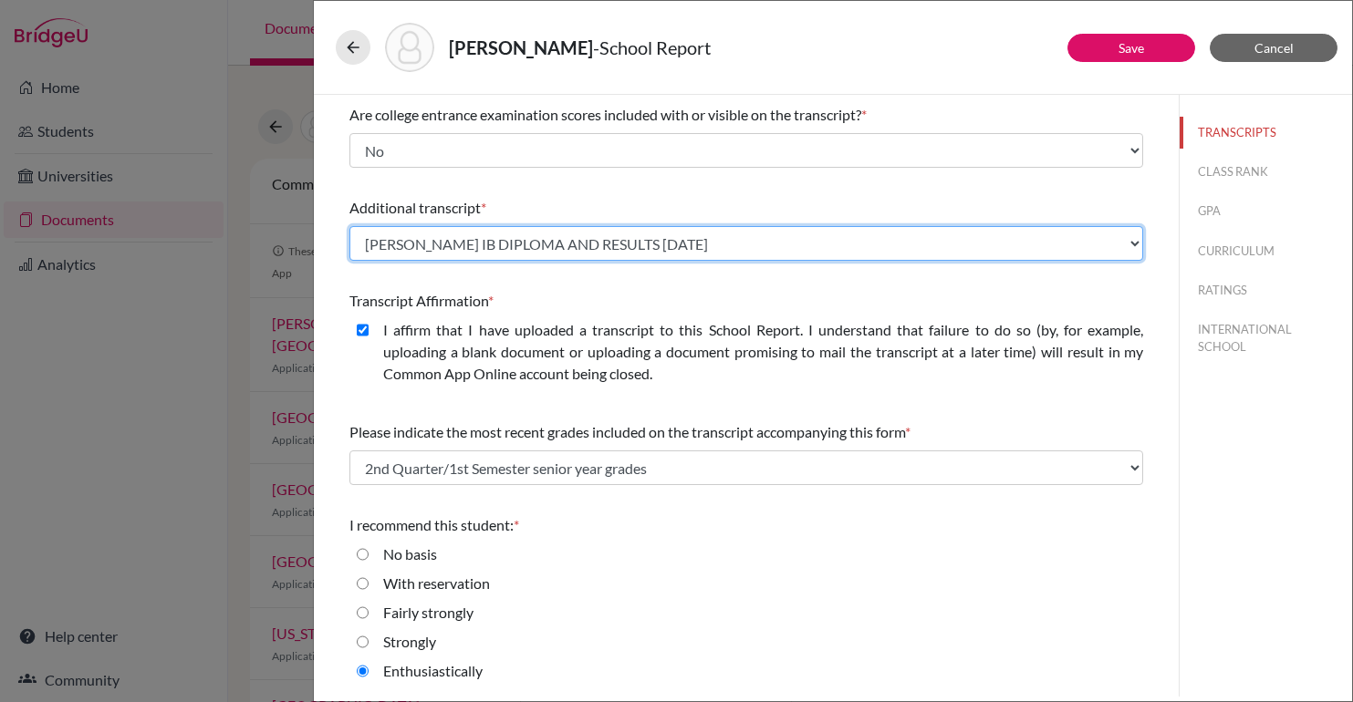
click at [514, 236] on select "Select existing document or upload a new one Julia Zaitz IB Diploma and Results…" at bounding box center [746, 243] width 794 height 35
click at [349, 226] on select "Select existing document or upload a new one Julia Zaitz IB Diploma and Results…" at bounding box center [746, 243] width 794 height 35
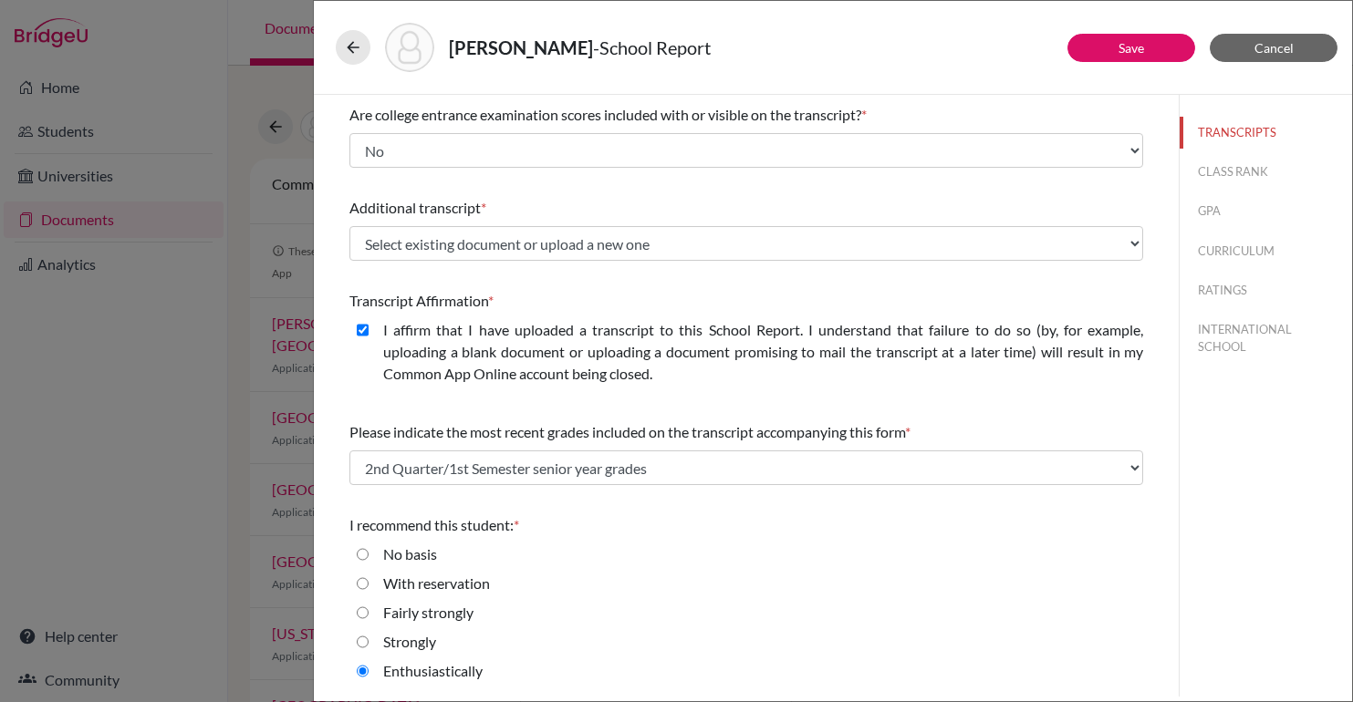
click at [540, 279] on div "Please indicate number of official transcripts you can provide for the applican…" at bounding box center [746, 257] width 794 height 879
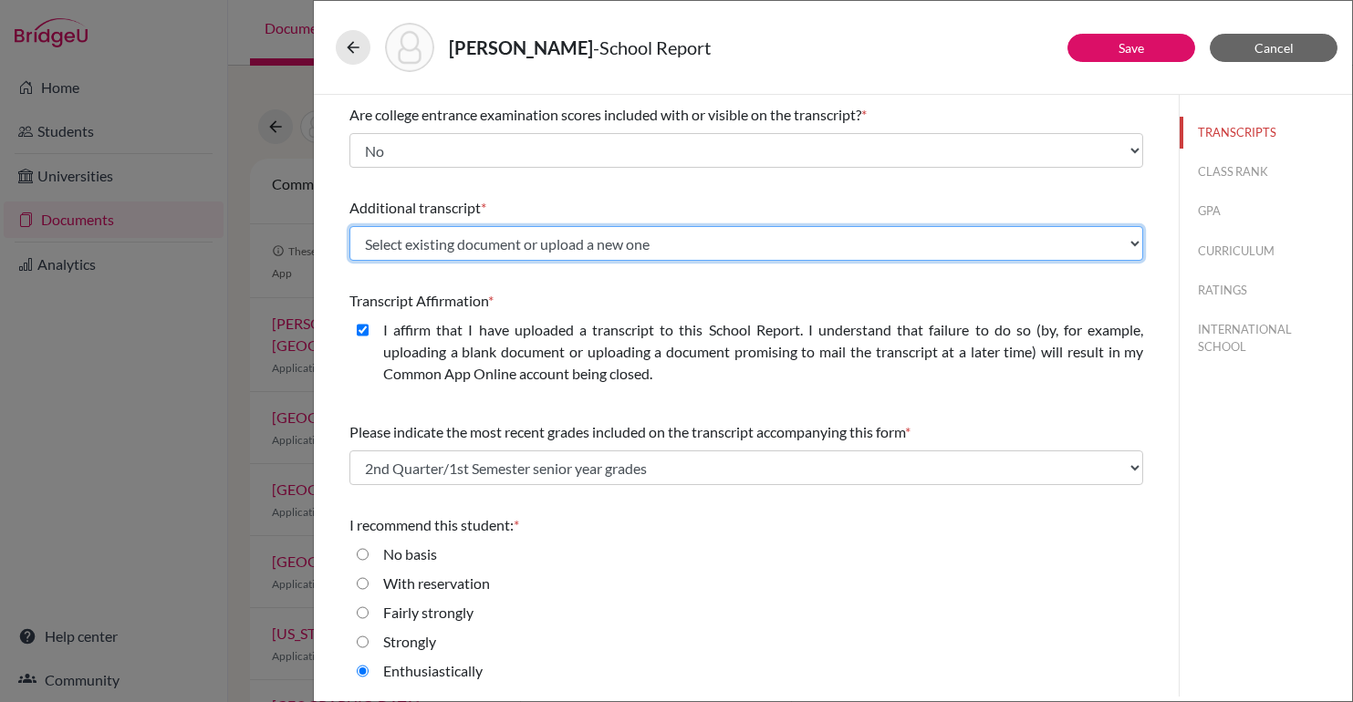
click at [544, 245] on select "Select existing document or upload a new one Julia Zaitz IB Diploma and Results…" at bounding box center [746, 243] width 794 height 35
select select "689451"
click at [349, 226] on select "Select existing document or upload a new one Julia Zaitz IB Diploma and Results…" at bounding box center [746, 243] width 794 height 35
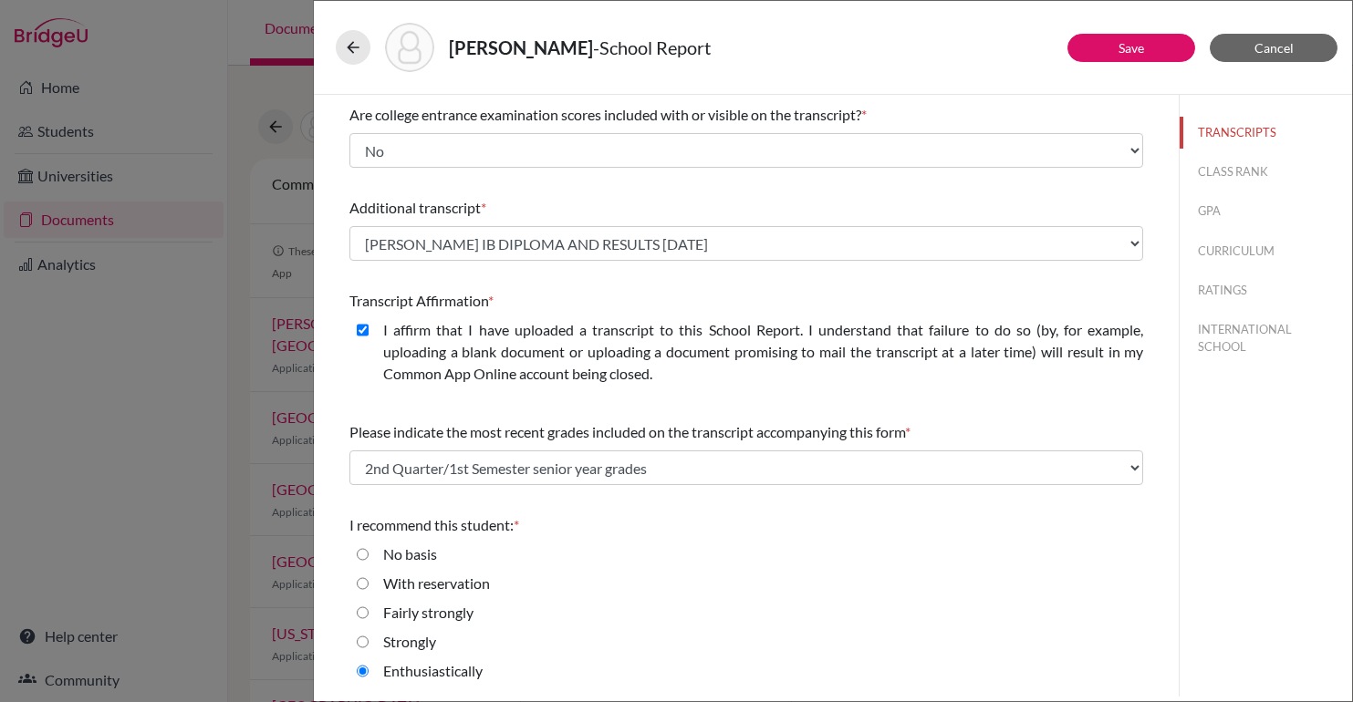
click at [534, 322] on label "I affirm that I have uploaded a transcript to this School Report. I understand …" at bounding box center [763, 352] width 760 height 66
click at [369, 322] on closed\ "I affirm that I have uploaded a transcript to this School Report. I understand …" at bounding box center [363, 330] width 12 height 22
click at [417, 319] on label "I affirm that I have uploaded a transcript to this School Report. I understand …" at bounding box center [763, 352] width 760 height 66
click at [369, 319] on closed\ "I affirm that I have uploaded a transcript to this School Report. I understand …" at bounding box center [363, 330] width 12 height 22
checkbox closed\ "true"
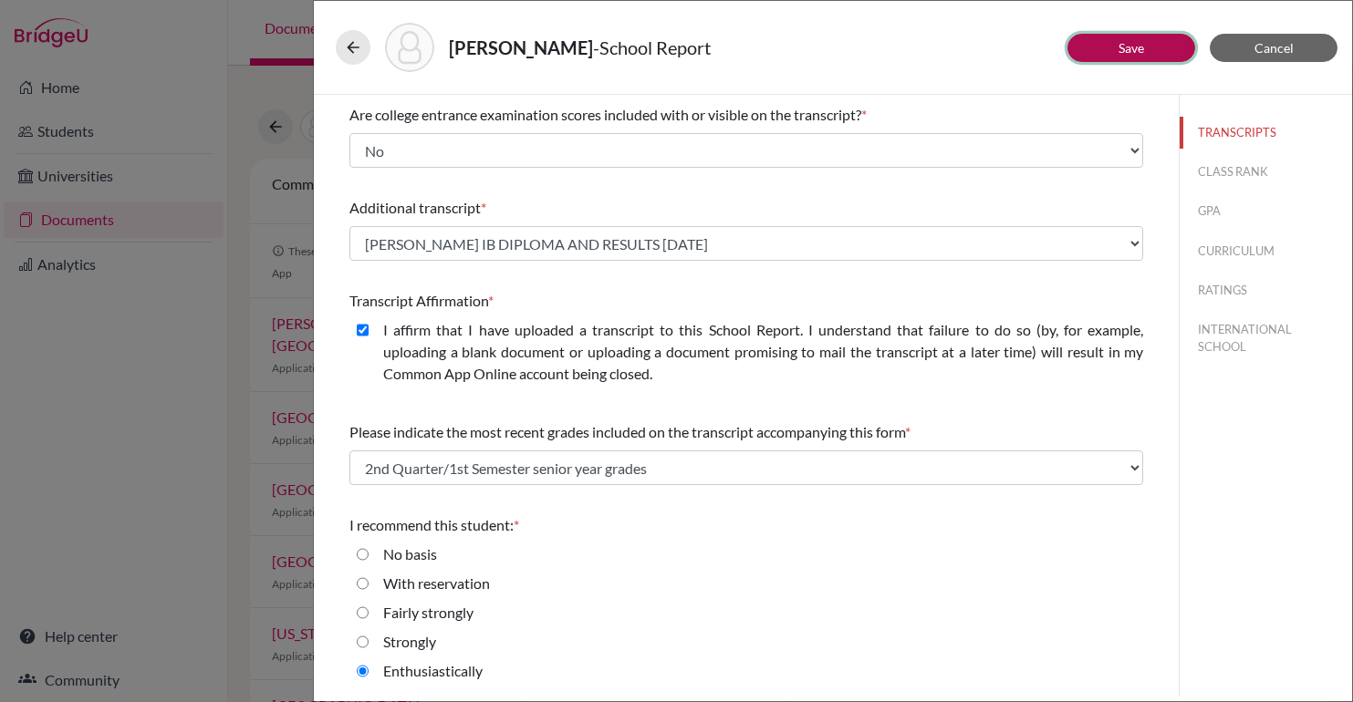
click at [1128, 48] on link "Save" at bounding box center [1132, 48] width 26 height 16
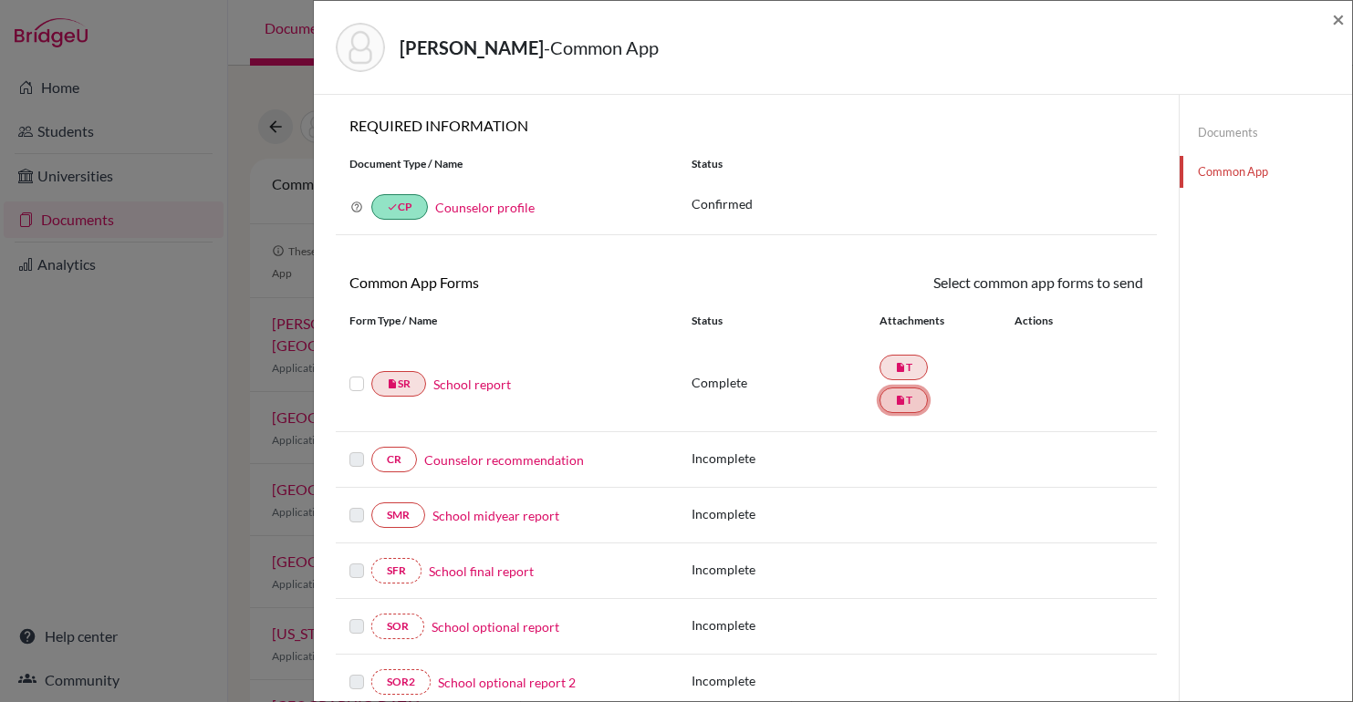
click at [918, 399] on link "insert_drive_file T" at bounding box center [903, 401] width 48 height 26
click at [1233, 131] on link "Documents" at bounding box center [1266, 133] width 172 height 32
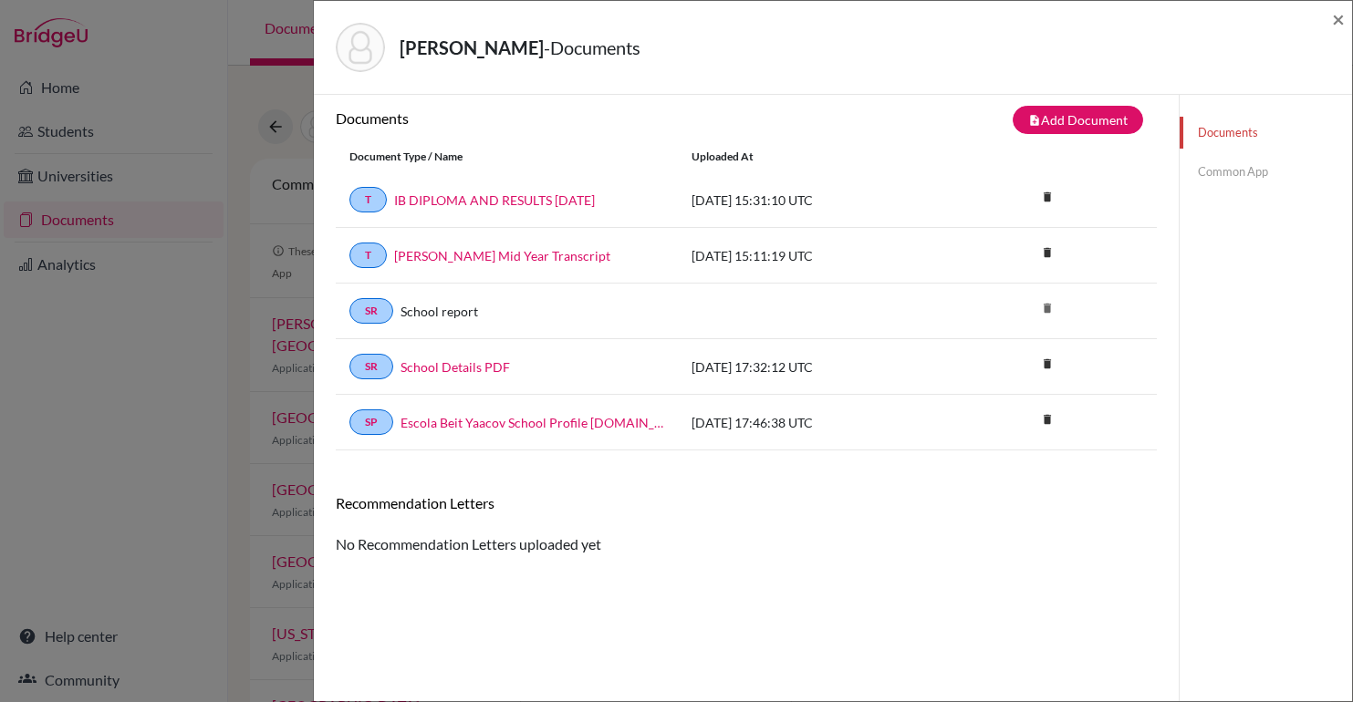
scroll to position [5, 0]
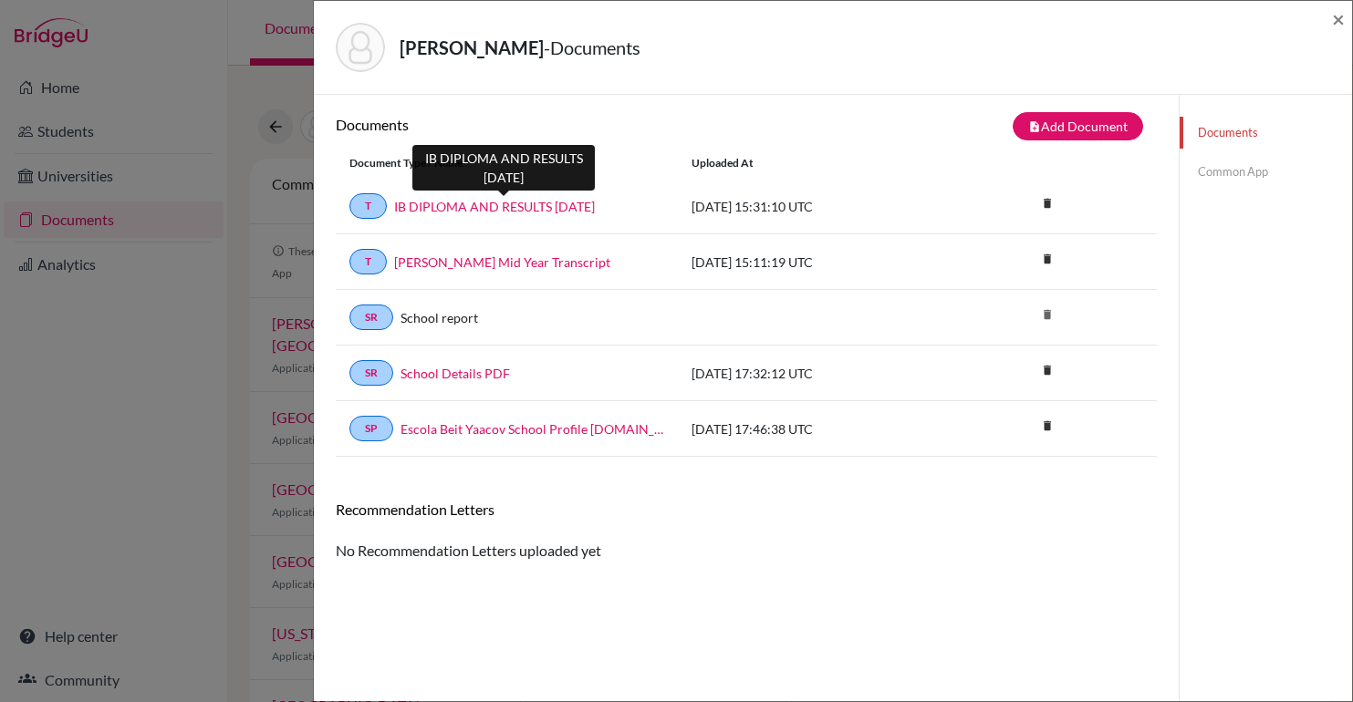
click at [549, 201] on link "IB DIPLOMA AND RESULTS [DATE]" at bounding box center [494, 206] width 201 height 19
click at [579, 206] on link "IB DIPLOMA AND RESULTS [DATE]" at bounding box center [494, 206] width 201 height 19
click at [212, 453] on div "Zaitz, Julia - Documents × Documents note_add Add Document Document type Change…" at bounding box center [676, 351] width 1353 height 702
click at [1336, 17] on span "×" at bounding box center [1338, 18] width 13 height 26
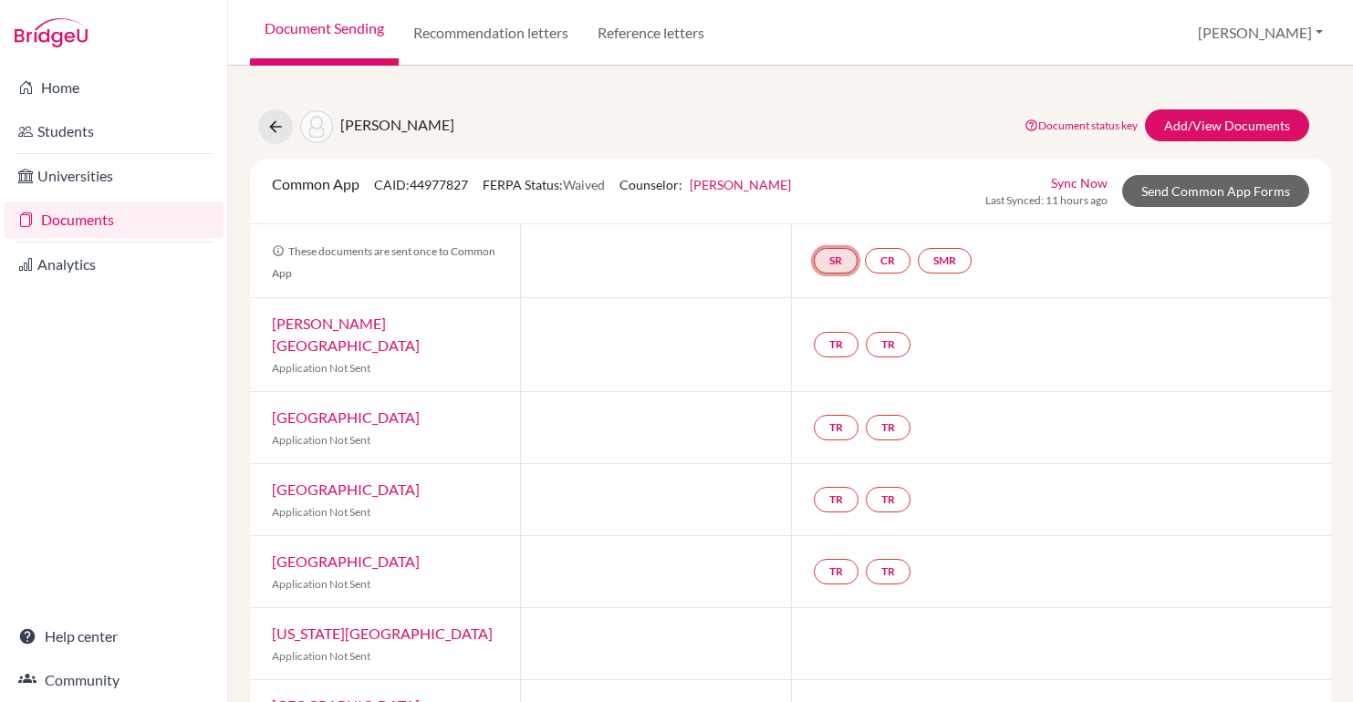
click at [842, 254] on link "SR" at bounding box center [836, 261] width 44 height 26
click at [841, 211] on link "School report" at bounding box center [835, 206] width 78 height 16
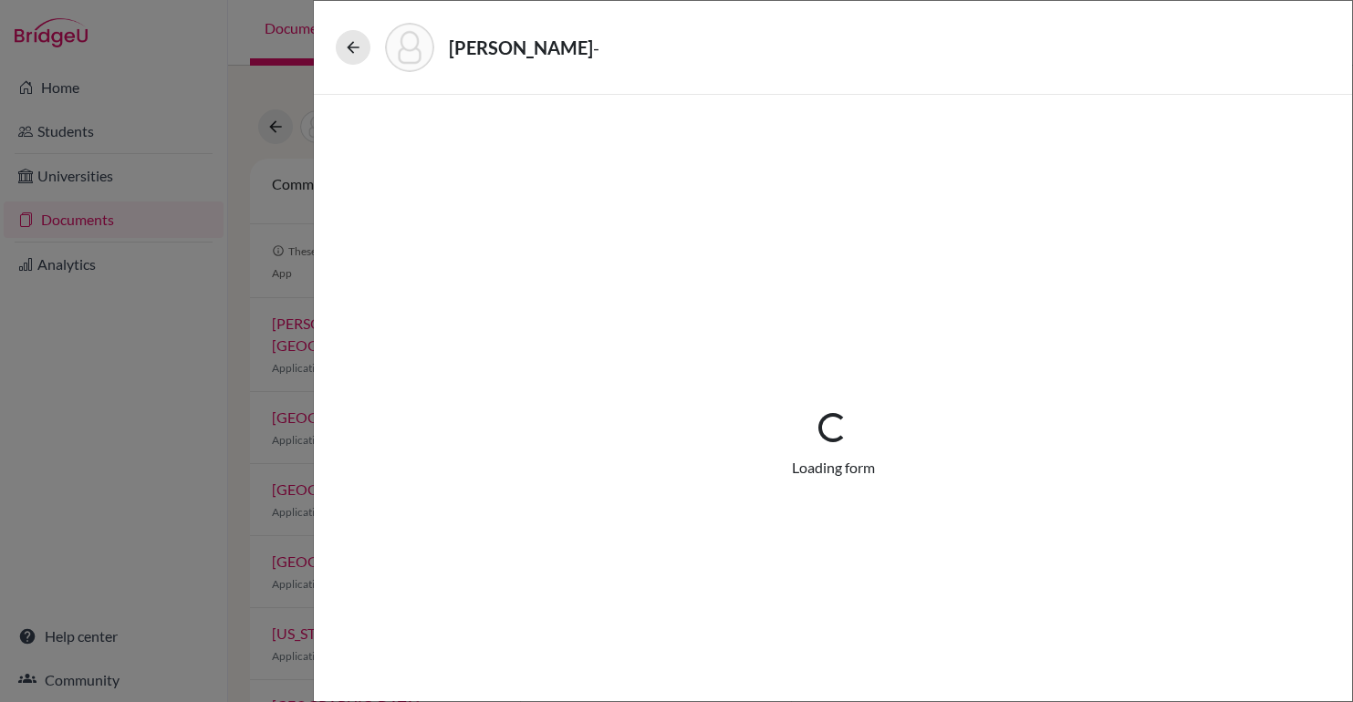
select select "2"
select select "689441"
select select "0"
select select "1"
select select "689451"
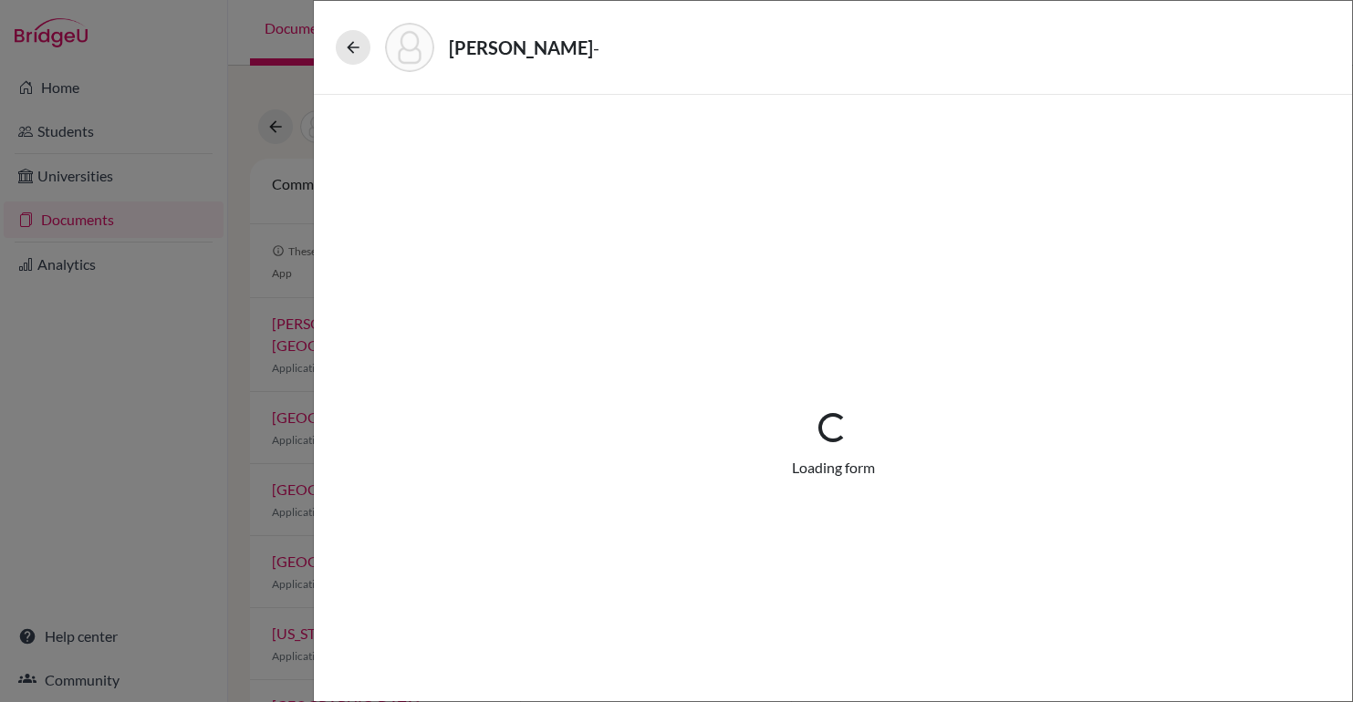
select select "2"
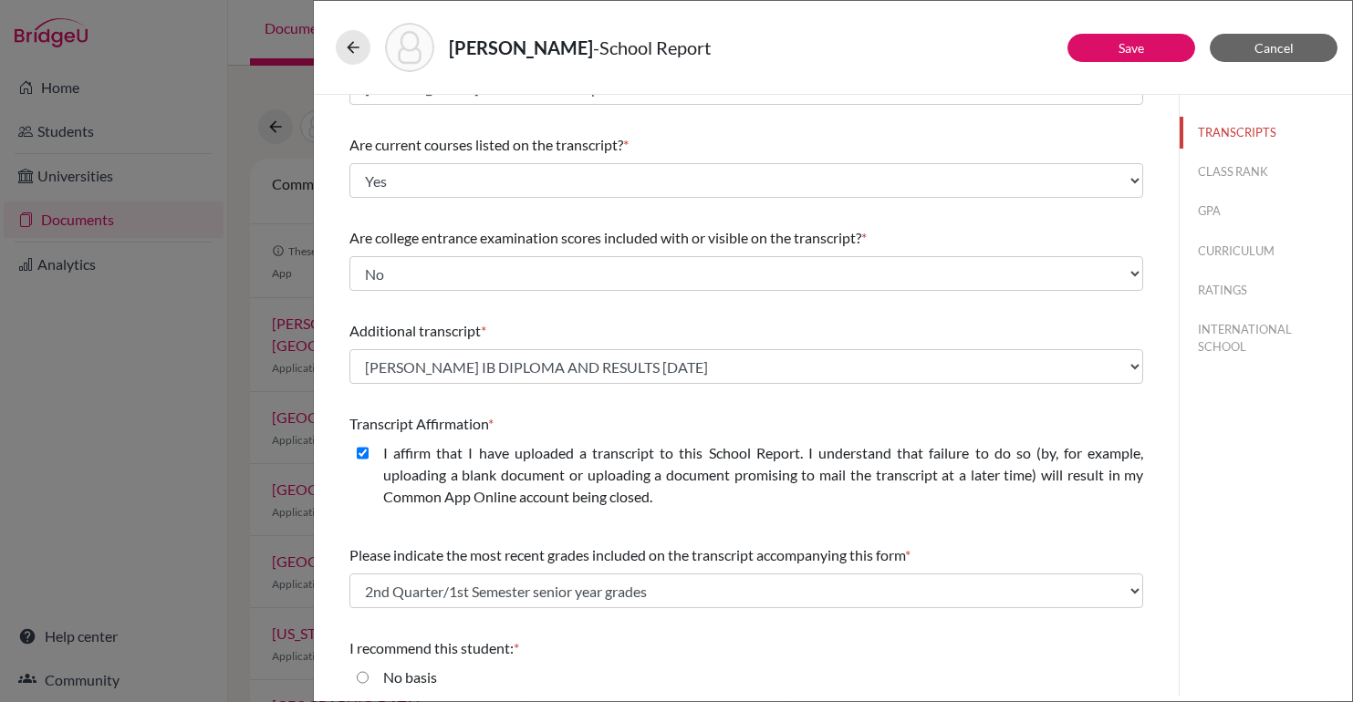
scroll to position [152, 0]
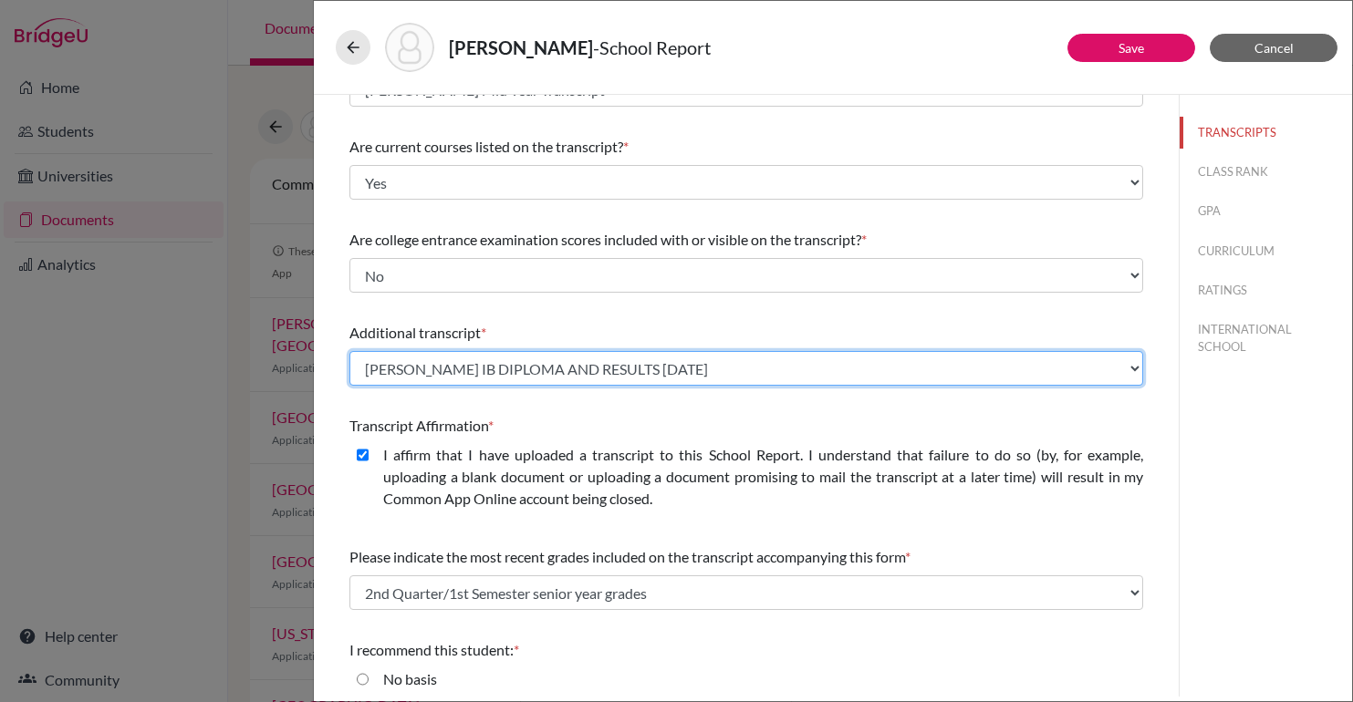
click at [763, 359] on select "Select existing document or upload a new one Julia Zaitz IB Diploma and Results…" at bounding box center [746, 368] width 794 height 35
select select "689452"
click at [349, 351] on select "Select existing document or upload a new one Julia Zaitz IB Diploma and Results…" at bounding box center [746, 368] width 794 height 35
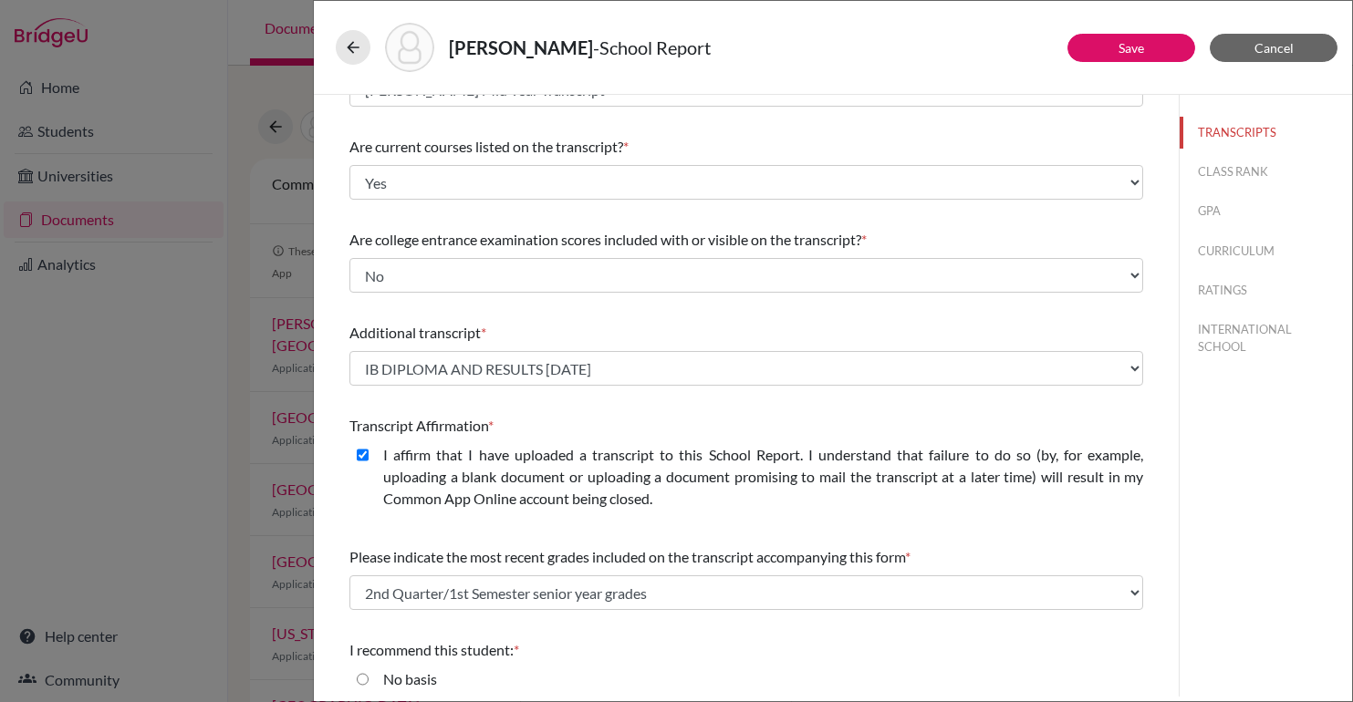
click at [584, 417] on div "Transcript Affirmation *" at bounding box center [746, 426] width 794 height 22
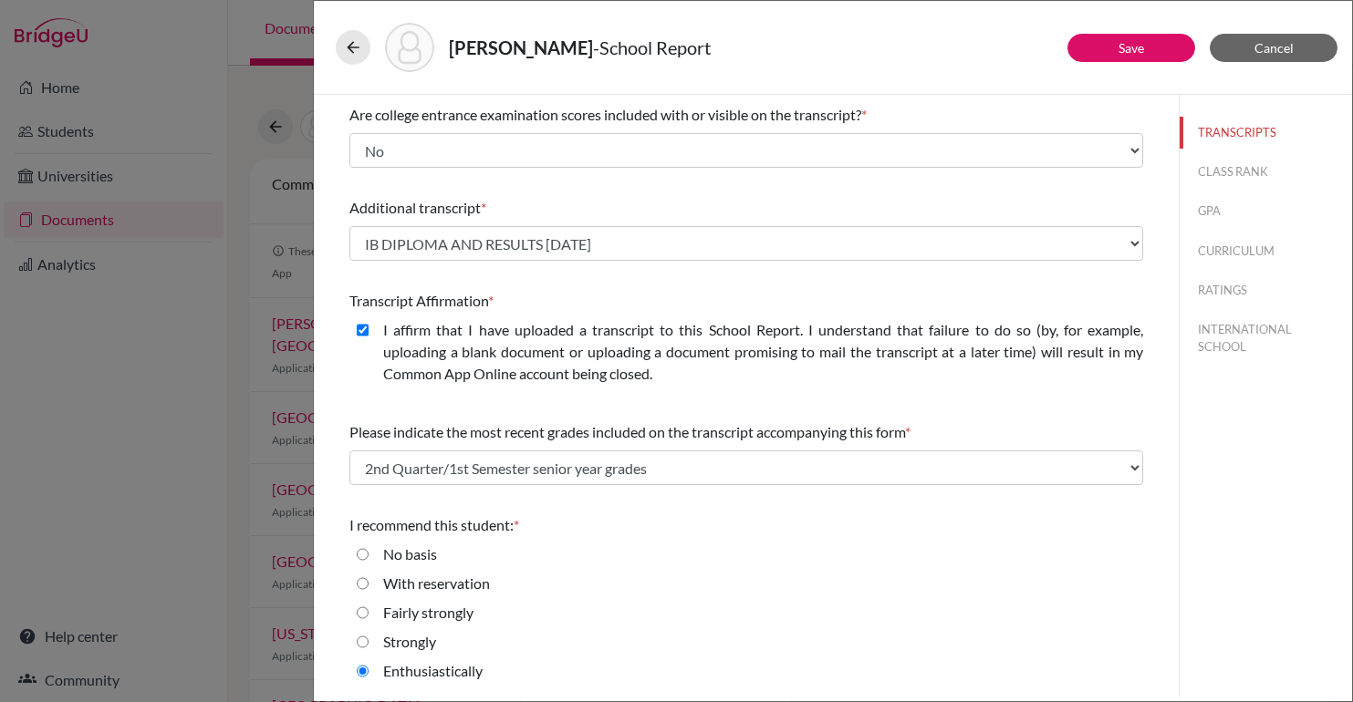
scroll to position [272, 0]
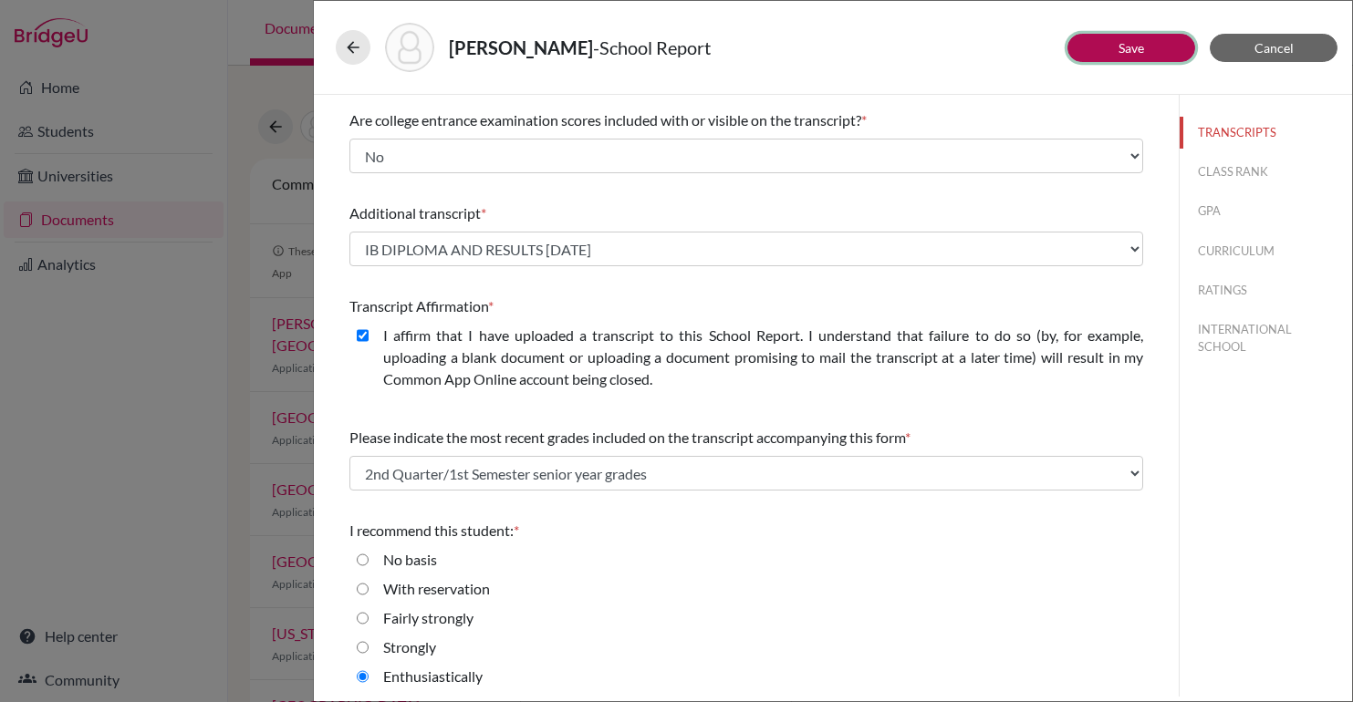
click at [1140, 46] on link "Save" at bounding box center [1132, 48] width 26 height 16
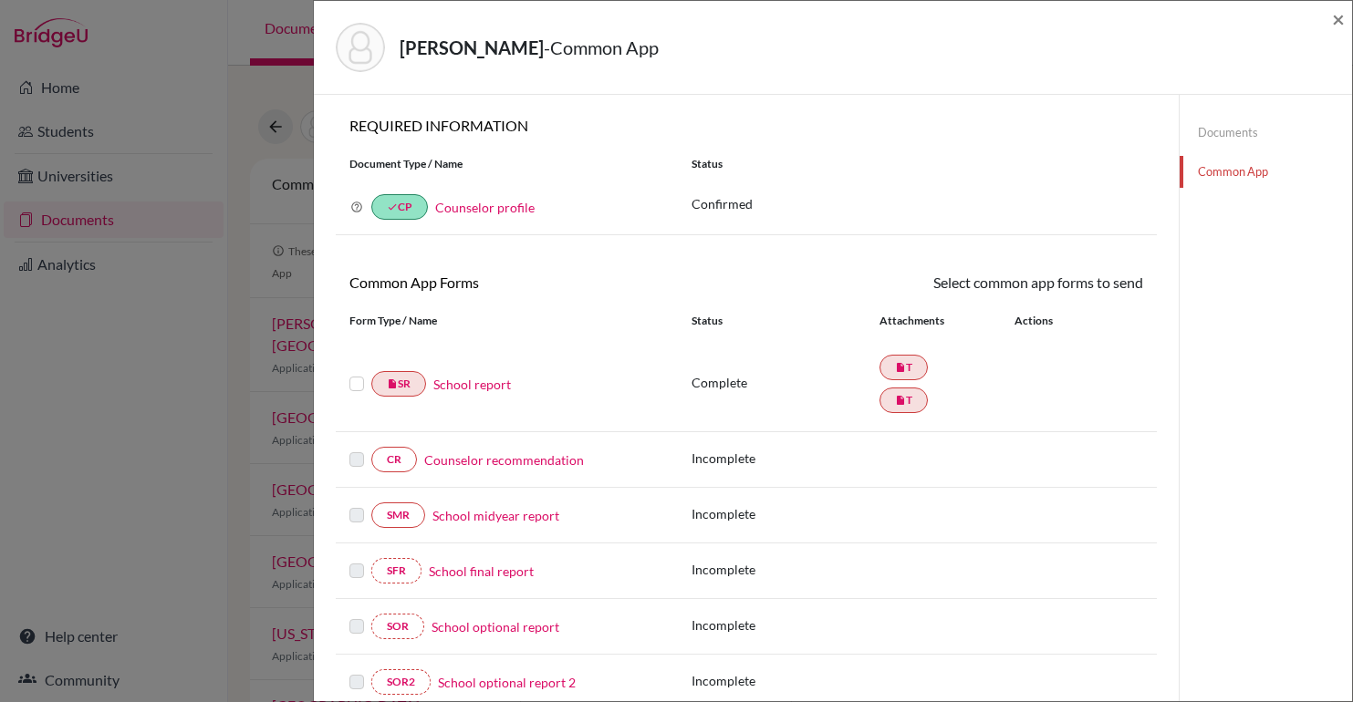
click at [1223, 127] on link "Documents" at bounding box center [1266, 133] width 172 height 32
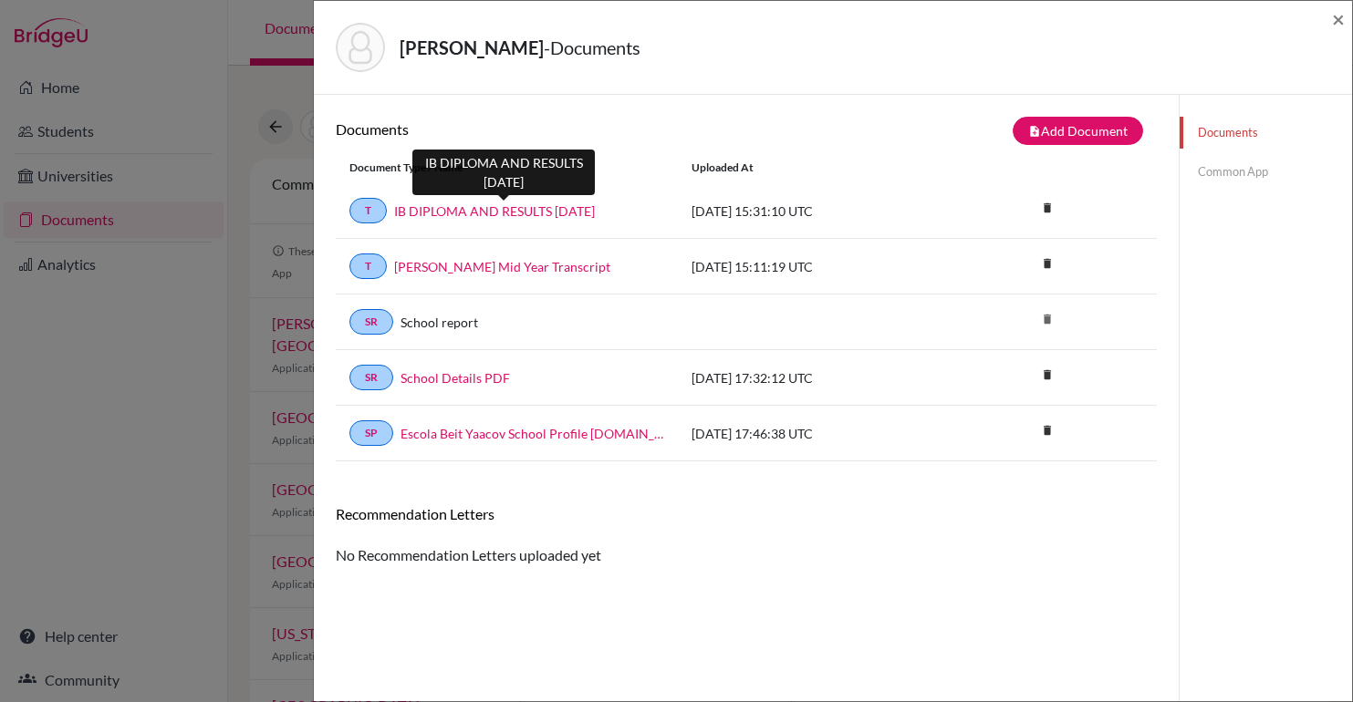
click at [518, 213] on link "IB DIPLOMA AND RESULTS [DATE]" at bounding box center [494, 211] width 201 height 19
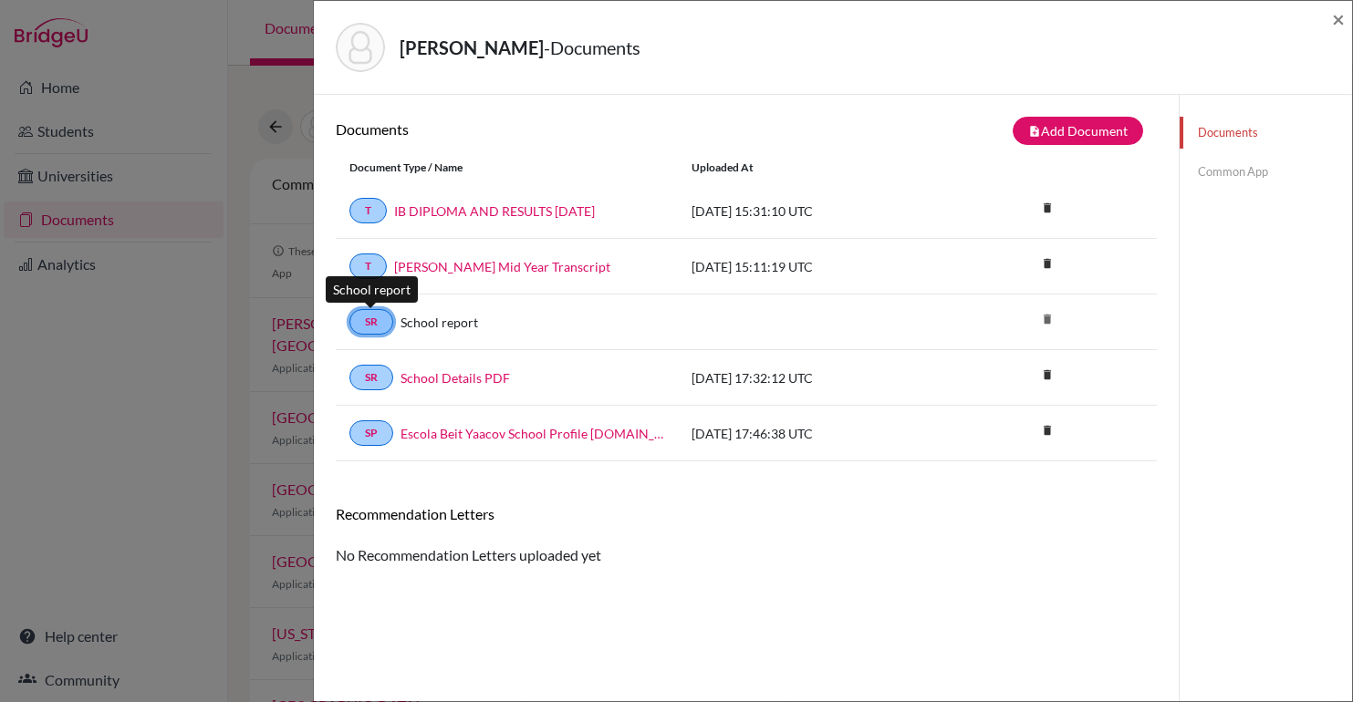
click at [375, 326] on link "SR" at bounding box center [371, 322] width 44 height 26
click at [1341, 26] on span "×" at bounding box center [1338, 18] width 13 height 26
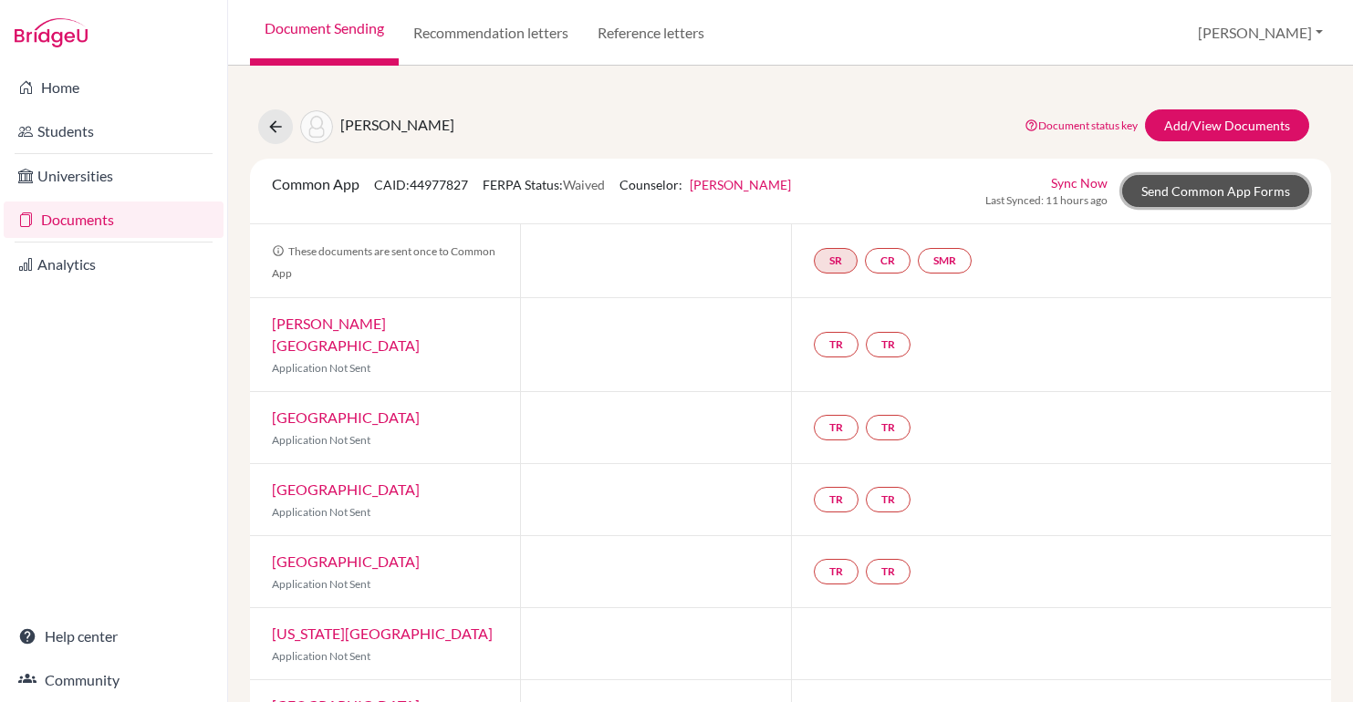
click at [1208, 189] on link "Send Common App Forms" at bounding box center [1215, 191] width 187 height 32
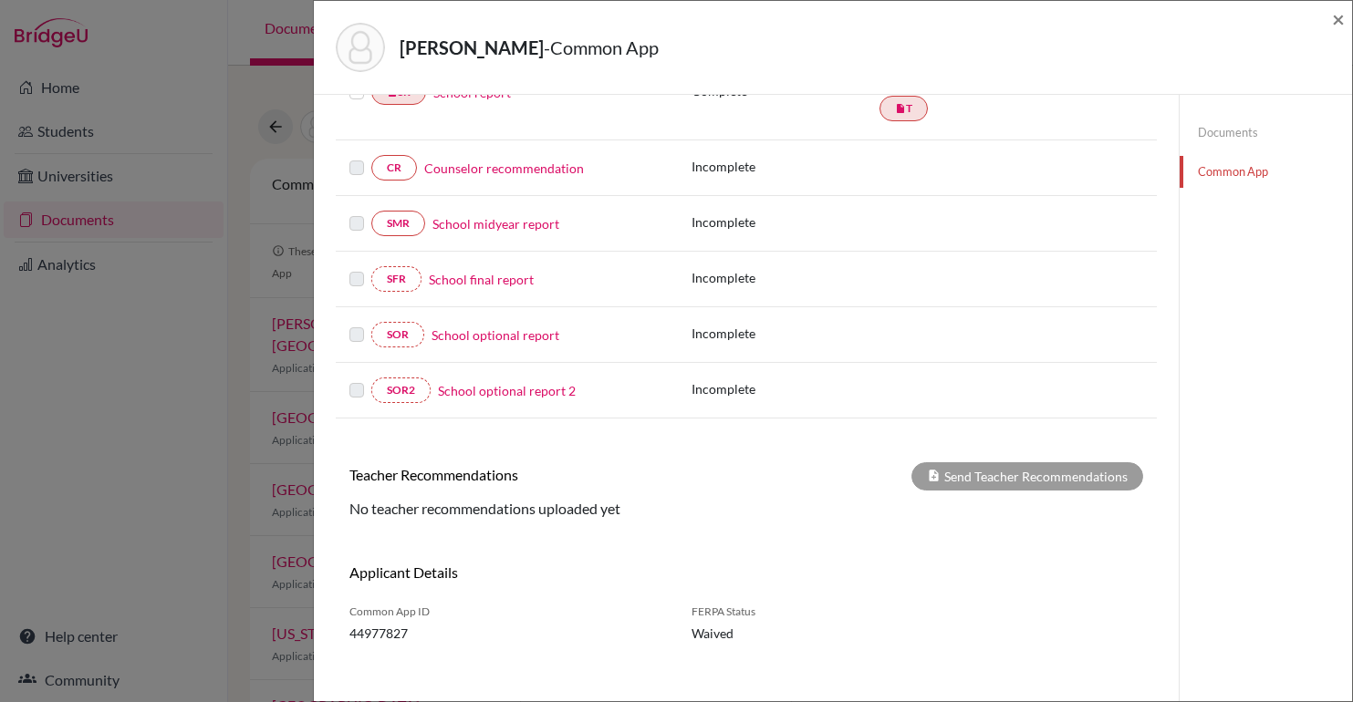
scroll to position [307, 0]
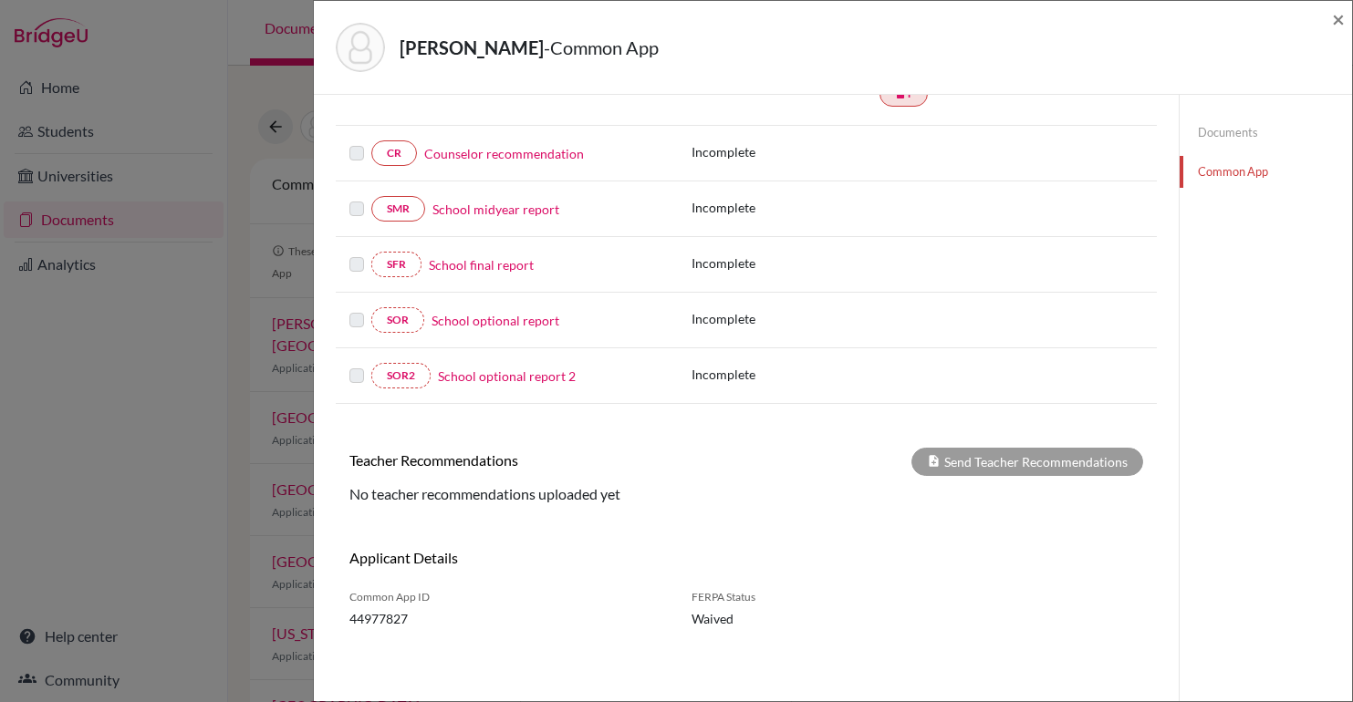
click at [1026, 480] on div "Teacher Recommendations Send Teacher Recommendations No teacher recommendations…" at bounding box center [746, 476] width 821 height 57
click at [1026, 454] on div "Send Teacher Recommendations" at bounding box center [1027, 462] width 232 height 28
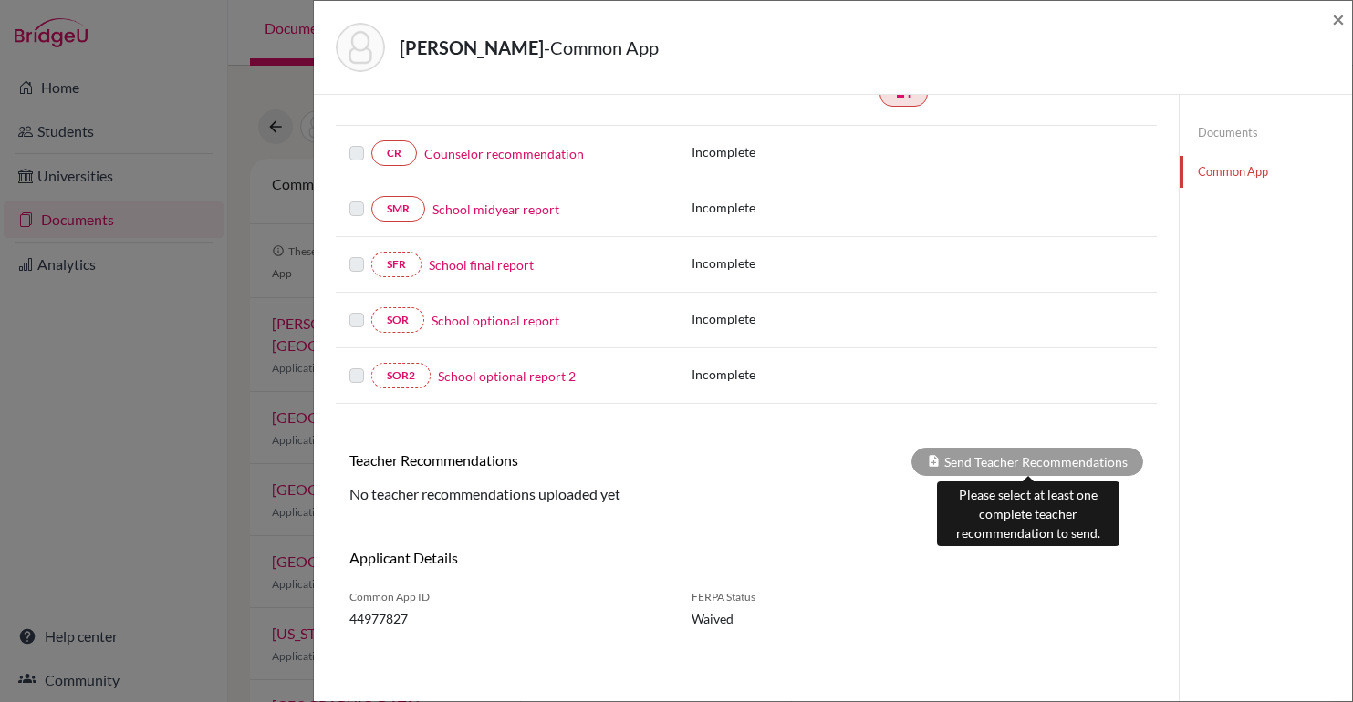
click at [1026, 454] on div "Send Teacher Recommendations" at bounding box center [1027, 462] width 232 height 28
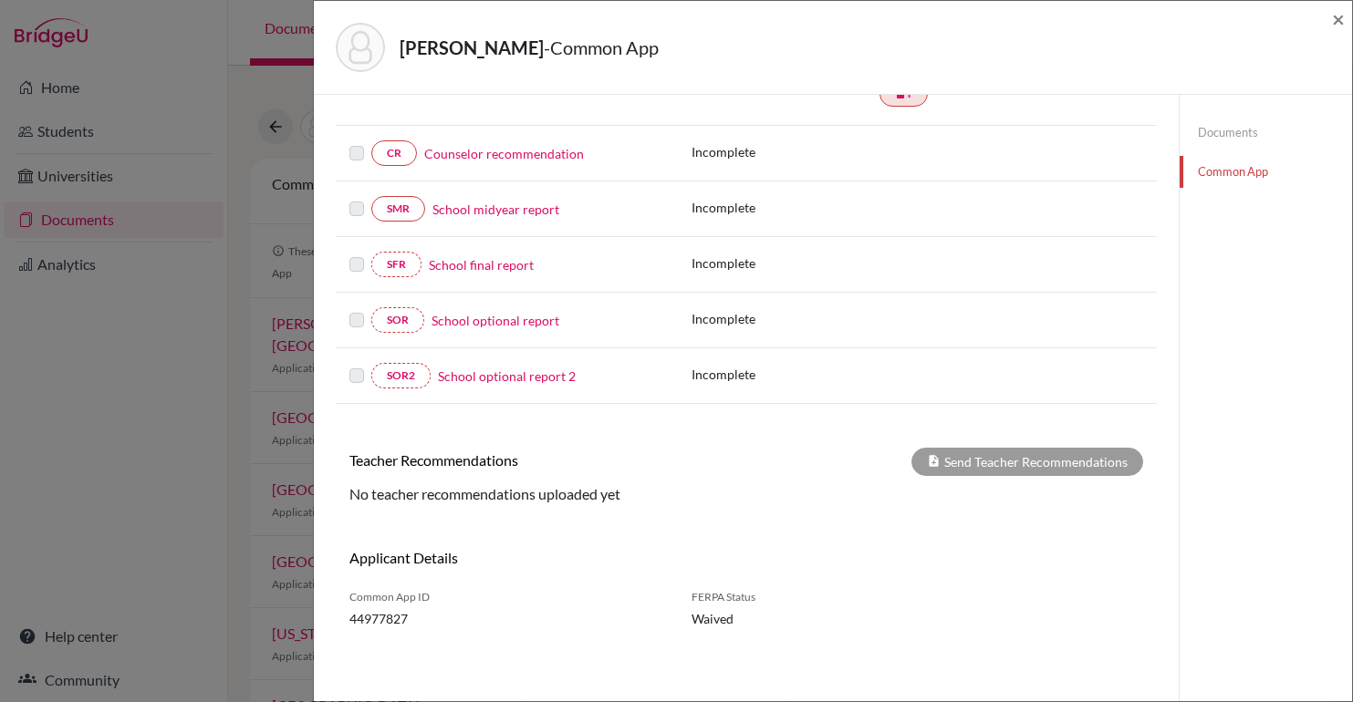
click at [282, 418] on div "[PERSON_NAME] - Common App × × REQUIRED INFORMATION Document Type / Name Status…" at bounding box center [676, 351] width 1353 height 702
click at [1339, 30] on span "×" at bounding box center [1338, 18] width 13 height 26
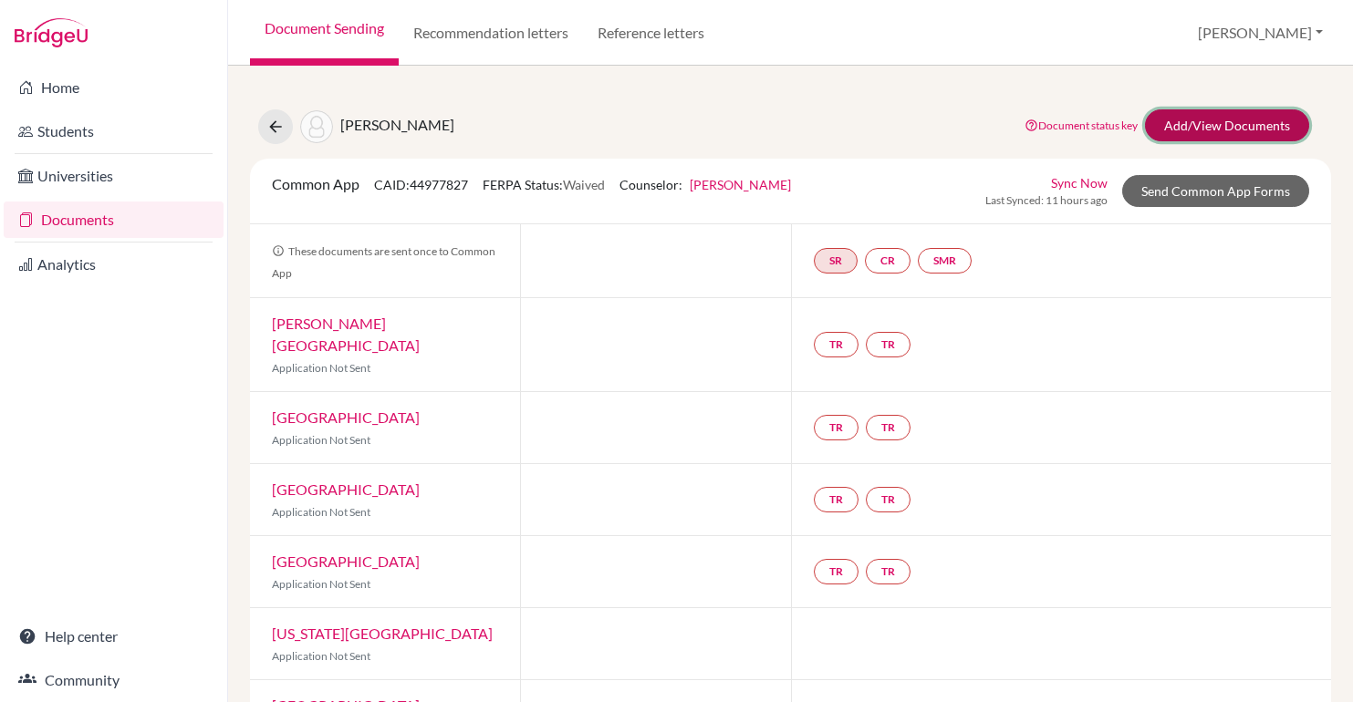
click at [1226, 119] on link "Add/View Documents" at bounding box center [1227, 125] width 164 height 32
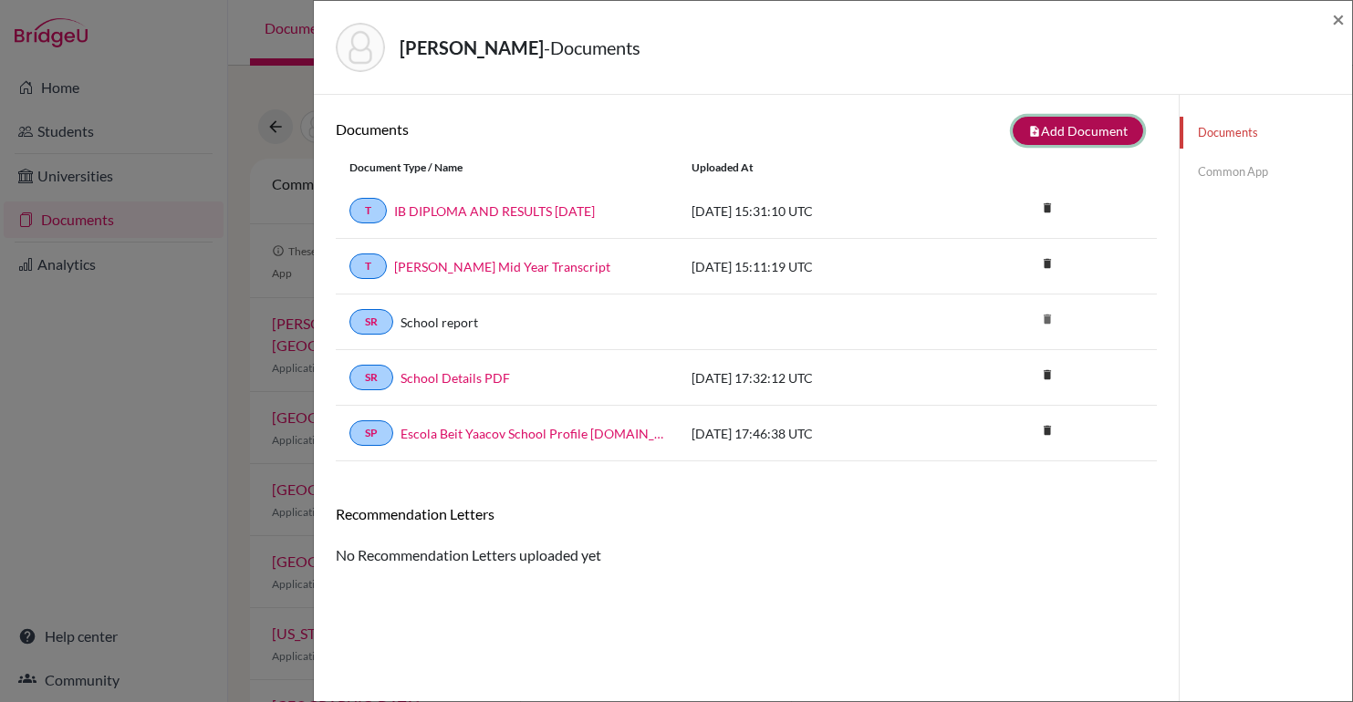
click at [1098, 119] on button "note_add Add Document" at bounding box center [1078, 131] width 130 height 28
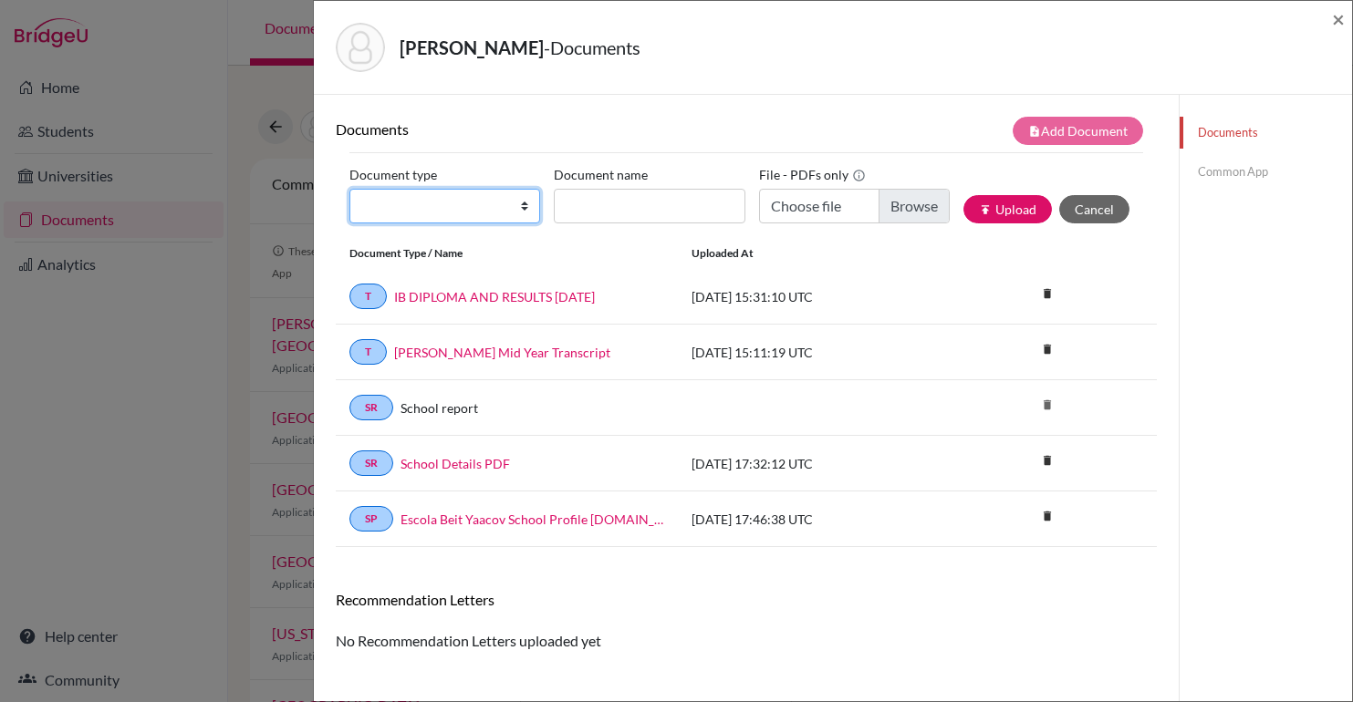
click at [480, 214] on select "Change explanation for Common App reports Counselor recommendation Internationa…" at bounding box center [444, 206] width 191 height 35
select select "5"
click at [349, 189] on select "Change explanation for Common App reports Counselor recommendation Internationa…" at bounding box center [444, 206] width 191 height 35
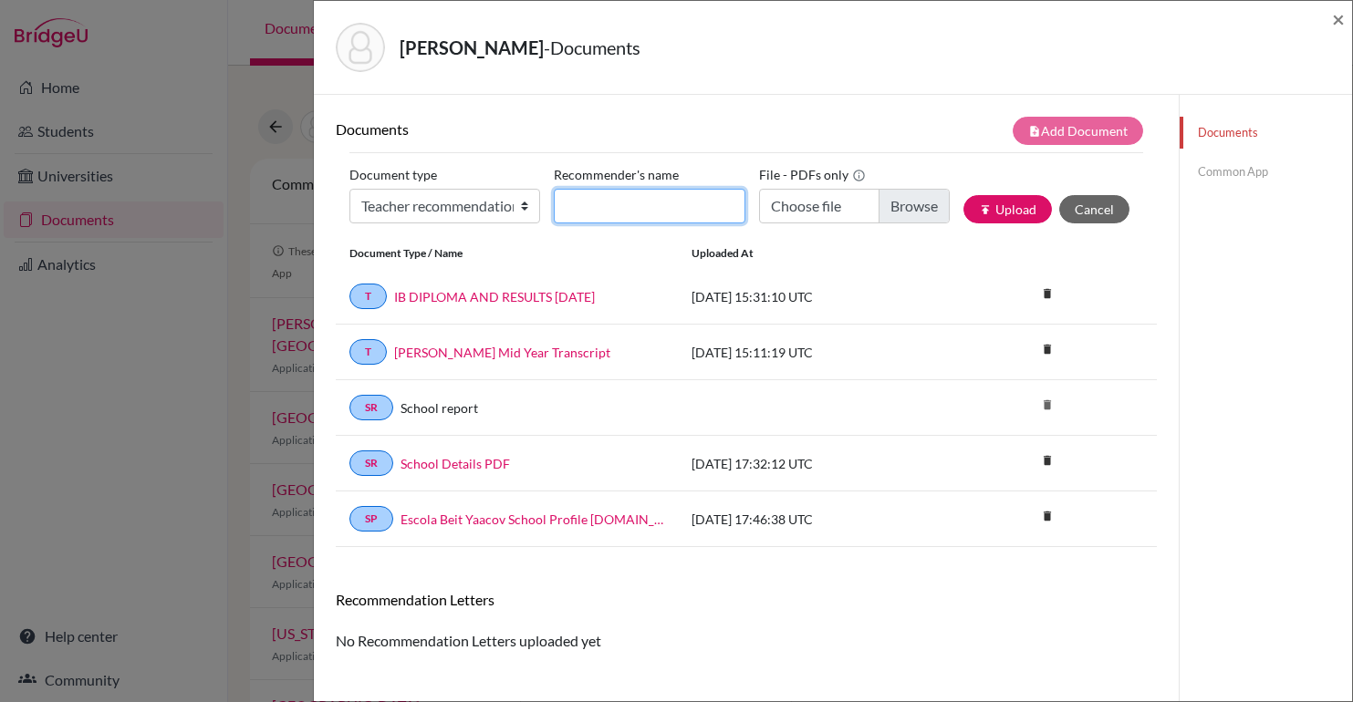
click at [623, 213] on input "Recommender's name" at bounding box center [649, 206] width 191 height 35
click at [619, 227] on div "Document type Change explanation for Common App reports Counselor recommendatio…" at bounding box center [746, 200] width 794 height 78
click at [619, 224] on div "Document type Change explanation for Common App reports Counselor recommendatio…" at bounding box center [746, 200] width 794 height 78
click at [619, 214] on input "JU" at bounding box center [649, 206] width 191 height 35
type input "[PERSON_NAME]"
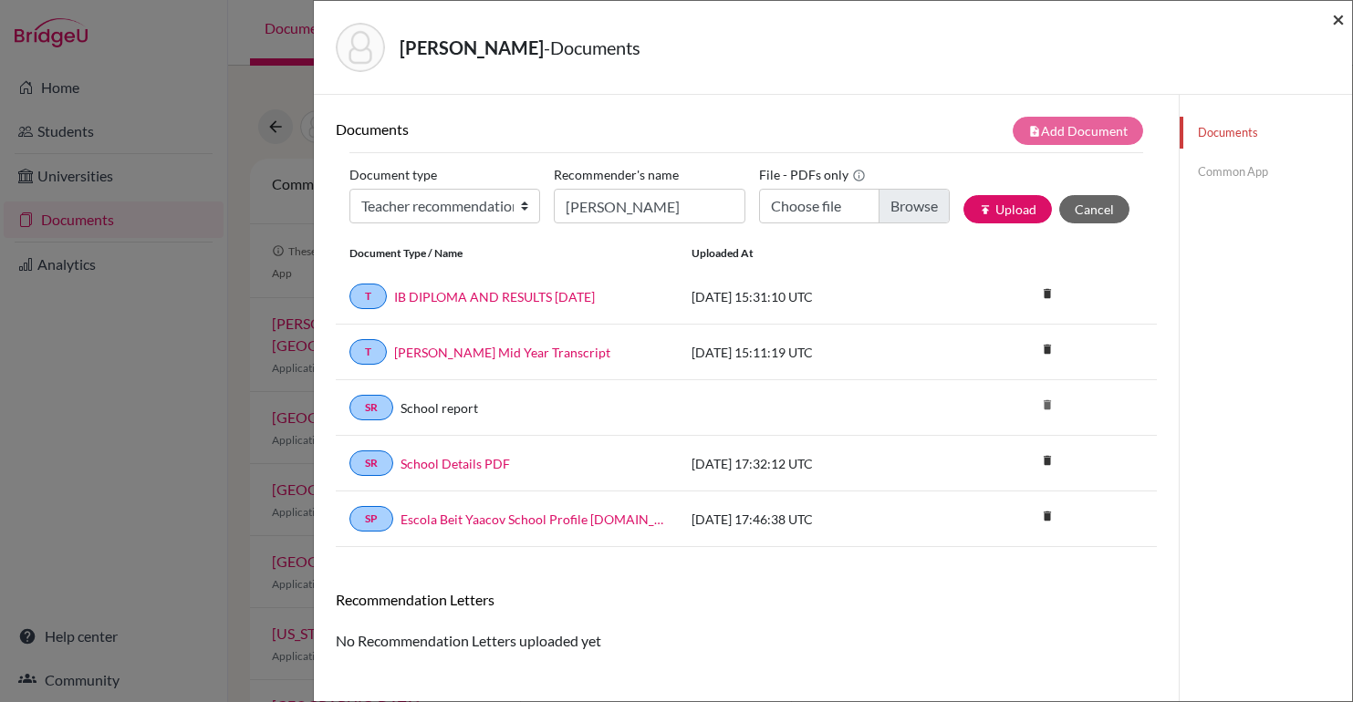
click at [1343, 17] on span "×" at bounding box center [1338, 18] width 13 height 26
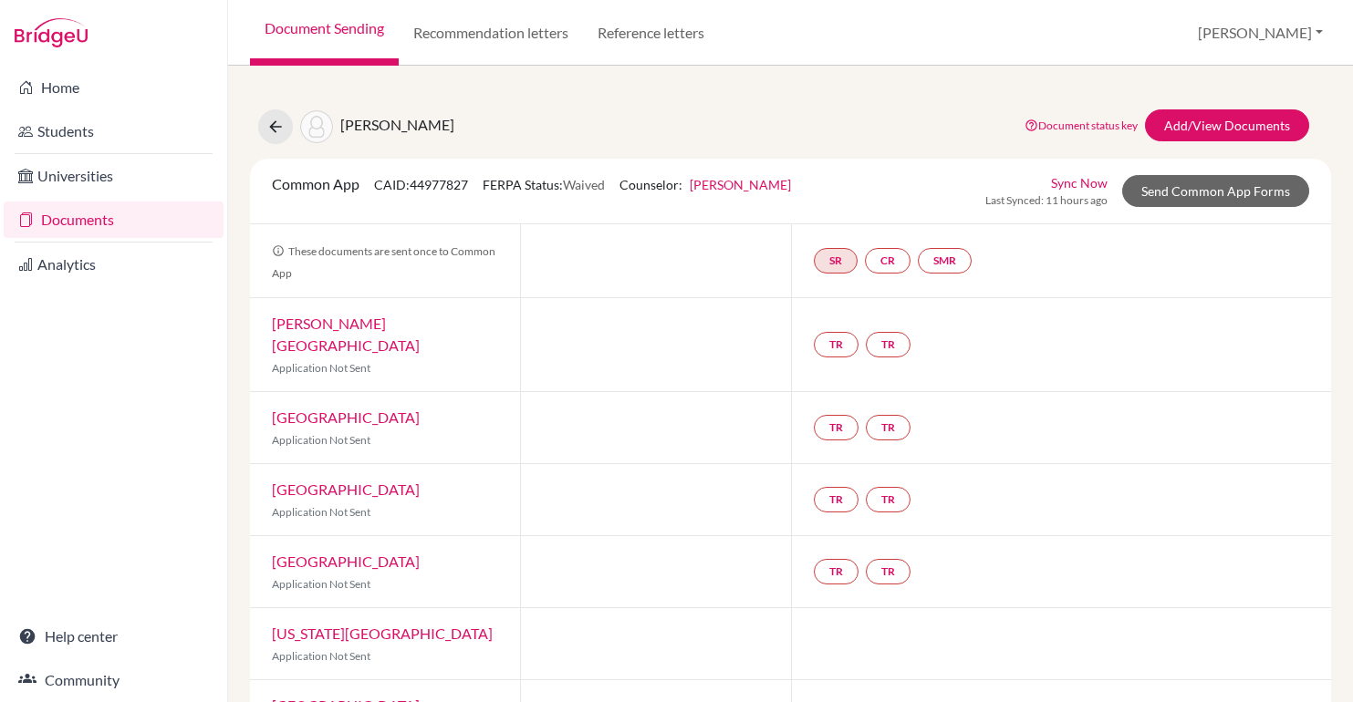
click at [77, 230] on link "Documents" at bounding box center [114, 220] width 220 height 36
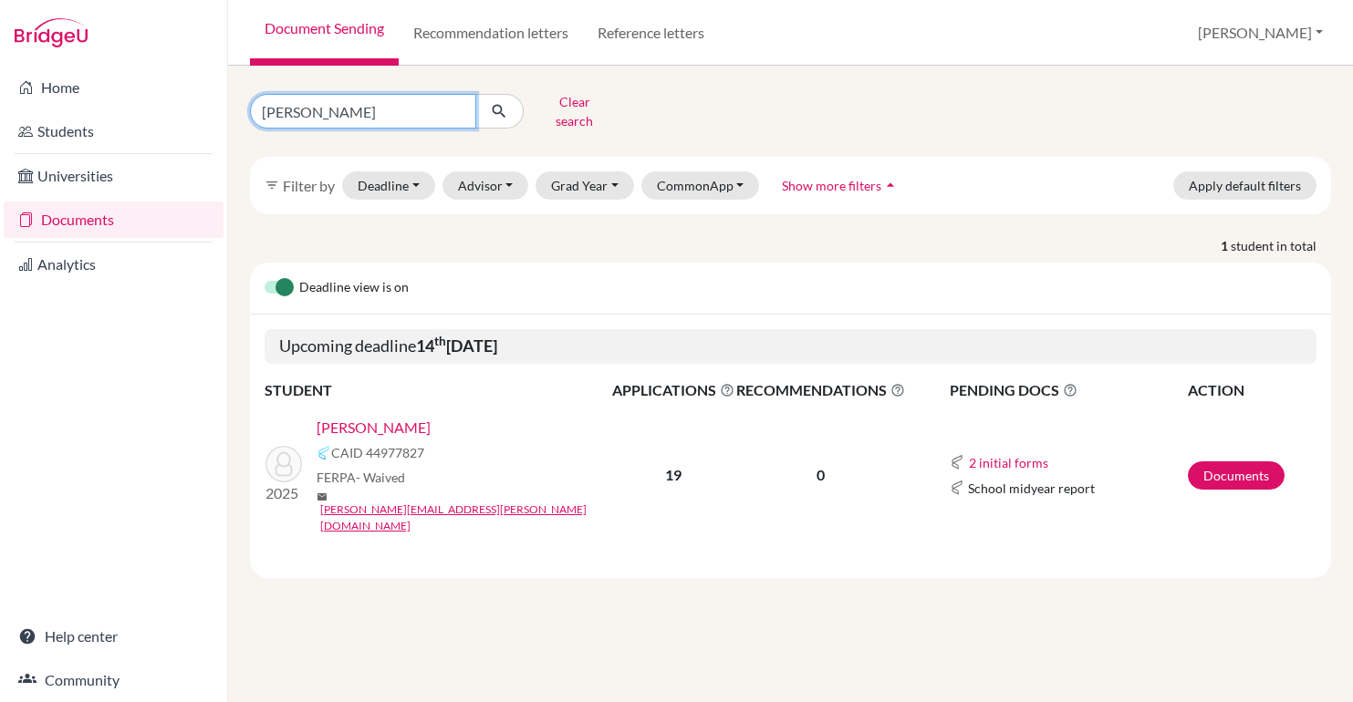
click at [403, 104] on input "[PERSON_NAME]" at bounding box center [363, 111] width 226 height 35
type input "[PERSON_NAME]"
click button "submit" at bounding box center [499, 111] width 48 height 35
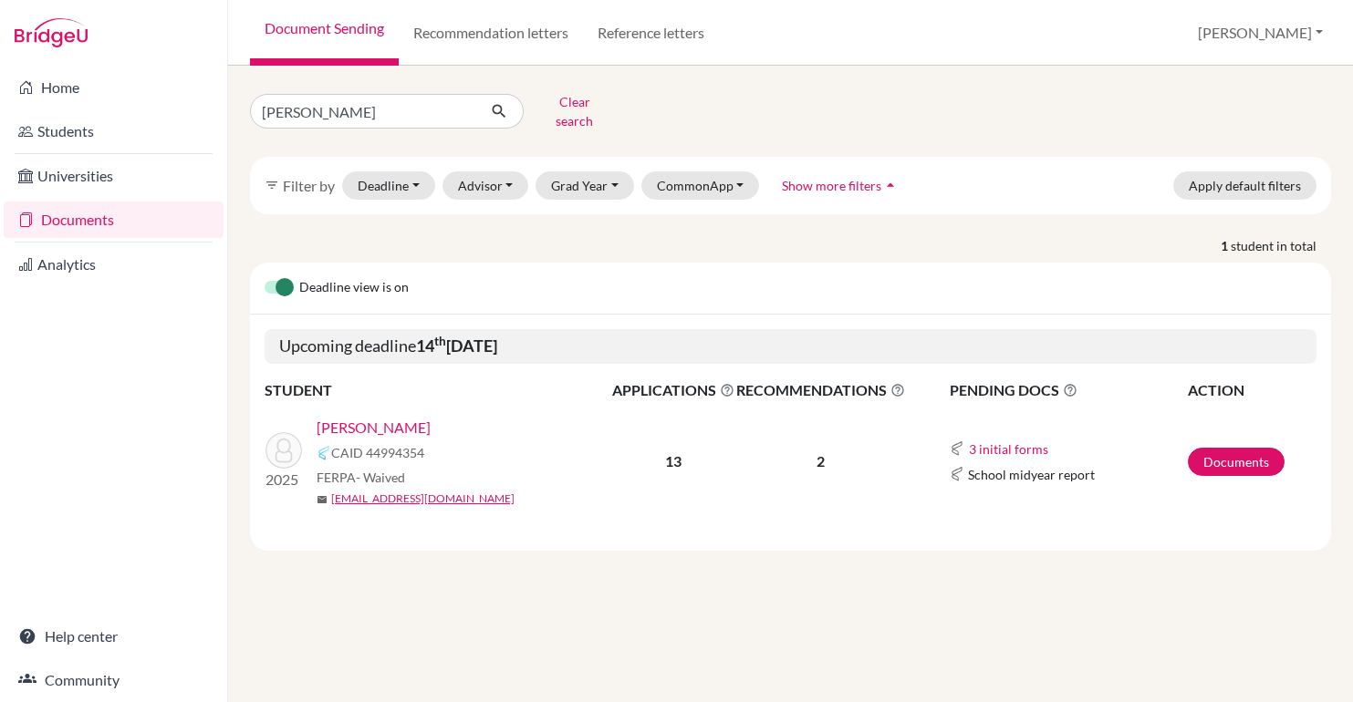
click at [356, 418] on link "[PERSON_NAME]" at bounding box center [374, 428] width 114 height 22
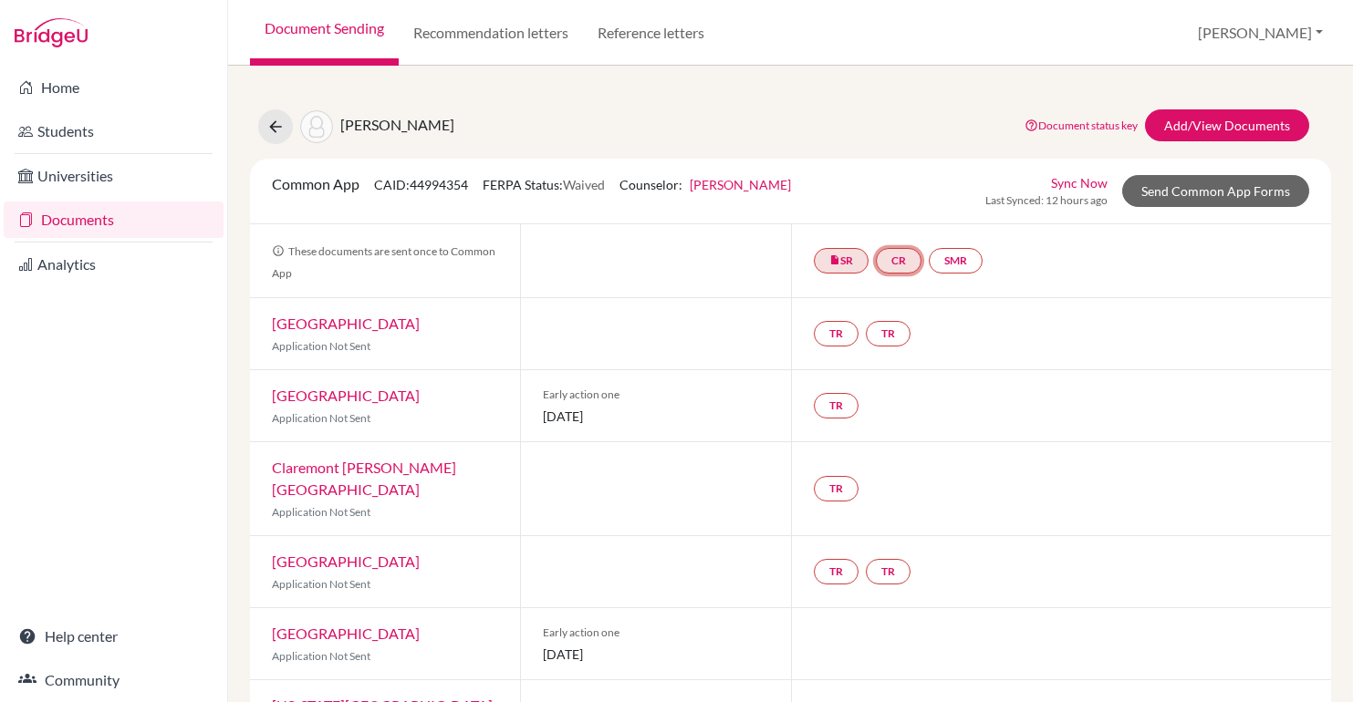
click at [897, 262] on link "CR" at bounding box center [899, 261] width 46 height 26
click at [909, 205] on link "Counselor recommendation" at bounding box center [901, 206] width 160 height 16
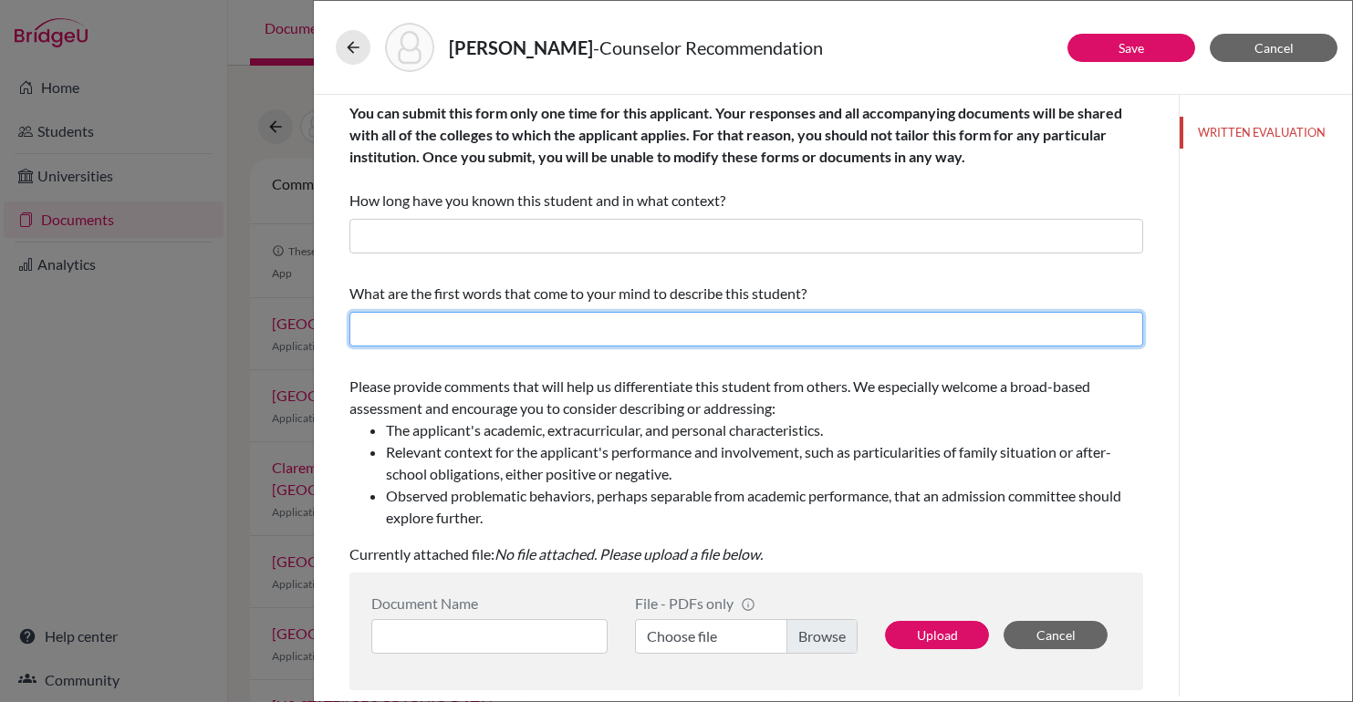
click at [588, 316] on input "text" at bounding box center [746, 329] width 794 height 35
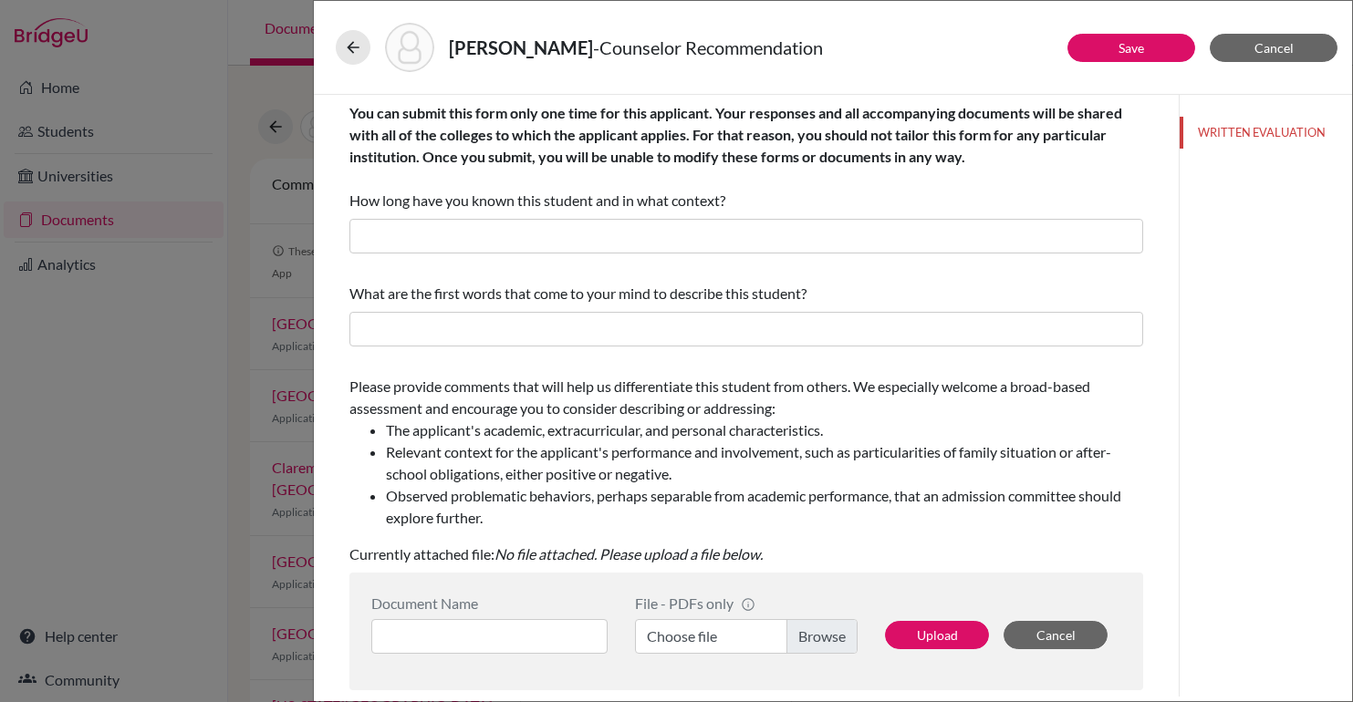
click at [529, 268] on div "You can submit this form only one time for this applicant. Your responses and a…" at bounding box center [746, 552] width 794 height 915
click at [369, 41] on div at bounding box center [353, 47] width 35 height 35
click at [342, 47] on button at bounding box center [353, 47] width 35 height 35
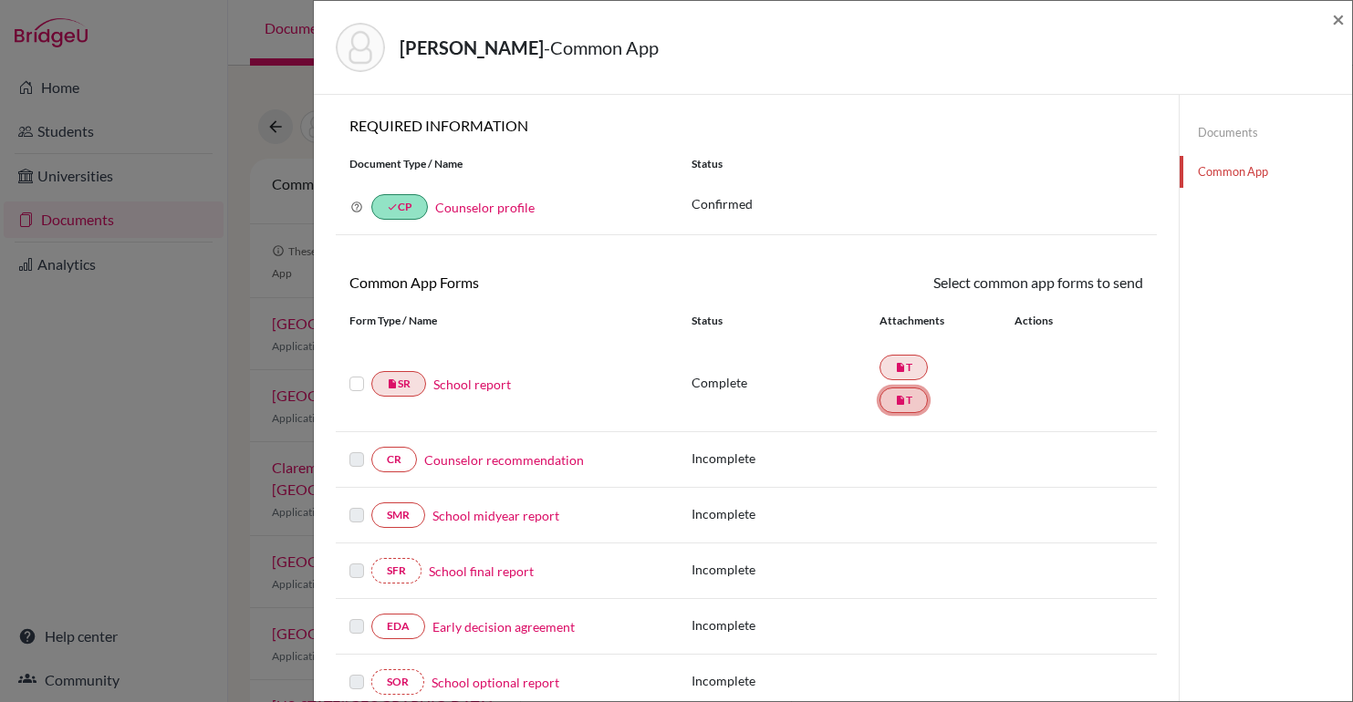
click at [919, 401] on link "insert_drive_file T" at bounding box center [903, 401] width 48 height 26
click at [1214, 131] on link "Documents" at bounding box center [1266, 133] width 172 height 32
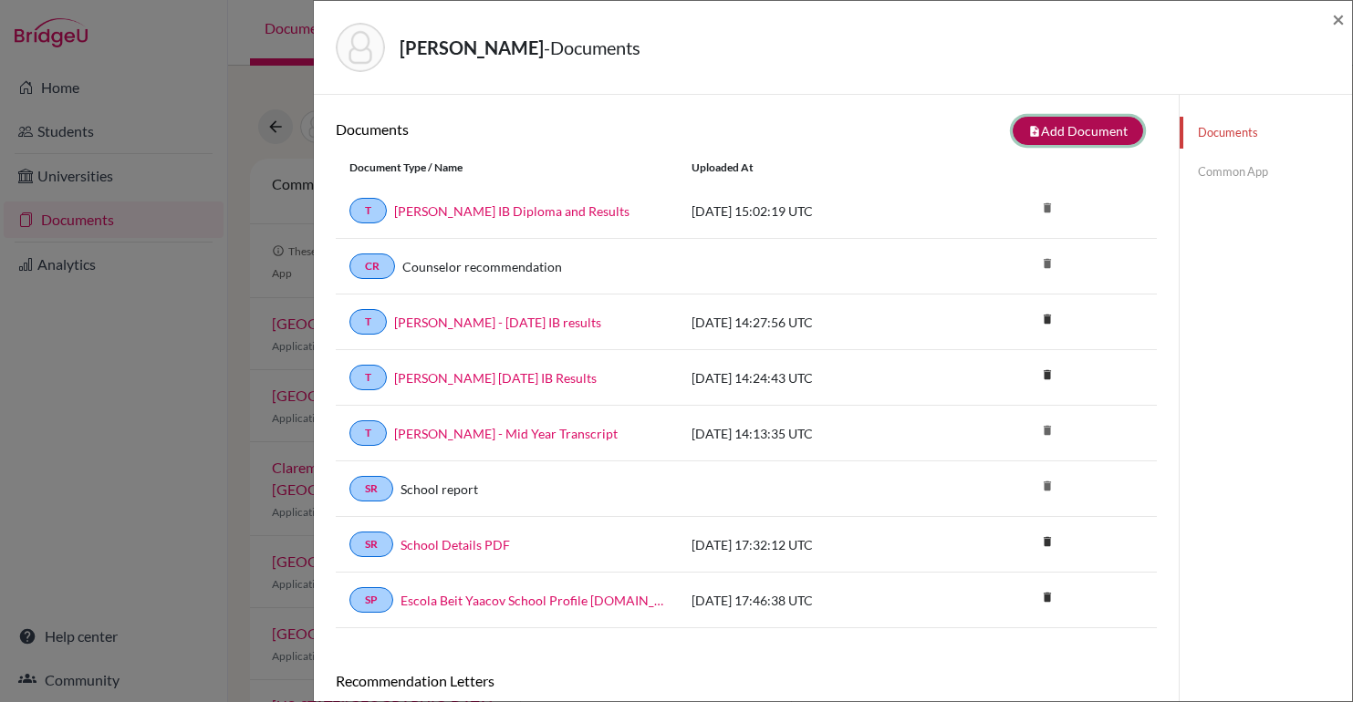
click at [1058, 132] on button "note_add Add Document" at bounding box center [1078, 131] width 130 height 28
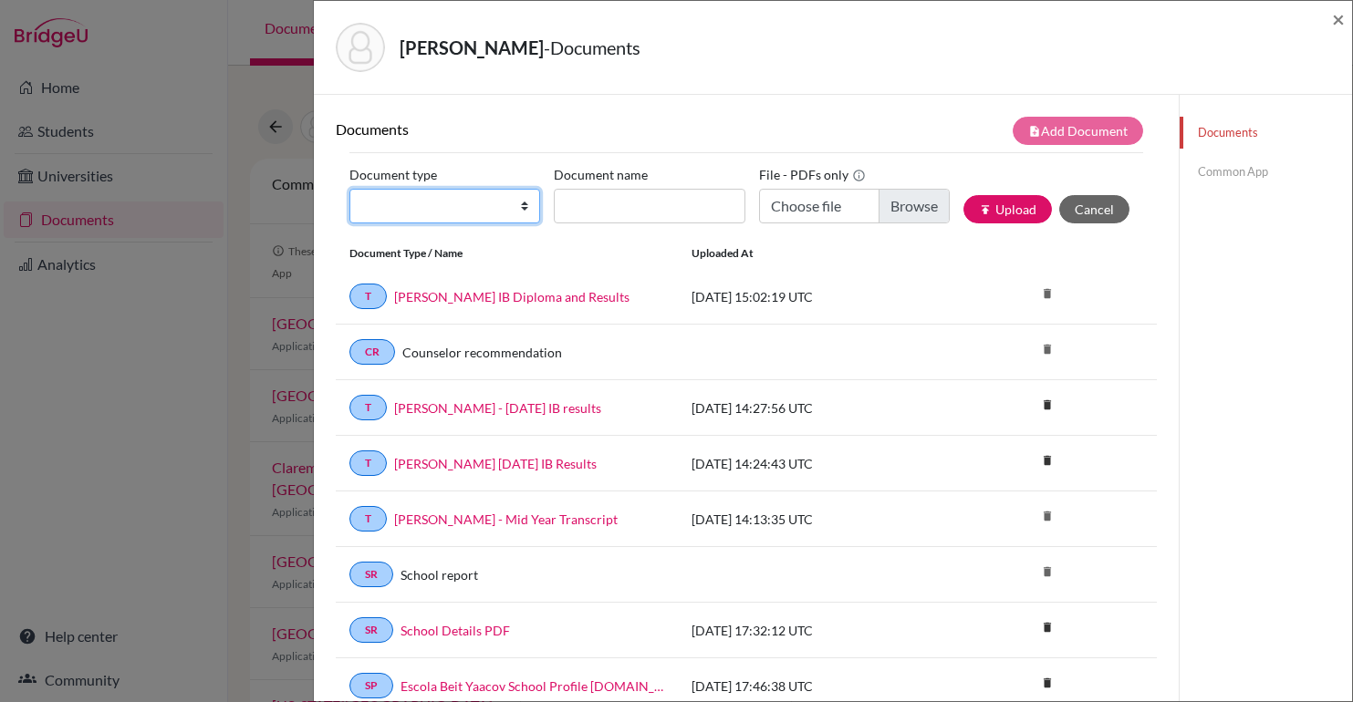
click at [497, 204] on select "Change explanation for Common App reports Counselor recommendation Internationa…" at bounding box center [444, 206] width 191 height 35
select select "5"
click at [349, 189] on select "Change explanation for Common App reports Counselor recommendation Internationa…" at bounding box center [444, 206] width 191 height 35
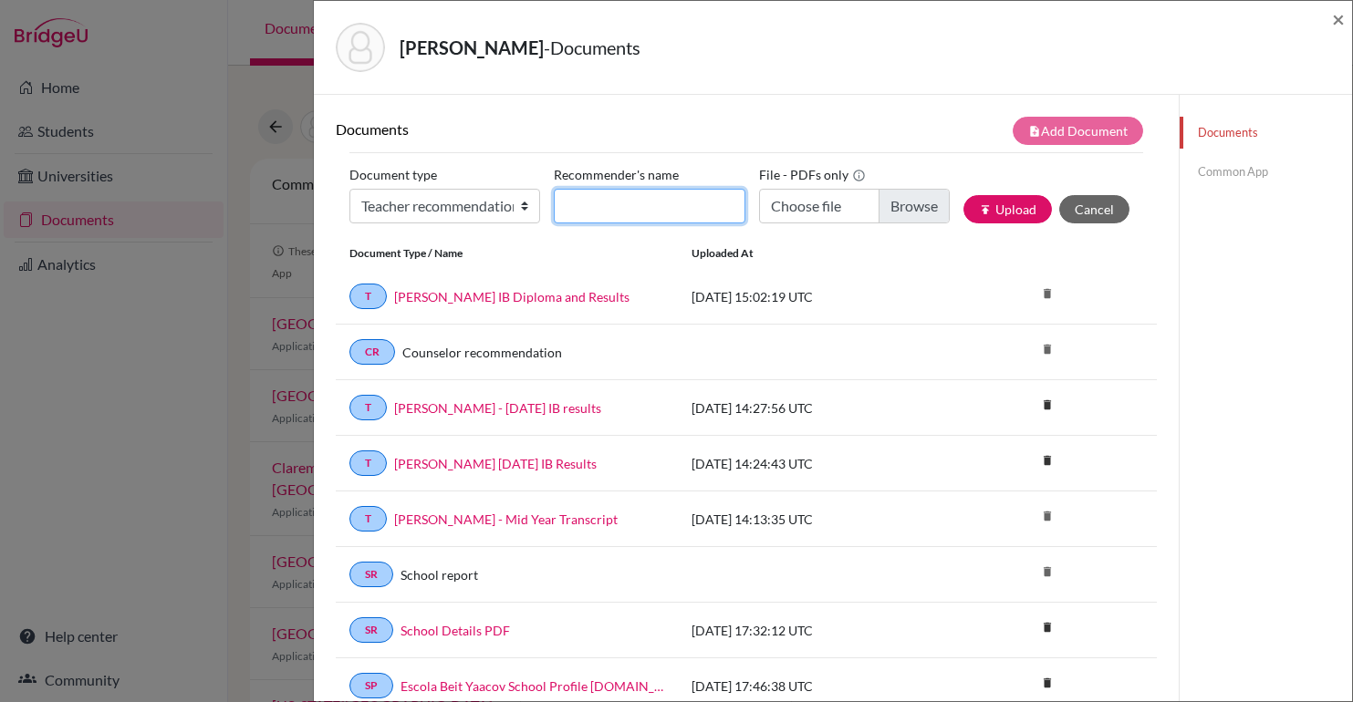
click at [666, 197] on input "Recommender's name" at bounding box center [649, 206] width 191 height 35
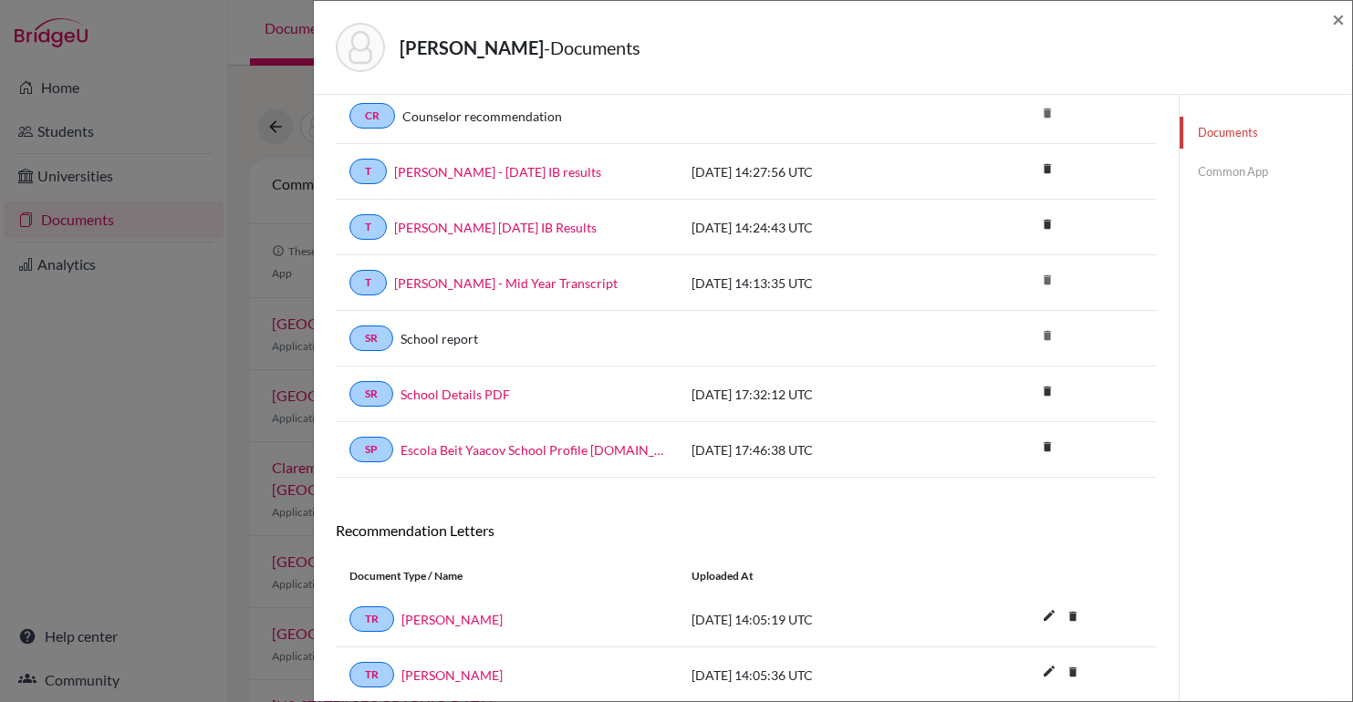
scroll to position [237, 0]
click at [1253, 516] on div "Documents Common App" at bounding box center [1265, 313] width 173 height 911
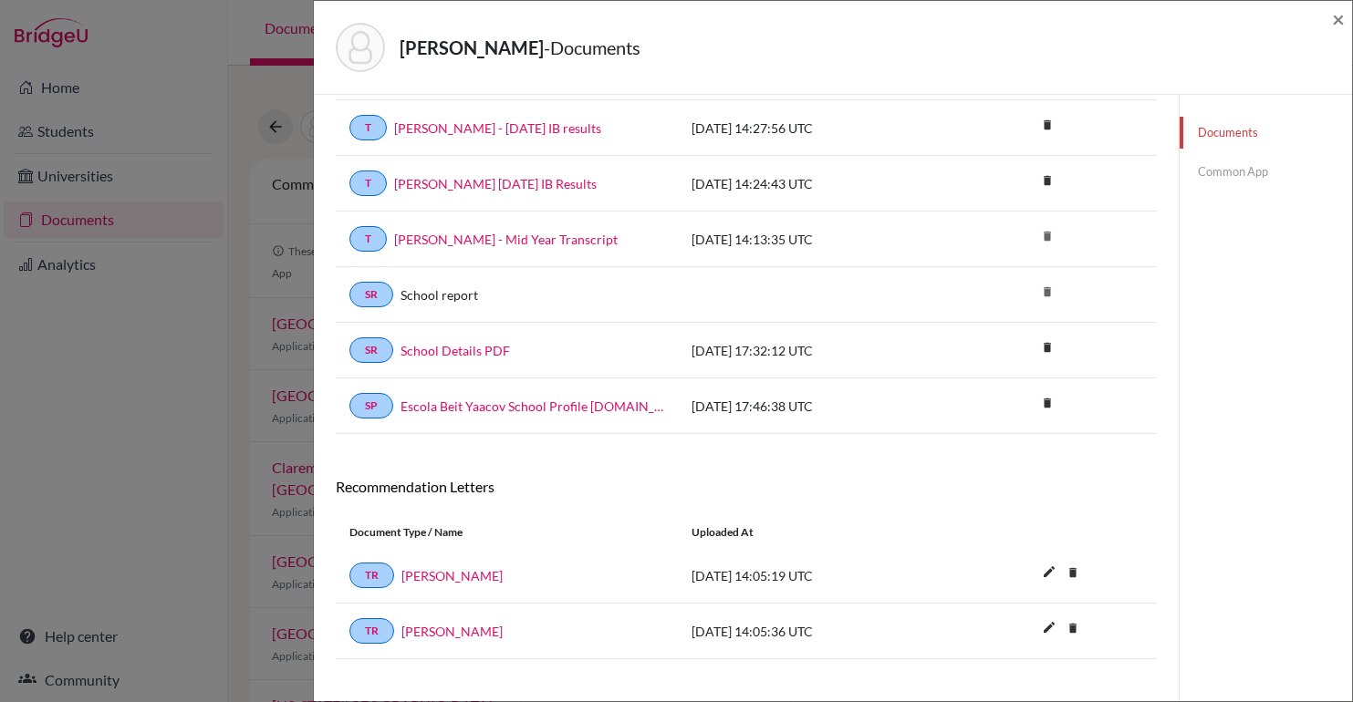
scroll to position [304, 0]
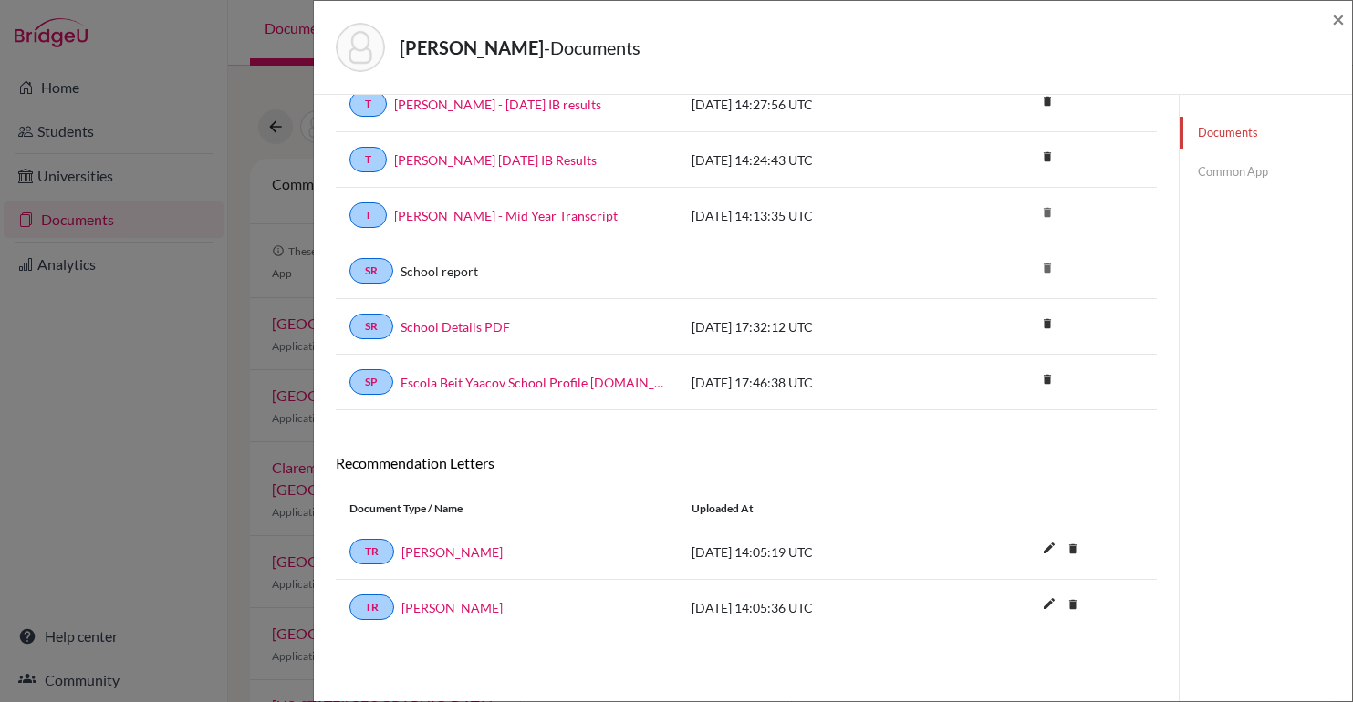
click at [1339, 33] on div "×" at bounding box center [1338, 47] width 13 height 78
click at [1338, 21] on span "×" at bounding box center [1338, 18] width 13 height 26
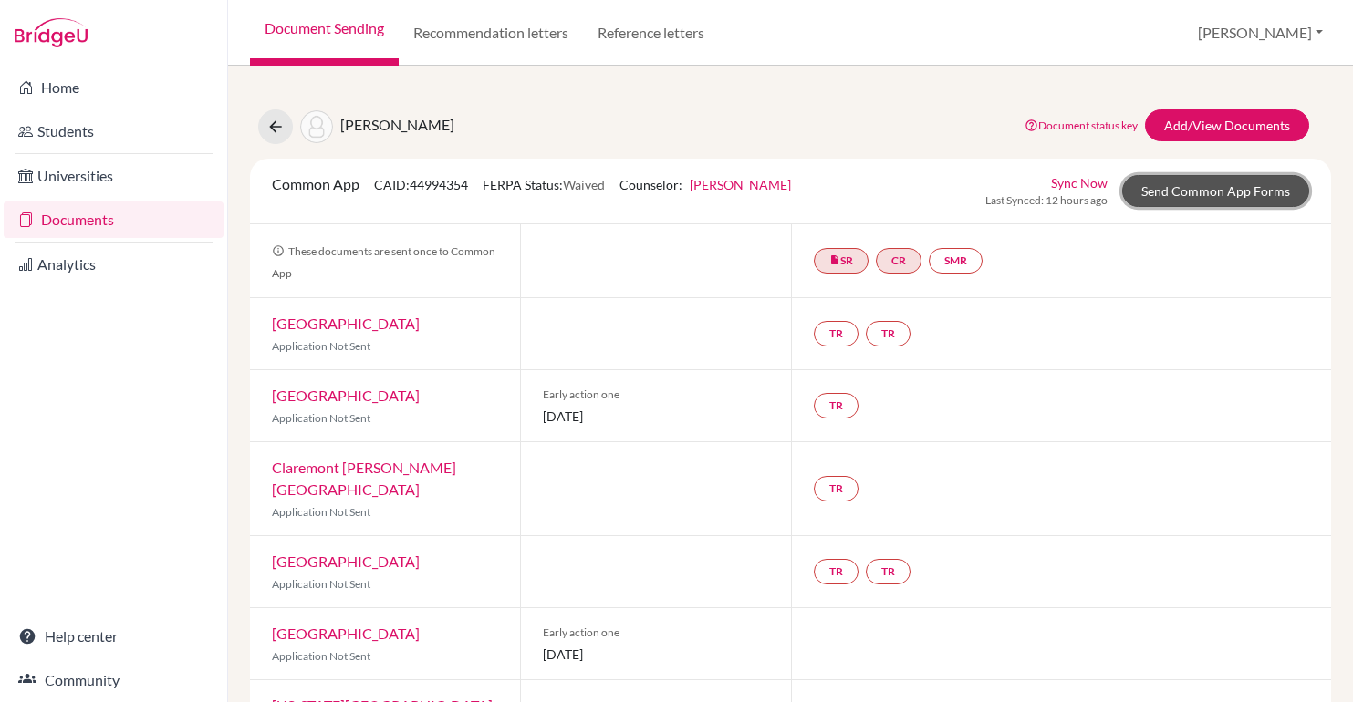
click at [1191, 191] on link "Send Common App Forms" at bounding box center [1215, 191] width 187 height 32
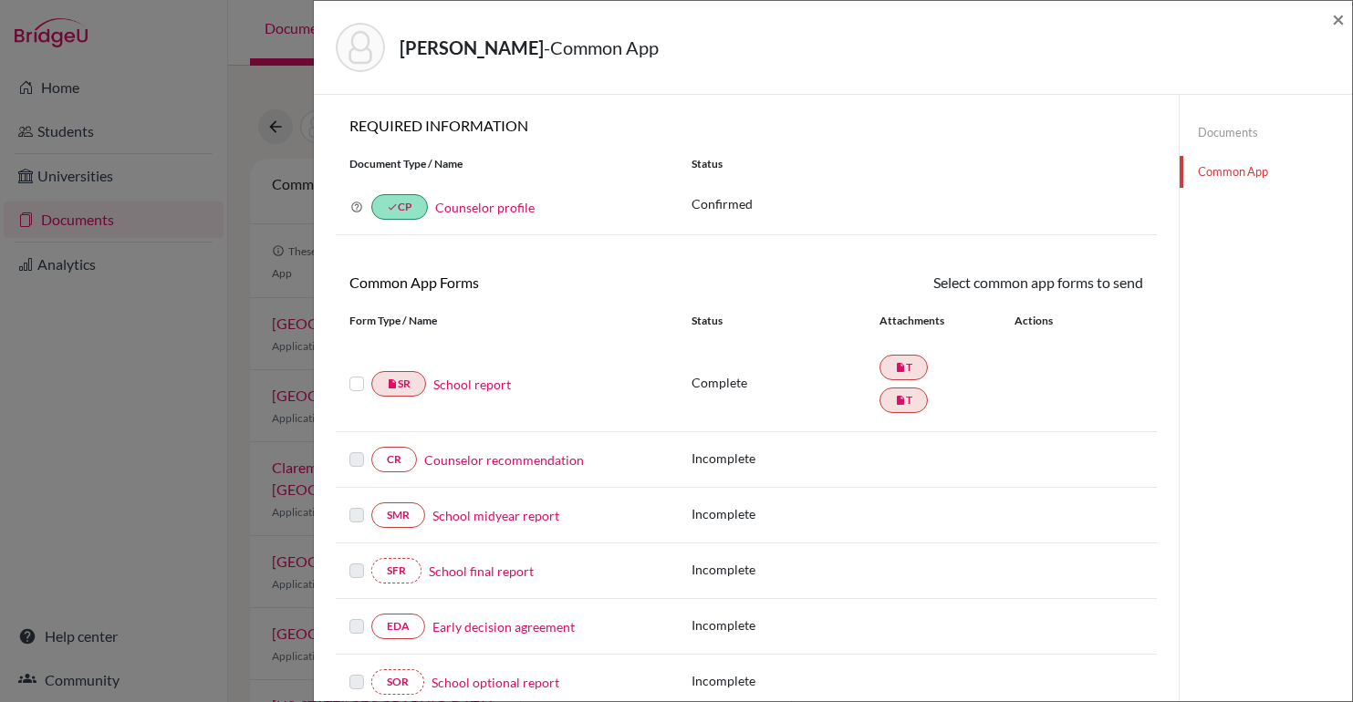
scroll to position [488, 0]
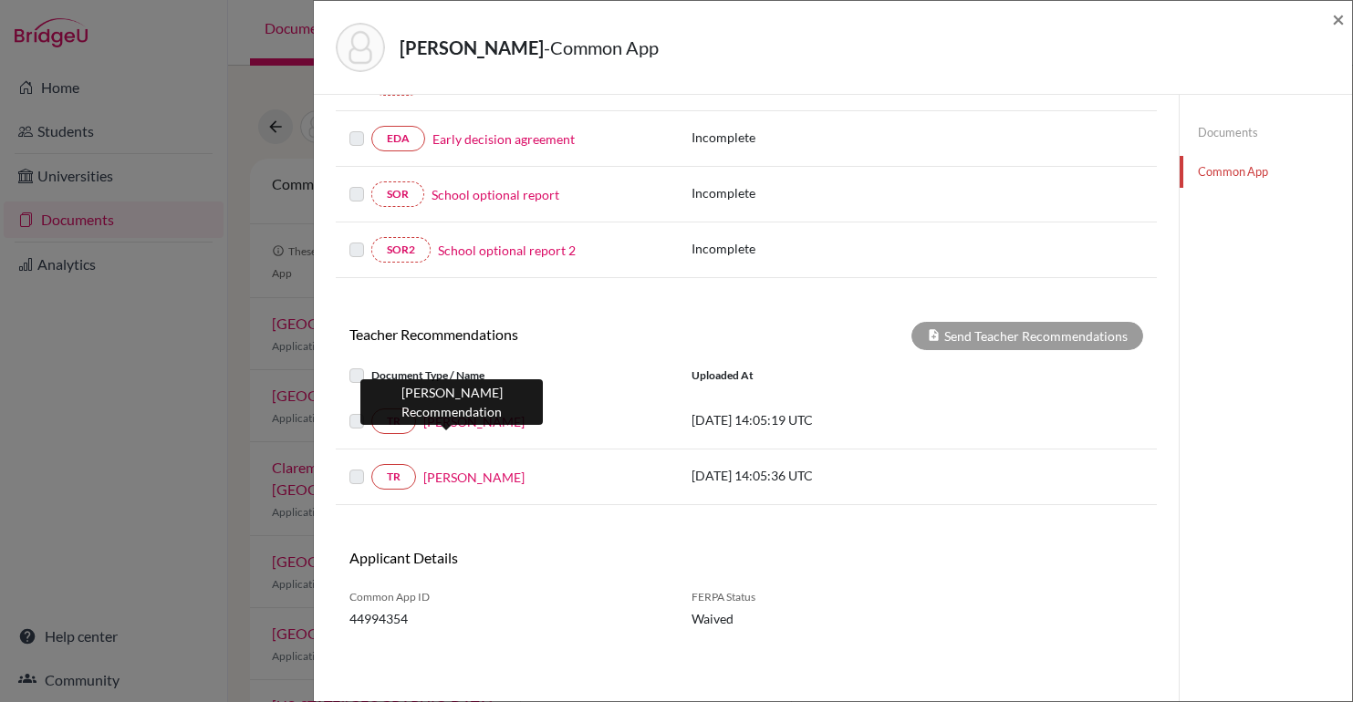
click at [454, 422] on link "[PERSON_NAME]" at bounding box center [473, 421] width 101 height 19
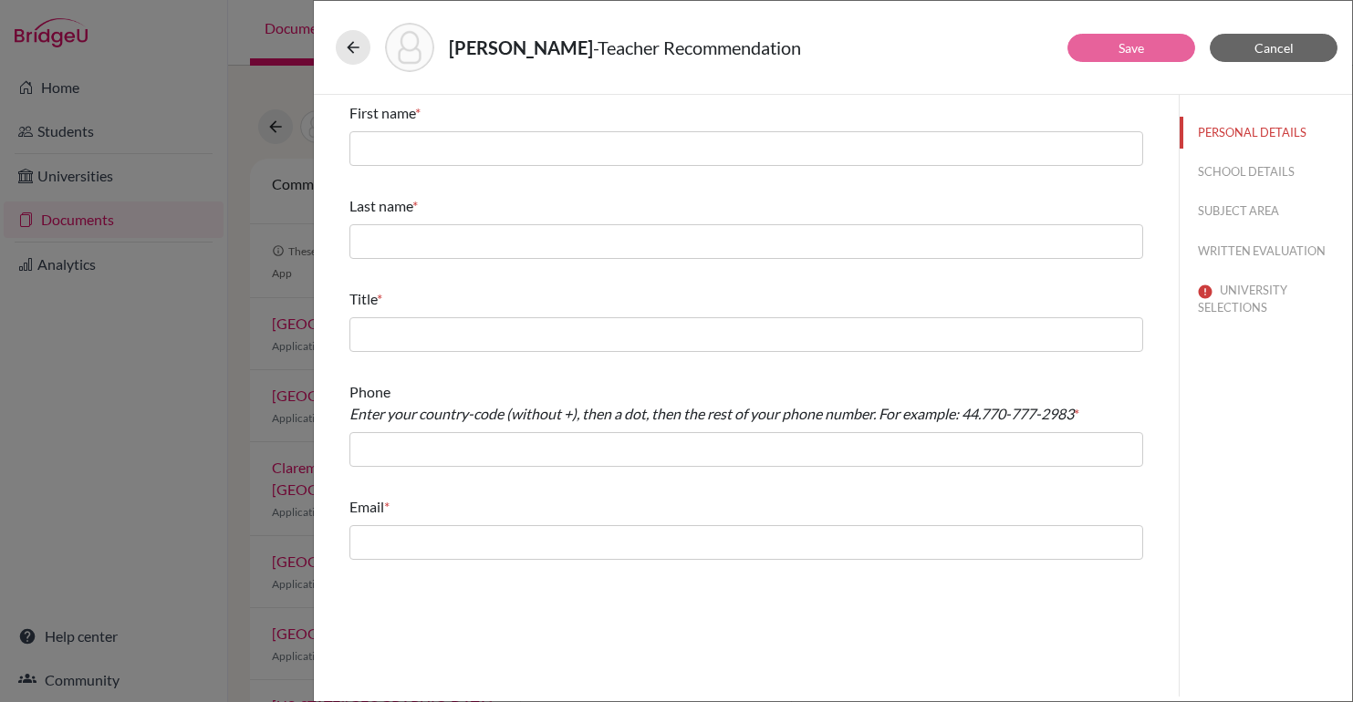
click at [421, 121] on span "*" at bounding box center [417, 112] width 5 height 17
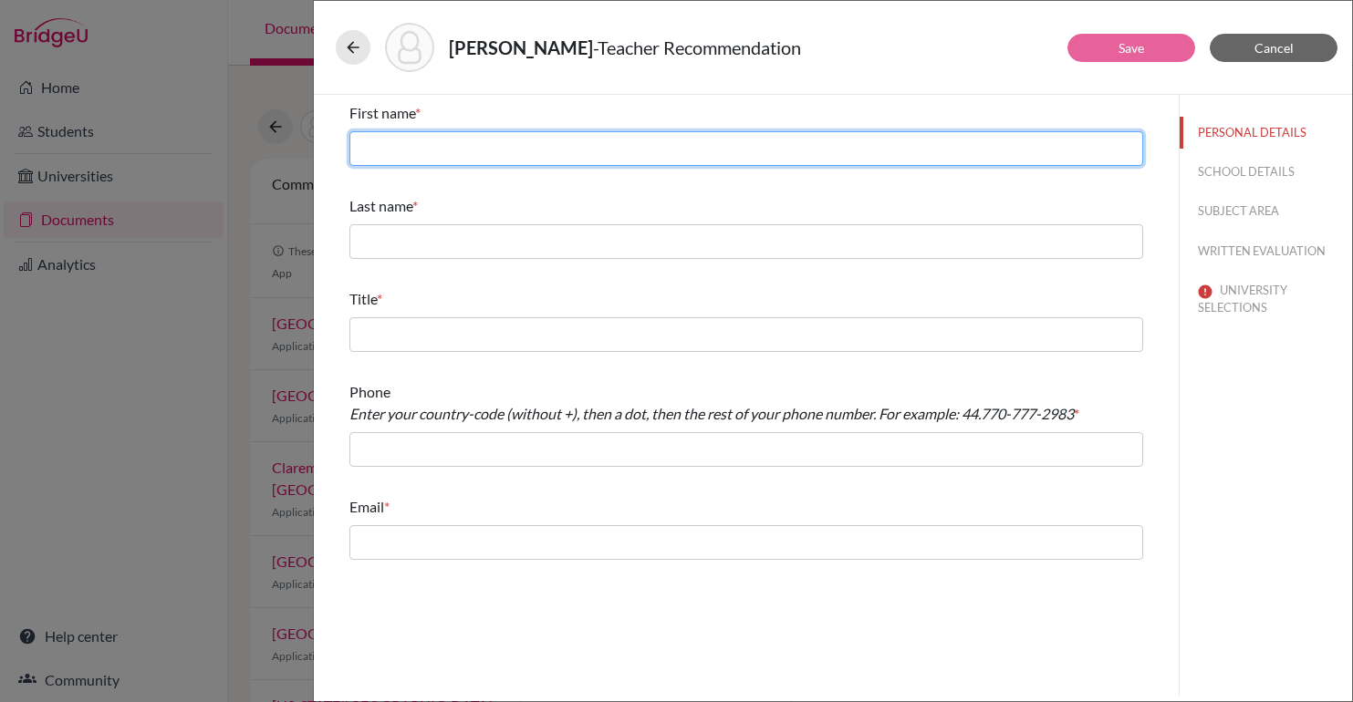
click at [407, 148] on input "text" at bounding box center [746, 148] width 794 height 35
click at [430, 149] on input "Julia" at bounding box center [746, 148] width 794 height 35
type input "Julie"
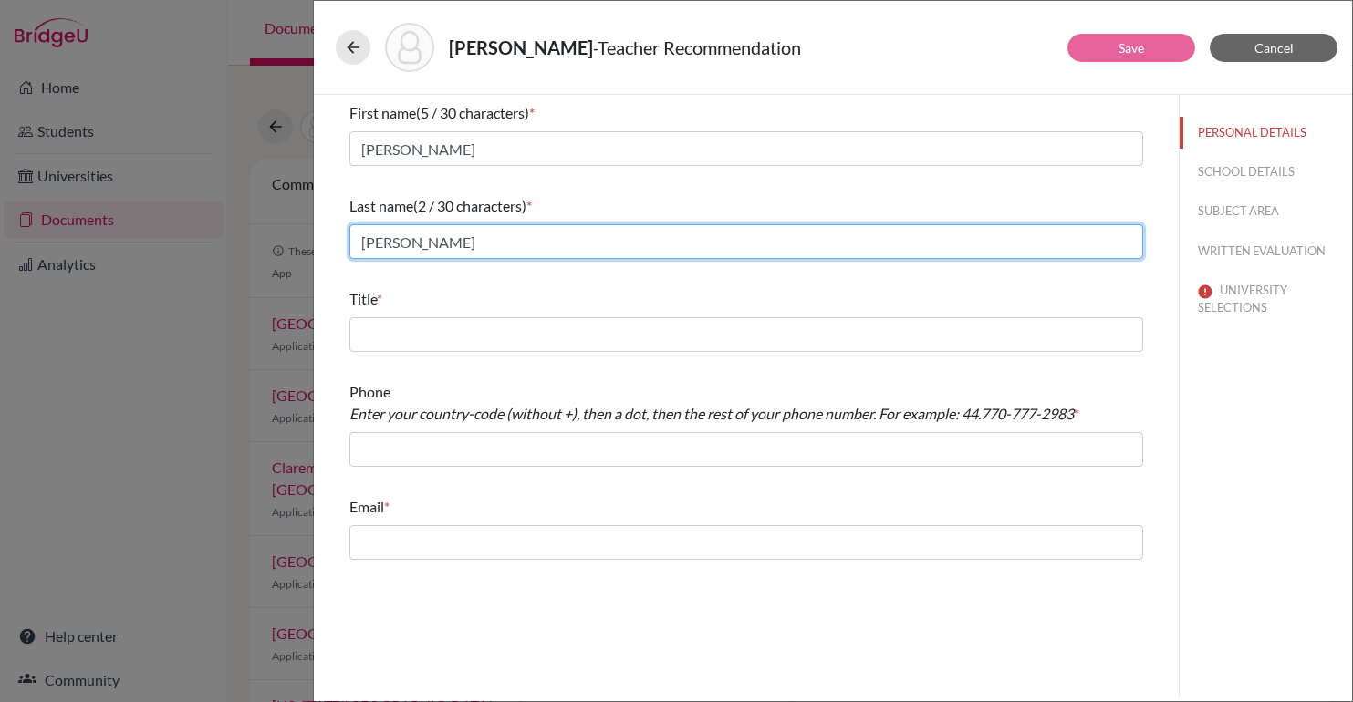
type input "Wu"
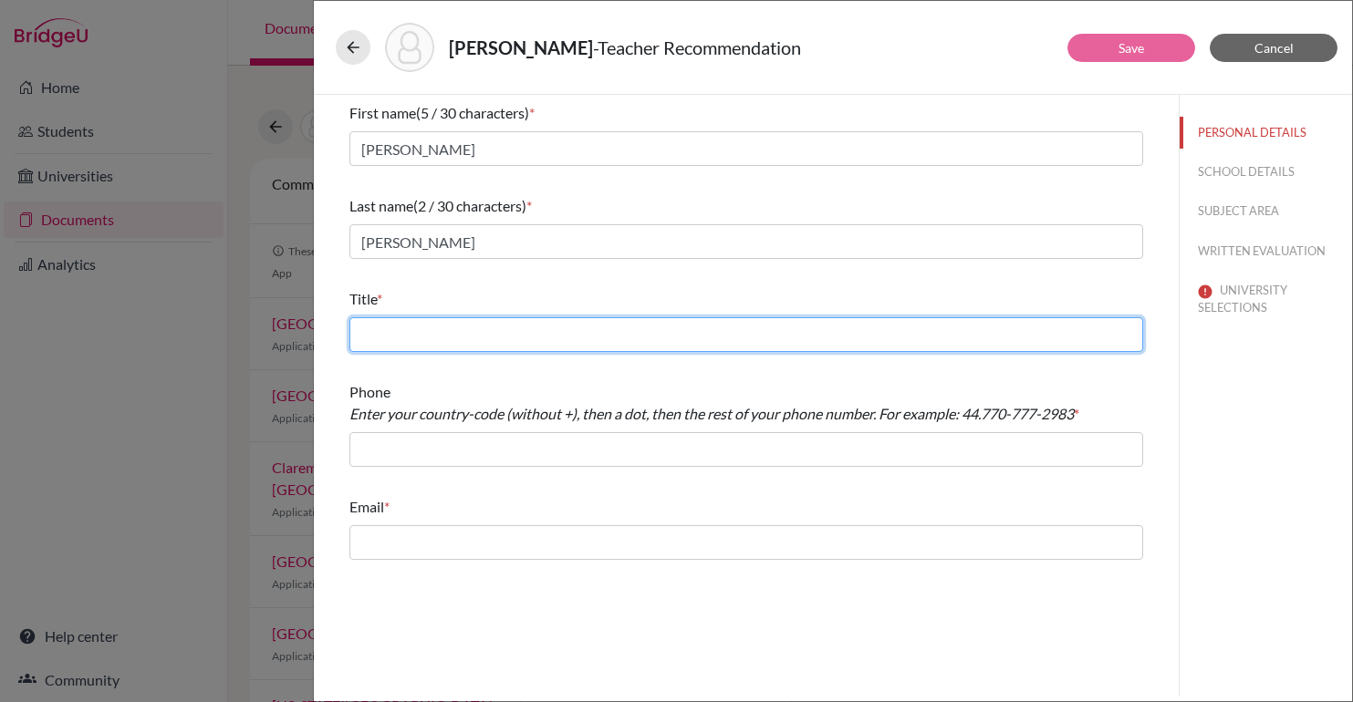
click at [430, 334] on input "text" at bounding box center [746, 334] width 794 height 35
type input "Economics Teacher"
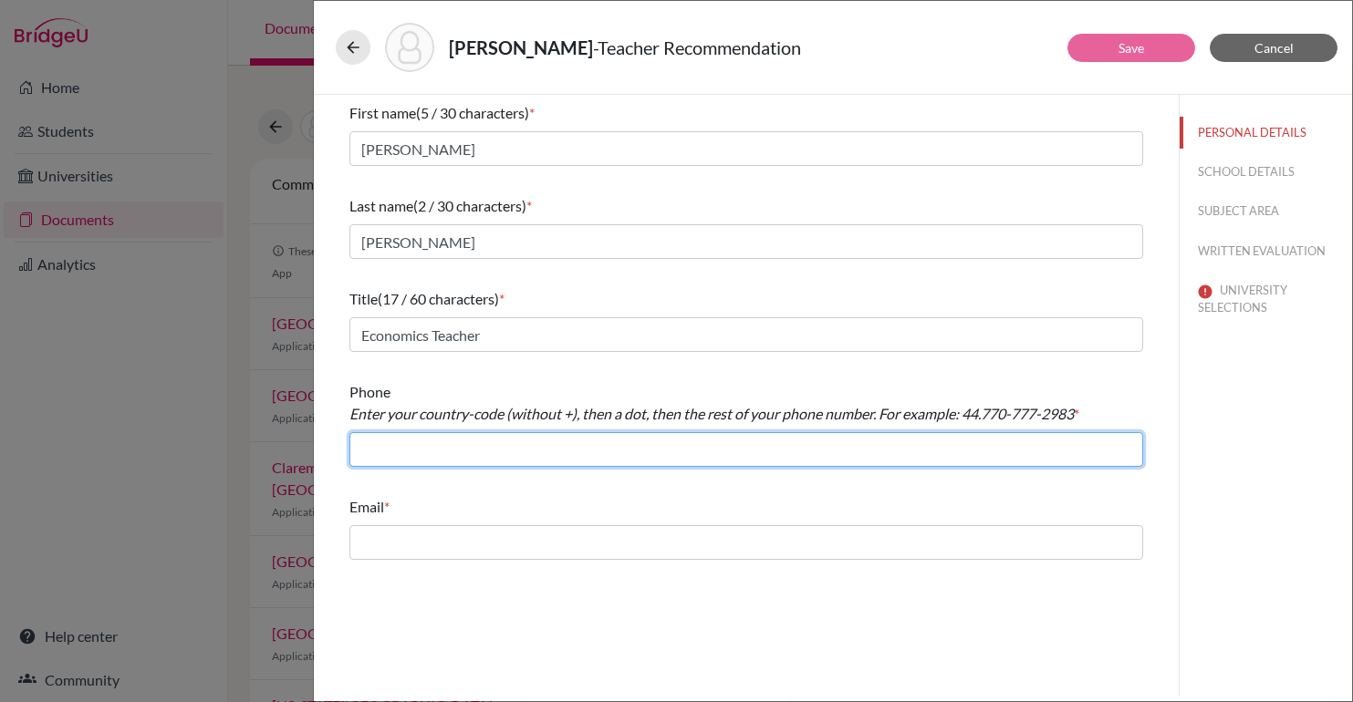
click at [422, 451] on input "text" at bounding box center [746, 449] width 794 height 35
click at [380, 448] on input "55113612" at bounding box center [746, 449] width 794 height 35
click at [483, 449] on input "55.113612" at bounding box center [746, 449] width 794 height 35
type input "55.113612-6055"
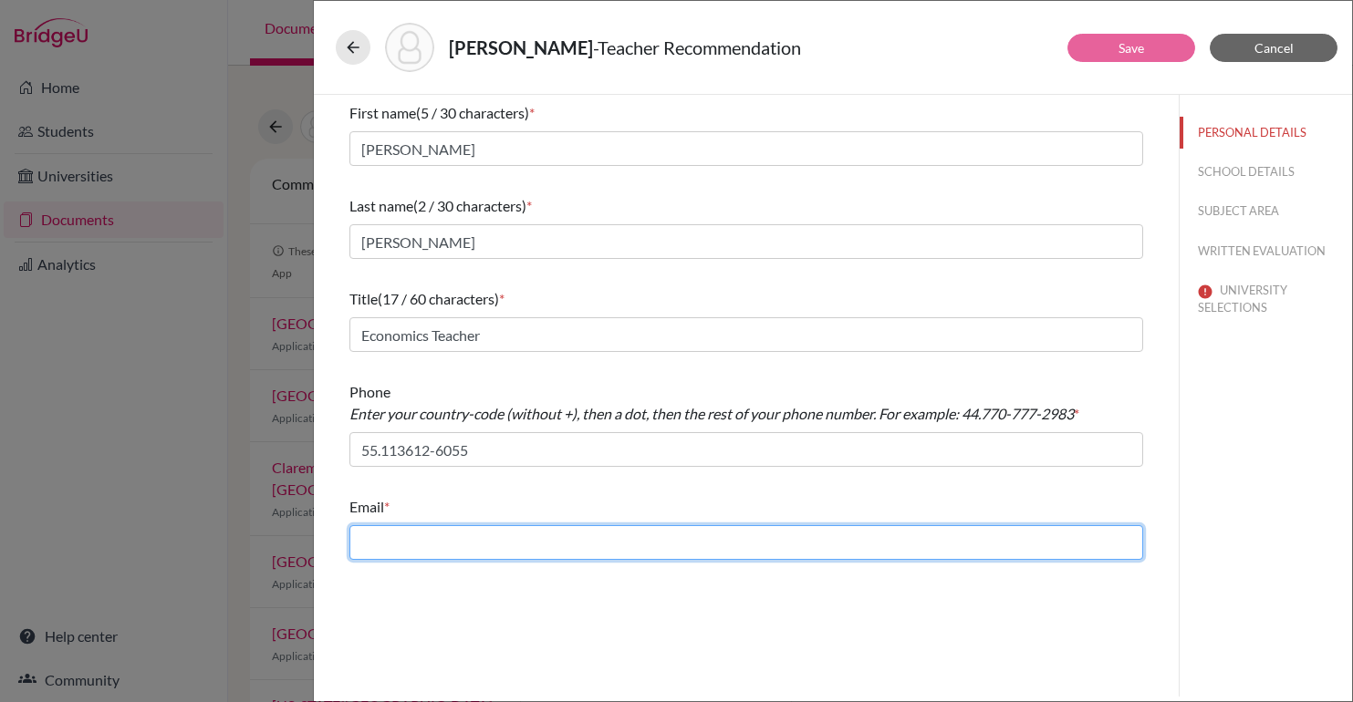
click at [459, 553] on input "text" at bounding box center [746, 542] width 794 height 35
type input "[DATE]"
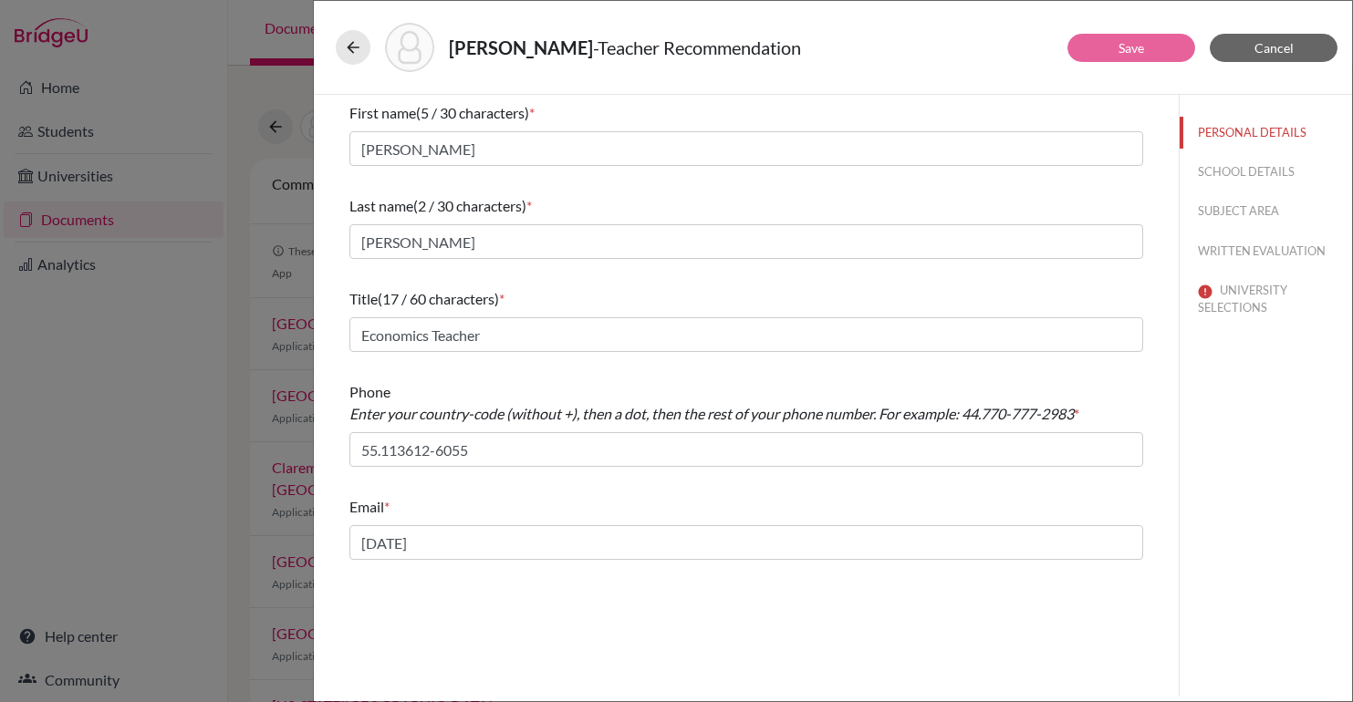
click at [411, 590] on div "First name (5 / 30 characters) * Julie Last name (2 / 30 characters) * Wu Title…" at bounding box center [746, 396] width 865 height 602
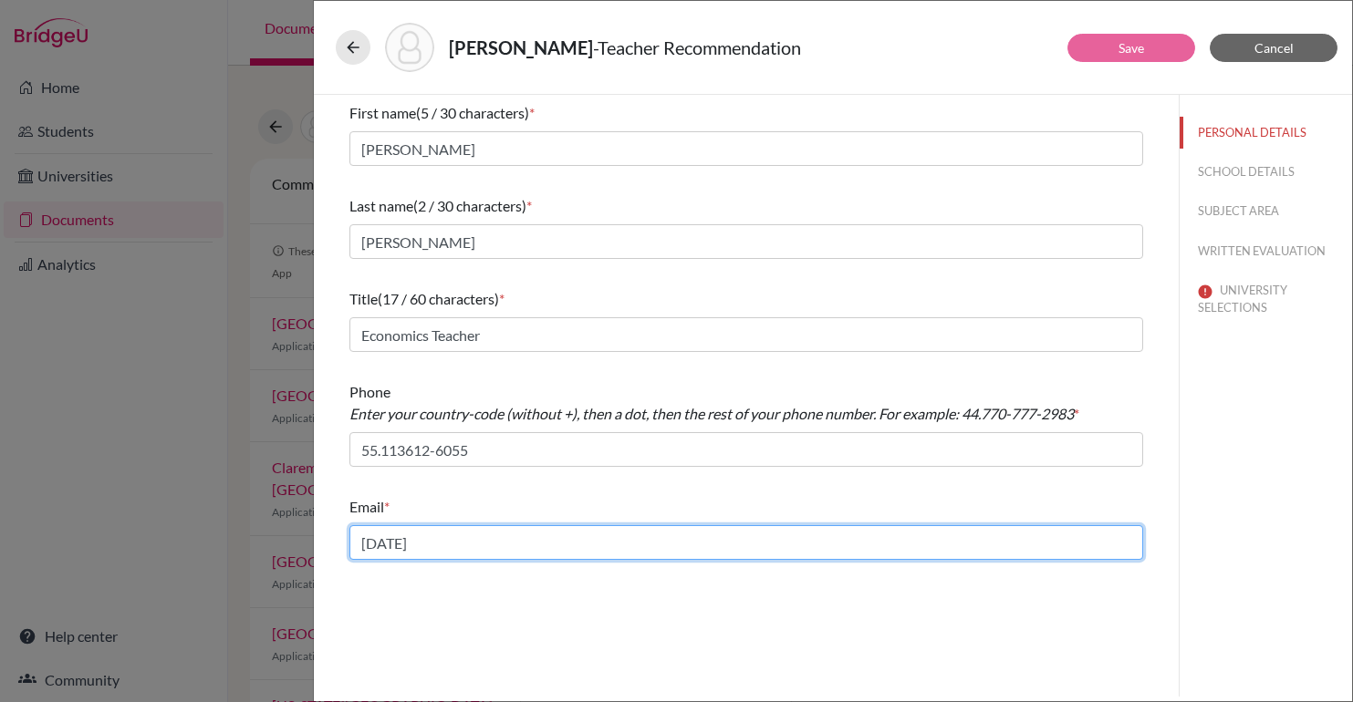
click at [418, 538] on input "[DATE]" at bounding box center [746, 542] width 794 height 35
type input "julie.wu@beityaacov.com.br"
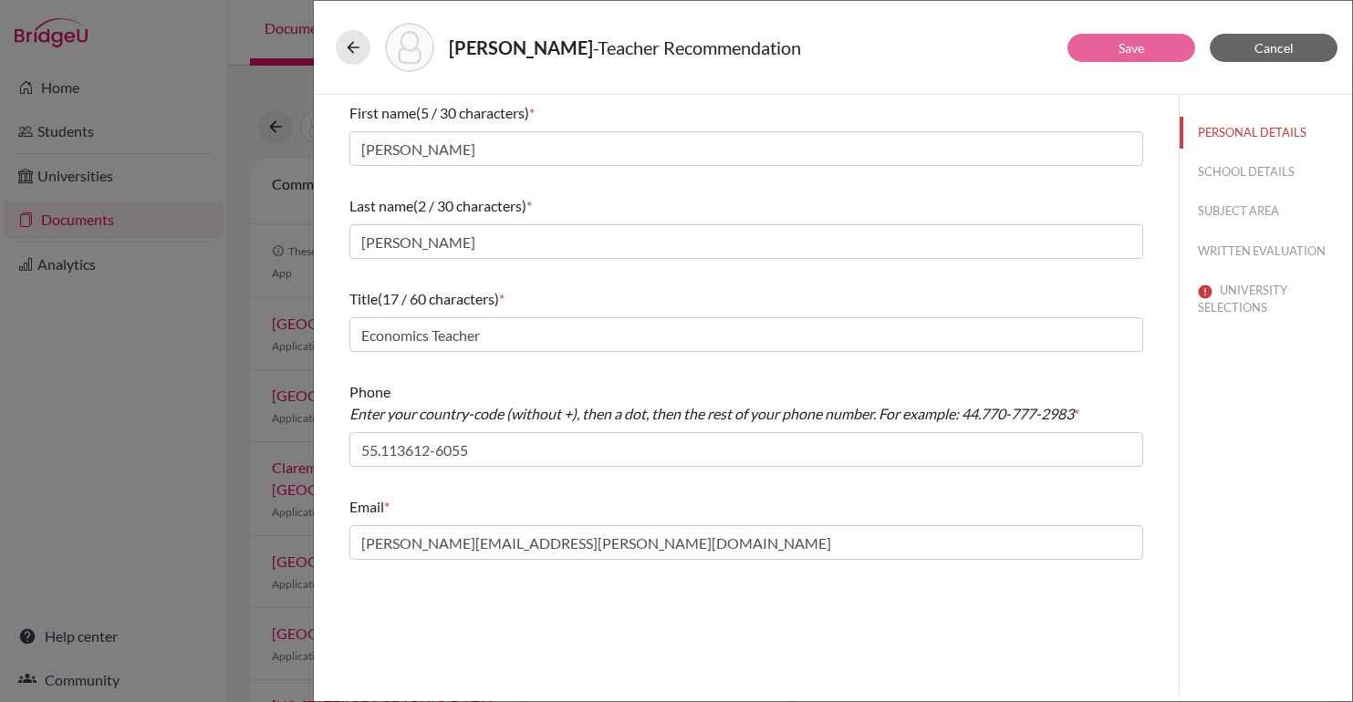
click at [622, 633] on div "First name (5 / 30 characters) * Julie Last name (2 / 30 characters) * Wu Title…" at bounding box center [746, 396] width 865 height 602
click at [1253, 166] on button "SCHOOL DETAILS" at bounding box center [1266, 172] width 172 height 32
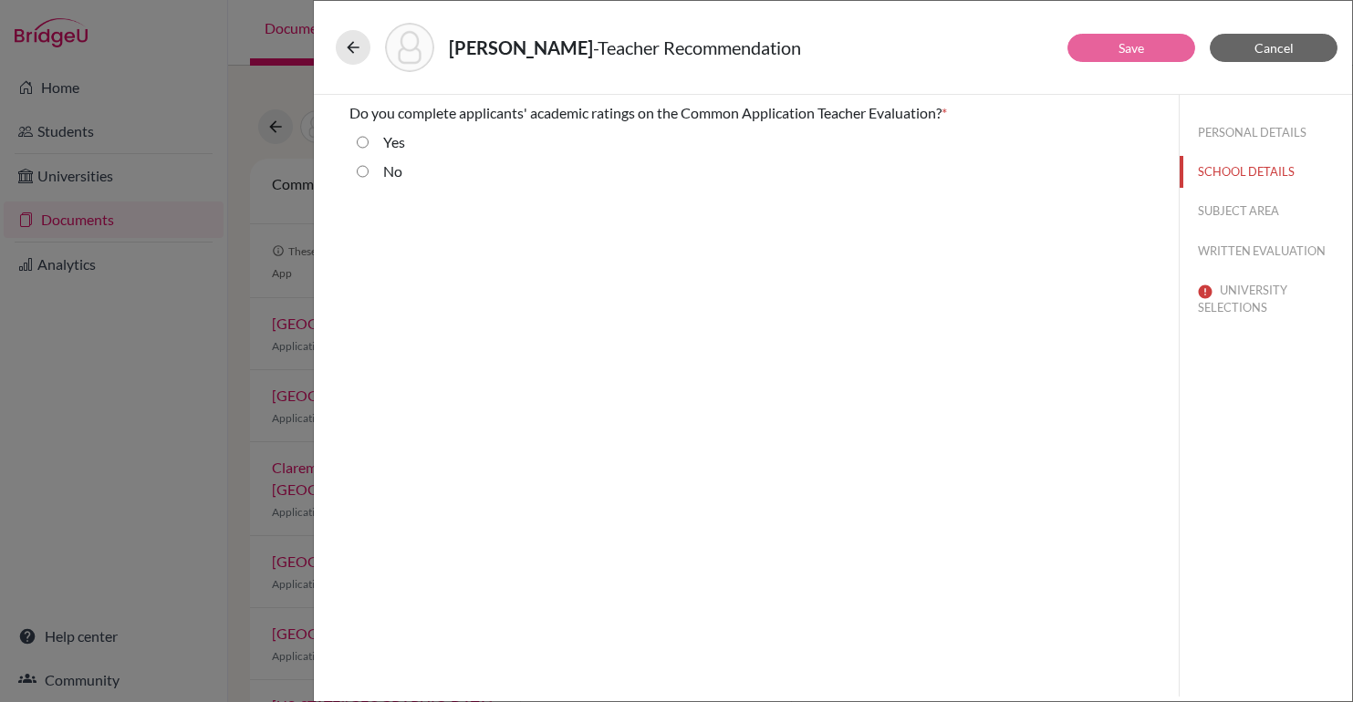
click at [359, 146] on input "Yes" at bounding box center [363, 142] width 12 height 22
radio input "true"
click at [1233, 208] on button "SUBJECT AREA" at bounding box center [1266, 211] width 172 height 32
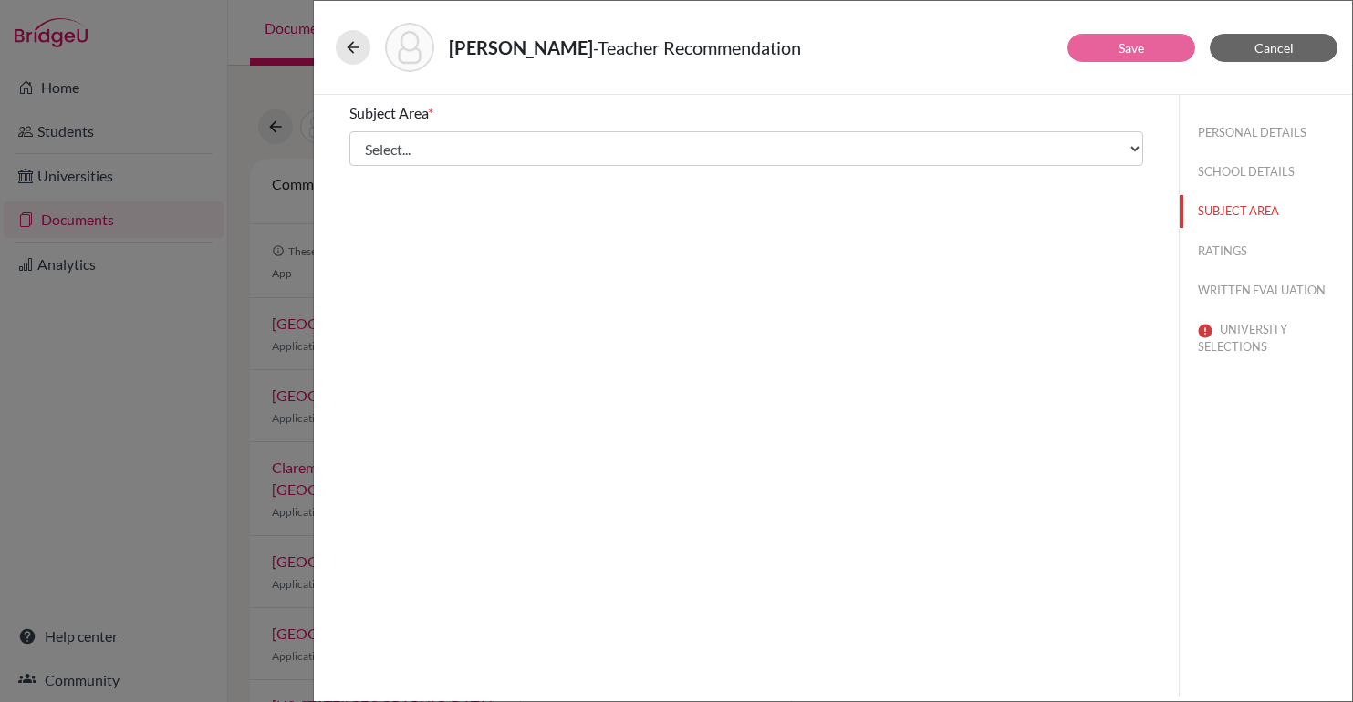
click at [740, 130] on div "Subject Area * Select... Math English Science World Language Social Studies Oth…" at bounding box center [746, 134] width 794 height 78
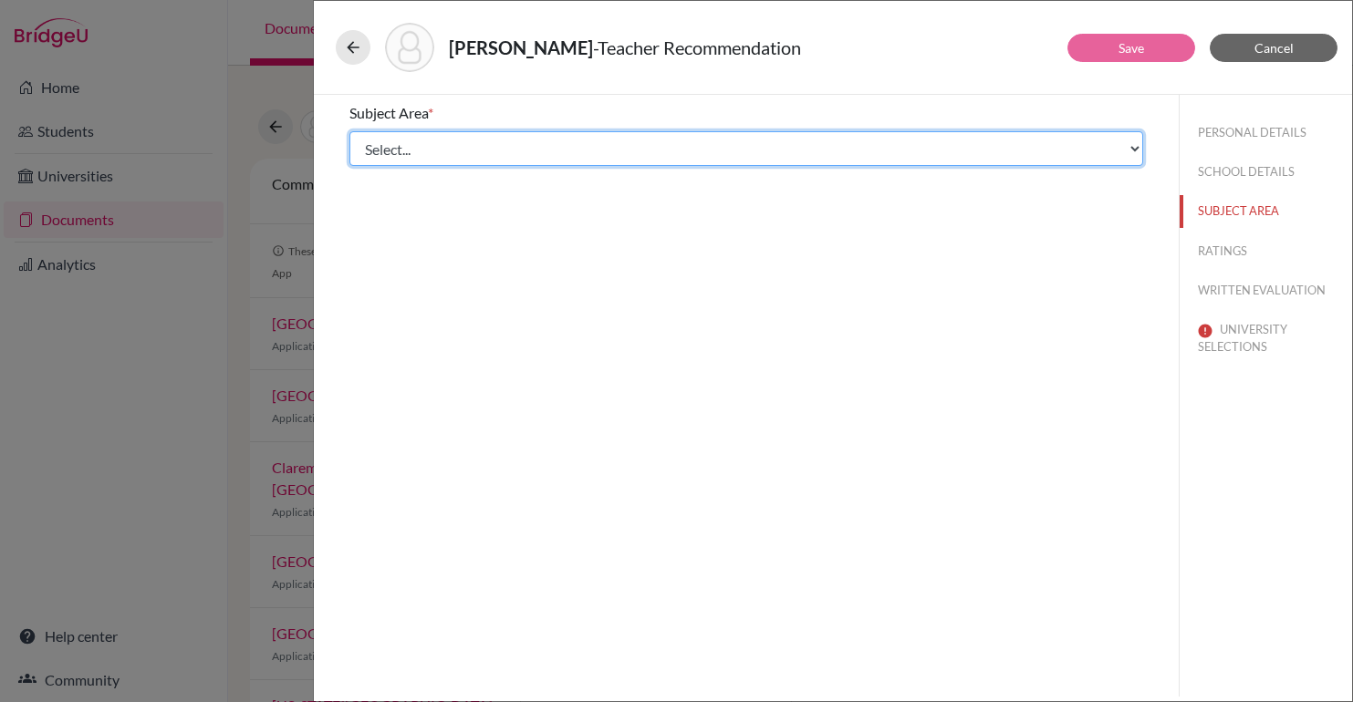
click at [724, 152] on select "Select... Math English Science World Language Social Studies Other Computer Sci…" at bounding box center [746, 148] width 794 height 35
select select "5"
click at [349, 131] on select "Select... Math English Science World Language Social Studies Other Computer Sci…" at bounding box center [746, 148] width 794 height 35
click at [494, 164] on select "Select... Math English Science World Language Social Studies Other Computer Sci…" at bounding box center [746, 148] width 794 height 35
click at [349, 131] on select "Select... Math English Science World Language Social Studies Other Computer Sci…" at bounding box center [746, 148] width 794 height 35
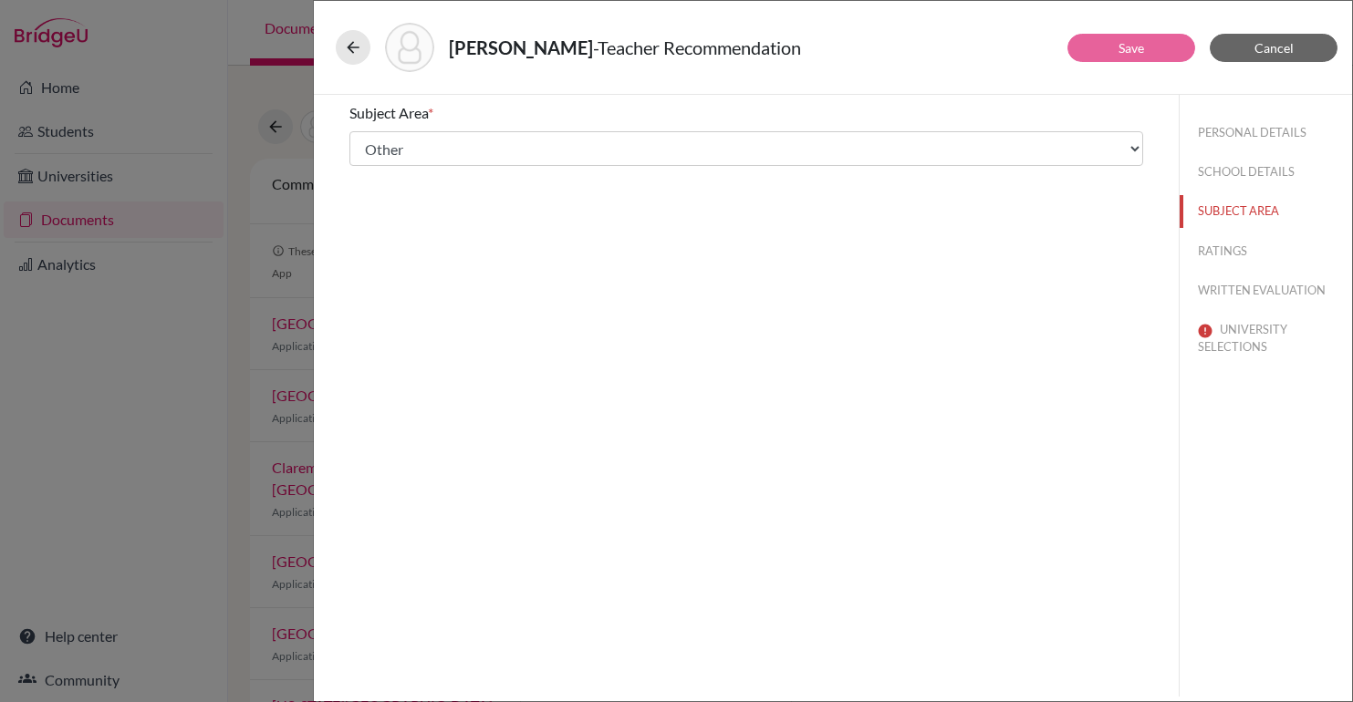
click at [651, 257] on div "Subject Area * Select... Math English Science World Language Social Studies Oth…" at bounding box center [746, 396] width 865 height 602
click at [1233, 251] on button "RATINGS" at bounding box center [1266, 251] width 172 height 32
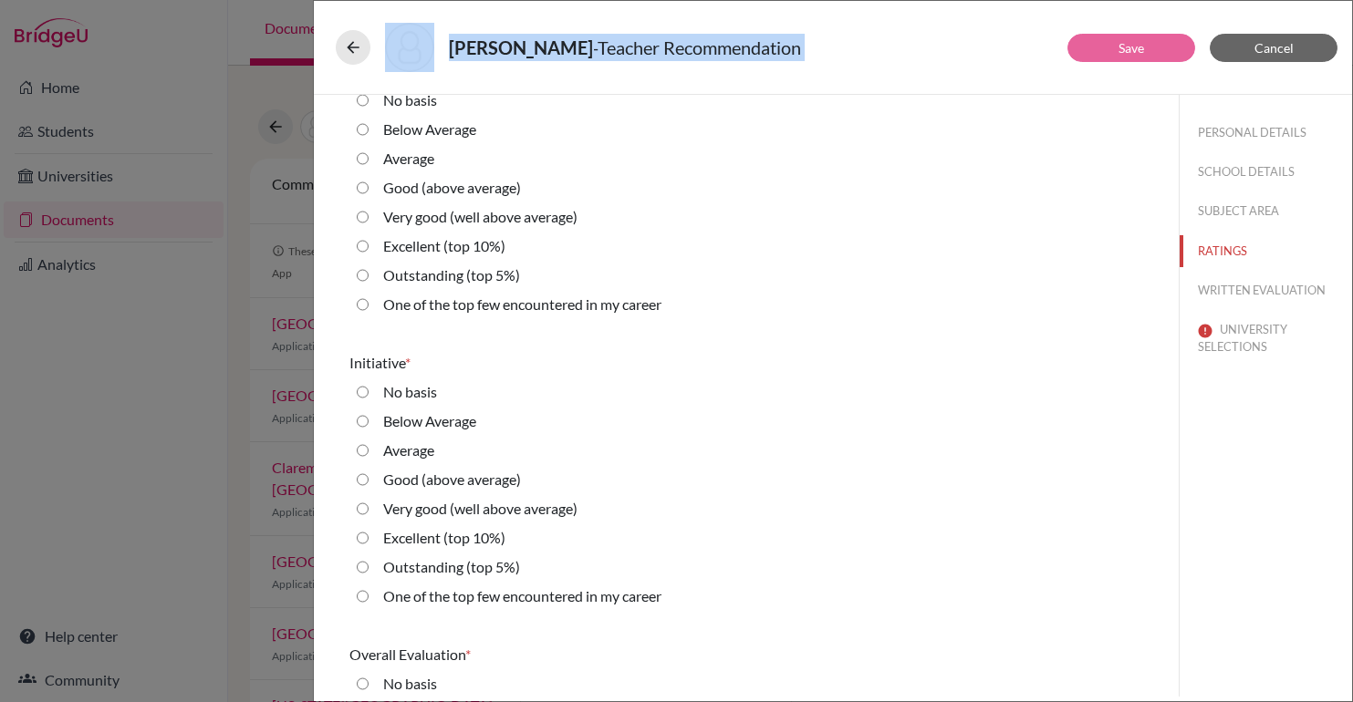
scroll to position [4054, 0]
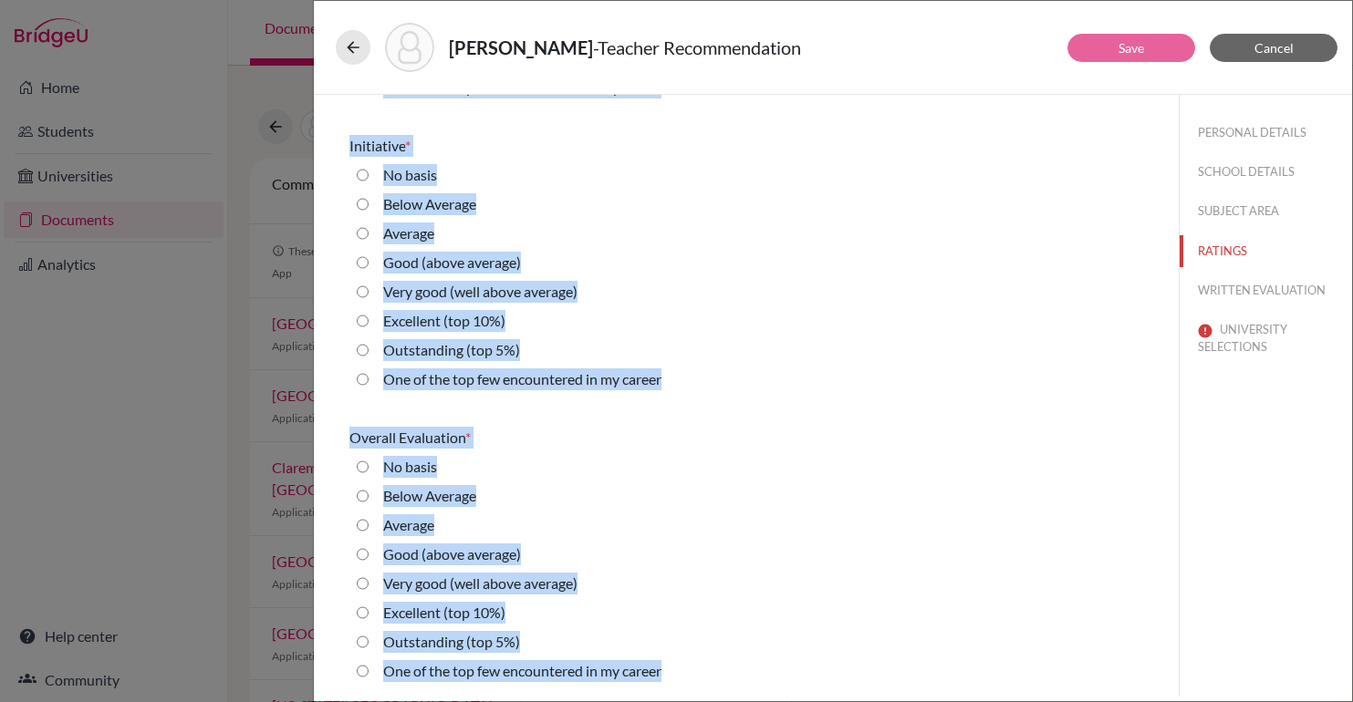
drag, startPoint x: 348, startPoint y: 110, endPoint x: 657, endPoint y: 702, distance: 668.0
click at [657, 702] on html "Home Students Universities Documents Analytics Help center Community Document S…" at bounding box center [676, 351] width 1353 height 702
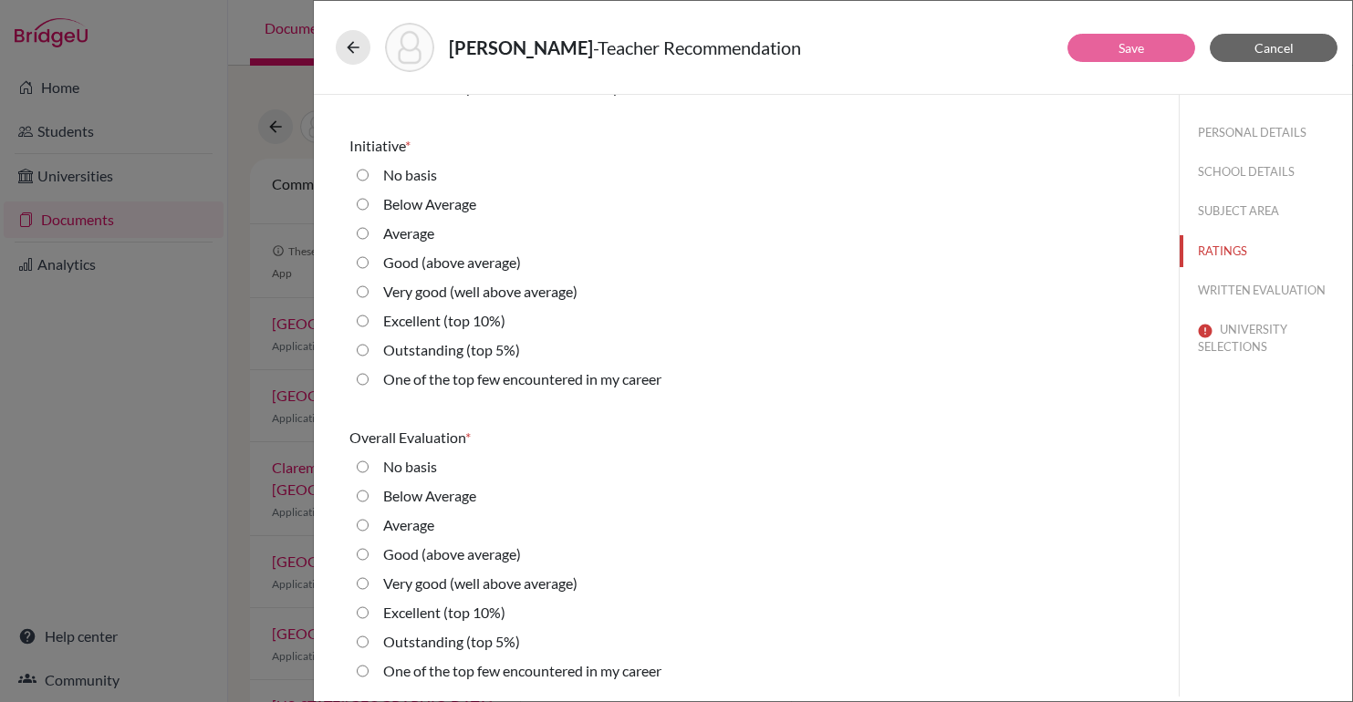
click at [671, 655] on div "Outstanding (top 5%)" at bounding box center [746, 645] width 794 height 29
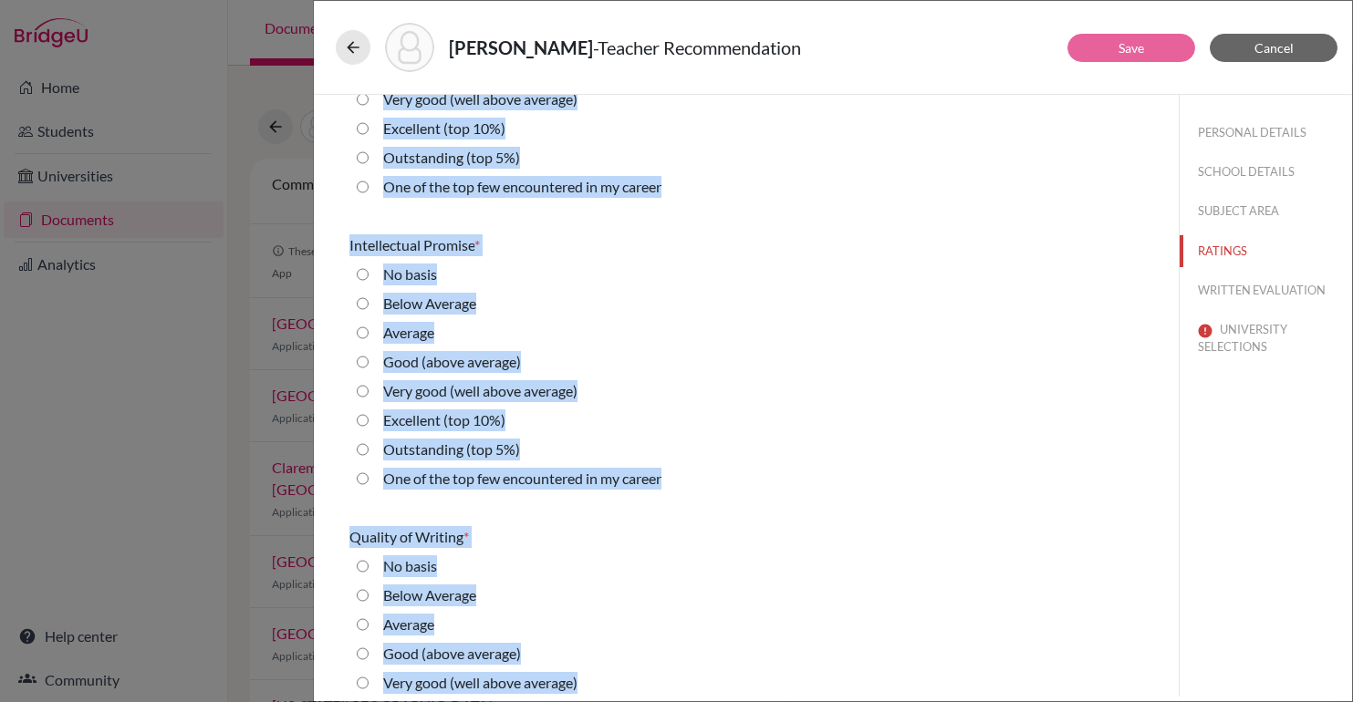
scroll to position [0, 0]
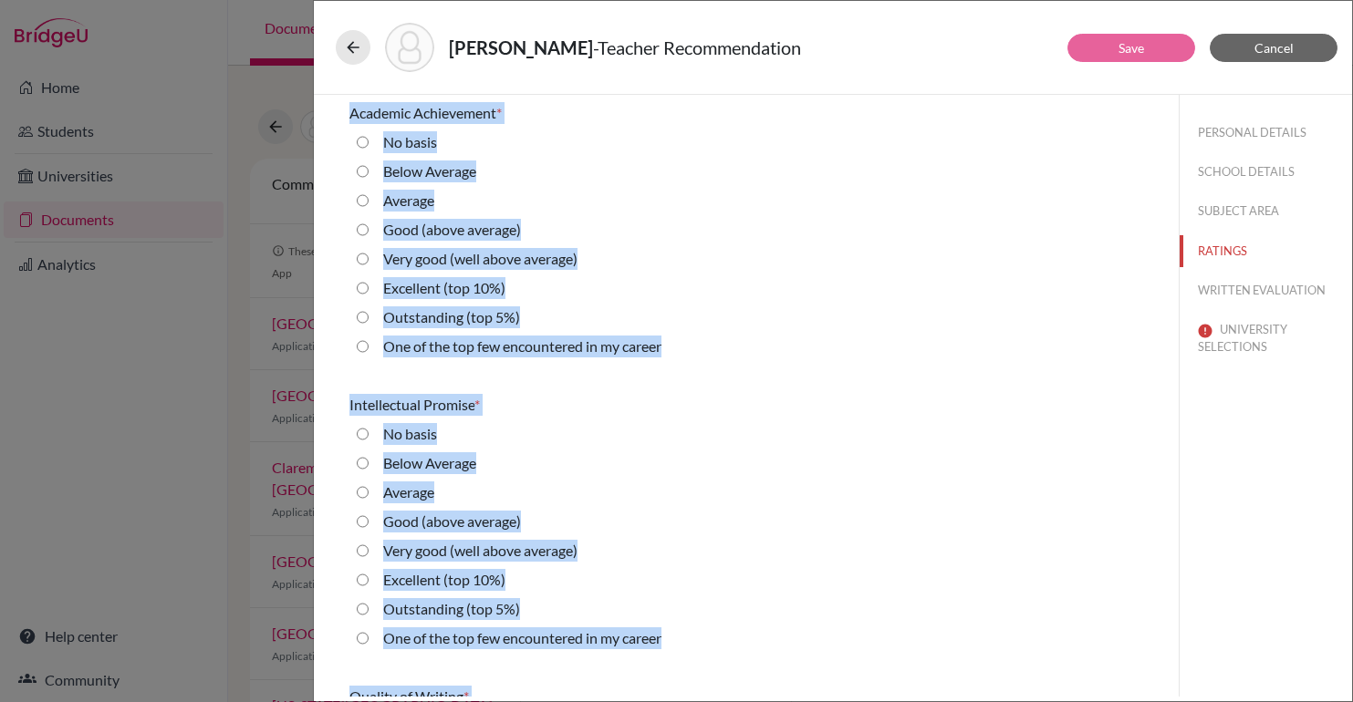
drag, startPoint x: 678, startPoint y: 676, endPoint x: 513, endPoint y: 92, distance: 606.8
click at [513, 92] on div "Shayo, Elie - Teacher Recommendation Save Cancel Academic Achievement * No basi…" at bounding box center [833, 351] width 1040 height 702
copy div "Save Cancel Academic Achievement * No basis Below Average Average Good (above a…"
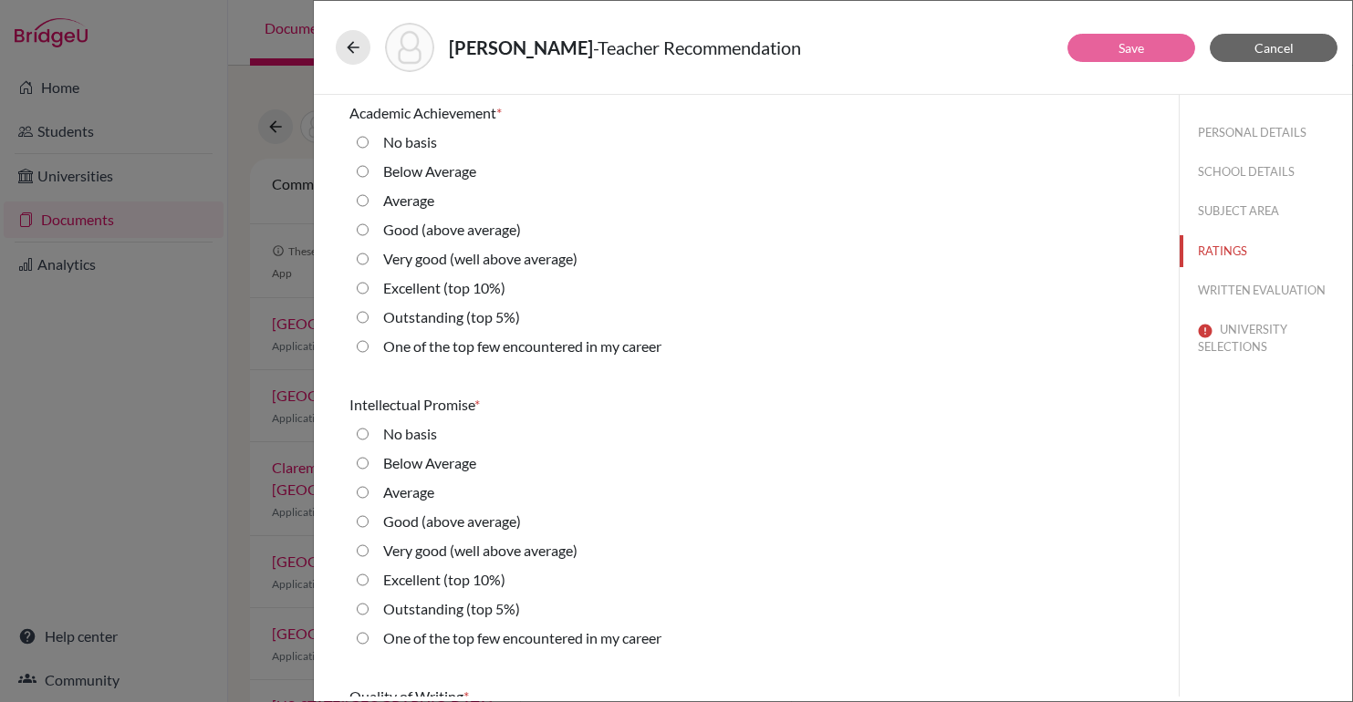
click at [195, 351] on div "Shayo, Elie - Teacher Recommendation Save Cancel Academic Achievement * No basi…" at bounding box center [676, 351] width 1353 height 702
click at [1270, 46] on span "Cancel" at bounding box center [1273, 48] width 39 height 16
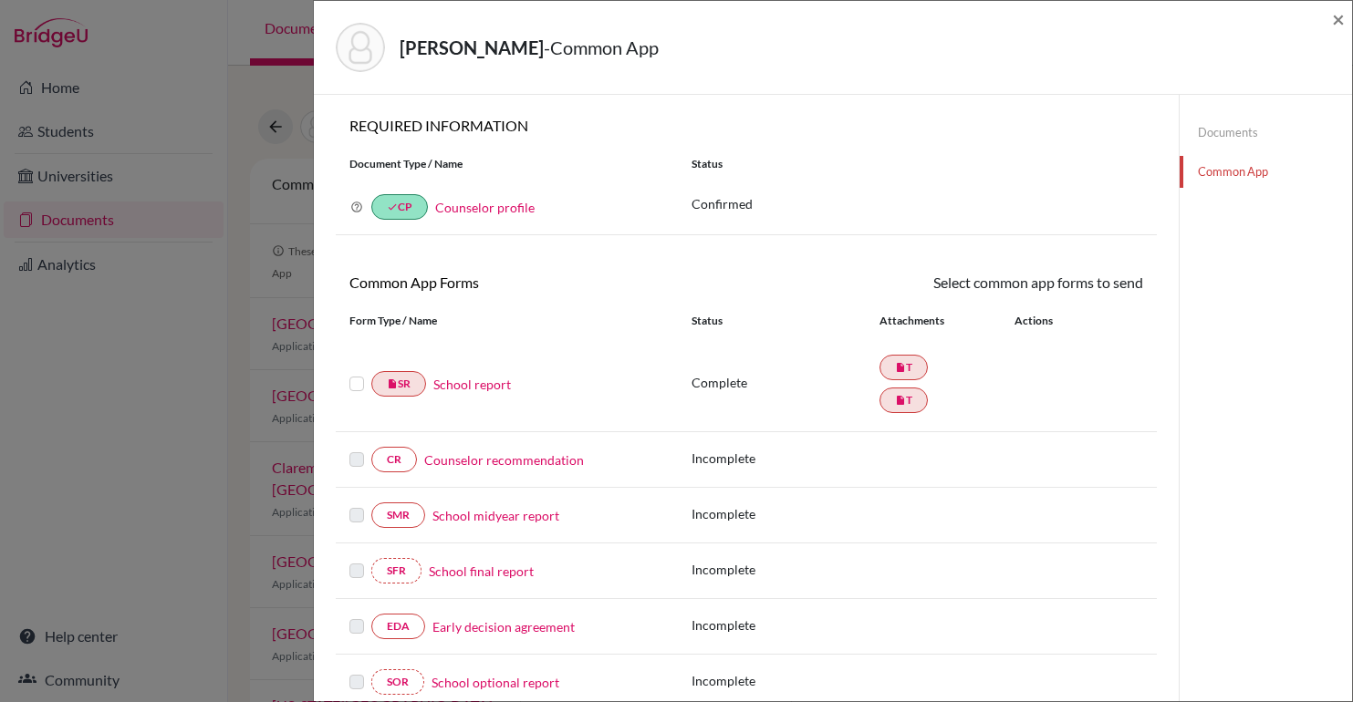
scroll to position [488, 0]
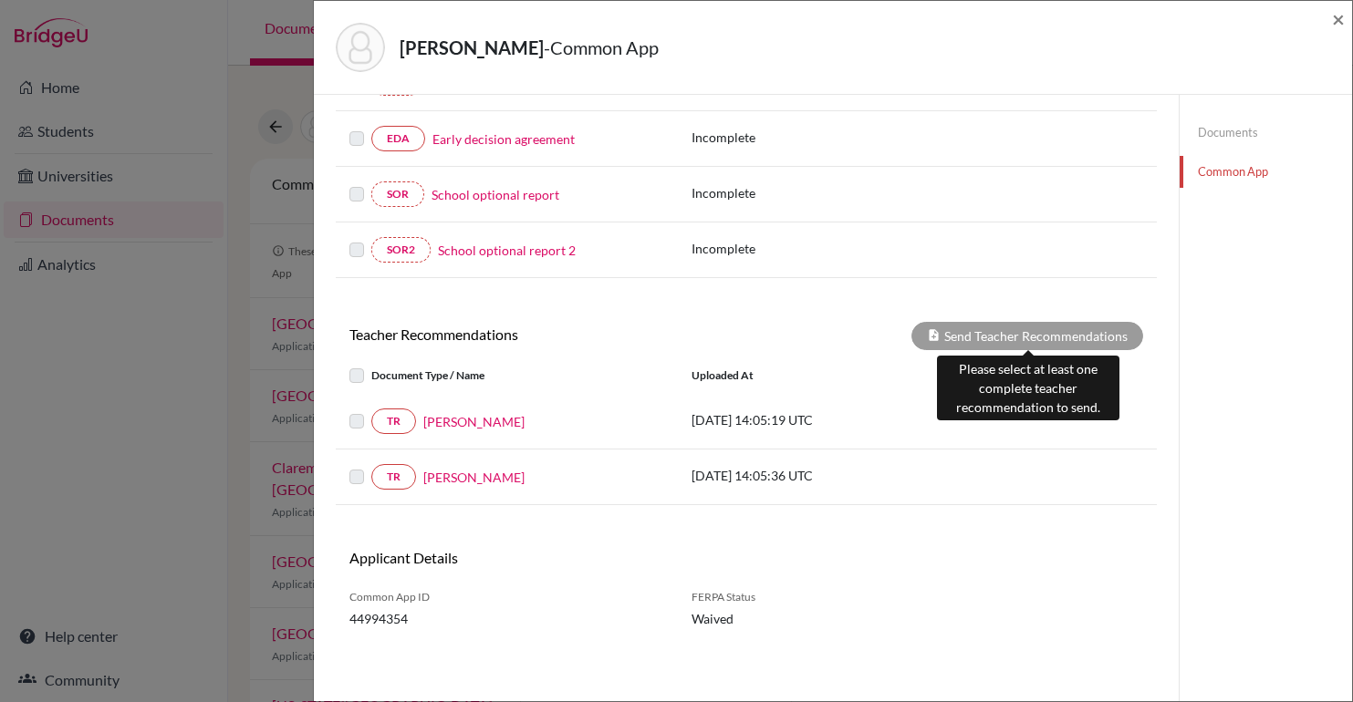
click at [1025, 336] on div "Send Teacher Recommendations" at bounding box center [1027, 336] width 232 height 28
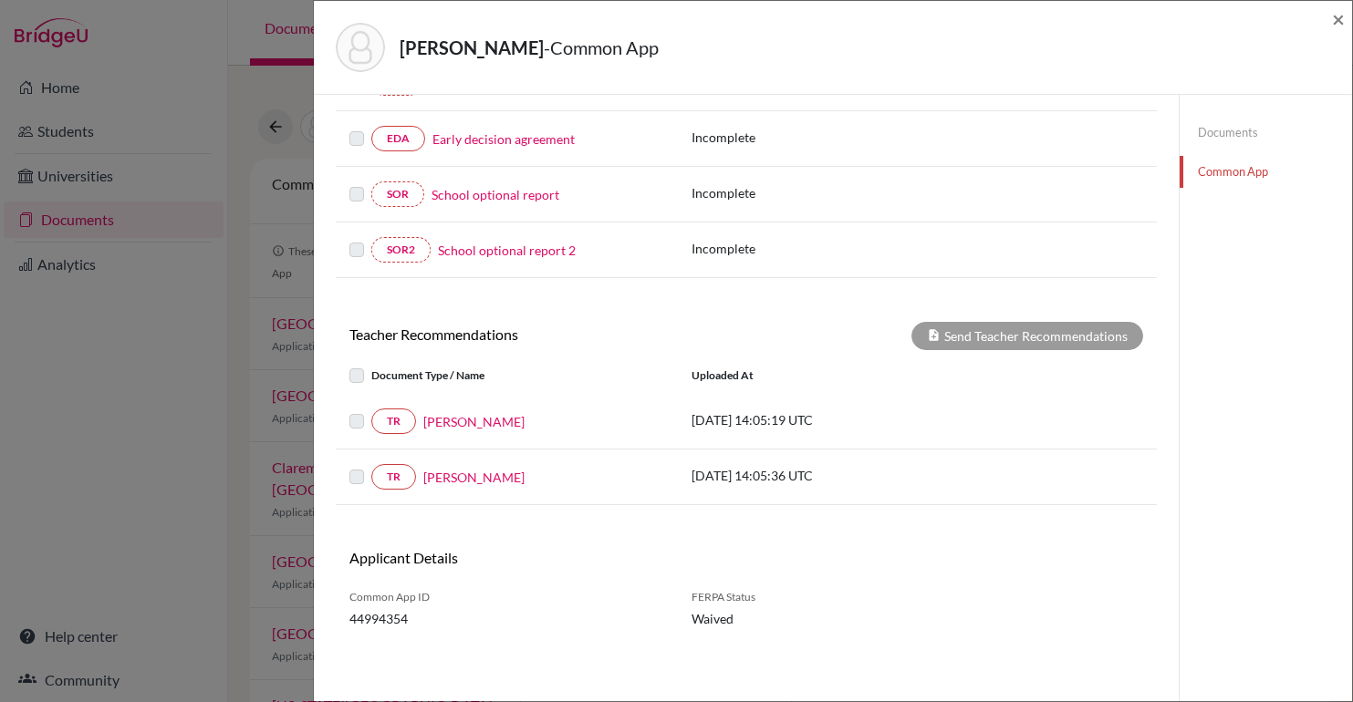
click at [371, 466] on label at bounding box center [371, 466] width 0 height 0
click at [469, 480] on link "Marcelo Silva" at bounding box center [473, 477] width 101 height 19
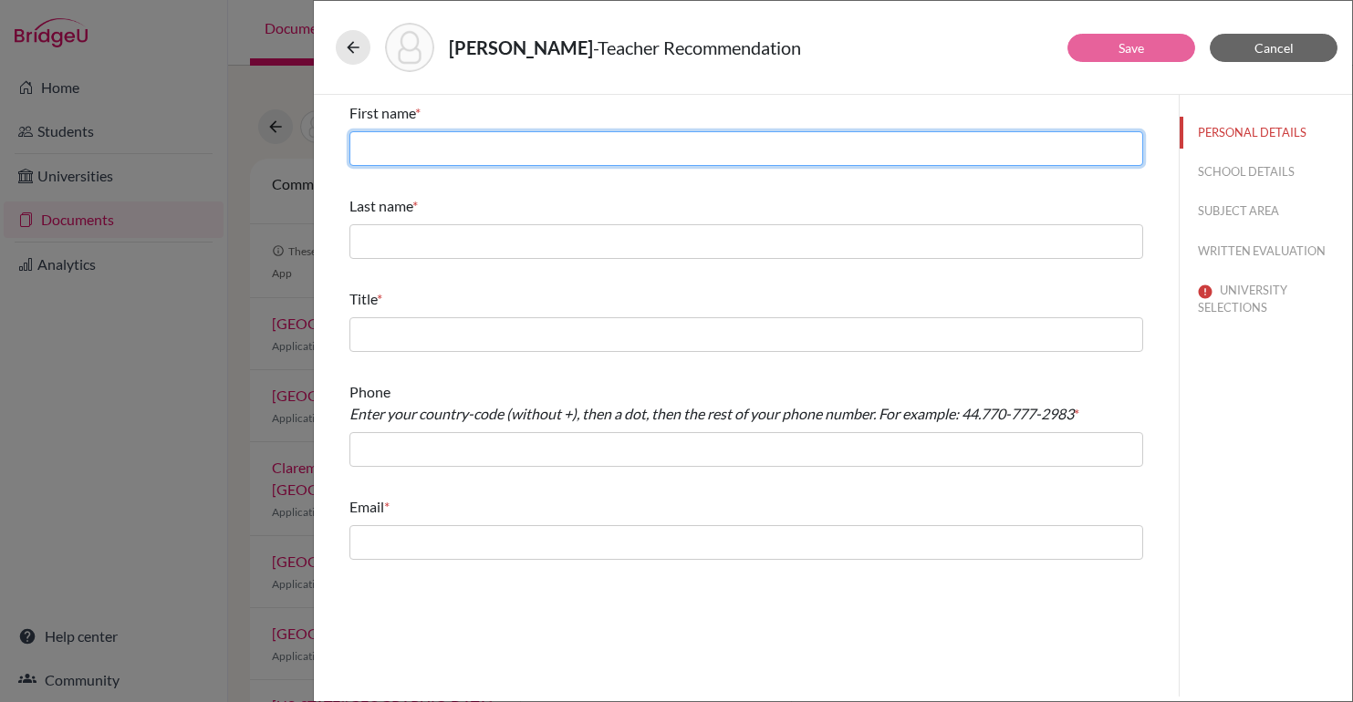
click at [636, 143] on input "text" at bounding box center [746, 148] width 794 height 35
type input "Marcelo"
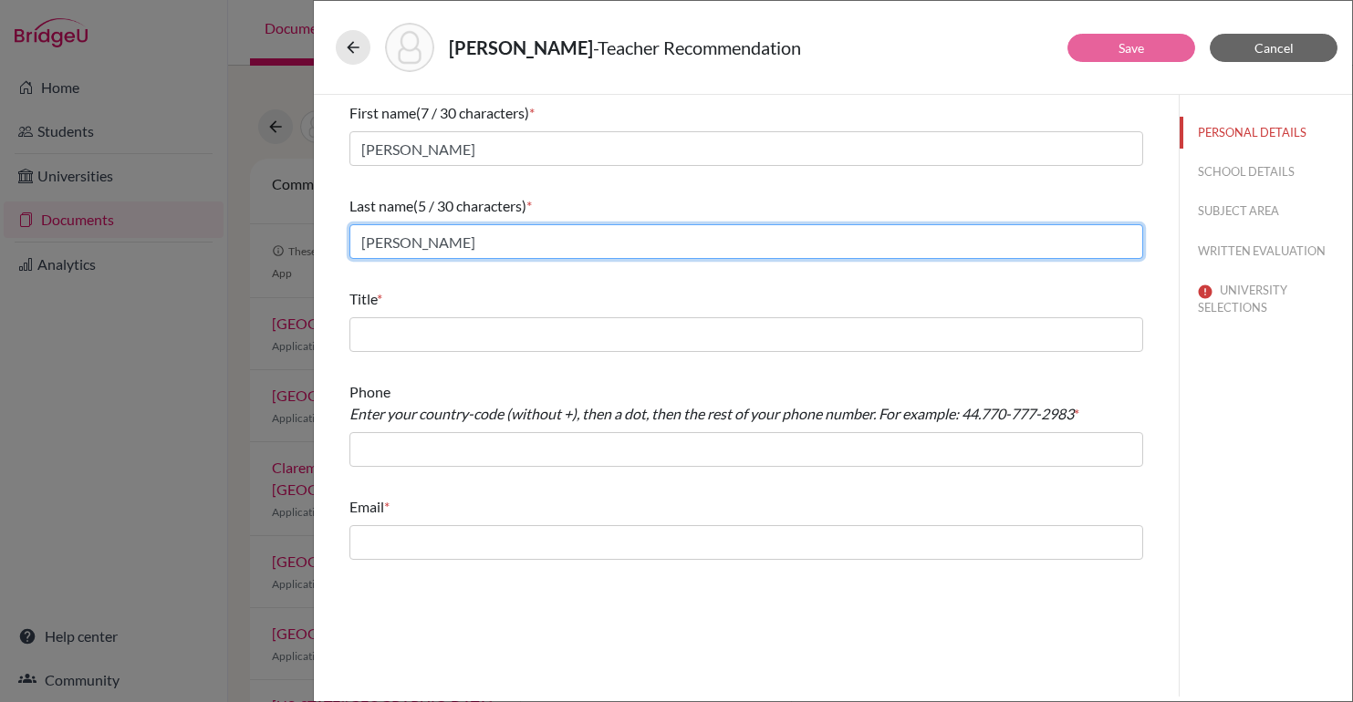
type input "Silva"
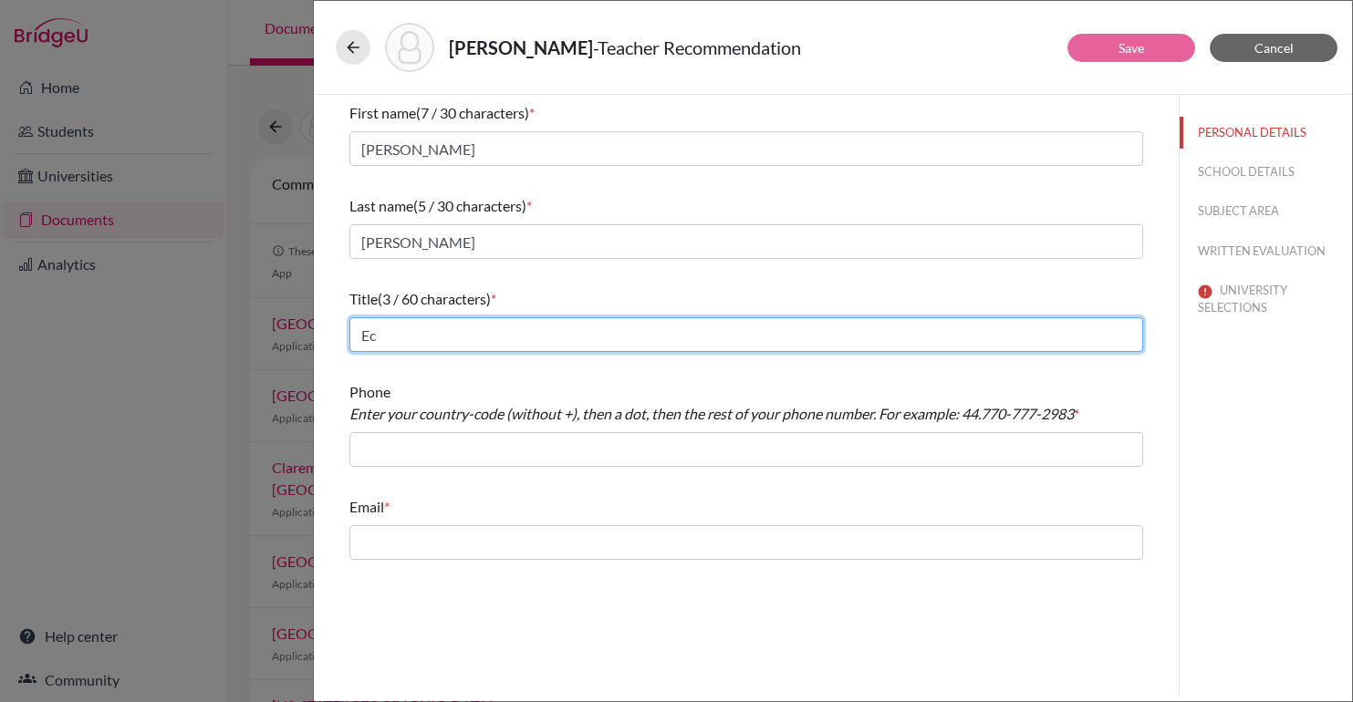
type input "E"
type input "n"
type input "English Teacher"
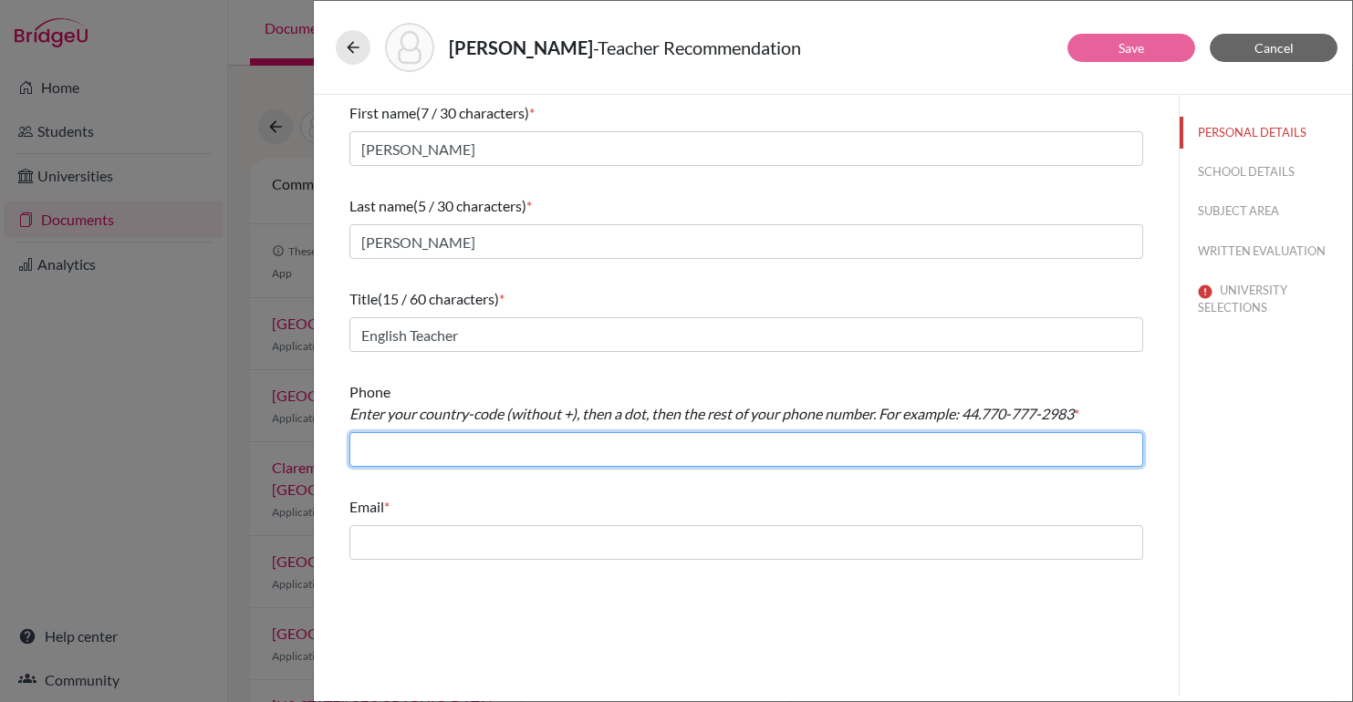
click at [550, 450] on input "text" at bounding box center [746, 449] width 794 height 35
click at [475, 438] on input "text" at bounding box center [746, 449] width 794 height 35
type input "55.3612-6055"
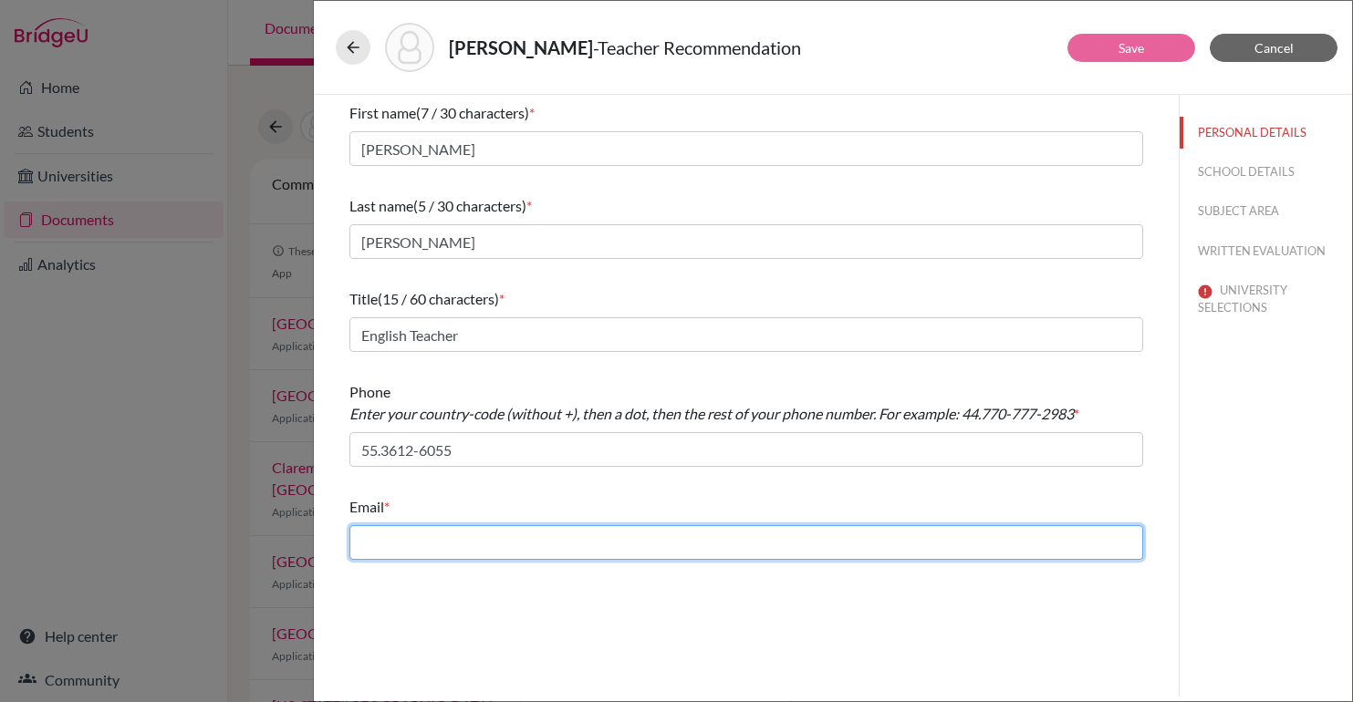
click at [427, 550] on input "text" at bounding box center [746, 542] width 794 height 35
click at [706, 529] on input "[PERSON_NAME][EMAIL_ADDRESS][DOMAIN_NAME]" at bounding box center [746, 542] width 794 height 35
type input "marcelo.silva@beityaacov.com.br"
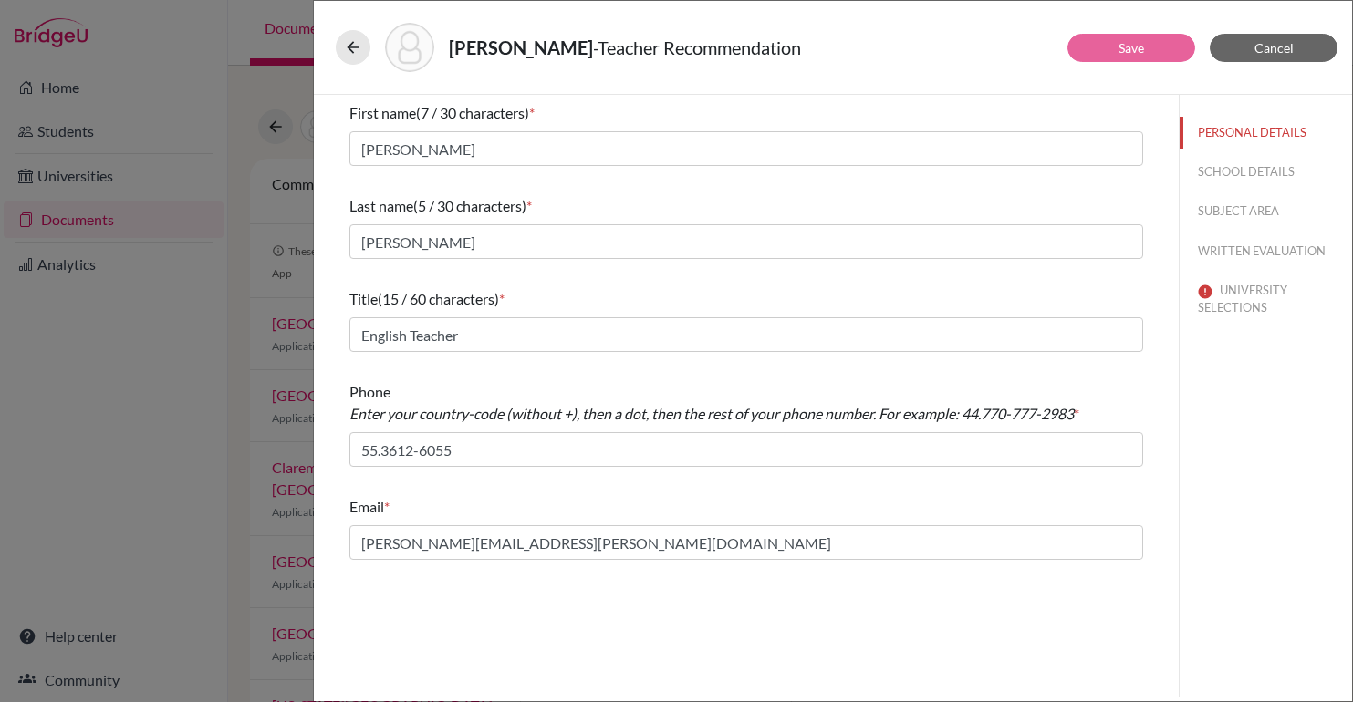
click at [580, 603] on div "First name (7 / 30 characters) * Marcelo Last name (5 / 30 characters) * Silva …" at bounding box center [746, 396] width 865 height 602
click at [1238, 172] on button "SCHOOL DETAILS" at bounding box center [1266, 172] width 172 height 32
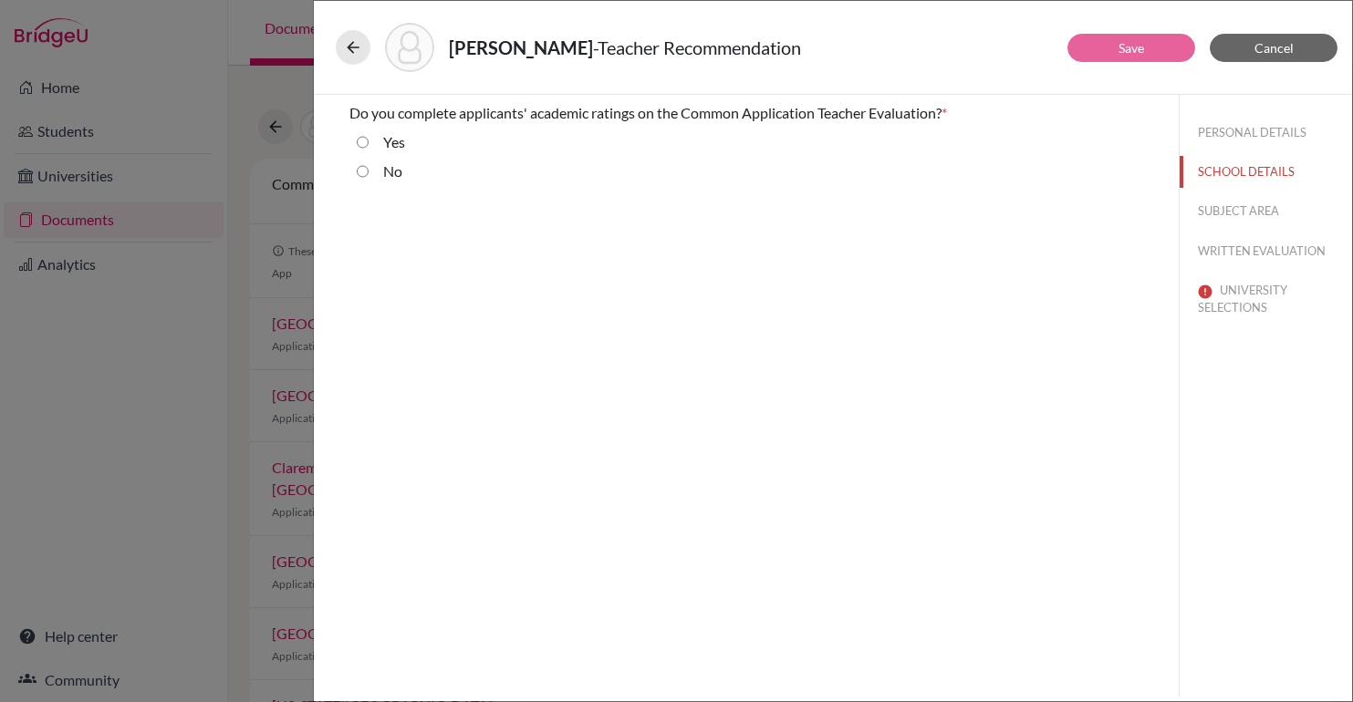
click at [379, 167] on div "No" at bounding box center [386, 175] width 34 height 29
click at [361, 171] on input "No" at bounding box center [363, 172] width 12 height 22
radio input "true"
click at [1249, 208] on button "SUBJECT AREA" at bounding box center [1266, 211] width 172 height 32
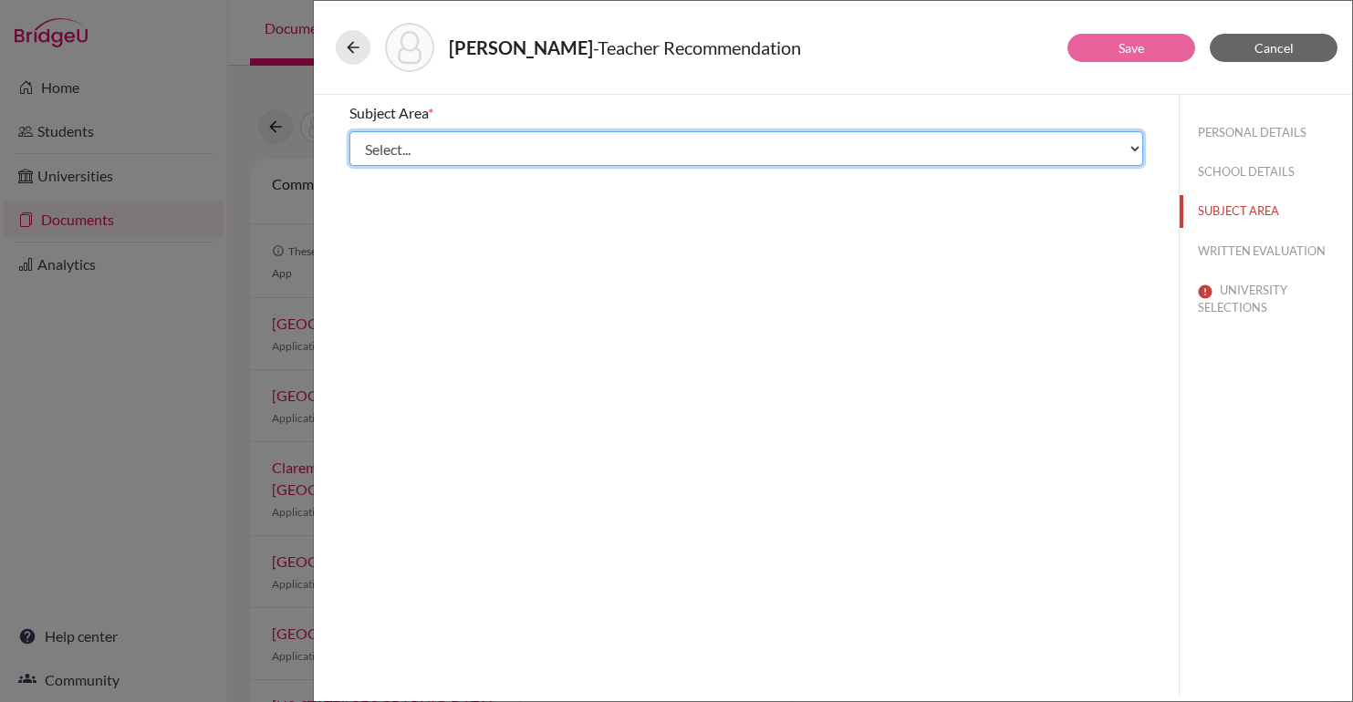
click at [546, 148] on select "Select... Math English Science World Language Social Studies Other Computer Sci…" at bounding box center [746, 148] width 794 height 35
select select "1"
click at [349, 131] on select "Select... Math English Science World Language Social Studies Other Computer Sci…" at bounding box center [746, 148] width 794 height 35
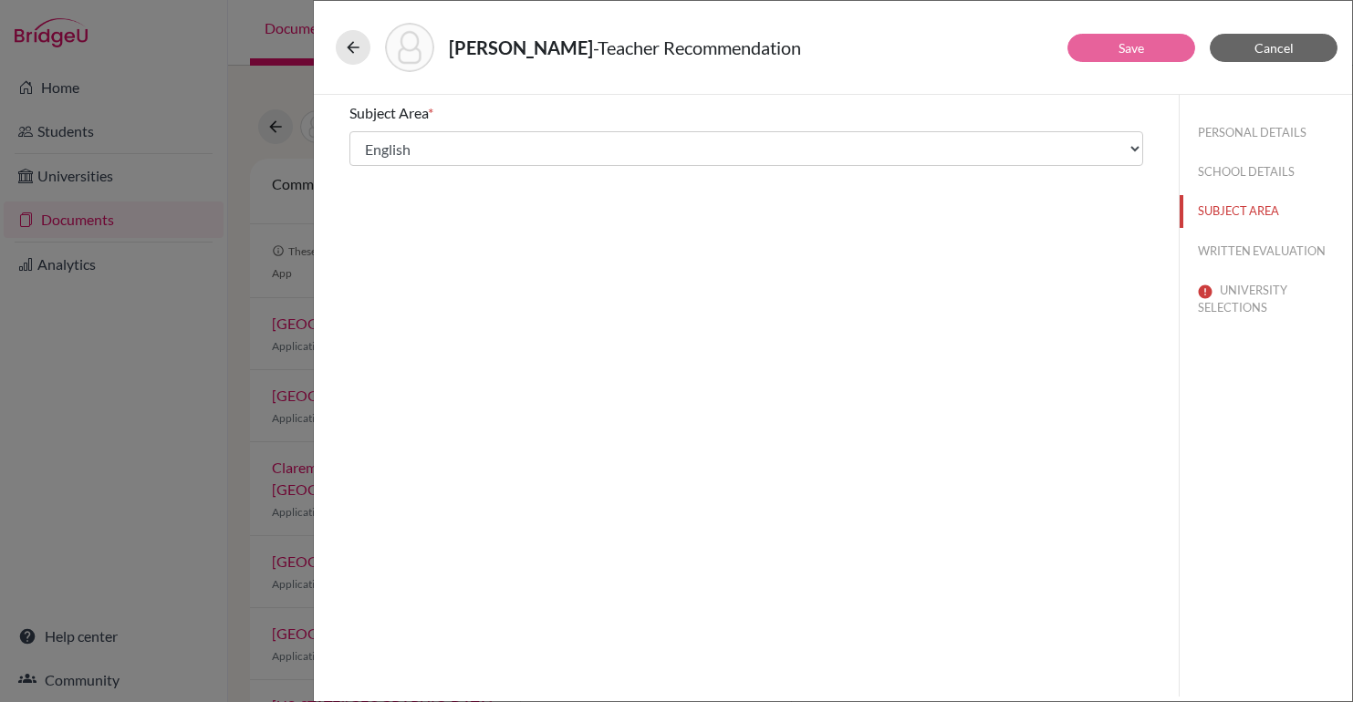
click at [720, 348] on div "Subject Area * Select... Math English Science World Language Social Studies Oth…" at bounding box center [746, 396] width 865 height 602
click at [1287, 259] on button "WRITTEN EVALUATION" at bounding box center [1266, 251] width 172 height 32
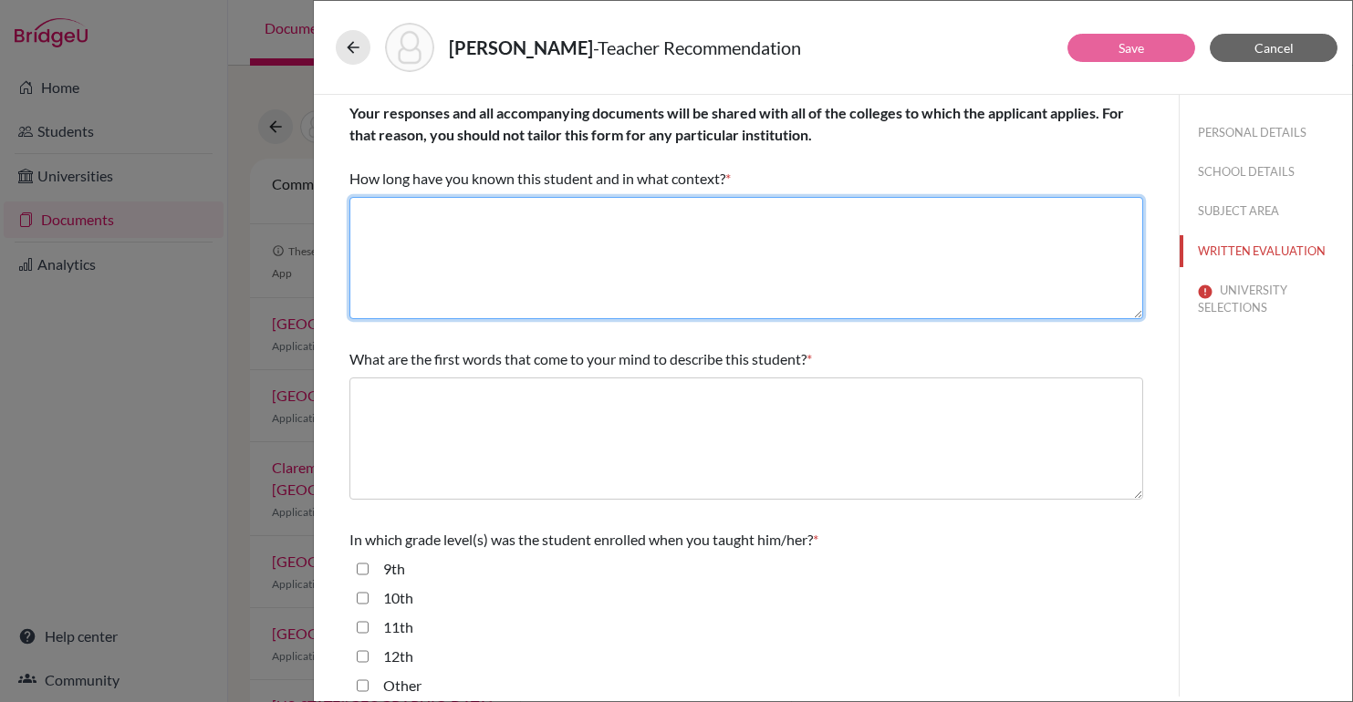
click at [564, 208] on textarea at bounding box center [746, 258] width 794 height 122
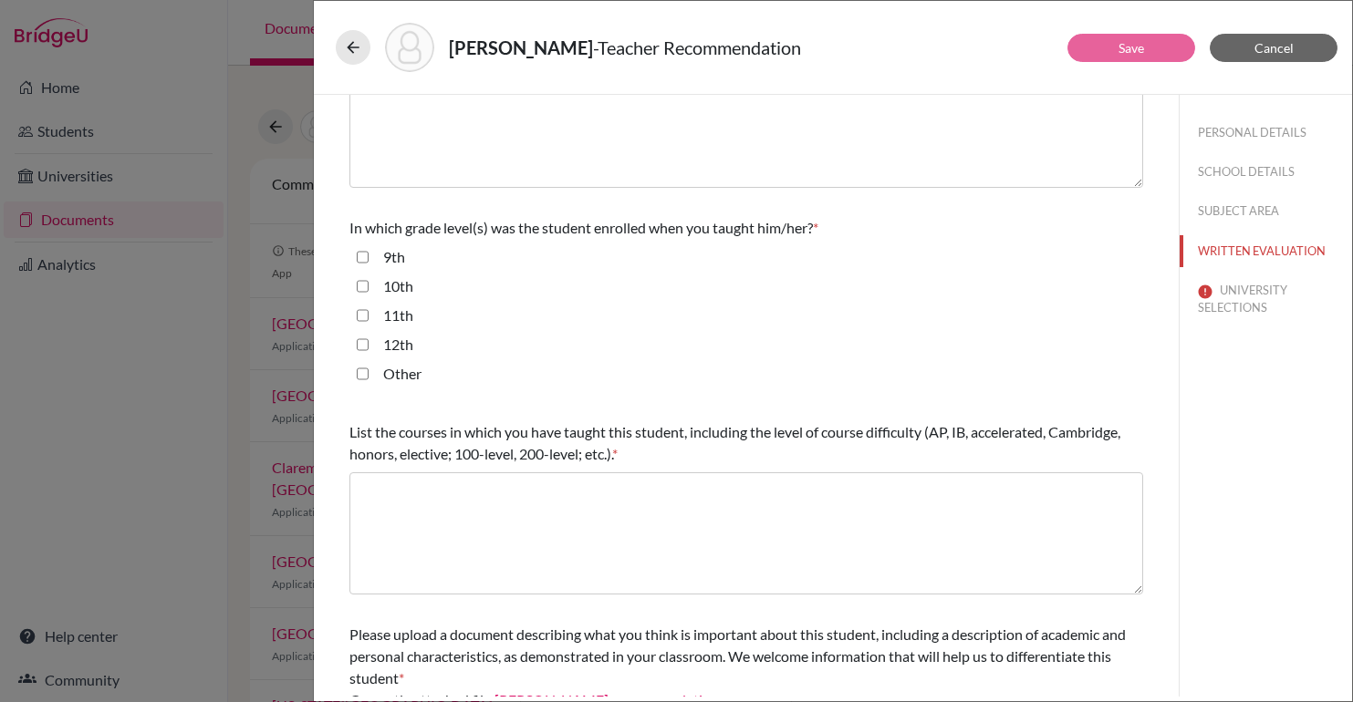
scroll to position [317, 0]
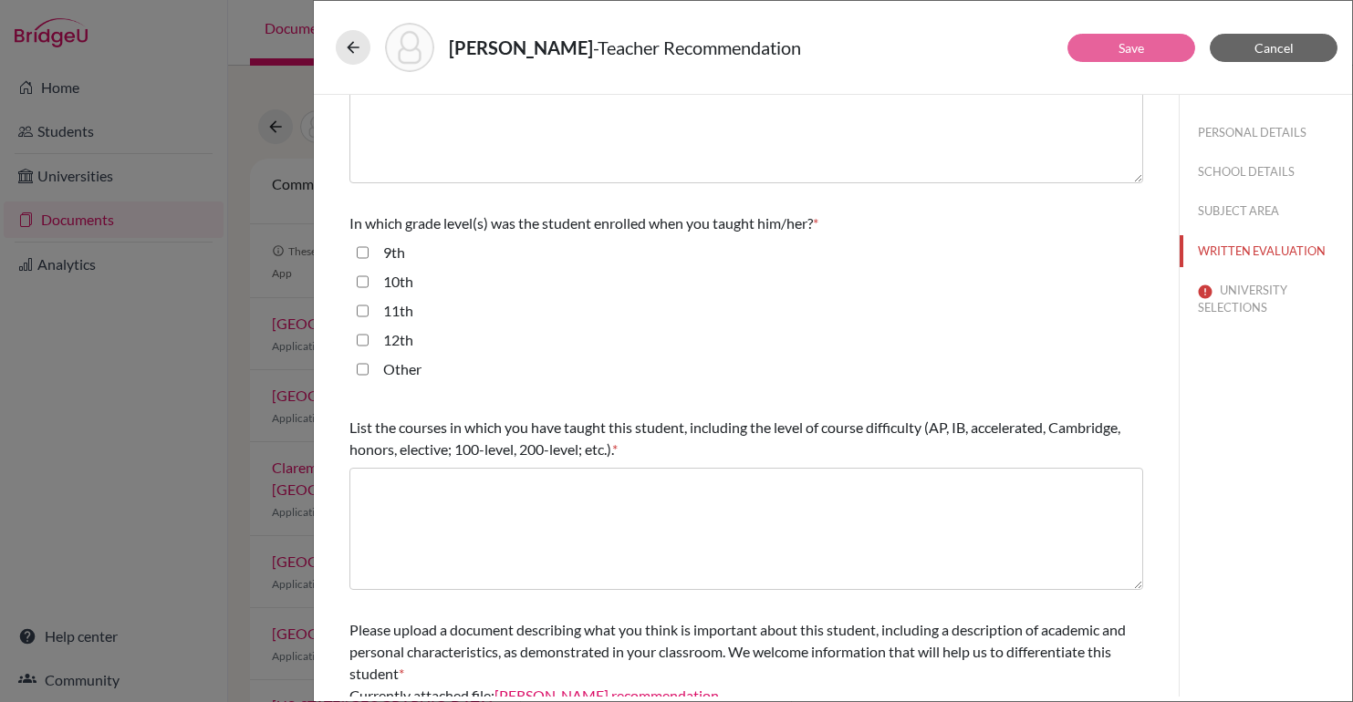
click at [360, 291] on input "10th" at bounding box center [363, 282] width 12 height 22
checkbox input "true"
click at [360, 303] on input "11th" at bounding box center [363, 311] width 12 height 22
checkbox input "true"
click at [359, 348] on input "12th" at bounding box center [363, 340] width 12 height 22
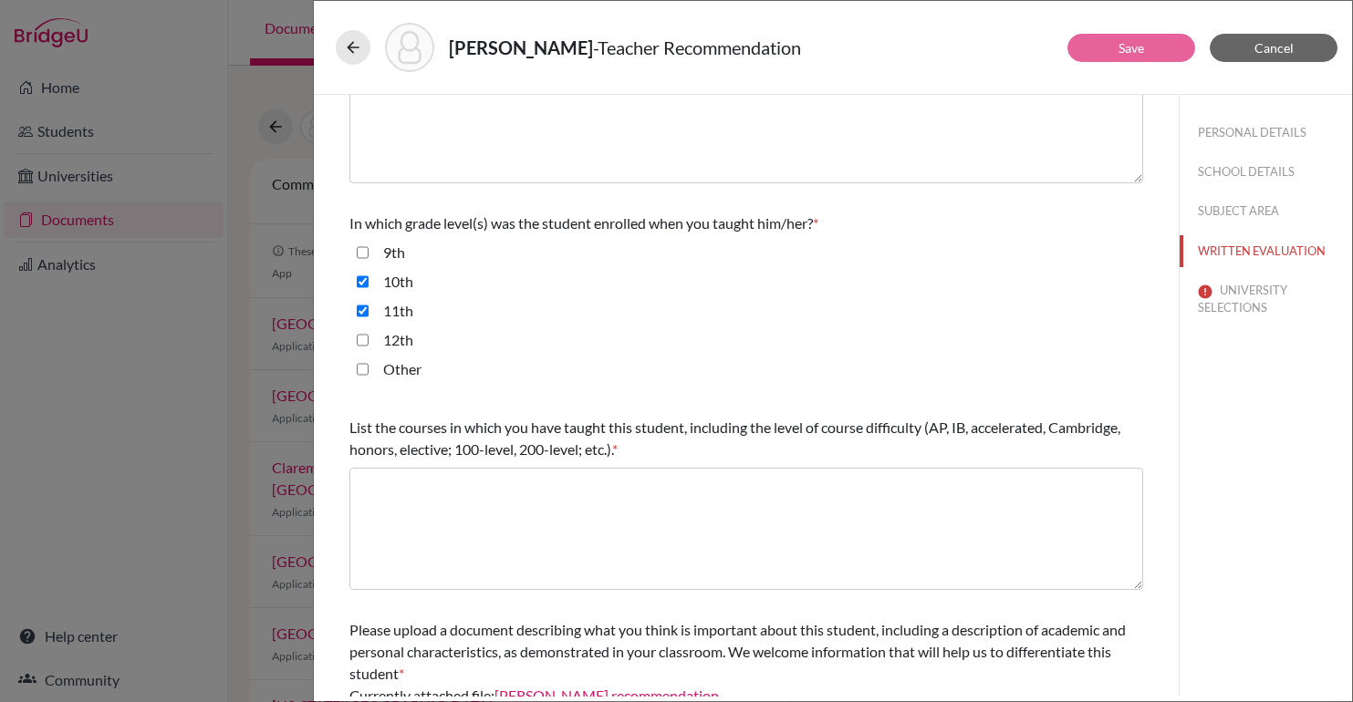
checkbox input "true"
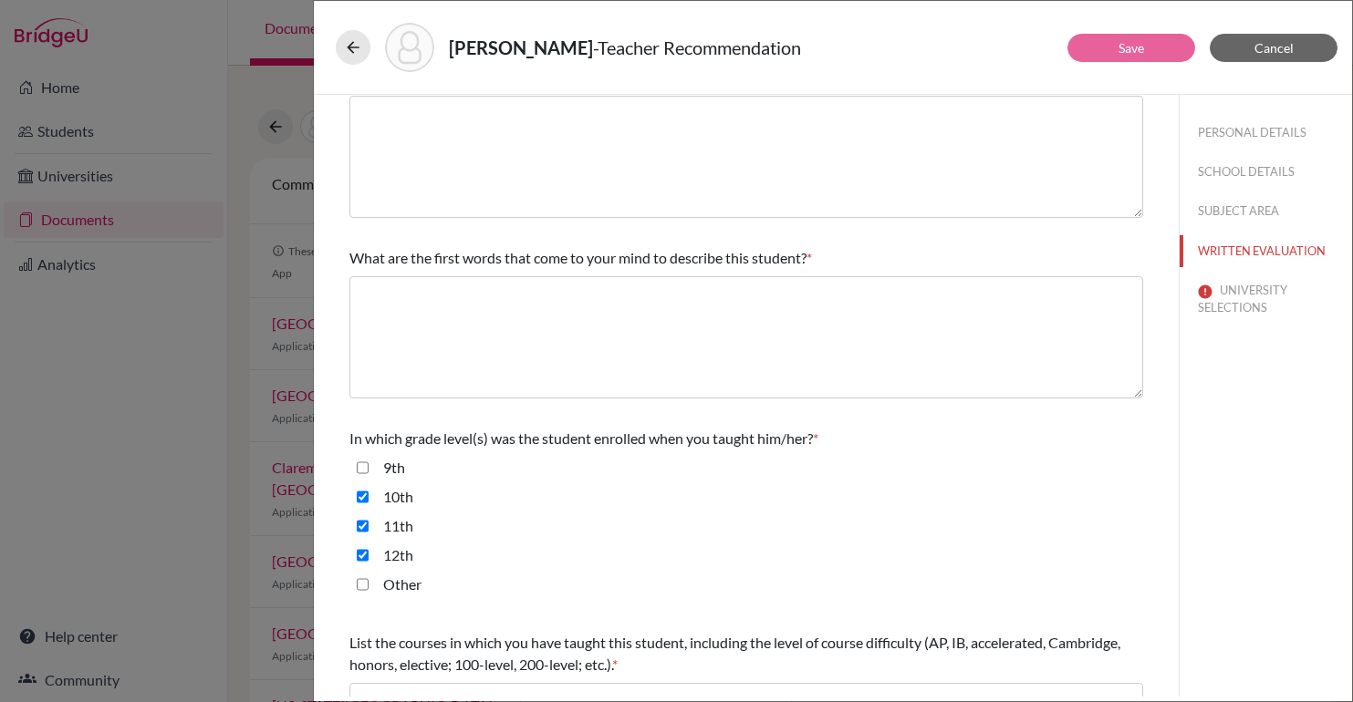
scroll to position [0, 0]
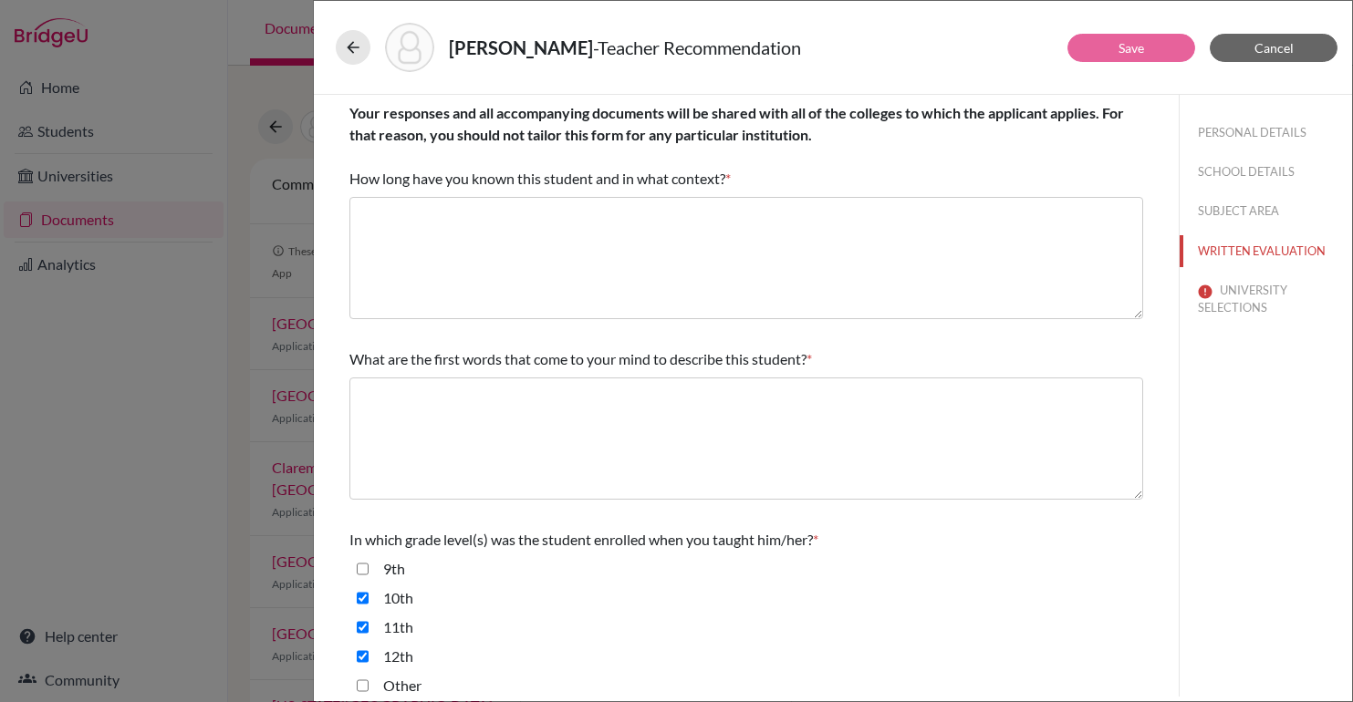
click at [411, 182] on span "Your responses and all accompanying documents will be shared with all of the co…" at bounding box center [736, 145] width 775 height 83
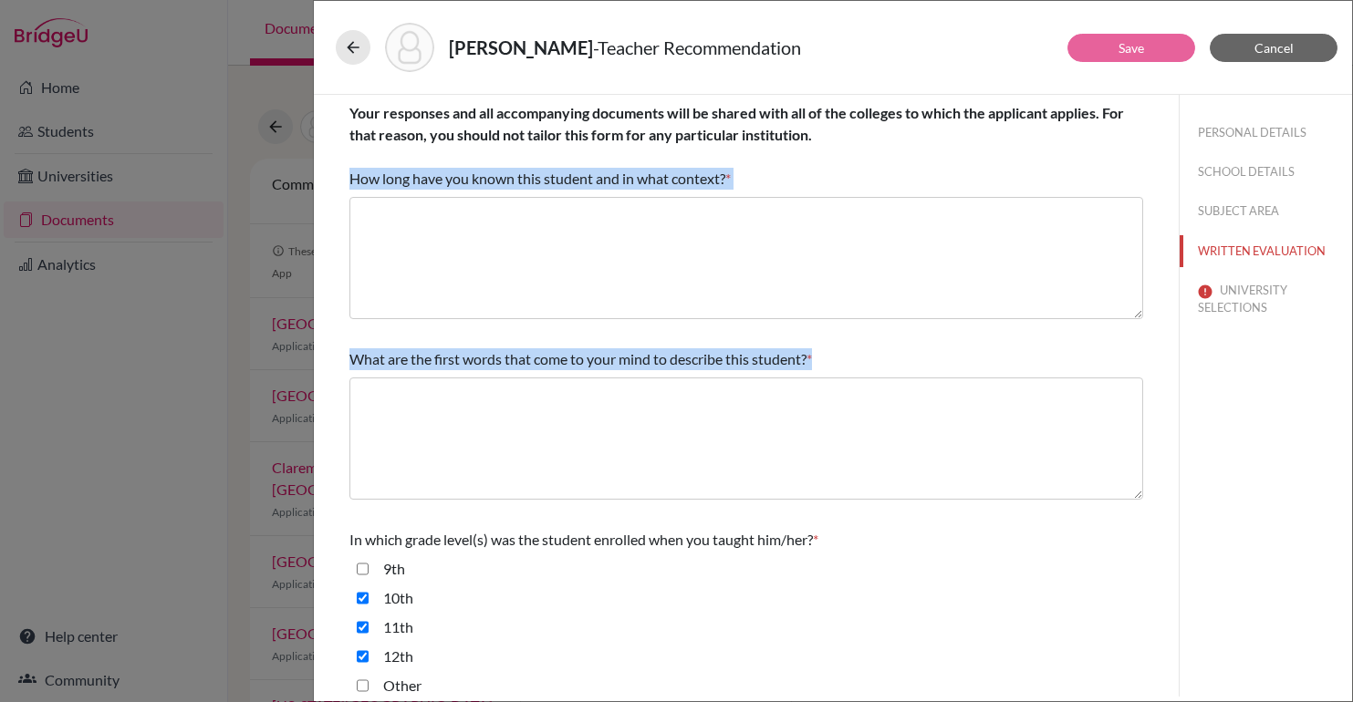
drag, startPoint x: 347, startPoint y: 174, endPoint x: 931, endPoint y: 474, distance: 656.5
click at [931, 474] on div "Your responses and all accompanying documents will be shared with all of the co…" at bounding box center [747, 622] width 838 height 1054
copy div "How long have you known this student and in what context? * What are the first …"
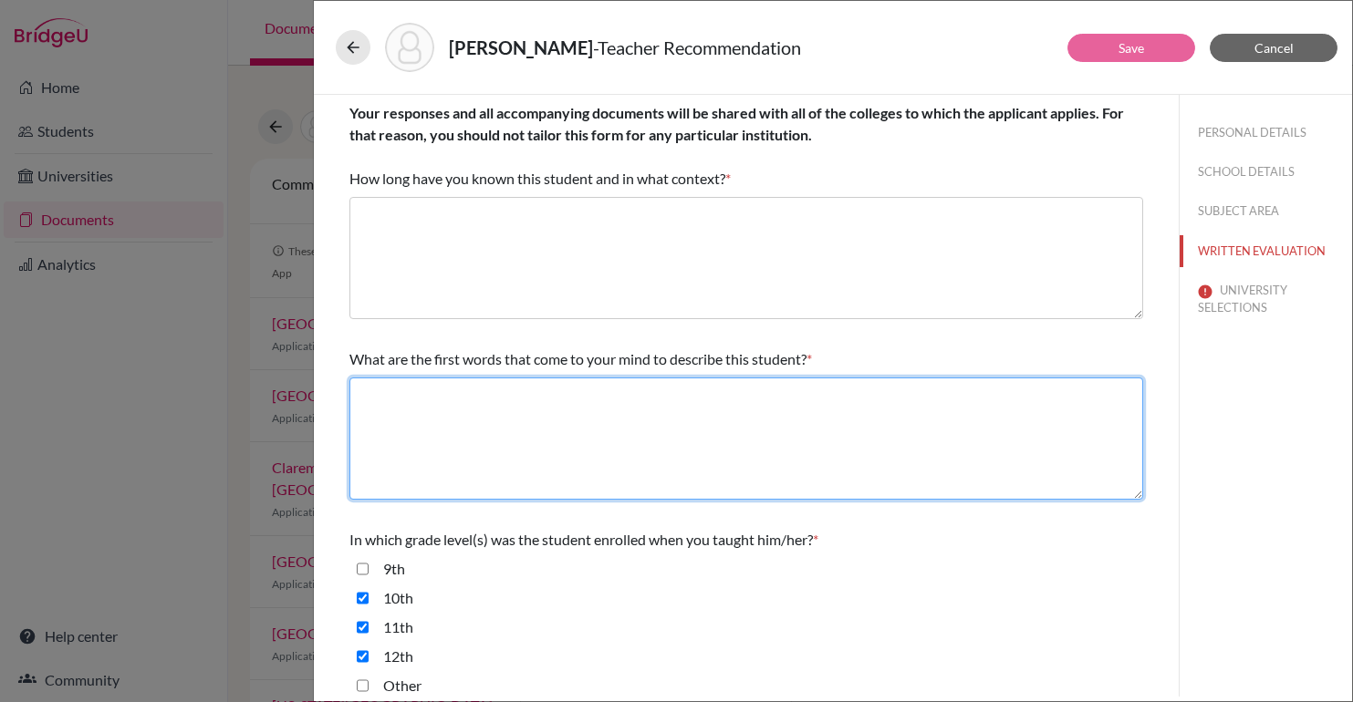
click at [578, 481] on textarea at bounding box center [746, 439] width 794 height 122
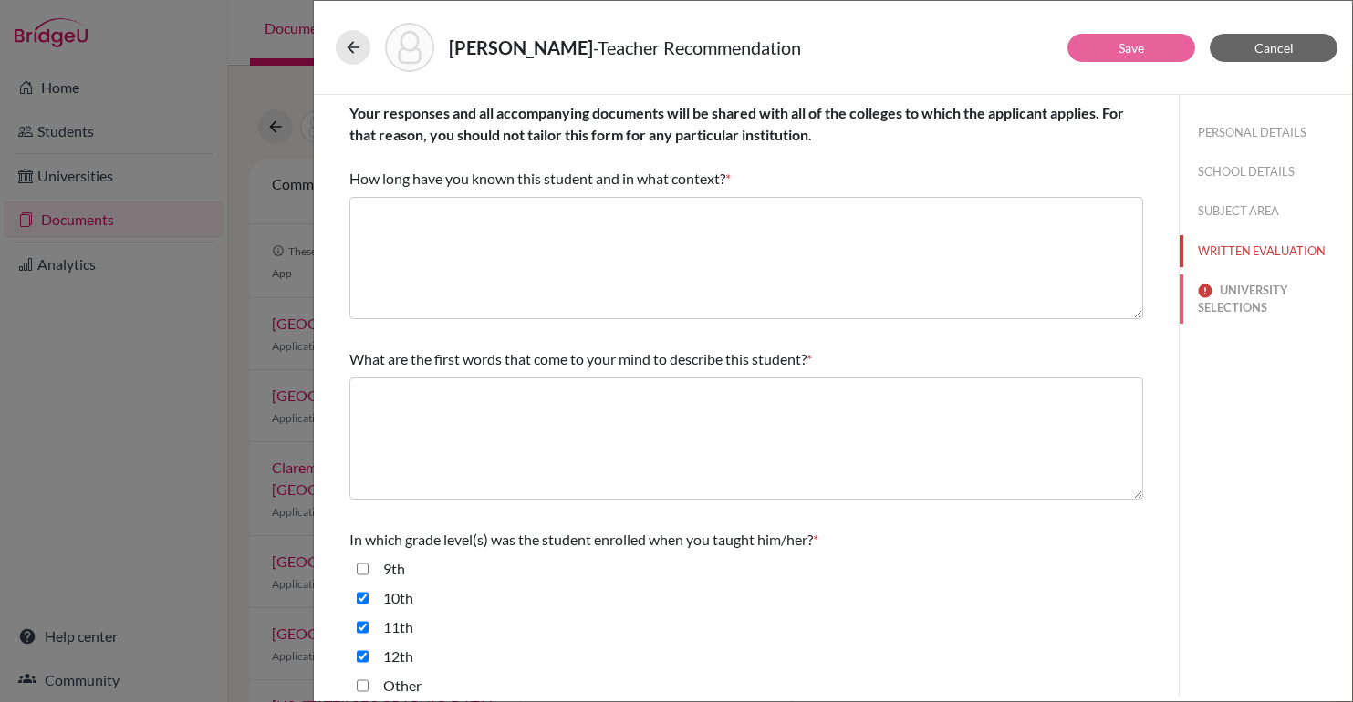
click at [1235, 302] on button "UNIVERSITY SELECTIONS" at bounding box center [1266, 299] width 172 height 49
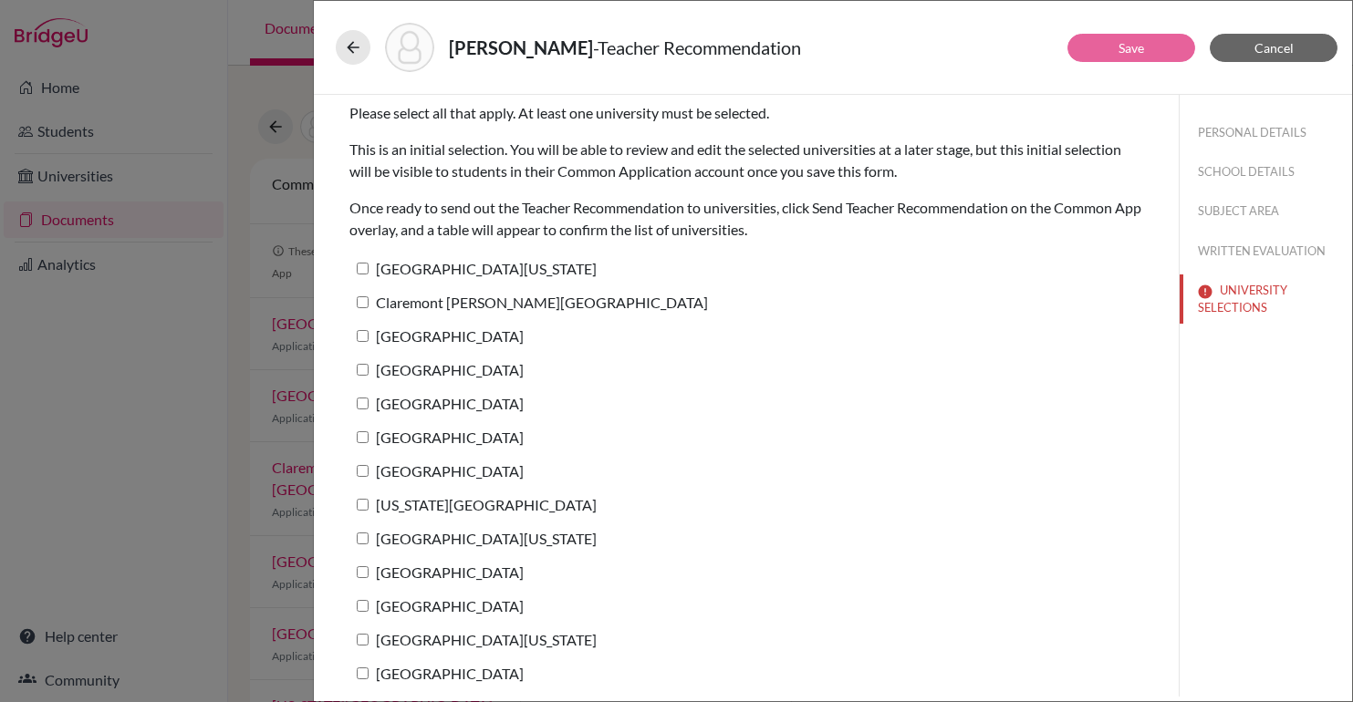
click at [360, 263] on input "[GEOGRAPHIC_DATA][US_STATE]" at bounding box center [363, 269] width 12 height 12
checkbox input "true"
click at [161, 411] on div "Shayo, Elie - Teacher Recommendation Save Cancel Please select all that apply. …" at bounding box center [676, 351] width 1353 height 702
click at [344, 47] on icon at bounding box center [353, 47] width 18 height 18
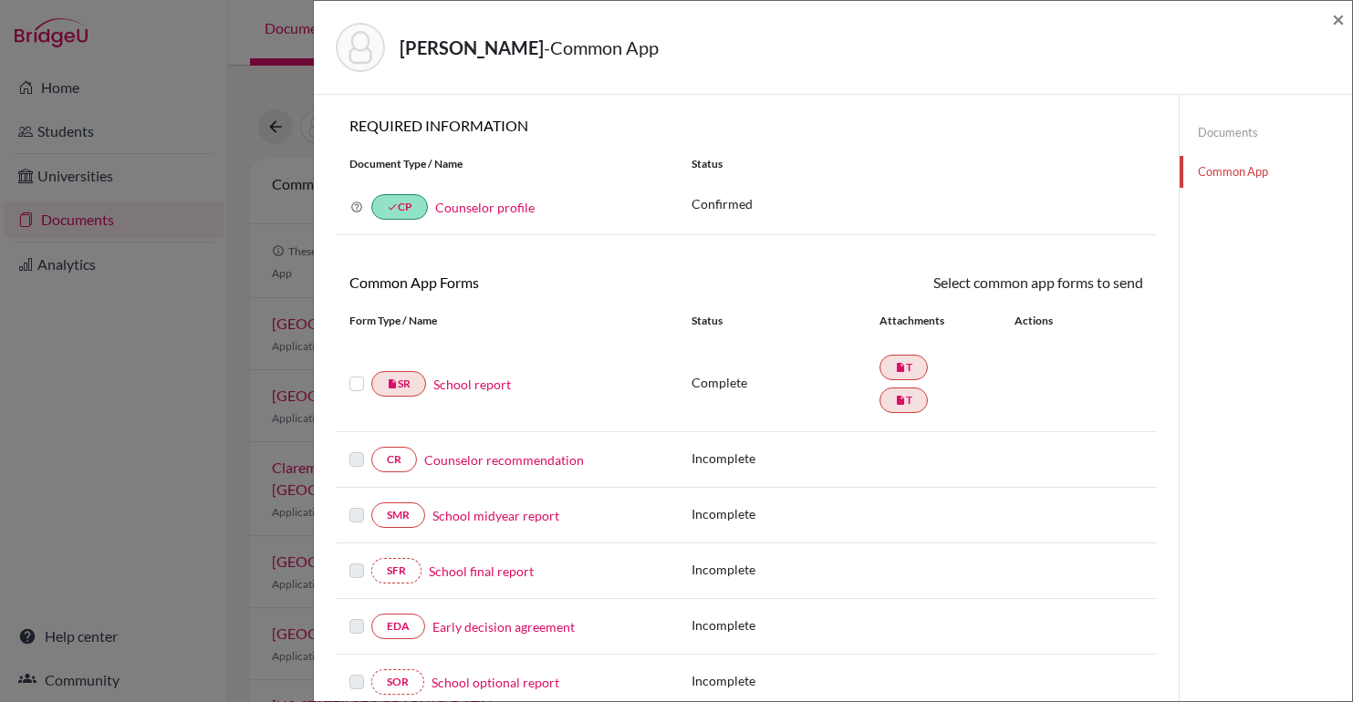
scroll to position [488, 0]
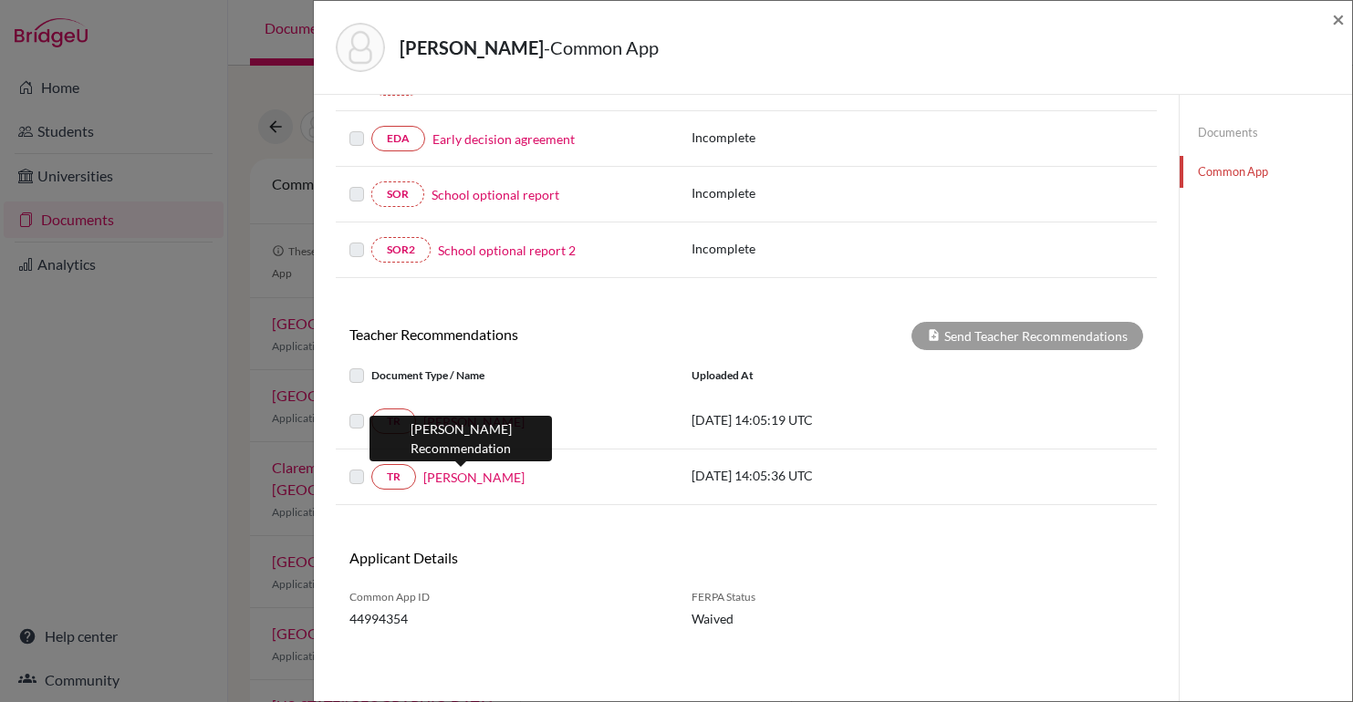
click at [468, 482] on link "Marcelo Silva" at bounding box center [473, 477] width 101 height 19
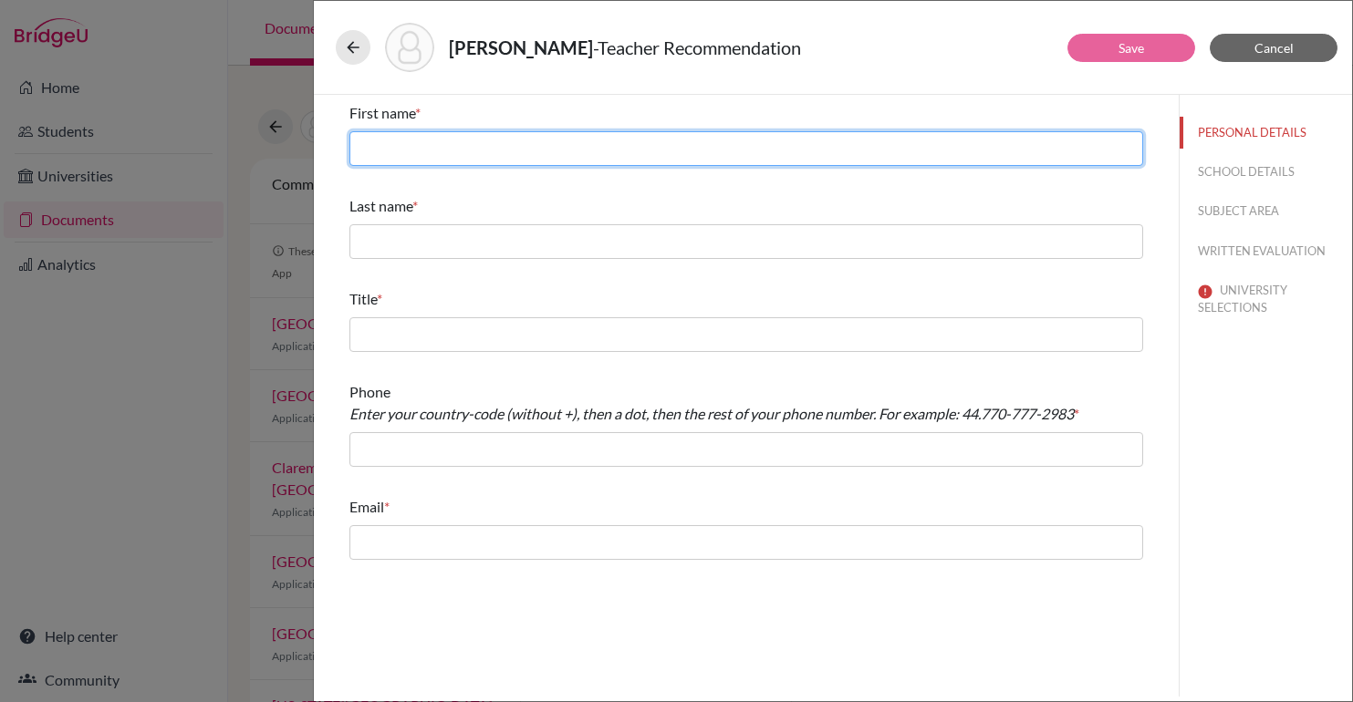
click at [504, 146] on input "text" at bounding box center [746, 148] width 794 height 35
type input "Marcelo"
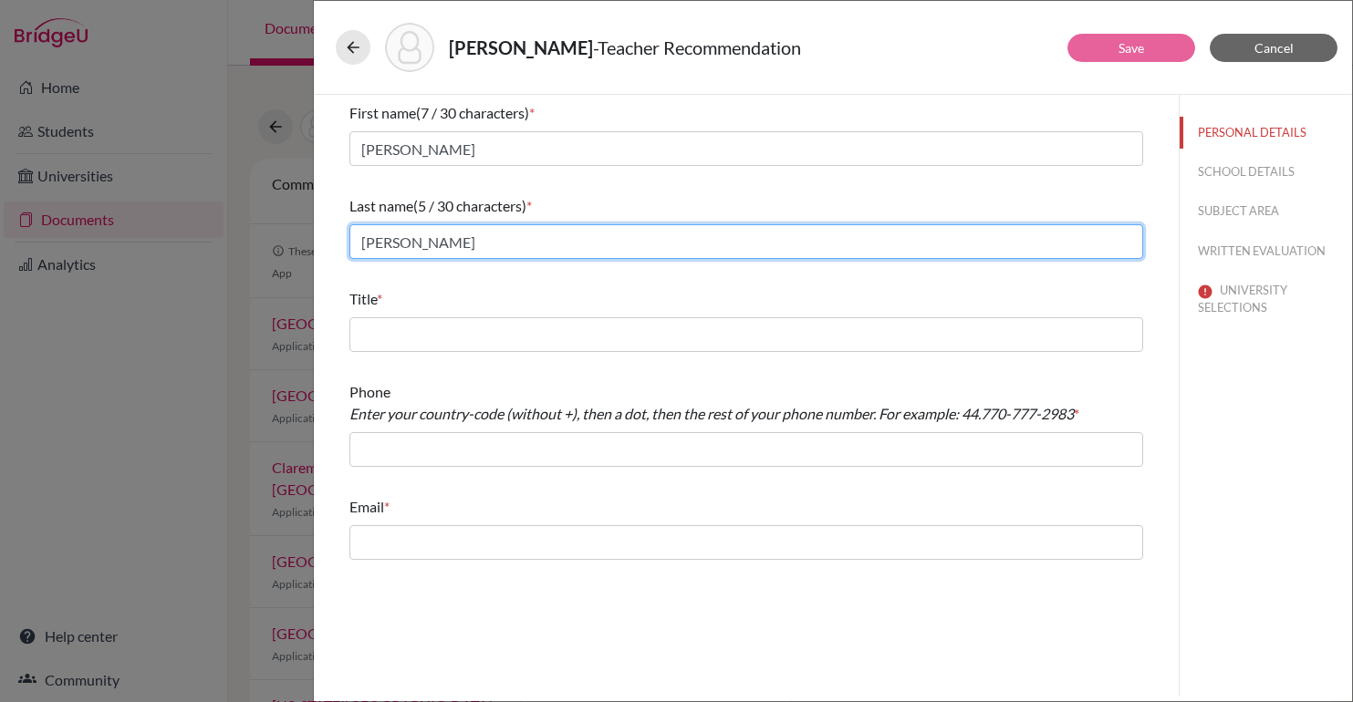
type input "Silva"
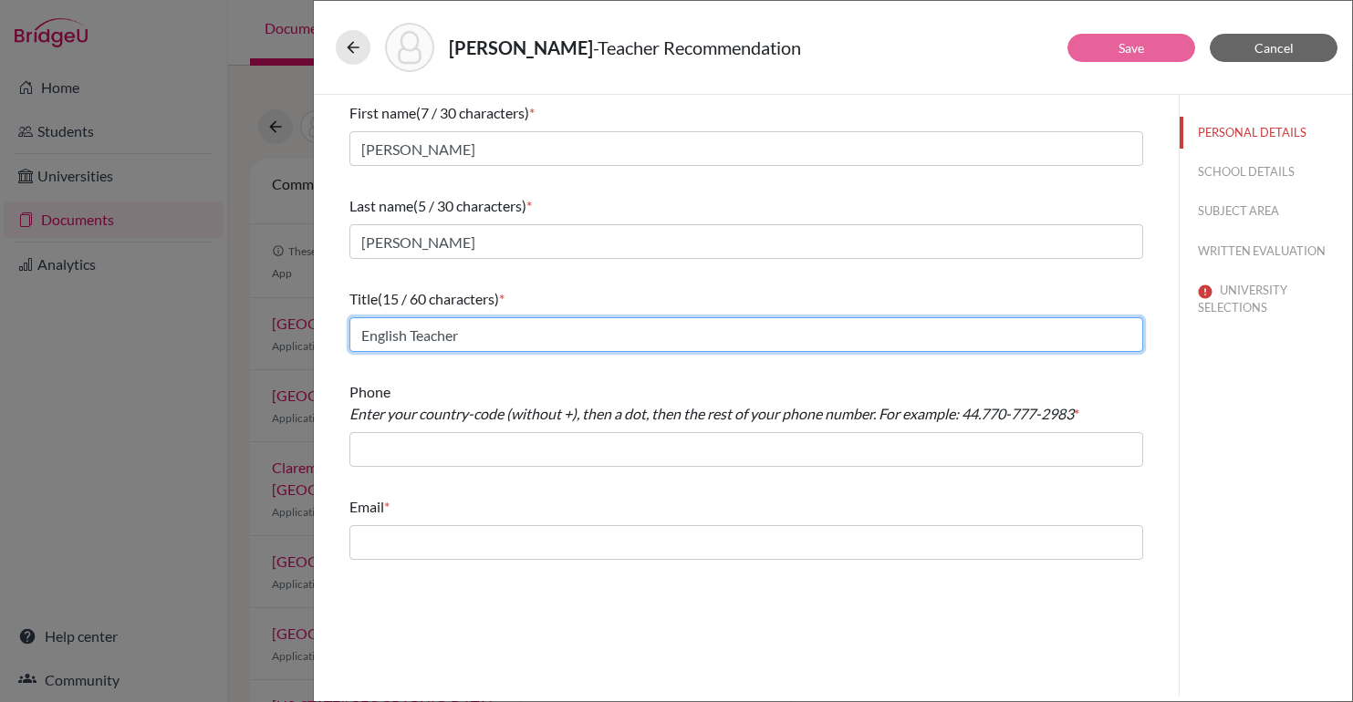
type input "English Teacher"
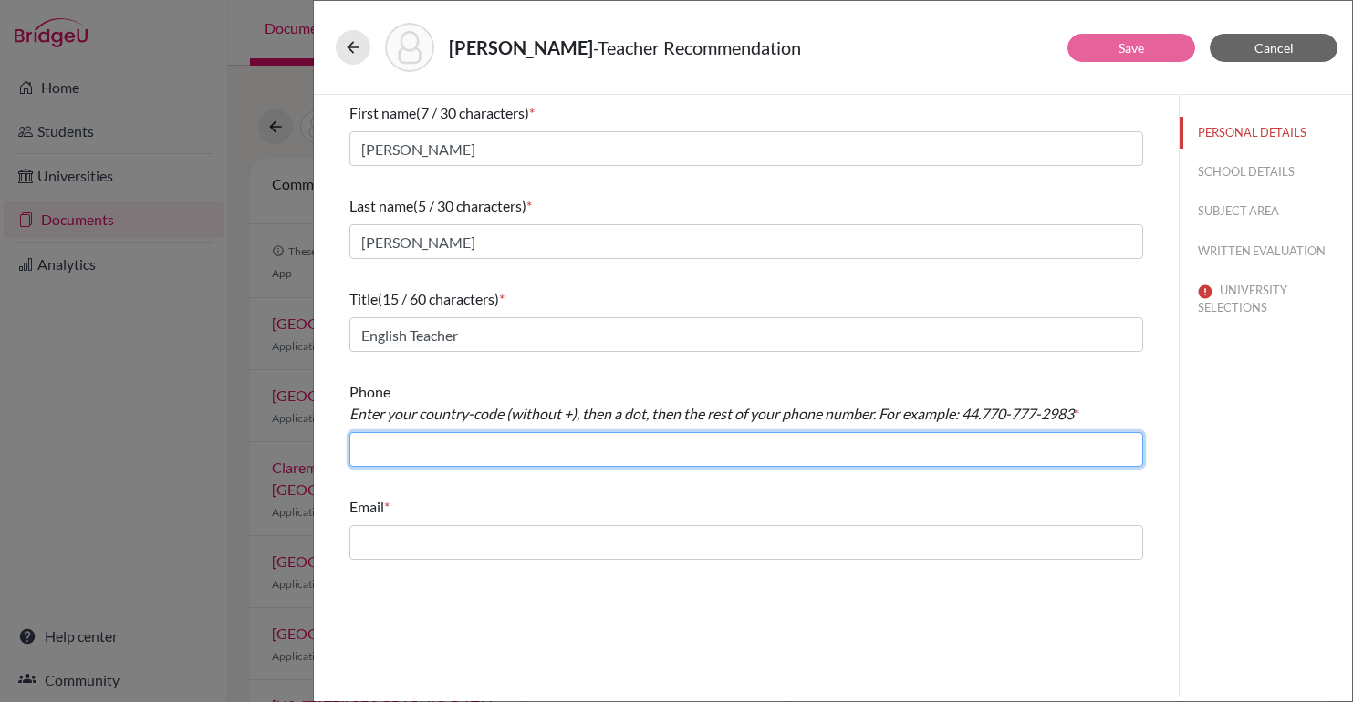
click at [425, 453] on input "text" at bounding box center [746, 449] width 794 height 35
type input "55.3612-6055"
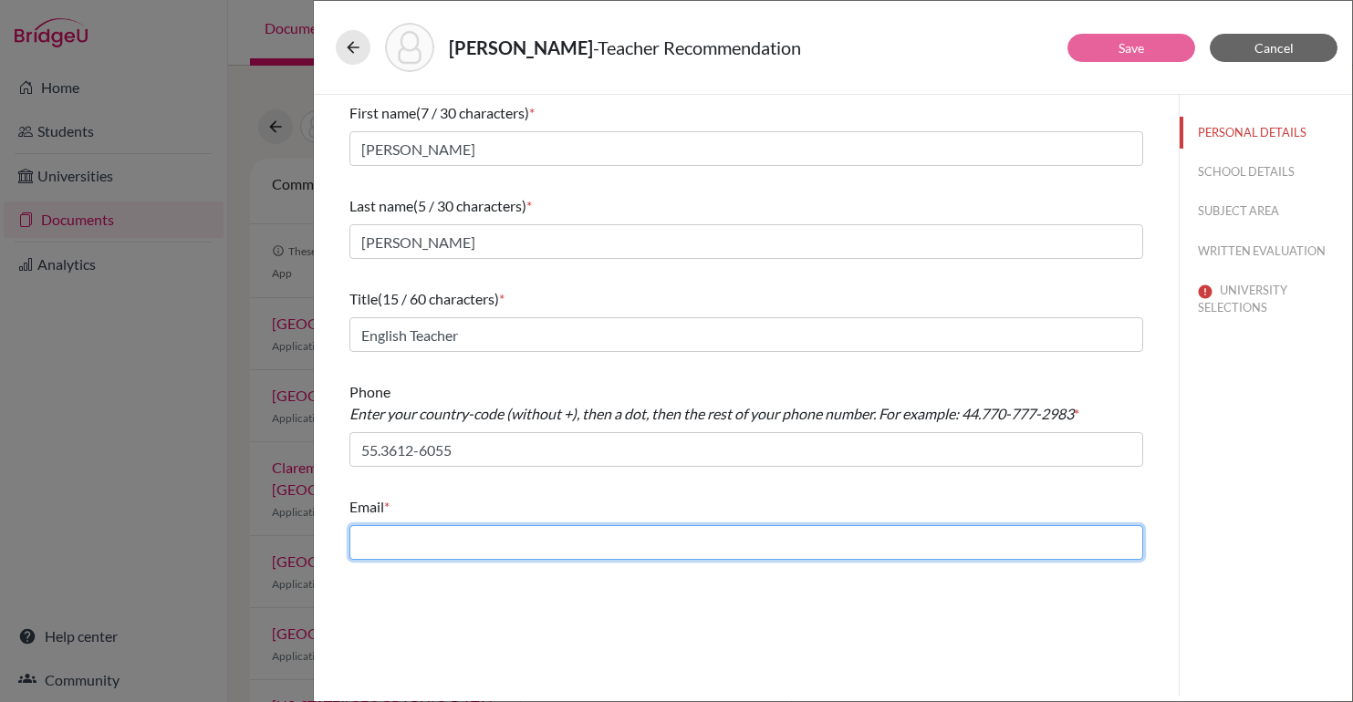
click at [477, 550] on input "text" at bounding box center [746, 542] width 794 height 35
type input "marcelo.silva@beityaacov.com.br"
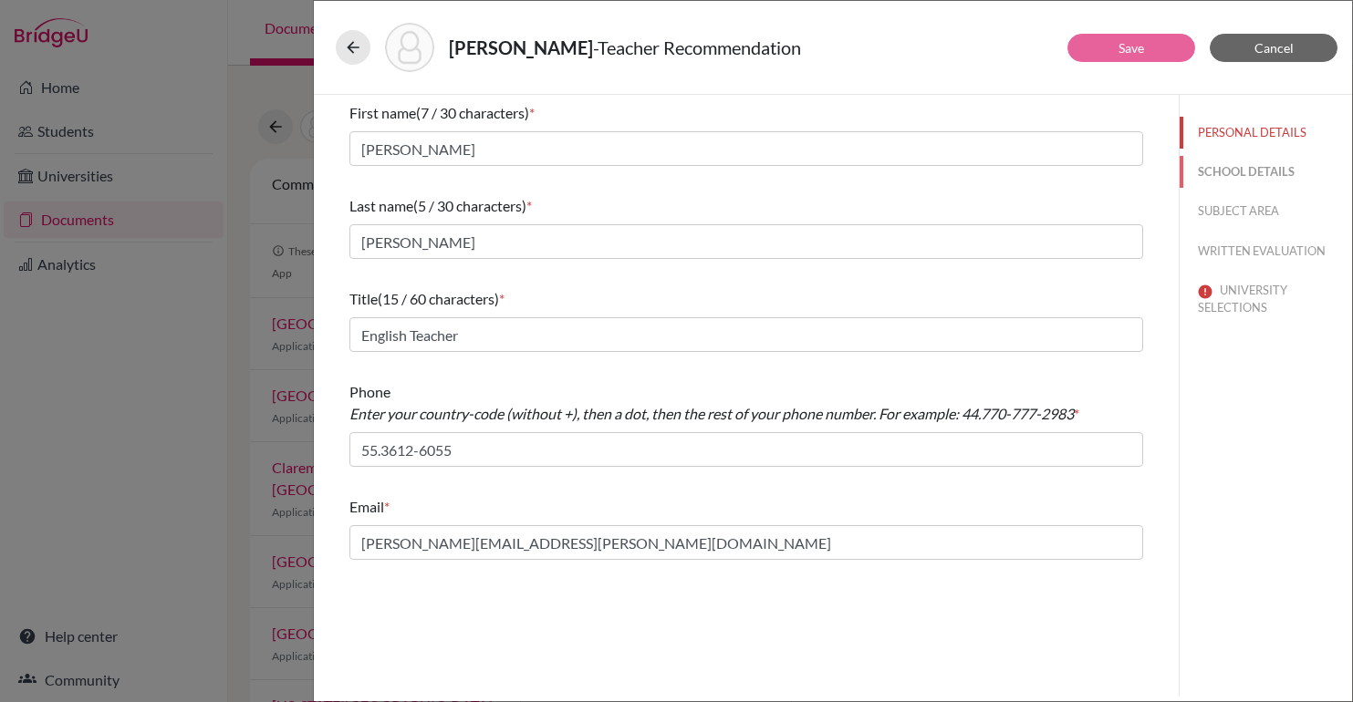
click at [1243, 165] on button "SCHOOL DETAILS" at bounding box center [1266, 172] width 172 height 32
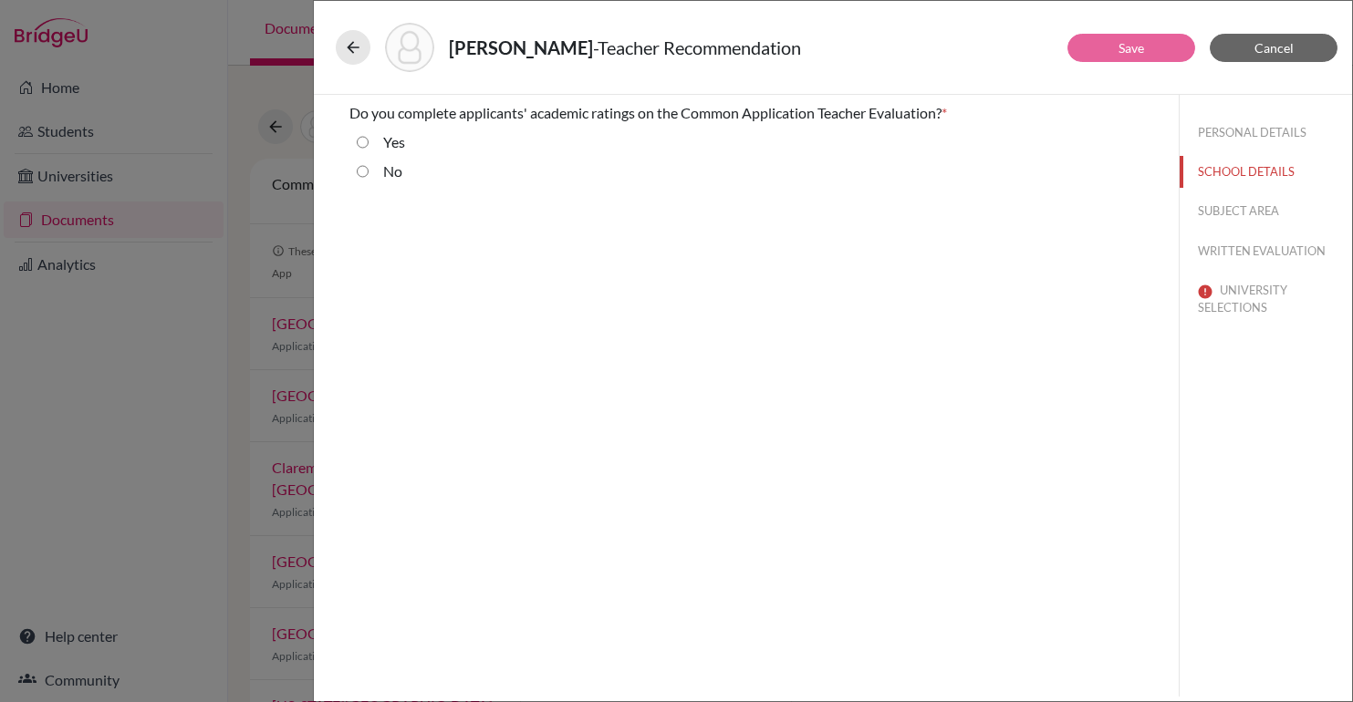
click at [374, 189] on div "No" at bounding box center [386, 175] width 34 height 29
click at [374, 173] on div "No" at bounding box center [386, 175] width 34 height 29
click at [364, 170] on input "No" at bounding box center [363, 172] width 12 height 22
radio input "true"
click at [1236, 208] on button "SUBJECT AREA" at bounding box center [1266, 211] width 172 height 32
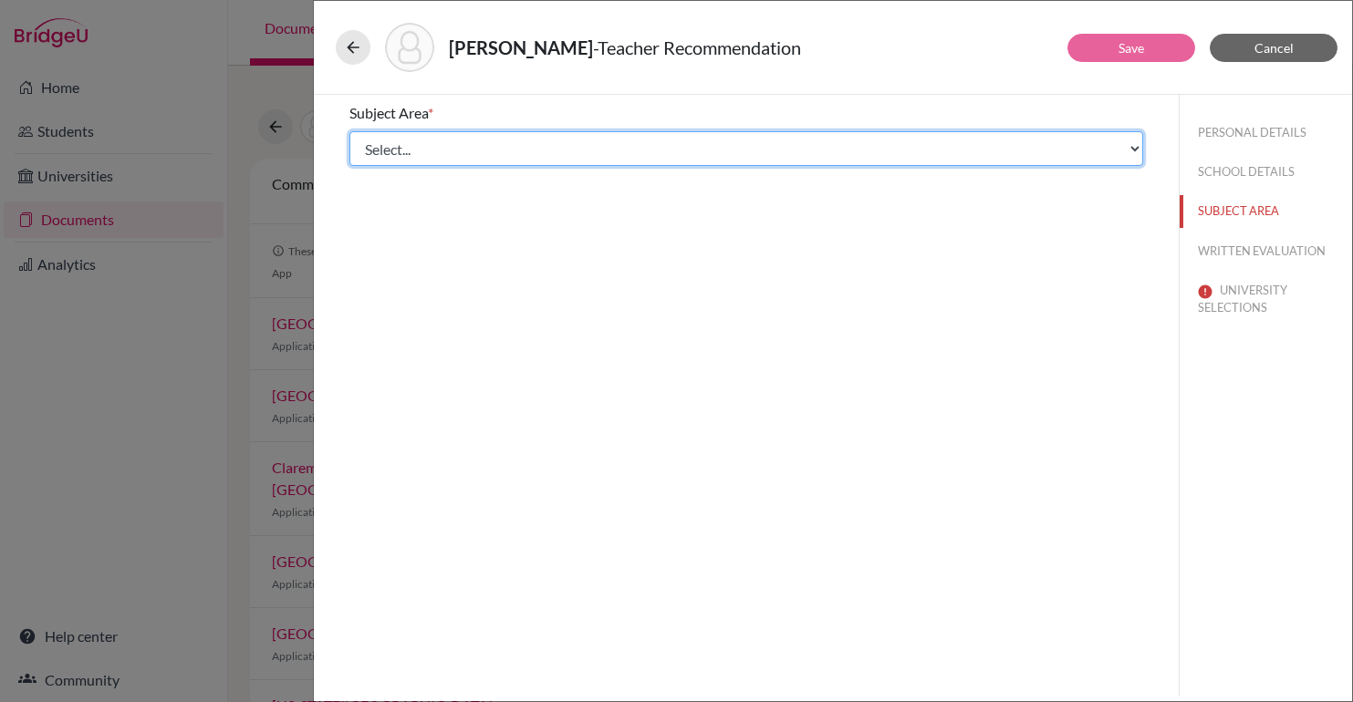
click at [681, 154] on select "Select... Math English Science World Language Social Studies Other Computer Sci…" at bounding box center [746, 148] width 794 height 35
select select "1"
click at [349, 131] on select "Select... Math English Science World Language Social Studies Other Computer Sci…" at bounding box center [746, 148] width 794 height 35
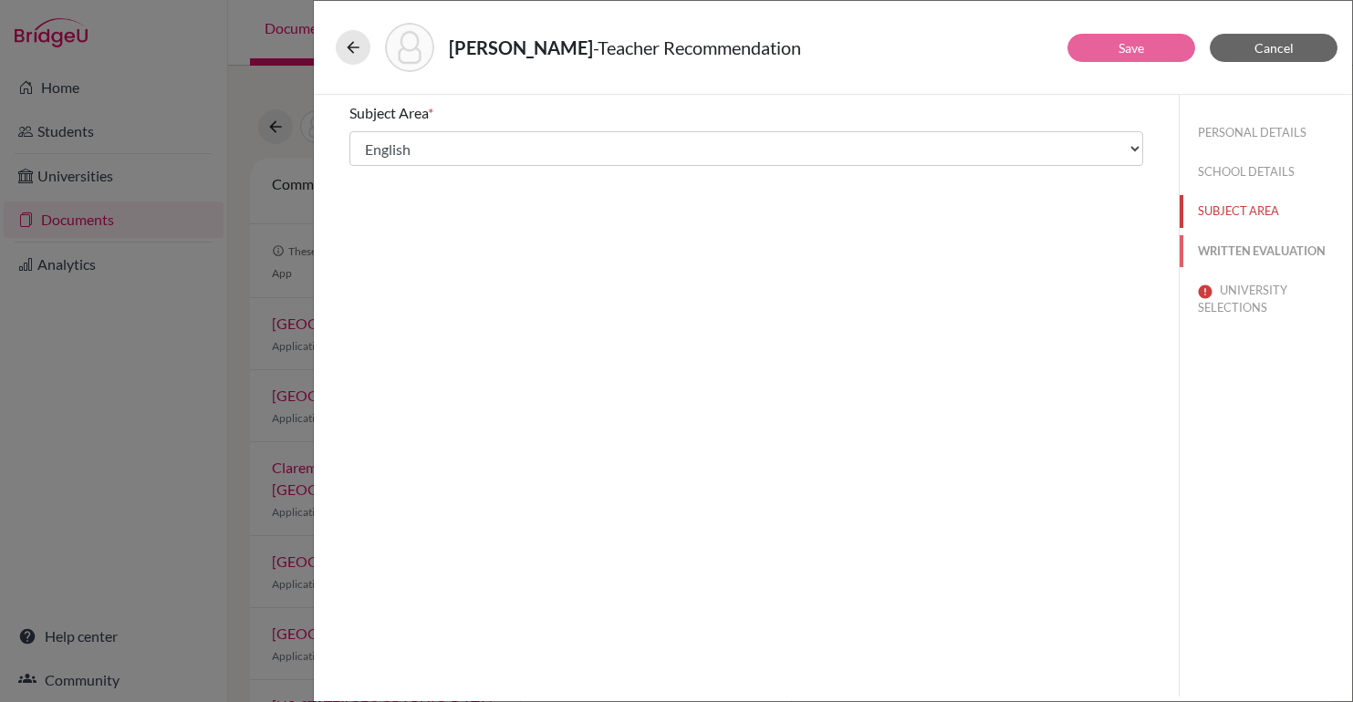
click at [1267, 254] on button "WRITTEN EVALUATION" at bounding box center [1266, 251] width 172 height 32
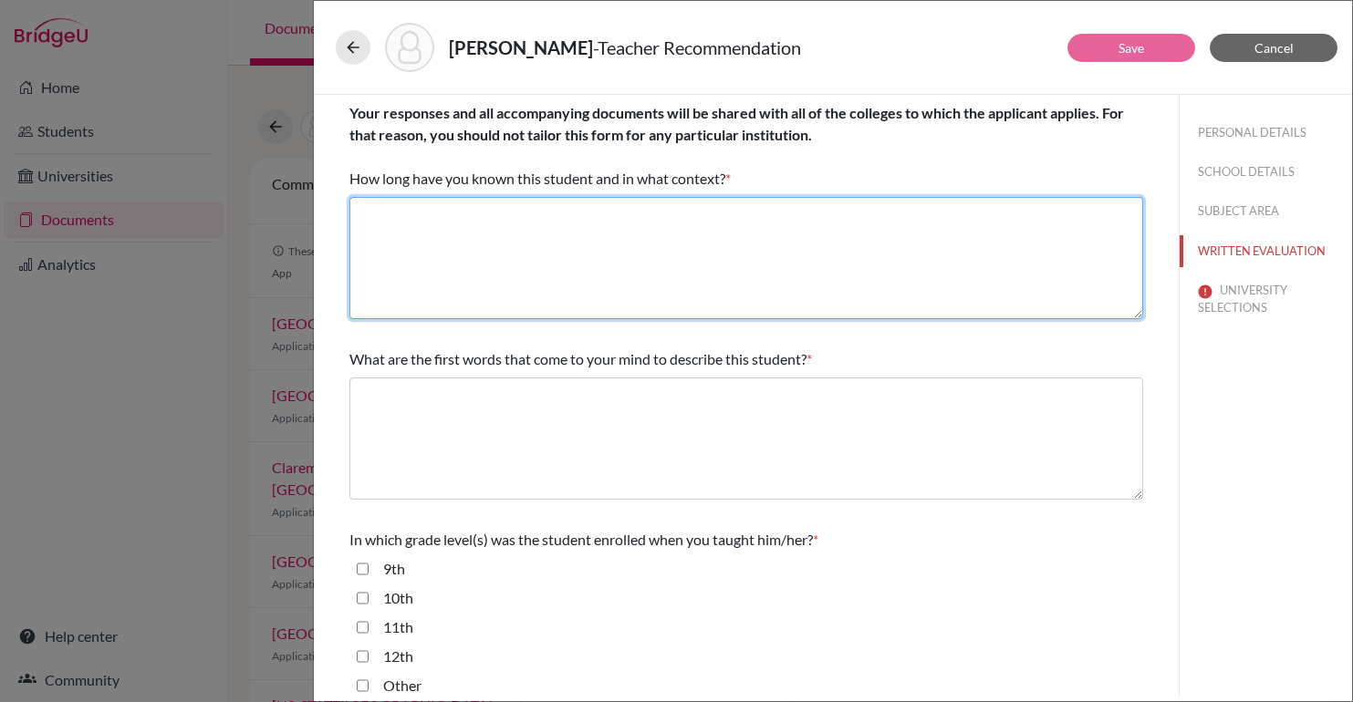
click at [823, 246] on textarea at bounding box center [746, 258] width 794 height 122
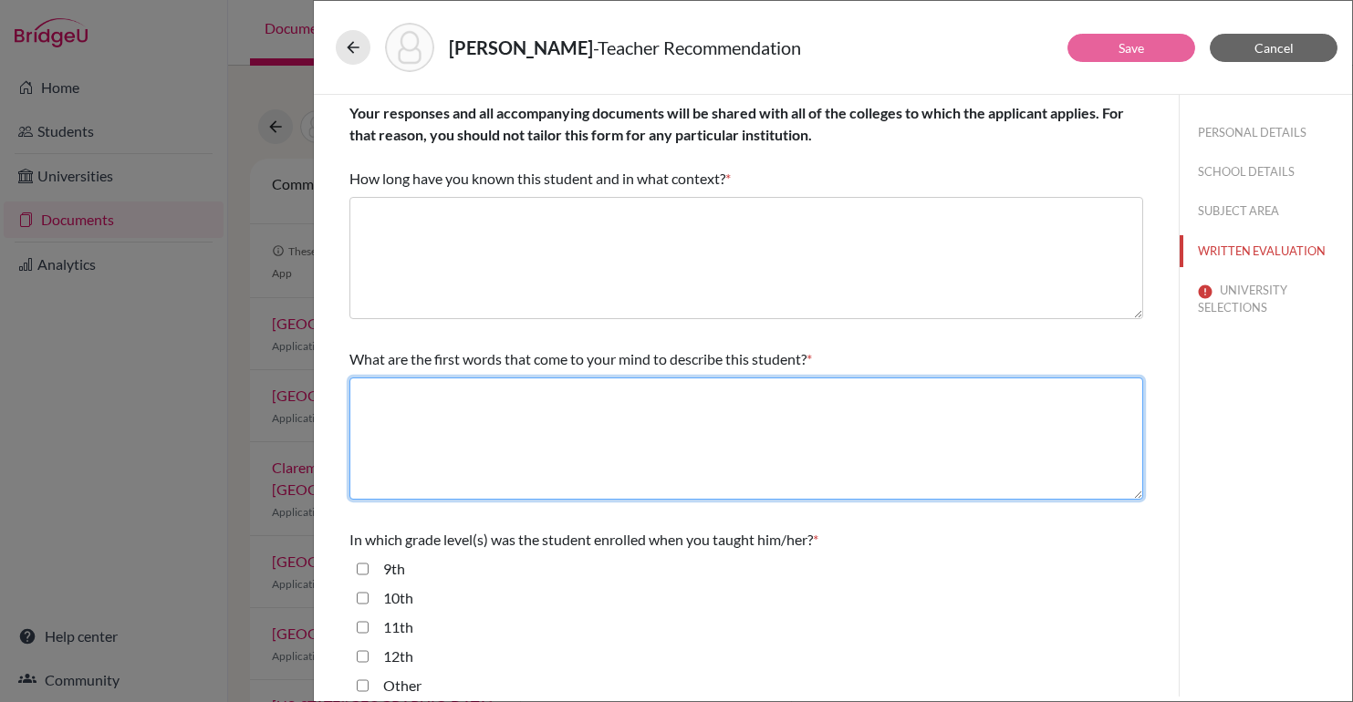
click at [667, 419] on textarea at bounding box center [746, 439] width 794 height 122
paste textarea "Mature, committed, focused and organised"
click at [609, 396] on textarea "Mature, committed, focused and organised" at bounding box center [746, 439] width 794 height 122
click at [615, 394] on textarea "Mature, committed, focused and organised" at bounding box center [746, 439] width 794 height 122
type textarea "Mature, committed, focused and organized"
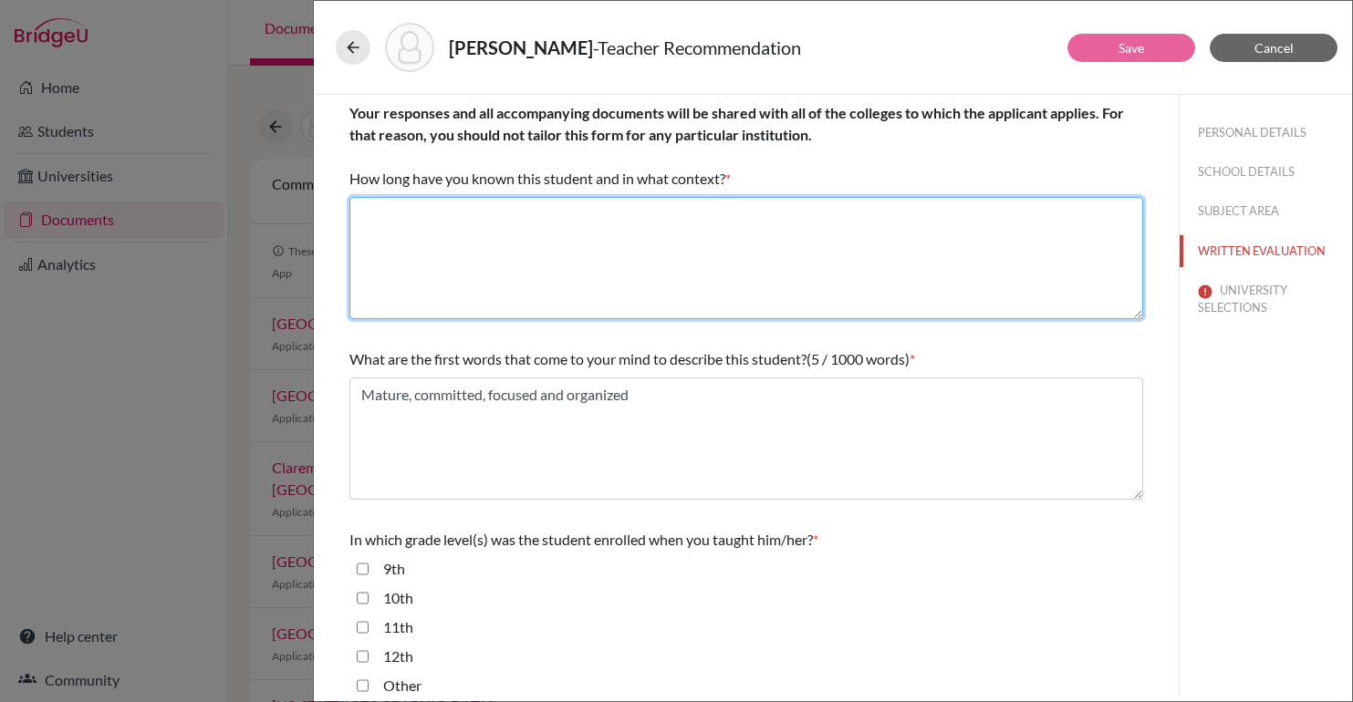
click at [687, 250] on textarea at bounding box center [746, 258] width 794 height 122
click at [531, 215] on textarea "Three years as his English teacher" at bounding box center [746, 258] width 794 height 122
click at [671, 231] on textarea "Three years as his English teacher" at bounding box center [746, 258] width 794 height 122
click at [377, 218] on textarea "Three years as his English teacher" at bounding box center [746, 258] width 794 height 122
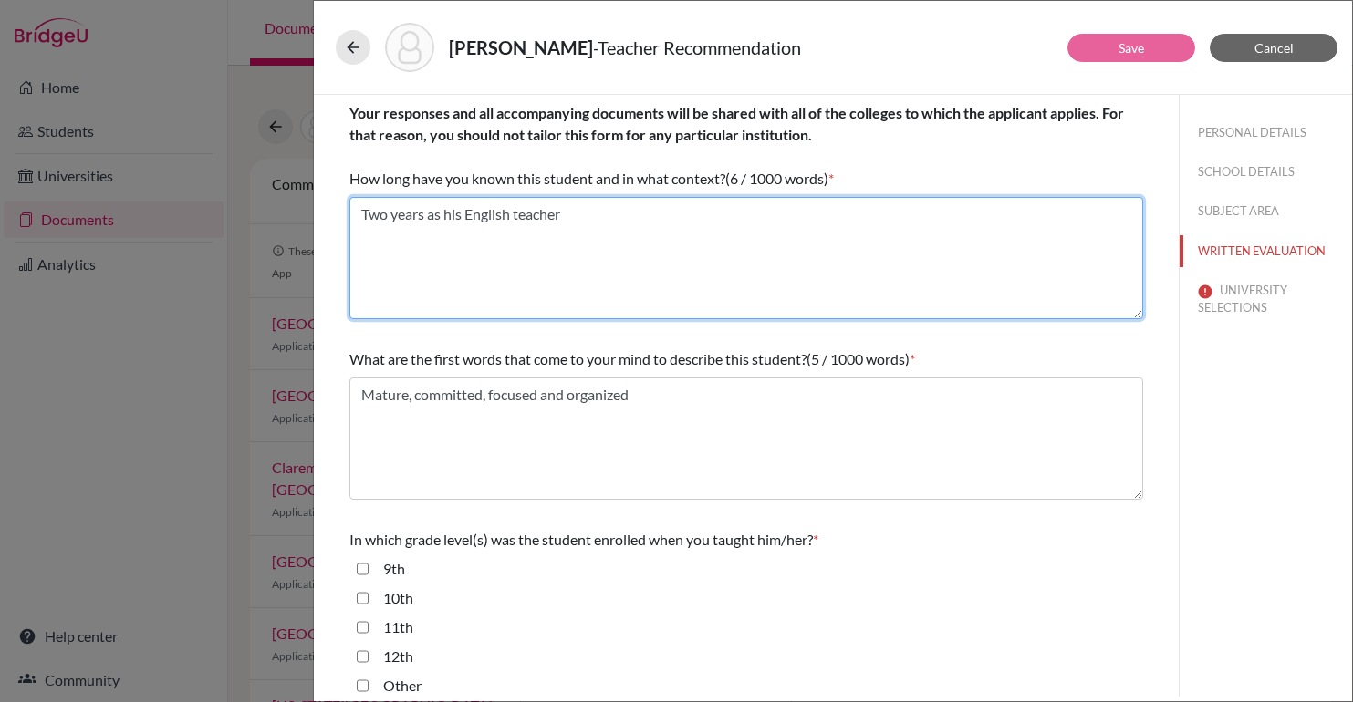
click at [616, 219] on textarea "Two years as his English teacher" at bounding box center [746, 258] width 794 height 122
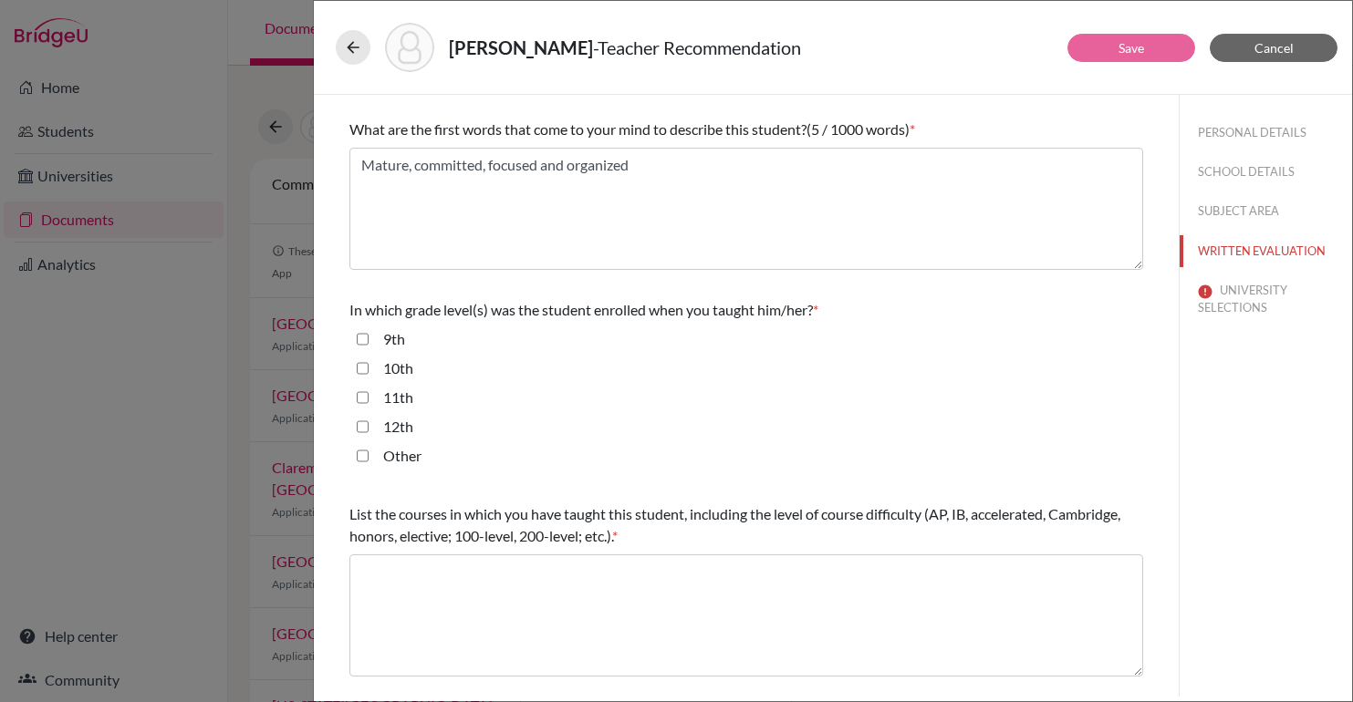
scroll to position [231, 0]
type textarea "Two years as his English teacher"
click at [360, 369] on input "10th" at bounding box center [363, 368] width 12 height 22
checkbox input "true"
click at [361, 394] on input "11th" at bounding box center [363, 397] width 12 height 22
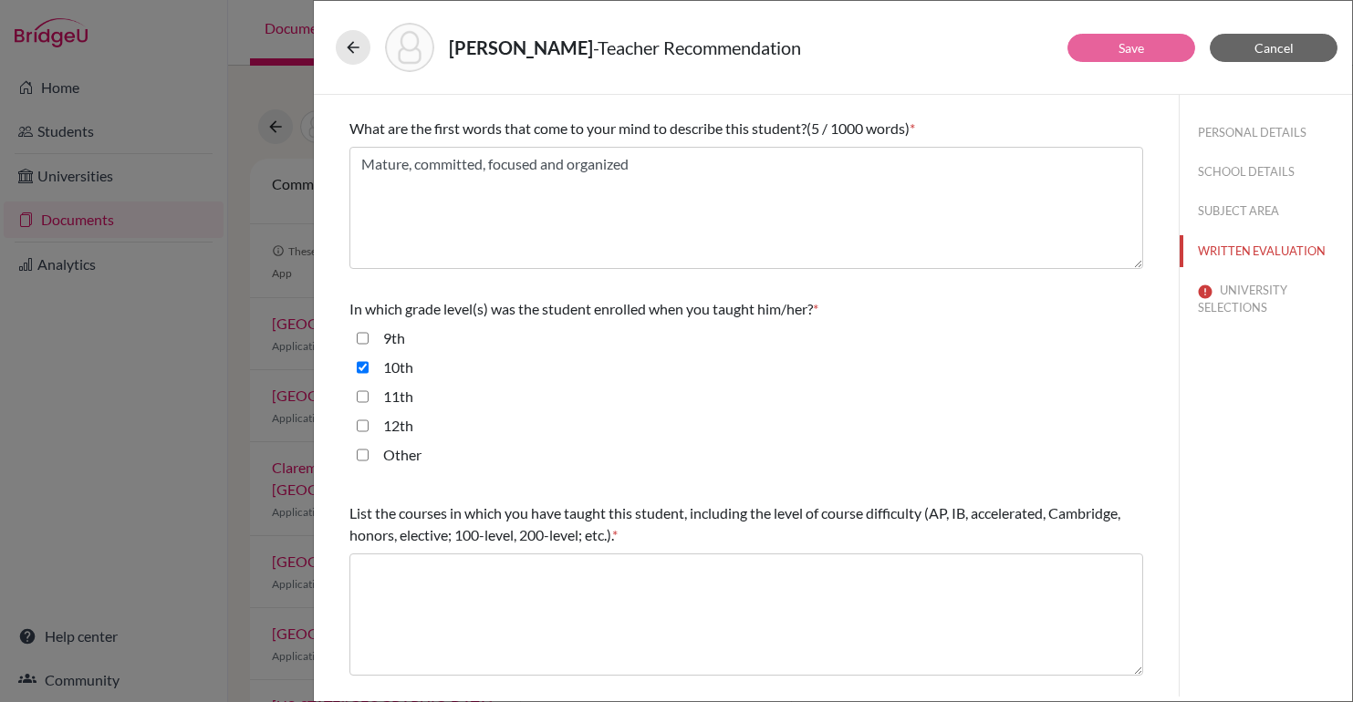
checkbox input "true"
click at [361, 415] on input "12th" at bounding box center [363, 426] width 12 height 22
checkbox input "true"
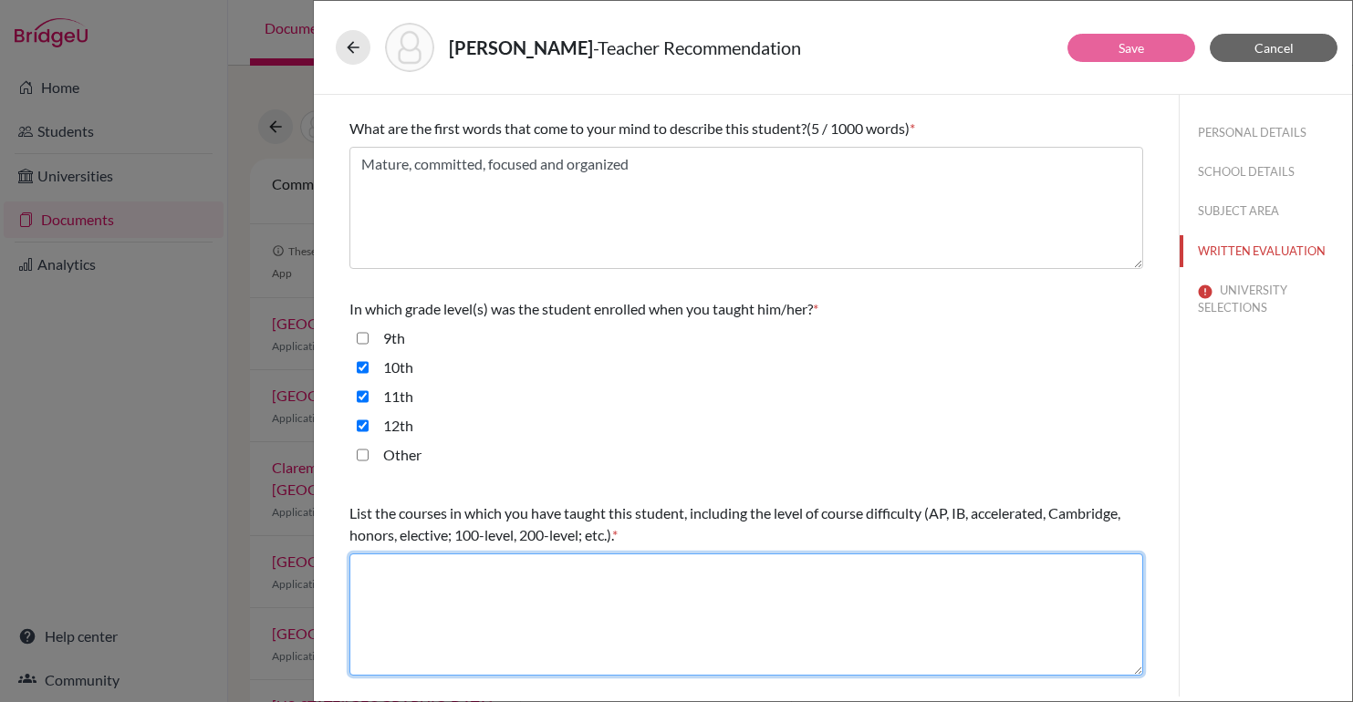
click at [609, 629] on textarea at bounding box center [746, 615] width 794 height 122
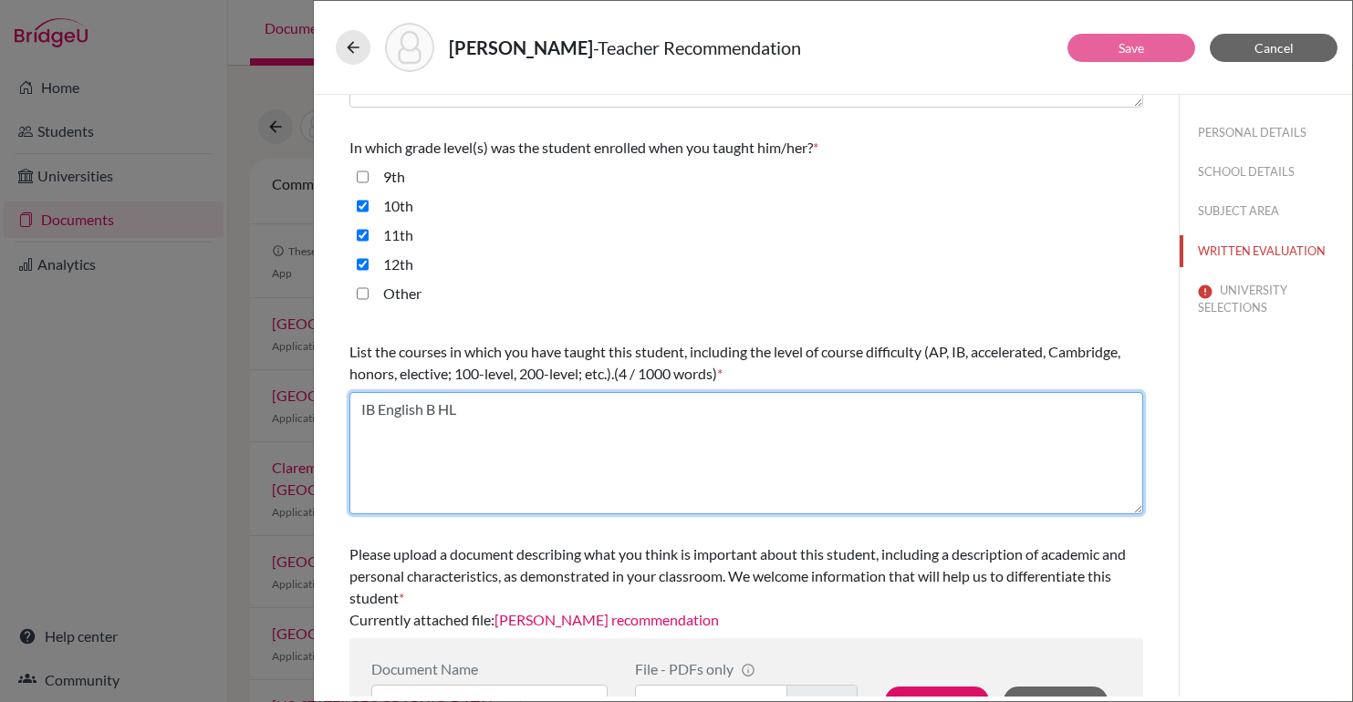
scroll to position [452, 0]
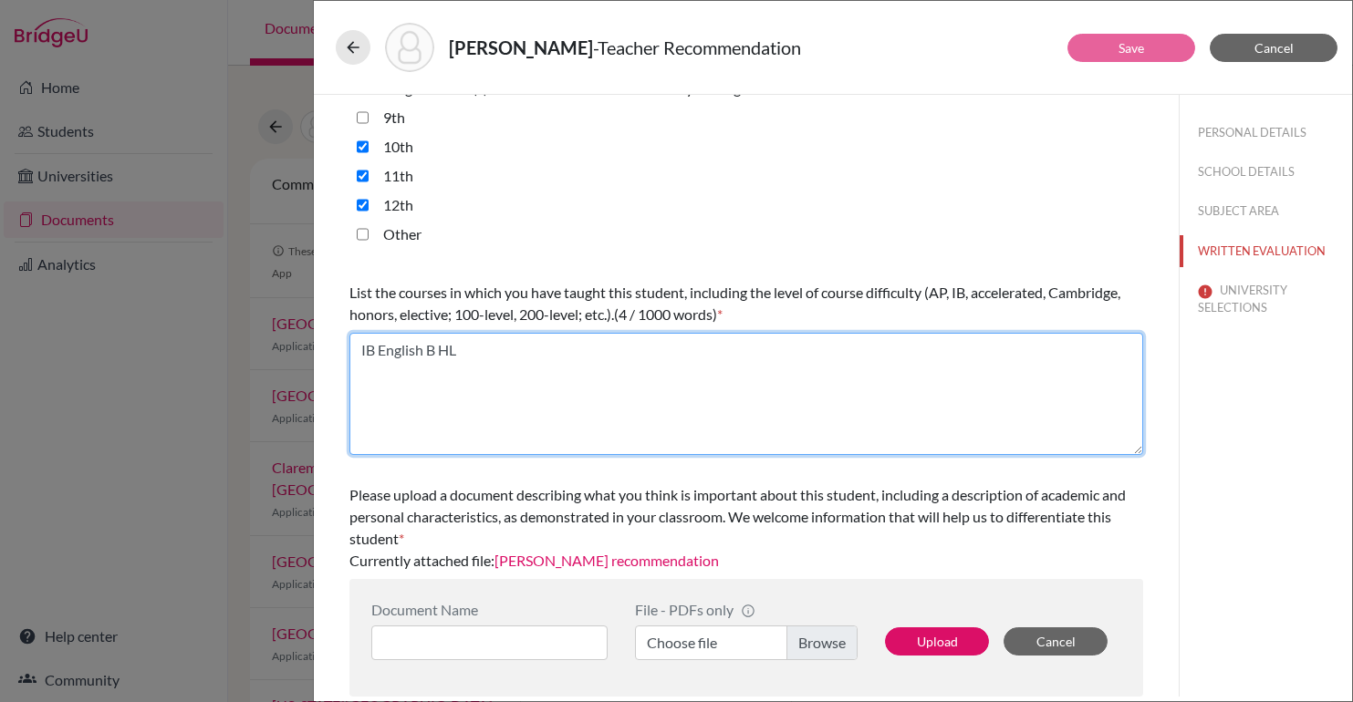
type textarea "IB English B HL"
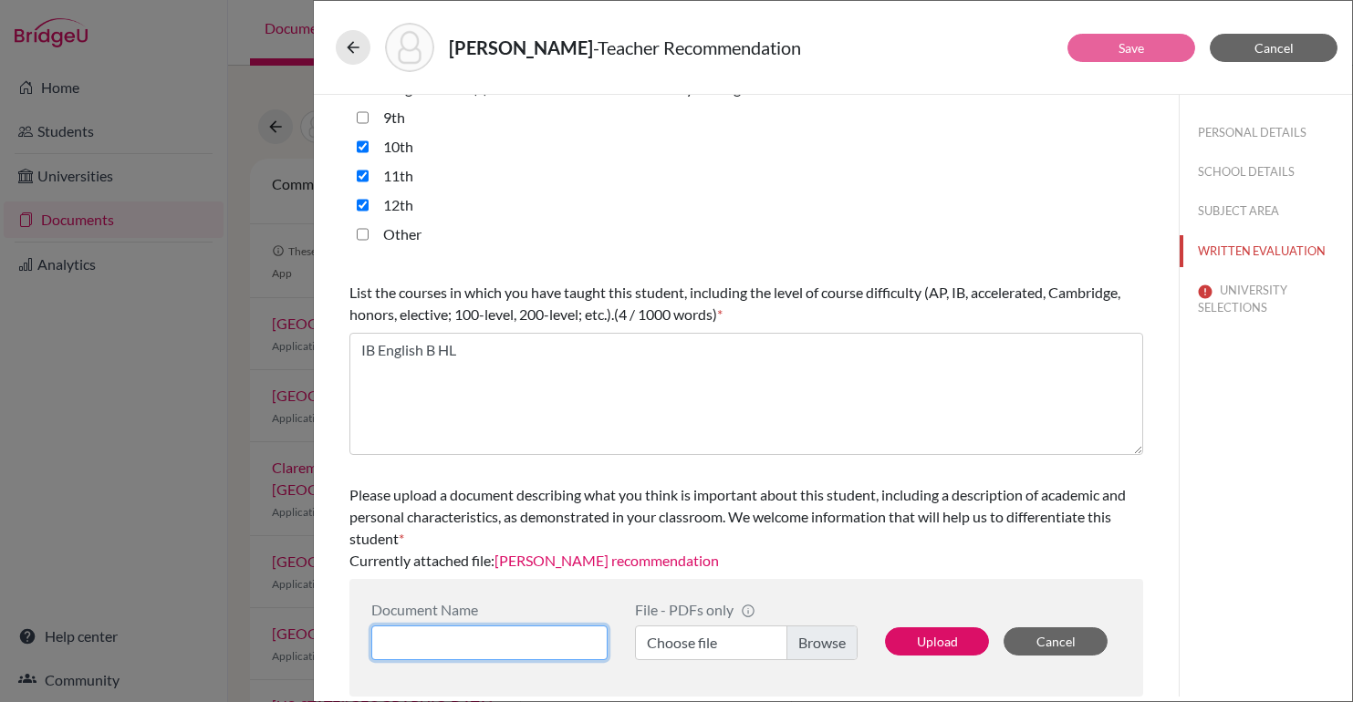
click at [559, 650] on input at bounding box center [489, 643] width 236 height 35
click at [1005, 569] on div "Please upload a document describing what you think is important about this stud…" at bounding box center [746, 528] width 794 height 102
click at [1235, 292] on button "UNIVERSITY SELECTIONS" at bounding box center [1266, 299] width 172 height 49
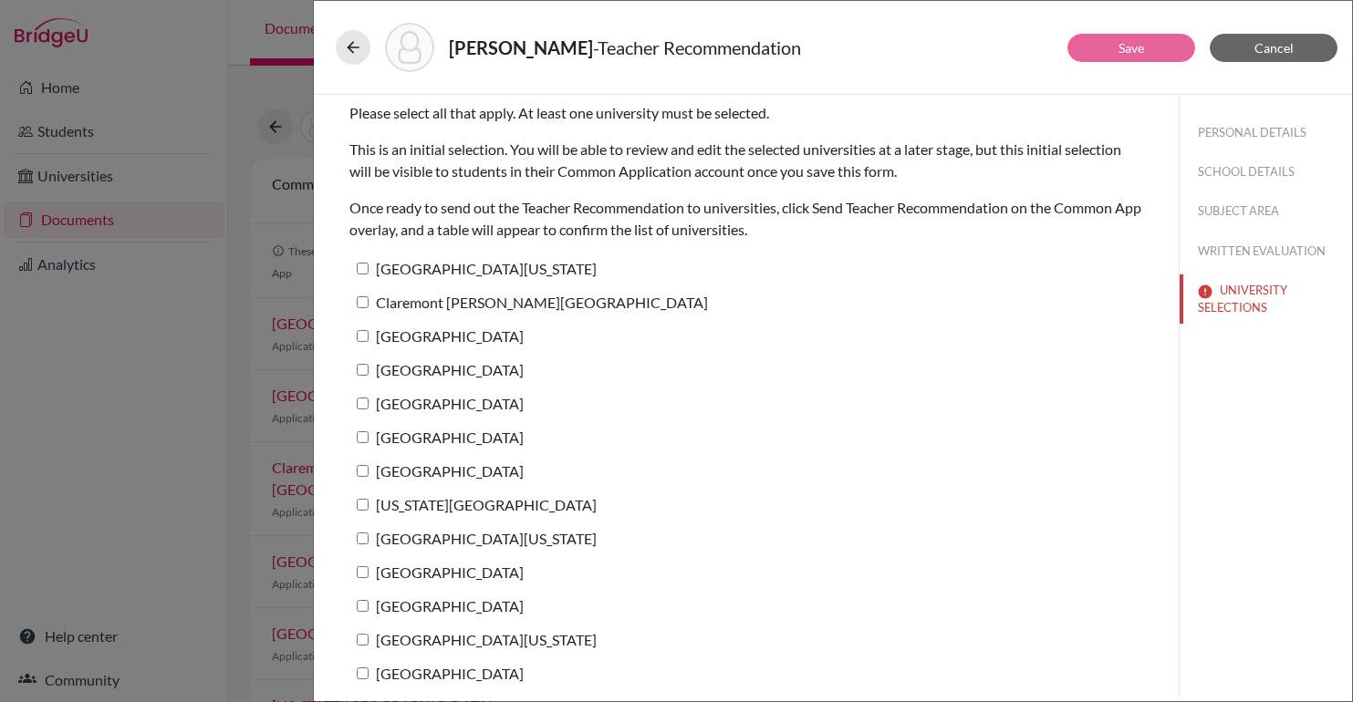
click at [408, 269] on label "[GEOGRAPHIC_DATA][US_STATE]" at bounding box center [472, 268] width 247 height 26
click at [369, 269] on input "[GEOGRAPHIC_DATA][US_STATE]" at bounding box center [363, 269] width 12 height 12
checkbox input "true"
click at [1127, 54] on link "Save" at bounding box center [1132, 48] width 26 height 16
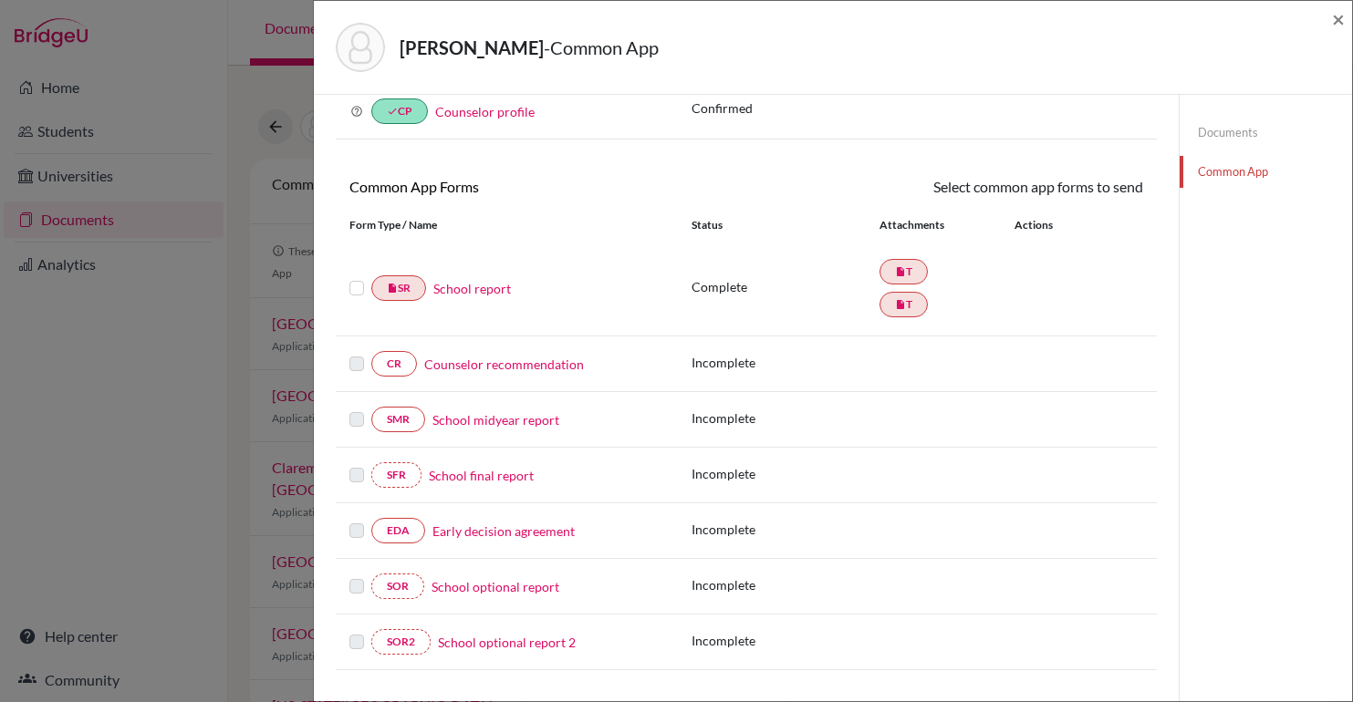
scroll to position [488, 0]
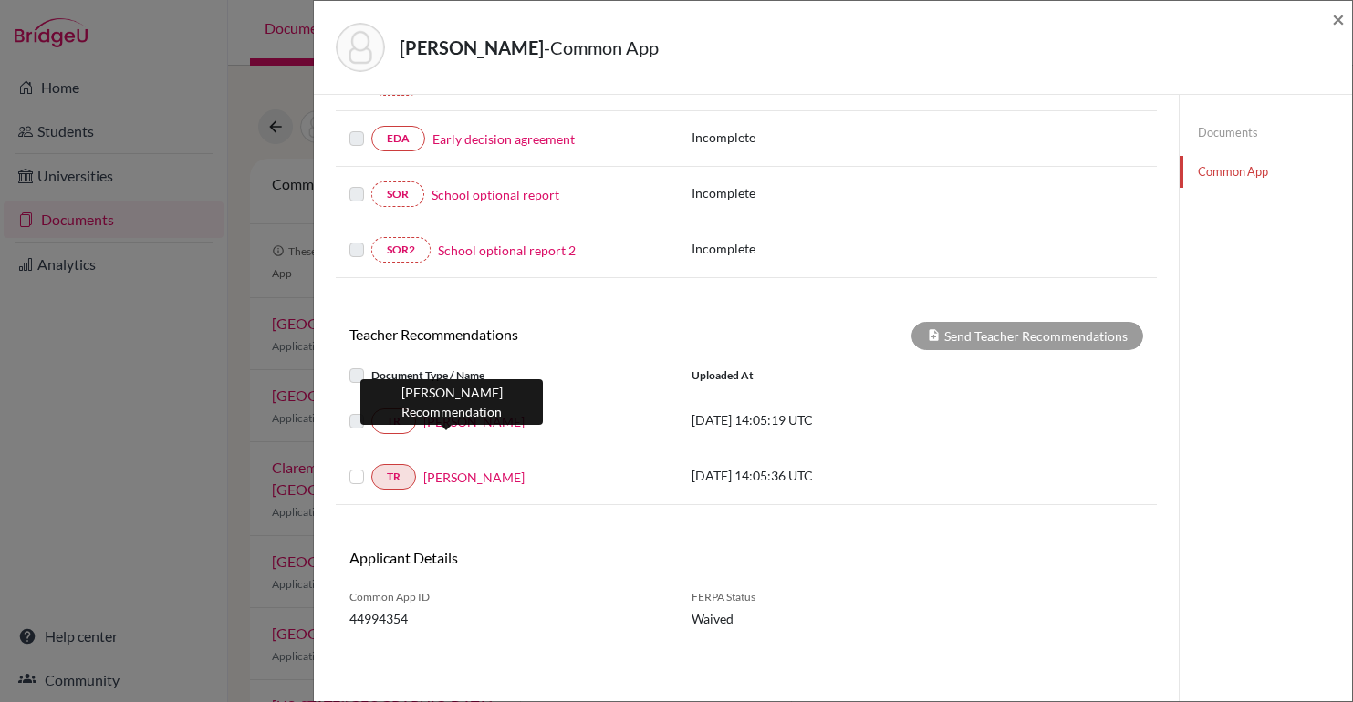
click at [451, 422] on link "Julie Wu" at bounding box center [473, 421] width 101 height 19
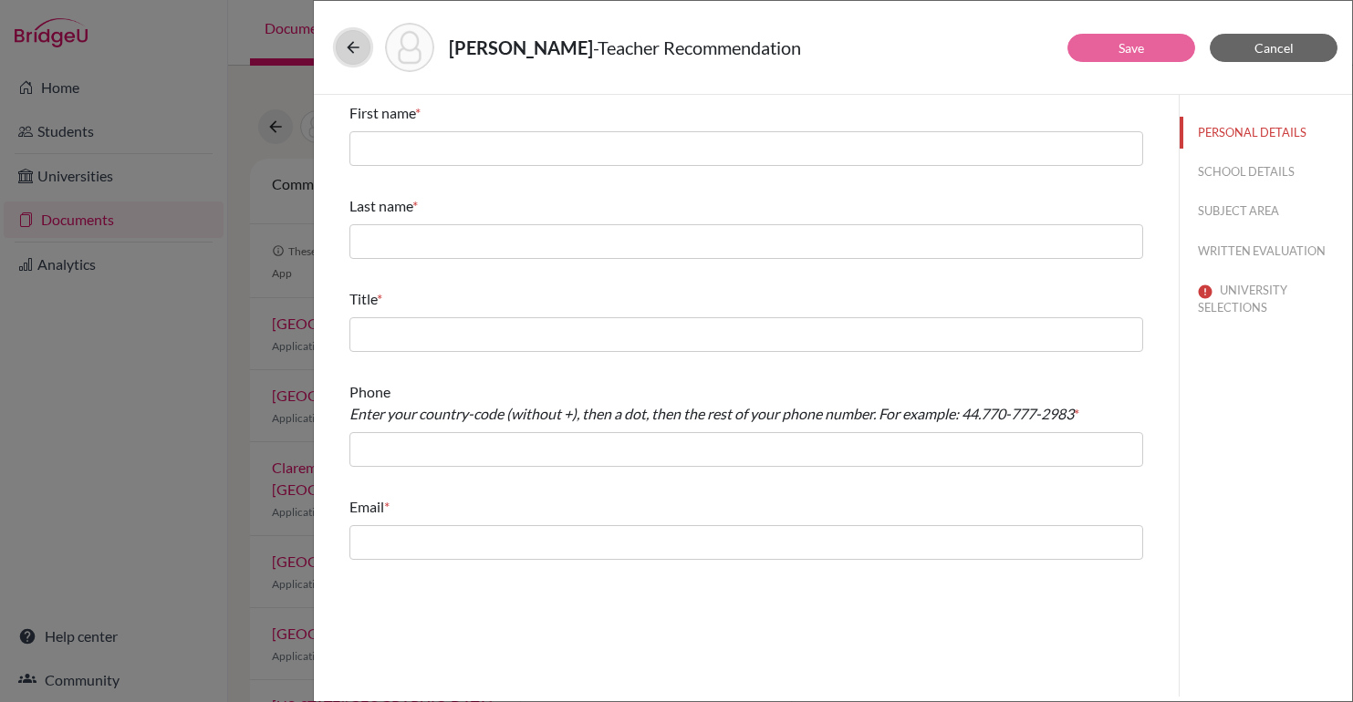
click at [346, 51] on icon at bounding box center [353, 47] width 18 height 18
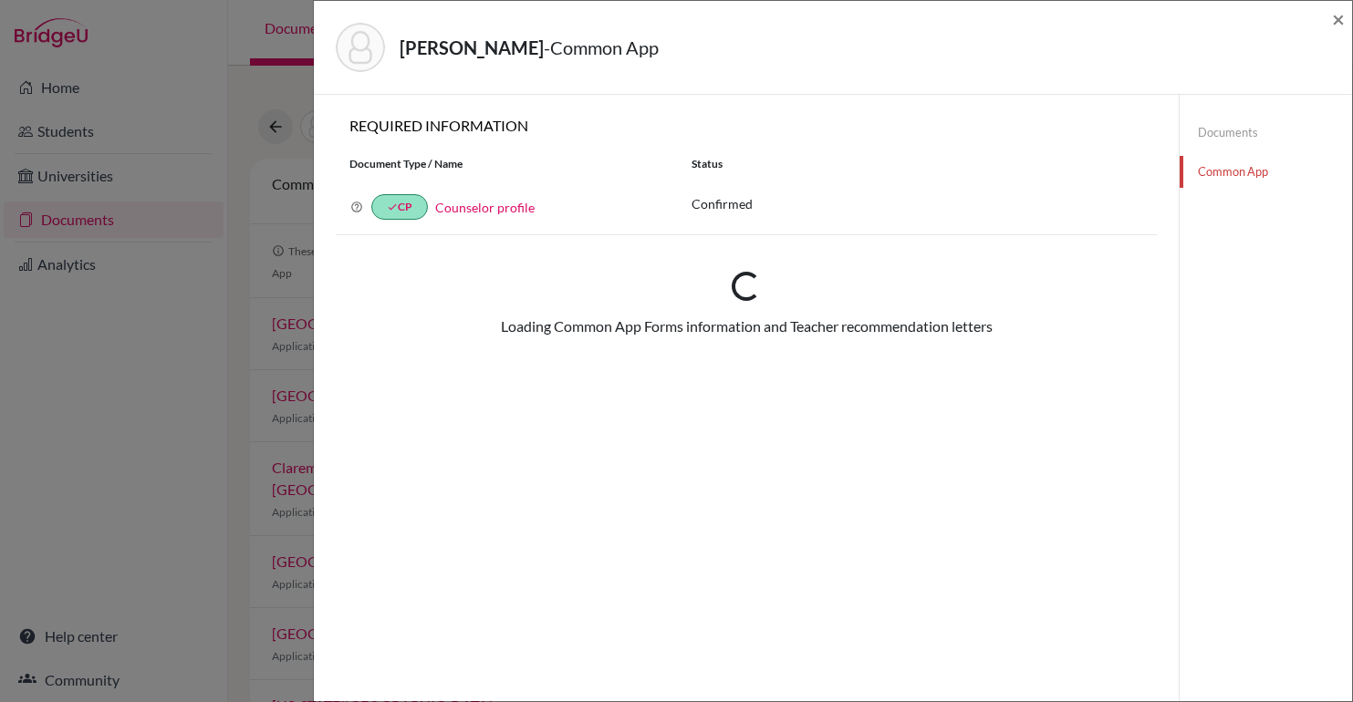
click at [196, 357] on div "Shayo, Elie - Common App × × REQUIRED INFORMATION Document Type / Name Status W…" at bounding box center [676, 351] width 1353 height 702
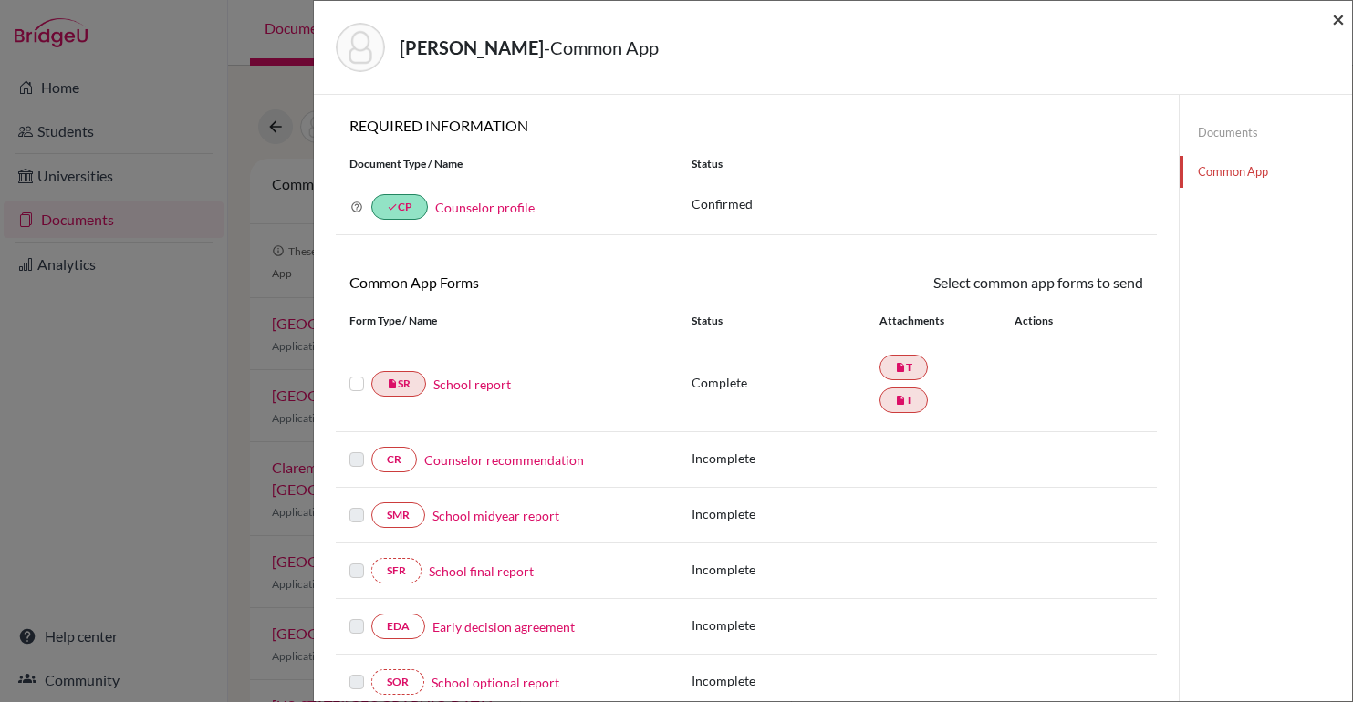
click at [1334, 23] on span "×" at bounding box center [1338, 18] width 13 height 26
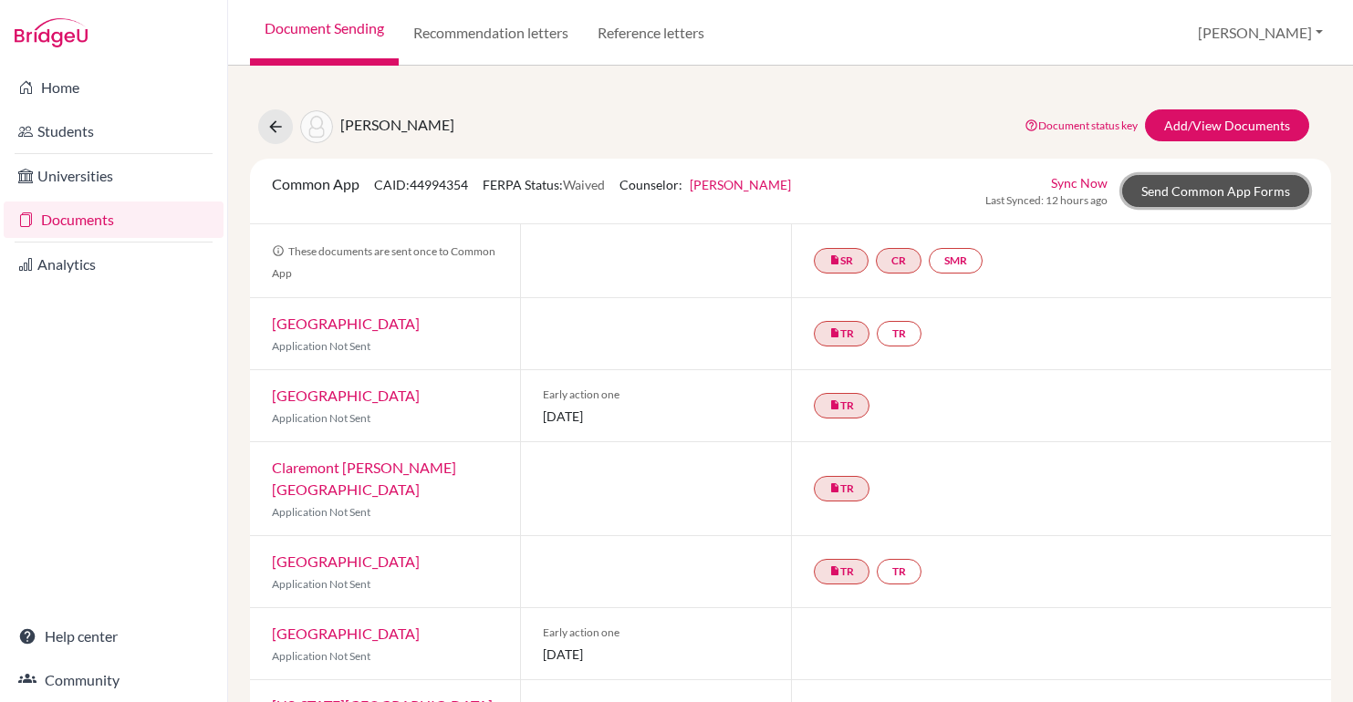
click at [1183, 196] on link "Send Common App Forms" at bounding box center [1215, 191] width 187 height 32
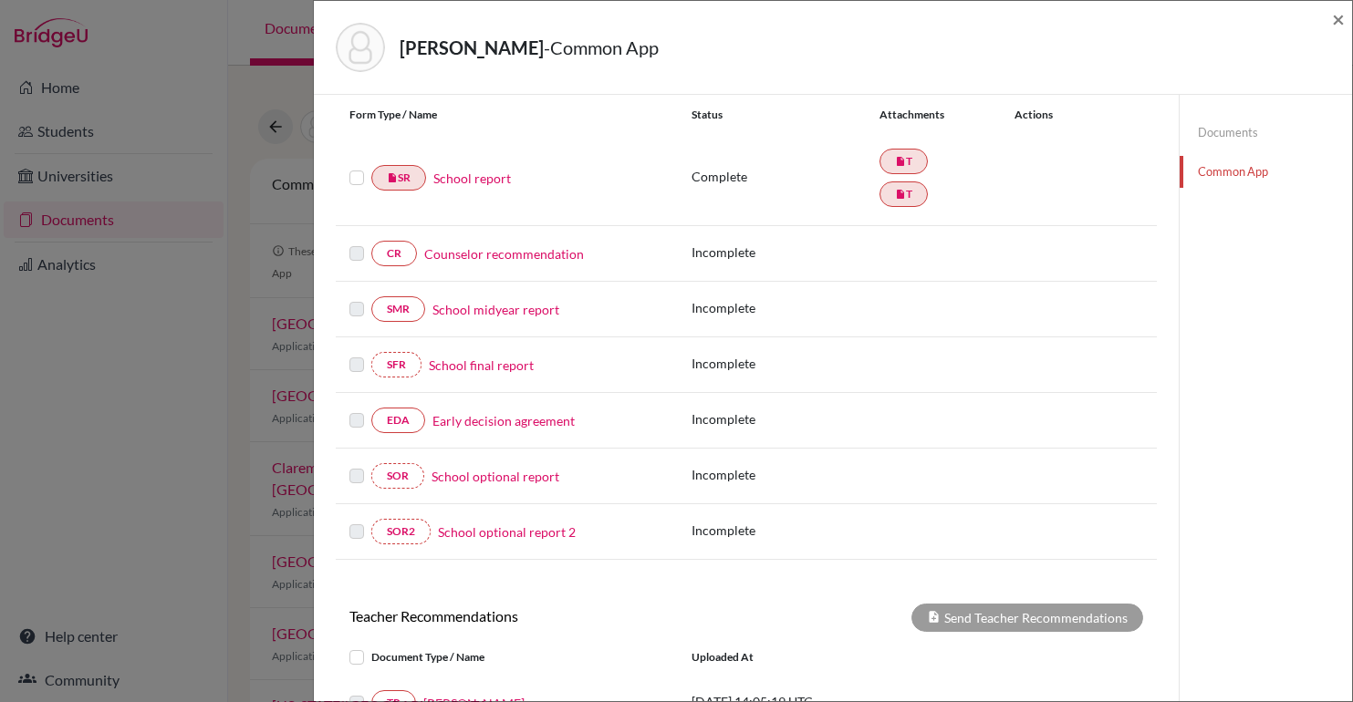
scroll to position [208, 0]
click at [351, 165] on label at bounding box center [356, 165] width 15 height 0
click at [0, 0] on input "checkbox" at bounding box center [0, 0] width 0 height 0
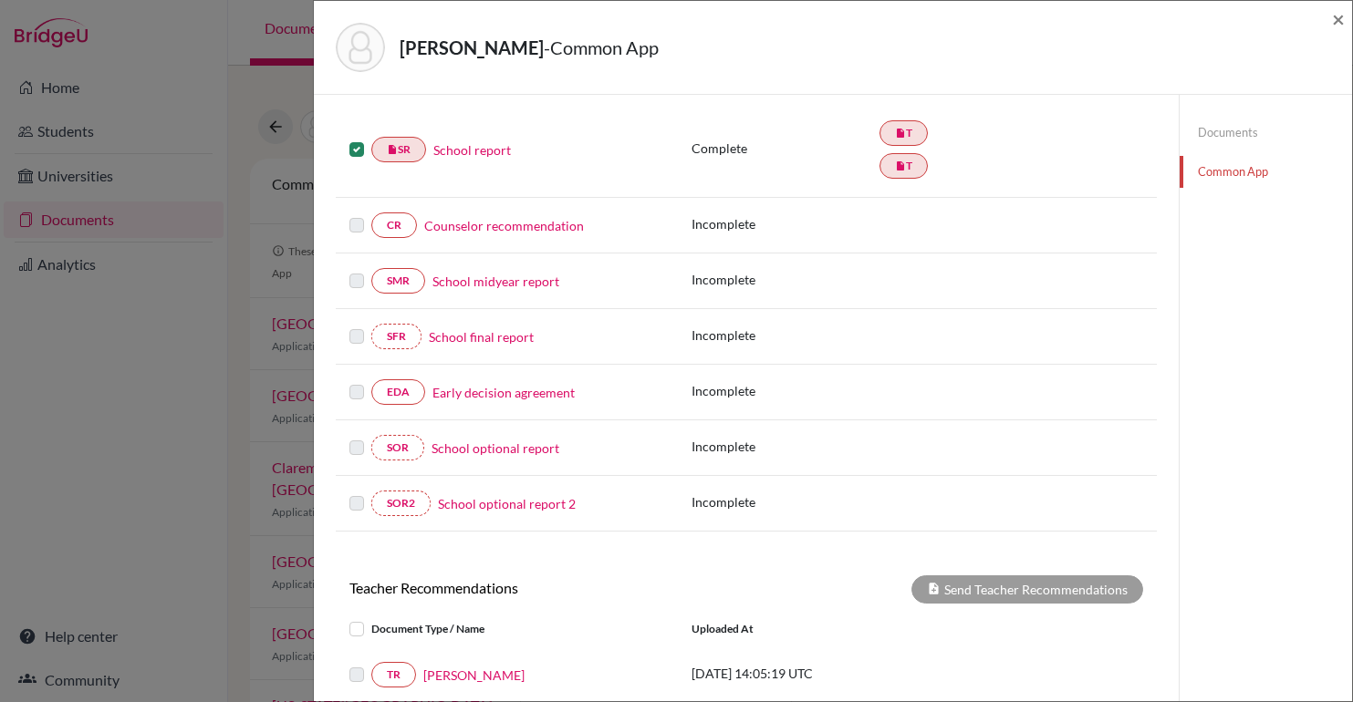
scroll to position [0, 0]
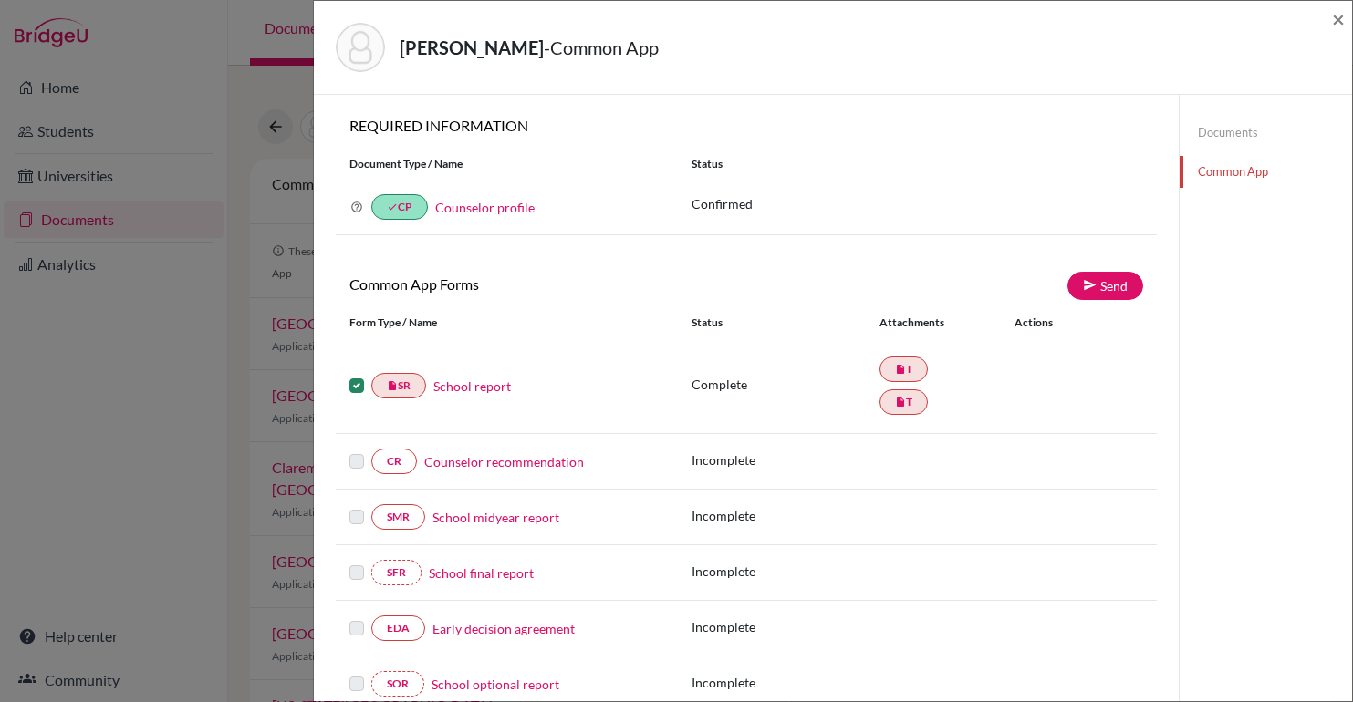
click at [461, 382] on link "School report" at bounding box center [472, 386] width 78 height 19
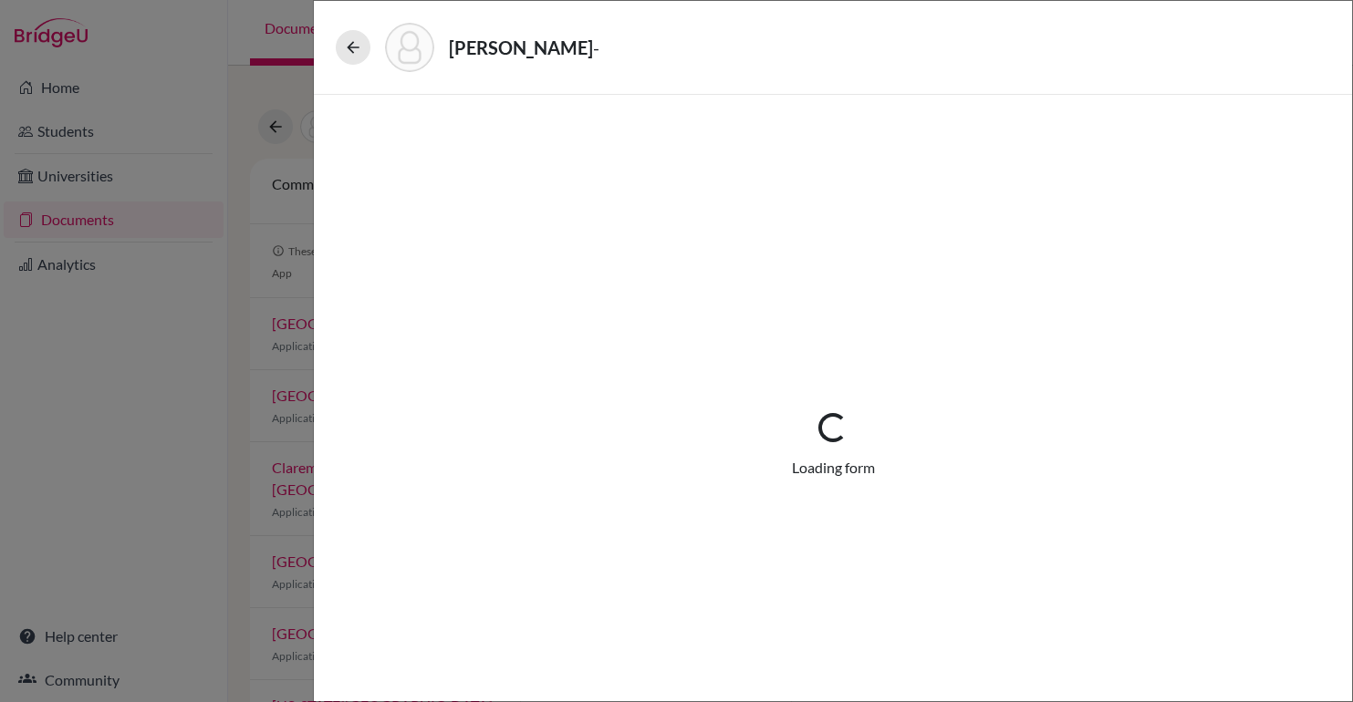
select select "2"
select select "689372"
select select "0"
select select "1"
select select "689434"
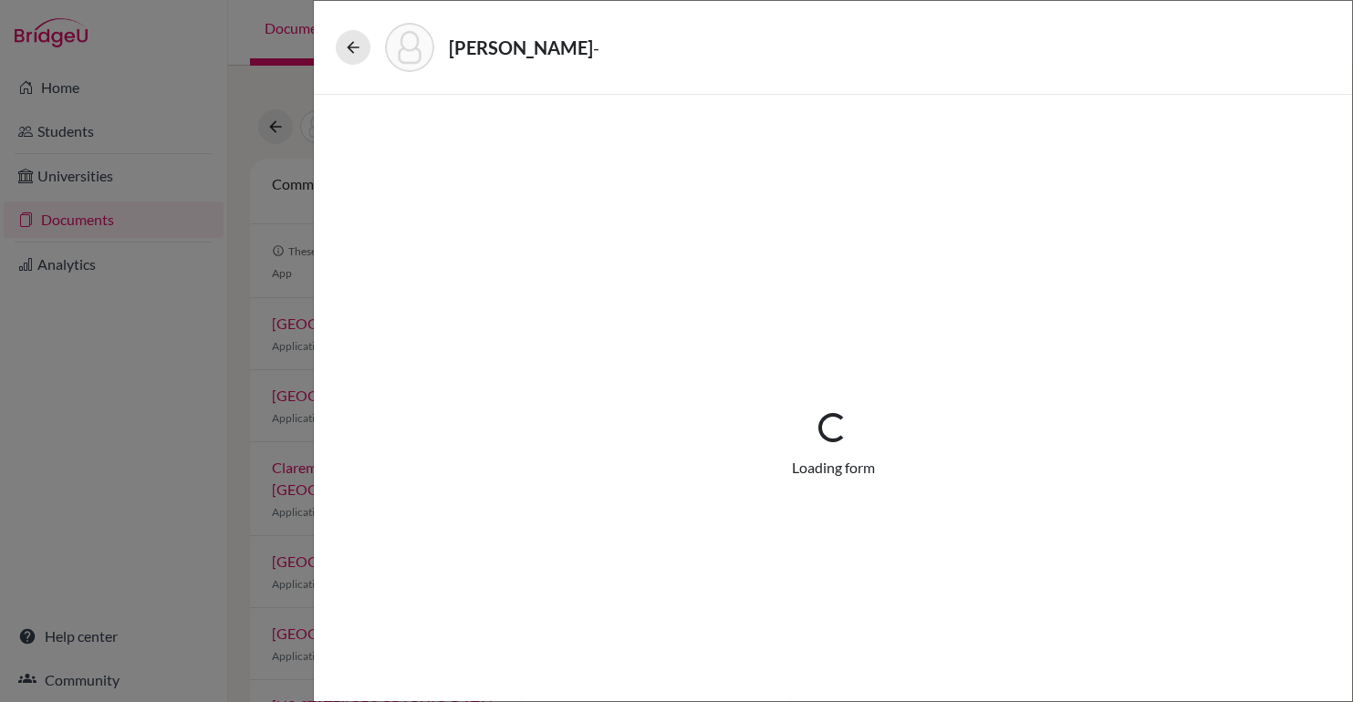
select select "2"
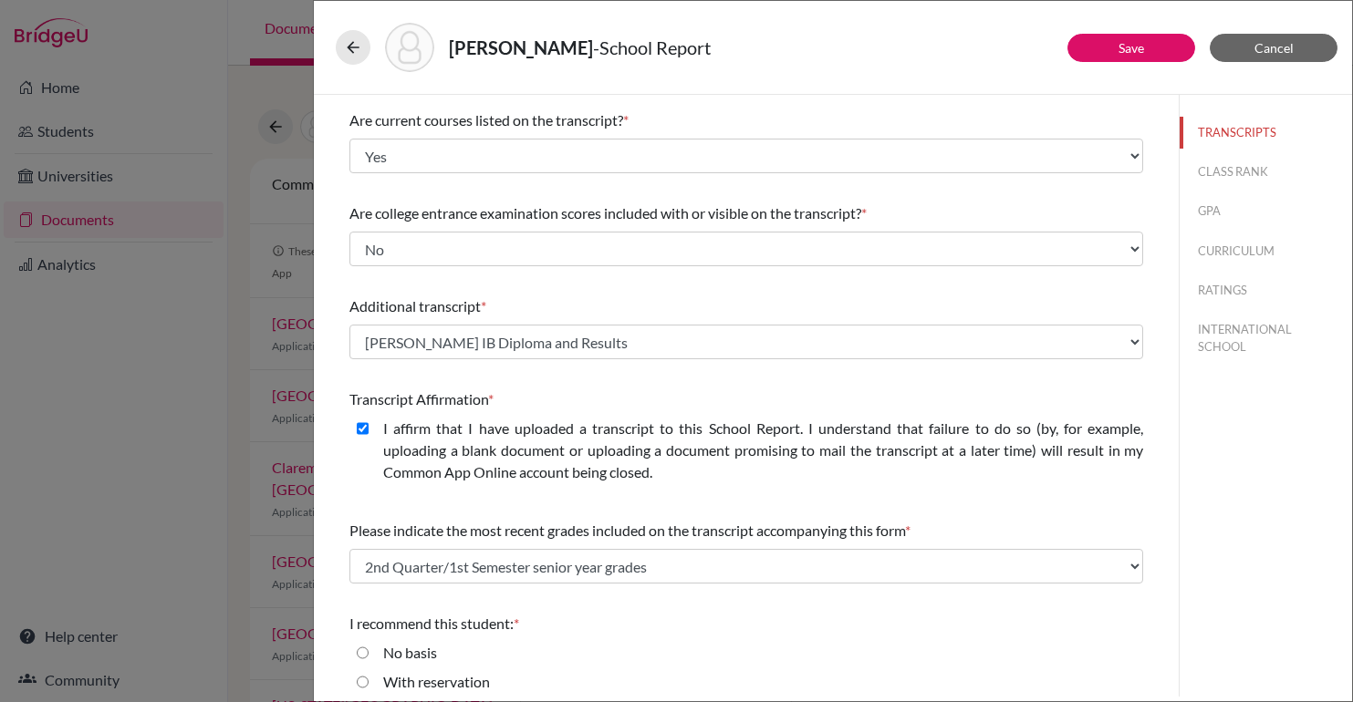
scroll to position [277, 0]
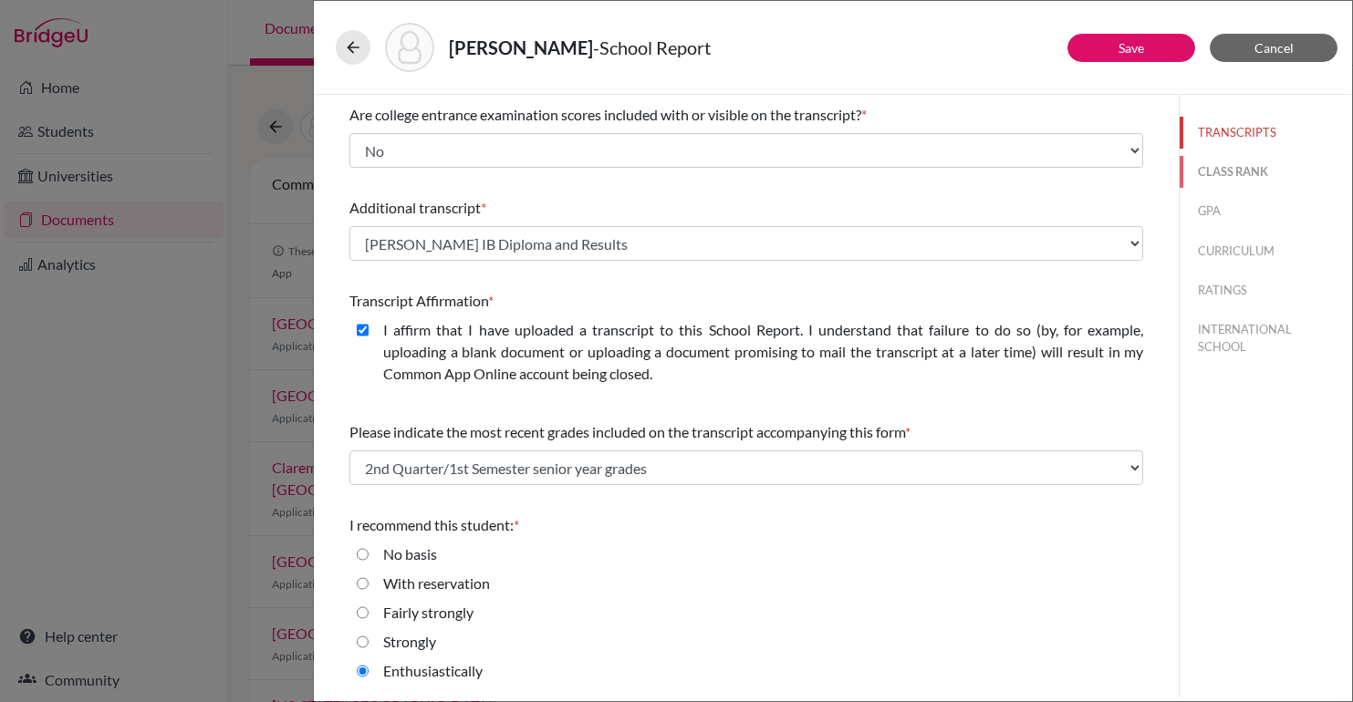
click at [1241, 175] on button "CLASS RANK" at bounding box center [1266, 172] width 172 height 32
select select "5"
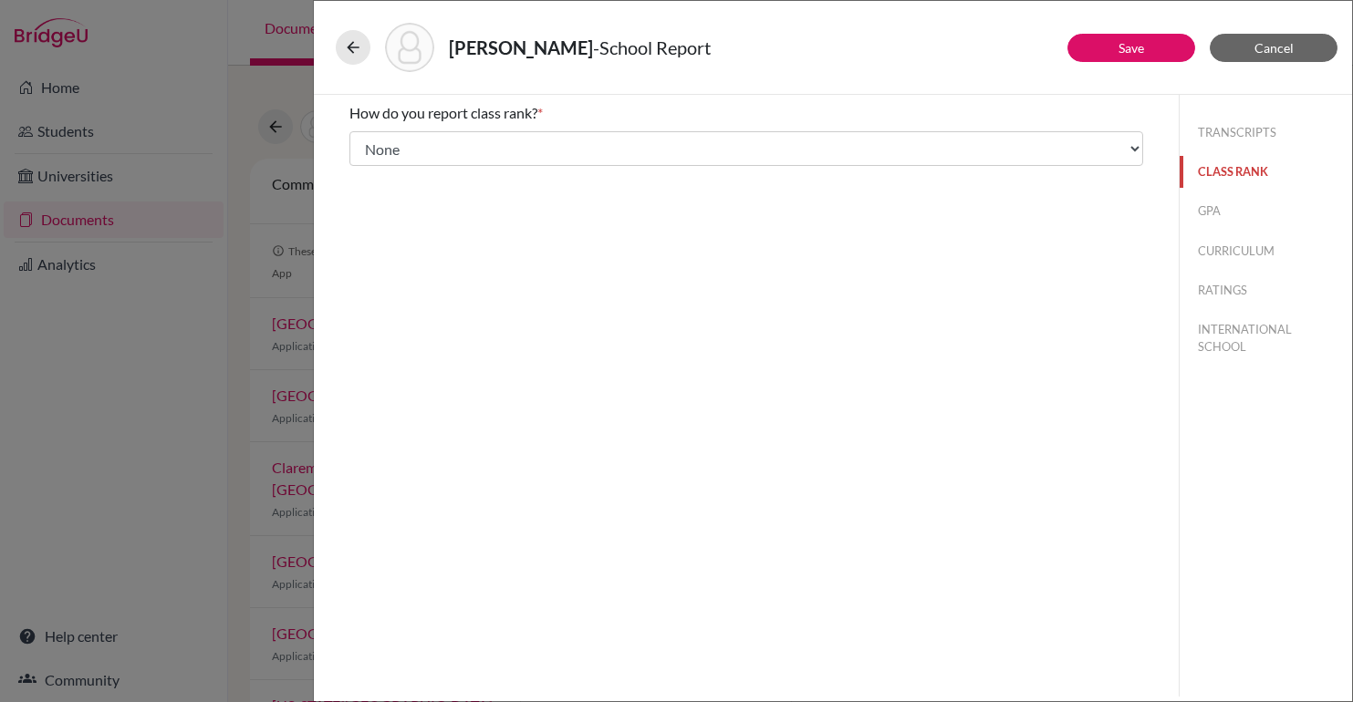
scroll to position [0, 0]
click at [1209, 205] on button "GPA" at bounding box center [1266, 211] width 172 height 32
click at [1230, 258] on button "CURRICULUM" at bounding box center [1266, 251] width 172 height 32
select select "4"
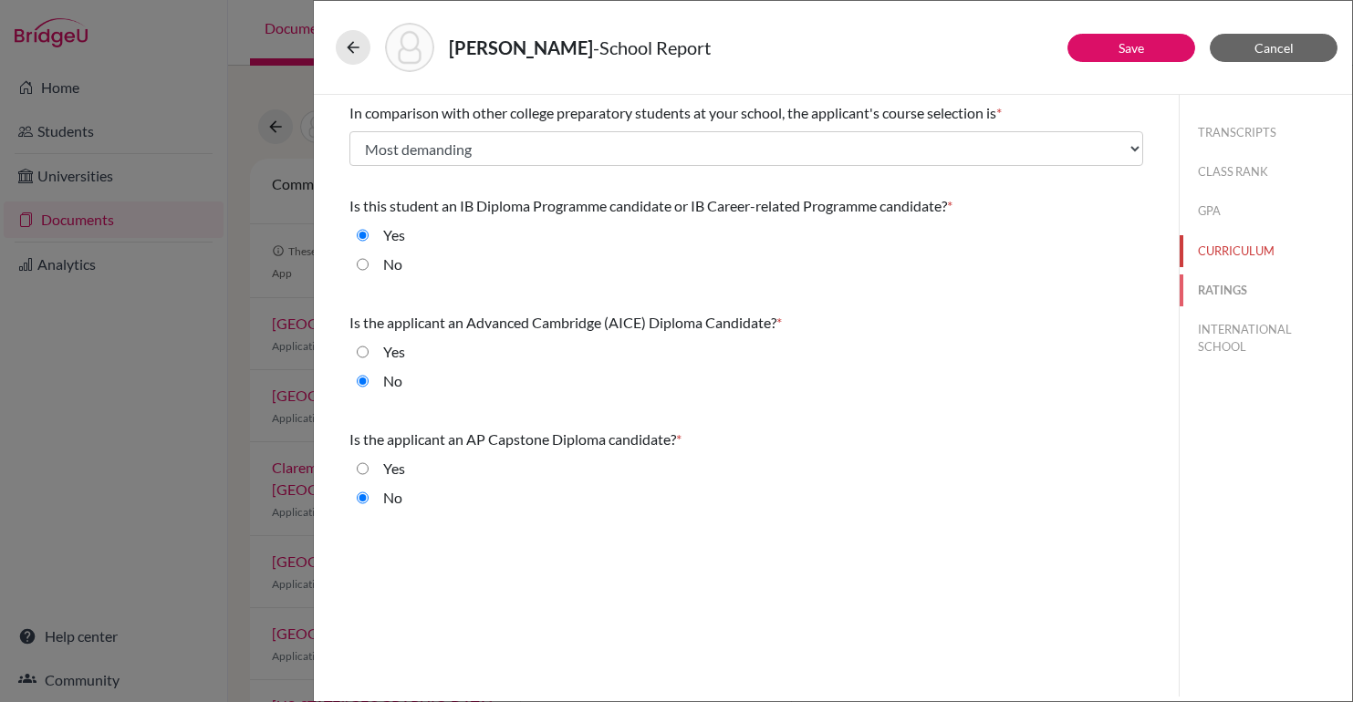
click at [1225, 298] on button "RATINGS" at bounding box center [1266, 291] width 172 height 32
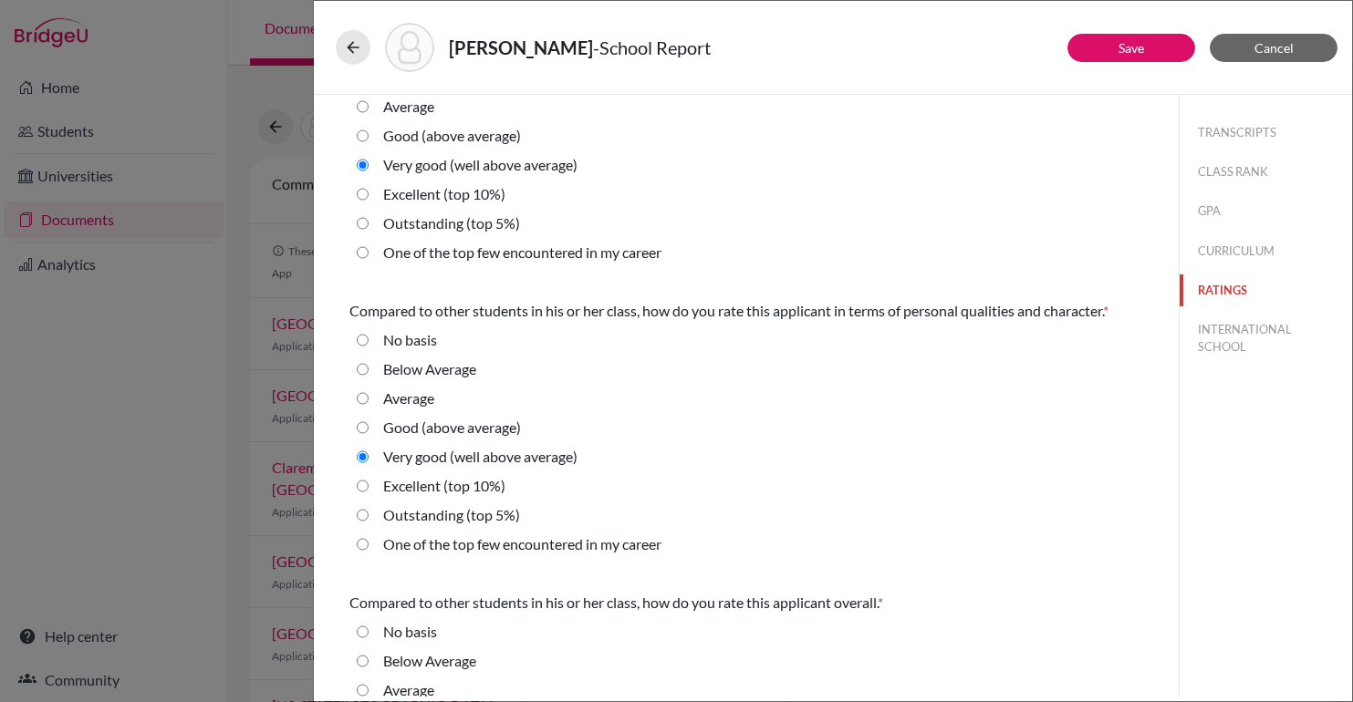
scroll to position [551, 0]
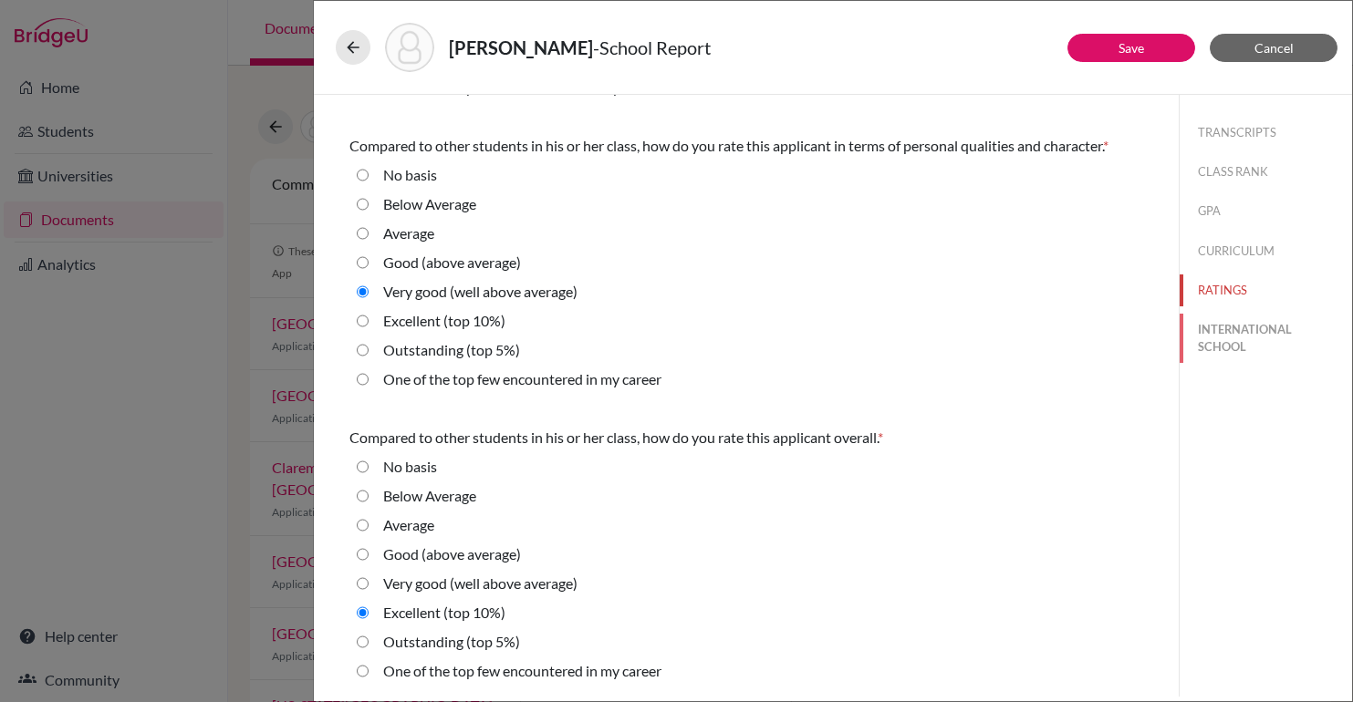
click at [1267, 332] on button "INTERNATIONAL SCHOOL" at bounding box center [1266, 338] width 172 height 49
radio Average "true"
select select "14"
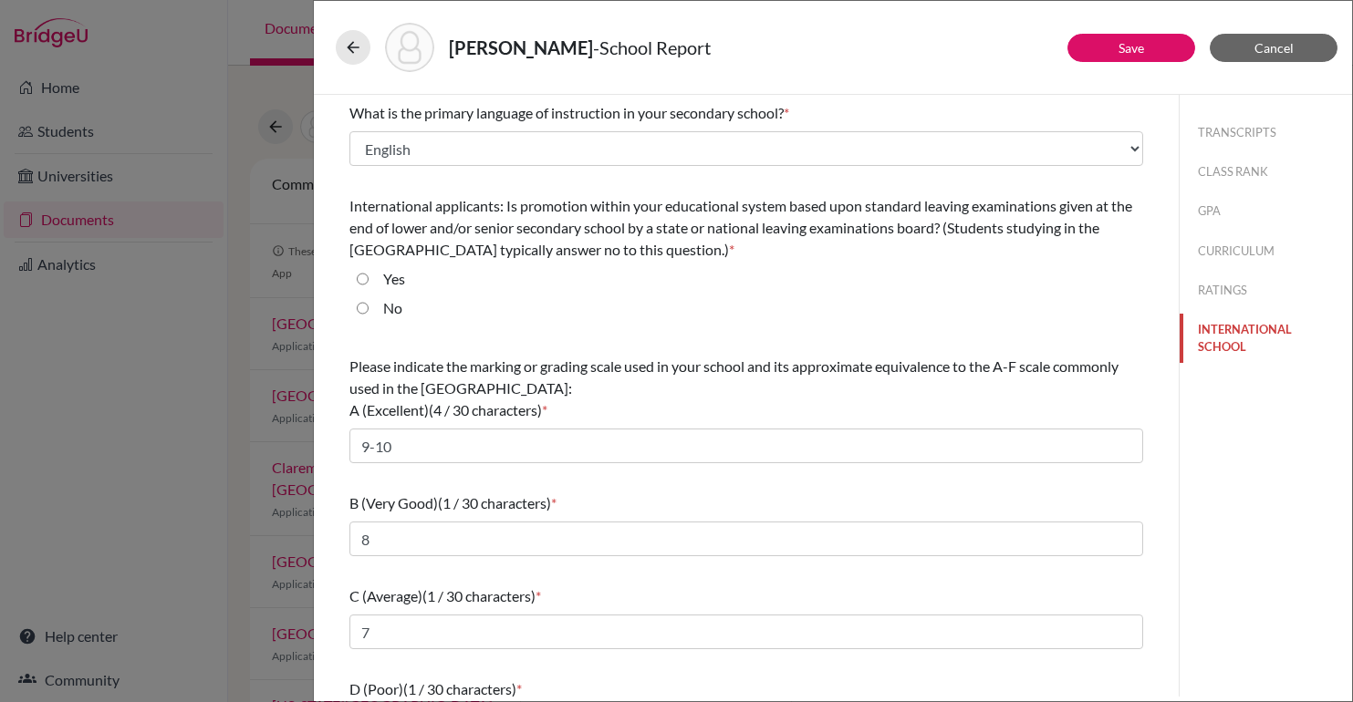
scroll to position [146, 0]
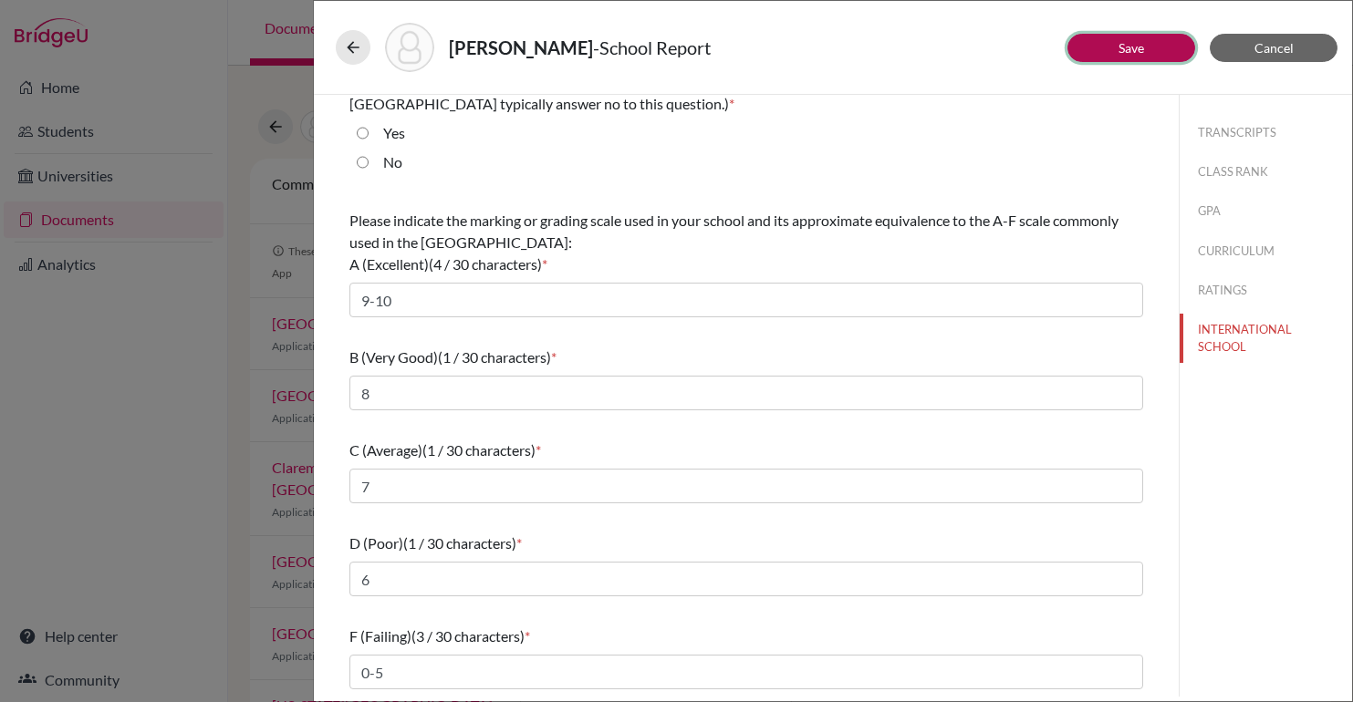
click at [1131, 49] on link "Save" at bounding box center [1132, 48] width 26 height 16
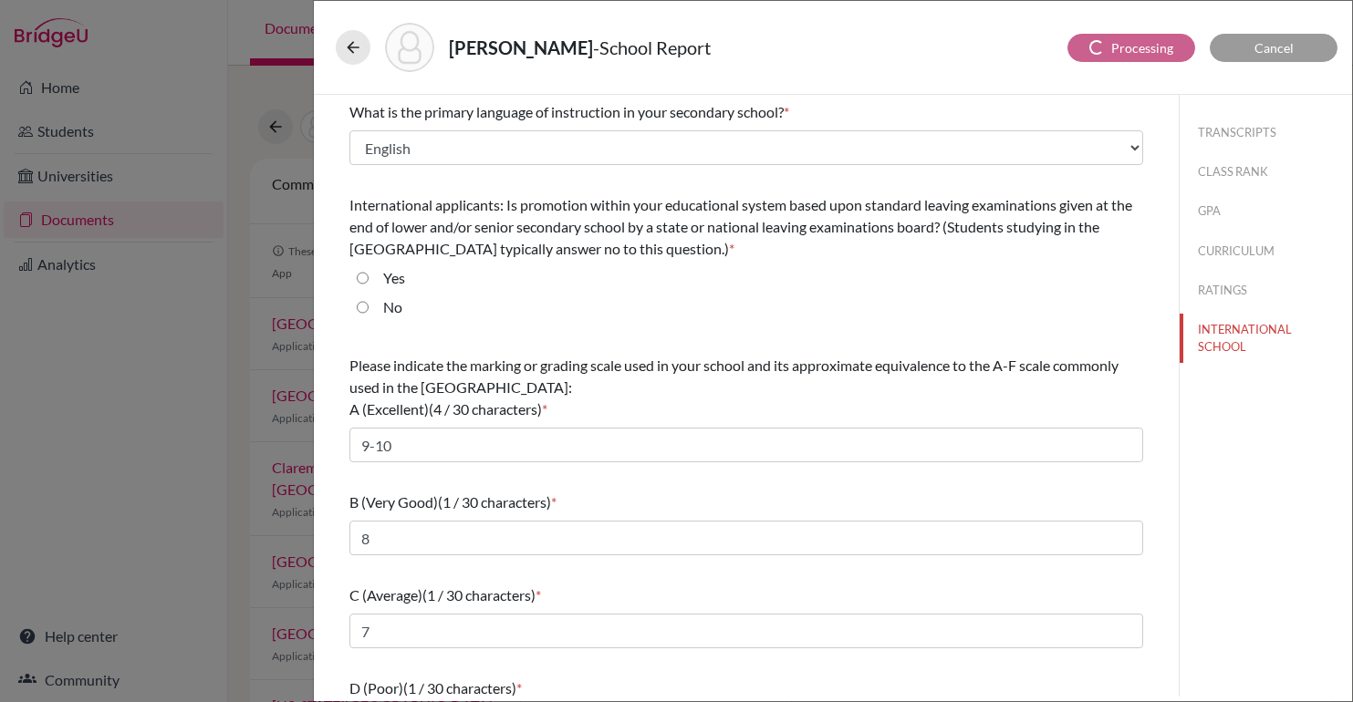
scroll to position [0, 0]
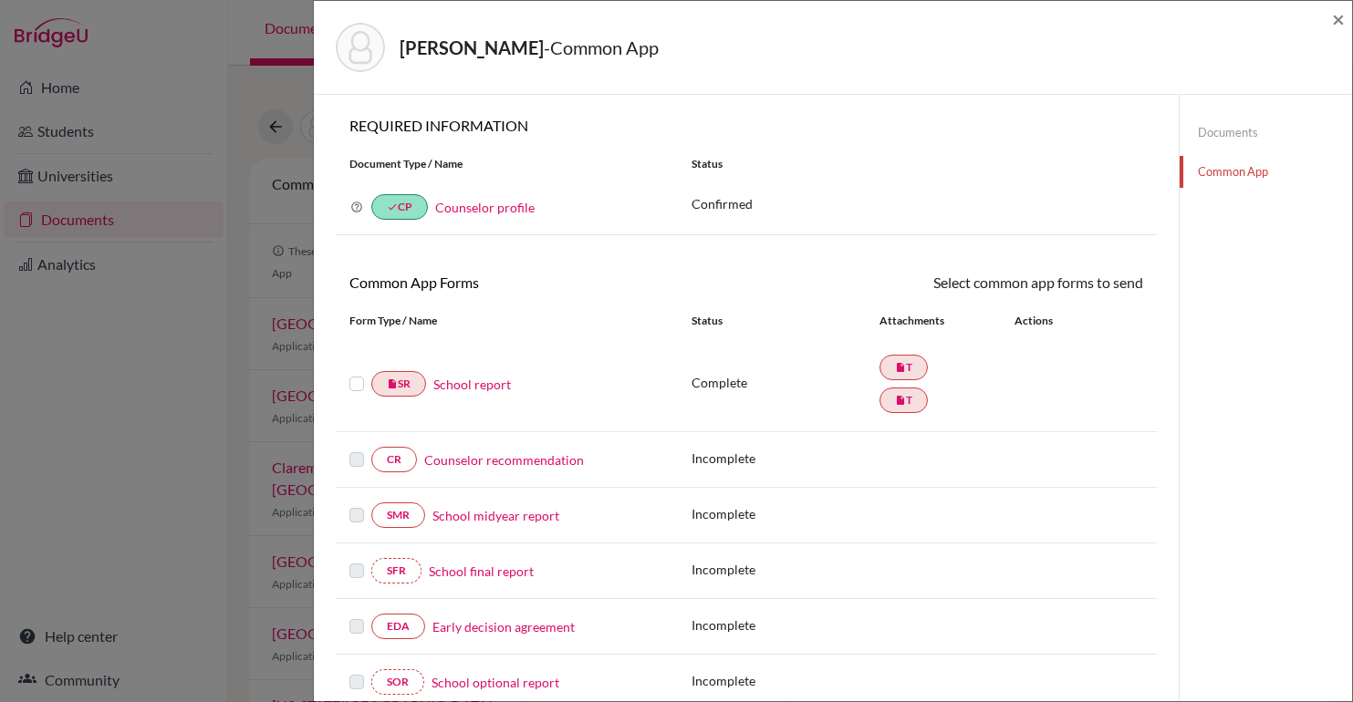
click at [167, 481] on div "Shayo, Elie - Common App × × REQUIRED INFORMATION Document Type / Name Status W…" at bounding box center [676, 351] width 1353 height 702
click at [887, 373] on link "insert_drive_file T" at bounding box center [903, 368] width 48 height 26
click at [905, 366] on icon "insert_drive_file" at bounding box center [900, 367] width 11 height 11
click at [905, 393] on link "insert_drive_file T" at bounding box center [903, 401] width 48 height 26
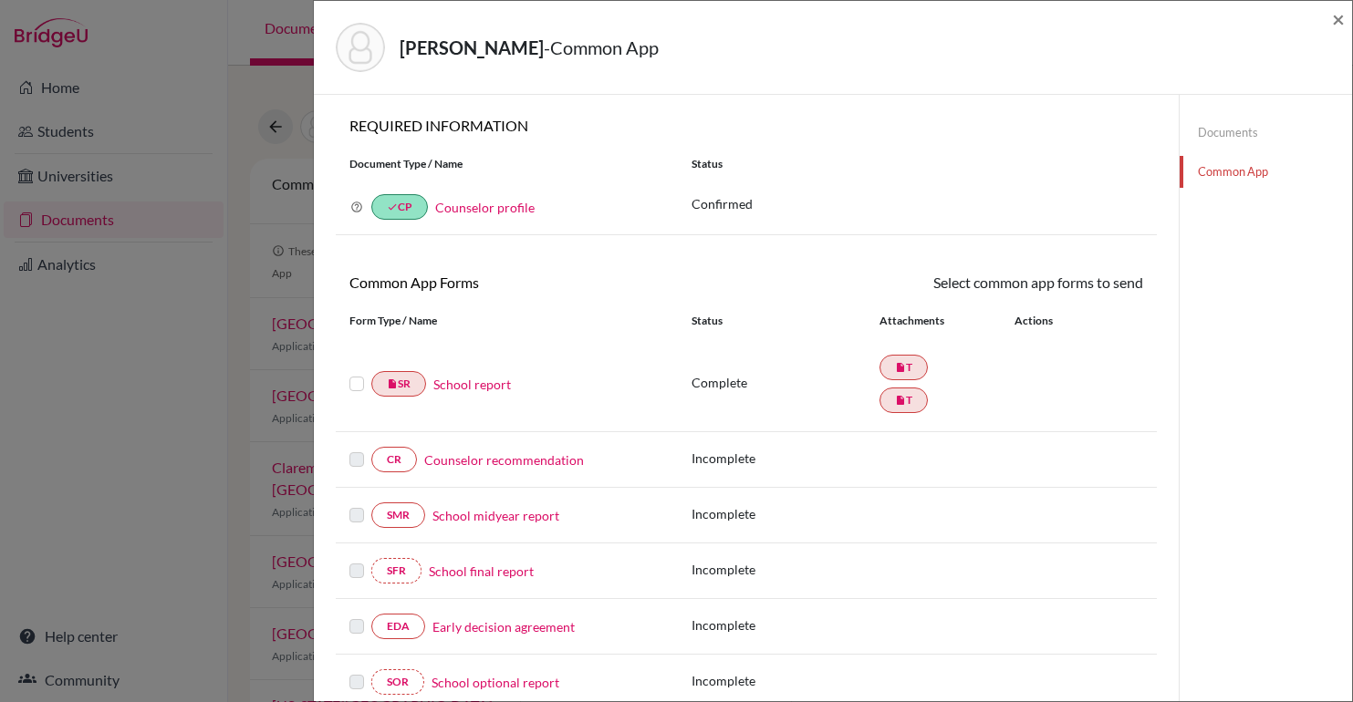
click at [355, 373] on label at bounding box center [356, 373] width 15 height 0
click at [0, 0] on input "checkbox" at bounding box center [0, 0] width 0 height 0
click at [1082, 263] on div "× REQUIRED INFORMATION Document Type / Name Status Why am I being asked to do t…" at bounding box center [746, 442] width 821 height 651
click at [1085, 289] on icon at bounding box center [1090, 285] width 14 height 14
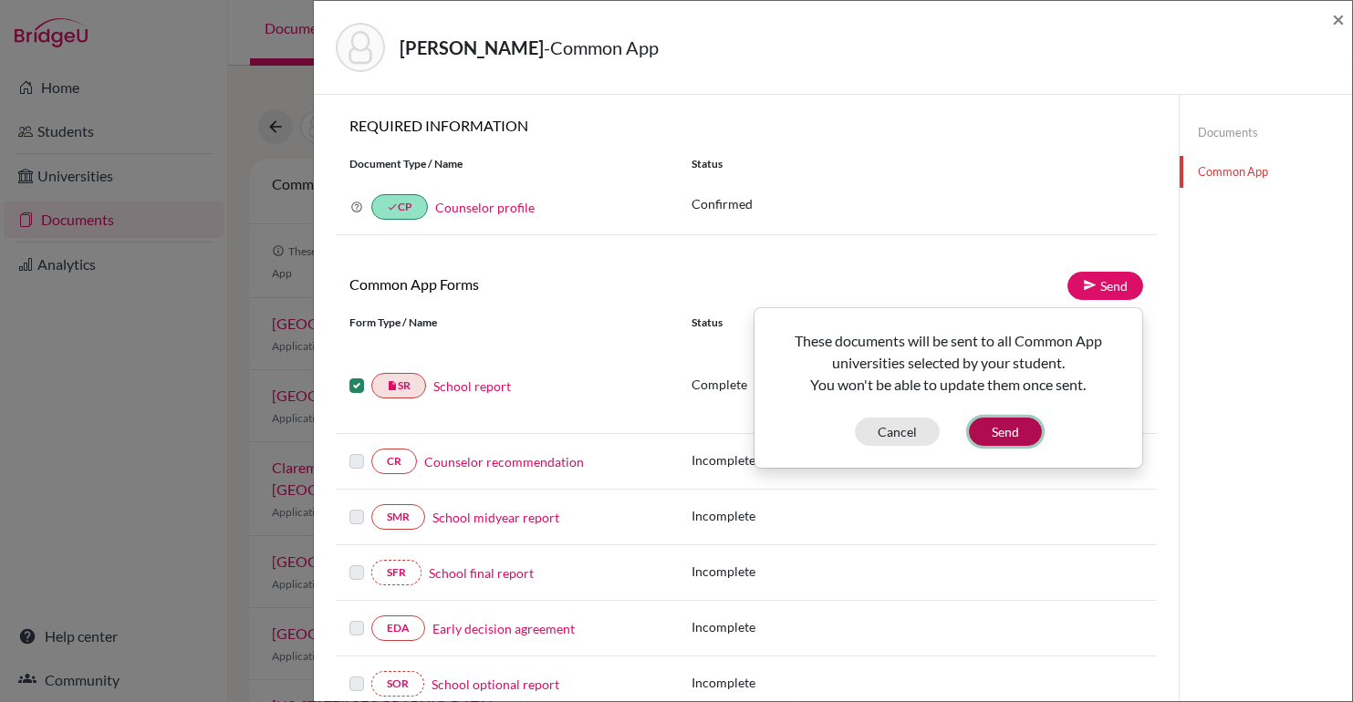
click at [1018, 433] on button "Send" at bounding box center [1005, 432] width 73 height 28
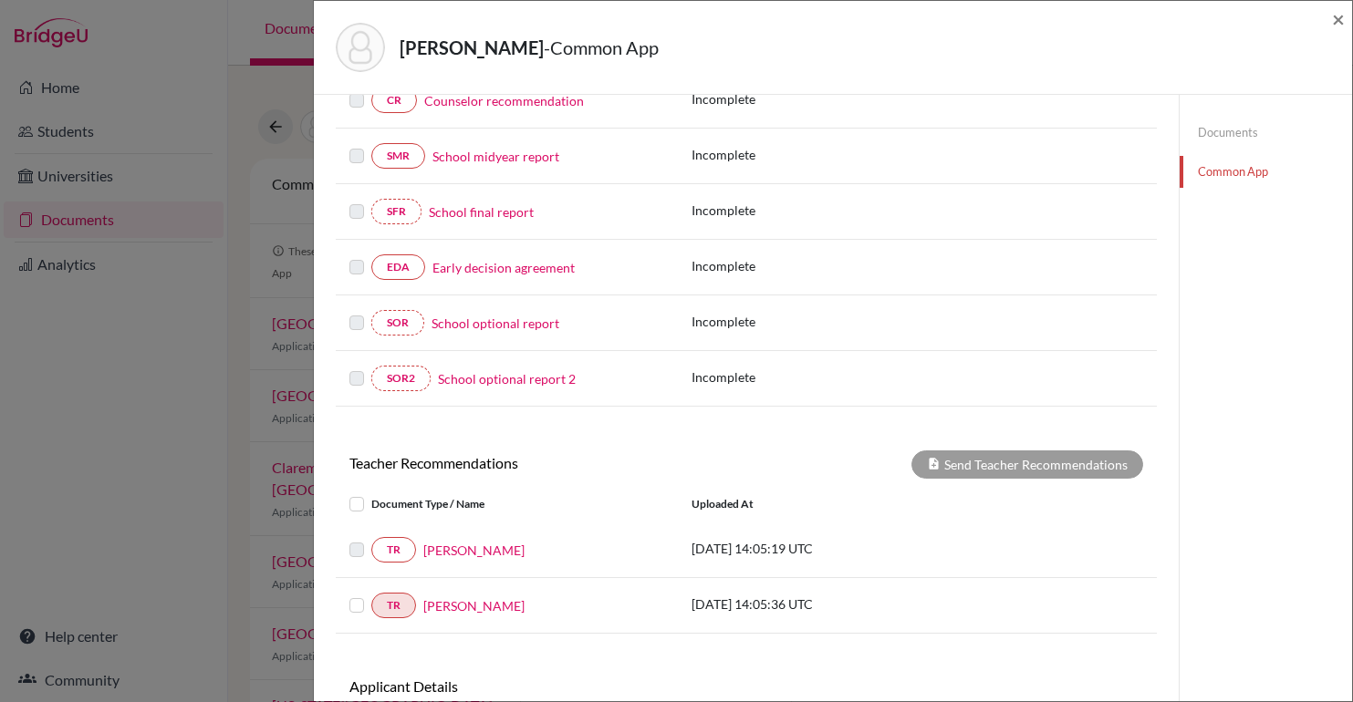
scroll to position [358, 0]
click at [140, 478] on div "Shayo, Elie - Common App × × REQUIRED INFORMATION Document Type / Name Status W…" at bounding box center [676, 351] width 1353 height 702
click at [1337, 16] on span "×" at bounding box center [1338, 18] width 13 height 26
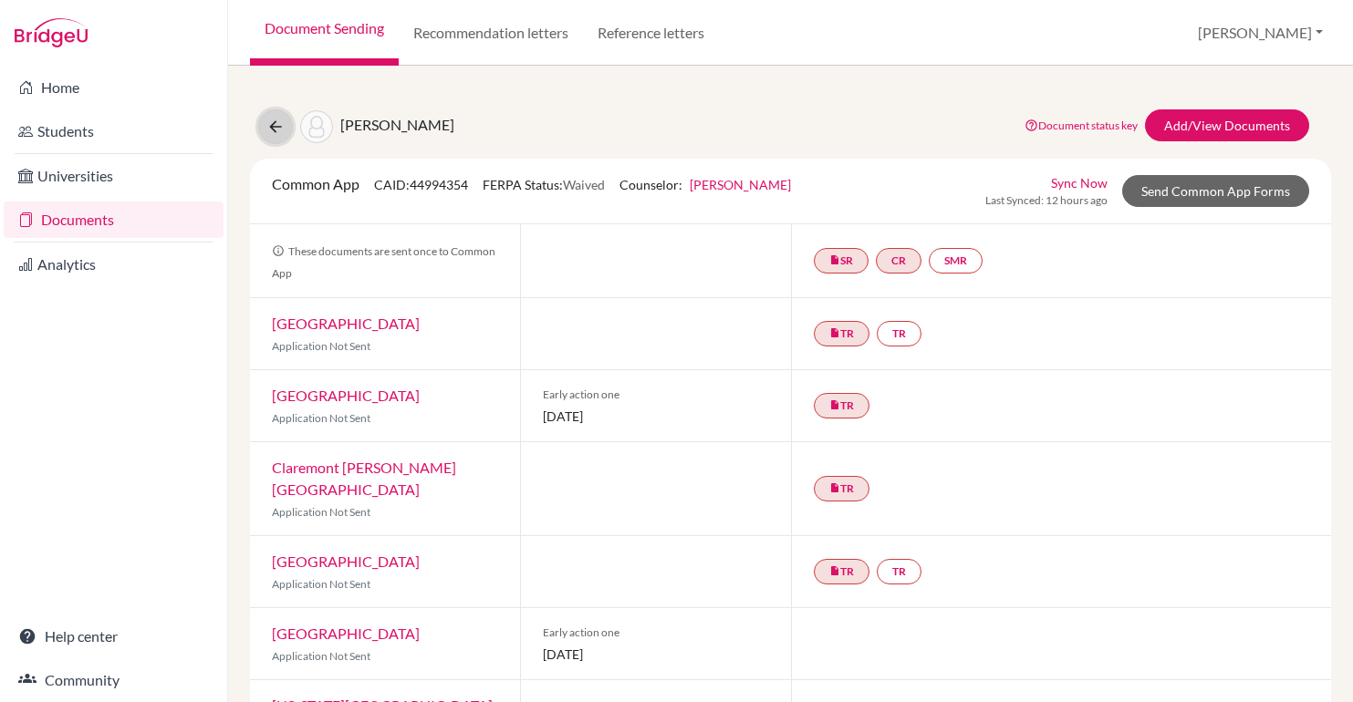
click at [265, 128] on button at bounding box center [275, 126] width 35 height 35
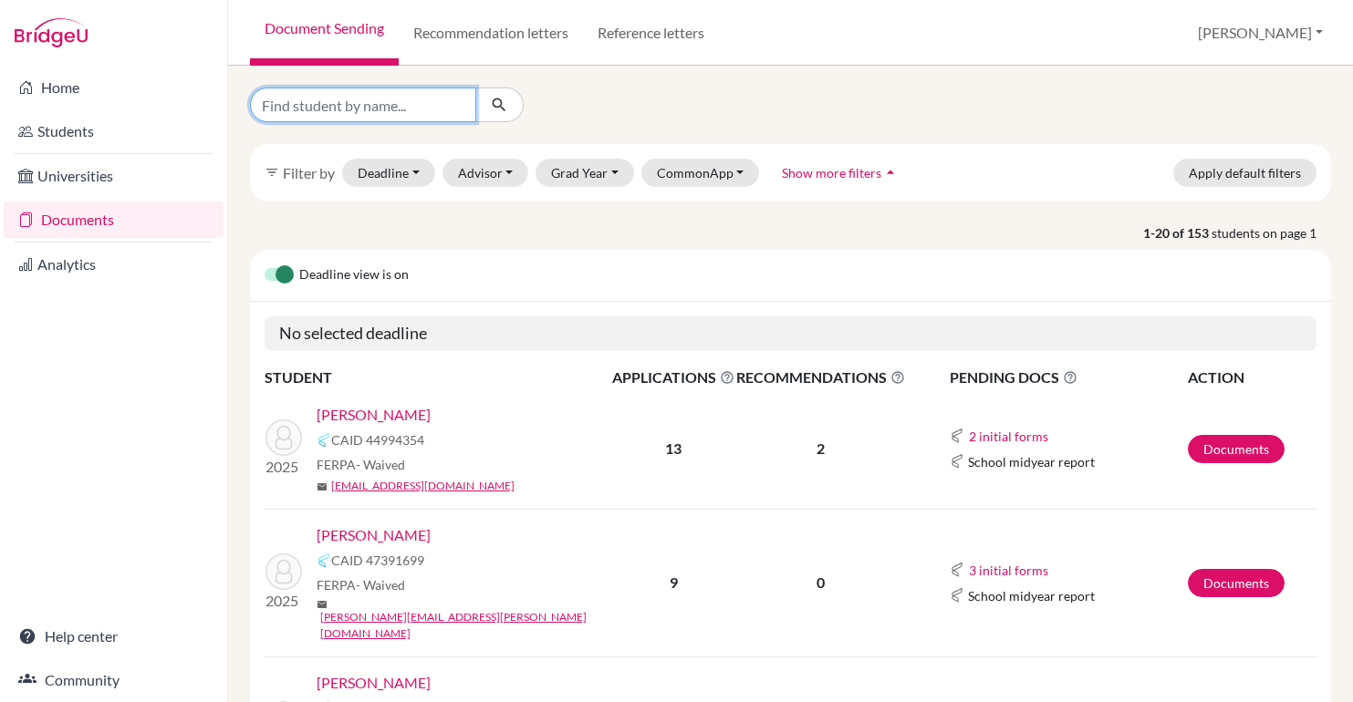
click at [368, 109] on input "Find student by name..." at bounding box center [363, 105] width 226 height 35
type input "[PERSON_NAME]"
click button "submit" at bounding box center [499, 105] width 48 height 35
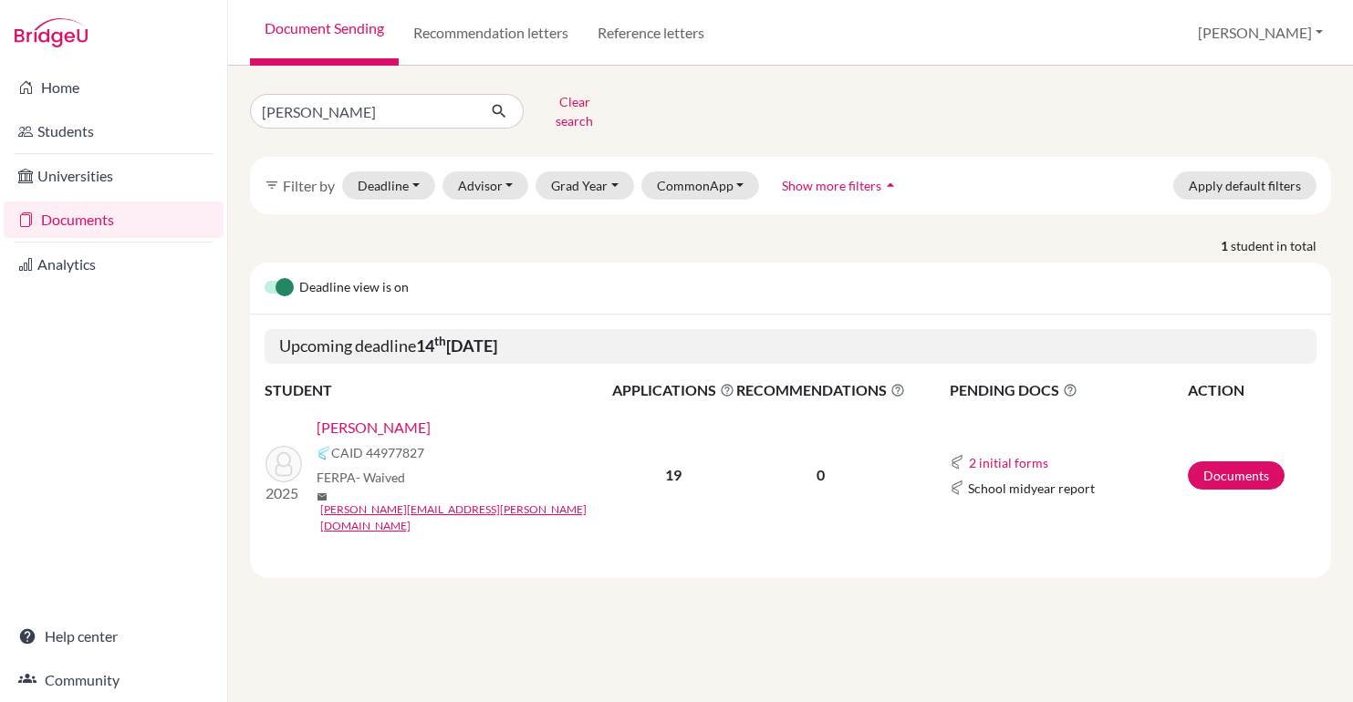
click at [371, 417] on link "[PERSON_NAME]" at bounding box center [374, 428] width 114 height 22
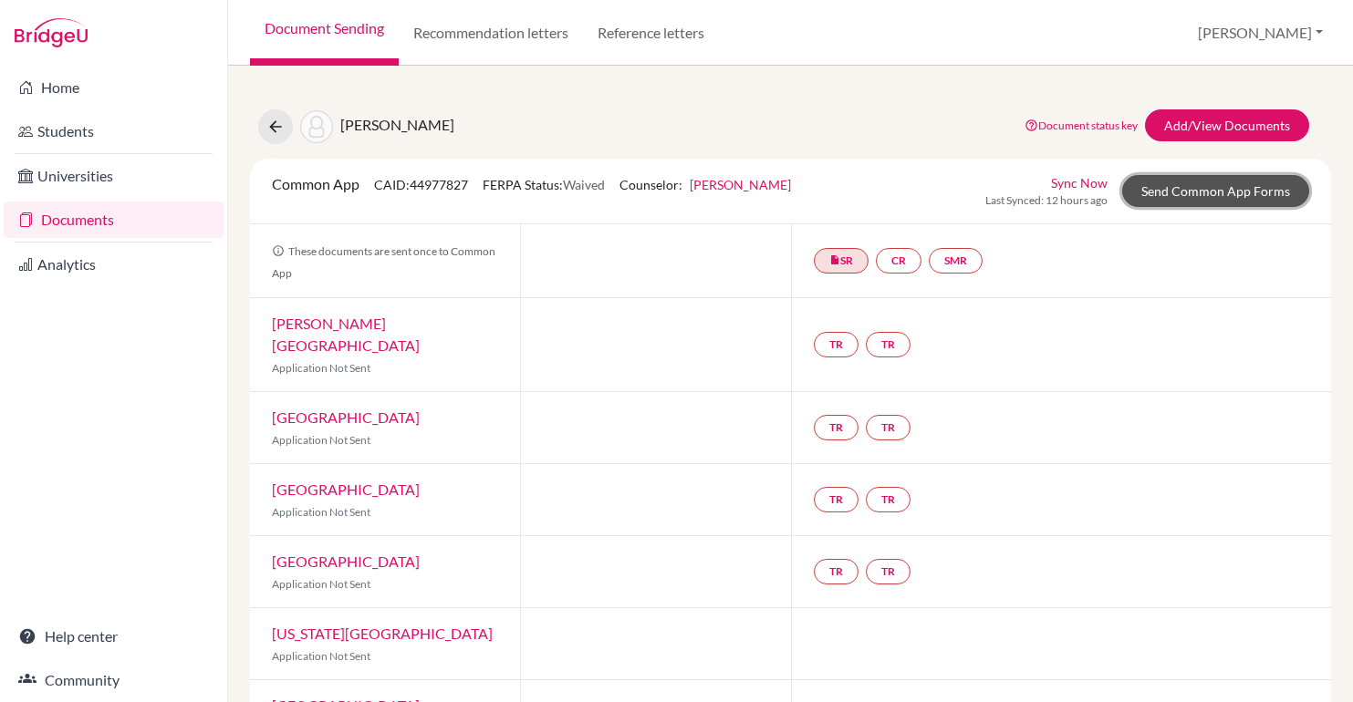
click at [1201, 199] on link "Send Common App Forms" at bounding box center [1215, 191] width 187 height 32
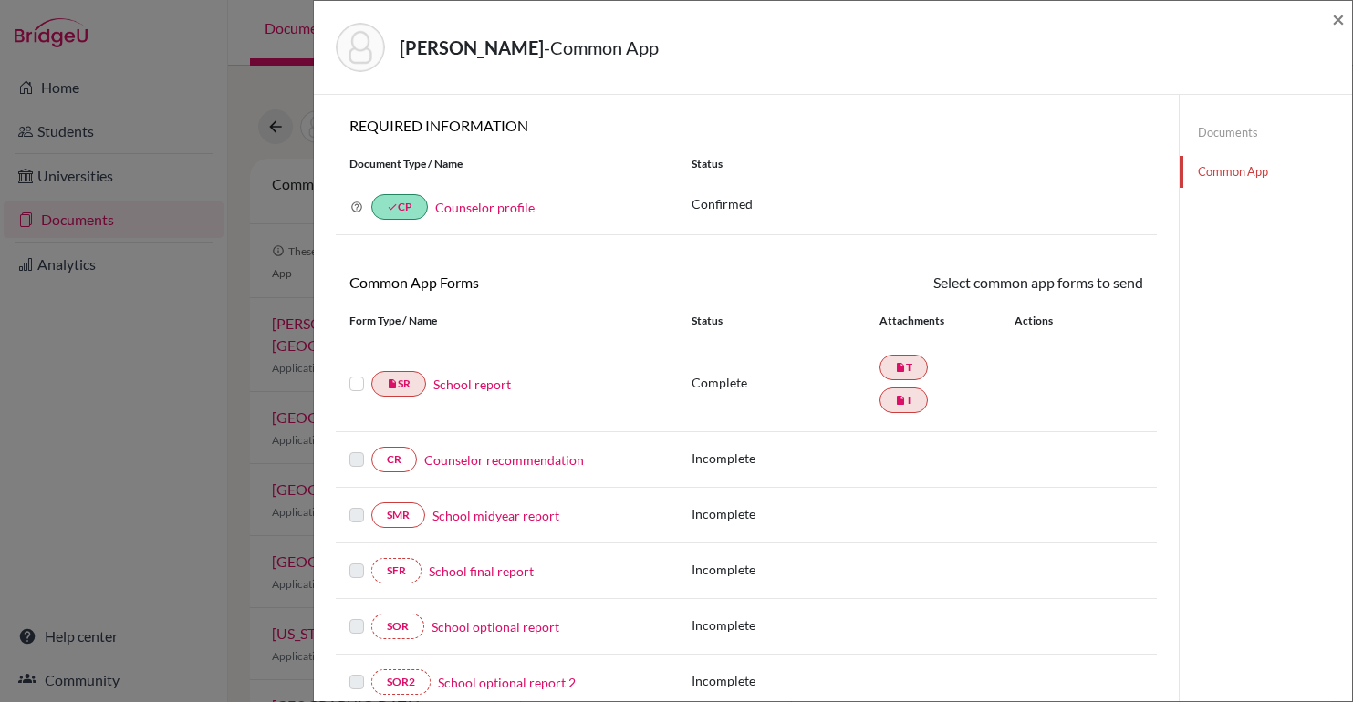
click at [492, 373] on div "insert_drive_file SR School report" at bounding box center [506, 384] width 315 height 26
click at [479, 467] on link "Counselor recommendation" at bounding box center [504, 460] width 160 height 19
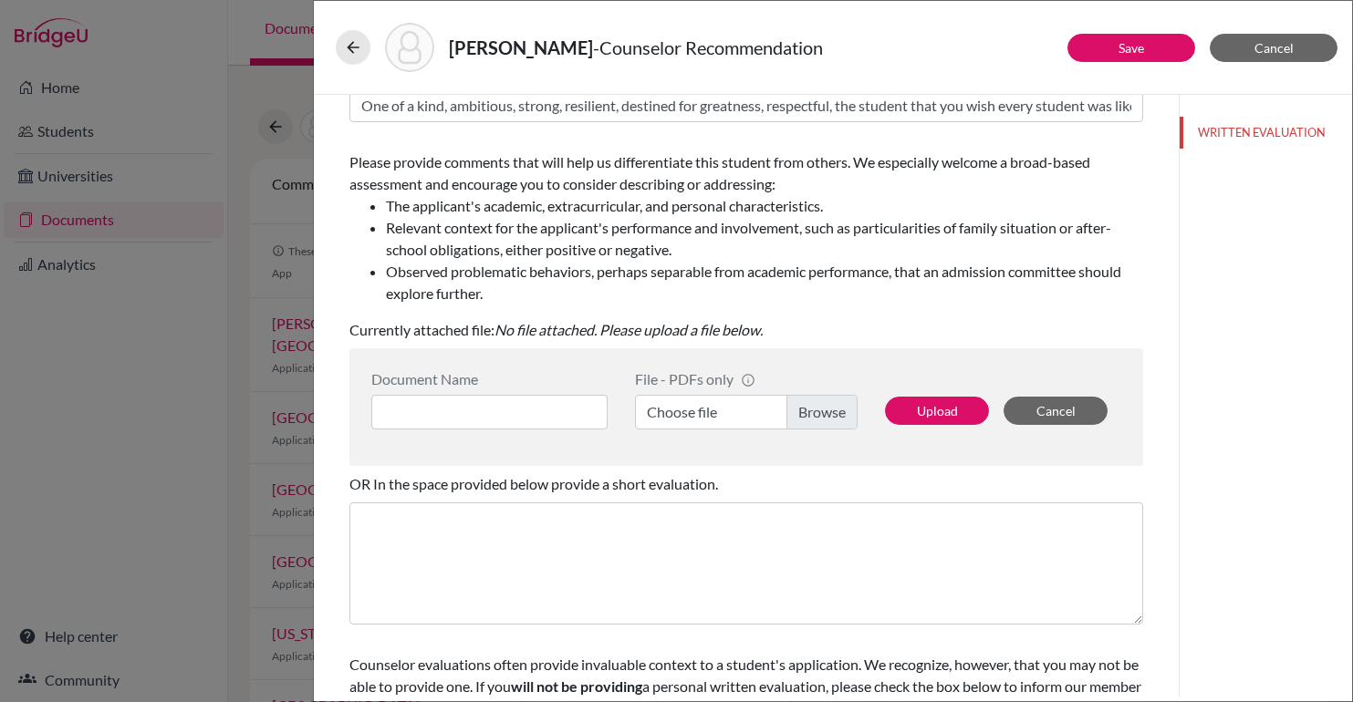
scroll to position [226, 0]
click at [432, 422] on input at bounding box center [489, 410] width 236 height 35
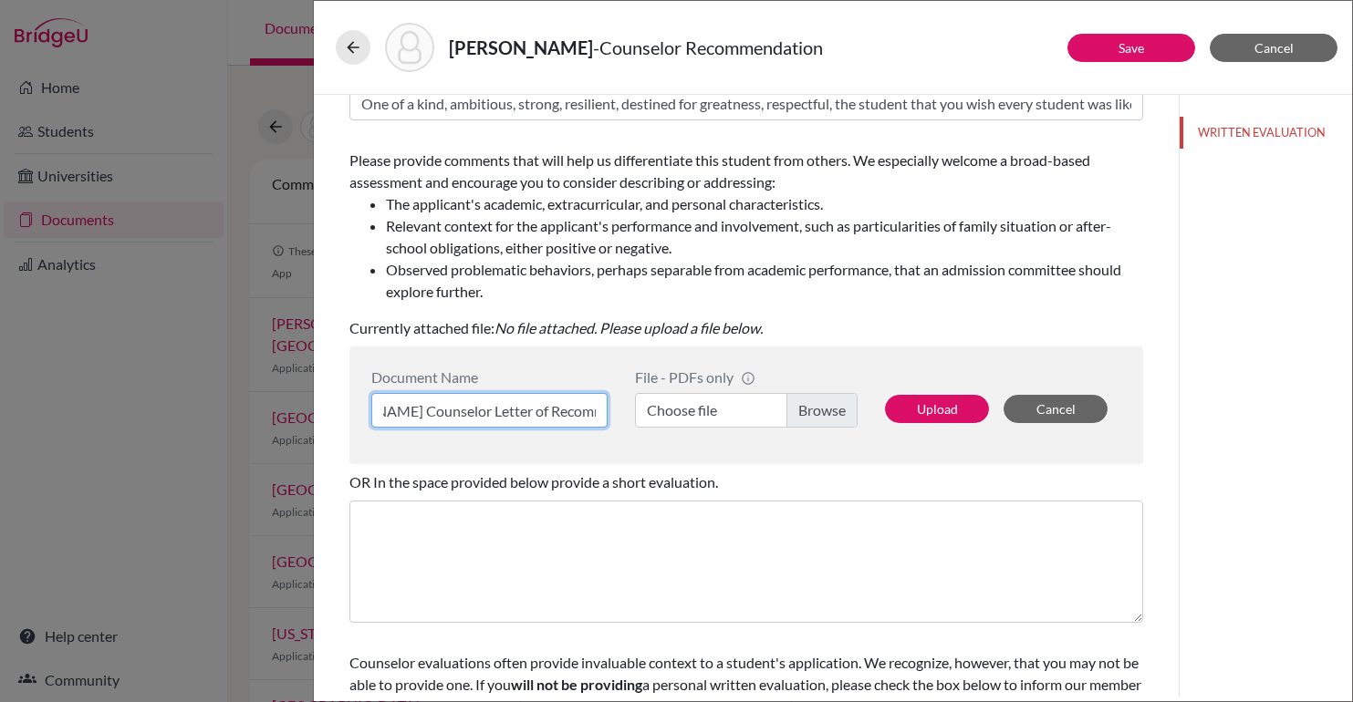
scroll to position [0, 94]
type input "[PERSON_NAME] Counselor Letter of Recommendation"
click at [808, 401] on label "Choose file" at bounding box center [746, 410] width 223 height 35
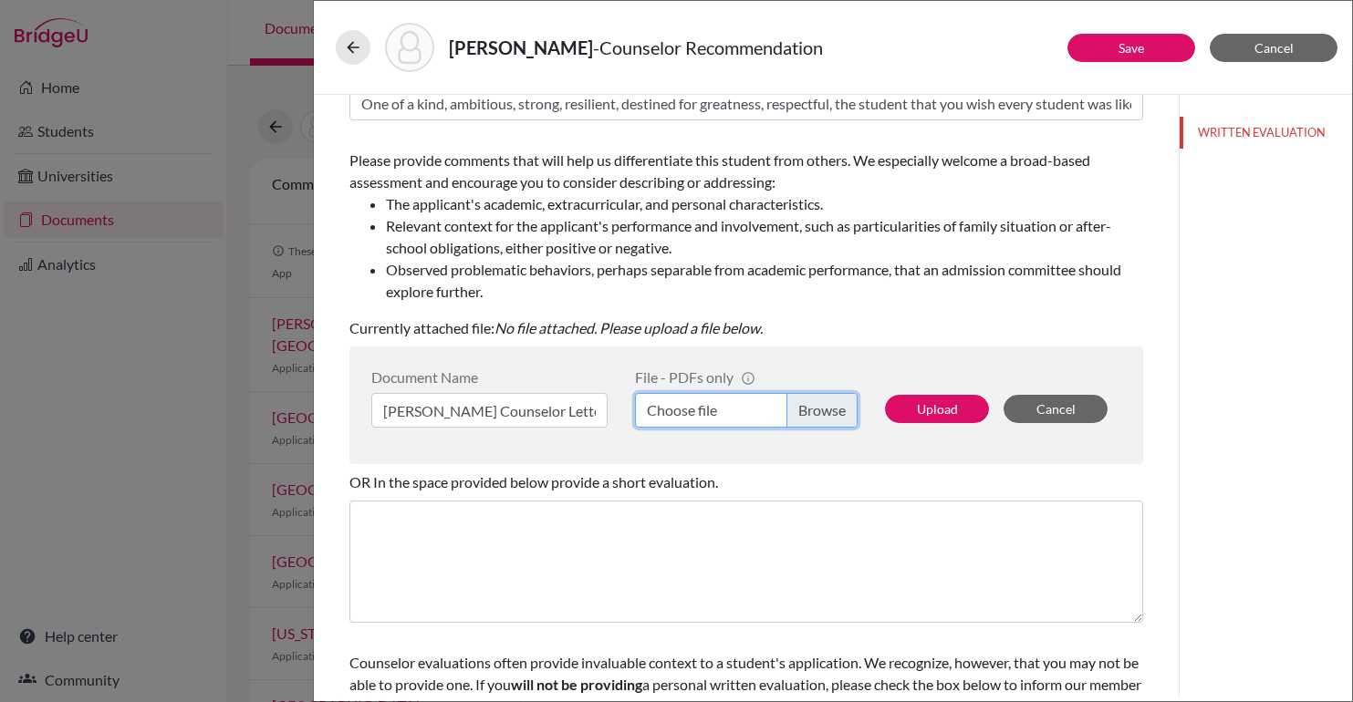
click at [808, 401] on input "Choose file" at bounding box center [746, 410] width 223 height 35
click at [823, 297] on li "Observed problematic behaviors, perhaps separable from academic performance, th…" at bounding box center [764, 281] width 757 height 44
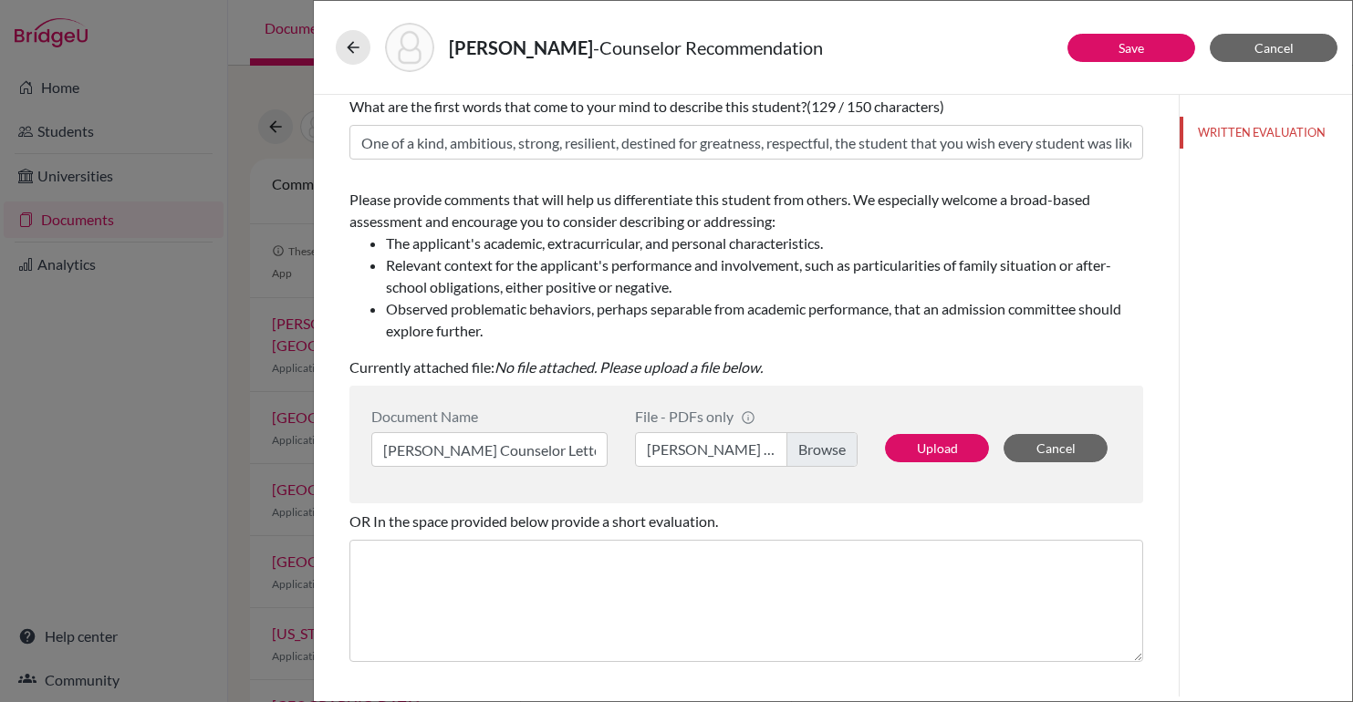
scroll to position [181, 0]
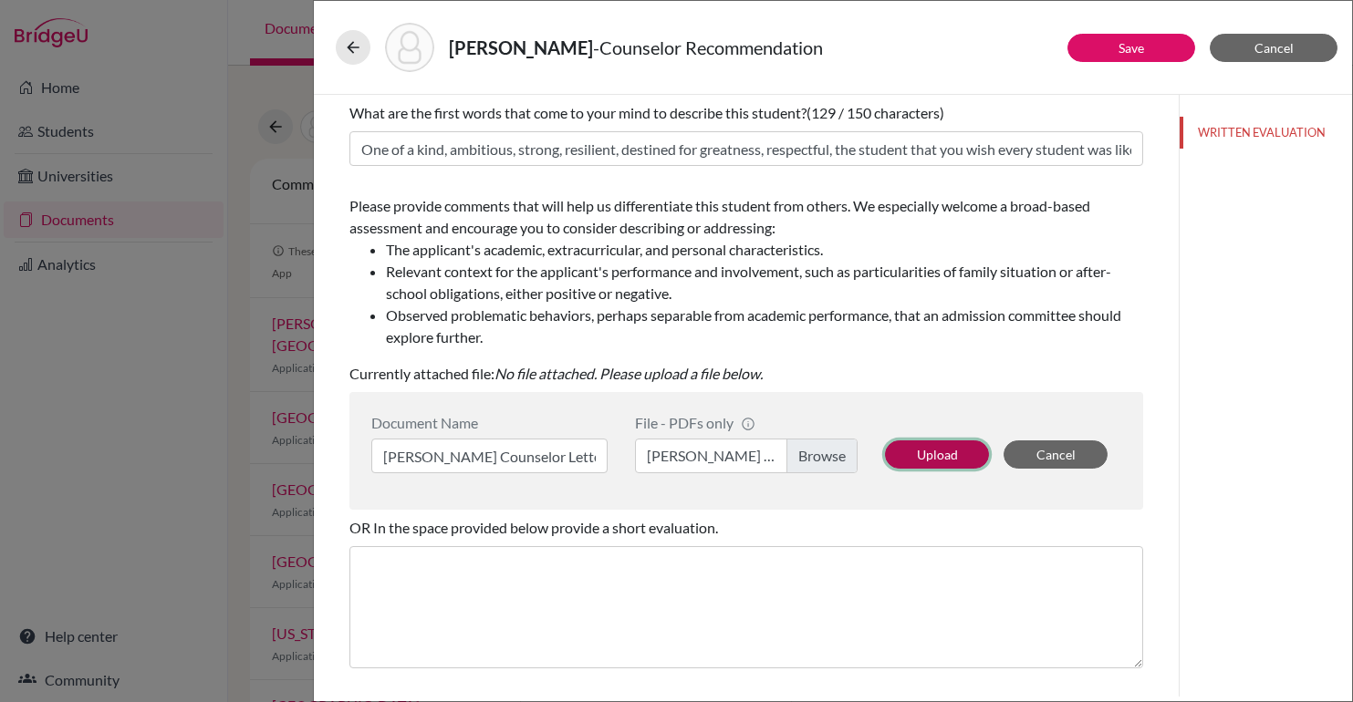
click at [937, 453] on button "Upload" at bounding box center [937, 455] width 104 height 28
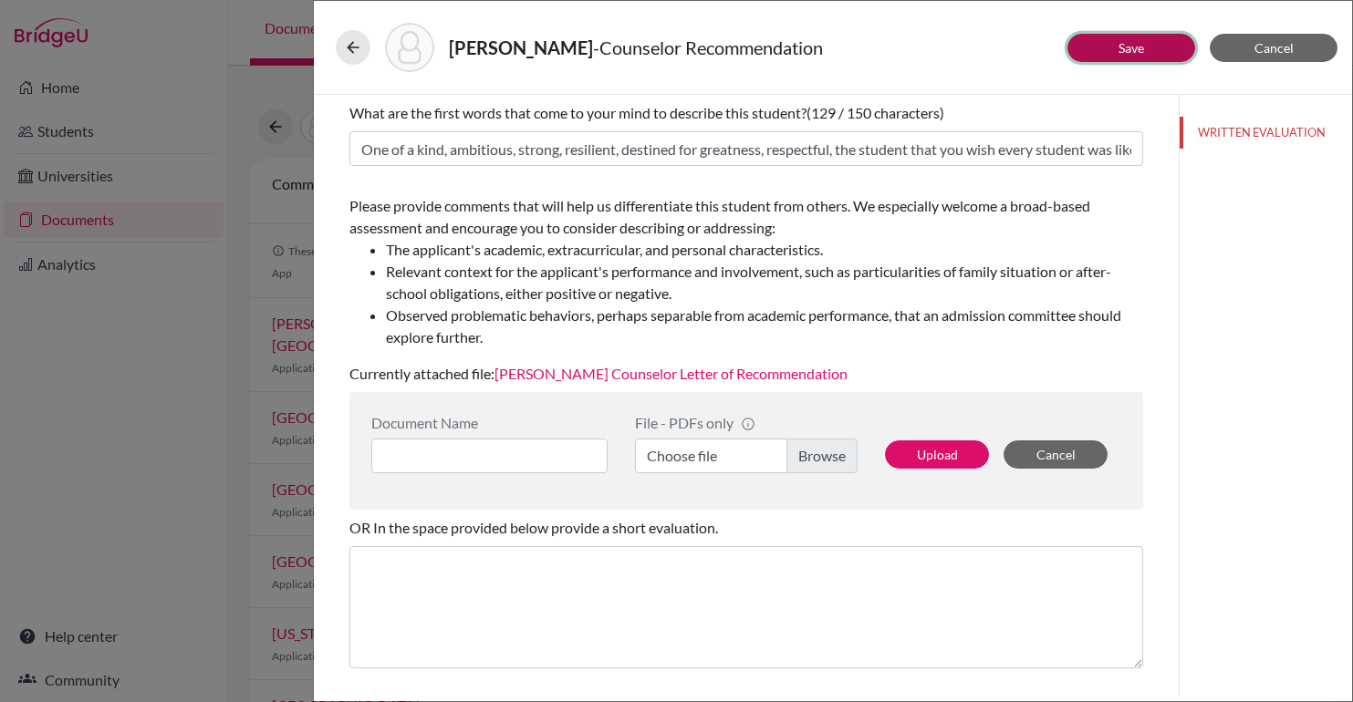
click at [1142, 56] on button "Save" at bounding box center [1131, 48] width 128 height 28
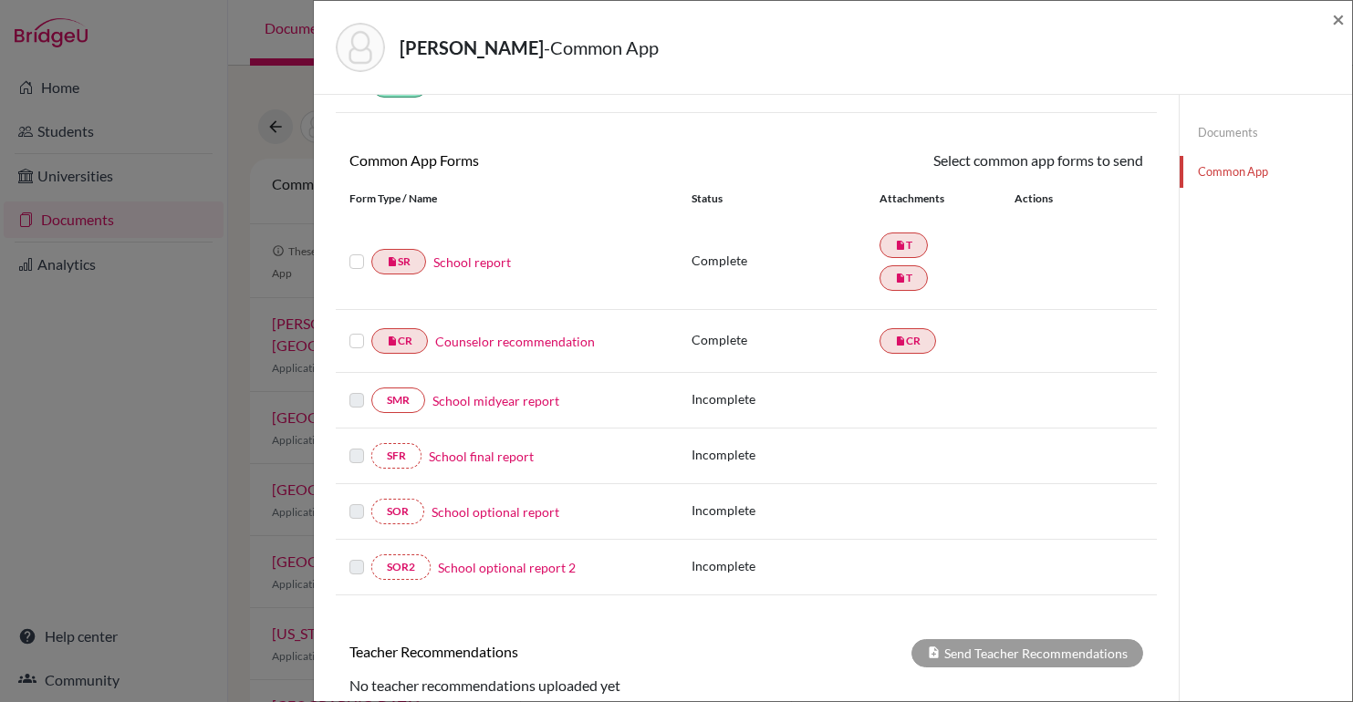
scroll to position [121, 0]
click at [359, 270] on div at bounding box center [360, 263] width 22 height 22
click at [355, 252] on label at bounding box center [356, 252] width 15 height 0
click at [0, 0] on input "checkbox" at bounding box center [0, 0] width 0 height 0
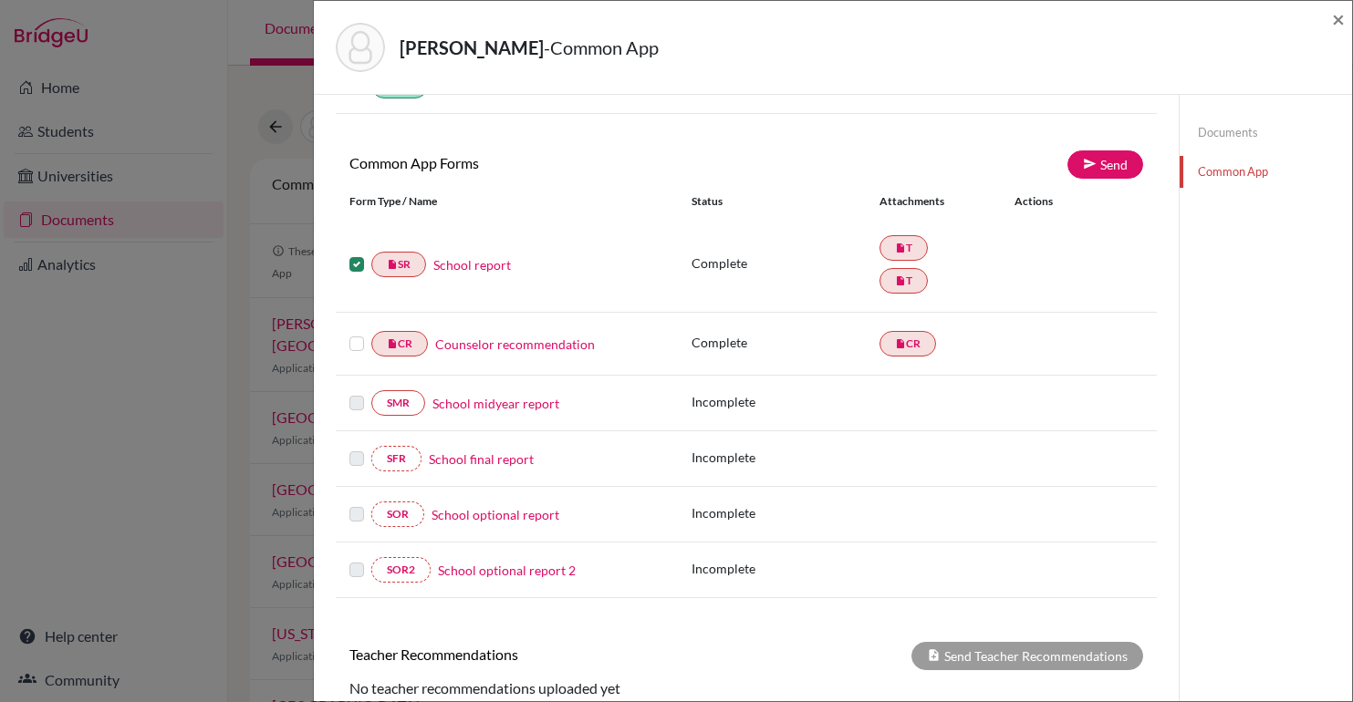
click at [369, 344] on div at bounding box center [360, 344] width 22 height 22
click at [362, 333] on label at bounding box center [356, 333] width 15 height 0
click at [0, 0] on input "checkbox" at bounding box center [0, 0] width 0 height 0
click at [362, 333] on label at bounding box center [356, 333] width 15 height 0
click at [0, 0] on input "checkbox" at bounding box center [0, 0] width 0 height 0
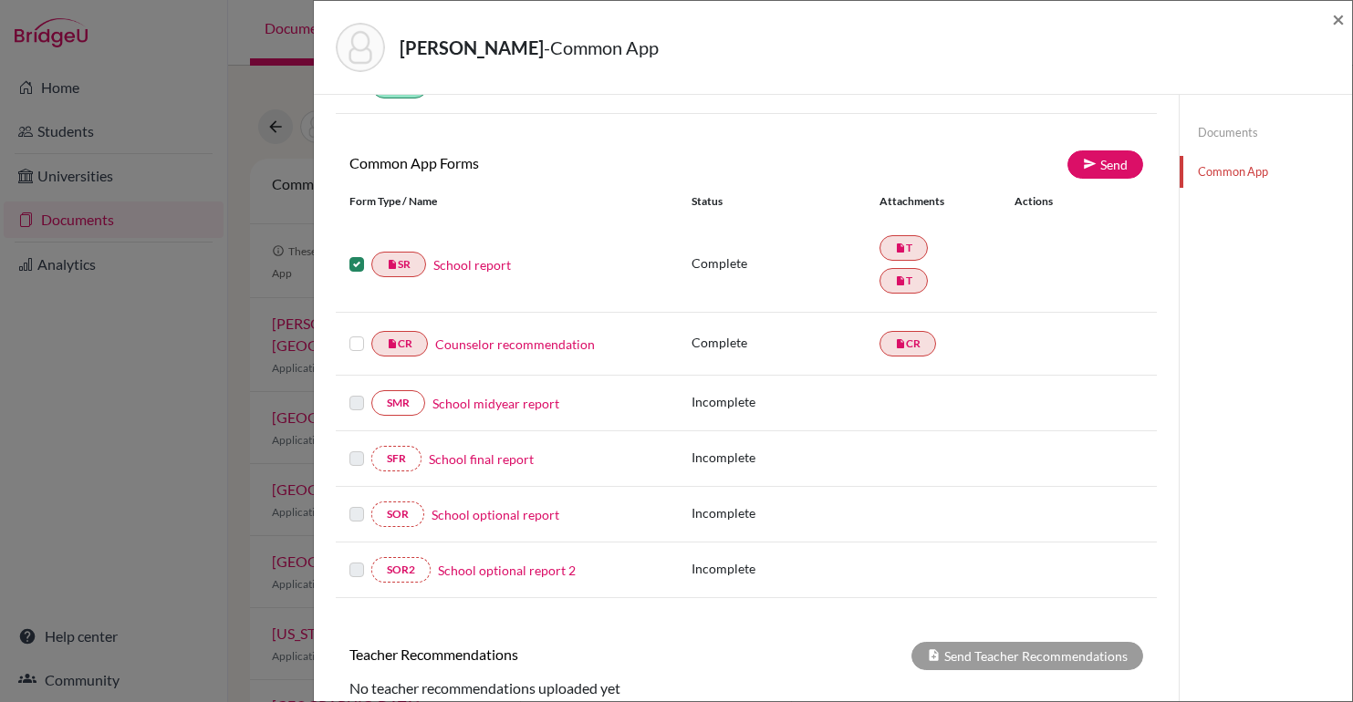
click at [359, 254] on label at bounding box center [356, 254] width 15 height 0
click at [0, 0] on input "checkbox" at bounding box center [0, 0] width 0 height 0
click at [213, 424] on div "[PERSON_NAME] - Common App × × REQUIRED INFORMATION Document Type / Name Status…" at bounding box center [676, 351] width 1353 height 702
click at [1336, 16] on span "×" at bounding box center [1338, 18] width 13 height 26
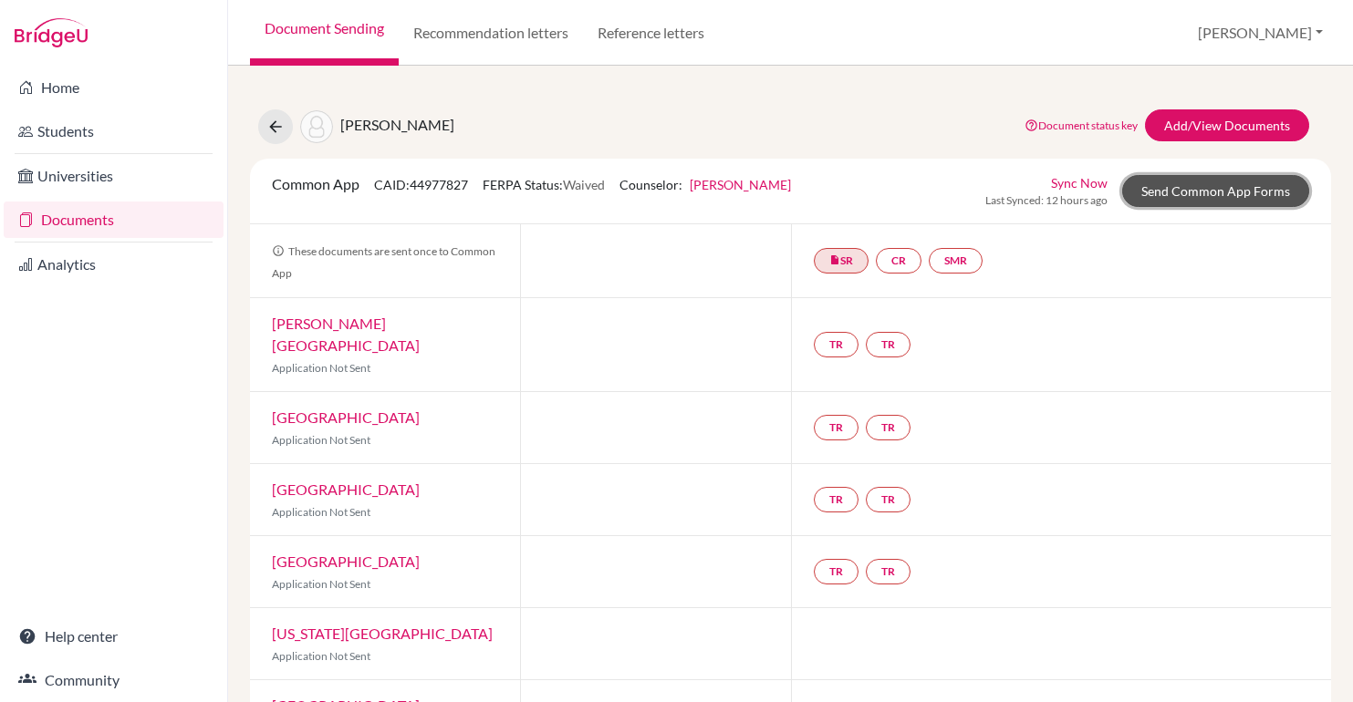
click at [1214, 194] on link "Send Common App Forms" at bounding box center [1215, 191] width 187 height 32
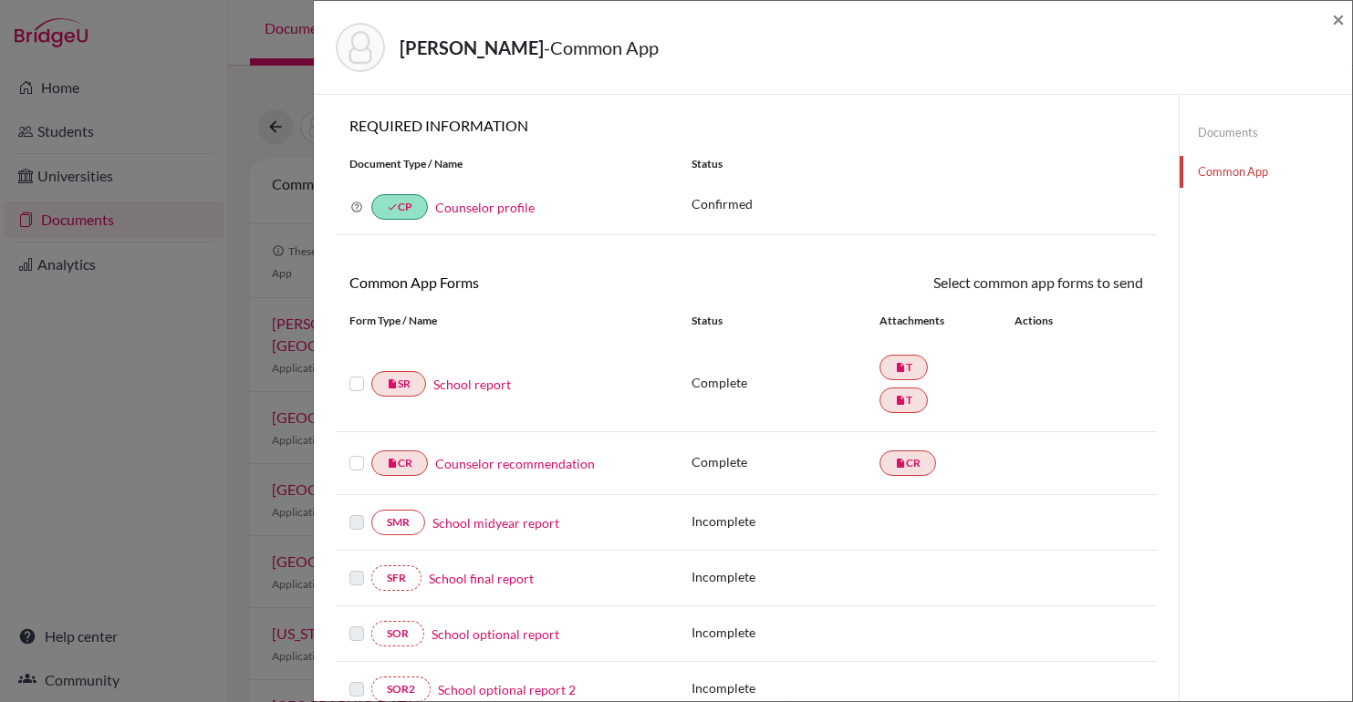
click at [1241, 138] on link "Documents" at bounding box center [1266, 133] width 172 height 32
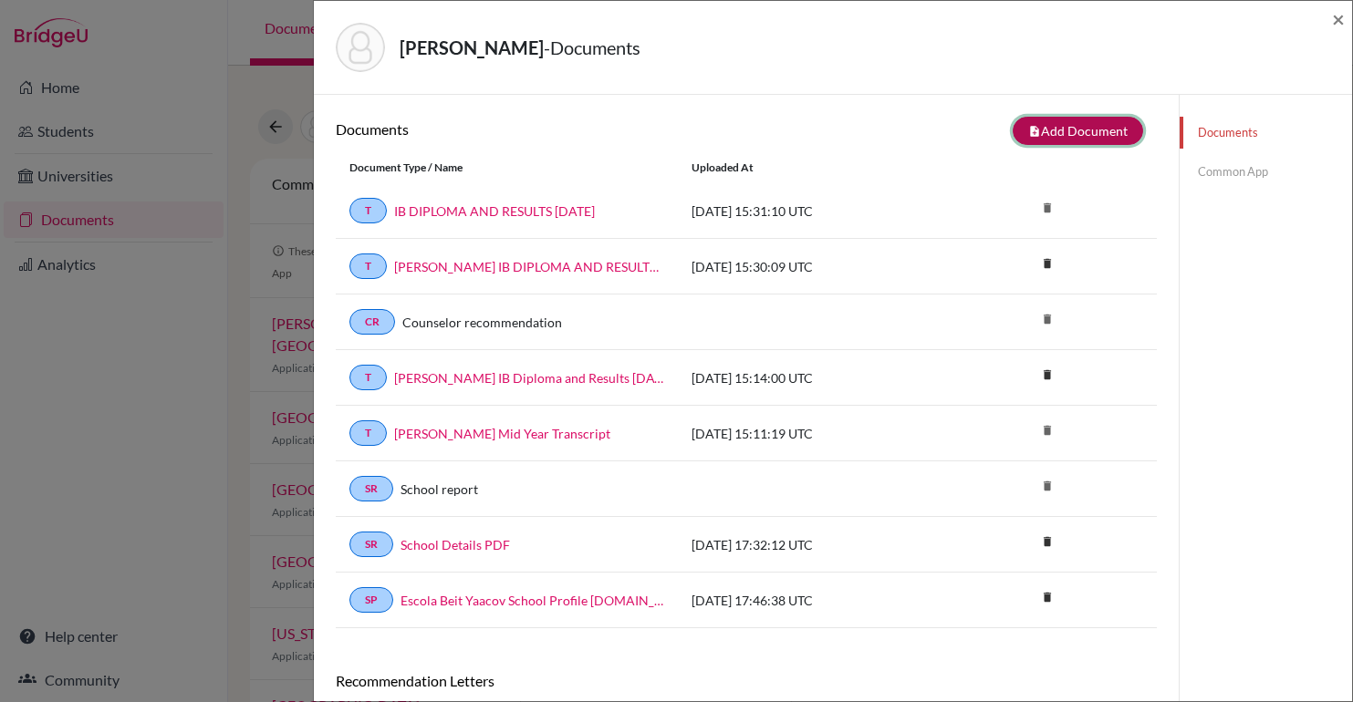
click at [1060, 124] on button "note_add Add Document" at bounding box center [1078, 131] width 130 height 28
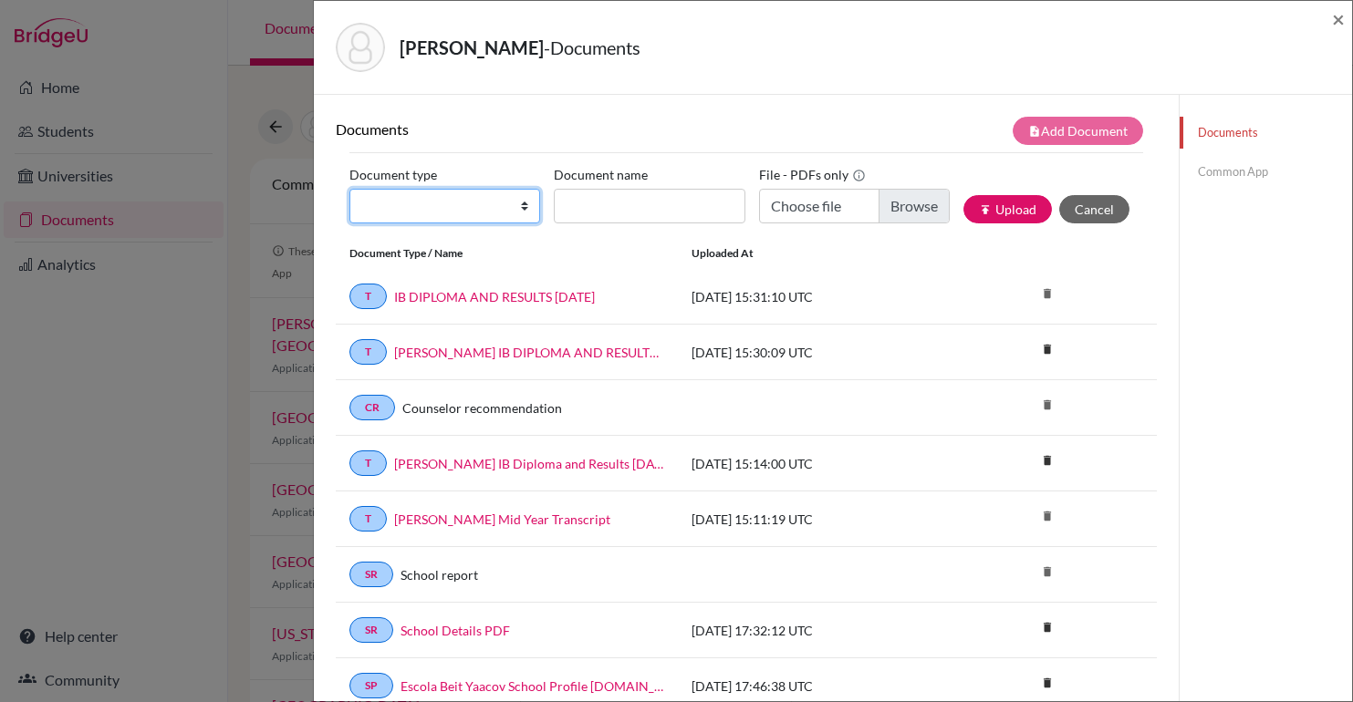
click at [427, 196] on select "Change explanation for Common App reports Counselor recommendation Internationa…" at bounding box center [444, 206] width 191 height 35
select select "5"
click at [349, 189] on select "Change explanation for Common App reports Counselor recommendation Internationa…" at bounding box center [444, 206] width 191 height 35
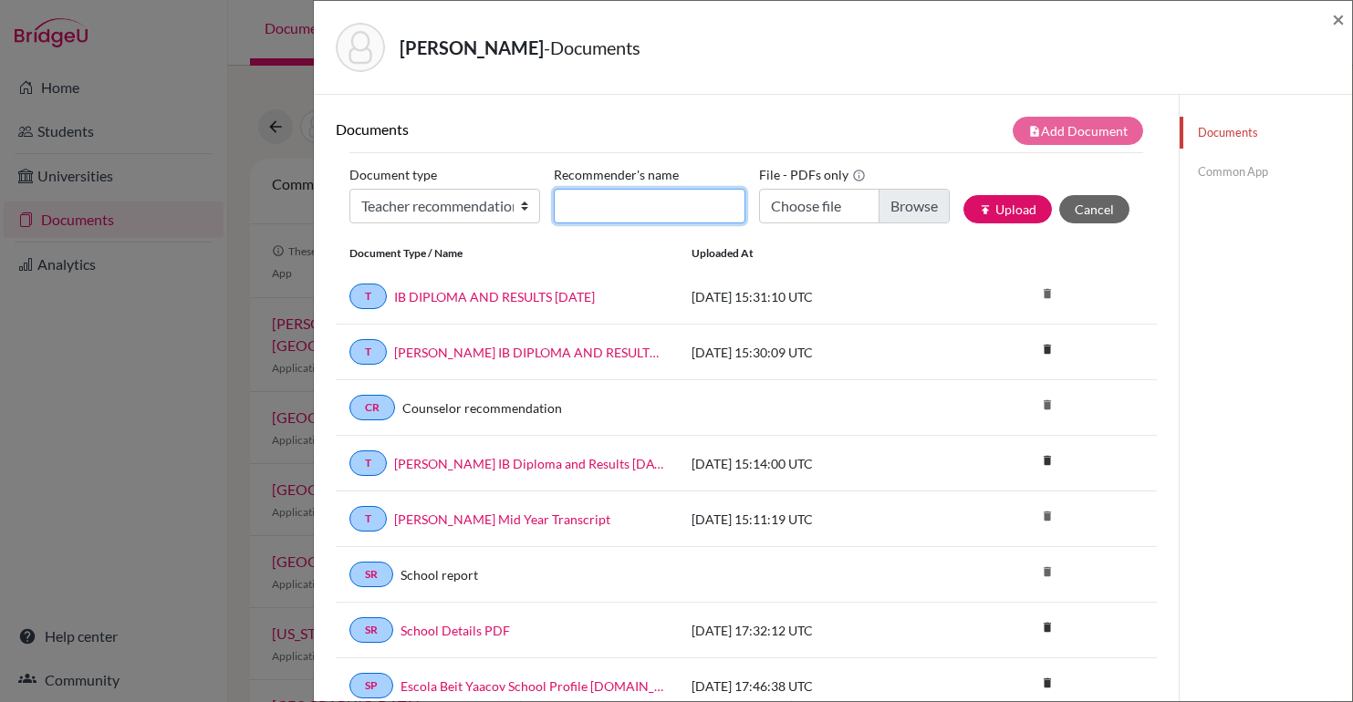
click at [632, 213] on input "Recommender's name" at bounding box center [649, 206] width 191 height 35
type input "[PERSON_NAME]"
click at [911, 176] on div "File - PDFs only Choose file" at bounding box center [861, 200] width 204 height 78
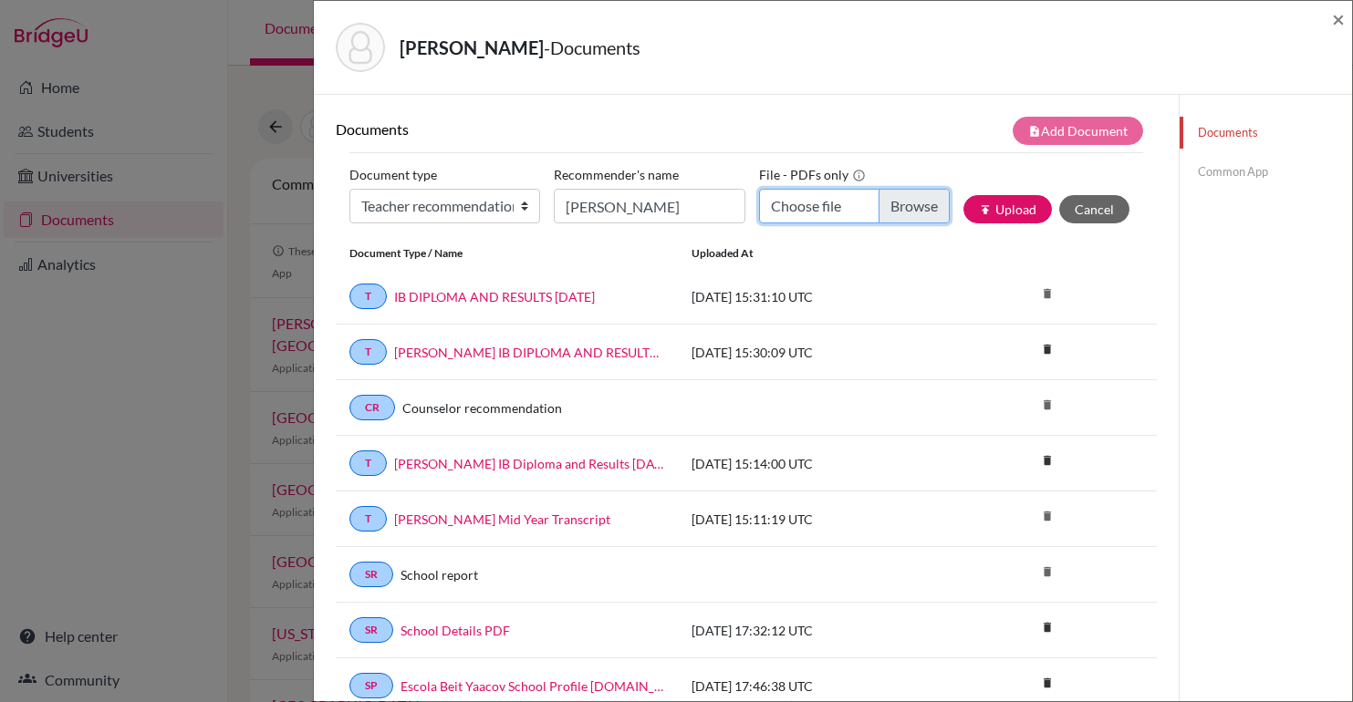
click at [832, 203] on input "Choose file" at bounding box center [854, 206] width 191 height 35
type input "C:\fakepath\Recommendation Letter for [PERSON_NAME] - [PERSON_NAME].pdf"
click at [888, 137] on div "note_add Add Document" at bounding box center [951, 131] width 411 height 28
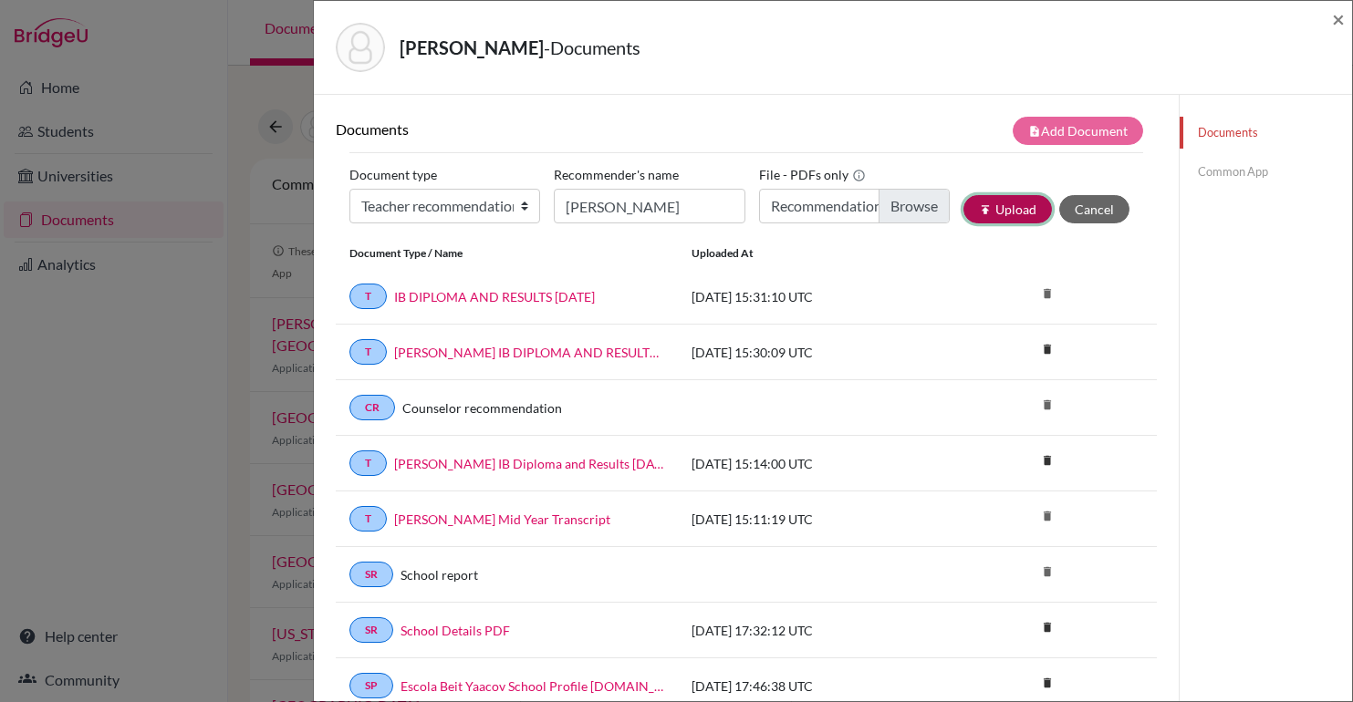
click at [1011, 212] on button "publish Upload" at bounding box center [1007, 209] width 88 height 28
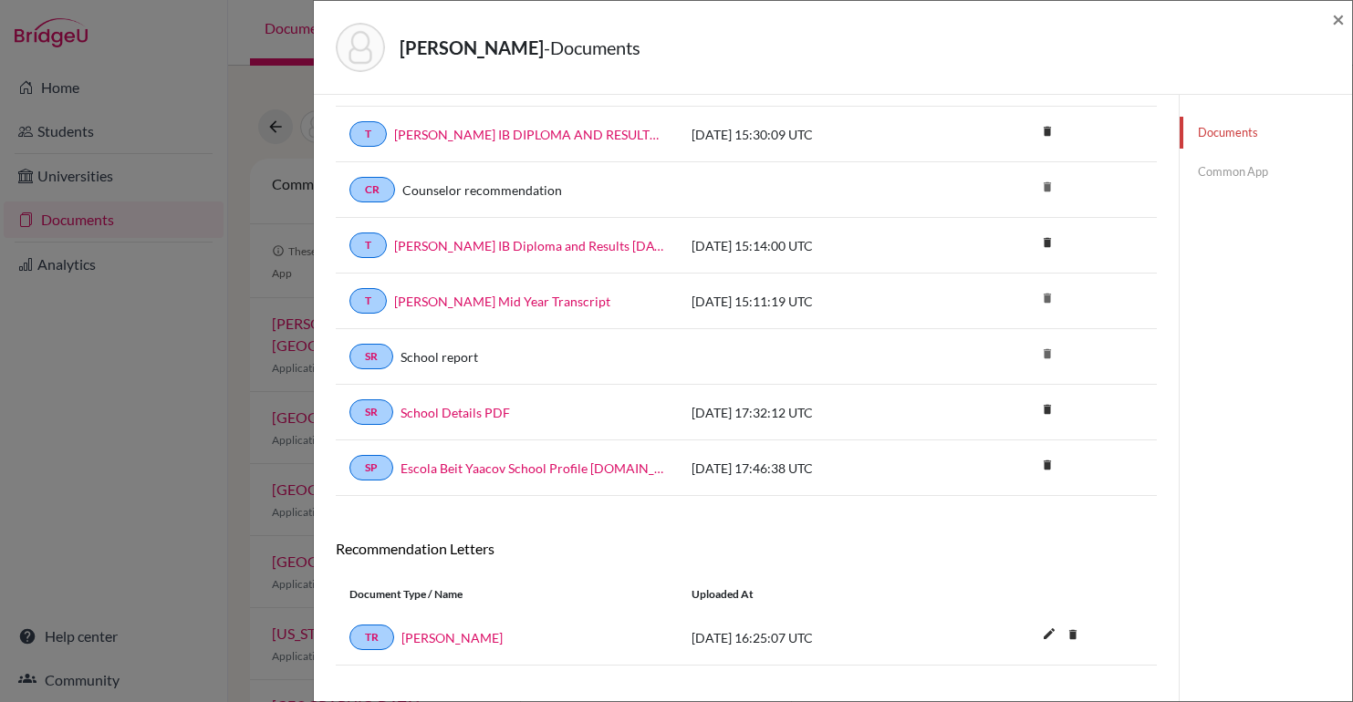
scroll to position [248, 0]
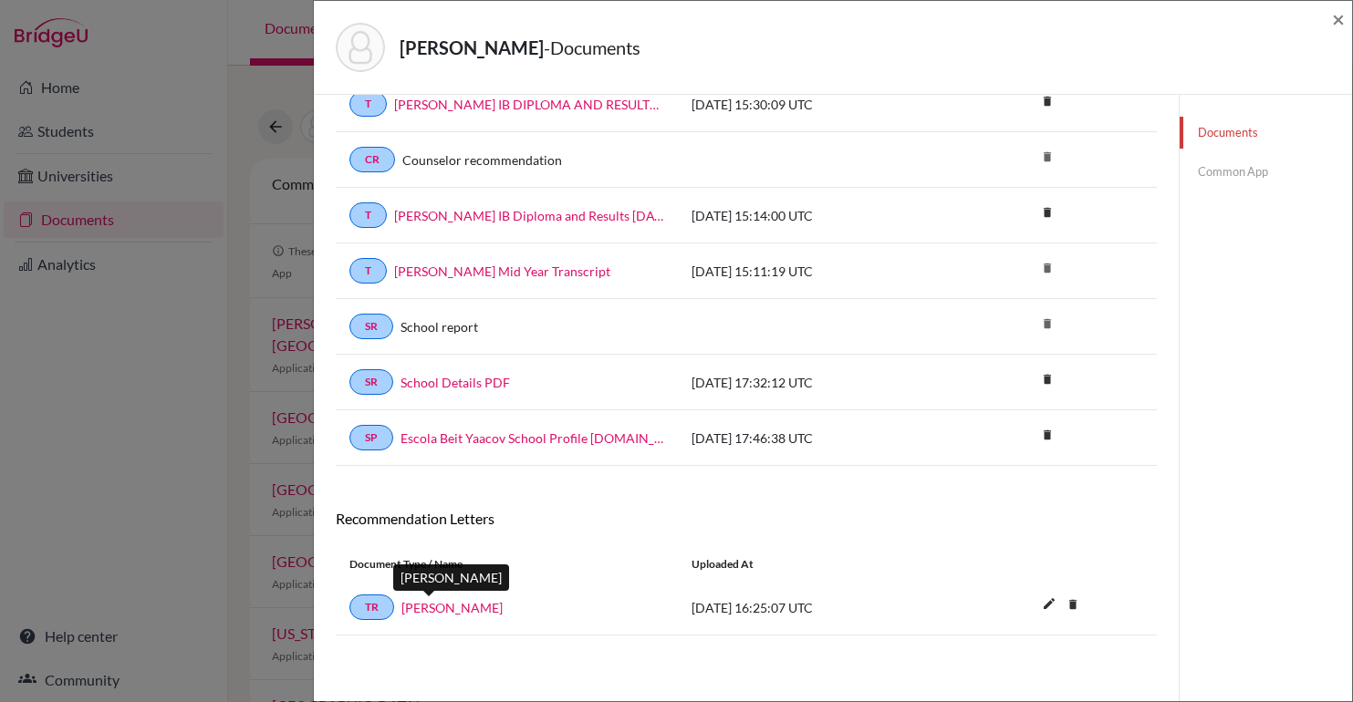
click at [433, 608] on link "[PERSON_NAME]" at bounding box center [451, 607] width 101 height 19
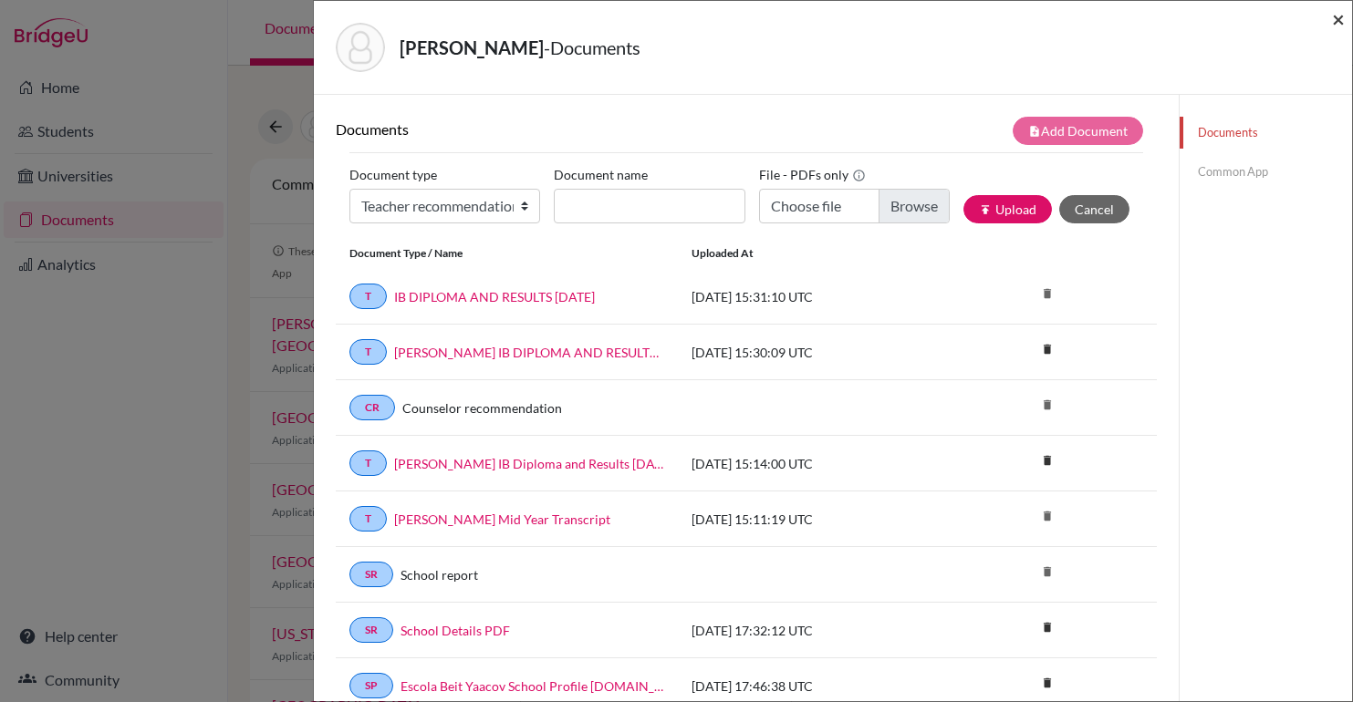
click at [1333, 20] on span "×" at bounding box center [1338, 18] width 13 height 26
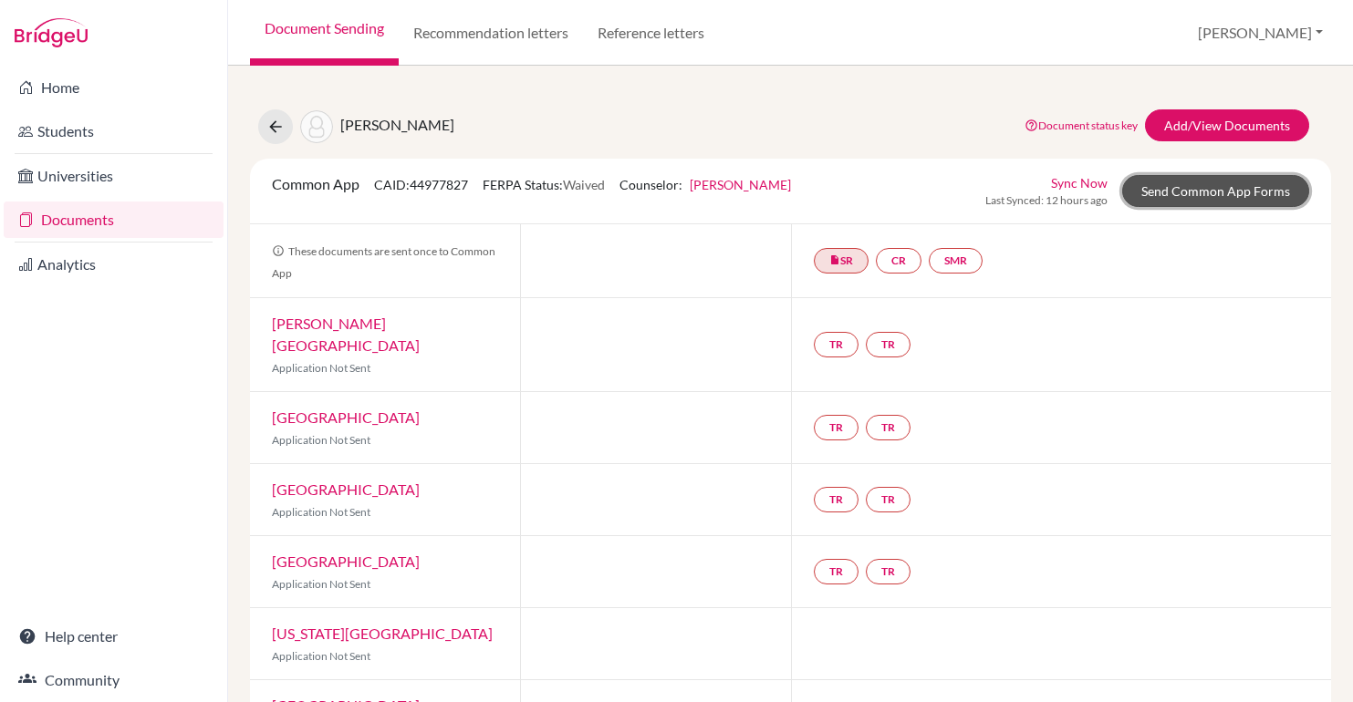
click at [1231, 200] on link "Send Common App Forms" at bounding box center [1215, 191] width 187 height 32
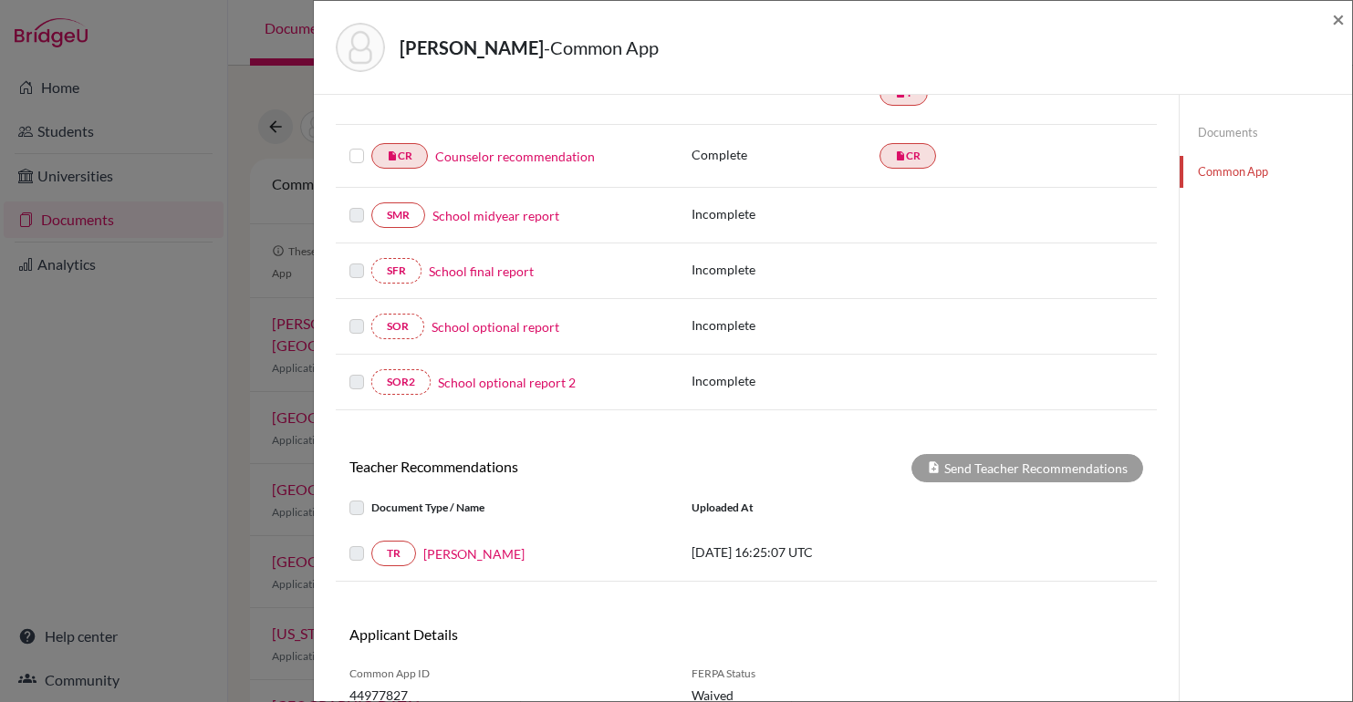
scroll to position [384, 0]
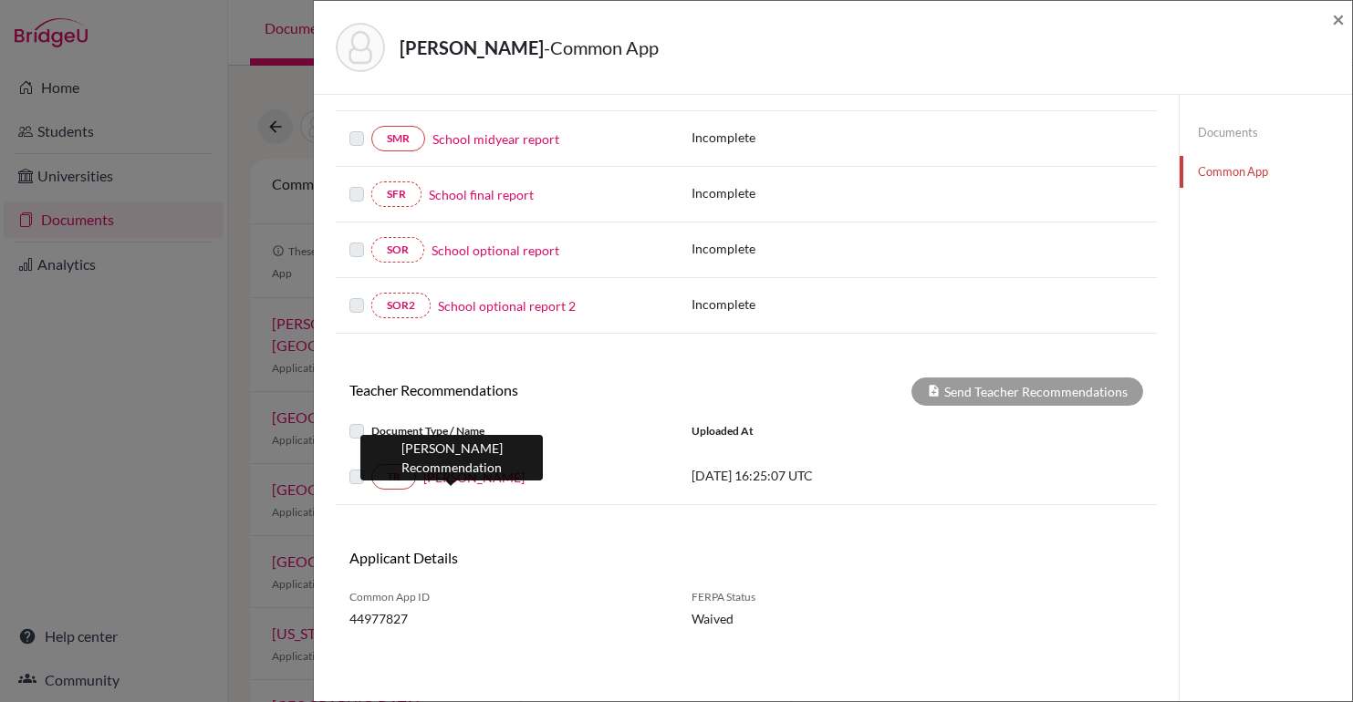
click at [431, 478] on link "[PERSON_NAME]" at bounding box center [473, 477] width 101 height 19
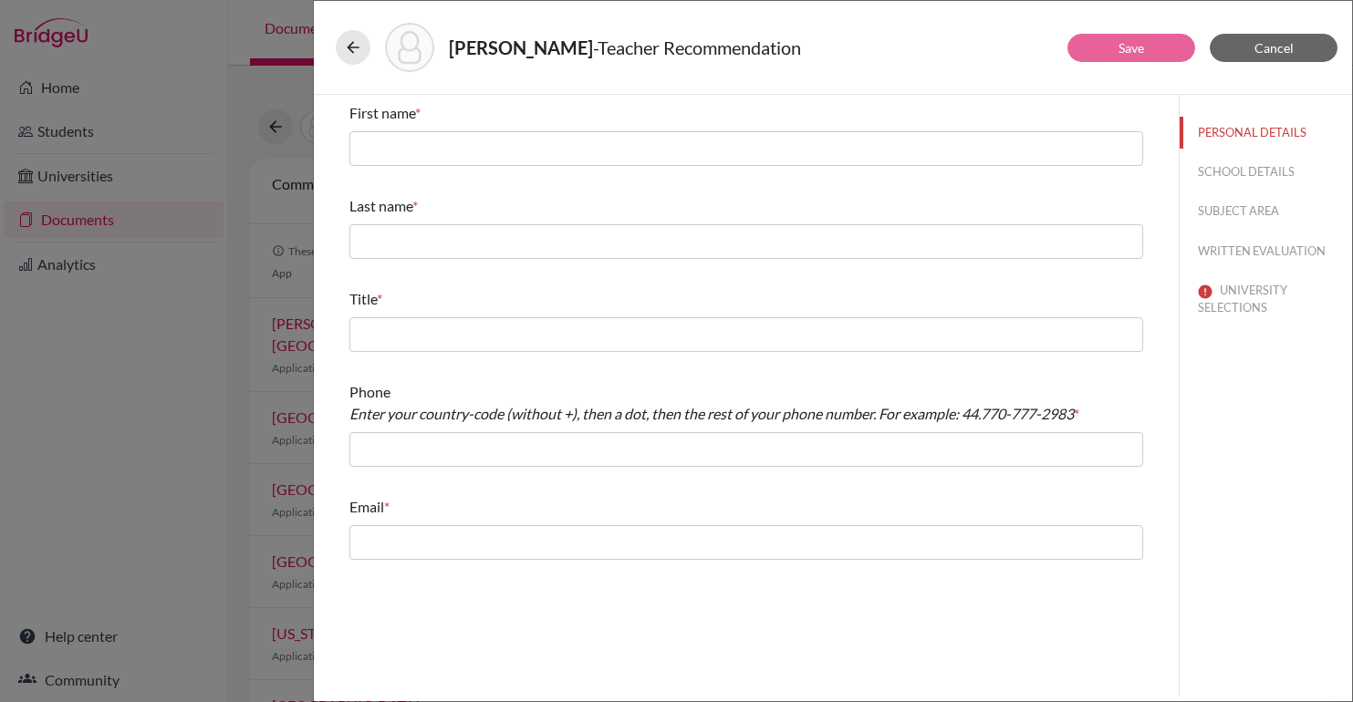
click at [390, 173] on div "First name * Last name * Title * Phone Enter your country-code (without +), the…" at bounding box center [746, 331] width 794 height 473
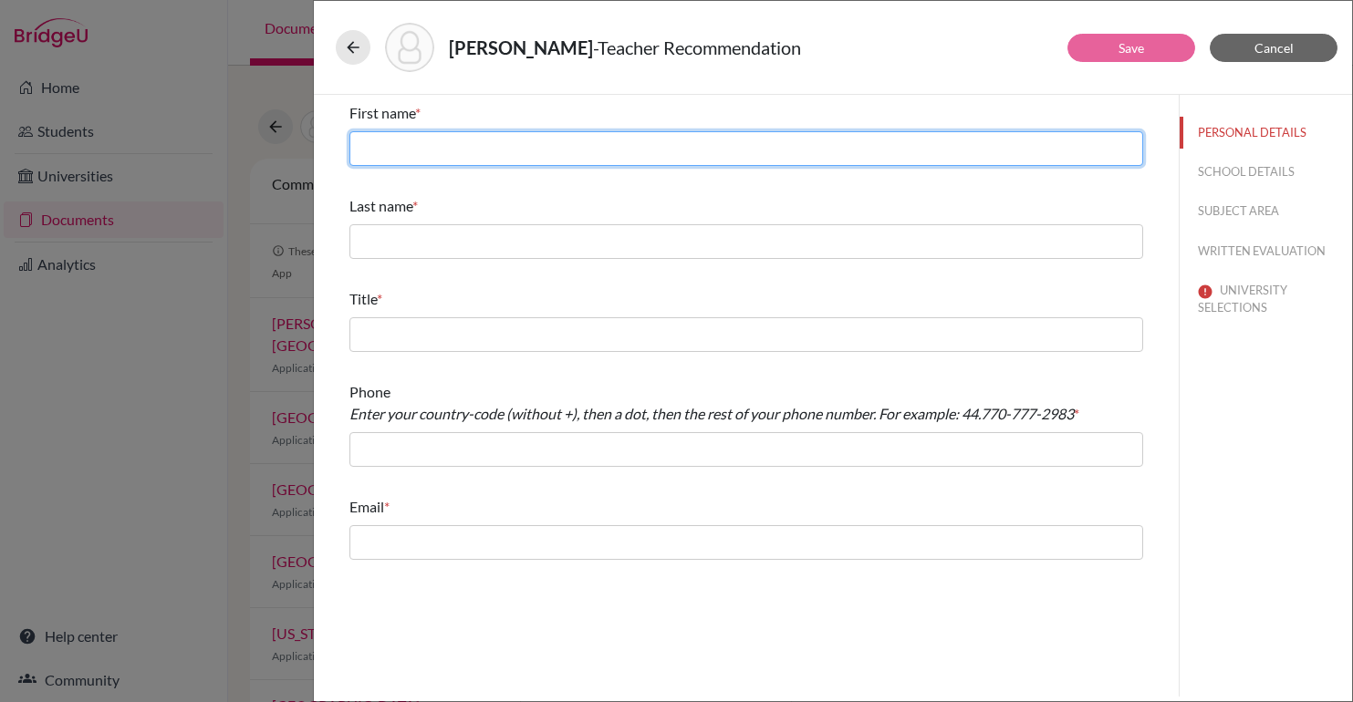
click at [420, 157] on input "text" at bounding box center [746, 148] width 794 height 35
type input "[PERSON_NAME]"
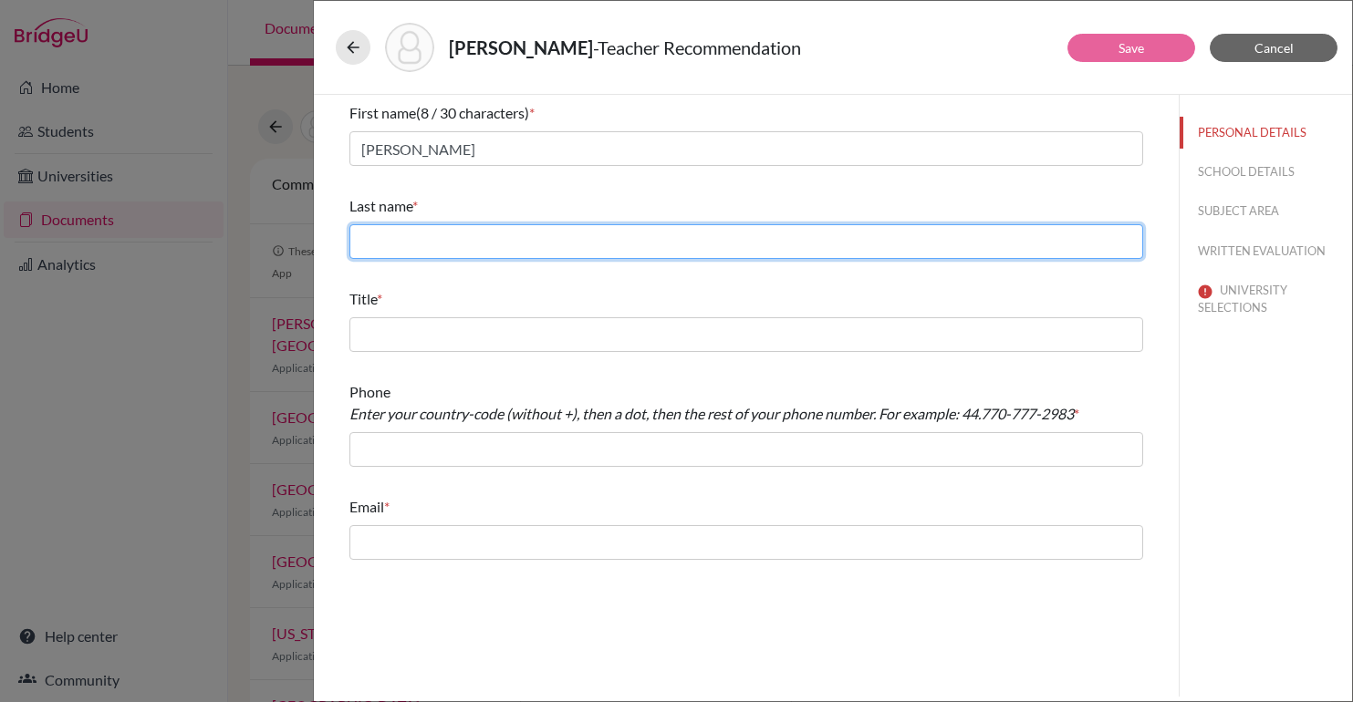
click at [474, 234] on input "text" at bounding box center [746, 241] width 794 height 35
type input "[PERSON_NAME]"
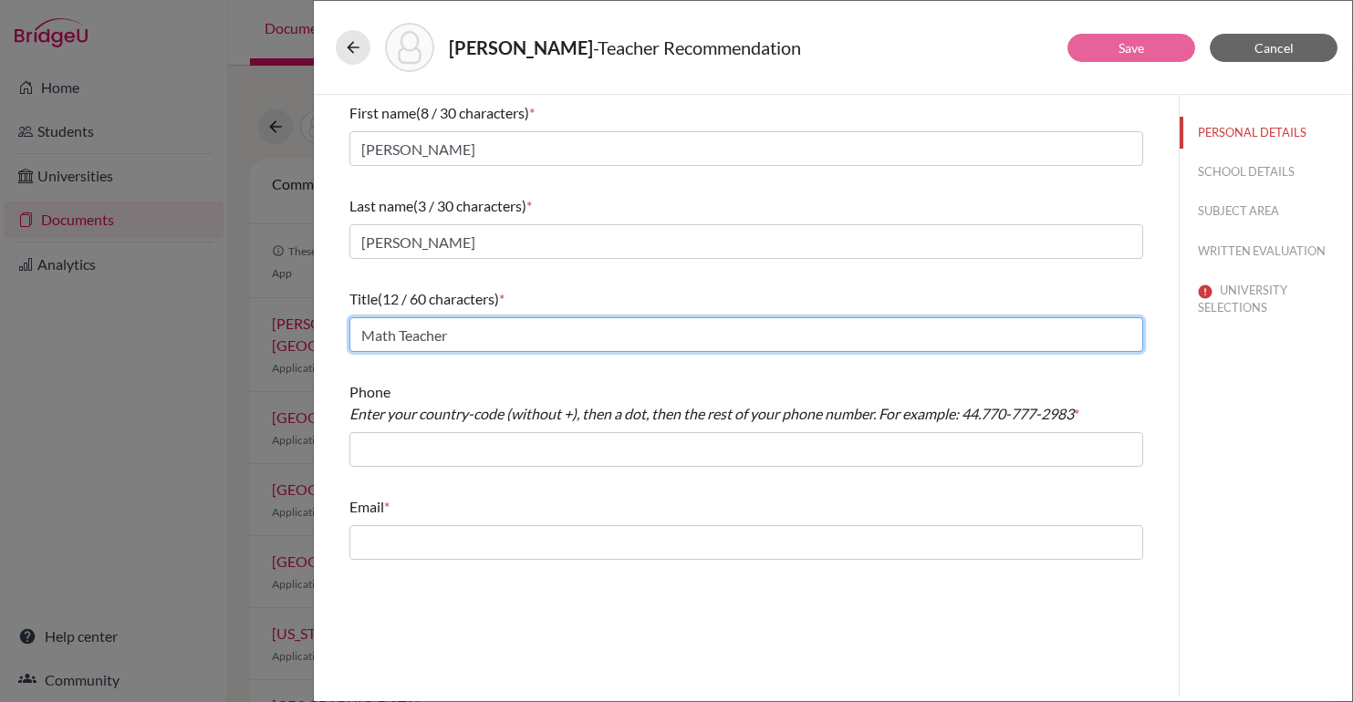
type input "Math teacher"
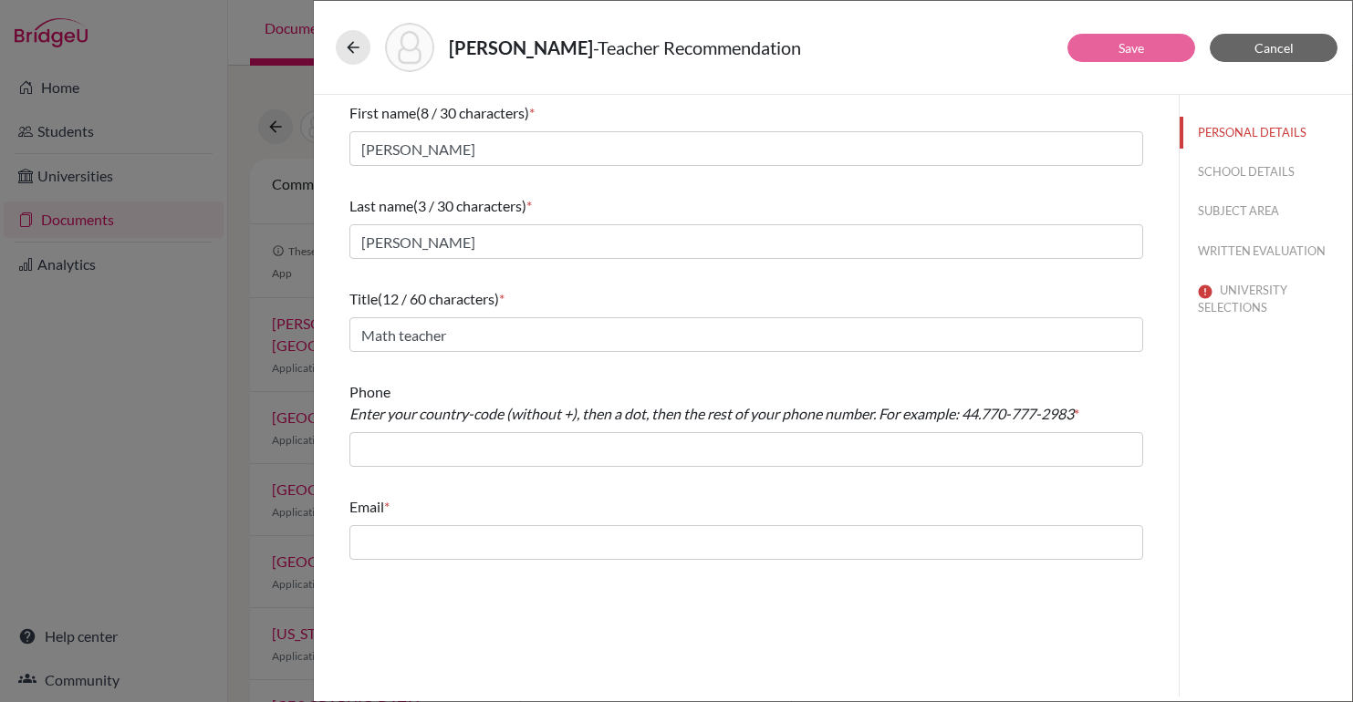
click at [462, 481] on div "First name (8 / 30 characters) * [PERSON_NAME] Last name (3 / 30 characters) * …" at bounding box center [746, 331] width 794 height 473
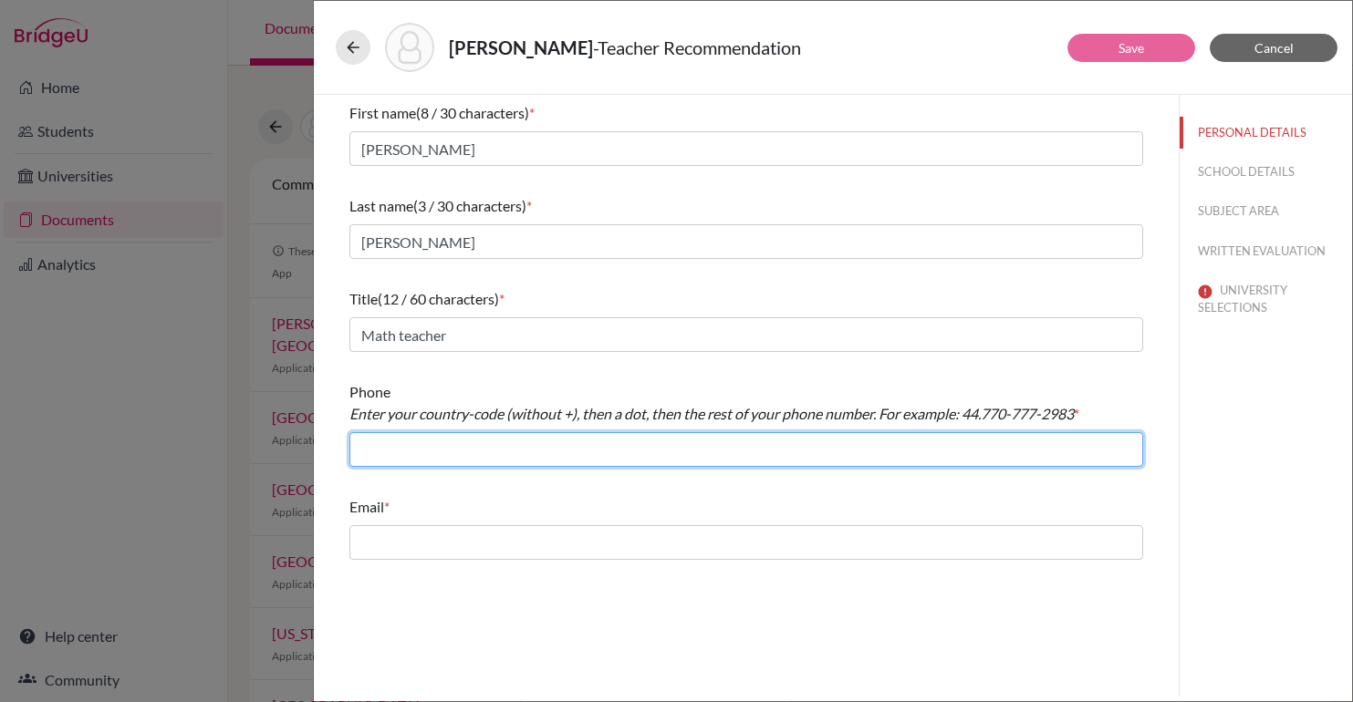
click at [462, 455] on input "text" at bounding box center [746, 449] width 794 height 35
type input "55.3612-6055"
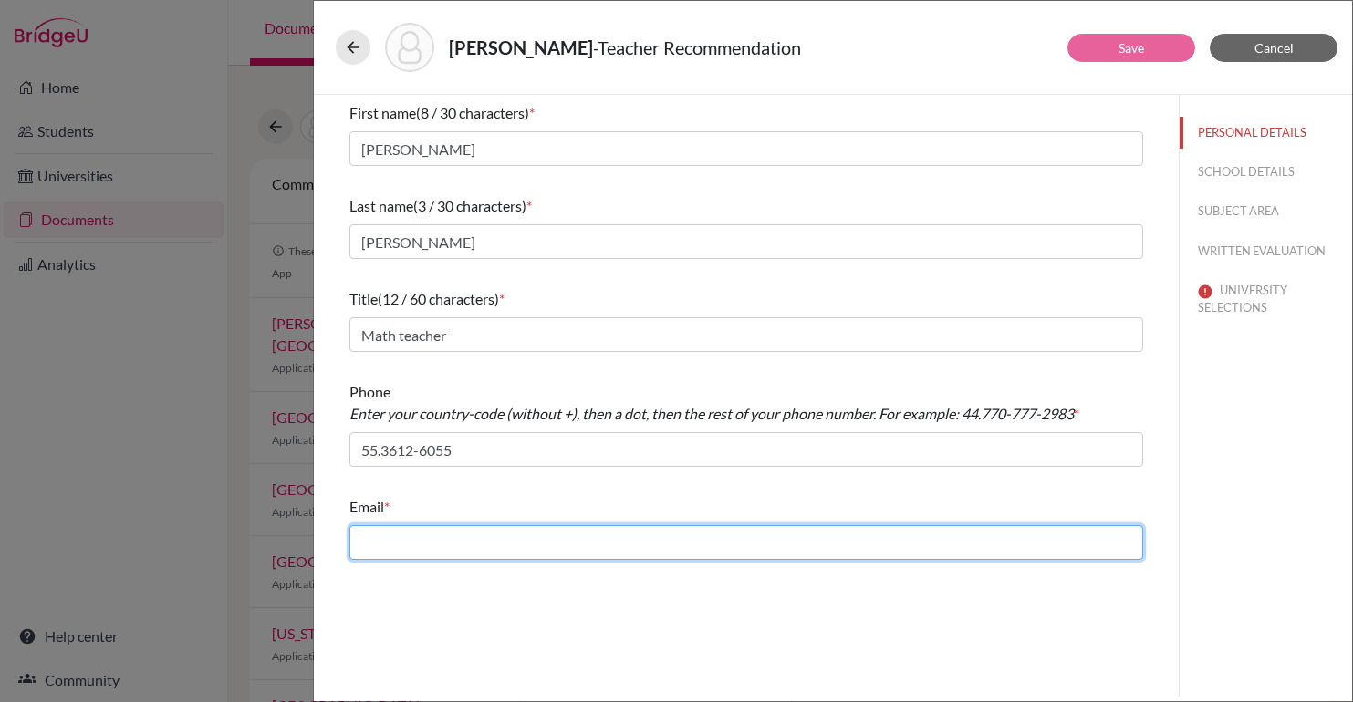
click at [451, 553] on input "text" at bounding box center [746, 542] width 794 height 35
type input "[PERSON_NAME][EMAIL_ADDRESS][PERSON_NAME][DOMAIN_NAME]"
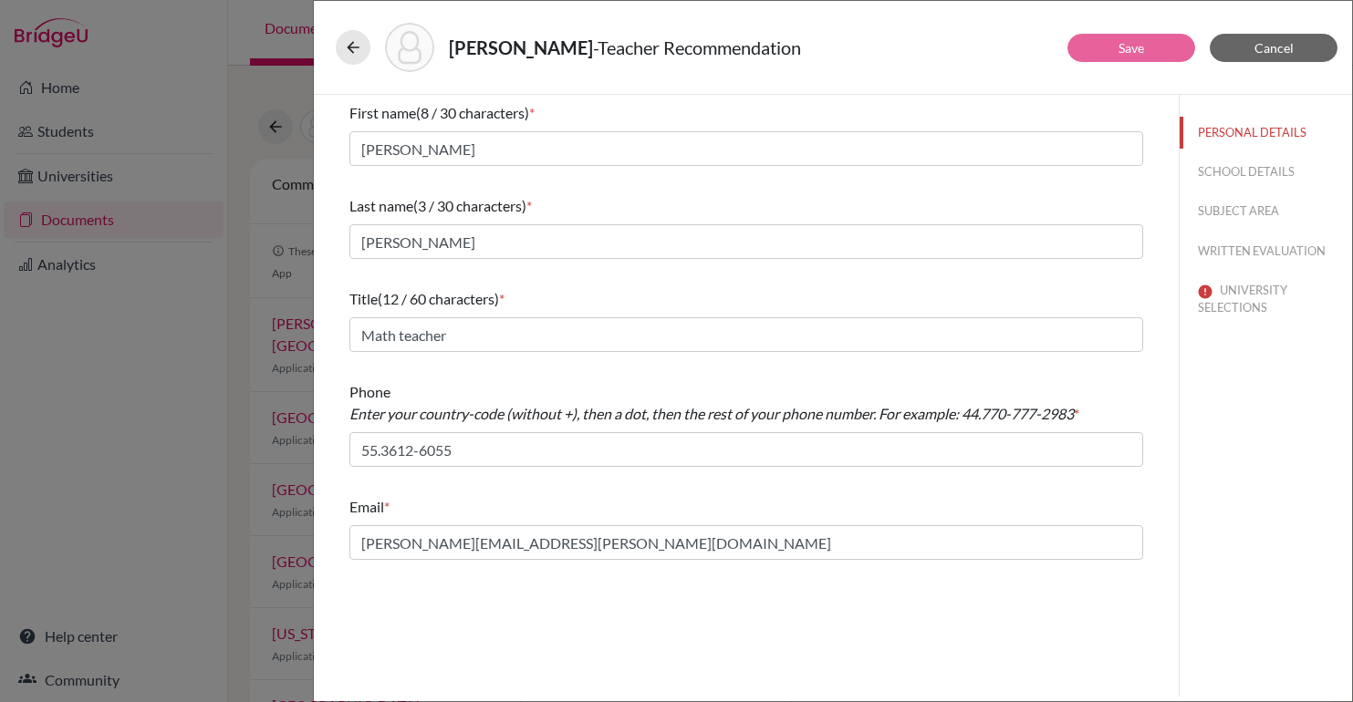
click at [550, 650] on div "First name (8 / 30 characters) * [PERSON_NAME] Last name (3 / 30 characters) * …" at bounding box center [746, 396] width 865 height 602
click at [1234, 165] on button "SCHOOL DETAILS" at bounding box center [1266, 172] width 172 height 32
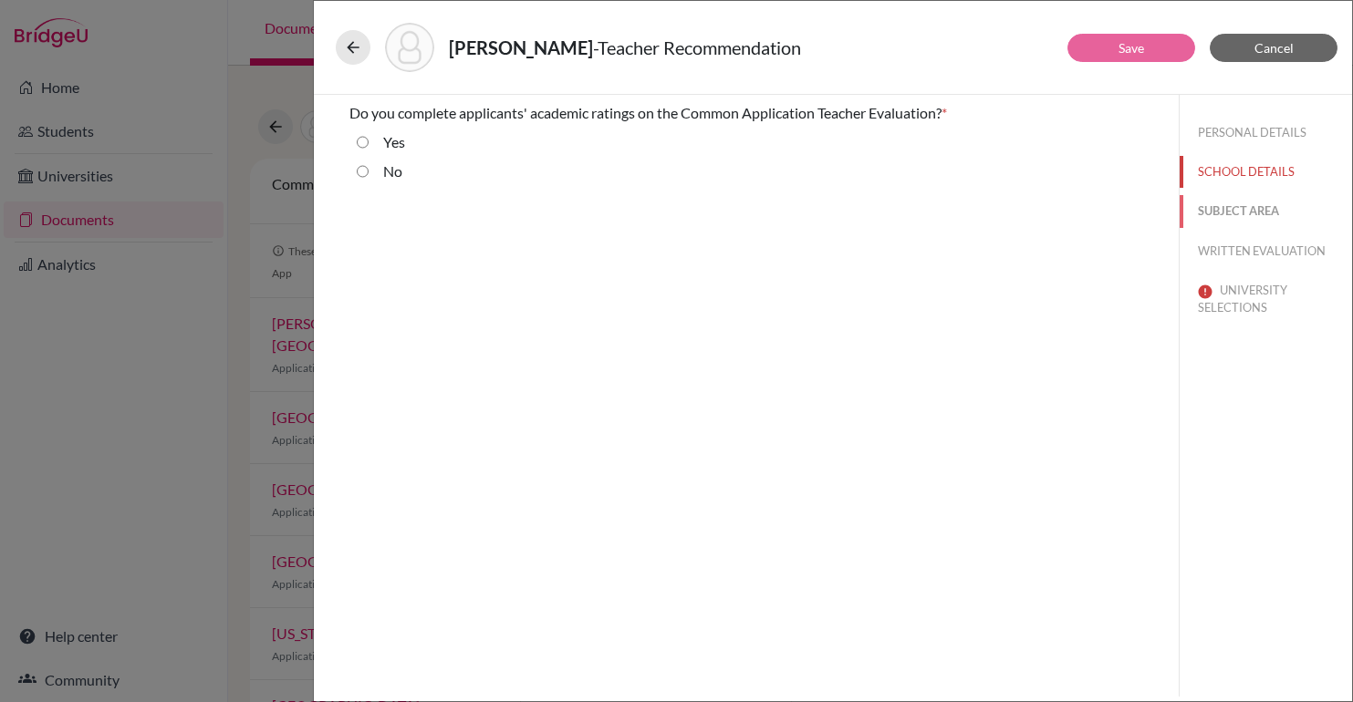
click at [1248, 206] on button "SUBJECT AREA" at bounding box center [1266, 211] width 172 height 32
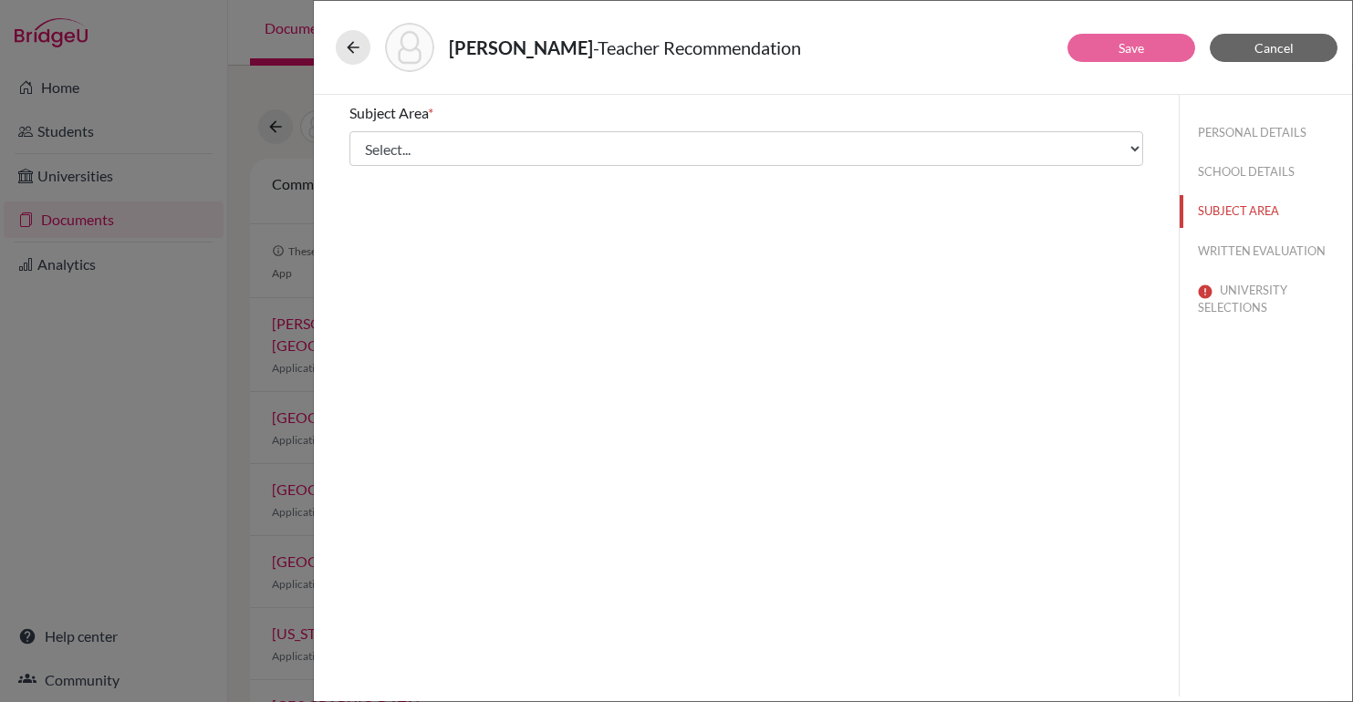
click at [548, 99] on div "Subject Area * Select... Math English Science World Language Social Studies Oth…" at bounding box center [746, 134] width 794 height 78
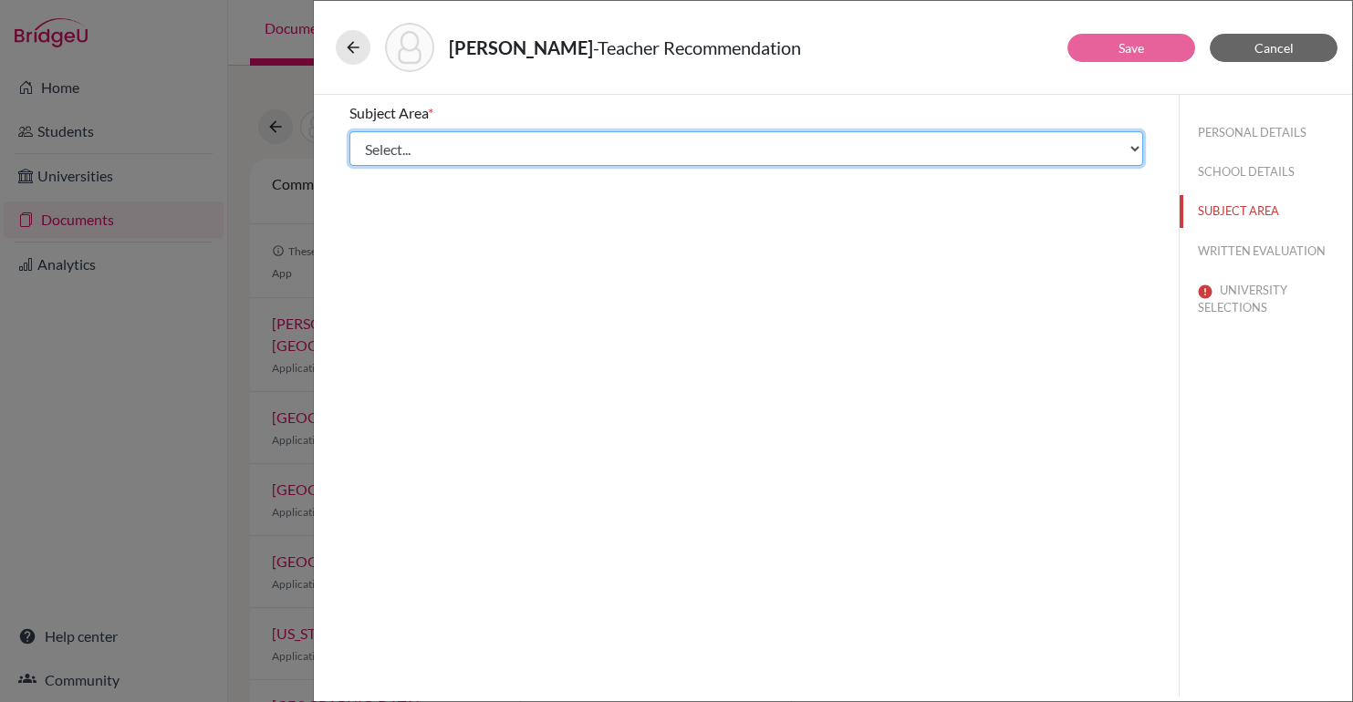
click at [516, 140] on select "Select... Math English Science World Language Social Studies Other Computer Sci…" at bounding box center [746, 148] width 794 height 35
select select "0"
click at [349, 131] on select "Select... Math English Science World Language Social Studies Other Computer Sci…" at bounding box center [746, 148] width 794 height 35
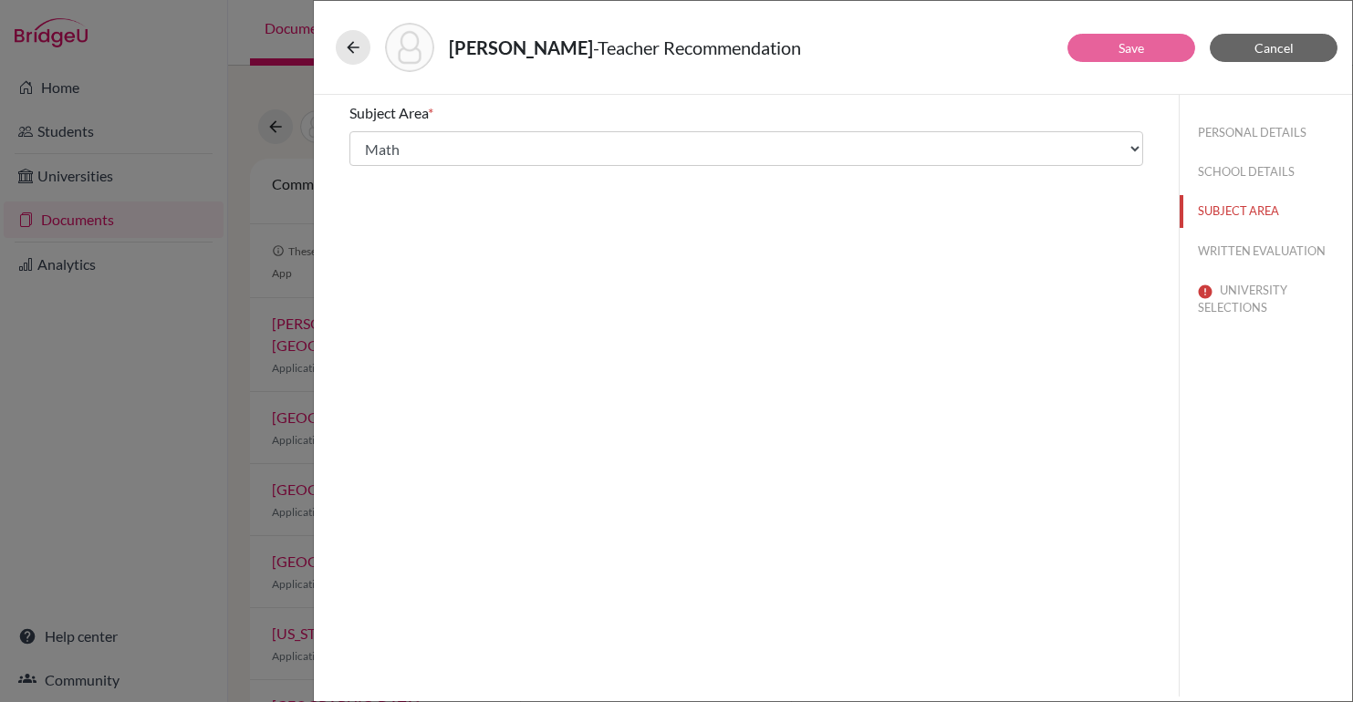
click at [664, 339] on div "Subject Area * Select... Math English Science World Language Social Studies Oth…" at bounding box center [746, 396] width 865 height 602
click at [1209, 254] on button "WRITTEN EVALUATION" at bounding box center [1266, 251] width 172 height 32
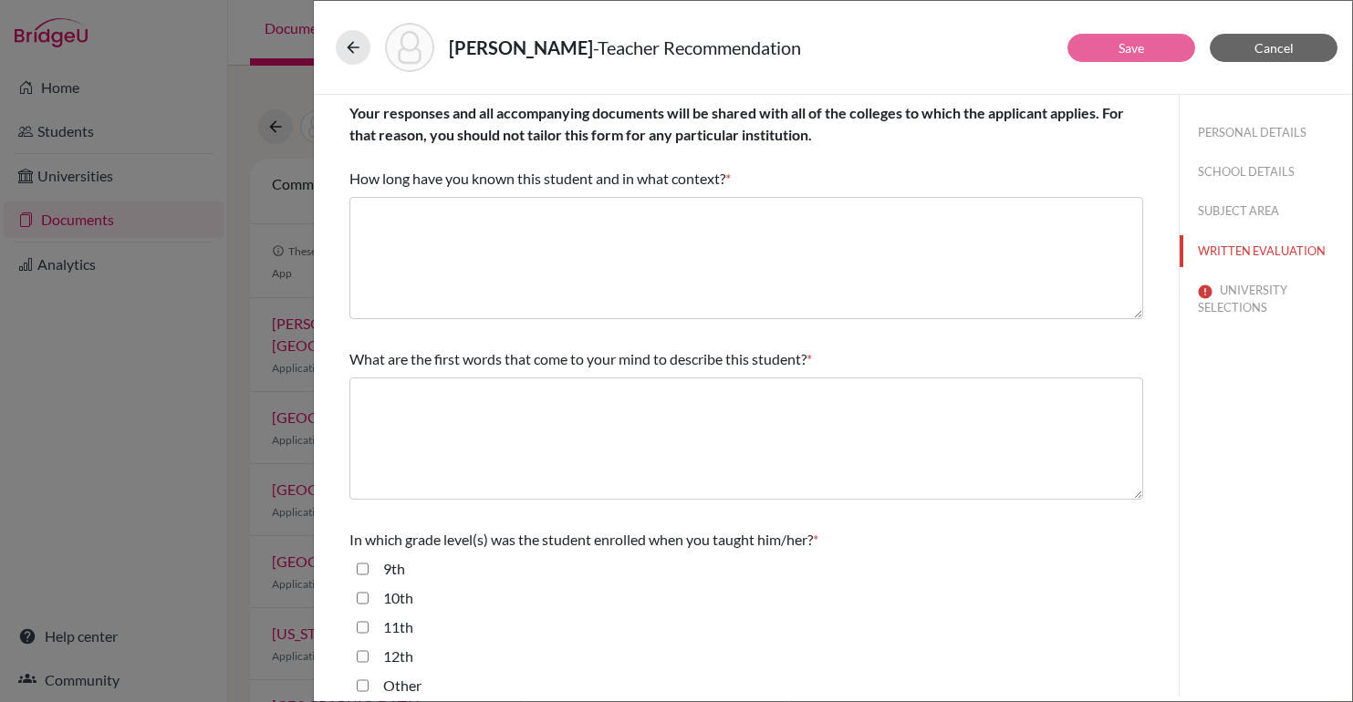
click at [721, 358] on span "What are the first words that come to your mind to describe this student?" at bounding box center [577, 358] width 457 height 17
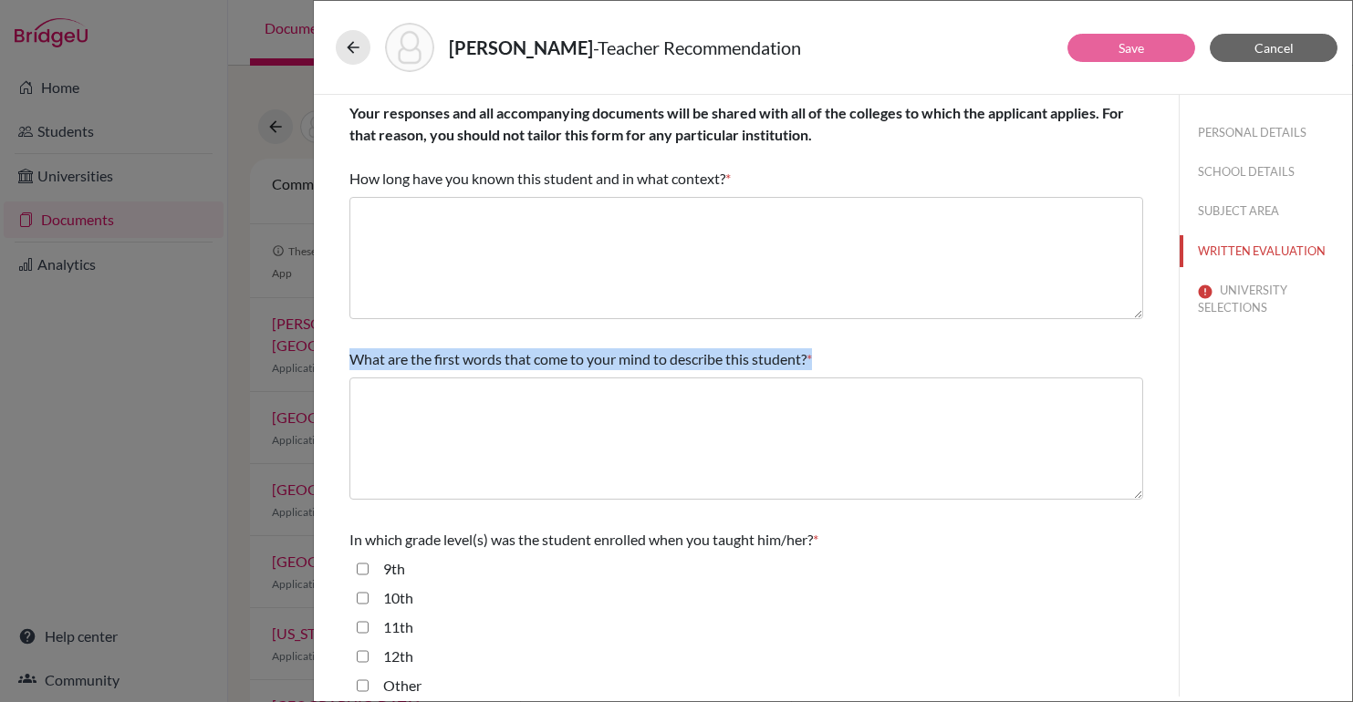
click at [721, 358] on span "What are the first words that come to your mind to describe this student?" at bounding box center [577, 358] width 457 height 17
copy div "What are the first words that come to your mind to describe this student? *"
click at [1242, 166] on button "SCHOOL DETAILS" at bounding box center [1266, 172] width 172 height 32
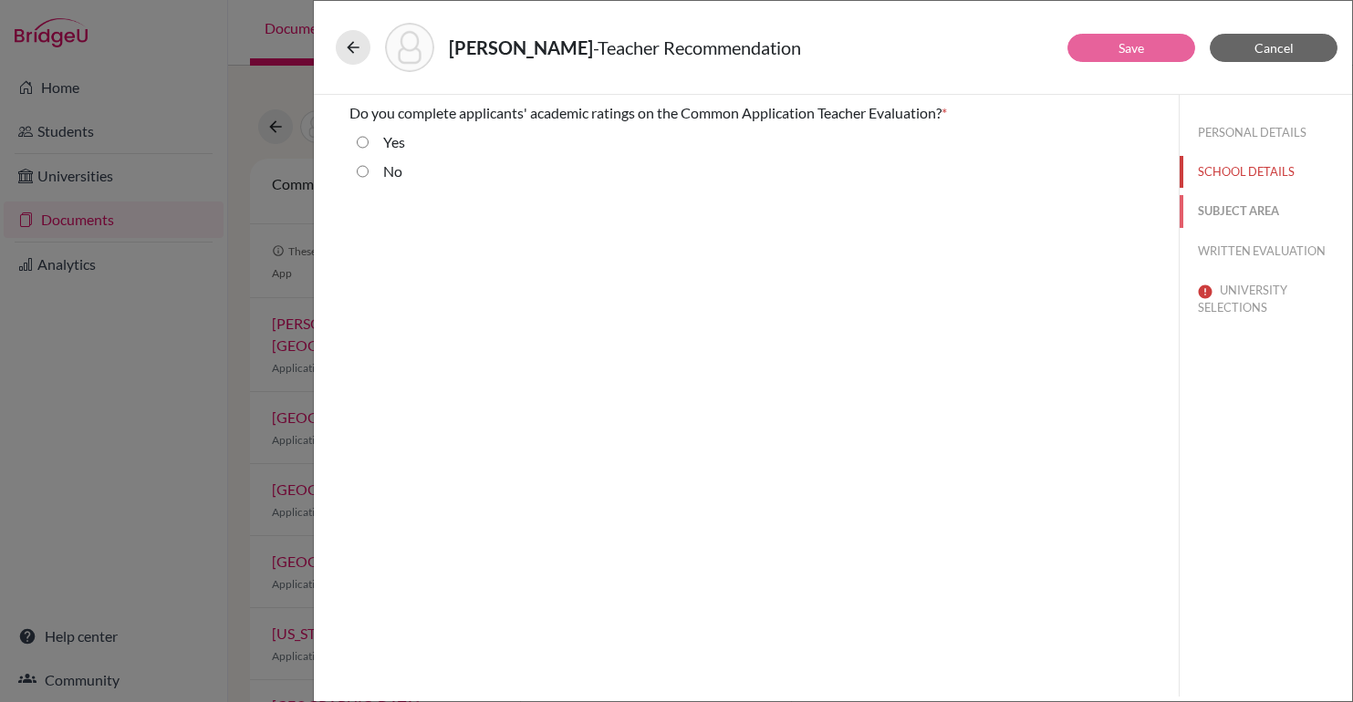
click at [1232, 214] on button "SUBJECT AREA" at bounding box center [1266, 211] width 172 height 32
select select "0"
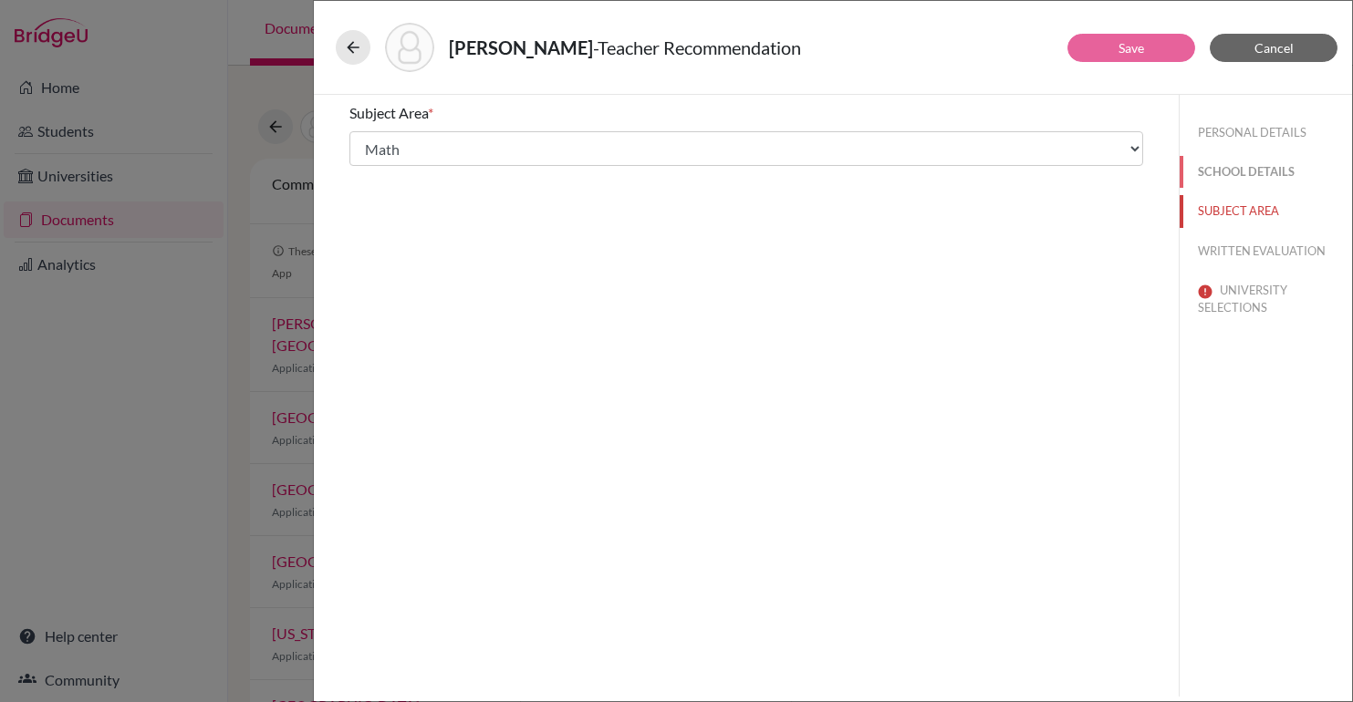
click at [1245, 178] on button "SCHOOL DETAILS" at bounding box center [1266, 172] width 172 height 32
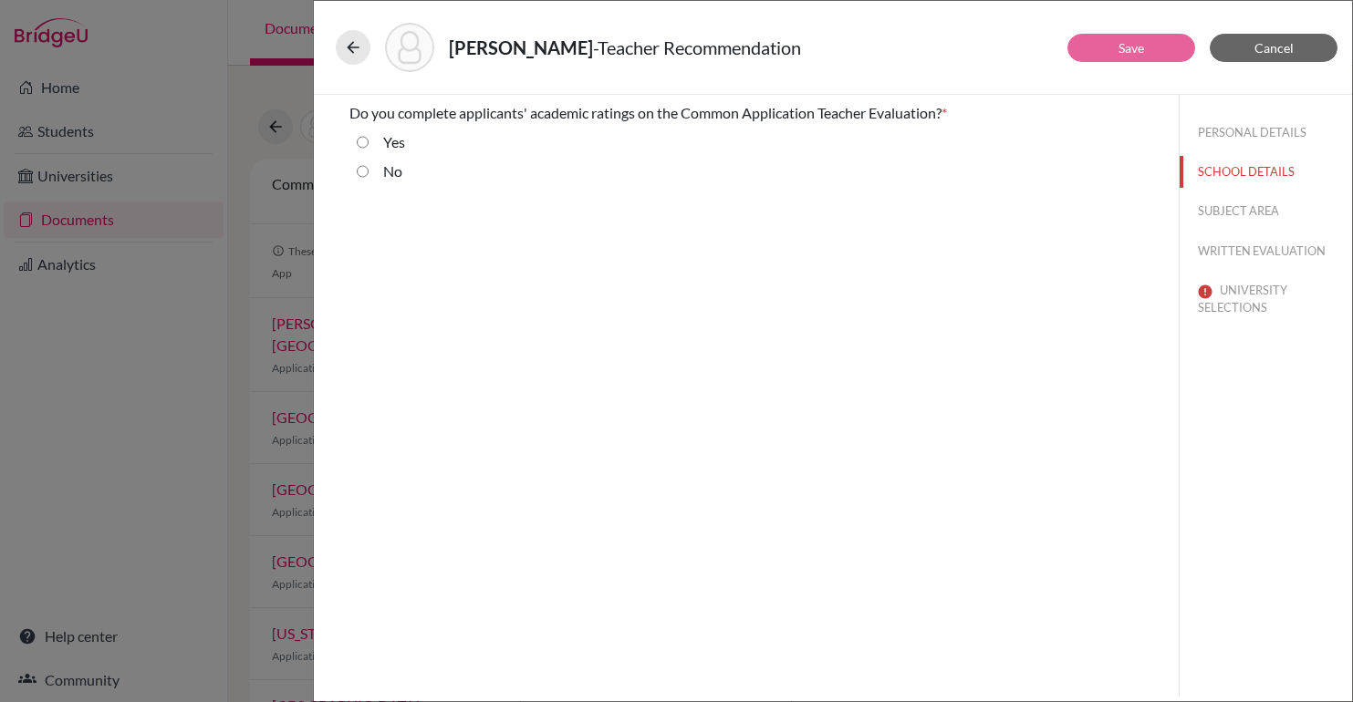
click at [351, 136] on div "Yes" at bounding box center [746, 145] width 794 height 29
click at [369, 141] on div "Yes" at bounding box center [387, 145] width 36 height 29
click at [359, 141] on input "Yes" at bounding box center [363, 142] width 12 height 22
radio input "true"
click at [722, 213] on div "Do you complete applicants' academic ratings on the Common Application Teacher …" at bounding box center [746, 396] width 865 height 602
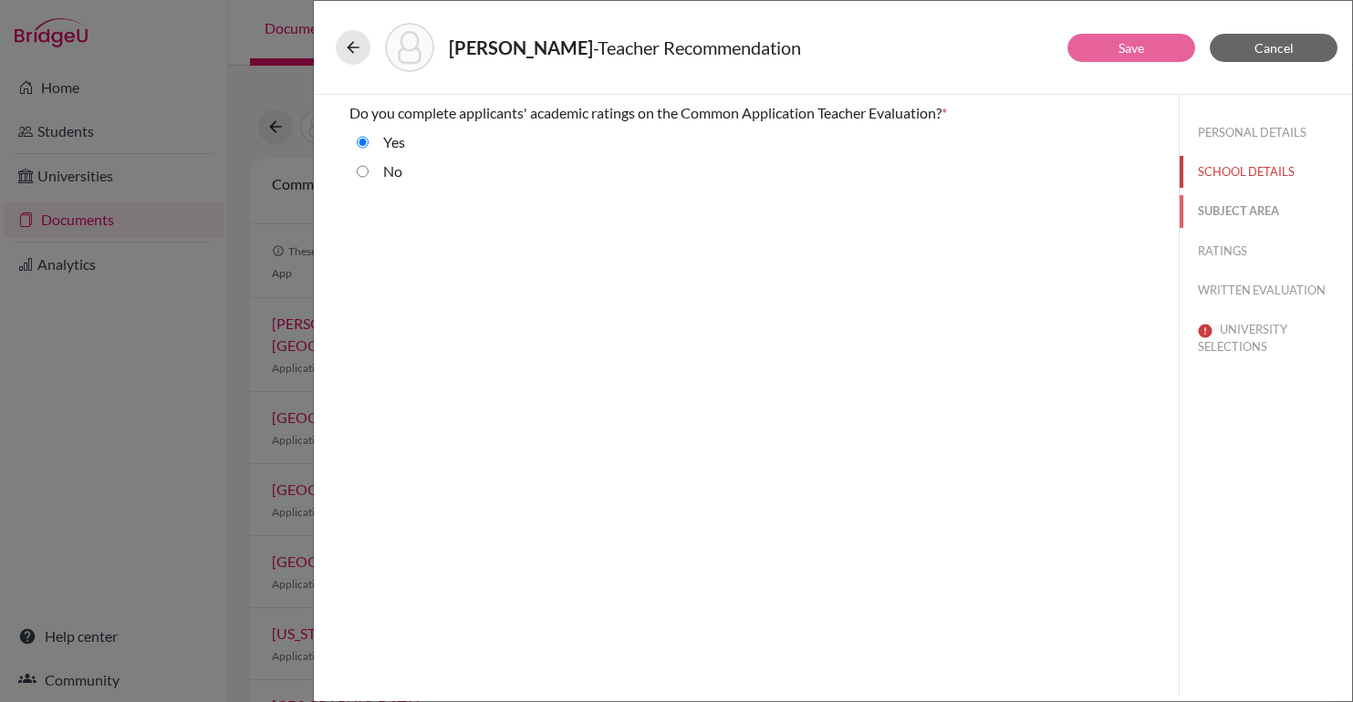
click at [1251, 210] on button "SUBJECT AREA" at bounding box center [1266, 211] width 172 height 32
select select "0"
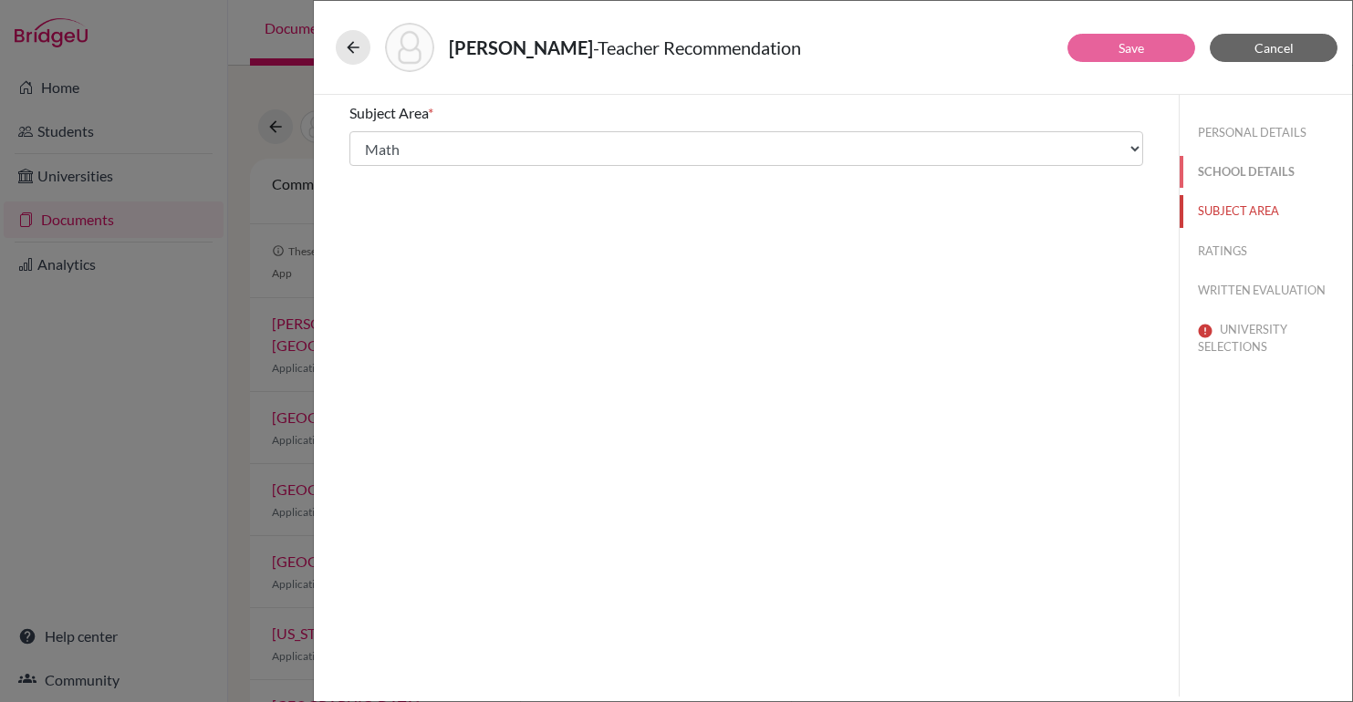
click at [1250, 167] on button "SCHOOL DETAILS" at bounding box center [1266, 172] width 172 height 32
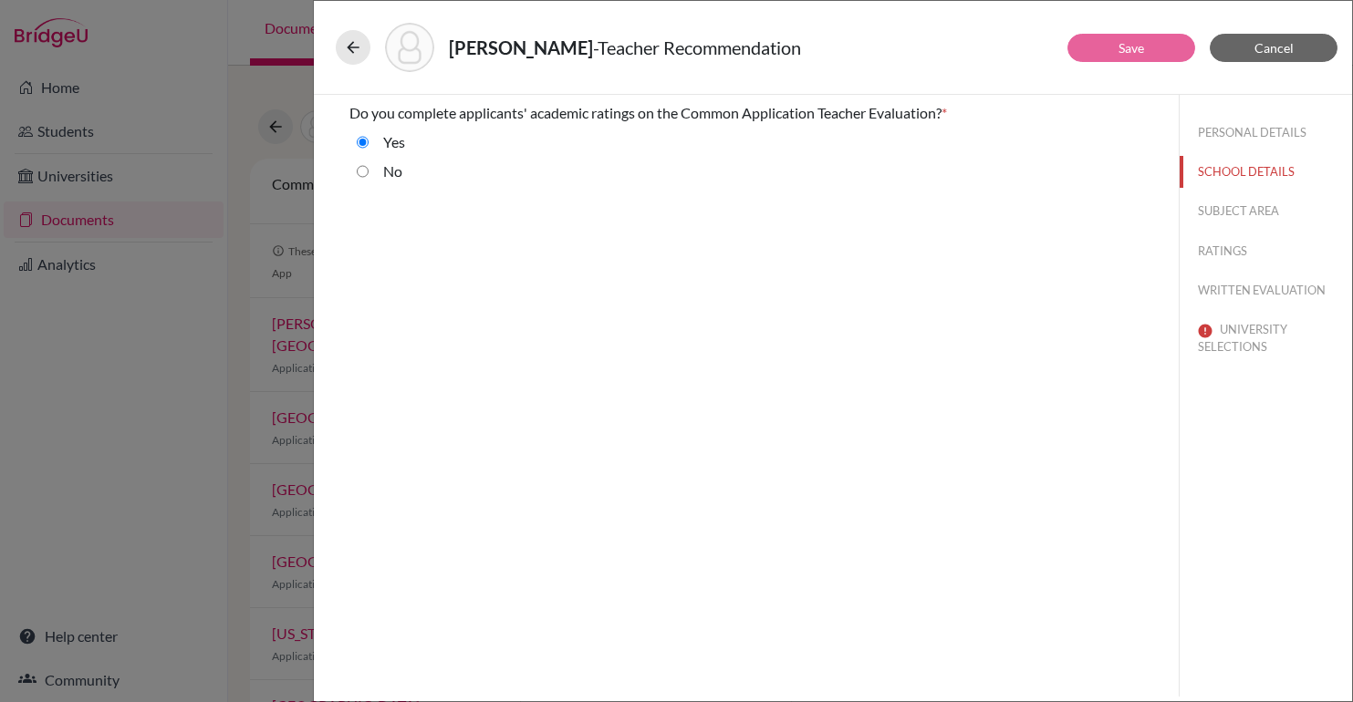
click at [509, 176] on div "No" at bounding box center [746, 175] width 794 height 29
drag, startPoint x: 1235, startPoint y: 102, endPoint x: 1234, endPoint y: 116, distance: 13.7
click at [1234, 102] on div "PERSONAL DETAILS SCHOOL DETAILS SUBJECT AREA RATINGS WRITTEN EVALUATION UNIVERS…" at bounding box center [1266, 236] width 172 height 283
click at [1222, 130] on button "PERSONAL DETAILS" at bounding box center [1266, 133] width 172 height 32
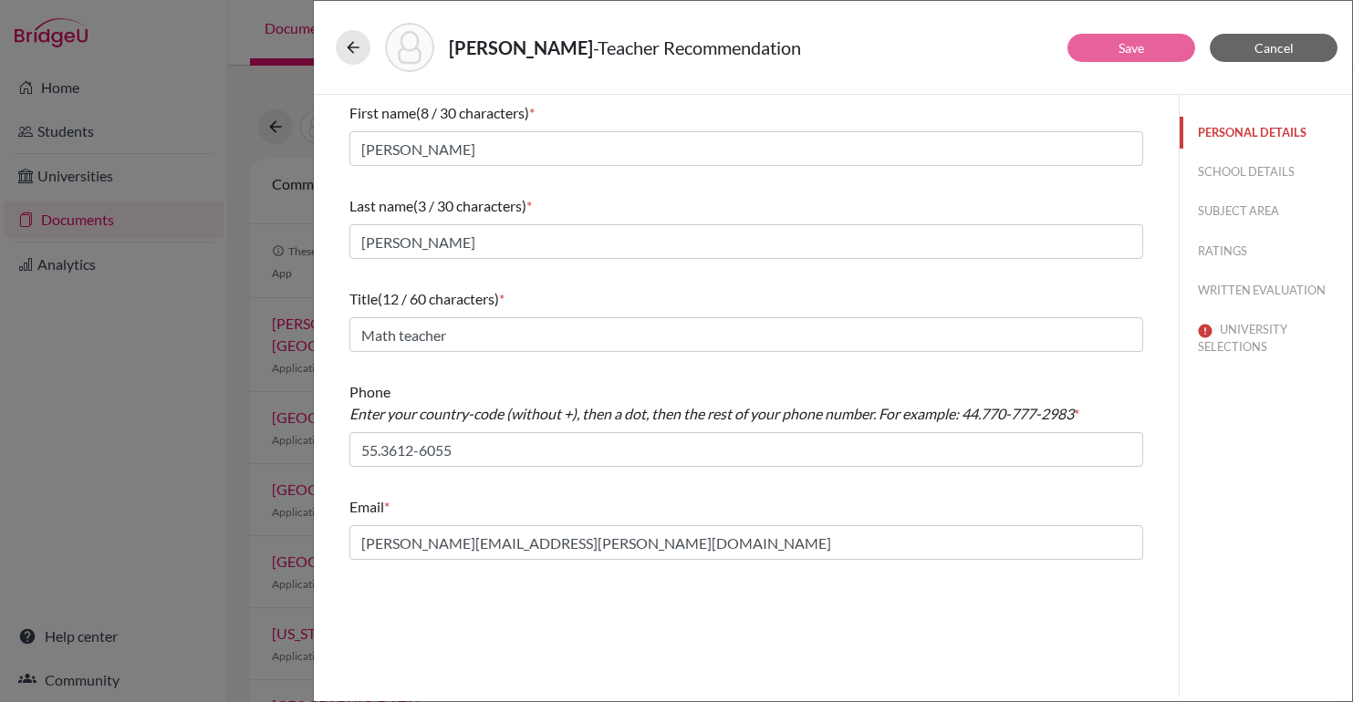
click at [1254, 145] on button "PERSONAL DETAILS" at bounding box center [1266, 133] width 172 height 32
click at [1234, 167] on button "SCHOOL DETAILS" at bounding box center [1266, 172] width 172 height 32
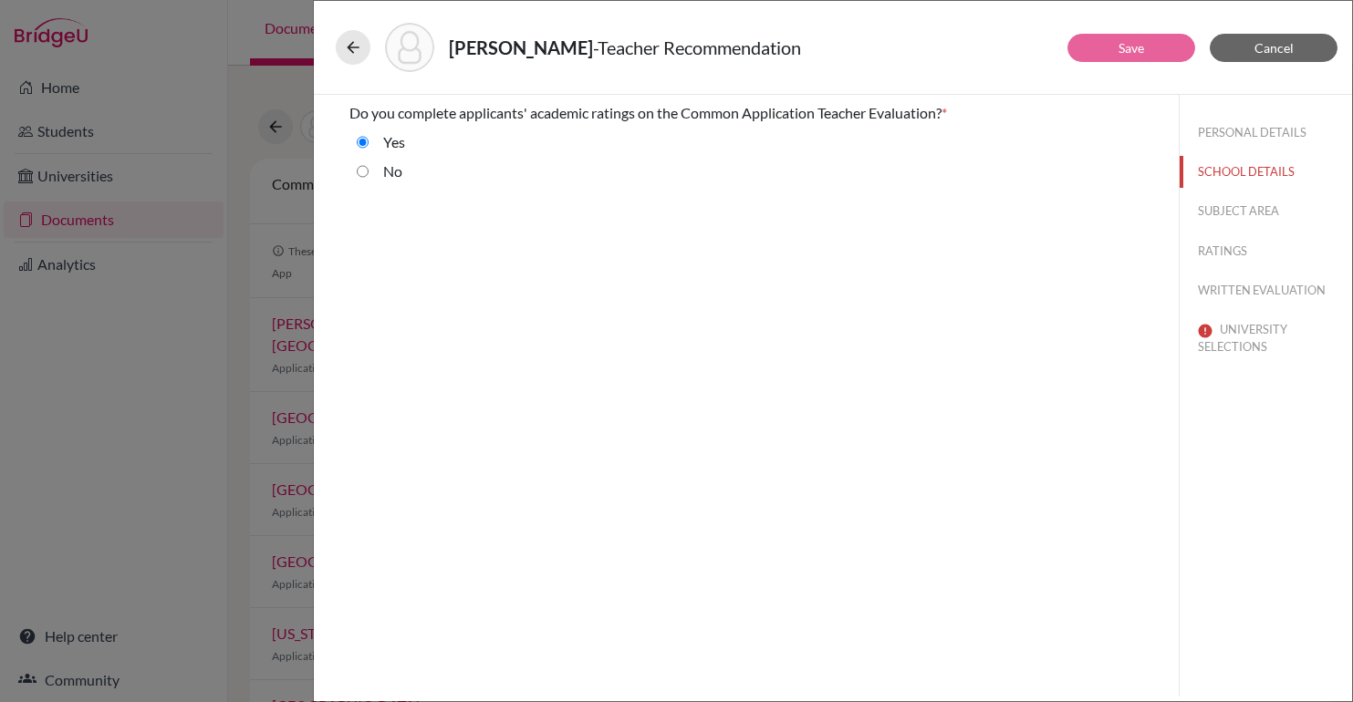
click at [362, 173] on input "No" at bounding box center [363, 172] width 12 height 22
radio input "true"
click at [362, 155] on div "Yes" at bounding box center [746, 145] width 794 height 29
click at [362, 140] on input "Yes" at bounding box center [363, 142] width 12 height 22
radio input "true"
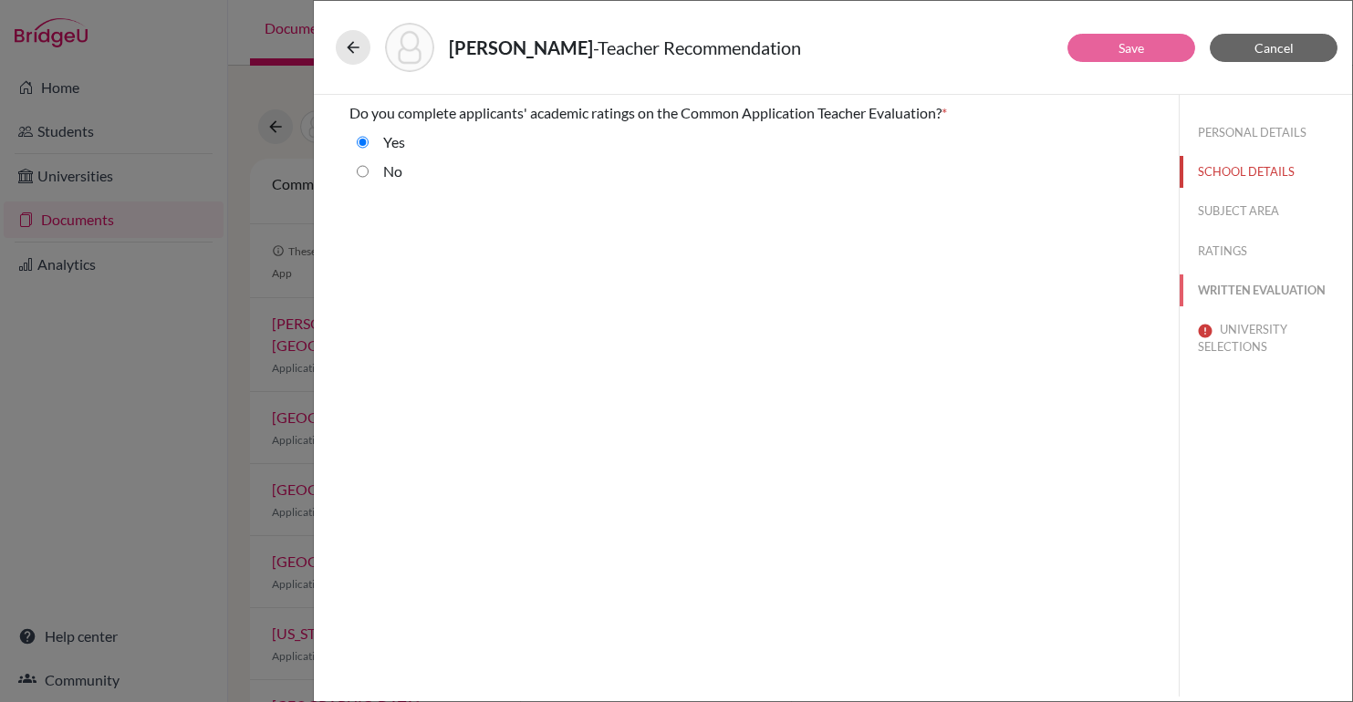
click at [1250, 279] on button "WRITTEN EVALUATION" at bounding box center [1266, 291] width 172 height 32
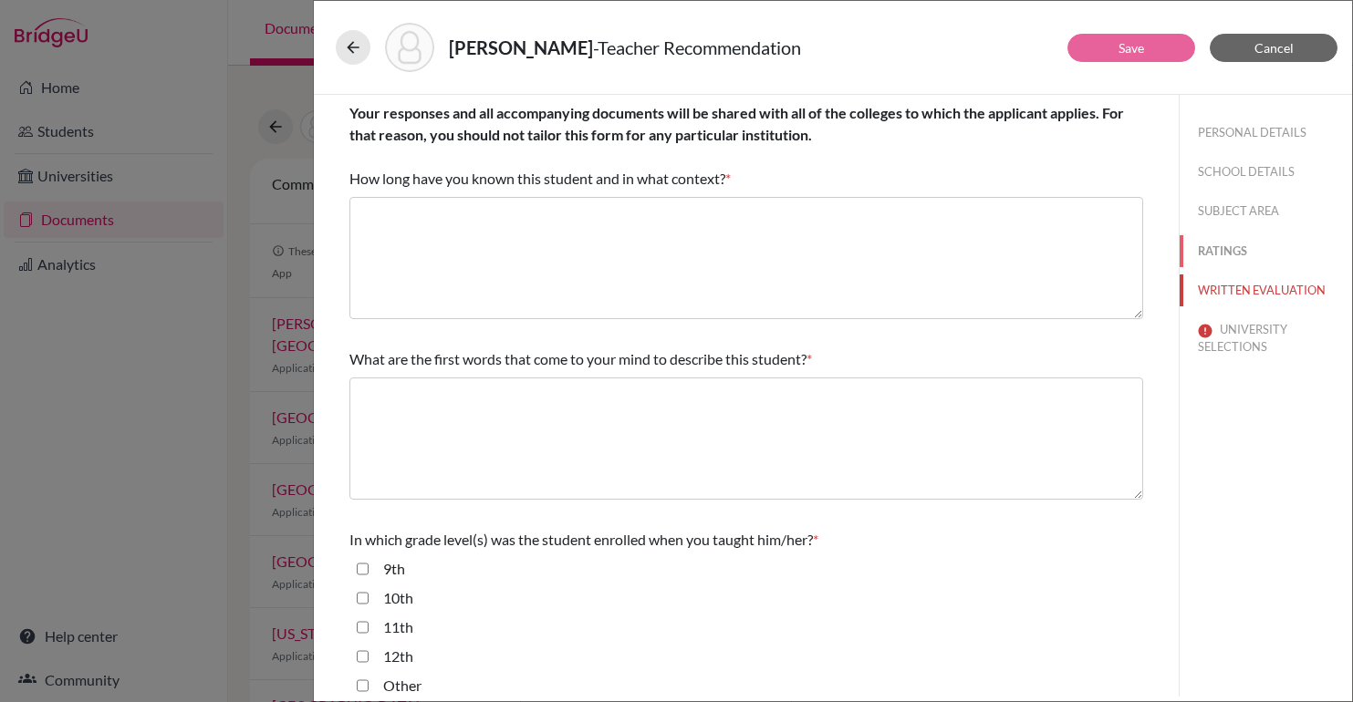
click at [1226, 255] on button "RATINGS" at bounding box center [1266, 251] width 172 height 32
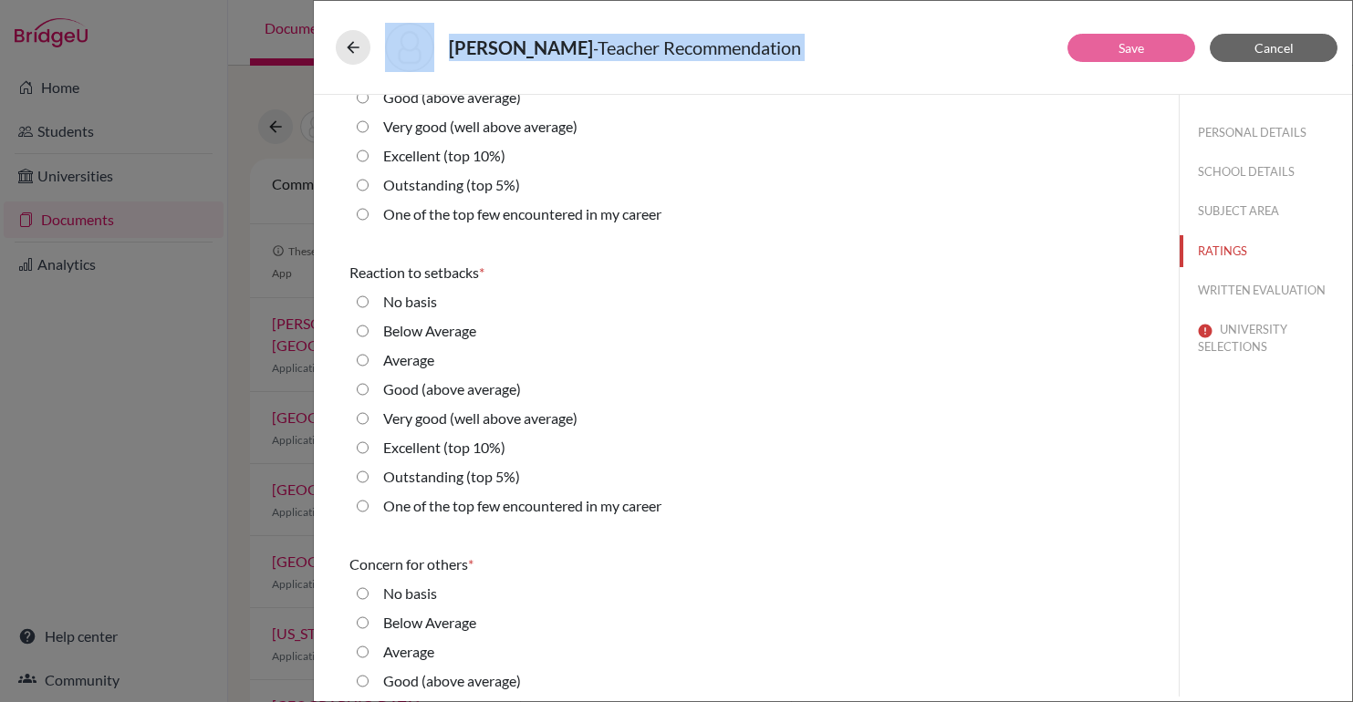
scroll to position [4054, 0]
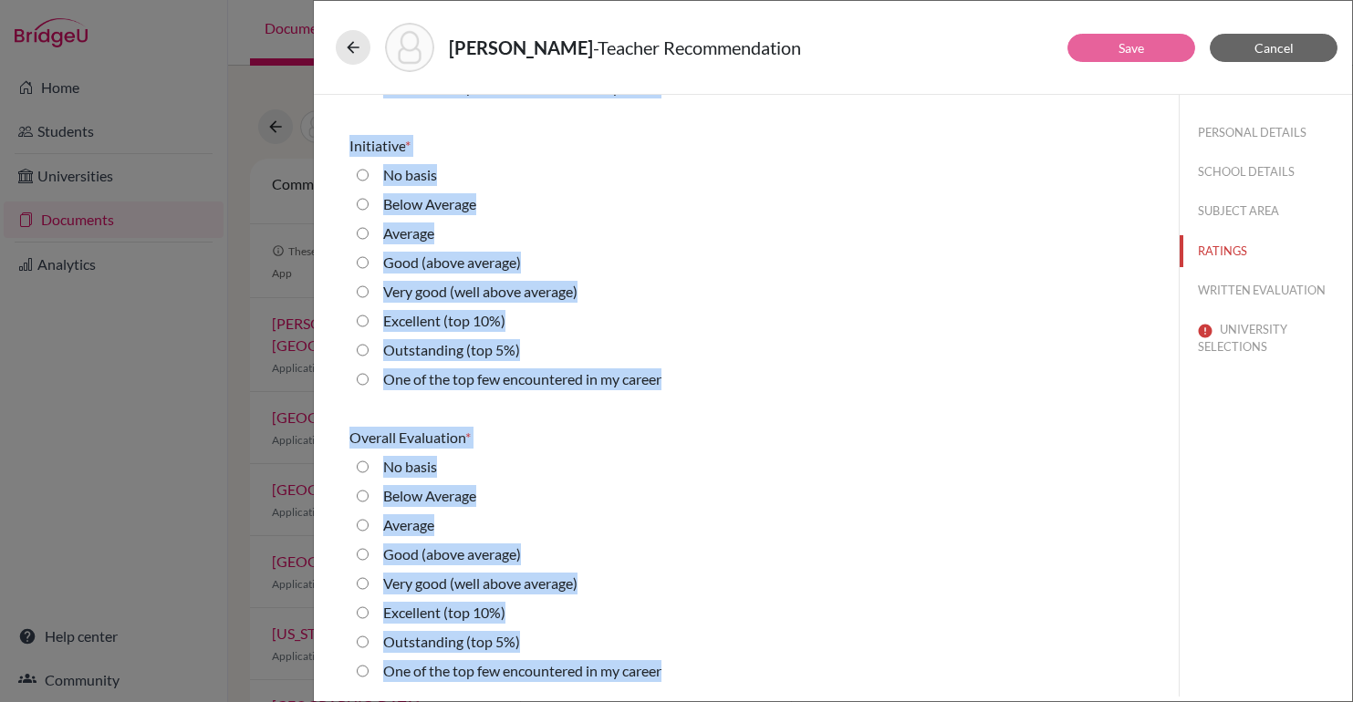
drag, startPoint x: 346, startPoint y: 109, endPoint x: 744, endPoint y: 686, distance: 701.2
copy div "Academic Achievement * No basis Below Average Average Good (above average) Very…"
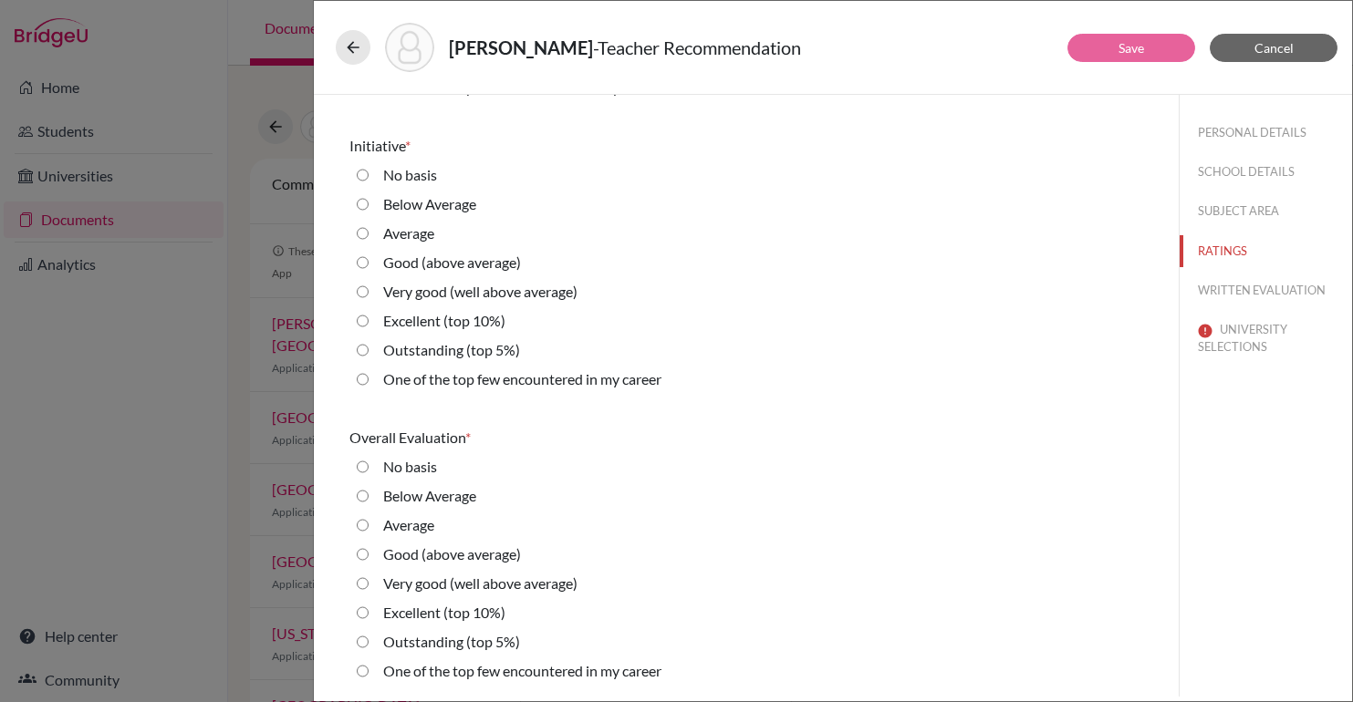
click at [912, 209] on div "Below Average" at bounding box center [746, 207] width 794 height 29
click at [233, 408] on div "[PERSON_NAME] - Teacher Recommendation Save Cancel Academic Achievement * No ba…" at bounding box center [676, 351] width 1353 height 702
click at [1246, 131] on button "PERSONAL DETAILS" at bounding box center [1266, 133] width 172 height 32
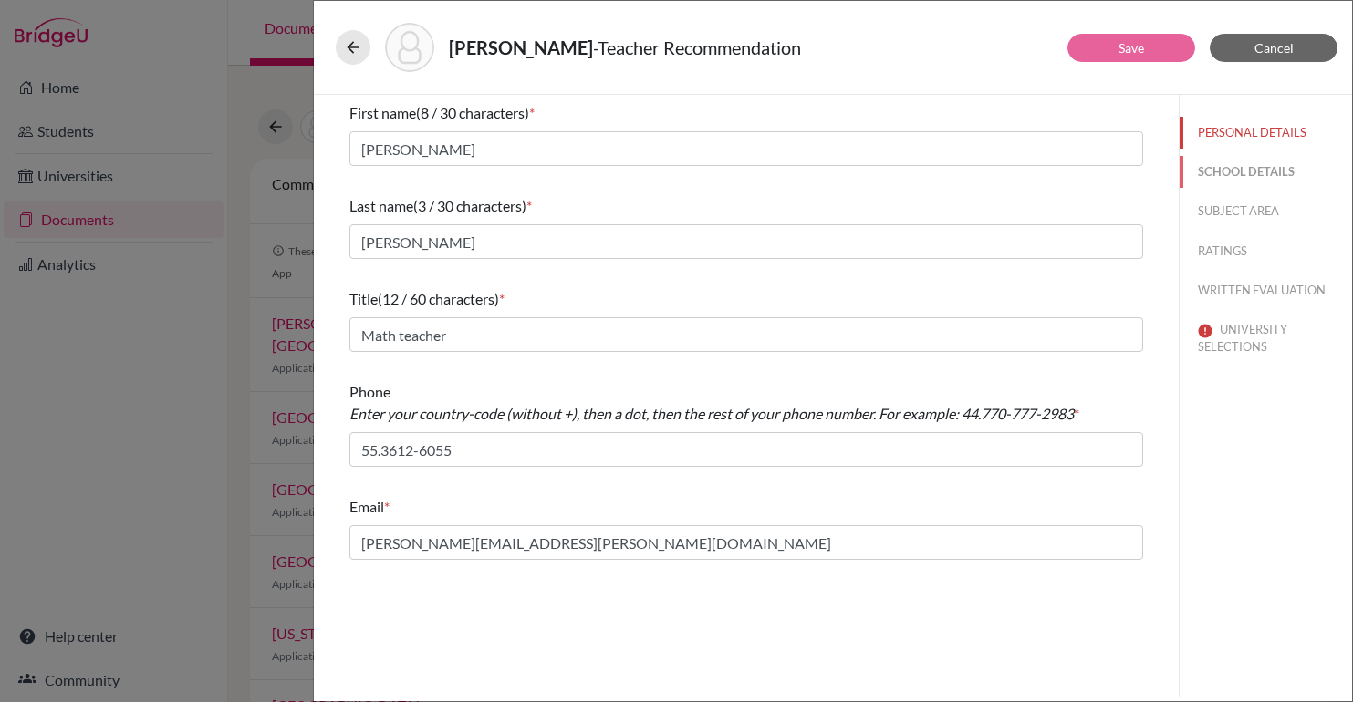
click at [1233, 161] on button "SCHOOL DETAILS" at bounding box center [1266, 172] width 172 height 32
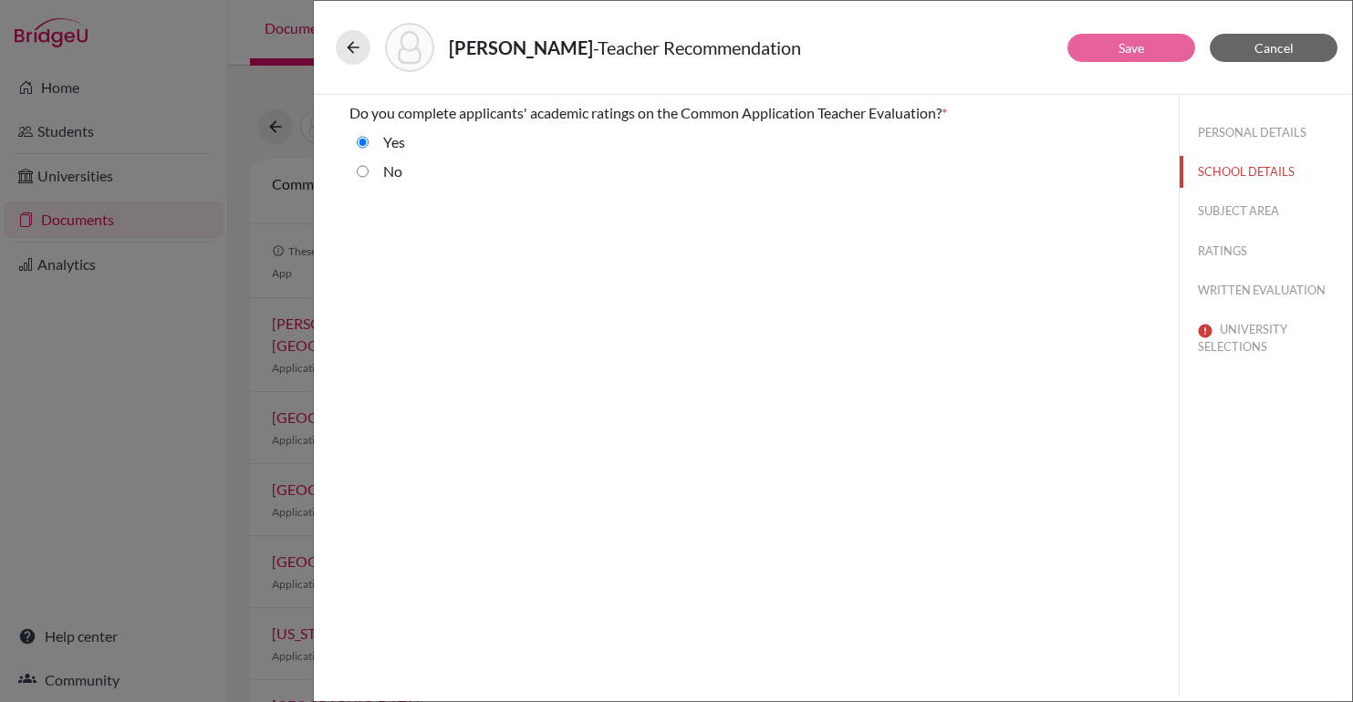
click at [1238, 102] on div "PERSONAL DETAILS SCHOOL DETAILS SUBJECT AREA RATINGS WRITTEN EVALUATION UNIVERS…" at bounding box center [1266, 236] width 172 height 283
click at [1233, 132] on button "PERSONAL DETAILS" at bounding box center [1266, 133] width 172 height 32
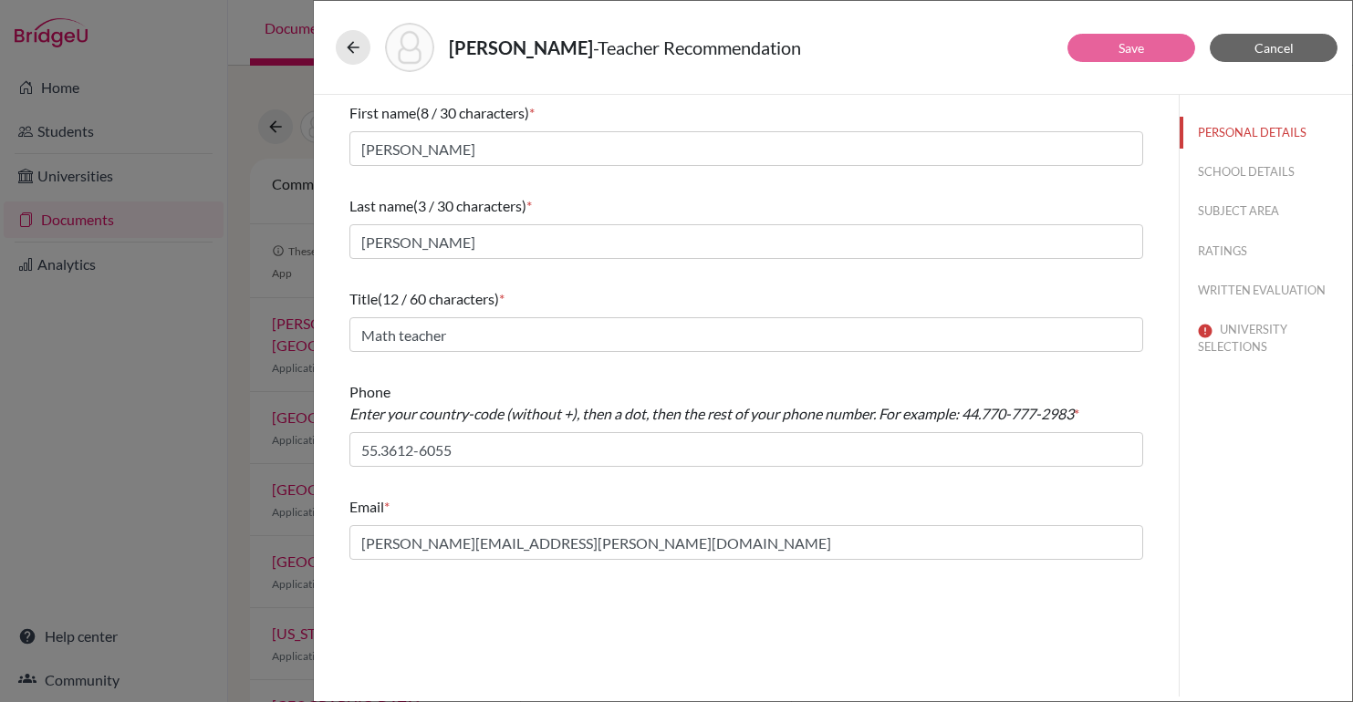
click at [238, 356] on div "[PERSON_NAME] - Teacher Recommendation Save Cancel First name (8 / 30 character…" at bounding box center [676, 351] width 1353 height 702
click at [1285, 54] on span "Cancel" at bounding box center [1273, 48] width 39 height 16
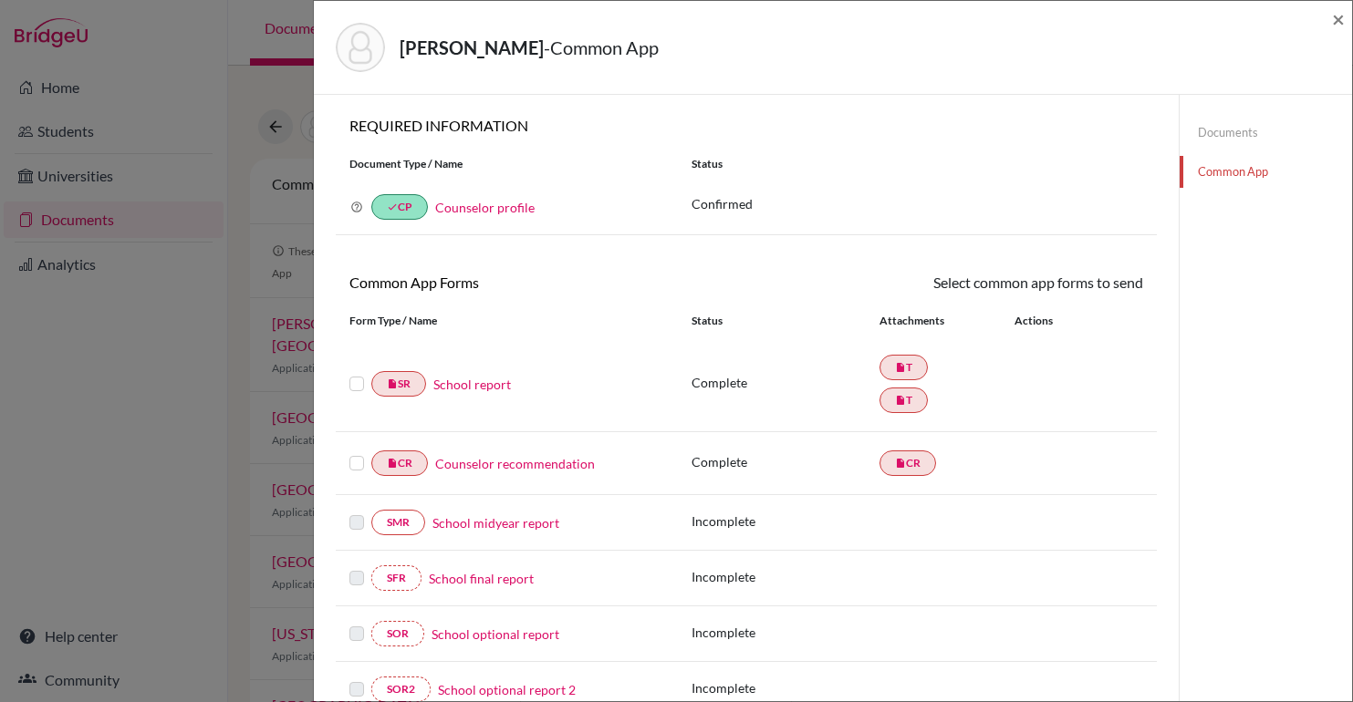
click at [1229, 133] on link "Documents" at bounding box center [1266, 133] width 172 height 32
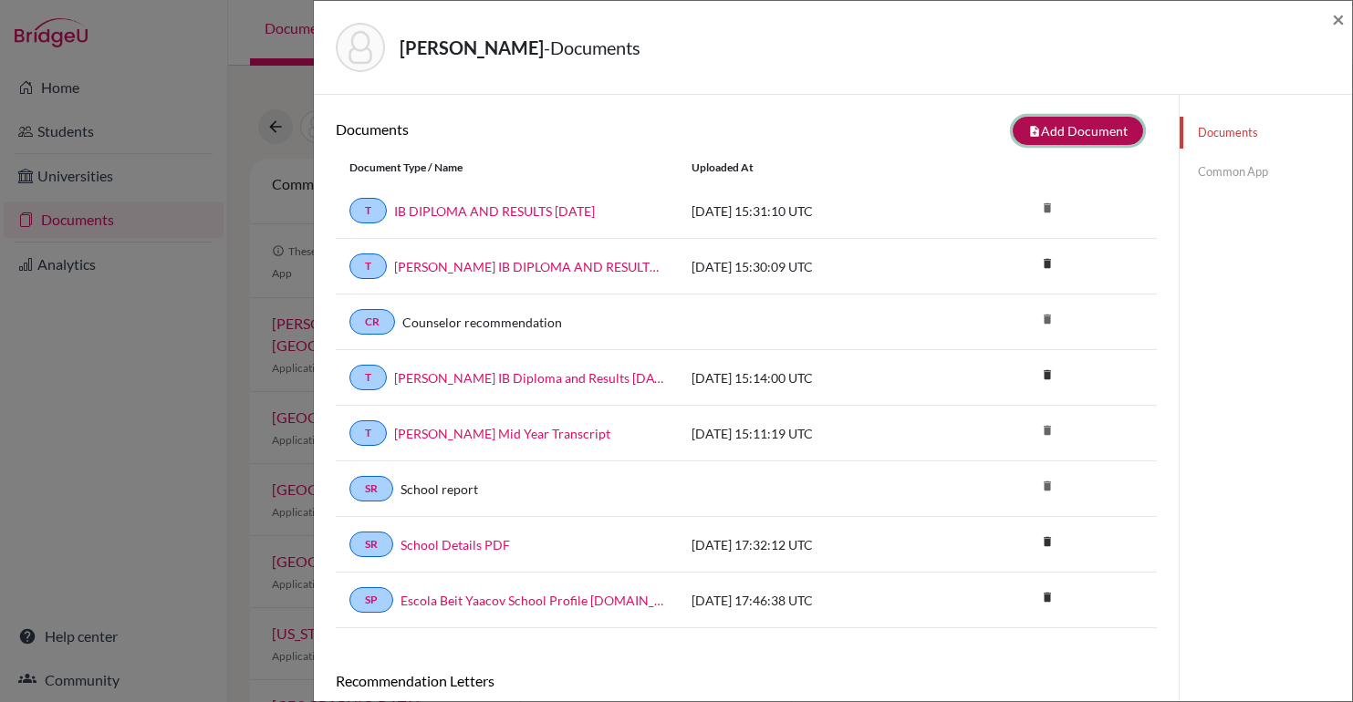
click at [1041, 130] on button "note_add Add Document" at bounding box center [1078, 131] width 130 height 28
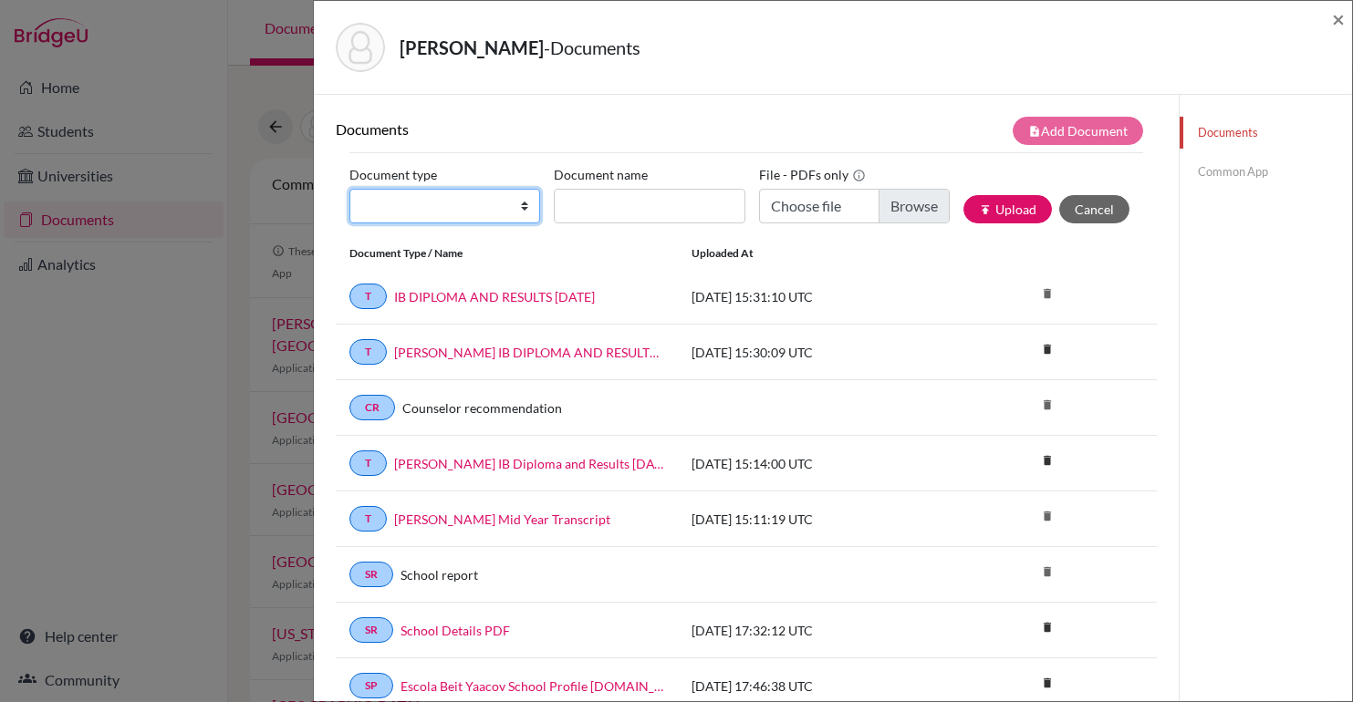
click at [484, 204] on select "Change explanation for Common App reports Counselor recommendation Internationa…" at bounding box center [444, 206] width 191 height 35
select select "5"
click at [349, 189] on select "Change explanation for Common App reports Counselor recommendation Internationa…" at bounding box center [444, 206] width 191 height 35
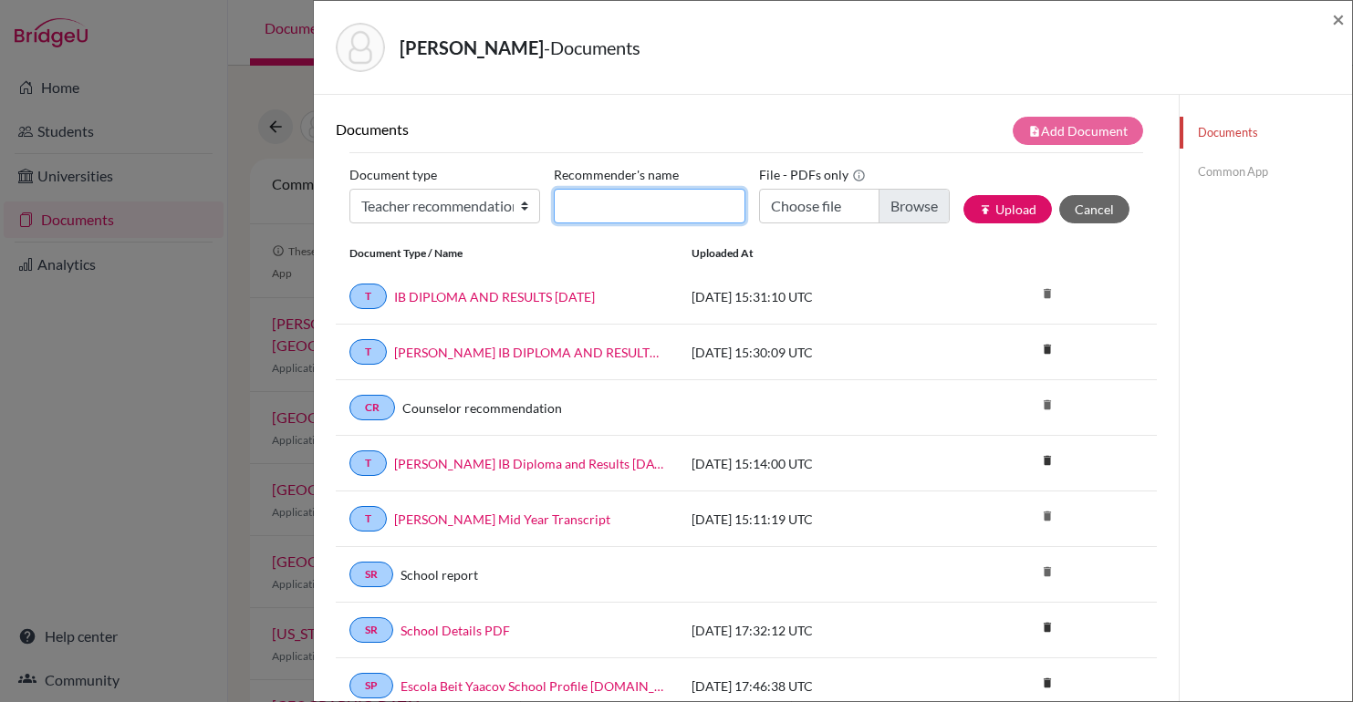
click at [591, 210] on input "Recommender's name" at bounding box center [649, 206] width 191 height 35
type input "[PERSON_NAME]"
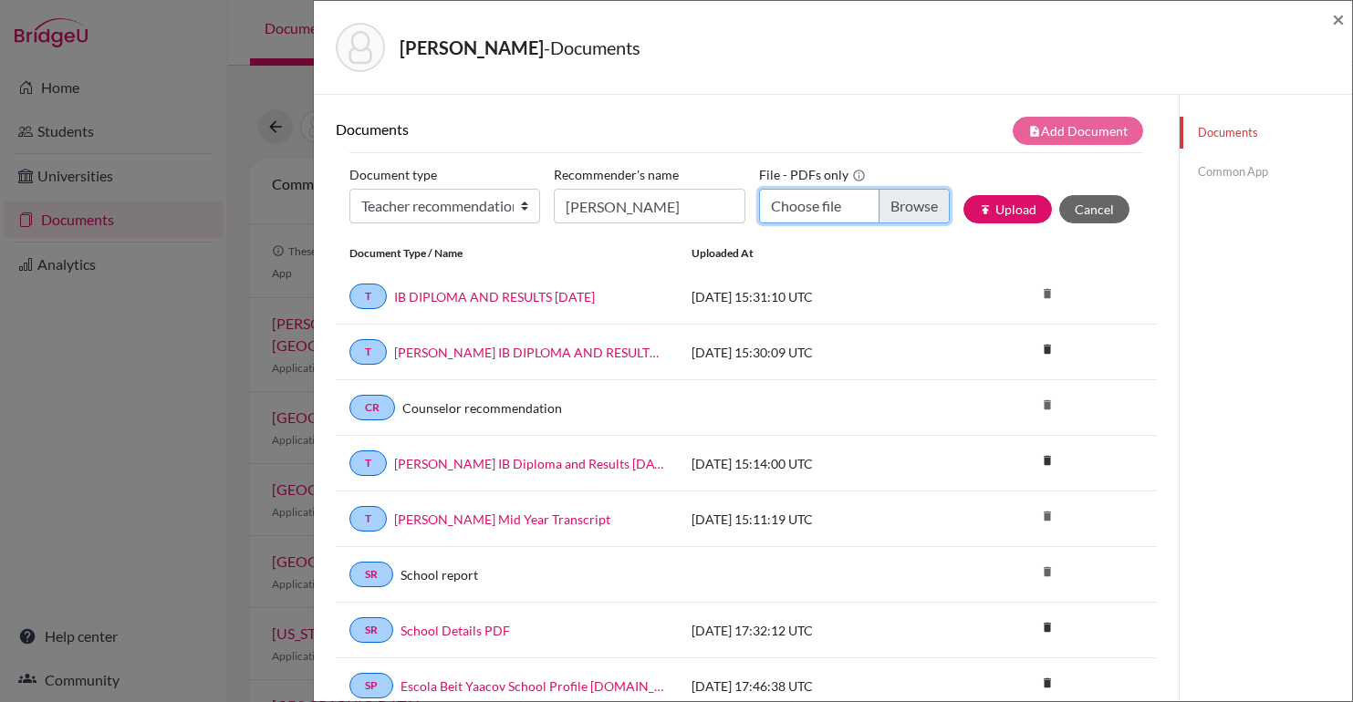
click at [905, 209] on input "Choose file" at bounding box center [854, 206] width 191 height 35
type input "C:\fakepath\[PERSON_NAME] - Recommendation Letter - [PERSON_NAME].pdf"
click at [905, 141] on div "note_add Add Document" at bounding box center [951, 131] width 411 height 28
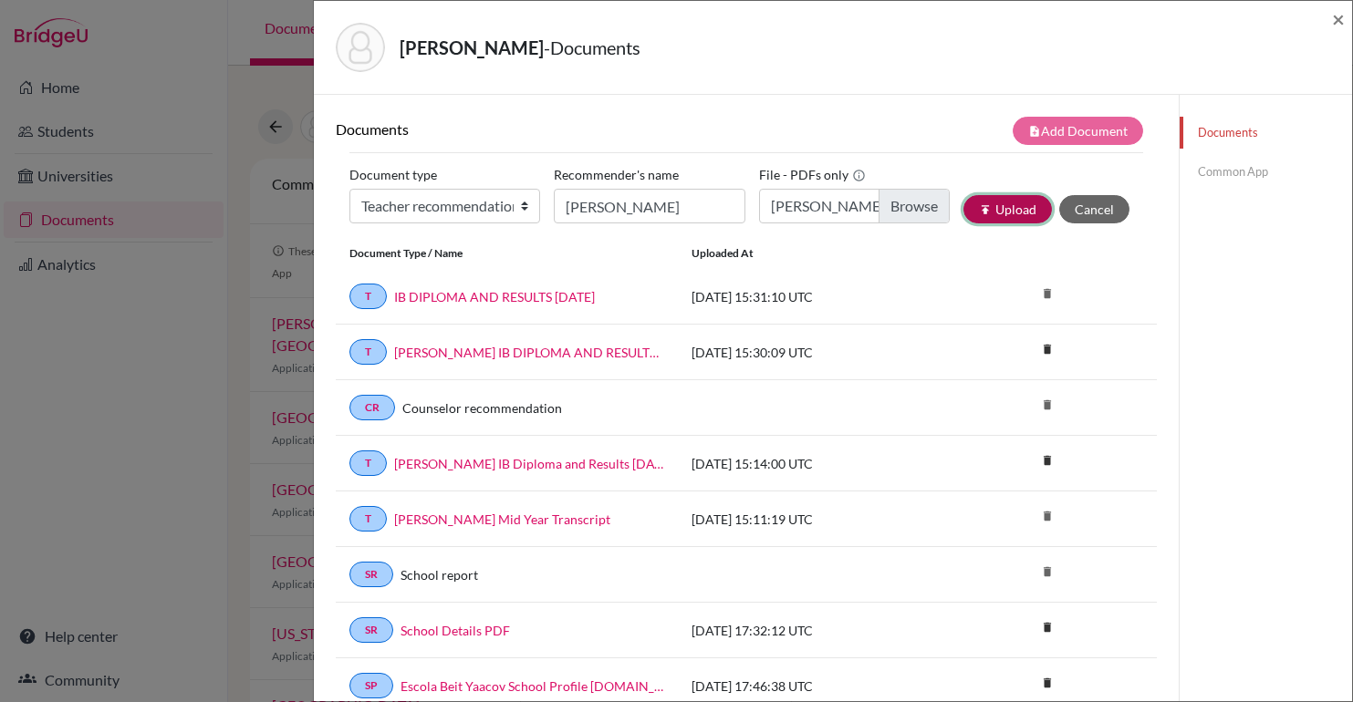
click at [1008, 207] on button "publish Upload" at bounding box center [1007, 209] width 88 height 28
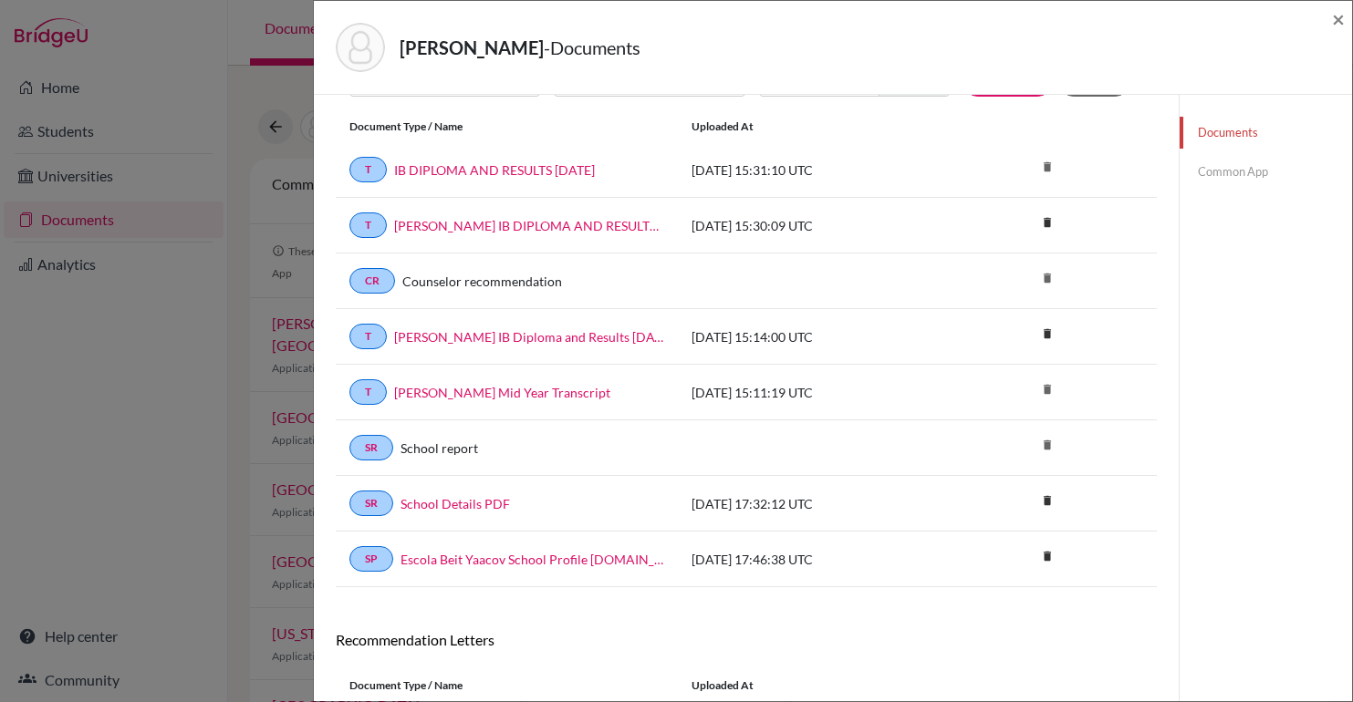
scroll to position [124, 0]
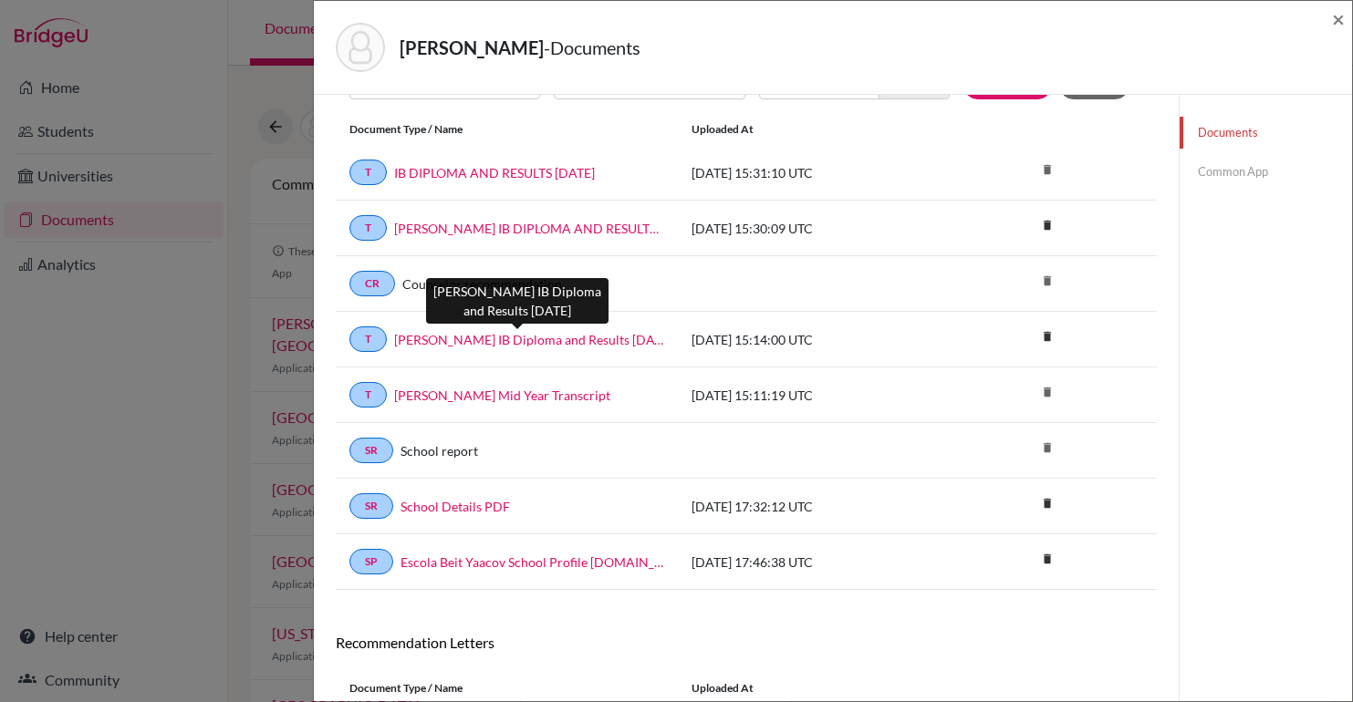
click at [463, 346] on link "[PERSON_NAME] IB Diploma and Results [DATE]" at bounding box center [529, 339] width 270 height 19
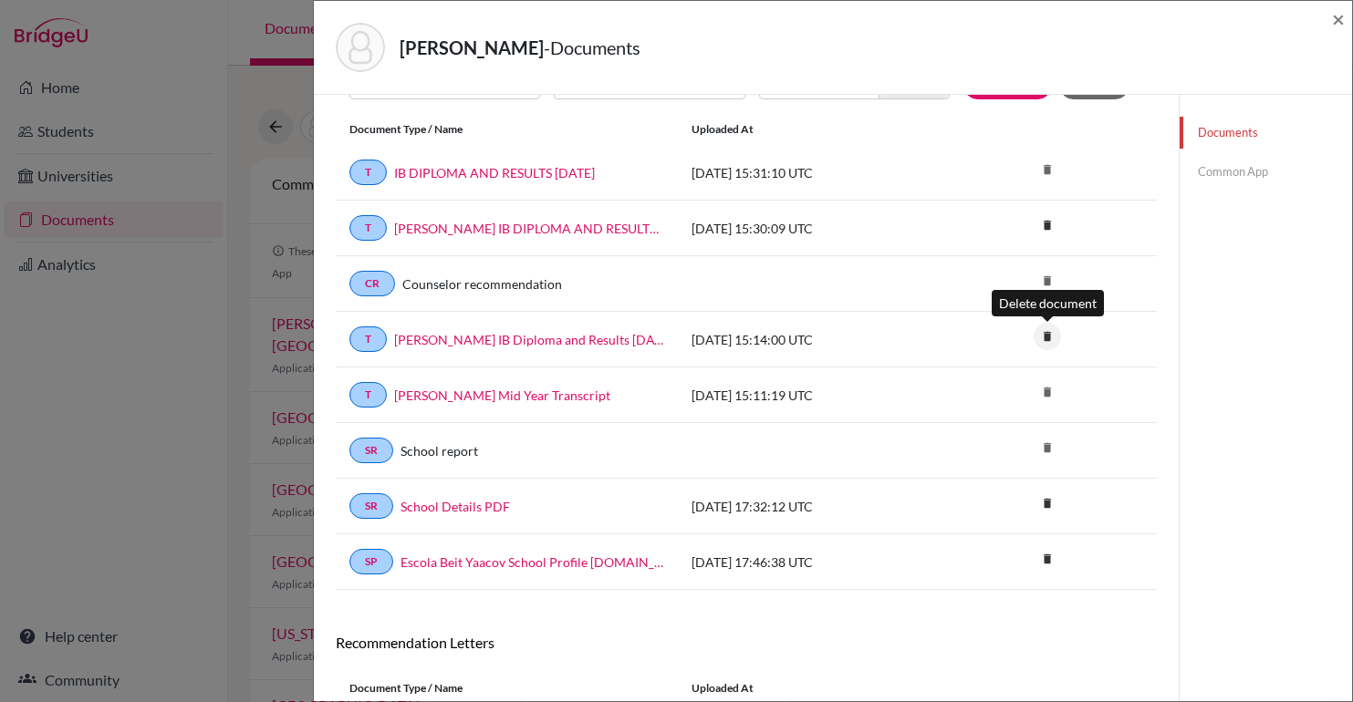
click at [1050, 338] on icon "delete" at bounding box center [1047, 336] width 27 height 27
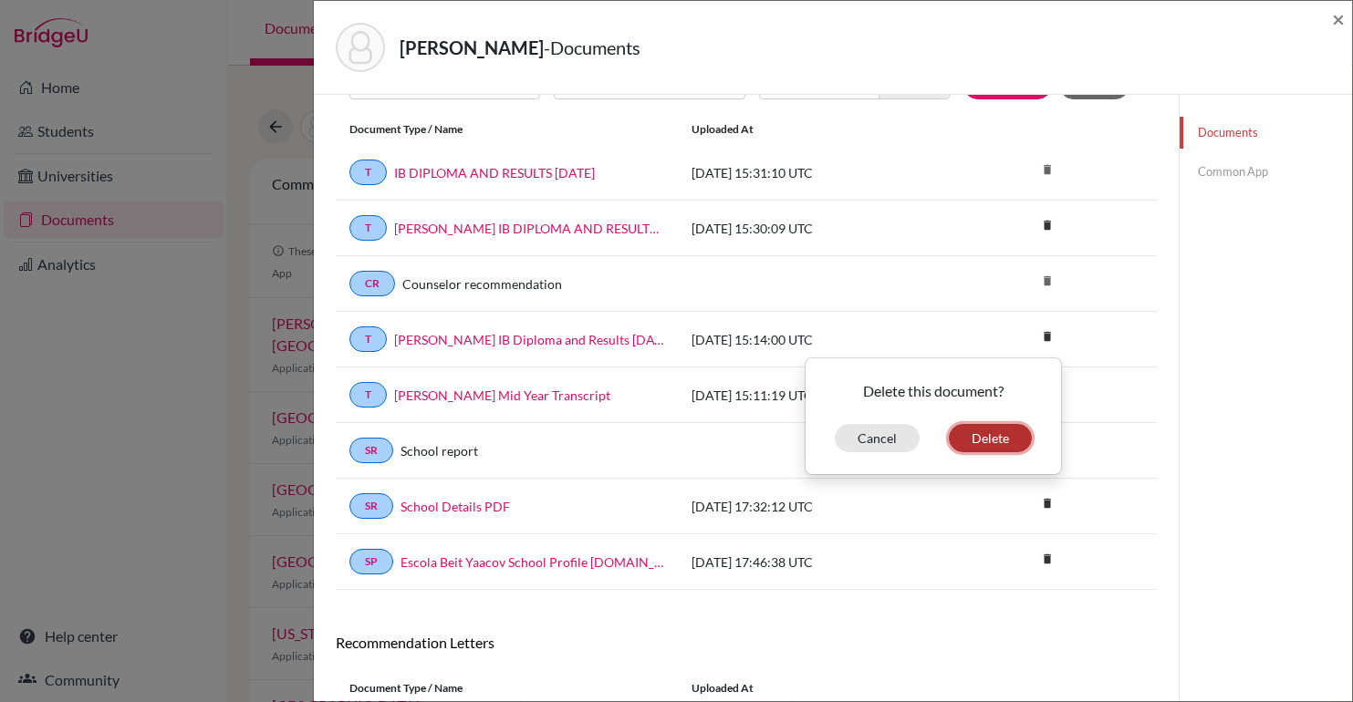
click at [1008, 439] on button "Delete" at bounding box center [990, 438] width 83 height 28
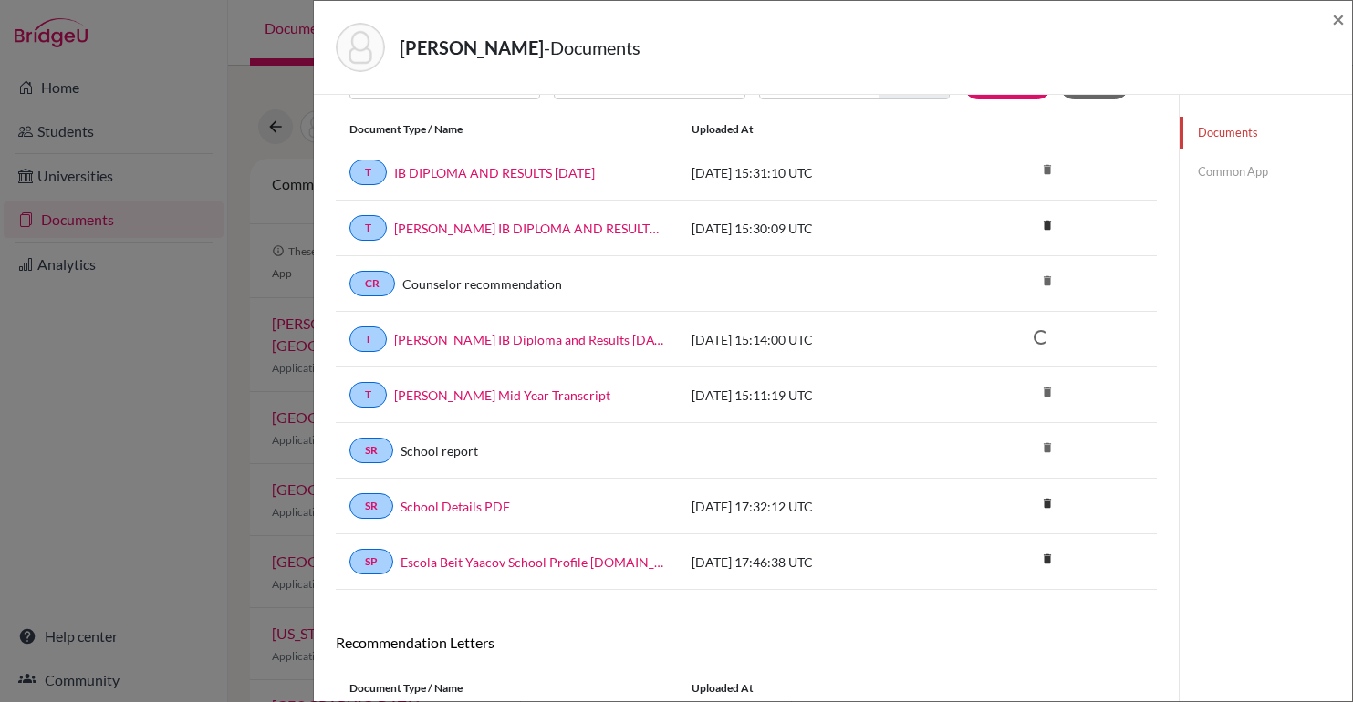
scroll to position [184, 0]
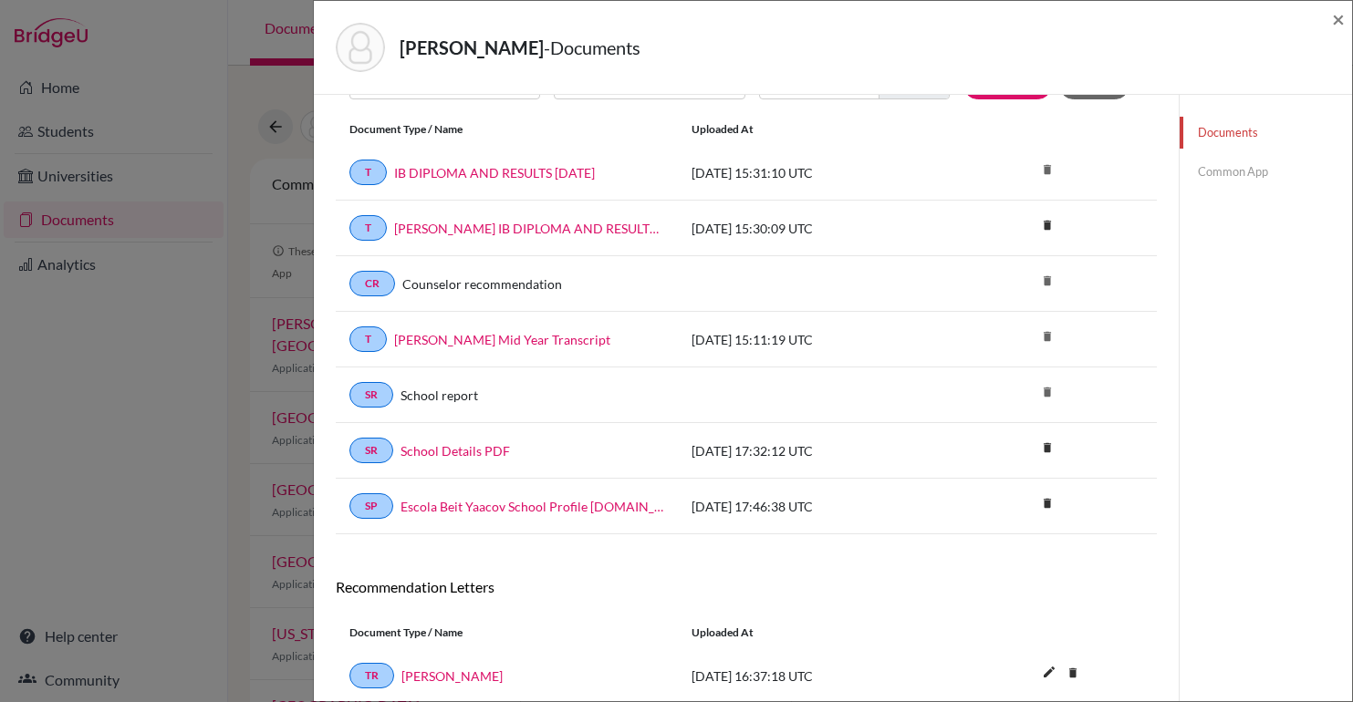
click at [536, 329] on body "Home Students Universities Documents Analytics Help center Community Document S…" at bounding box center [676, 351] width 1353 height 702
click at [528, 334] on link "[PERSON_NAME] Mid Year Transcript" at bounding box center [502, 339] width 216 height 19
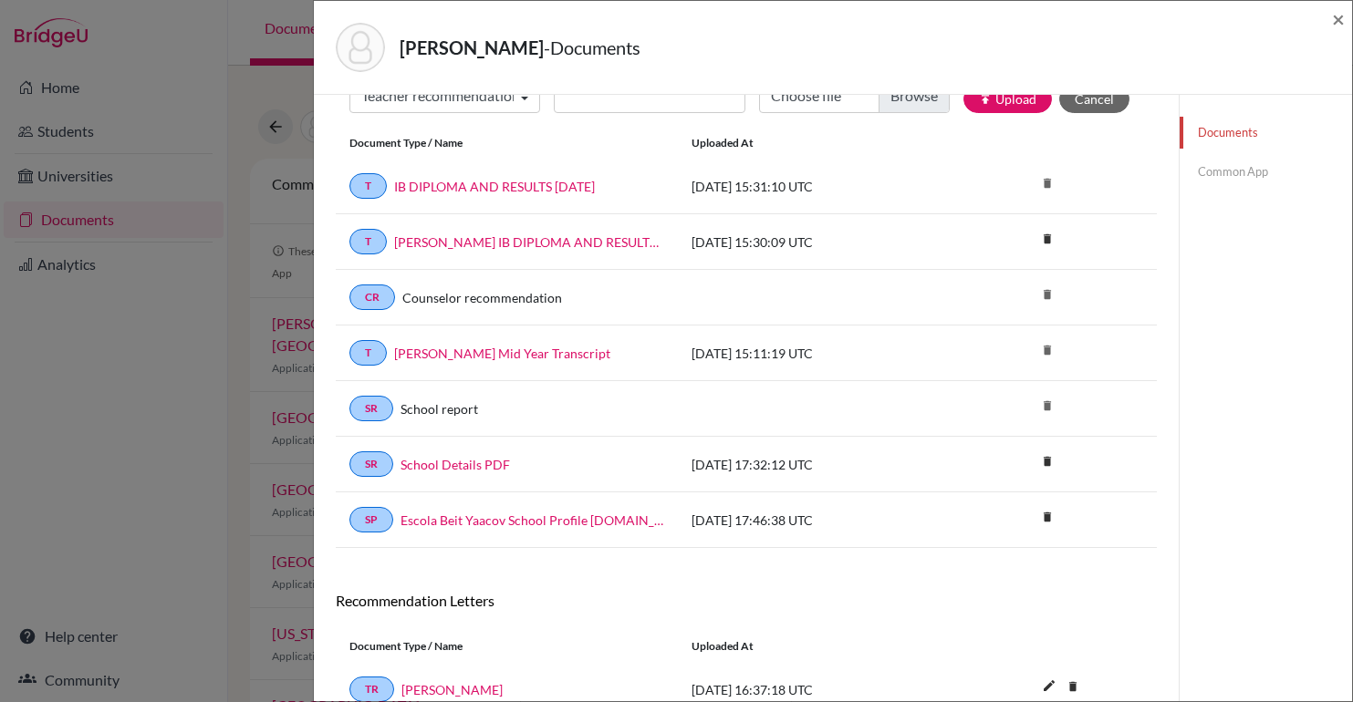
scroll to position [0, 0]
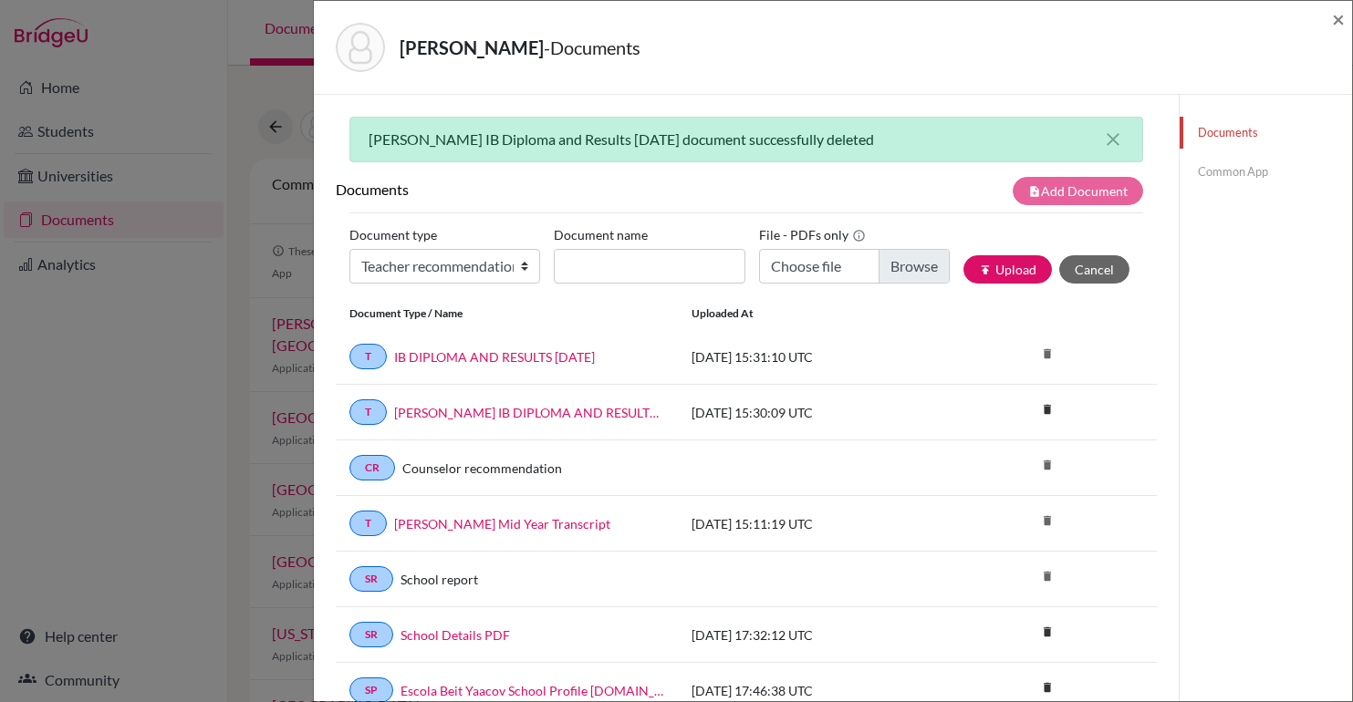
click at [1289, 505] on div "Documents Common App" at bounding box center [1265, 552] width 173 height 915
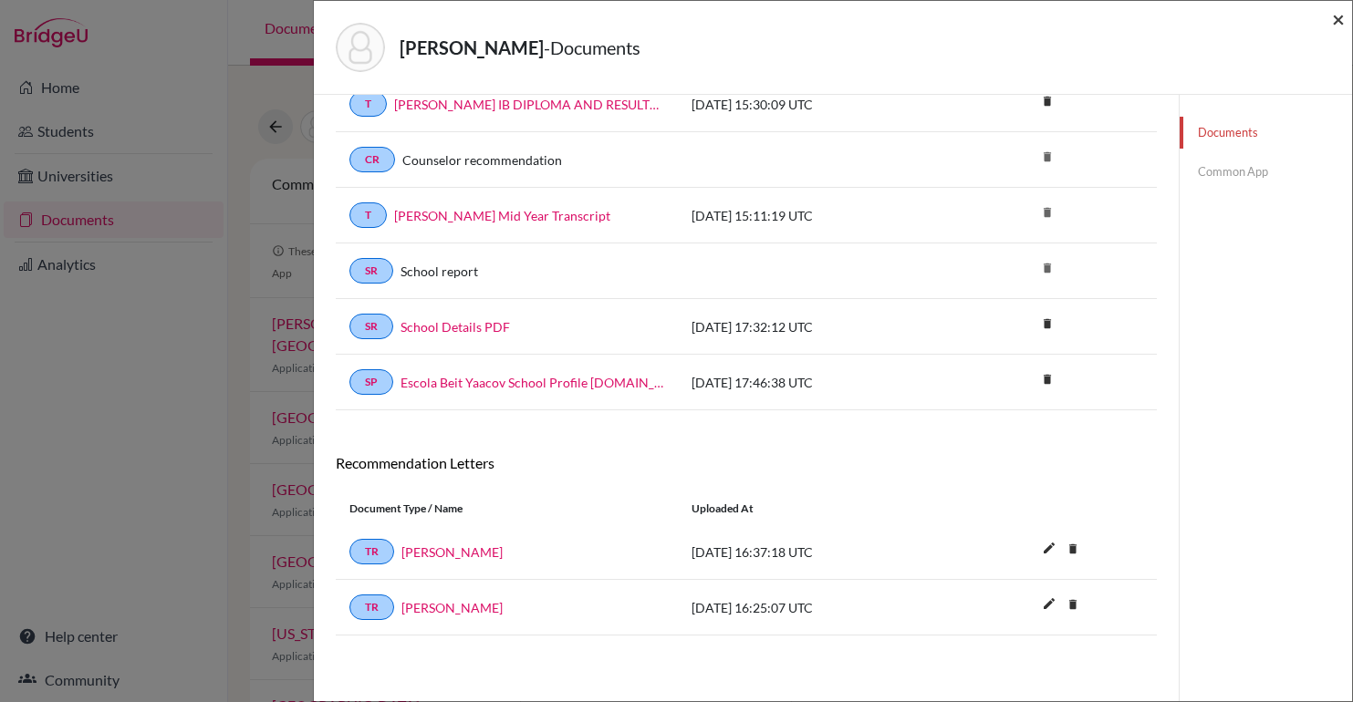
click at [1336, 17] on span "×" at bounding box center [1338, 18] width 13 height 26
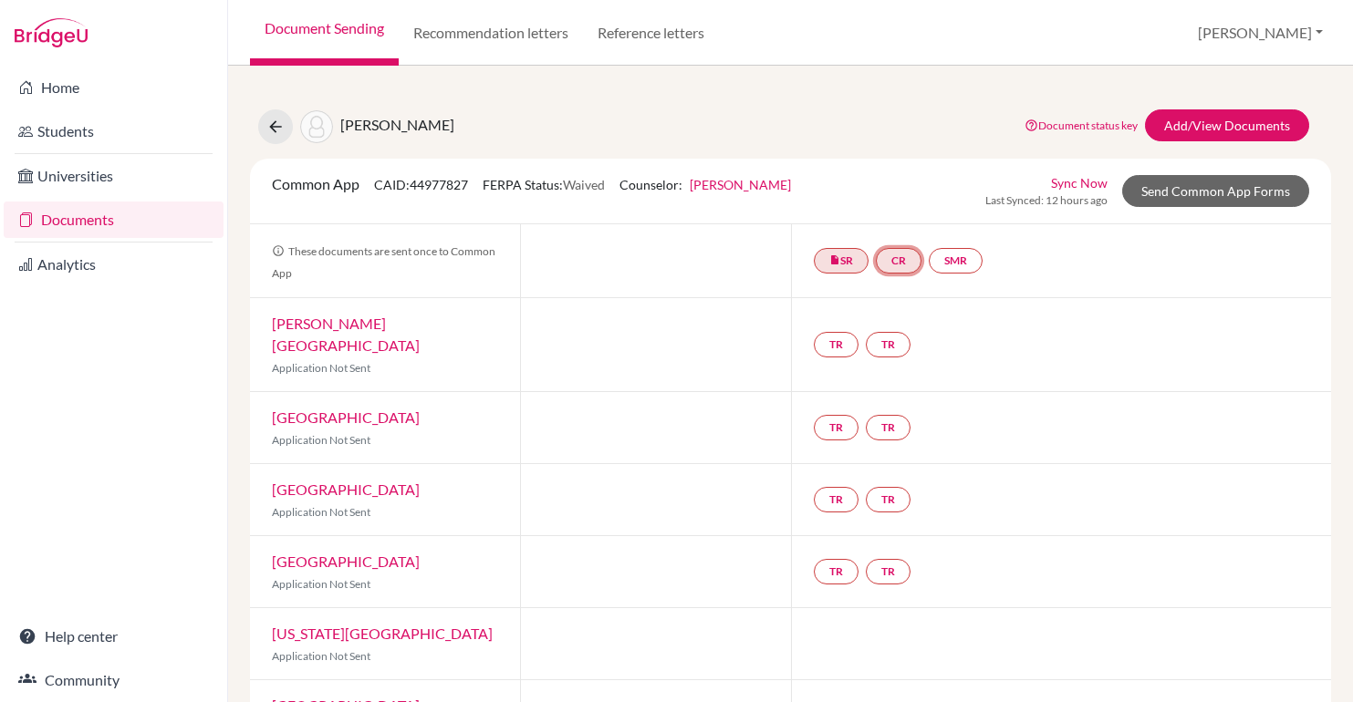
click at [893, 262] on link "CR" at bounding box center [899, 261] width 46 height 26
click at [919, 204] on link "Counselor recommendation" at bounding box center [901, 206] width 160 height 16
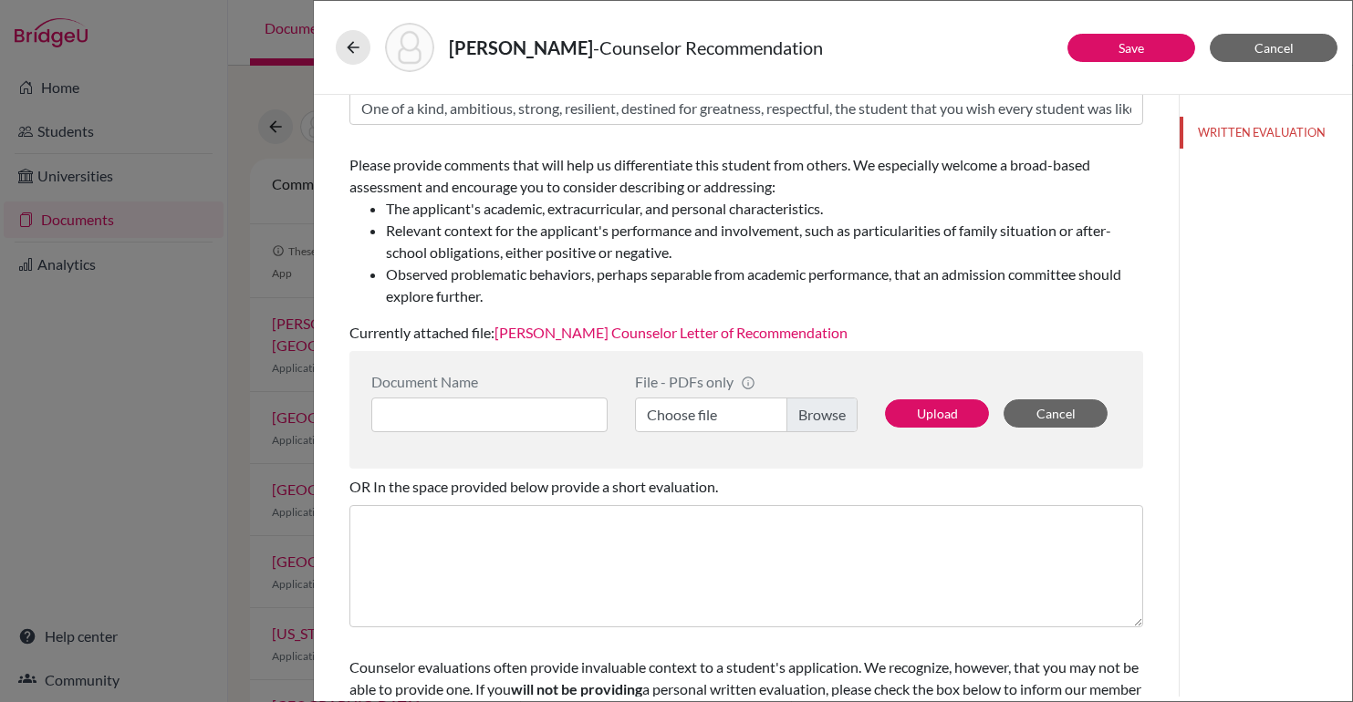
scroll to position [313, 0]
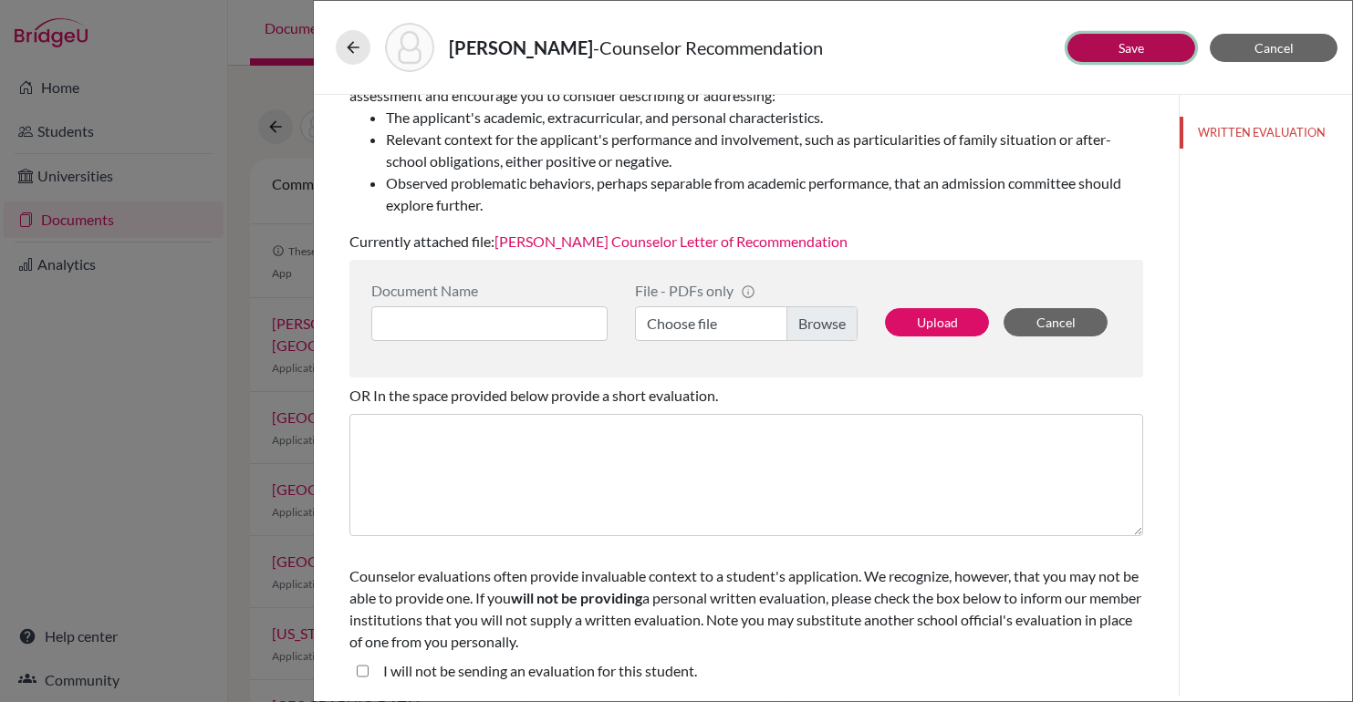
click at [1134, 50] on link "Save" at bounding box center [1132, 48] width 26 height 16
click at [681, 238] on link "[PERSON_NAME] Counselor Letter of Recommendation" at bounding box center [670, 241] width 353 height 17
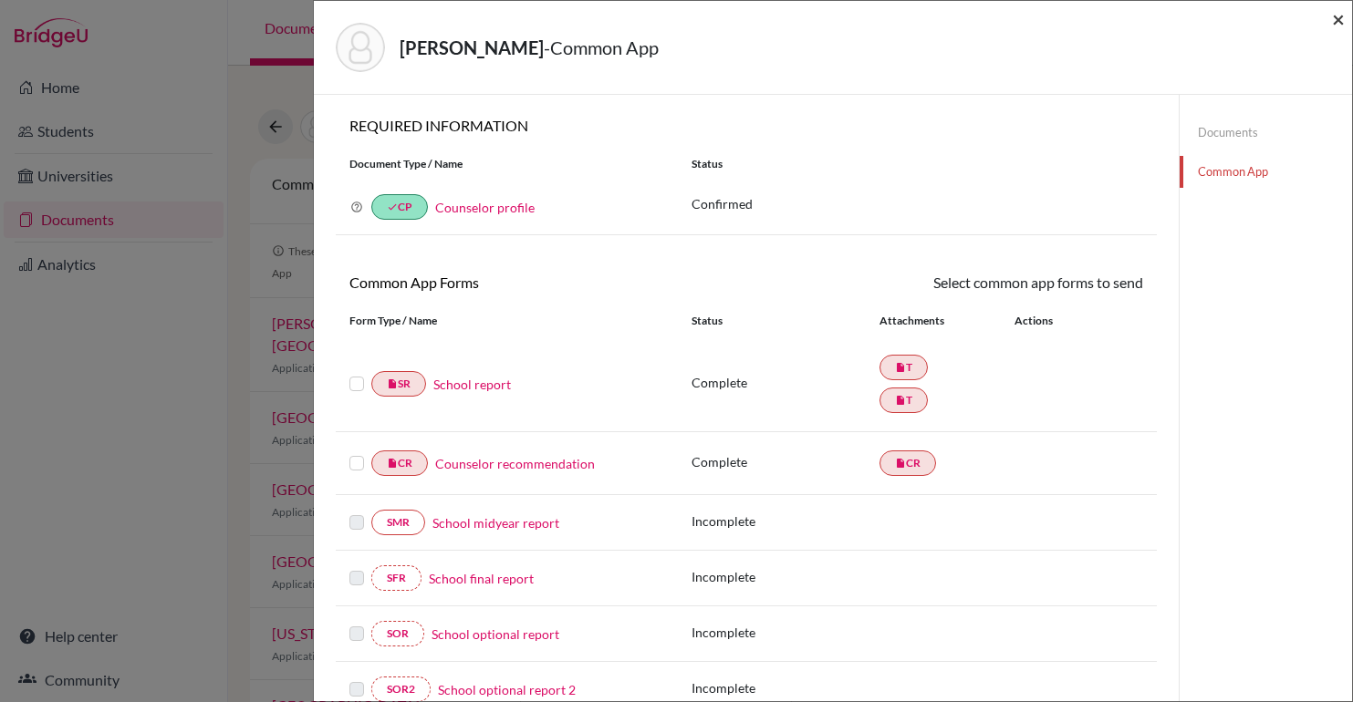
click at [1339, 24] on span "×" at bounding box center [1338, 18] width 13 height 26
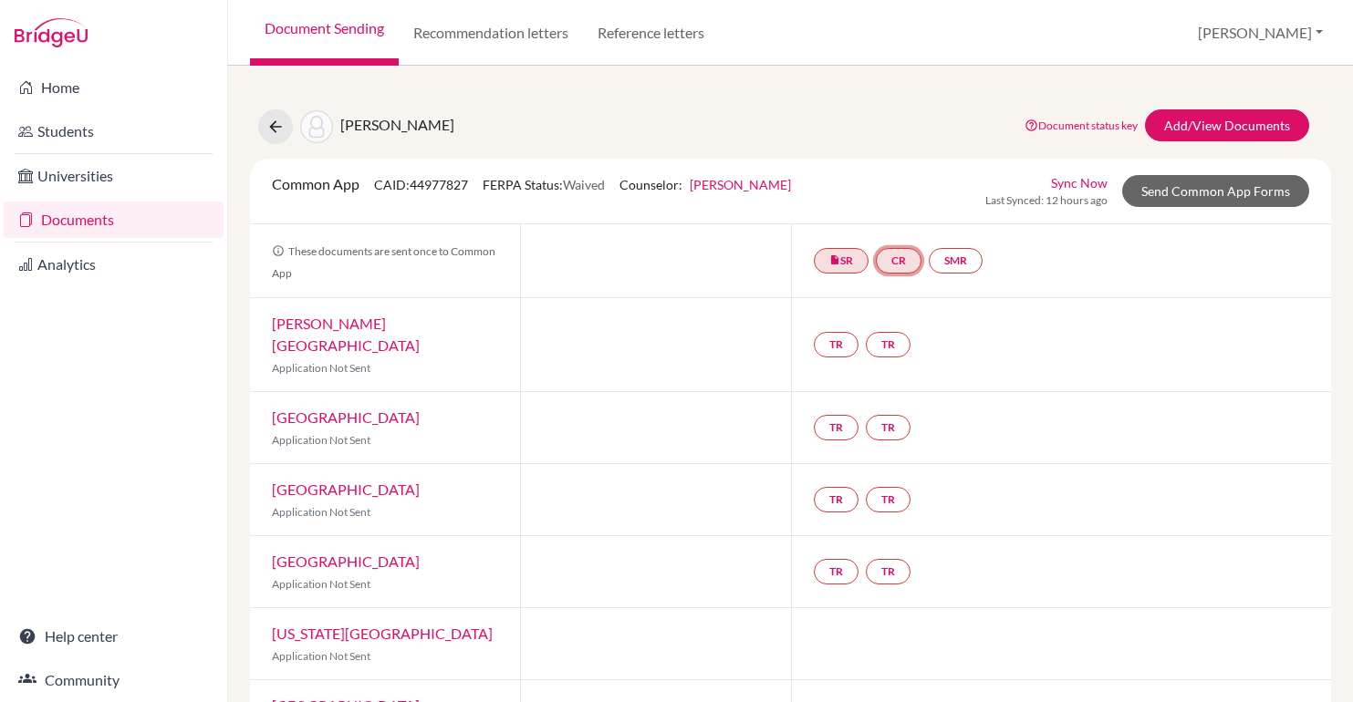
click at [913, 257] on link "CR" at bounding box center [899, 261] width 46 height 26
click at [881, 203] on link "Counselor recommendation" at bounding box center [901, 206] width 160 height 16
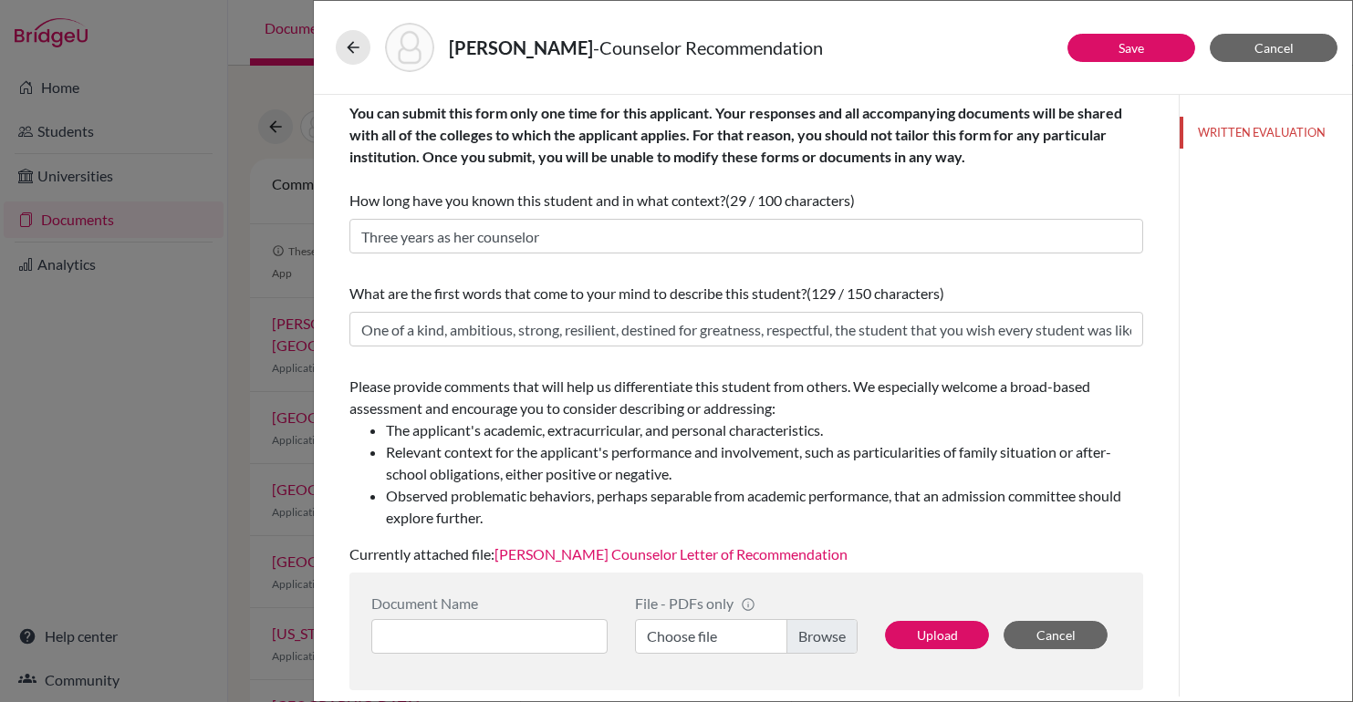
scroll to position [2, 0]
click at [1108, 52] on button "Save" at bounding box center [1131, 48] width 128 height 28
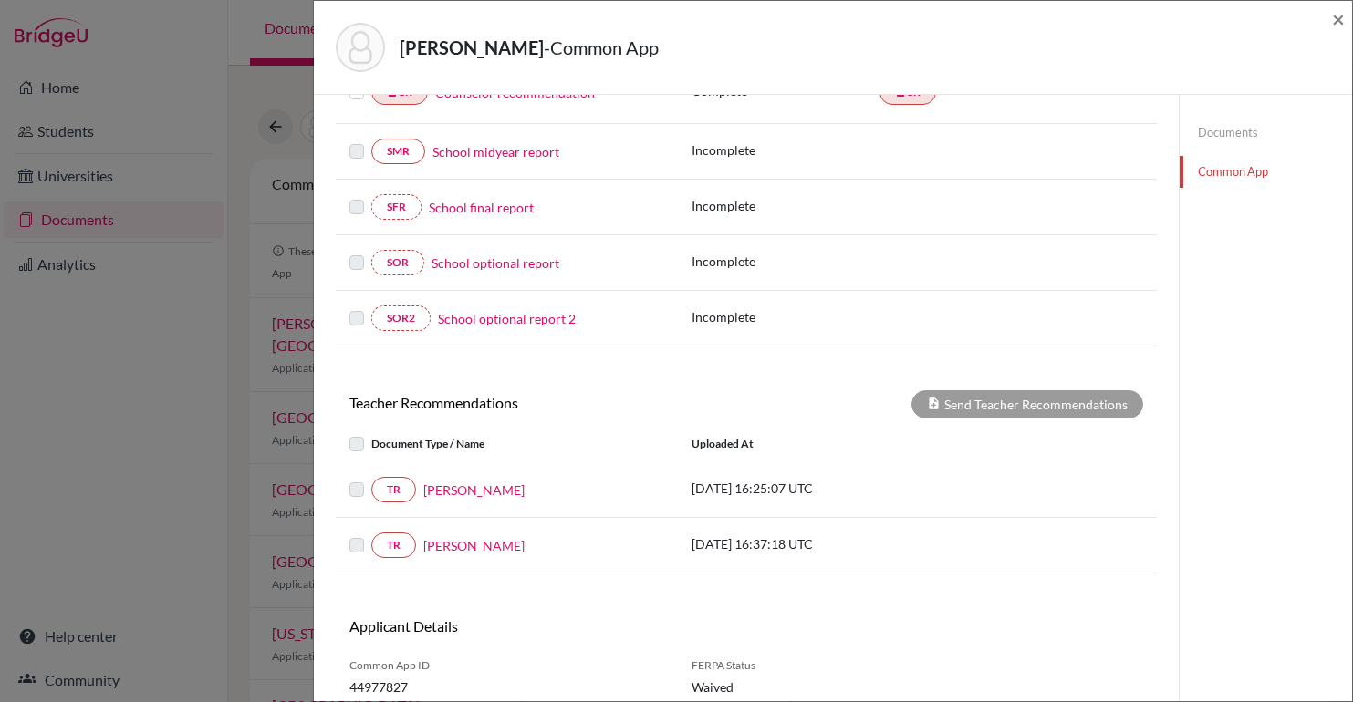
scroll to position [373, 0]
click at [115, 411] on div "[PERSON_NAME] - Common App × × REQUIRED INFORMATION Document Type / Name Status…" at bounding box center [676, 351] width 1353 height 702
click at [1334, 22] on span "×" at bounding box center [1338, 18] width 13 height 26
